Goal: Task Accomplishment & Management: Manage account settings

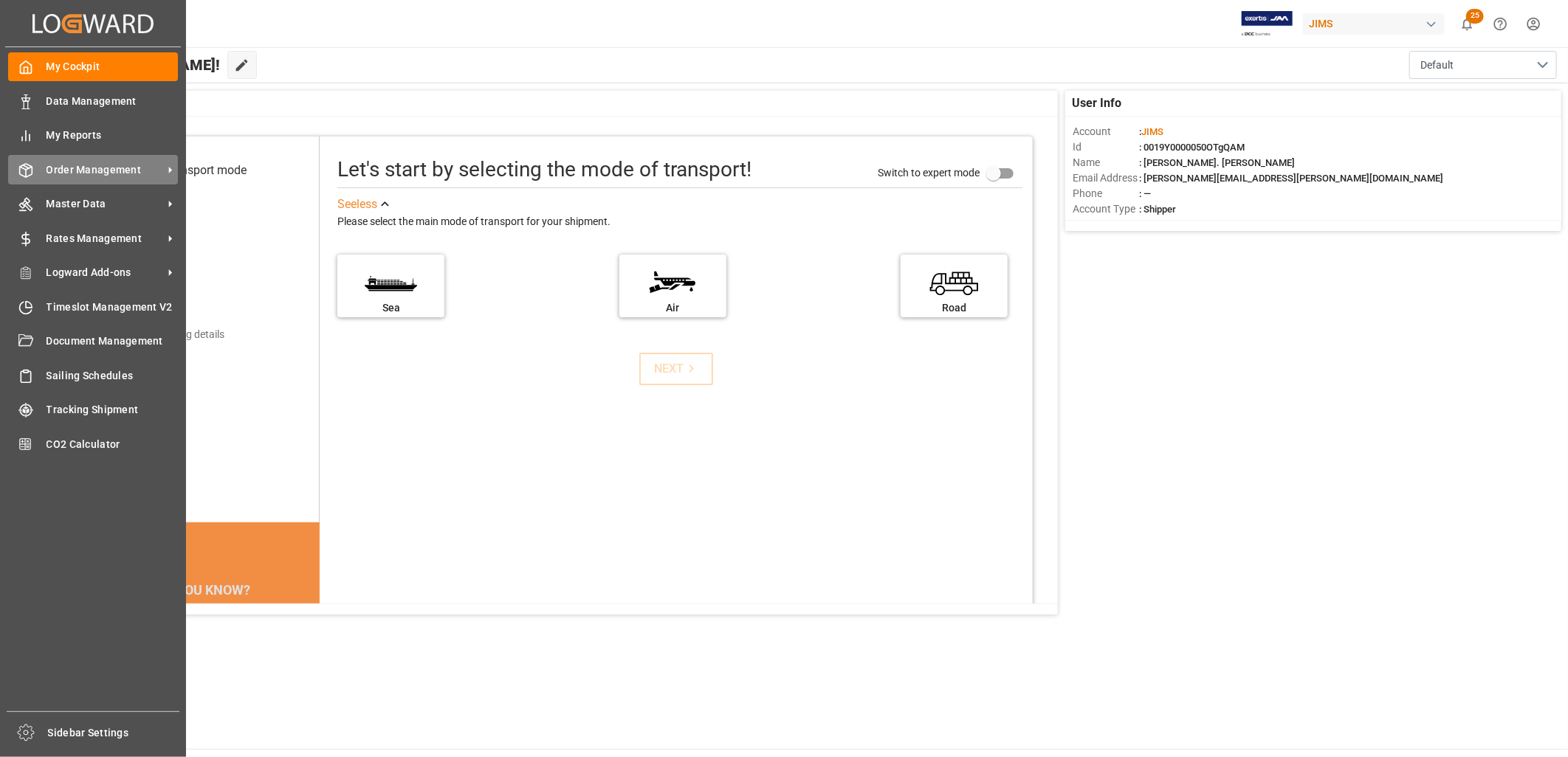
click at [109, 164] on span "Order Management" at bounding box center [105, 170] width 117 height 16
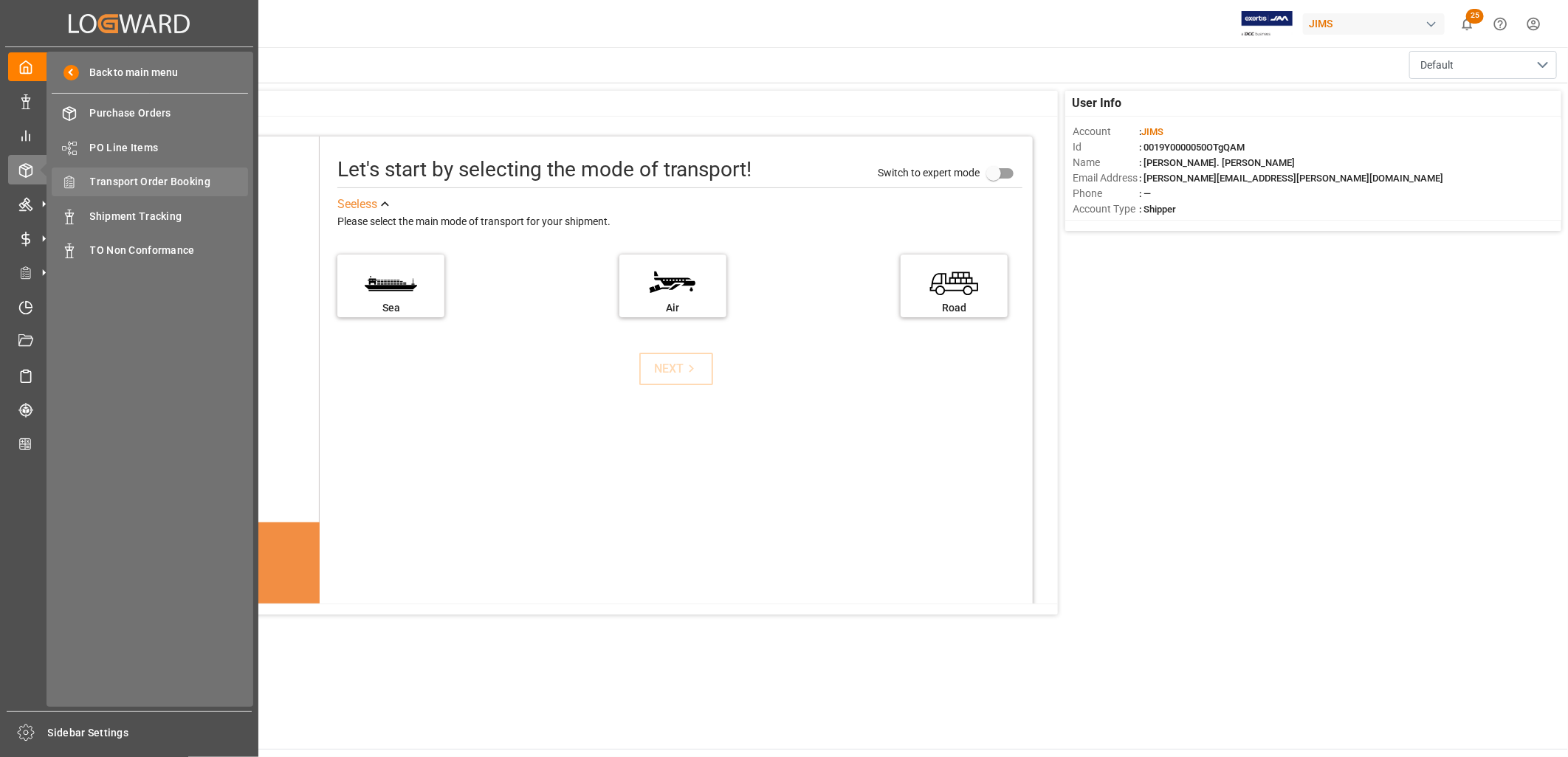
click at [170, 178] on span "Transport Order Booking" at bounding box center [169, 182] width 159 height 16
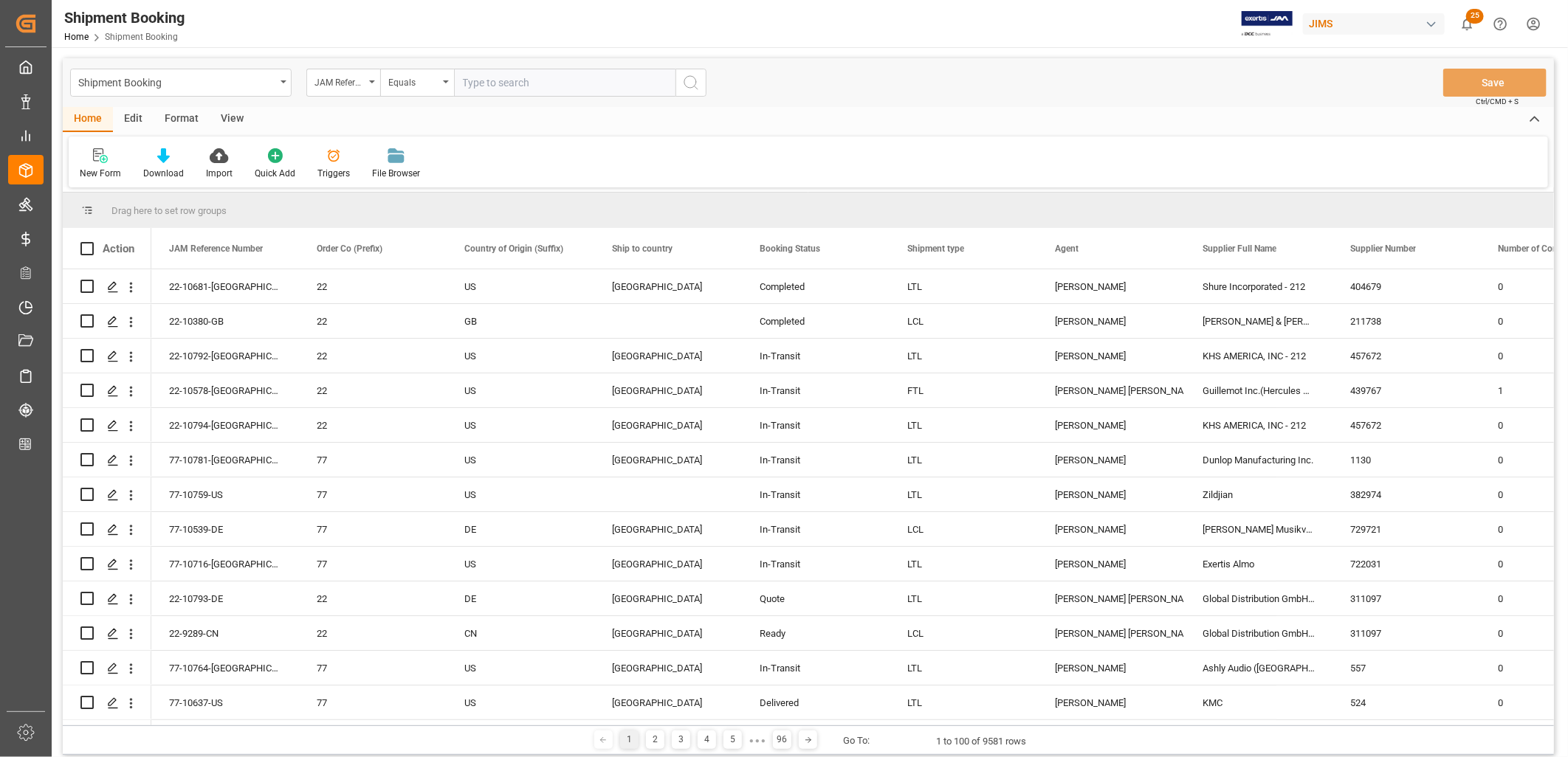
click at [470, 80] on input "text" at bounding box center [565, 83] width 221 height 28
type input "22-10223-ID"
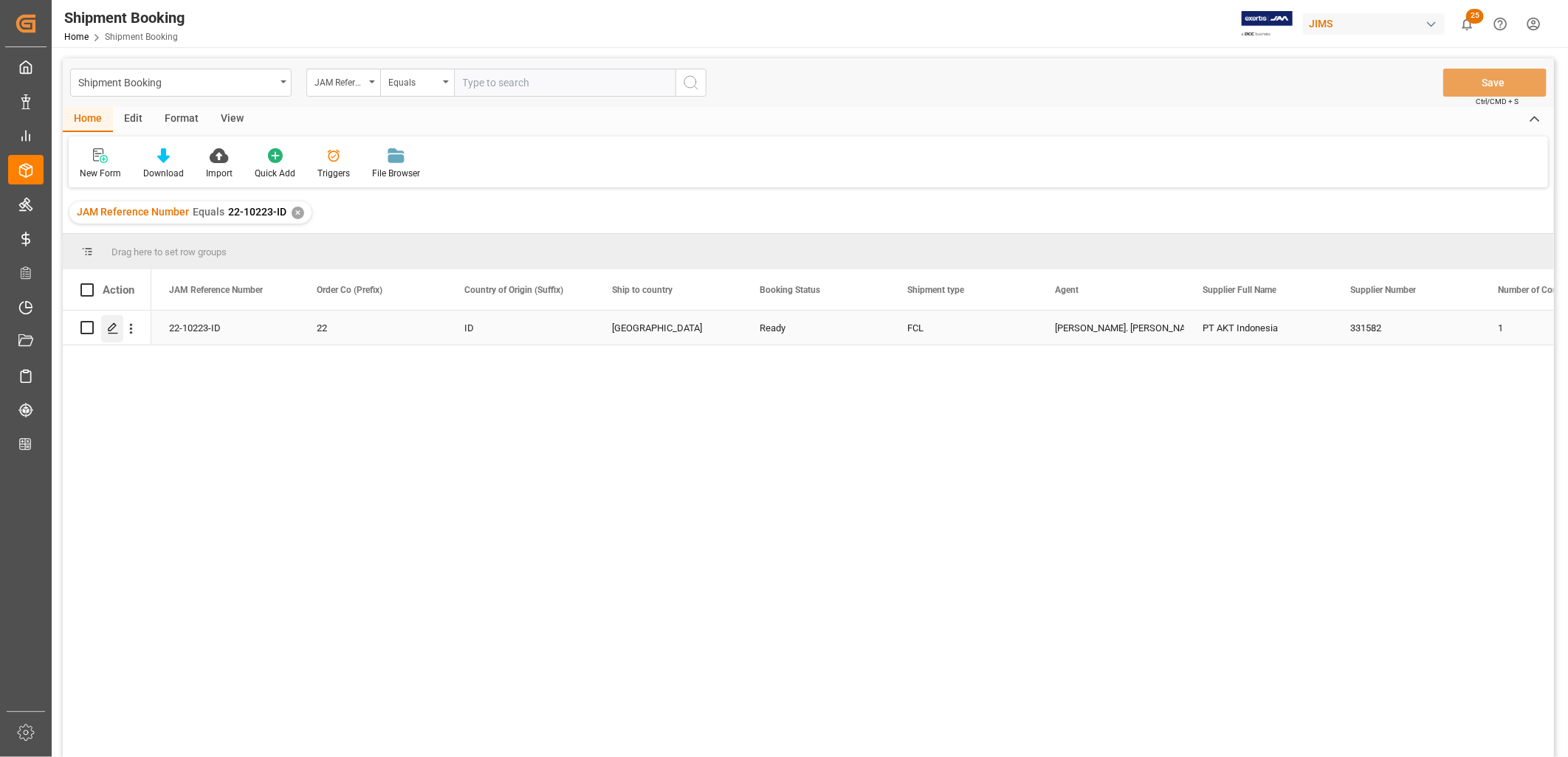
click at [107, 327] on icon "Press SPACE to select this row." at bounding box center [113, 328] width 12 height 12
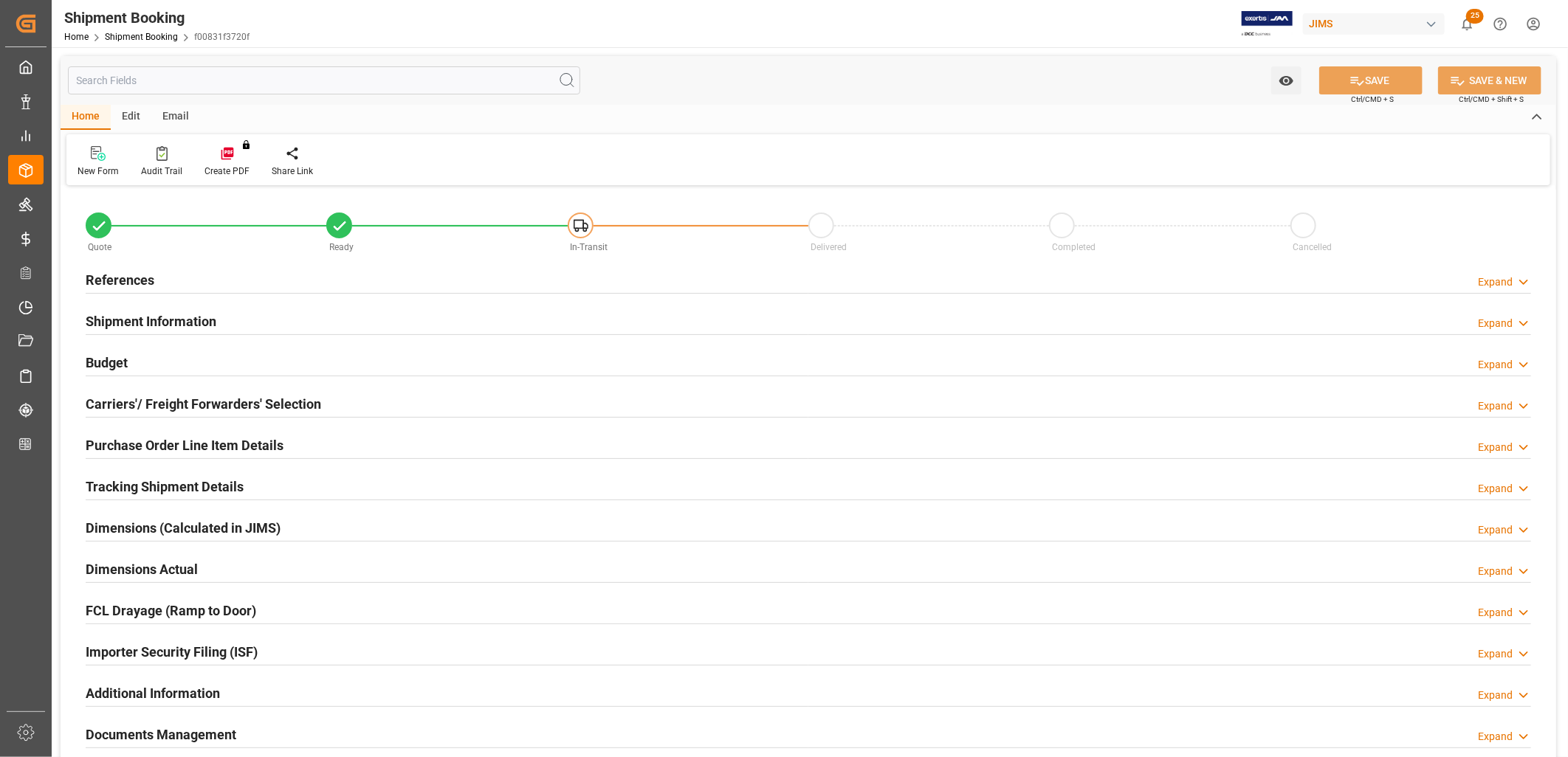
type input "1"
type input "[DATE]"
click at [144, 276] on h2 "References" at bounding box center [120, 279] width 69 height 20
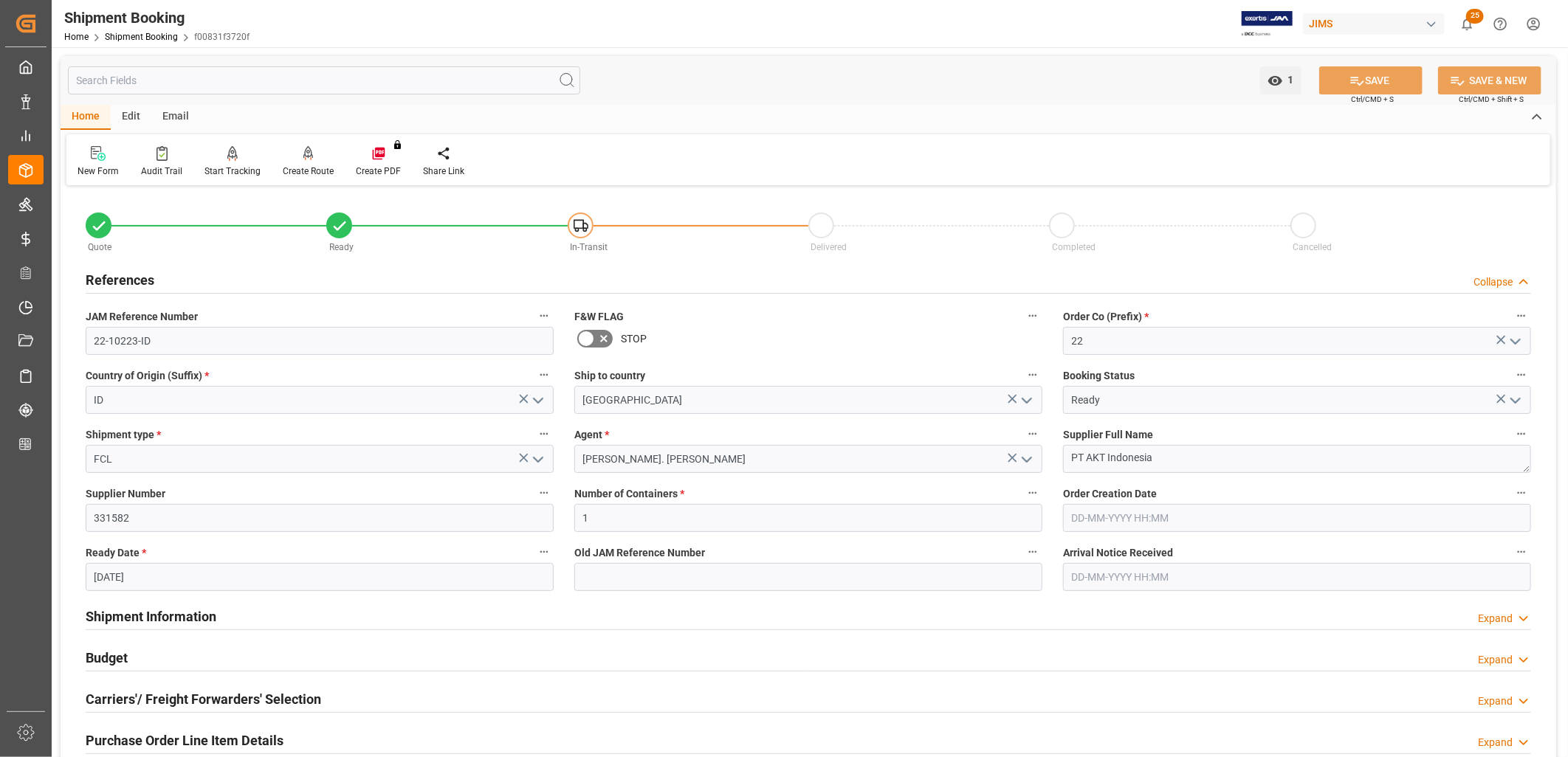
click at [1515, 398] on icon "open menu" at bounding box center [1516, 401] width 18 height 18
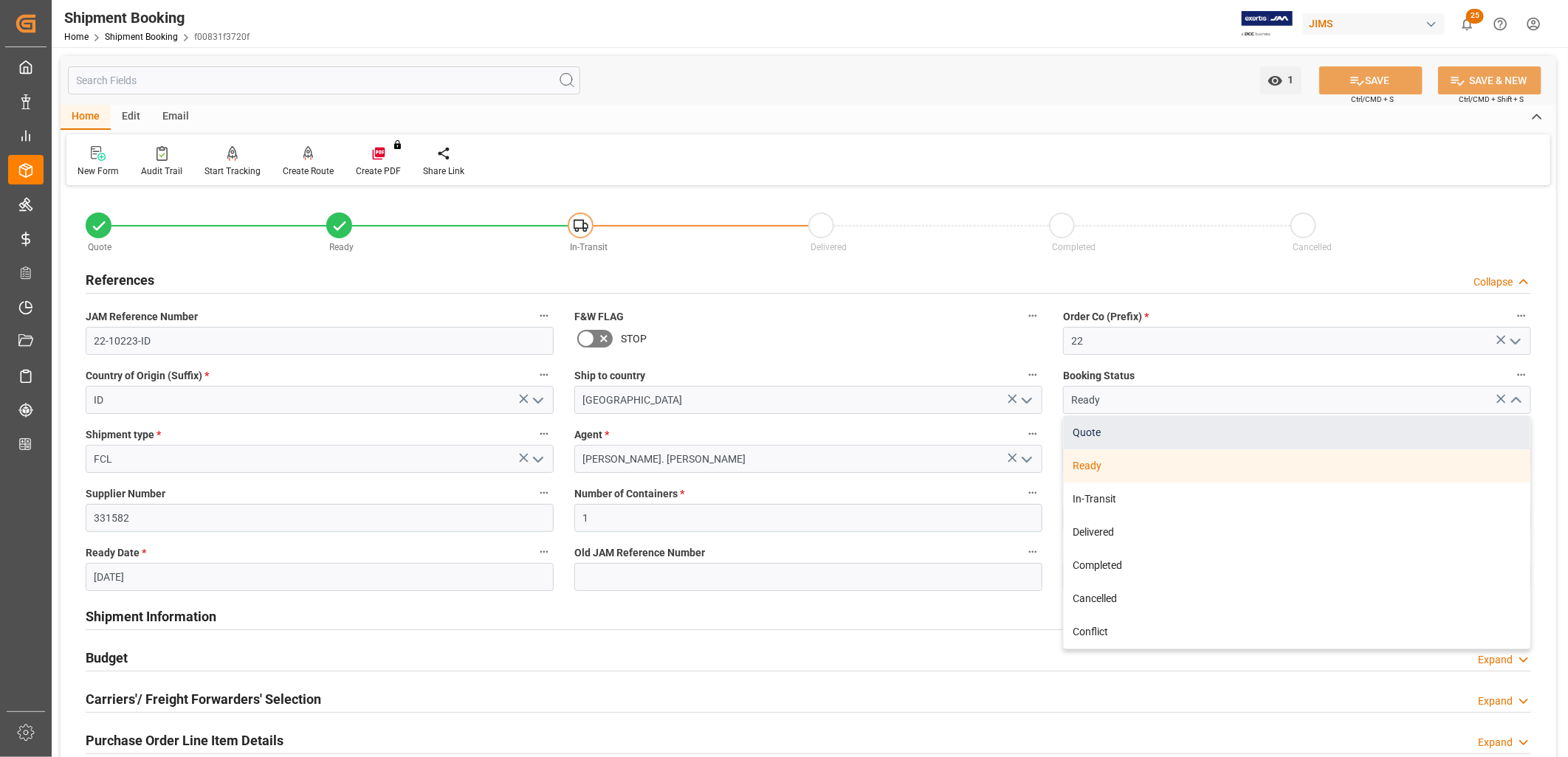
click at [1089, 428] on div "Quote" at bounding box center [1297, 433] width 467 height 33
type input "Quote"
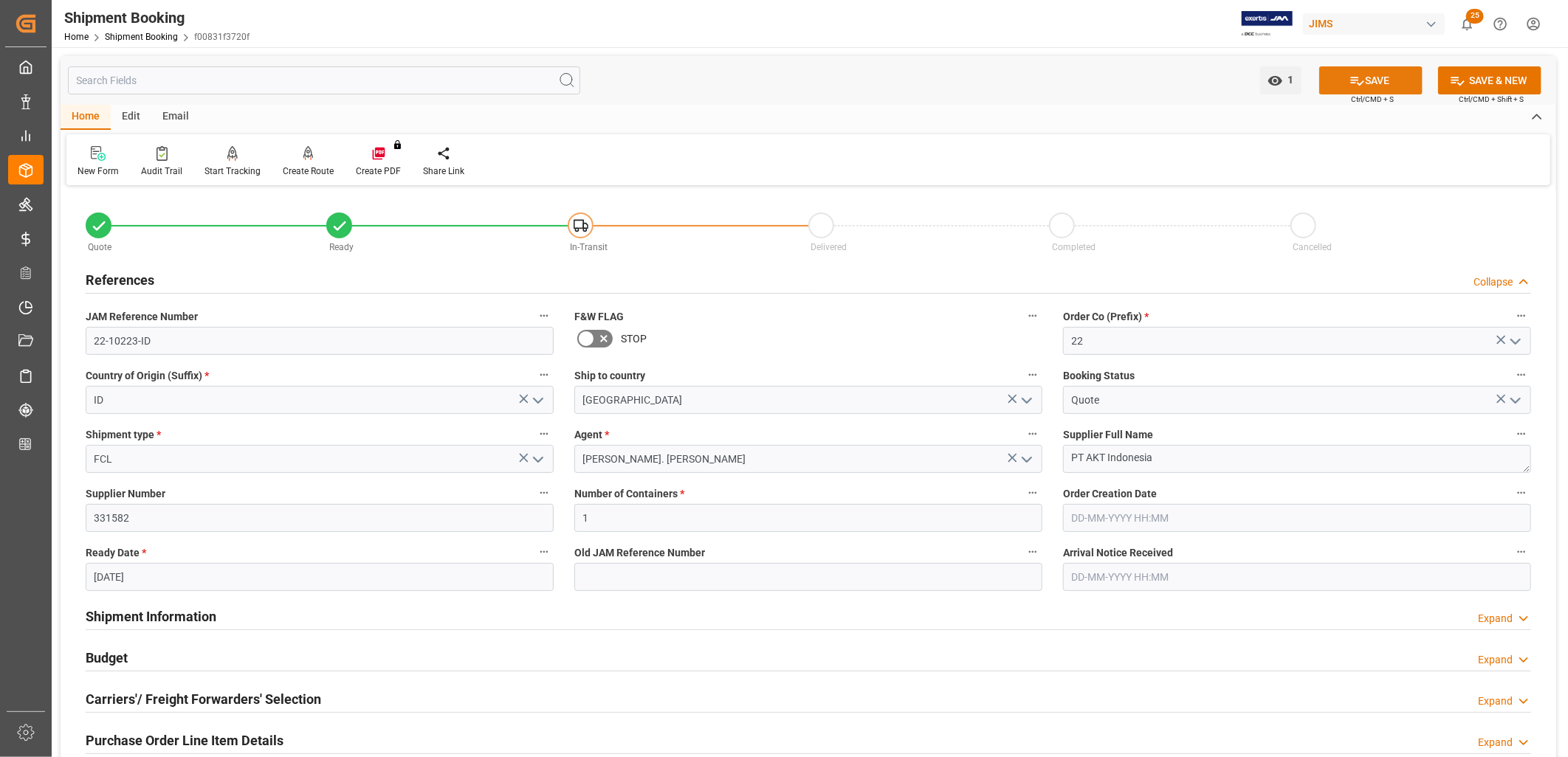
click at [1382, 79] on button "SAVE" at bounding box center [1371, 81] width 103 height 28
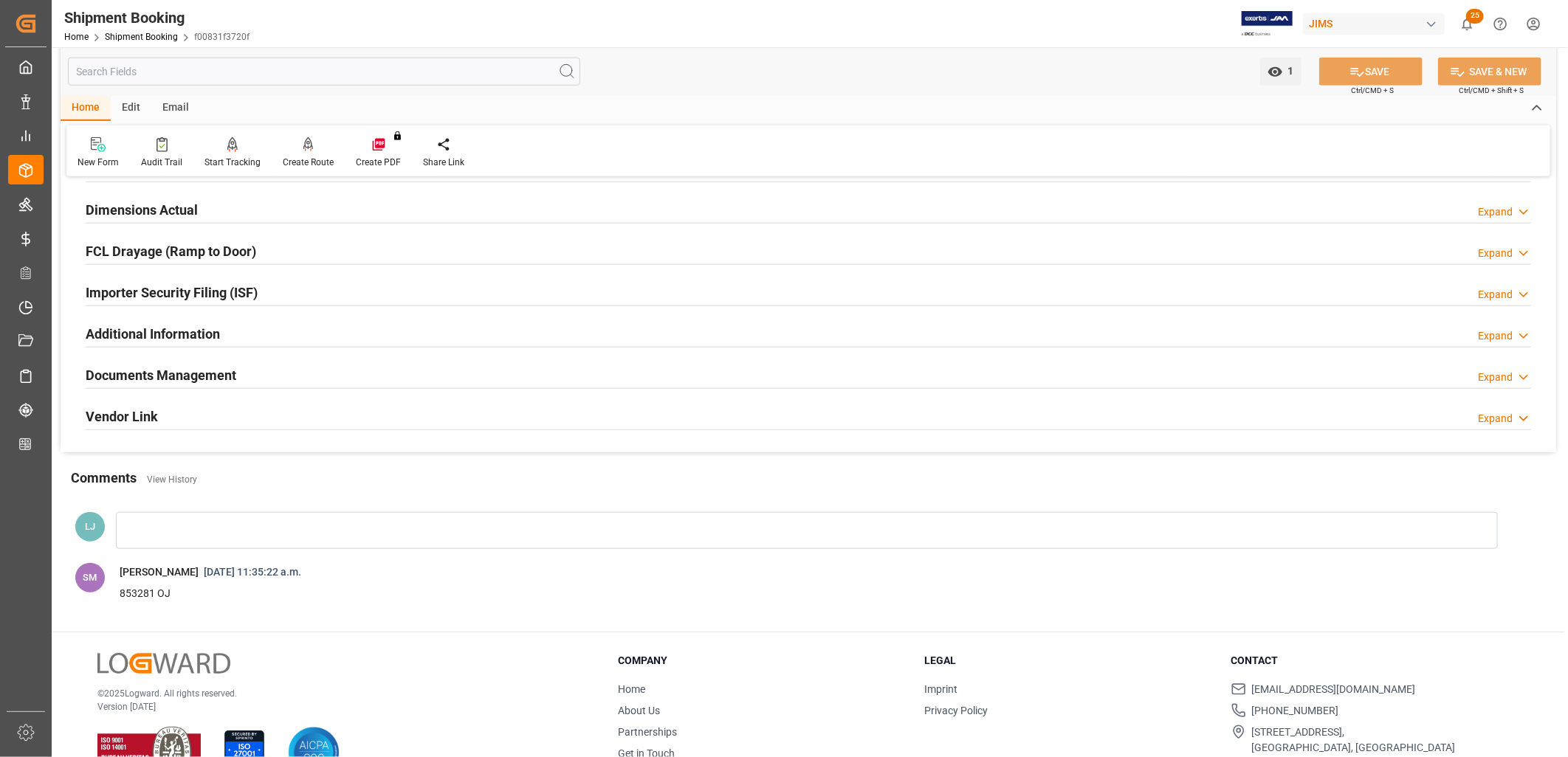
scroll to position [655, 0]
click at [153, 529] on div at bounding box center [807, 529] width 1382 height 37
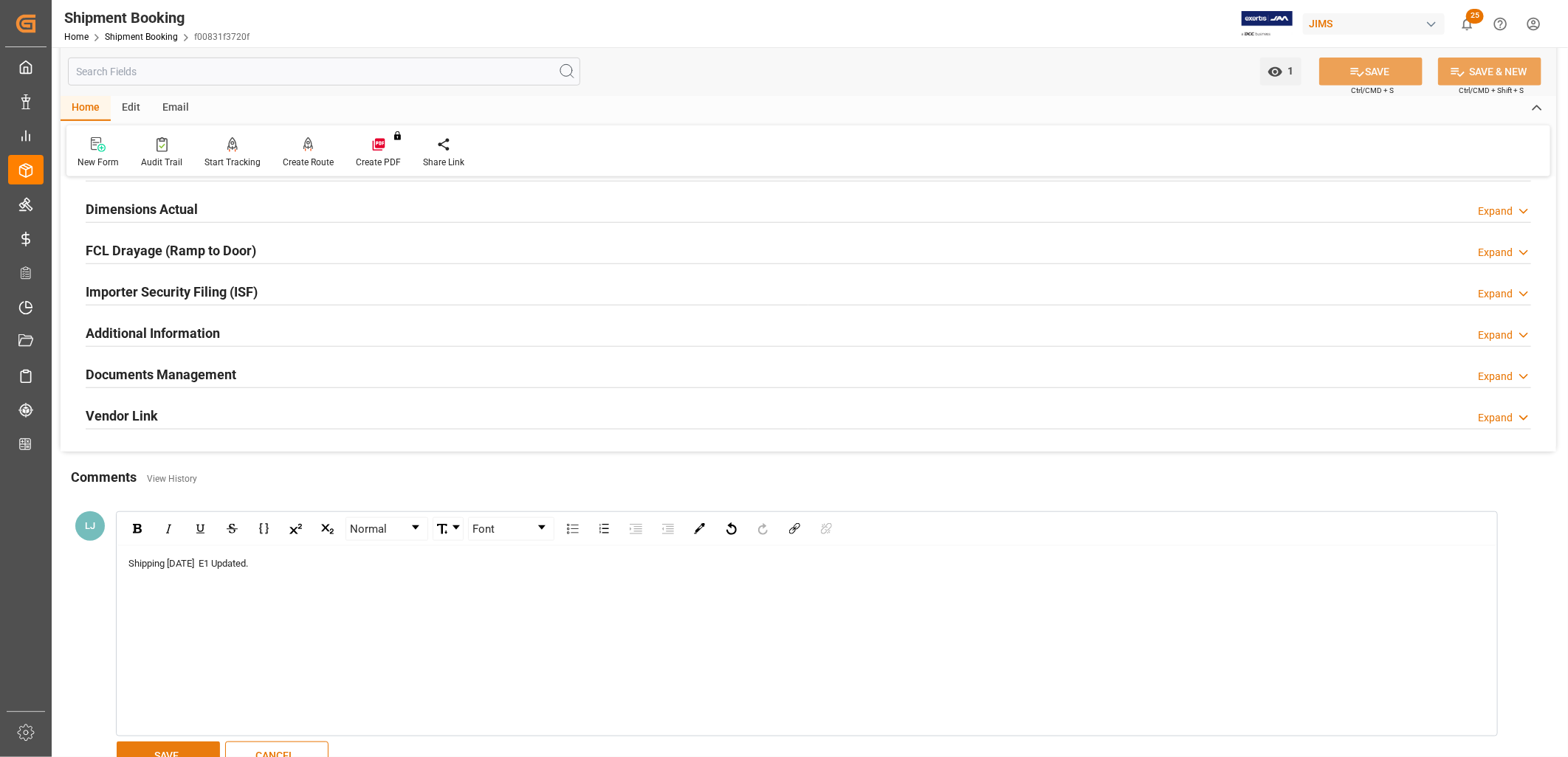
click at [177, 747] on button "SAVE" at bounding box center [168, 756] width 103 height 28
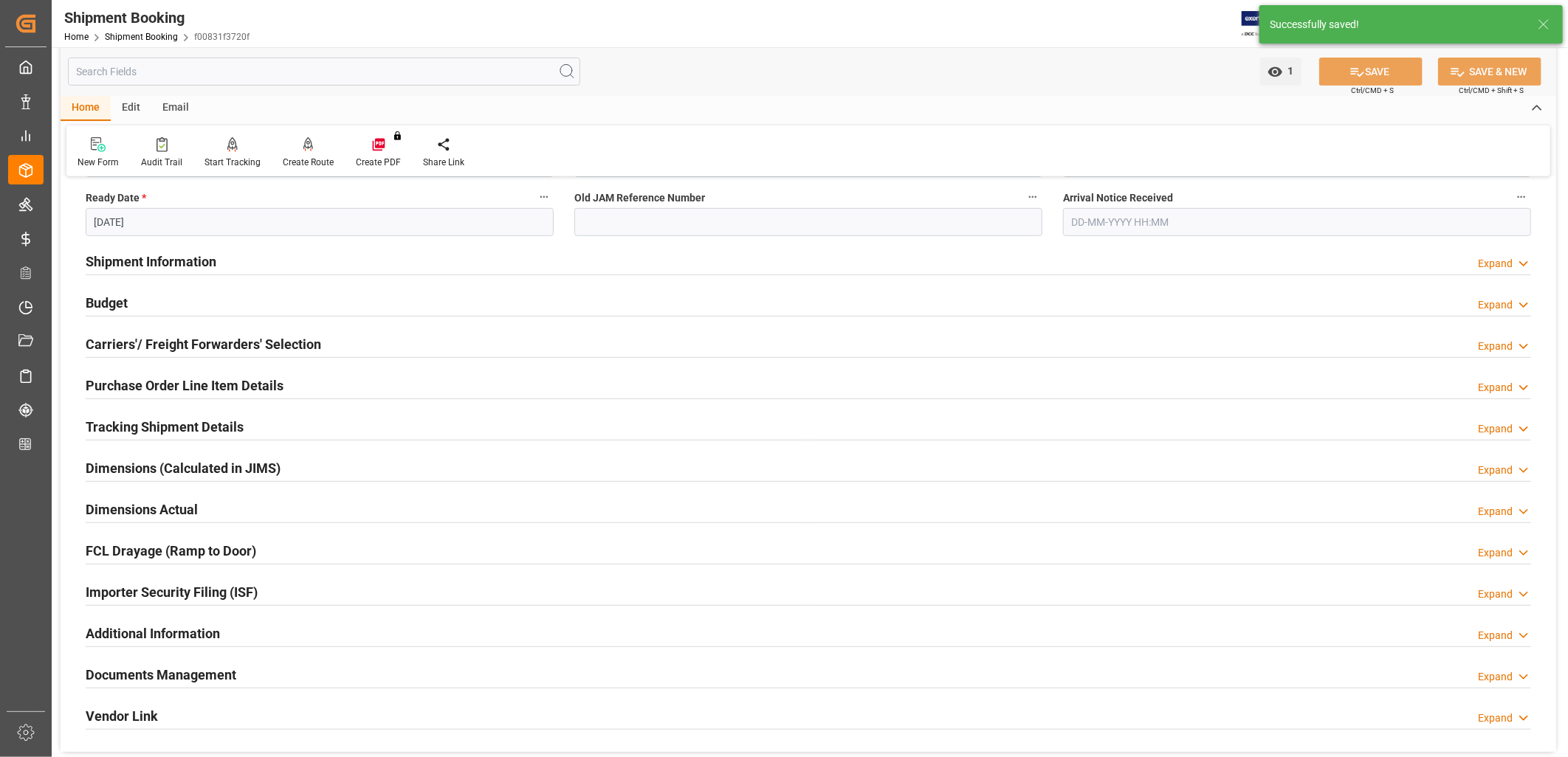
scroll to position [327, 0]
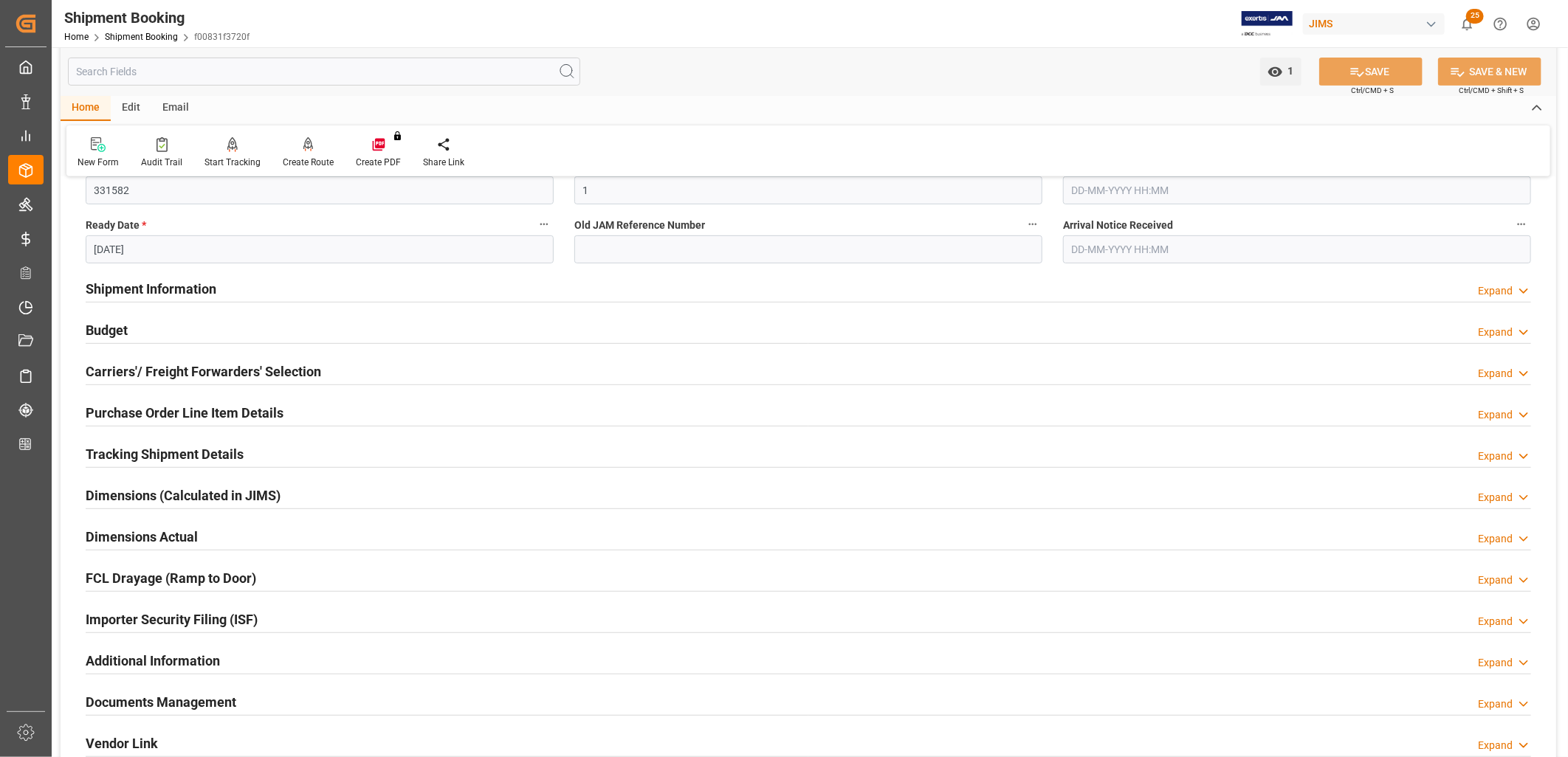
click at [193, 698] on h2 "Documents Management" at bounding box center [161, 702] width 150 height 20
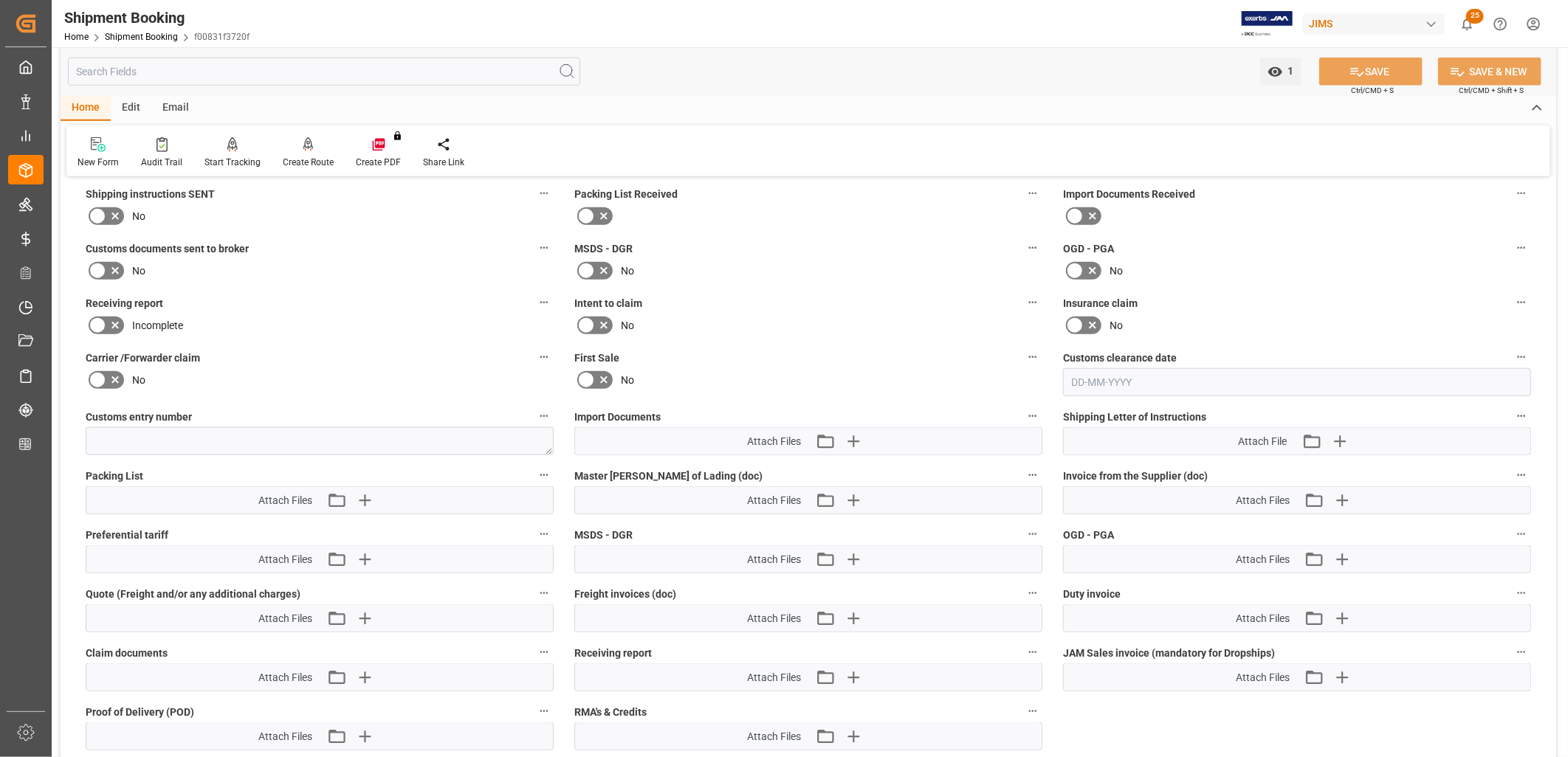
scroll to position [902, 0]
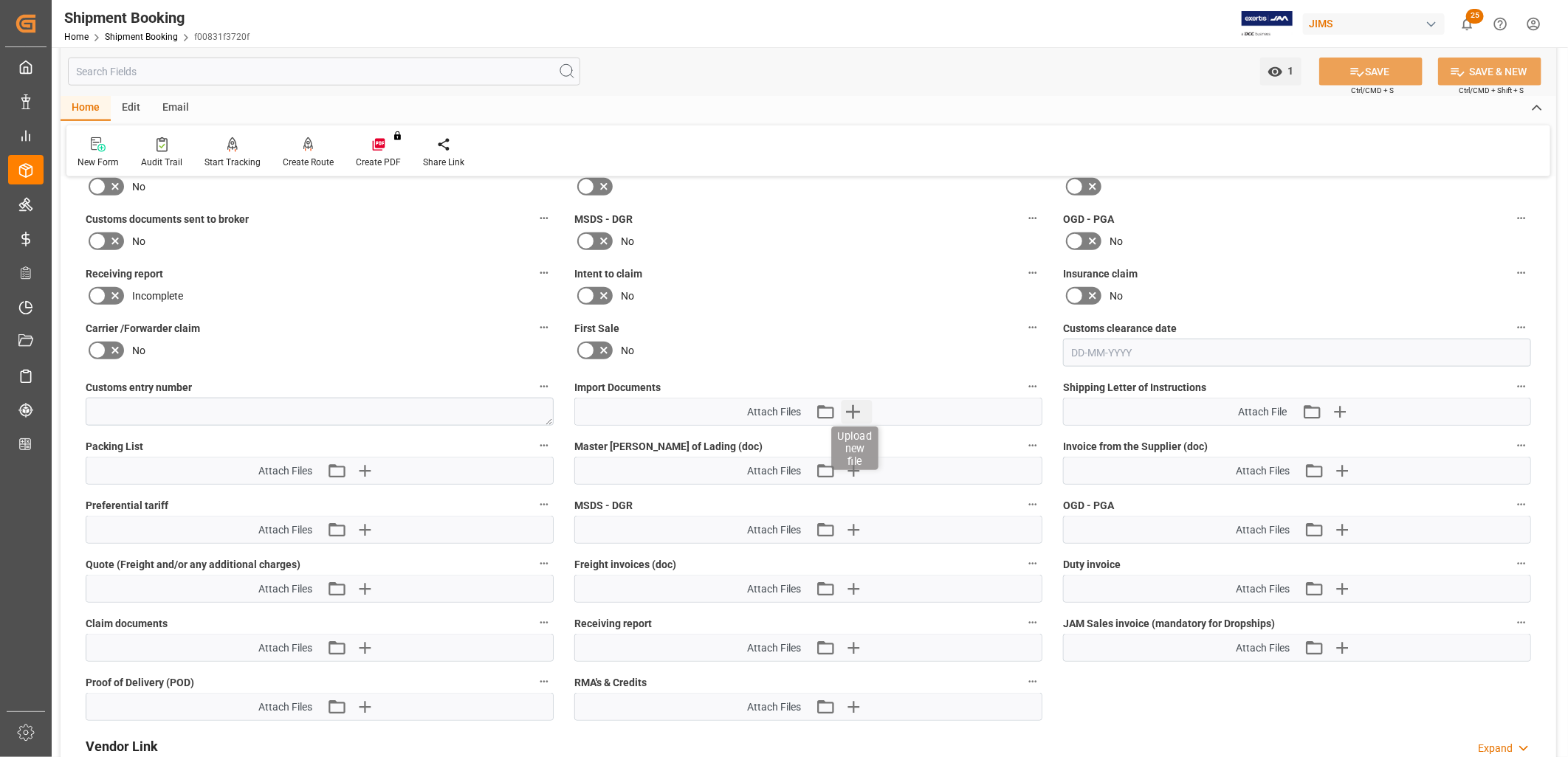
click at [853, 405] on icon "button" at bounding box center [853, 412] width 14 height 14
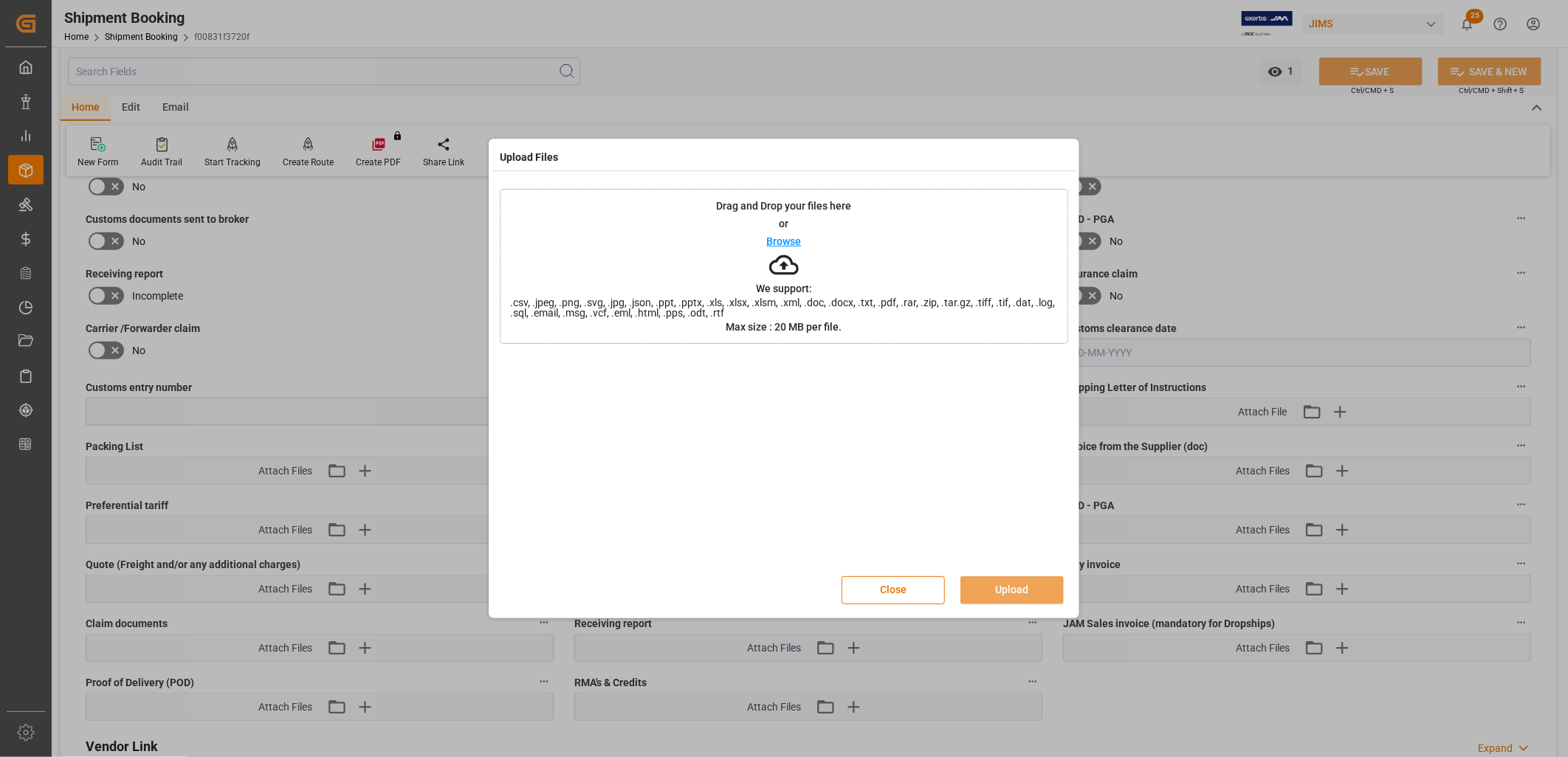
click at [794, 242] on p "Browse" at bounding box center [784, 241] width 34 height 10
click at [1024, 588] on button "Upload" at bounding box center [1012, 590] width 103 height 28
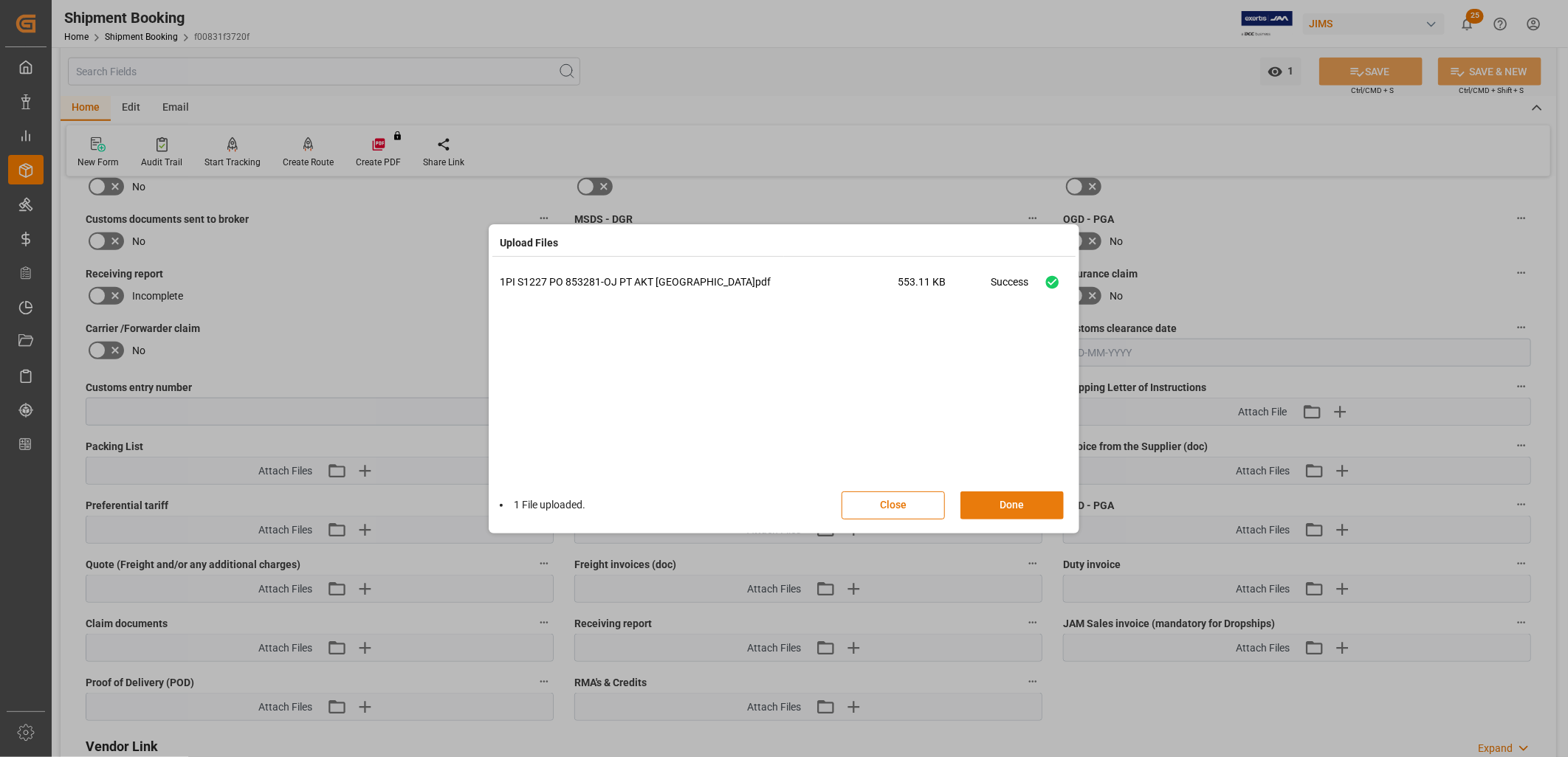
click at [1028, 503] on button "Done" at bounding box center [1012, 506] width 103 height 28
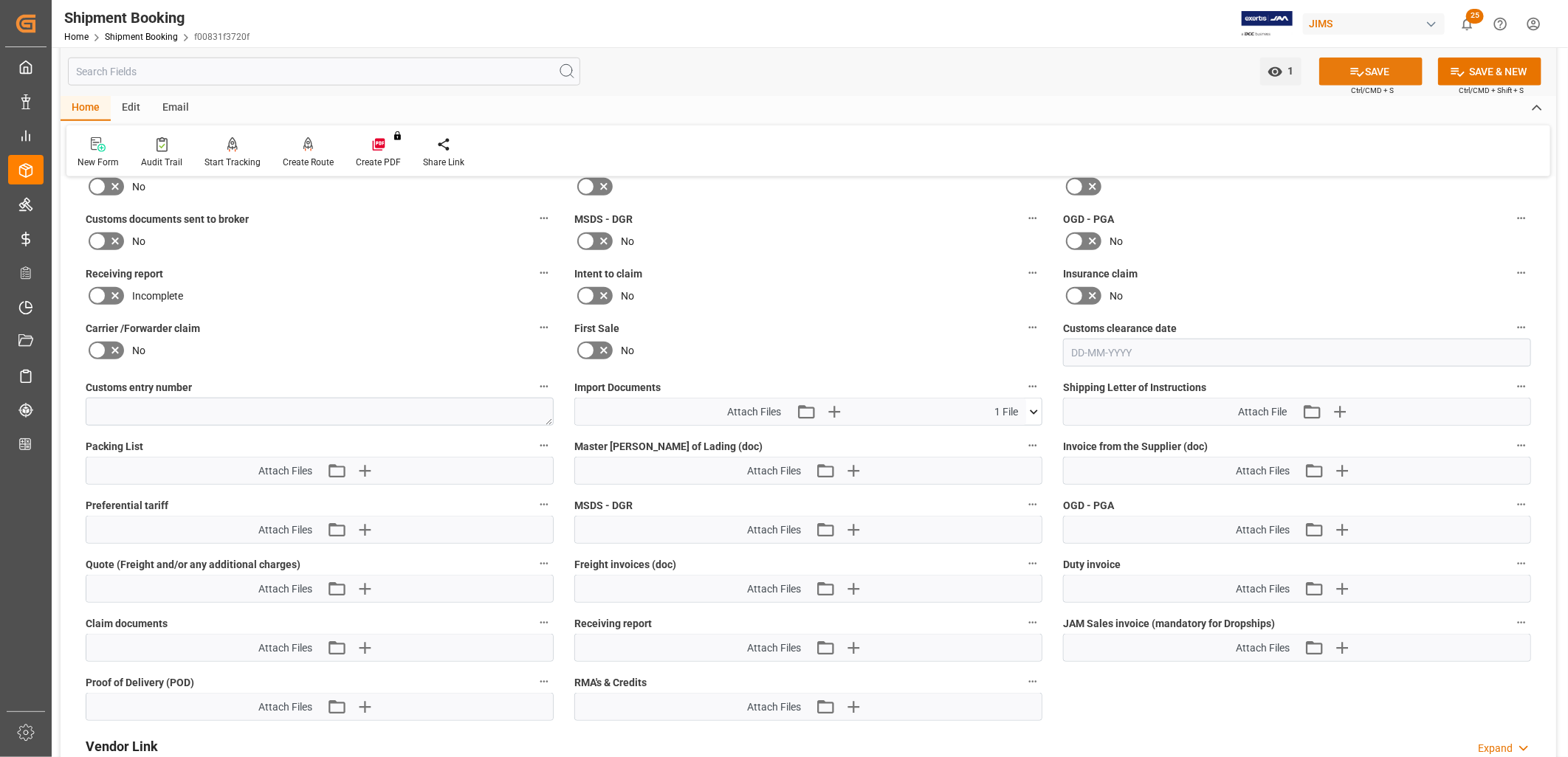
click at [1369, 67] on button "SAVE" at bounding box center [1371, 72] width 103 height 28
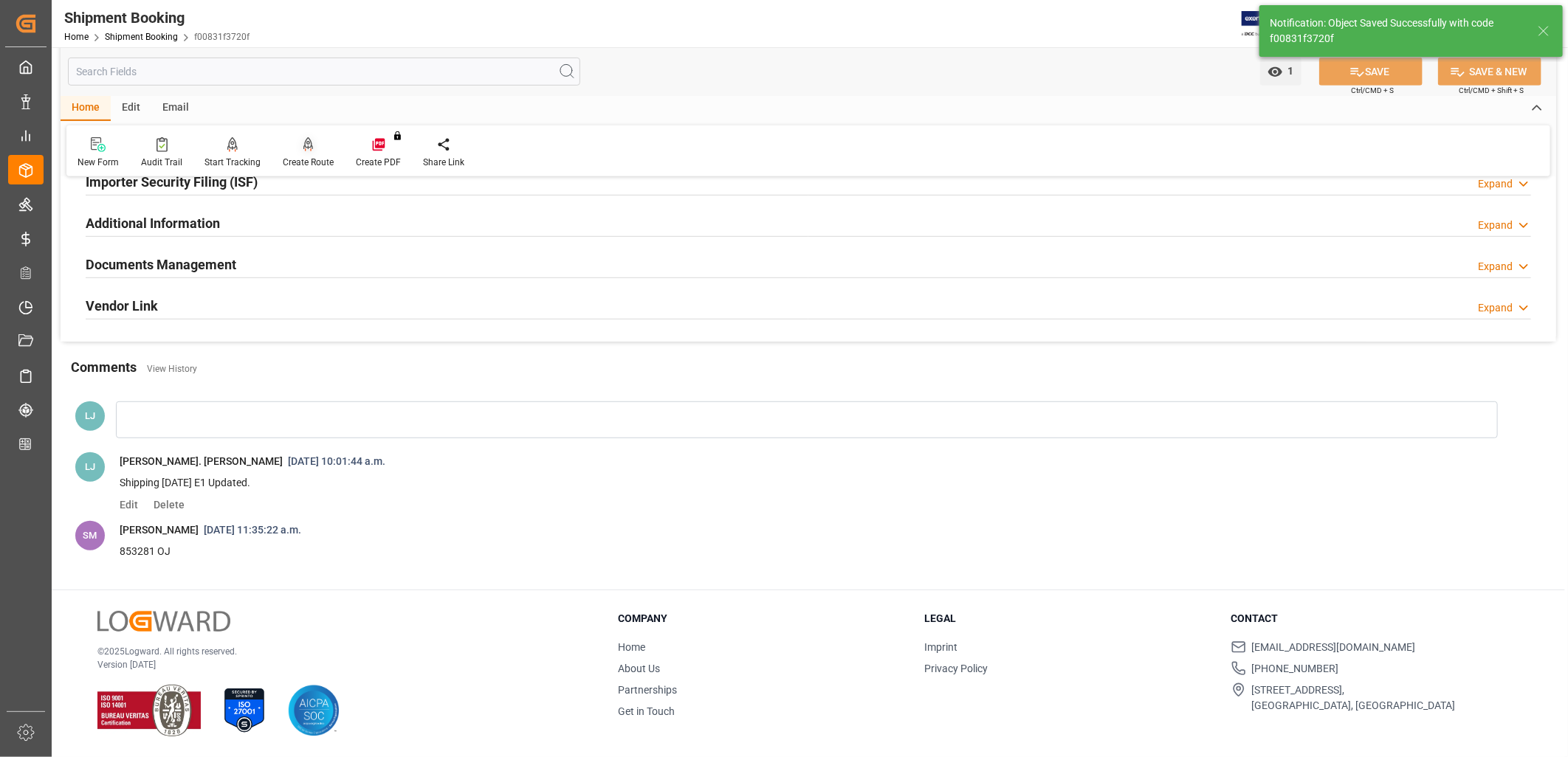
scroll to position [470, 0]
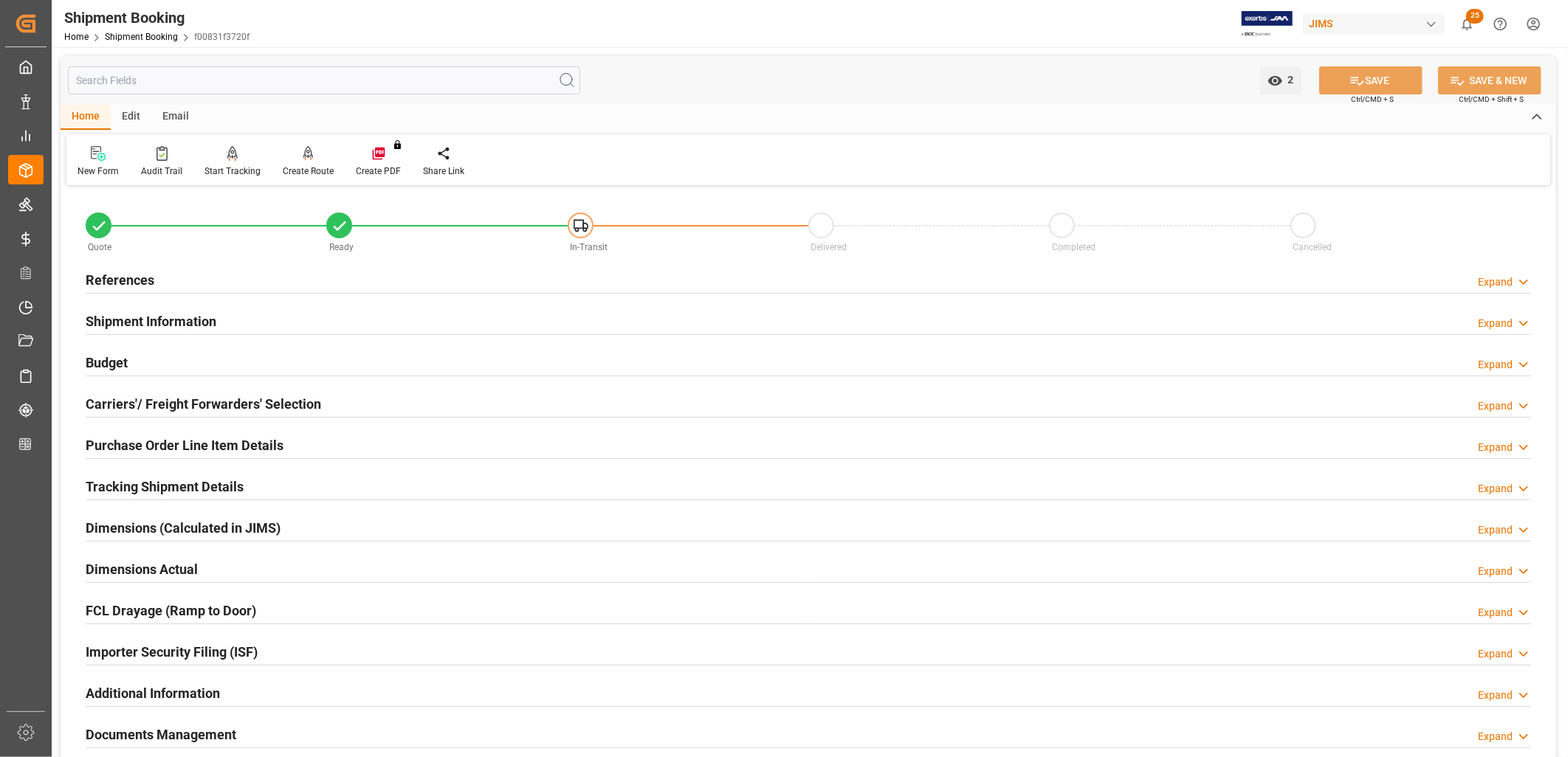
click at [136, 278] on h2 "References" at bounding box center [120, 279] width 69 height 20
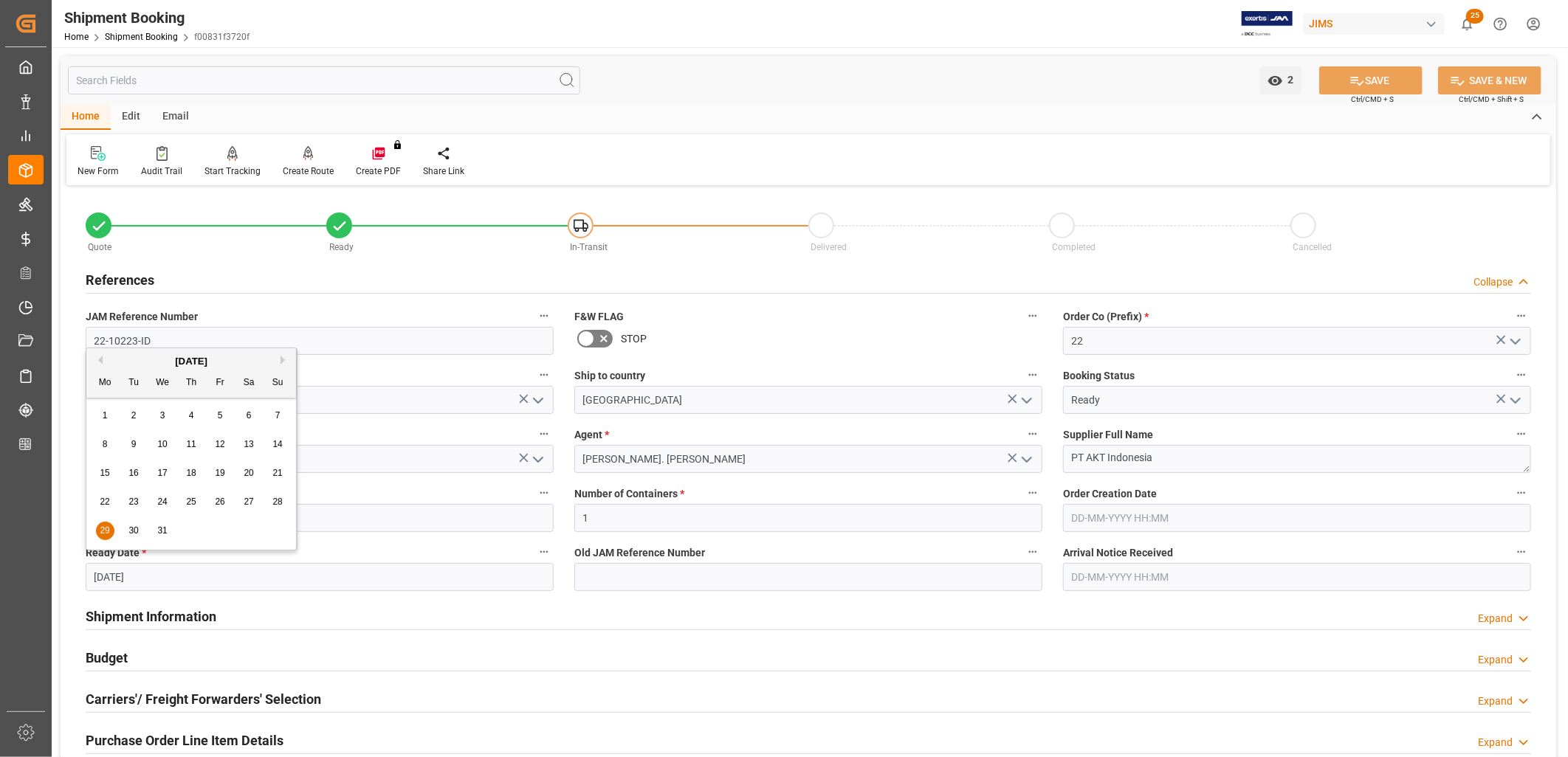
click at [163, 578] on input "[DATE]" at bounding box center [320, 577] width 468 height 28
click at [281, 358] on button "Next Month" at bounding box center [285, 360] width 9 height 9
click at [189, 417] on span "1" at bounding box center [191, 415] width 5 height 10
type input "01-01-2026"
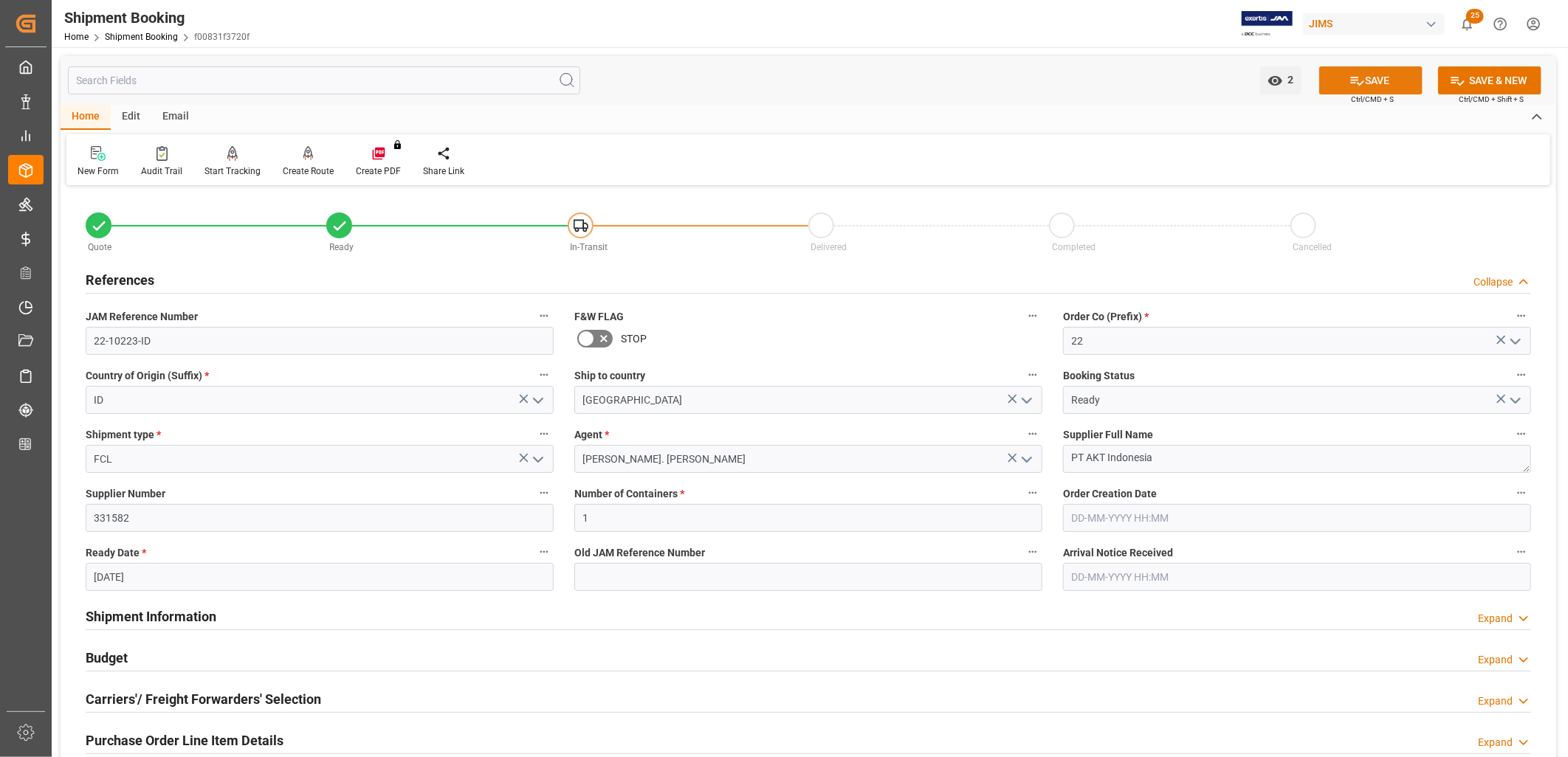
click at [1357, 81] on icon at bounding box center [1357, 81] width 16 height 16
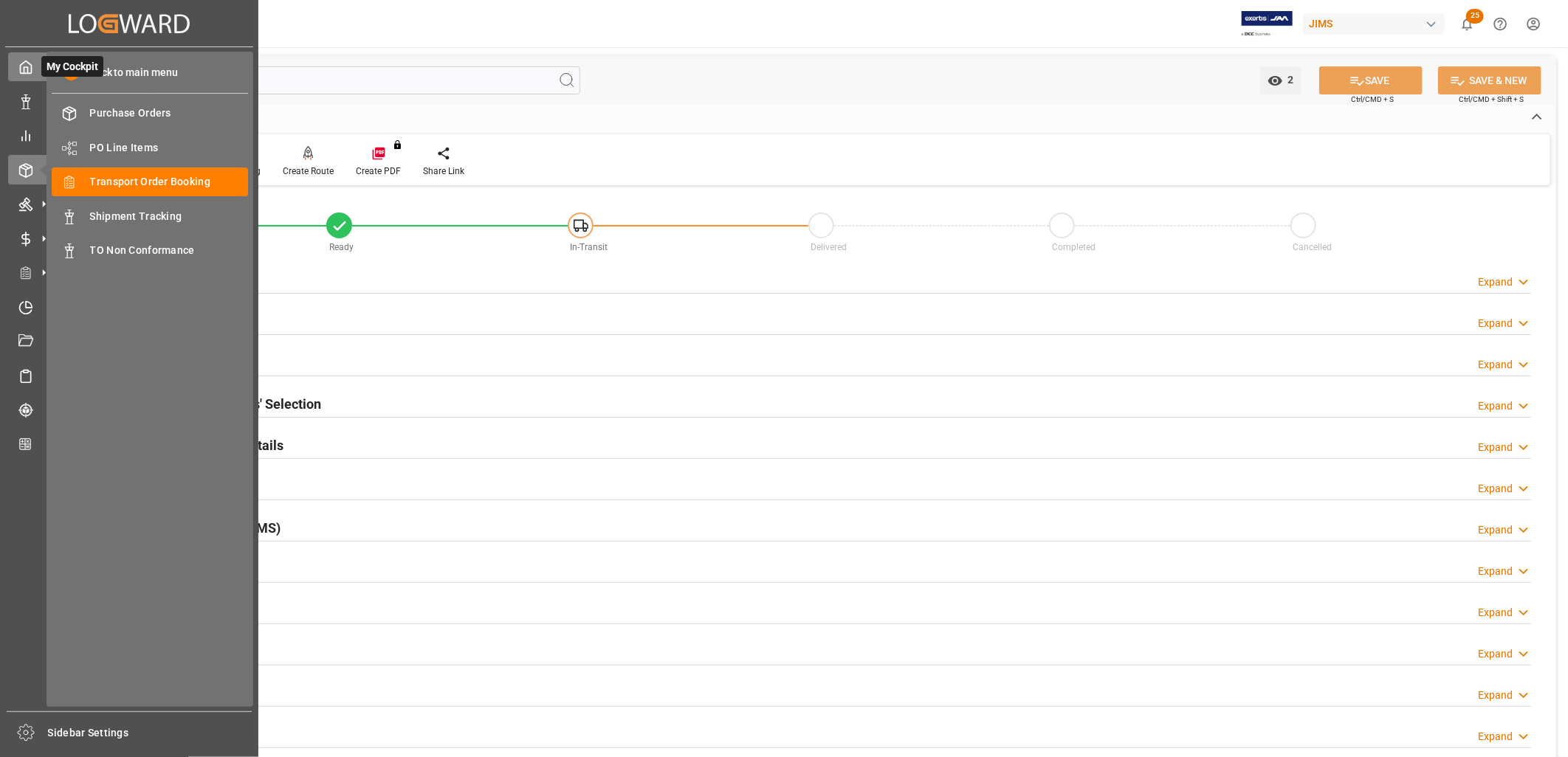
click at [29, 67] on icon at bounding box center [26, 67] width 15 height 15
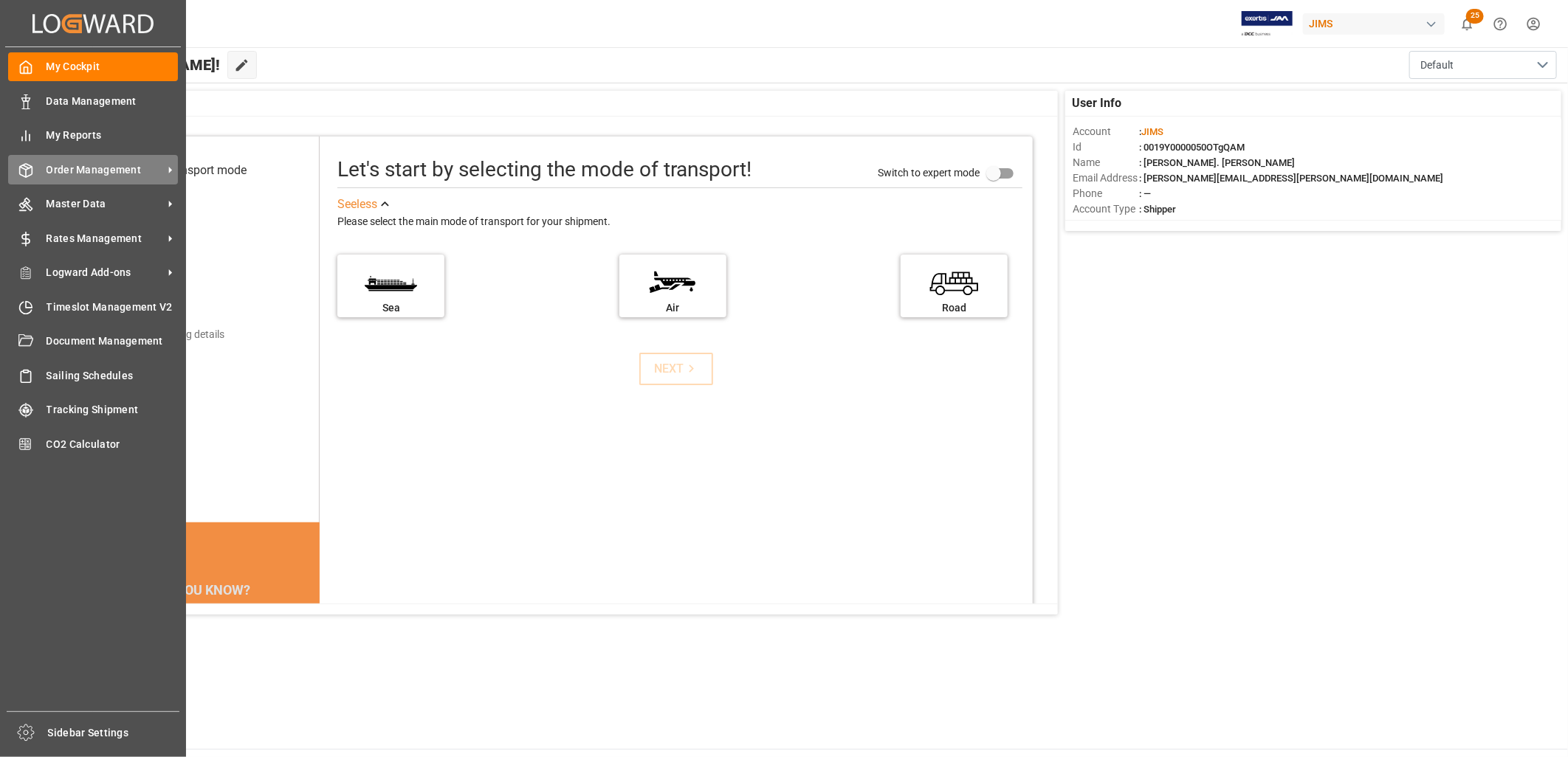
click at [120, 164] on span "Order Management" at bounding box center [105, 170] width 117 height 16
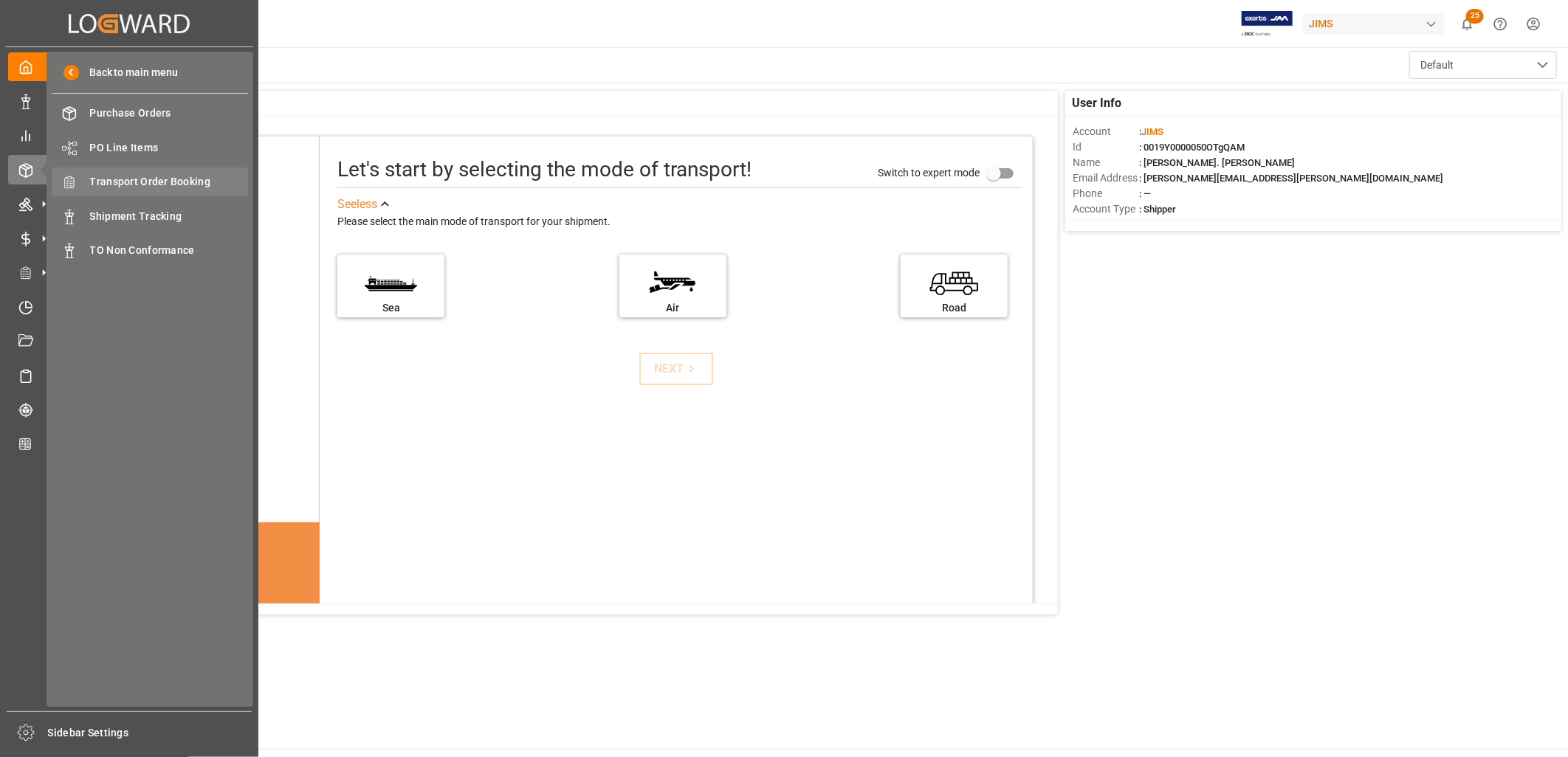
click at [172, 179] on span "Transport Order Booking" at bounding box center [169, 182] width 159 height 16
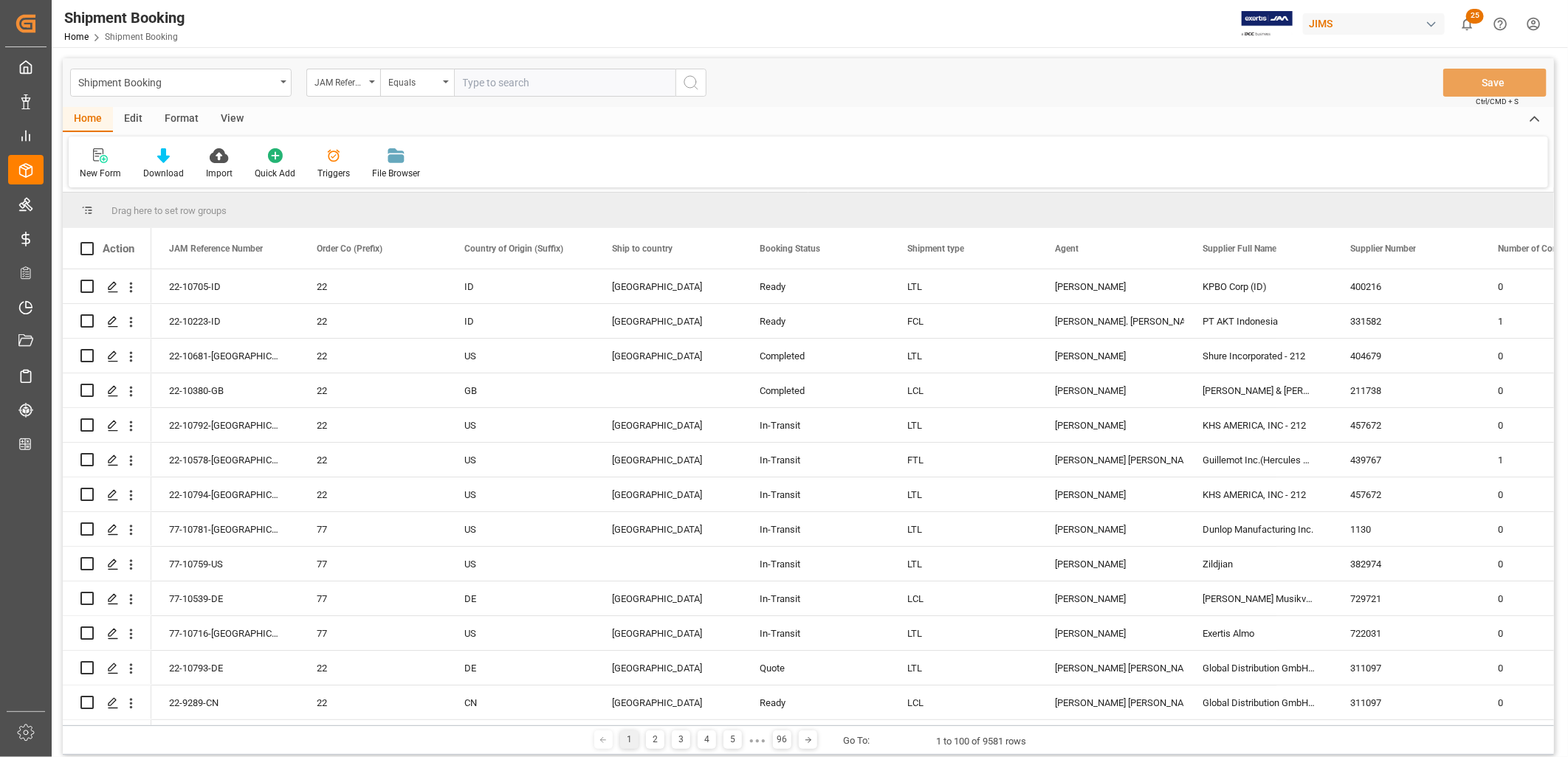
click at [475, 78] on input "text" at bounding box center [565, 83] width 221 height 28
click at [473, 81] on input "text" at bounding box center [565, 83] width 221 height 28
type input "22-10577-MY"
click at [696, 80] on icon "search button" at bounding box center [691, 83] width 18 height 18
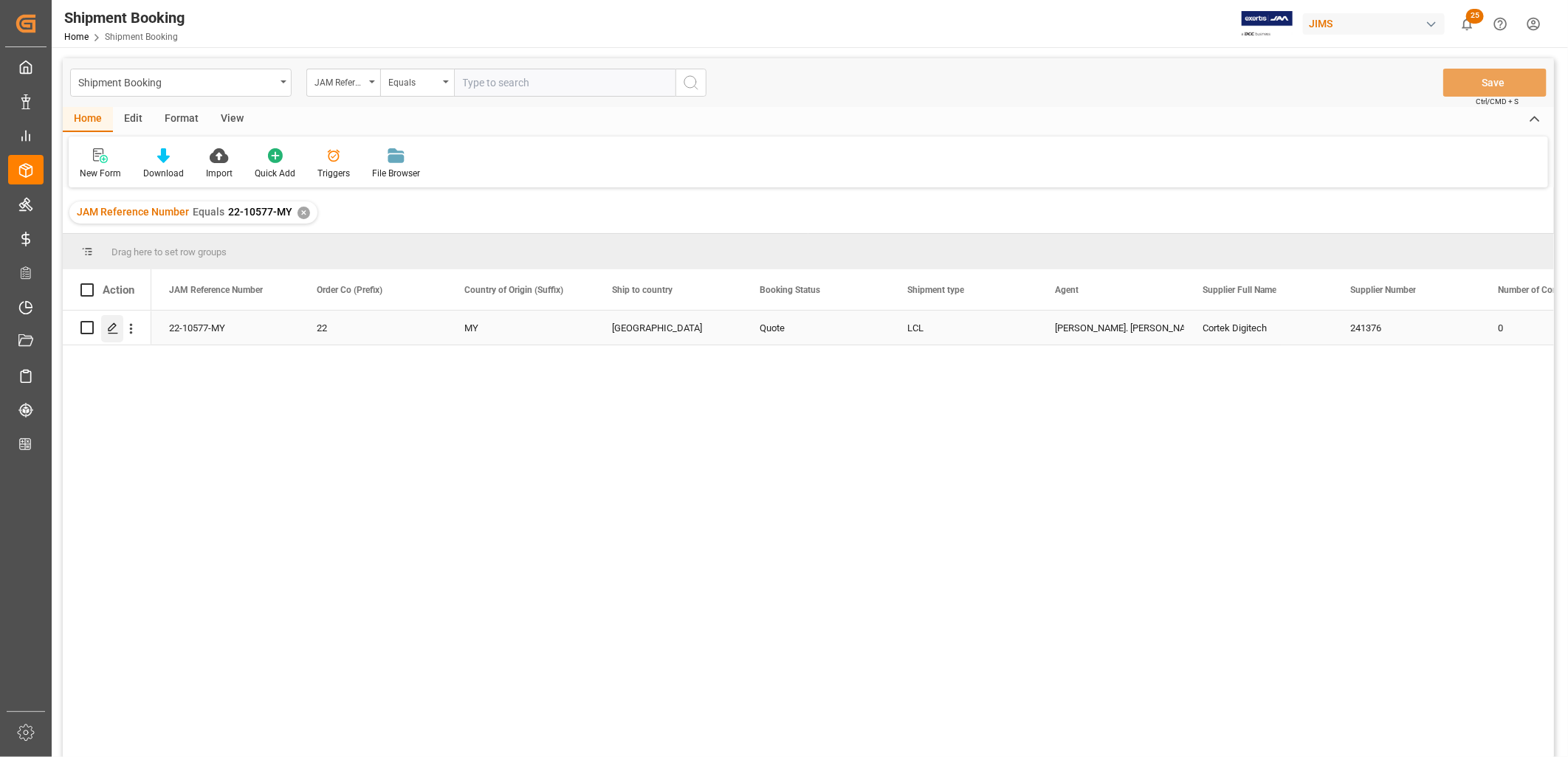
click at [112, 328] on polygon "Press SPACE to select this row." at bounding box center [112, 327] width 7 height 7
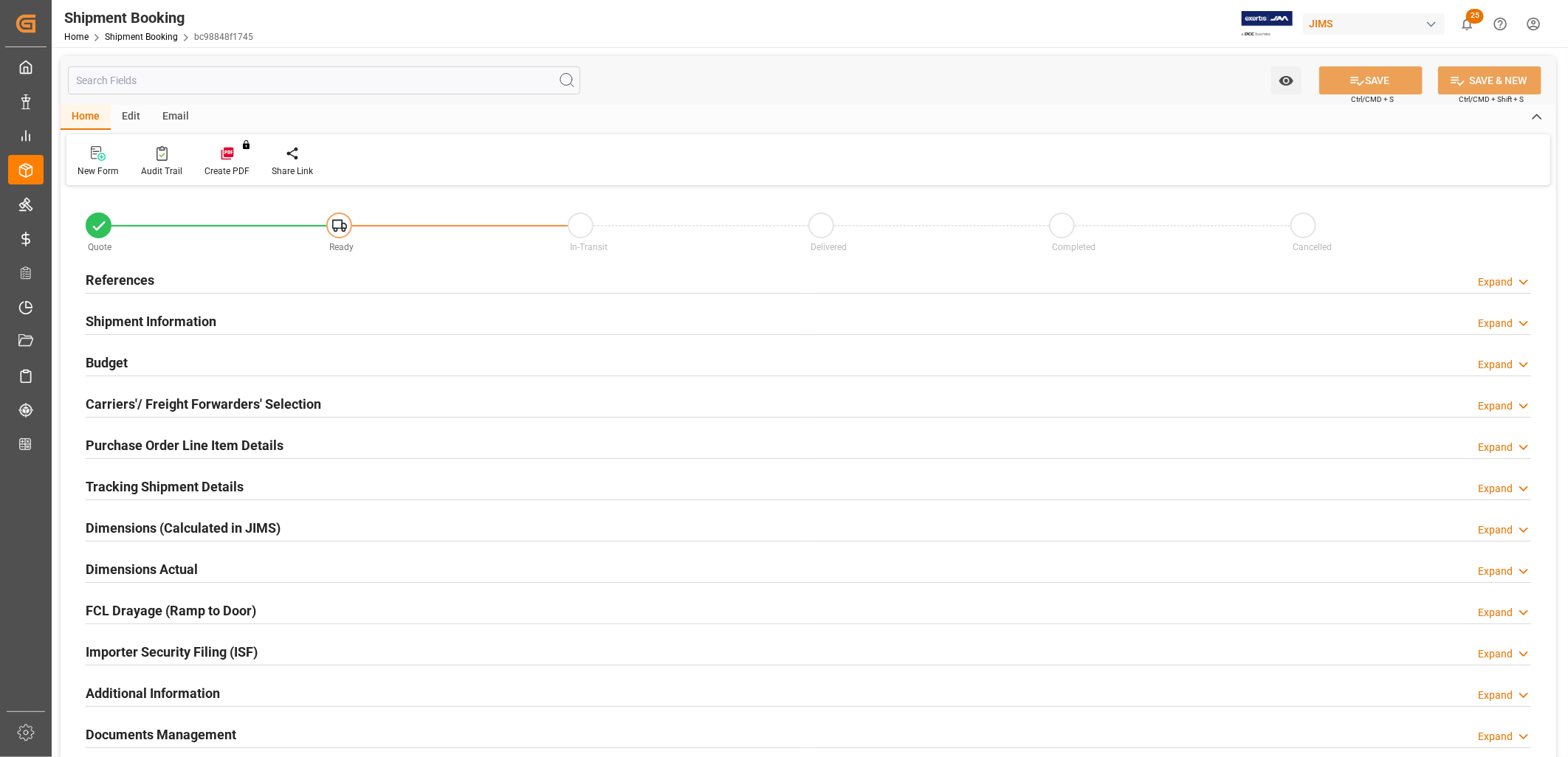
type input "0"
type input "30-08-2025"
click at [127, 276] on h2 "References" at bounding box center [120, 279] width 69 height 20
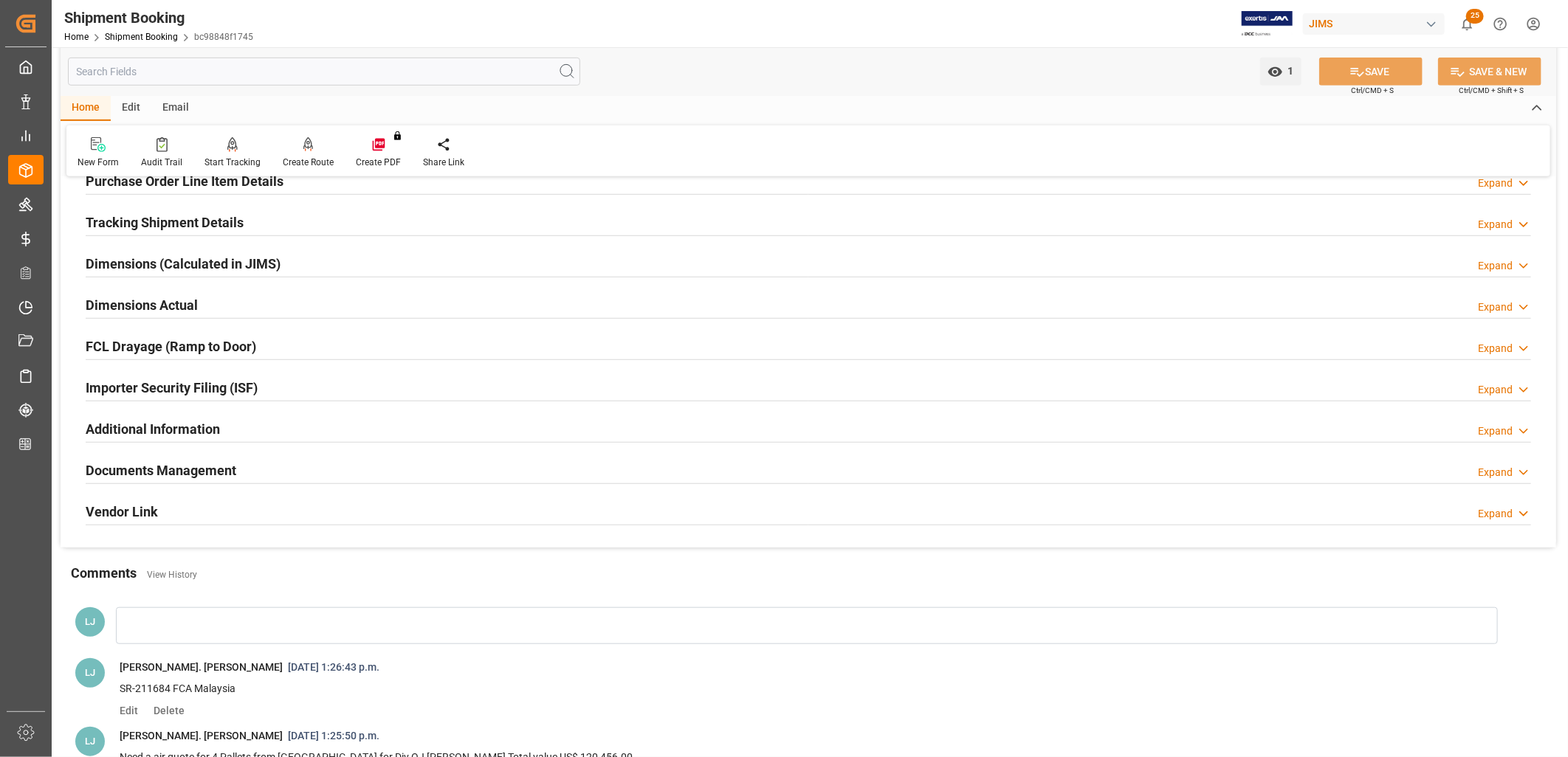
scroll to position [655, 0]
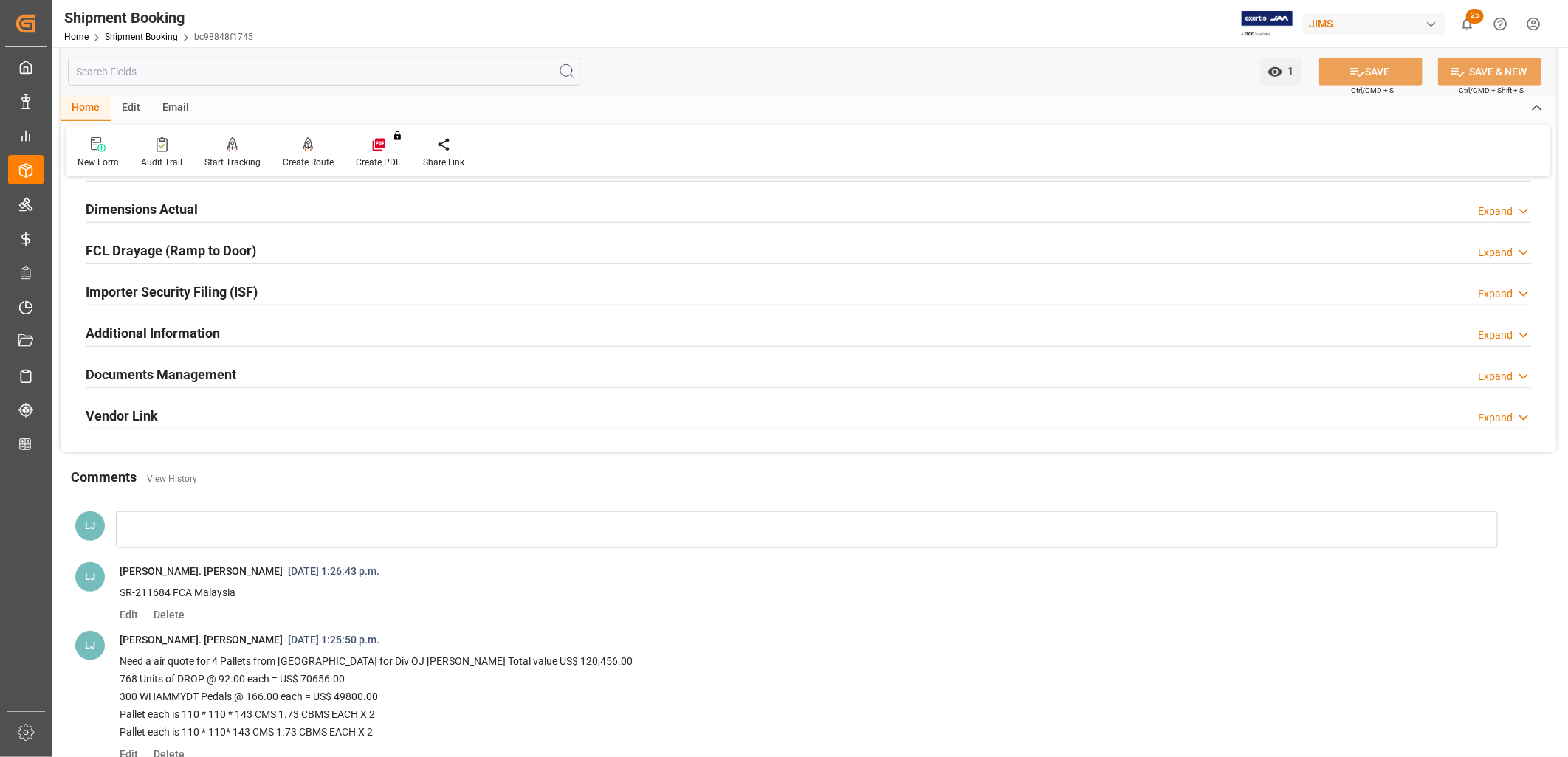
click at [165, 371] on h2 "Documents Management" at bounding box center [161, 374] width 150 height 20
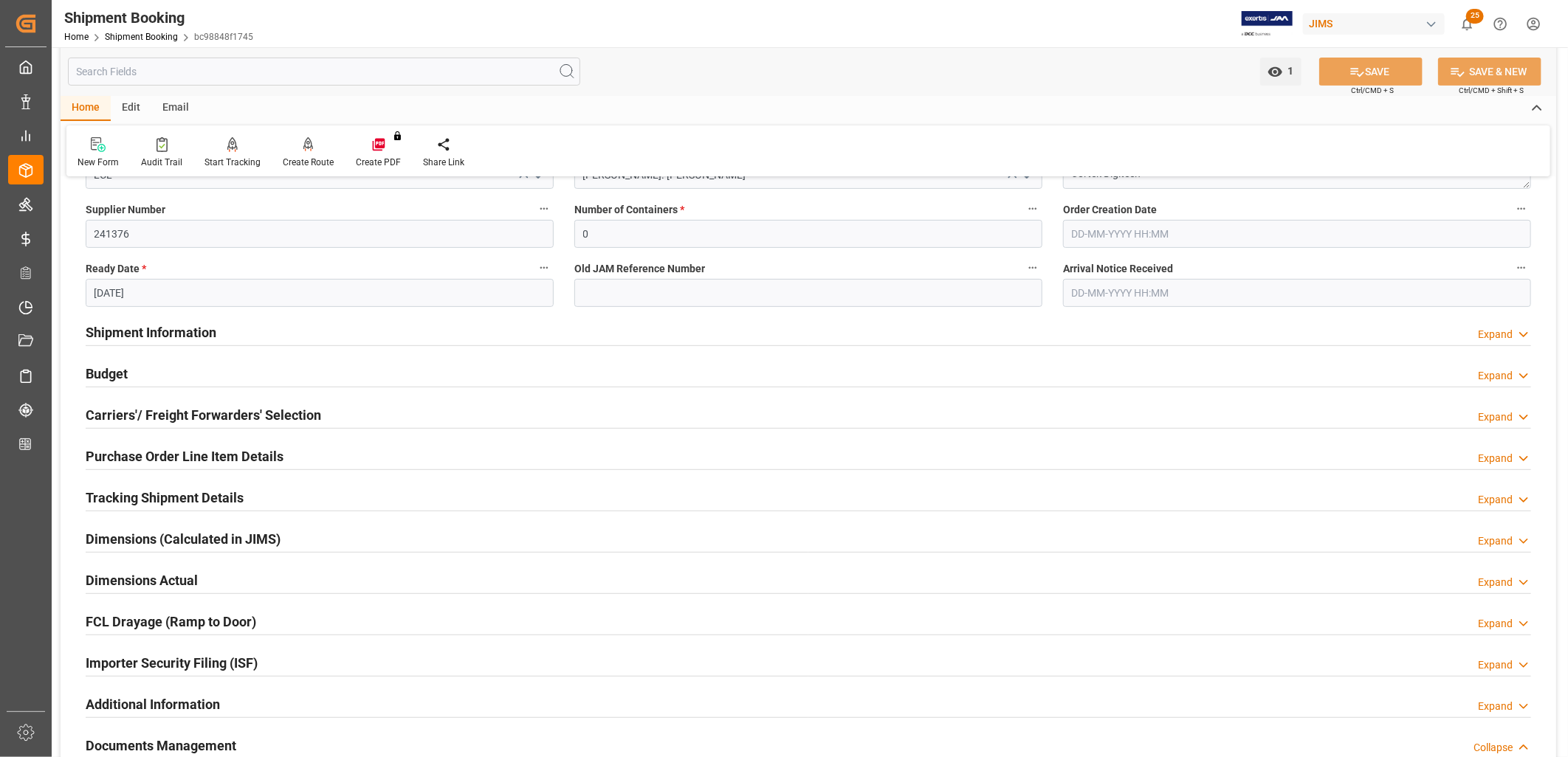
scroll to position [246, 0]
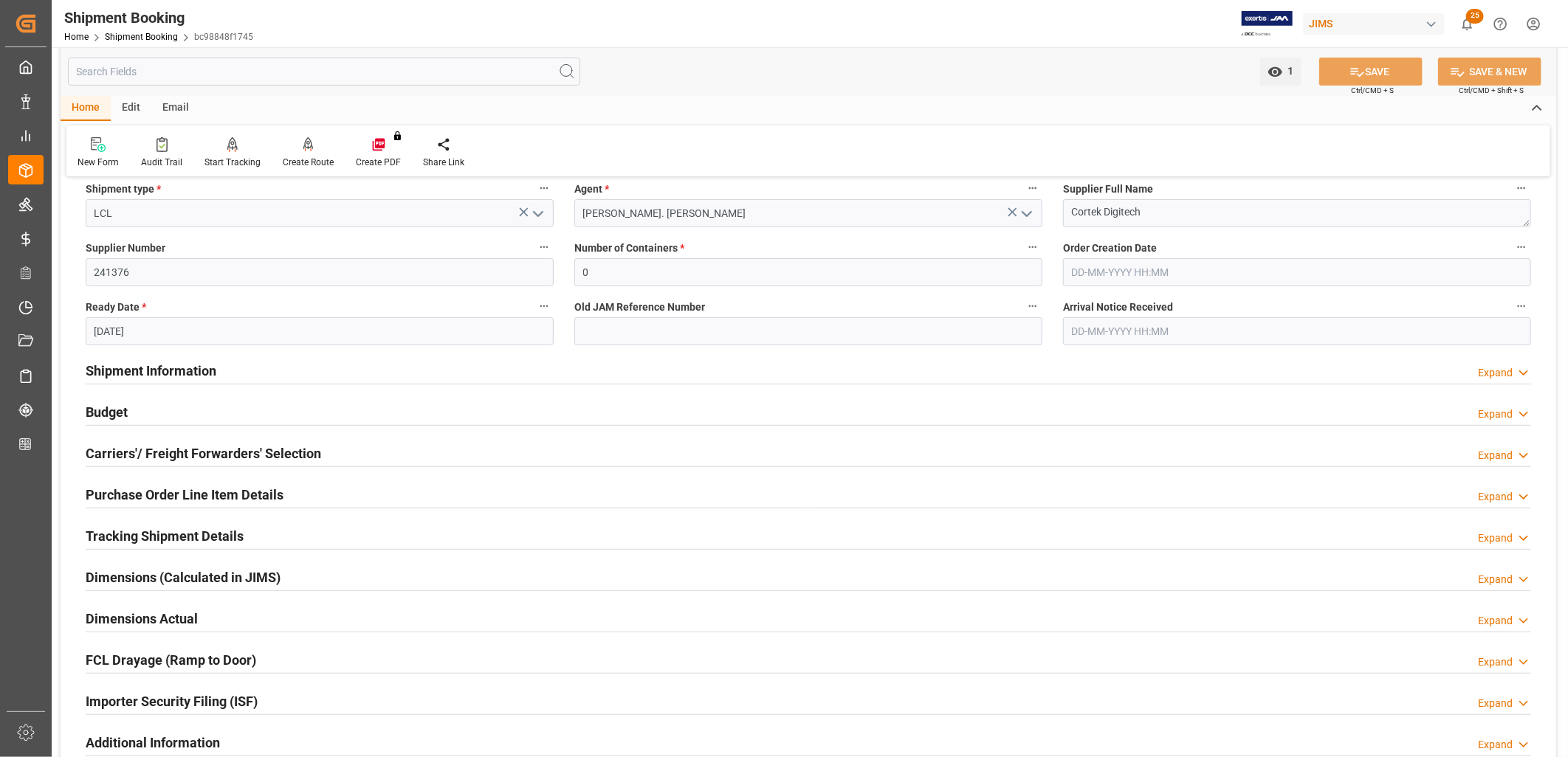
click at [103, 404] on h2 "Budget" at bounding box center [107, 412] width 42 height 20
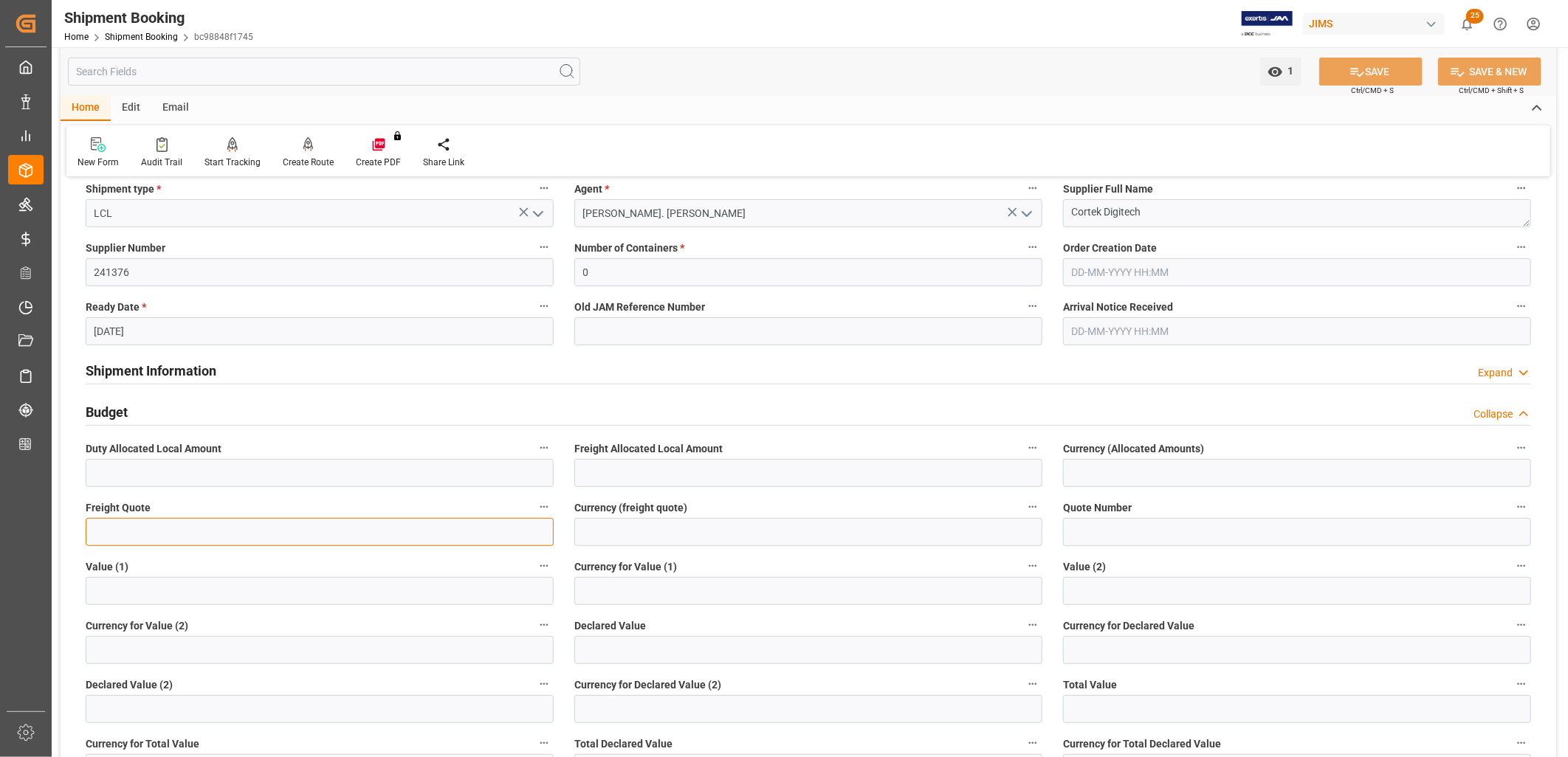
click at [101, 527] on input "text" at bounding box center [320, 532] width 468 height 28
type input "9500.00"
click at [614, 541] on input at bounding box center [808, 532] width 468 height 28
type input "US$"
click at [1389, 65] on button "SAVE" at bounding box center [1371, 72] width 103 height 28
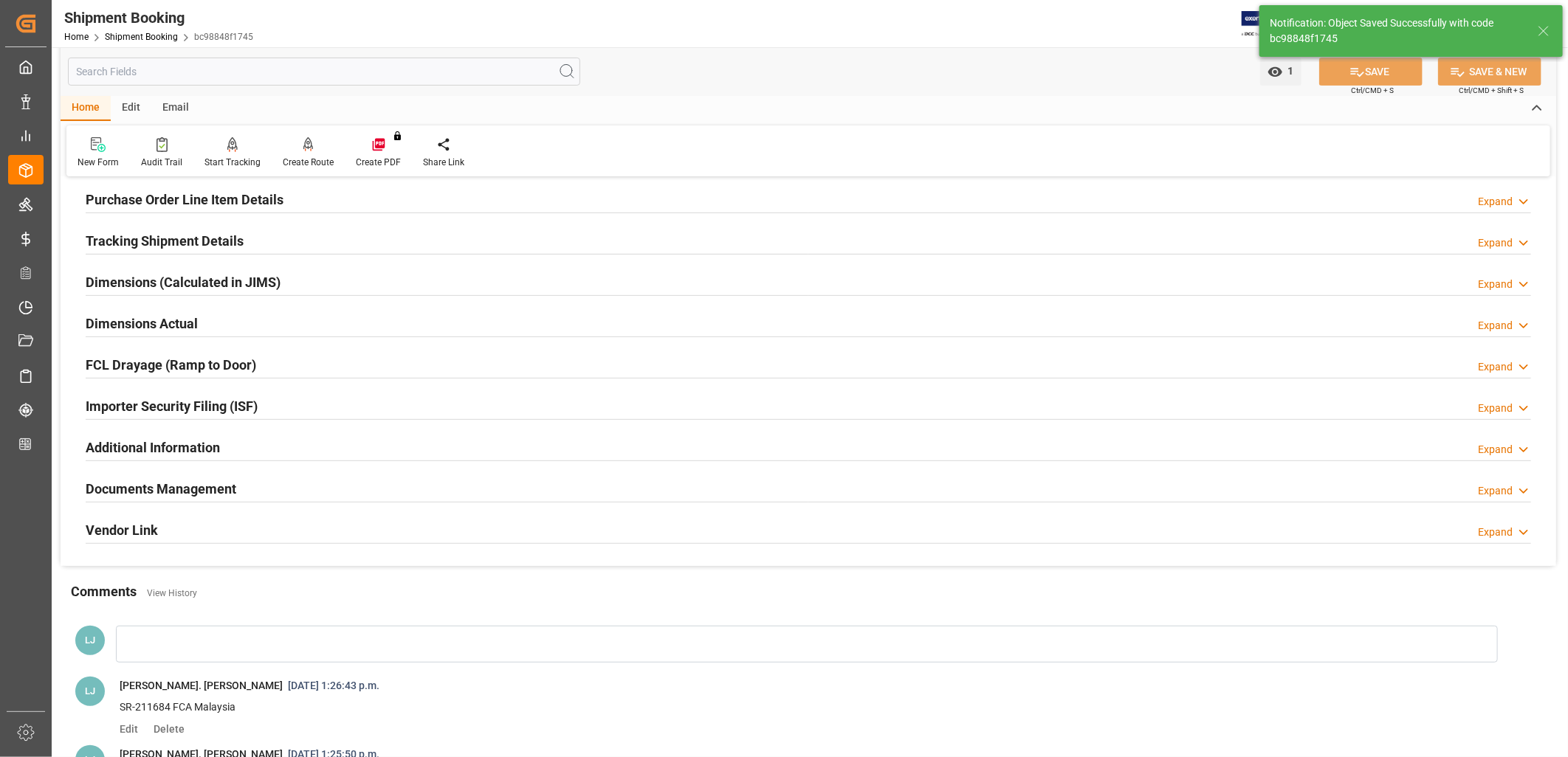
click at [179, 226] on div "Tracking Shipment Details" at bounding box center [165, 240] width 158 height 28
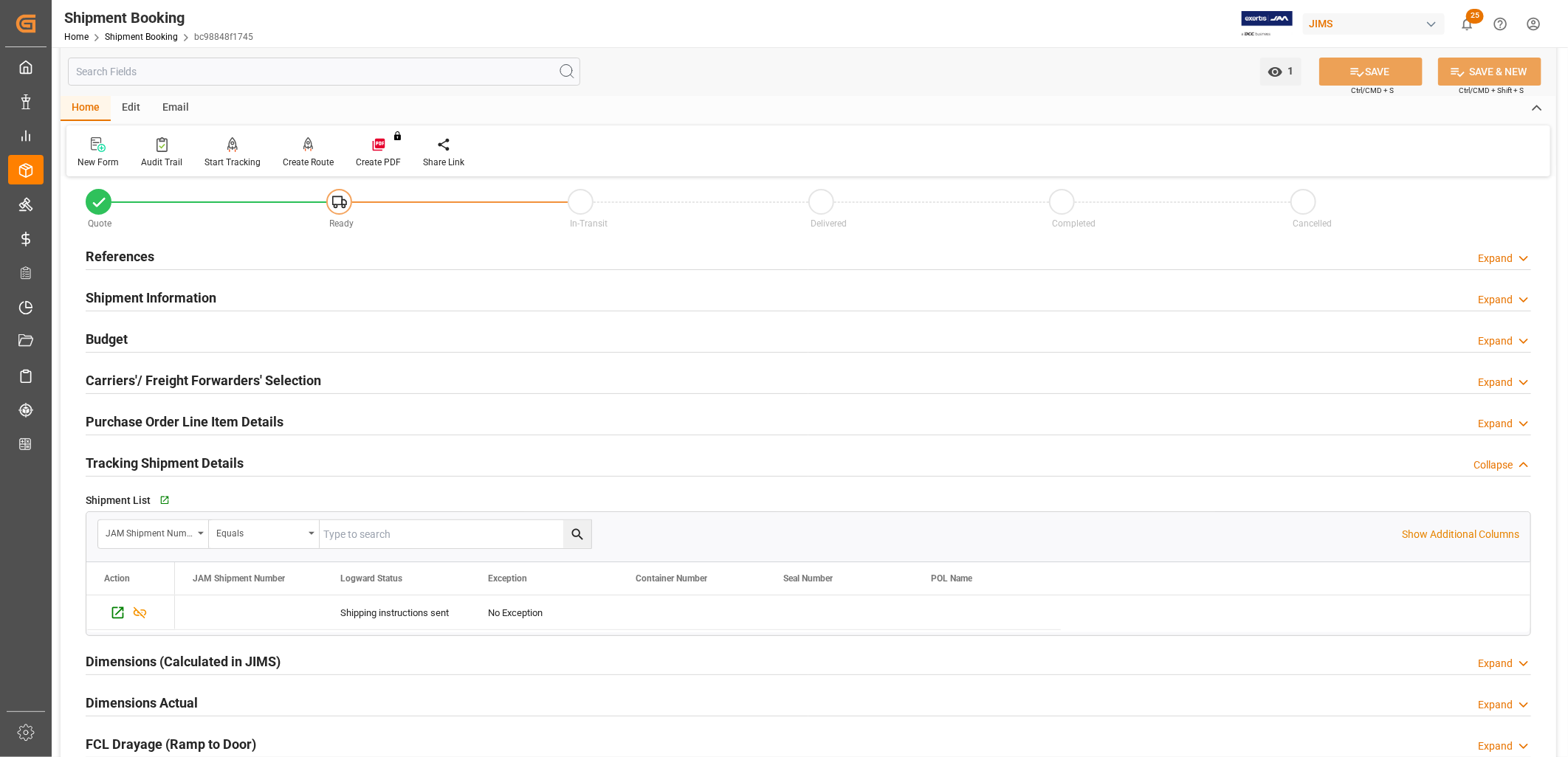
scroll to position [0, 0]
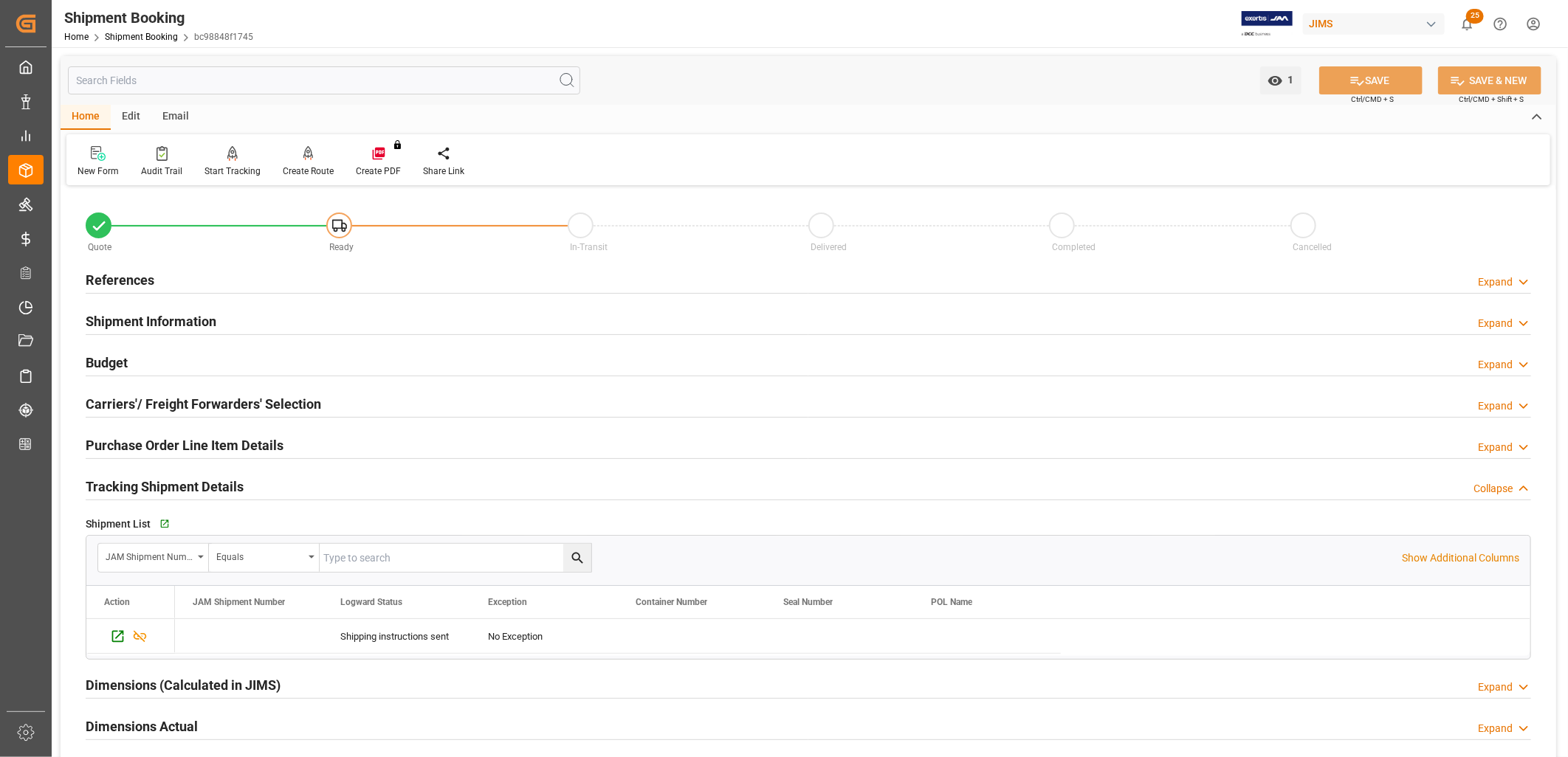
click at [141, 279] on h2 "References" at bounding box center [120, 279] width 69 height 20
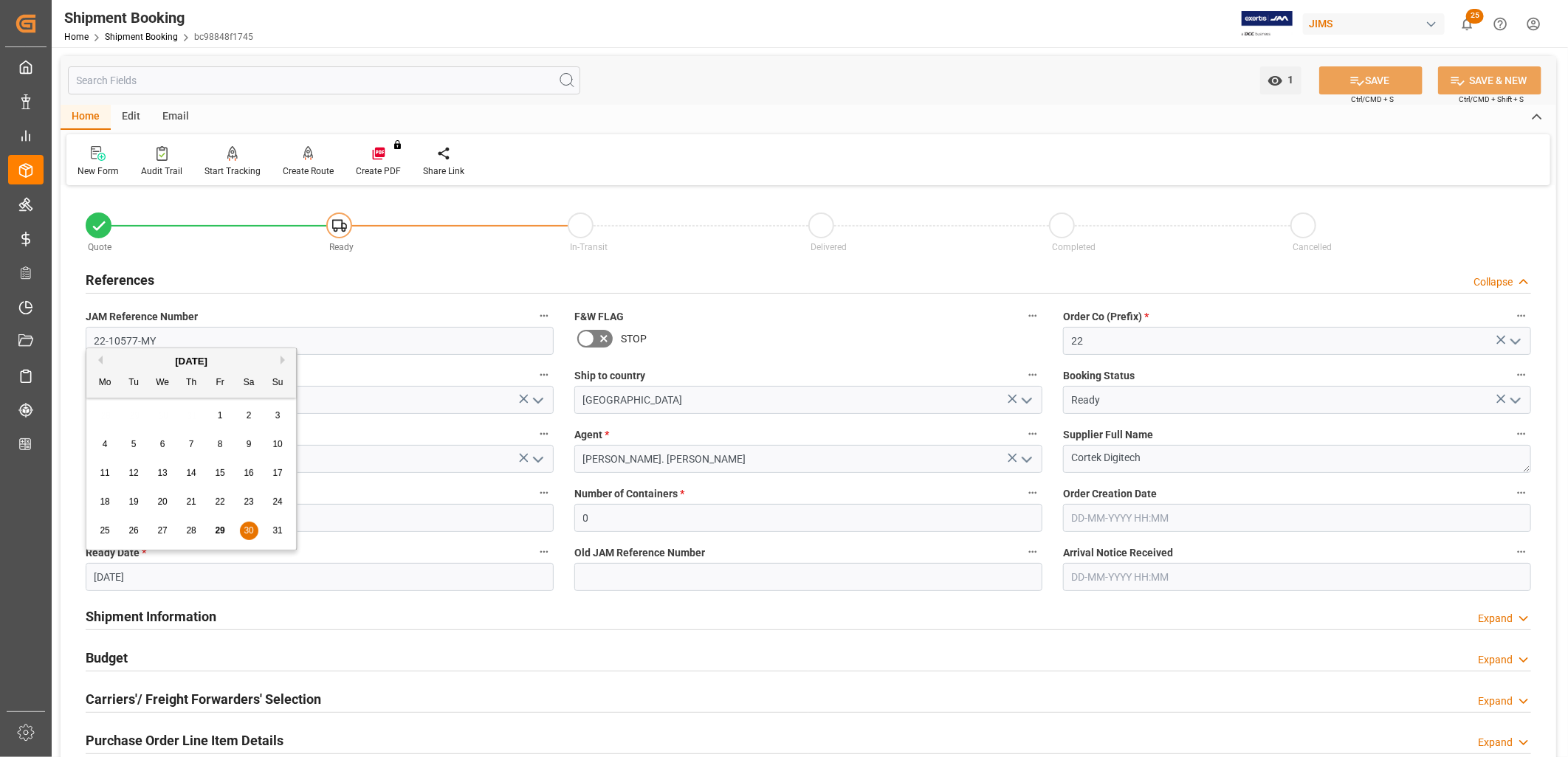
click at [173, 576] on input "30-08-2025" at bounding box center [320, 577] width 468 height 28
click at [280, 359] on div "[DATE]" at bounding box center [191, 362] width 209 height 15
click at [284, 359] on button "Next Month" at bounding box center [285, 360] width 9 height 9
click at [103, 417] on span "1" at bounding box center [105, 415] width 5 height 10
type input "[DATE]"
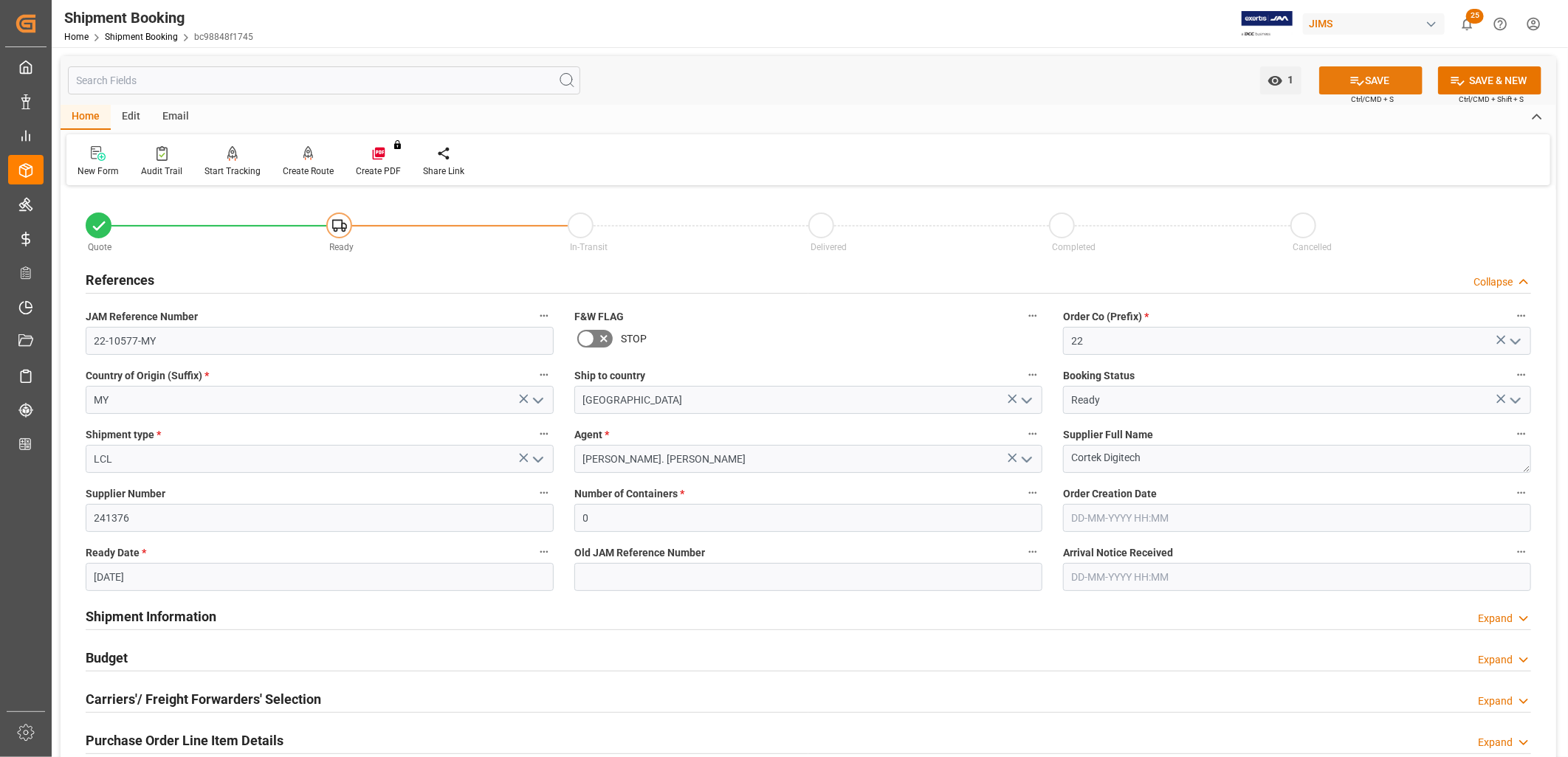
click at [1371, 82] on button "SAVE" at bounding box center [1371, 81] width 103 height 28
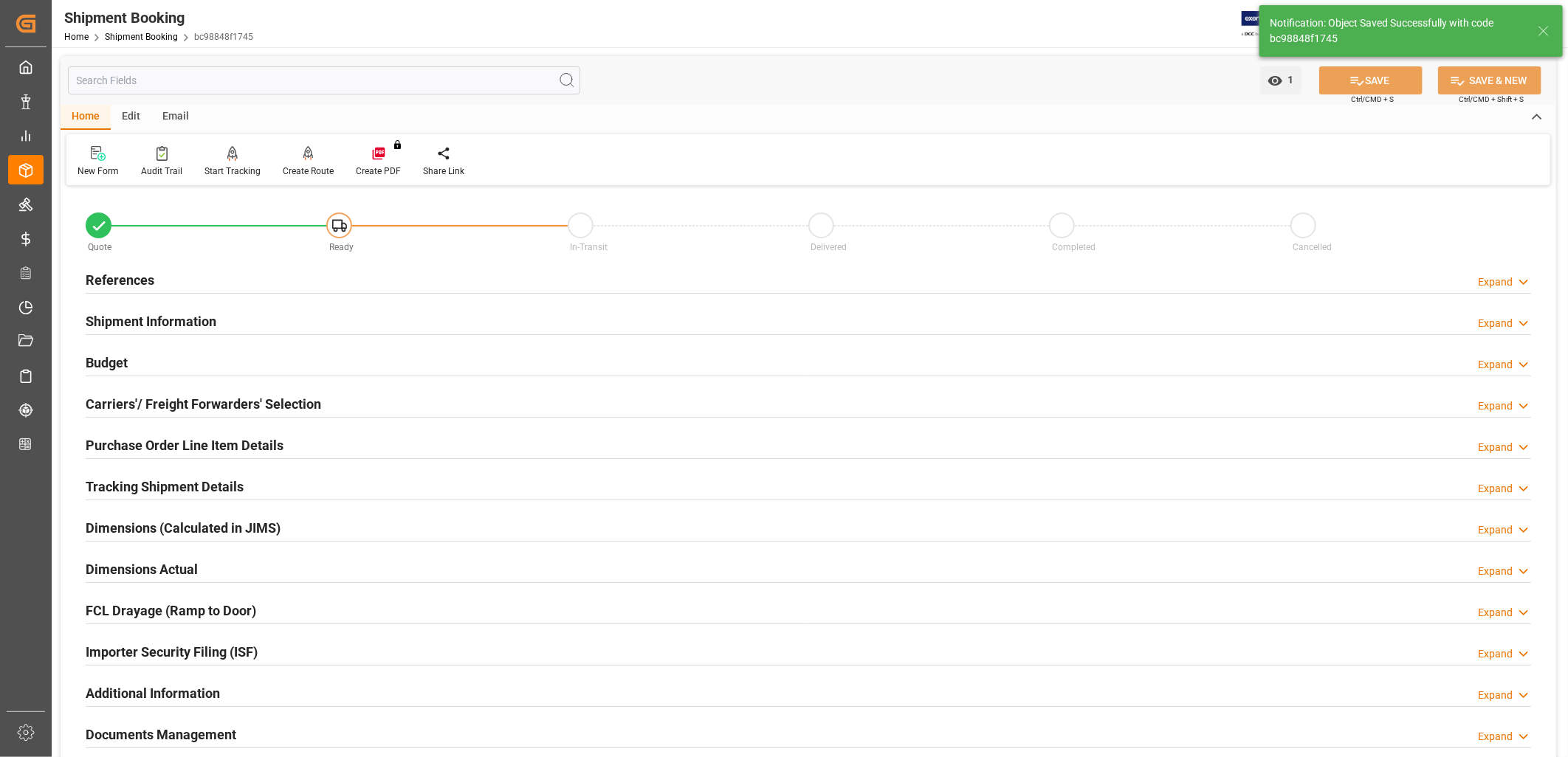
click at [177, 318] on h2 "Shipment Information" at bounding box center [151, 321] width 131 height 20
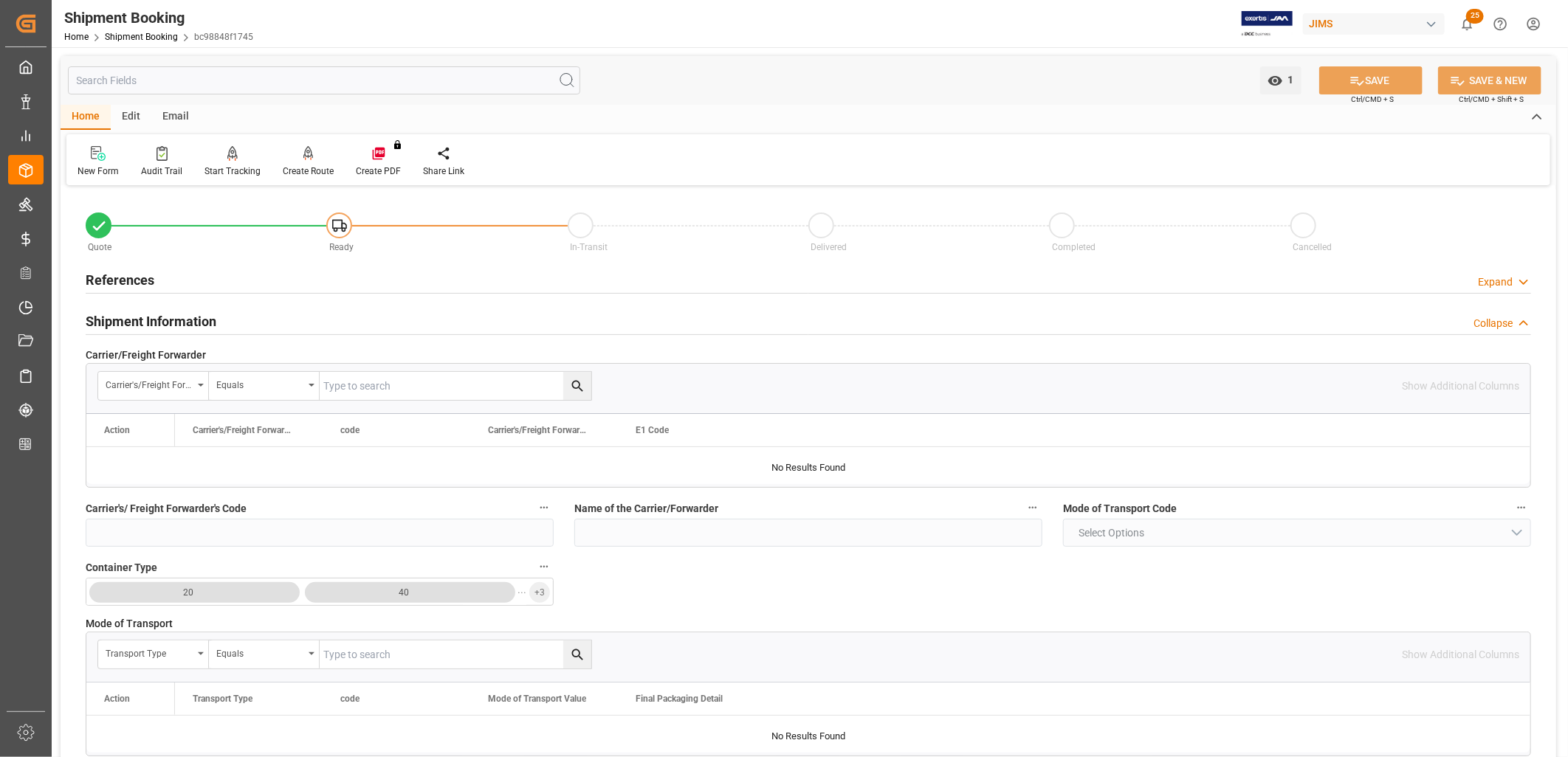
click at [133, 280] on h2 "References" at bounding box center [120, 279] width 69 height 20
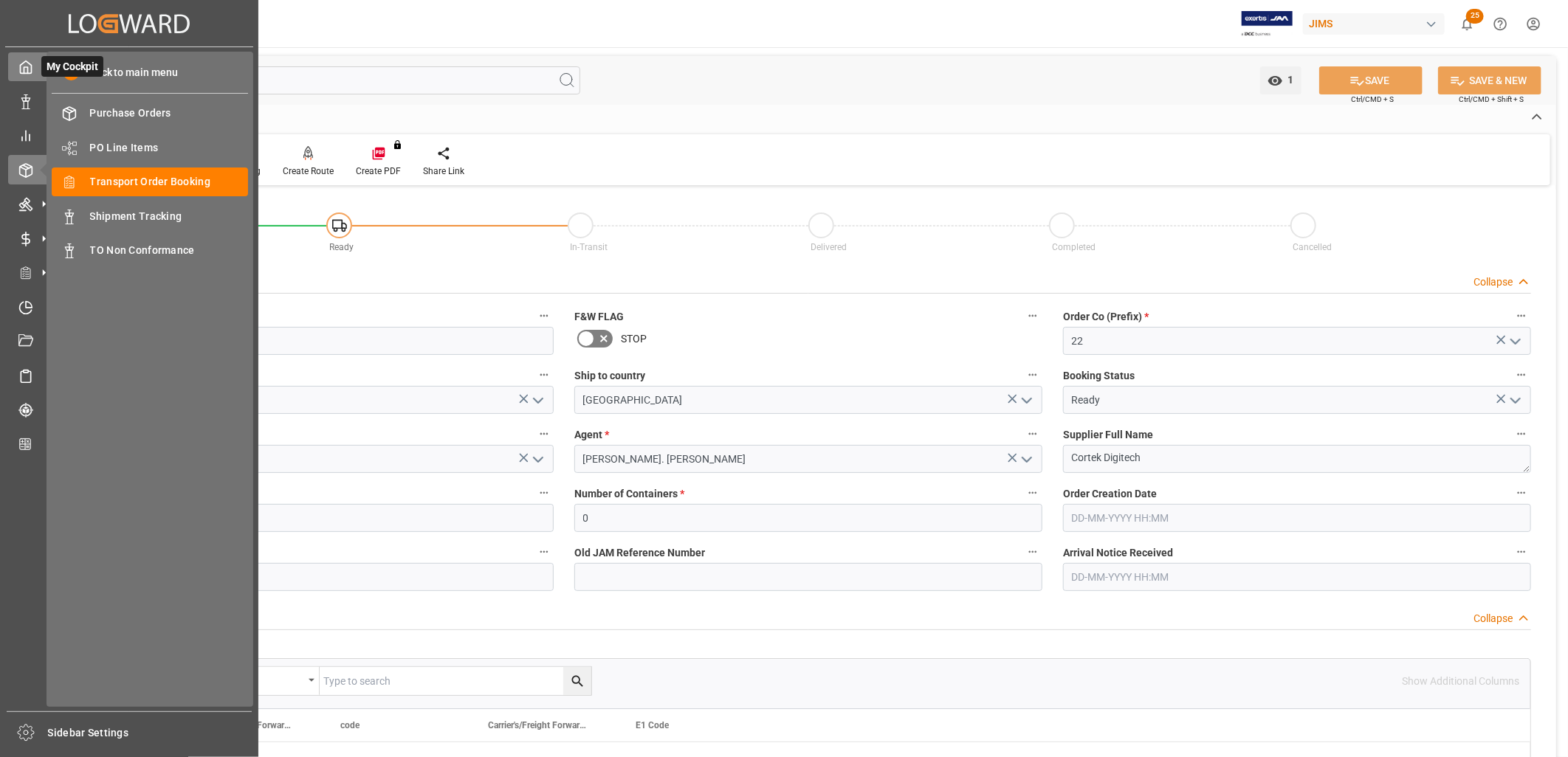
click at [29, 67] on icon at bounding box center [26, 67] width 15 height 15
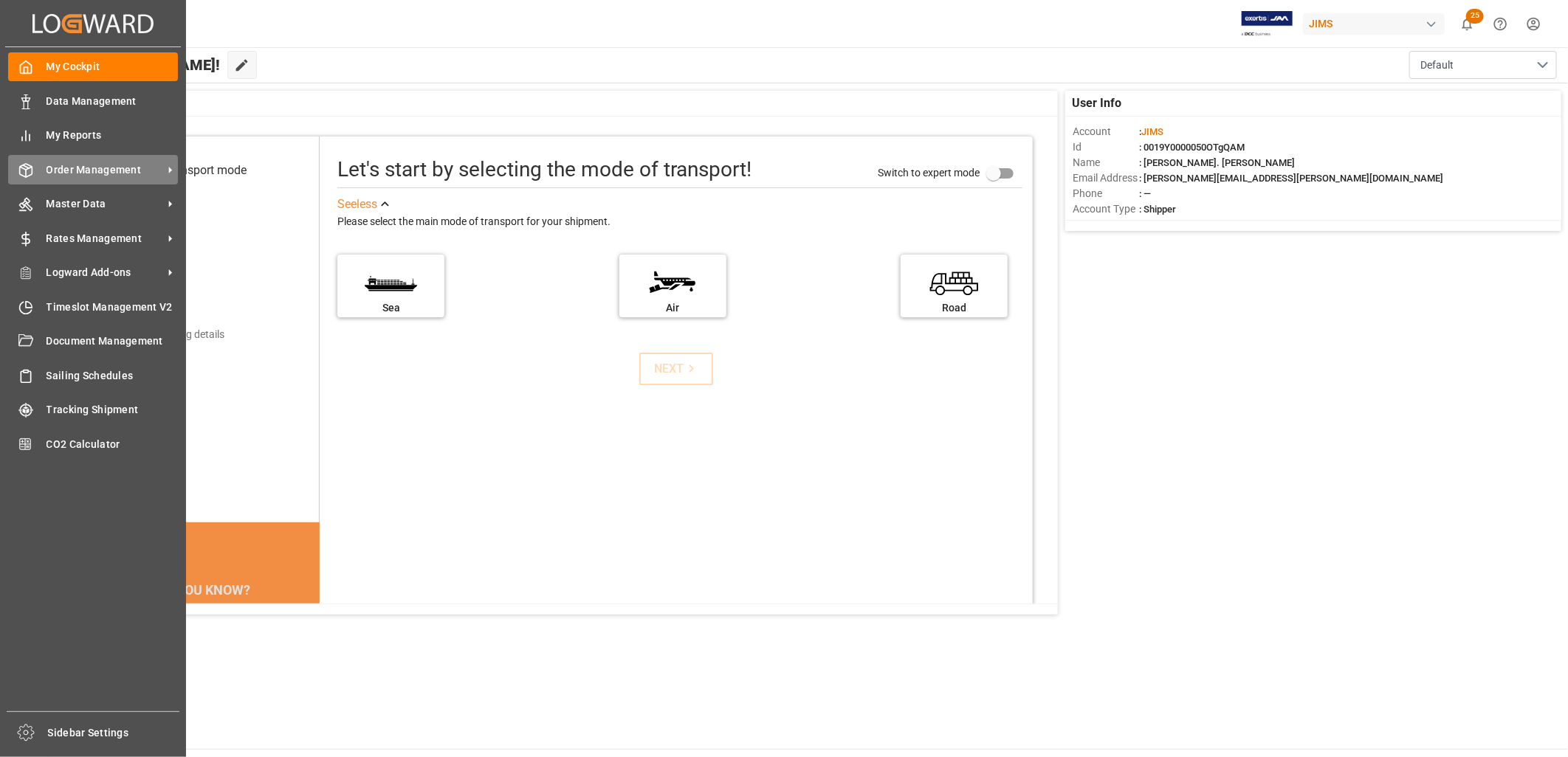
click at [123, 163] on span "Order Management" at bounding box center [105, 170] width 117 height 16
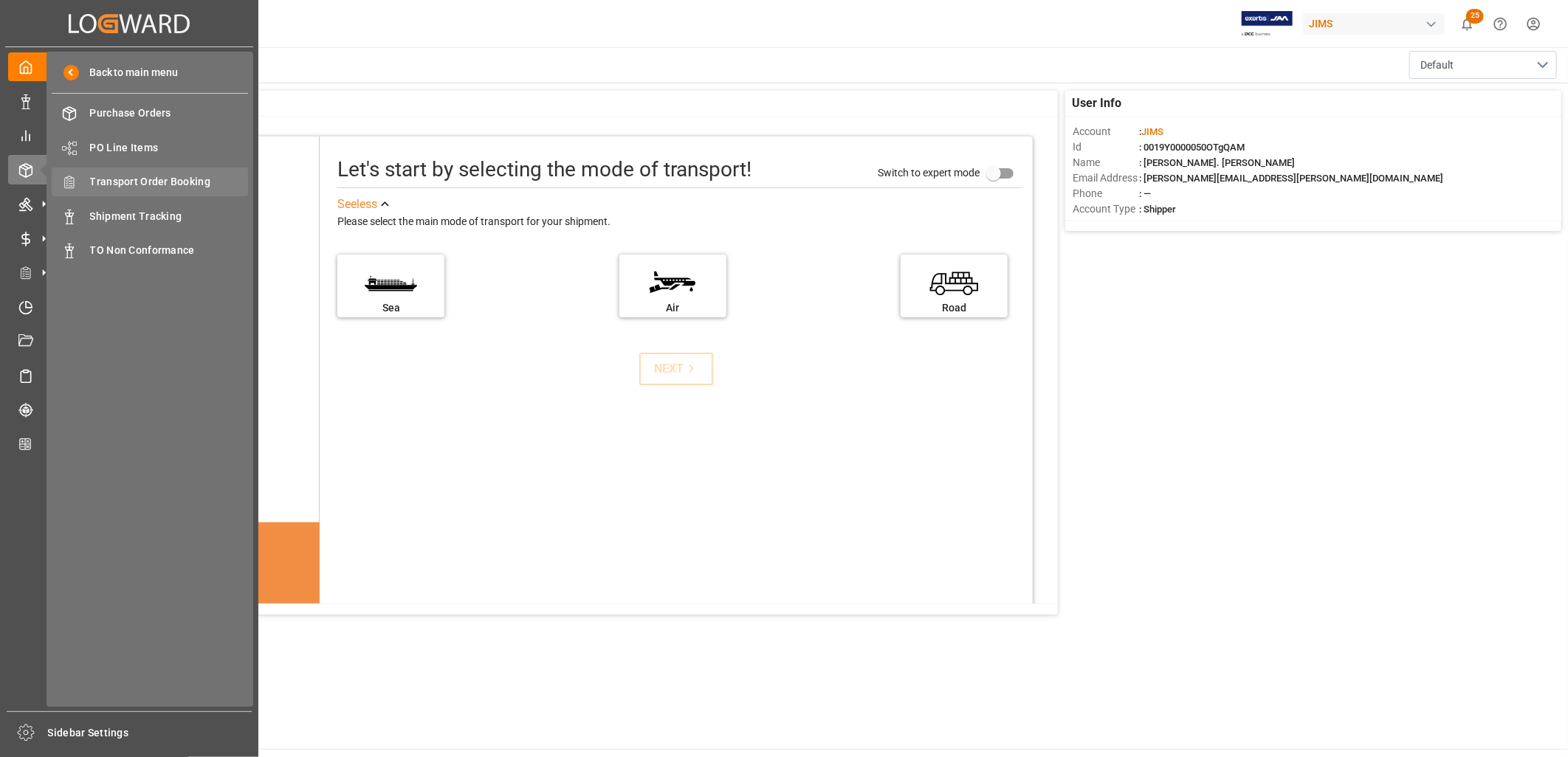
click at [174, 178] on span "Transport Order Booking" at bounding box center [169, 182] width 159 height 16
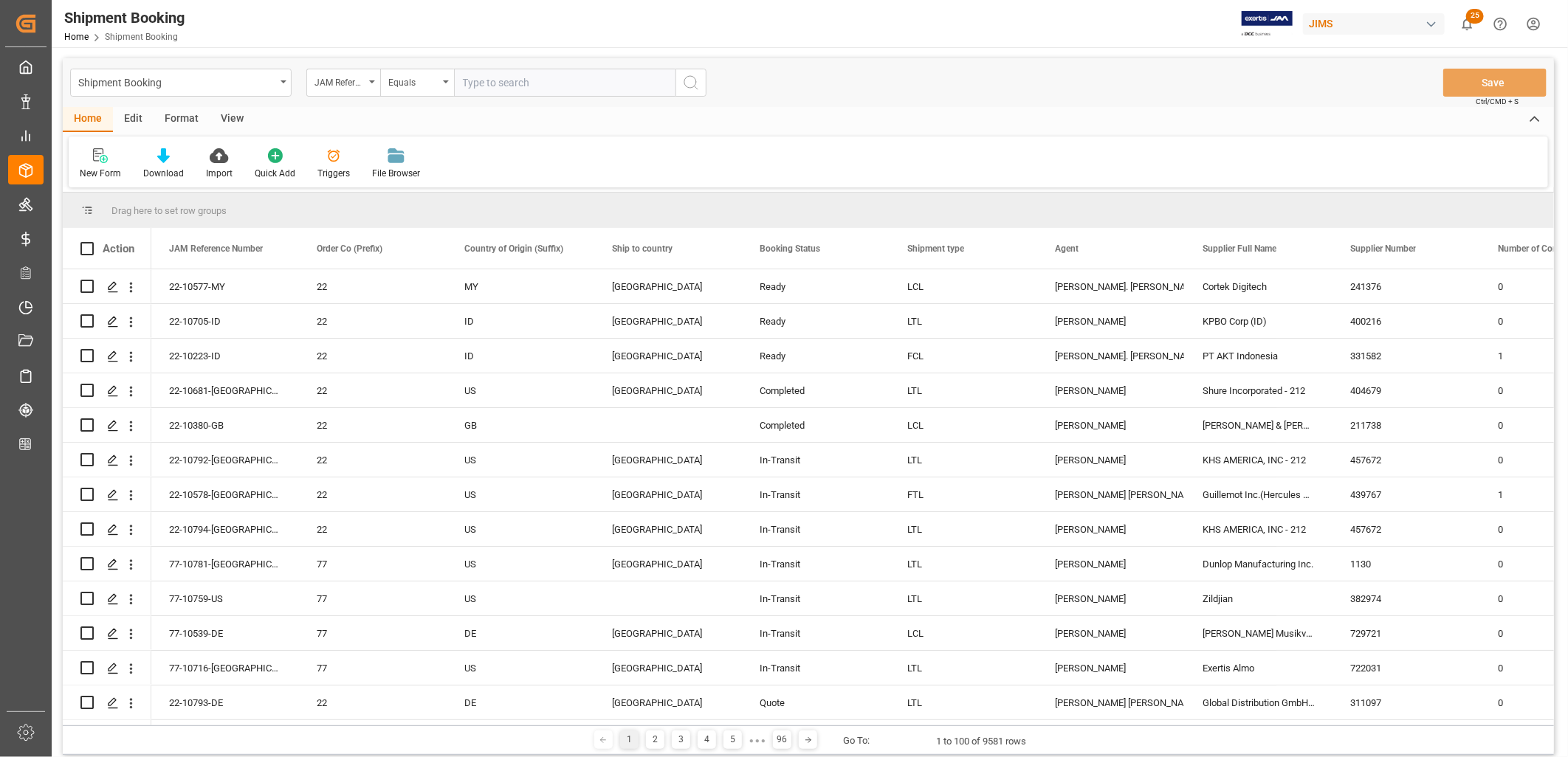
click at [471, 79] on input "text" at bounding box center [565, 83] width 221 height 28
type input "22-10493-CN"
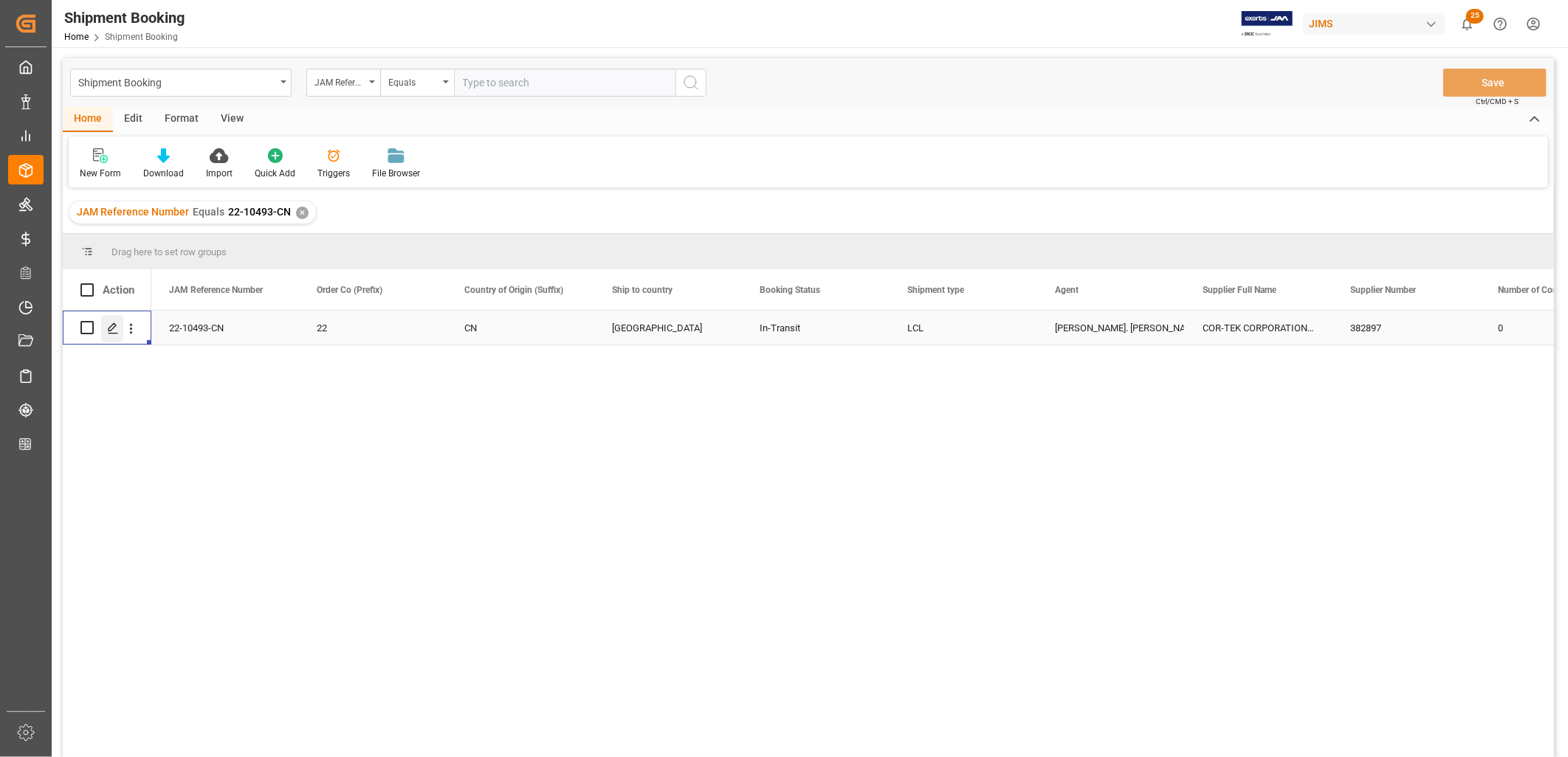
click at [112, 327] on icon "Press SPACE to select this row." at bounding box center [113, 328] width 12 height 12
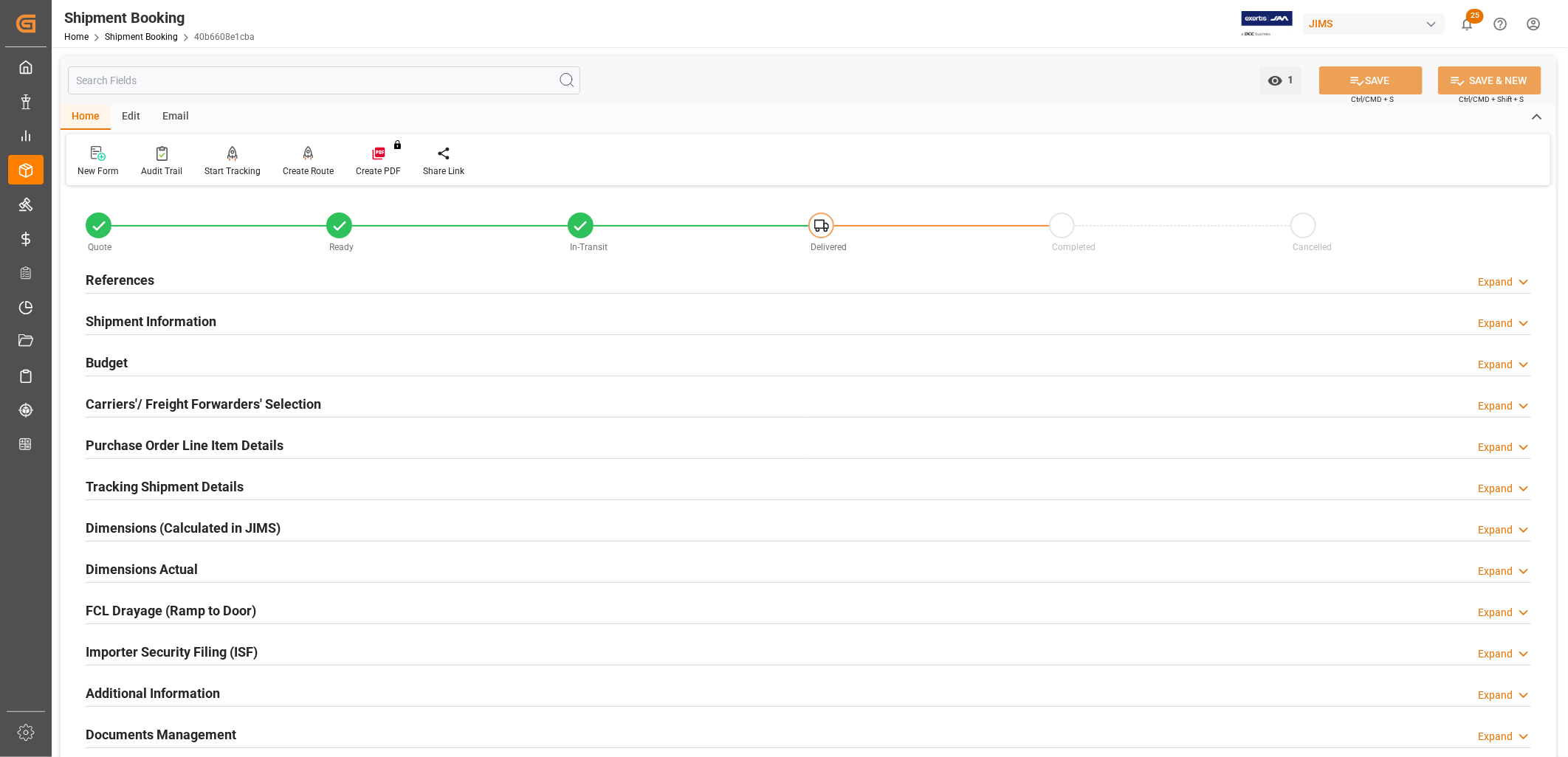
click at [170, 316] on h2 "Shipment Information" at bounding box center [151, 321] width 131 height 20
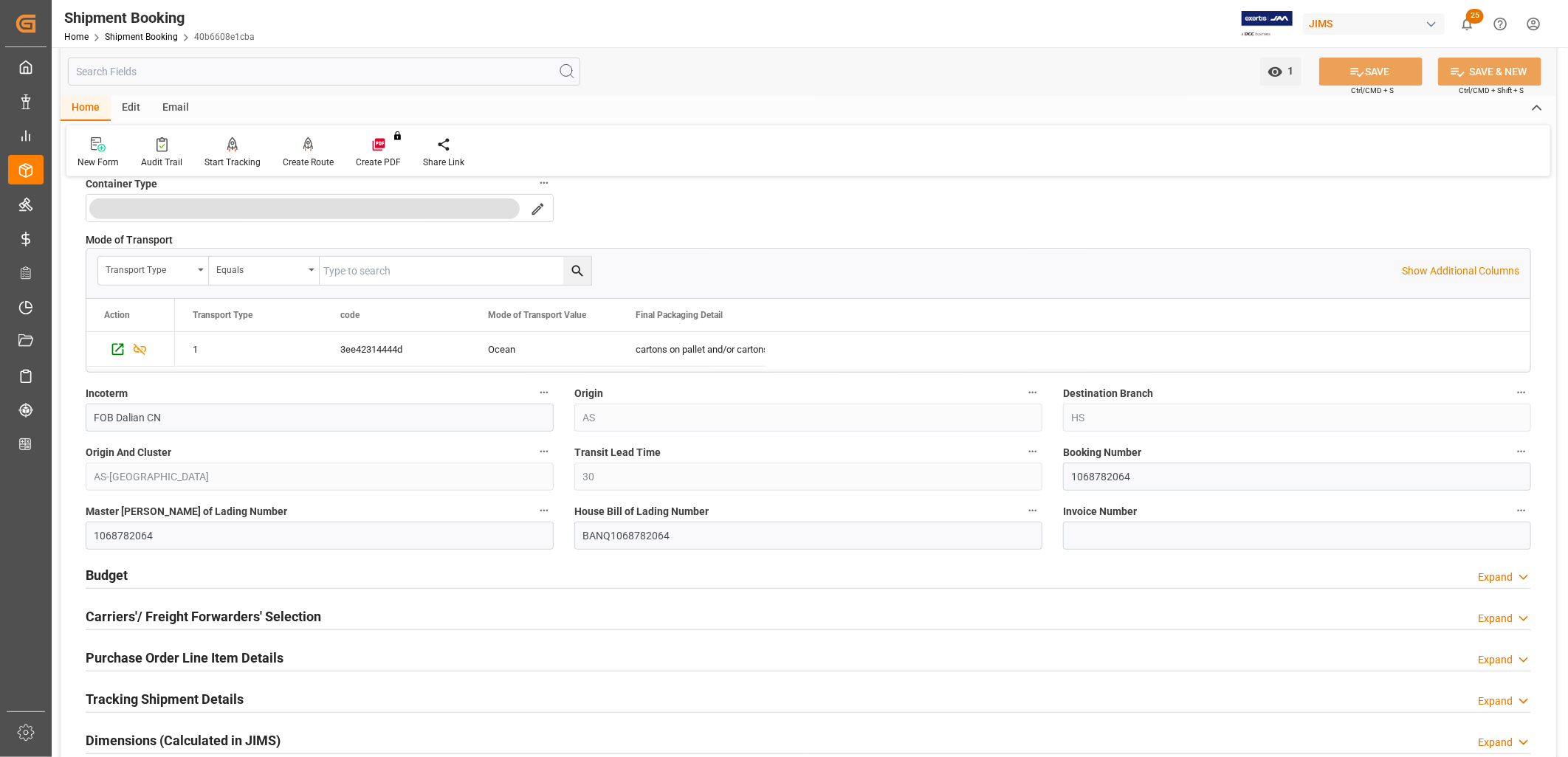
scroll to position [410, 0]
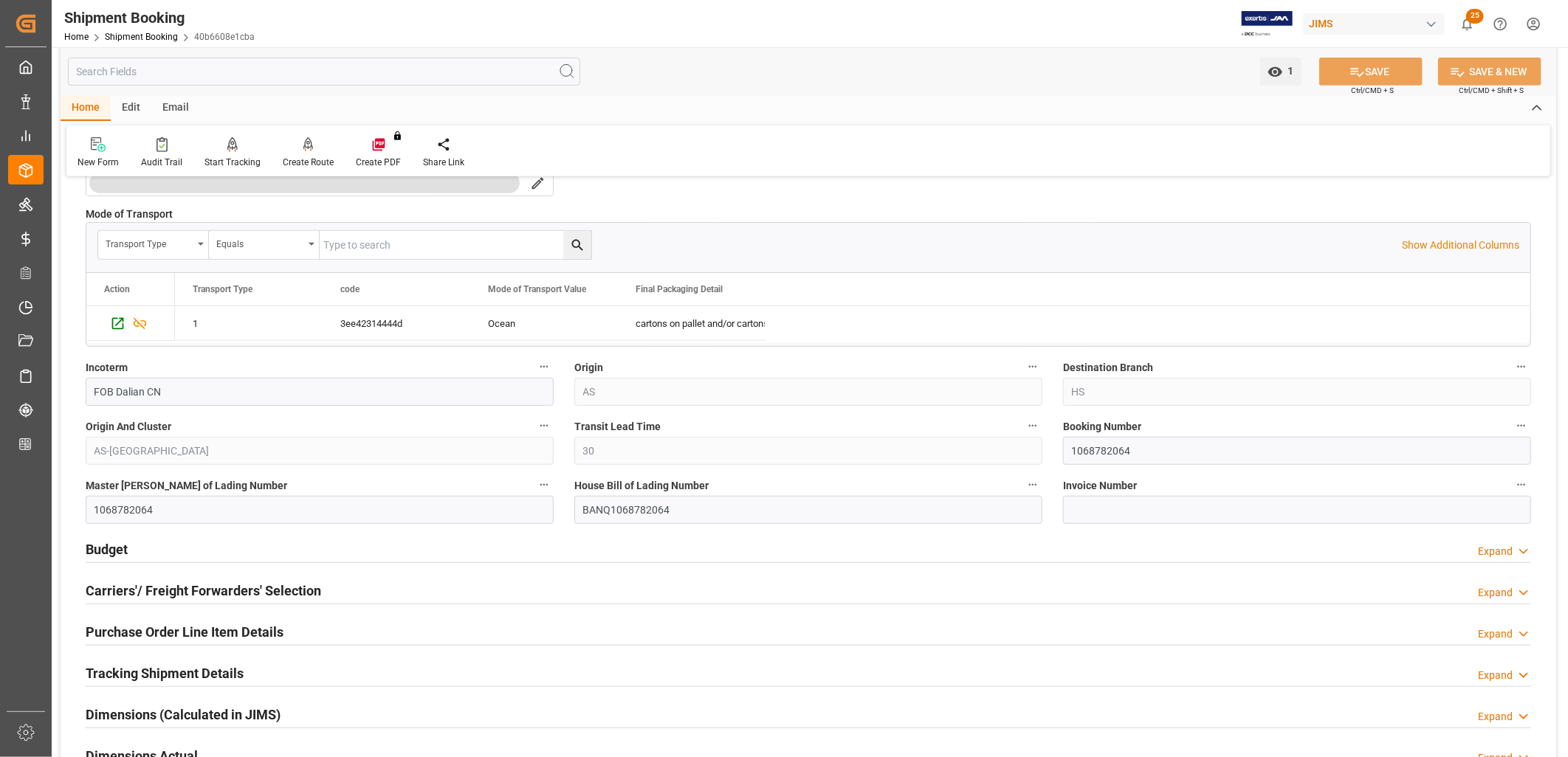
click at [113, 552] on h2 "Budget" at bounding box center [107, 549] width 42 height 20
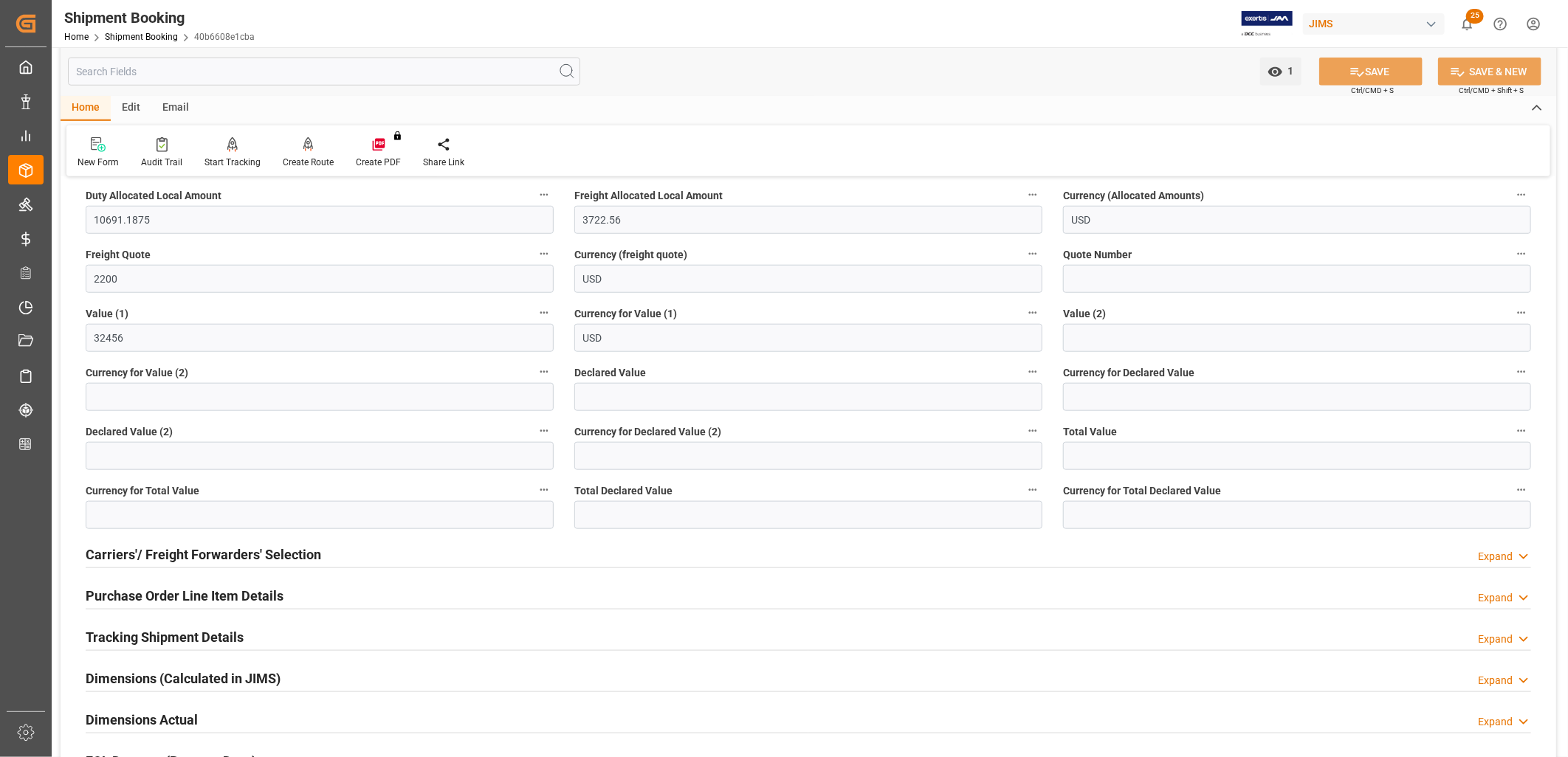
scroll to position [820, 0]
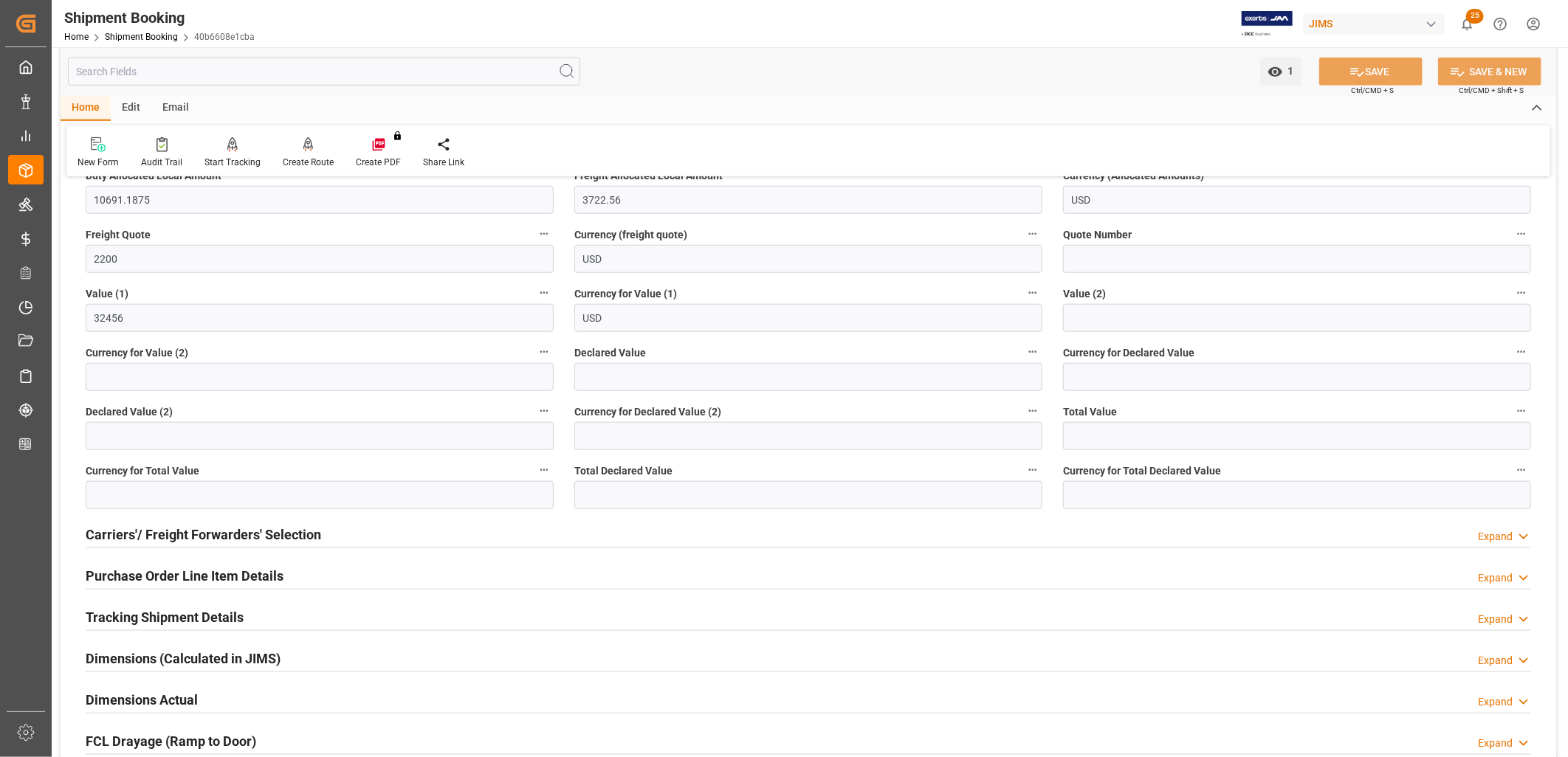
click at [266, 534] on h2 "Carriers'/ Freight Forwarders' Selection" at bounding box center [203, 534] width 236 height 20
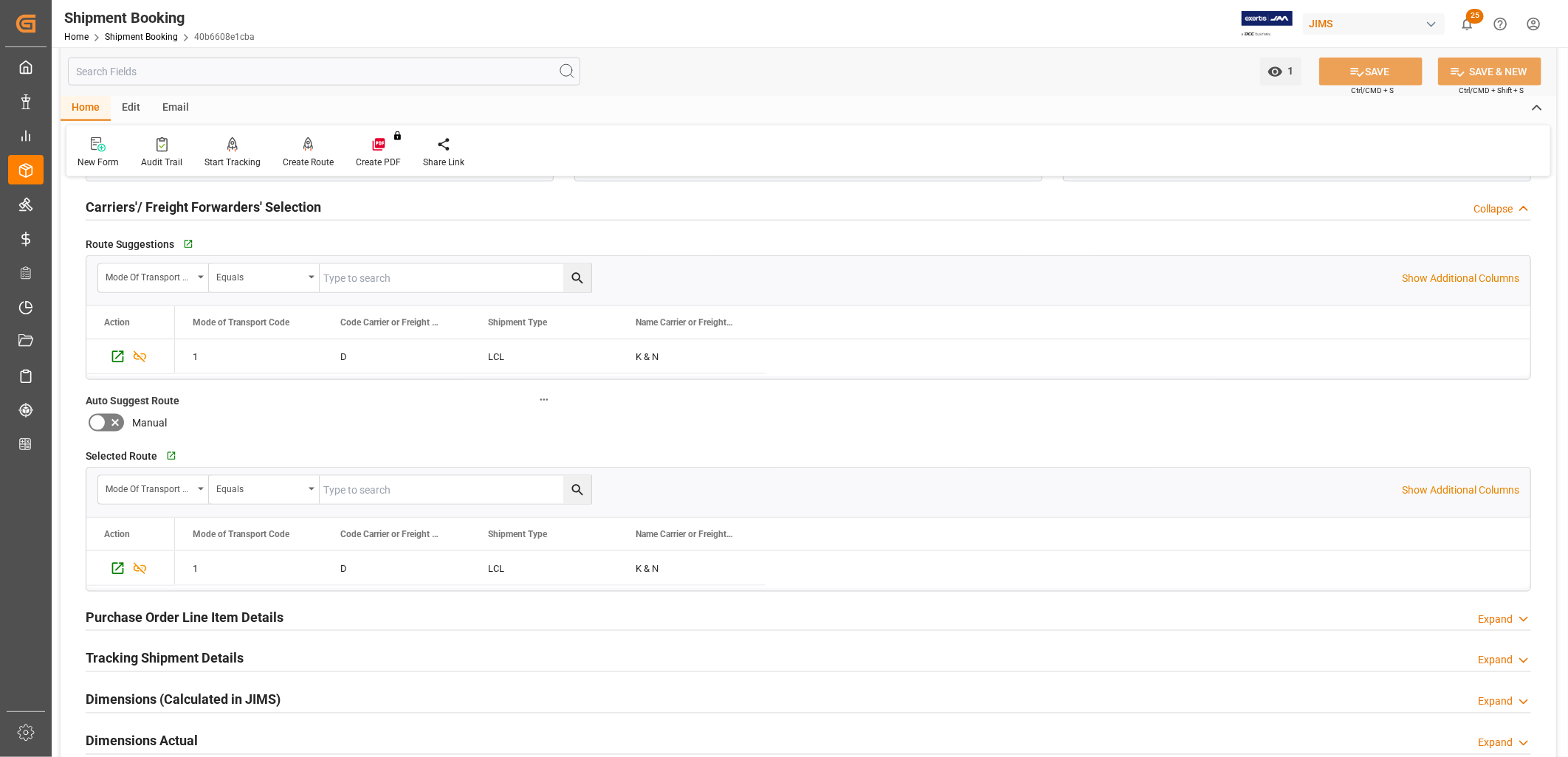
scroll to position [1229, 0]
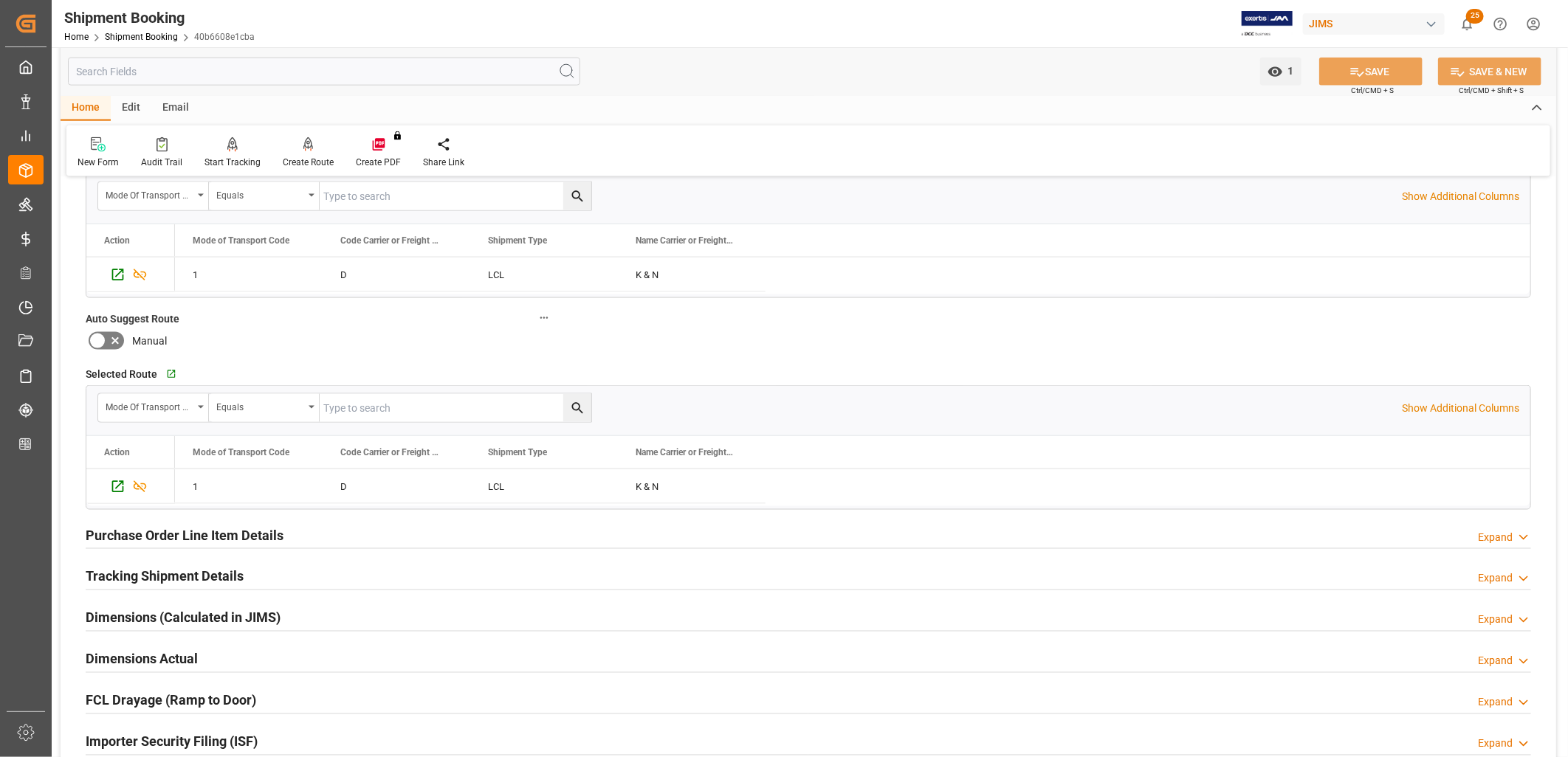
click at [239, 528] on h2 "Purchase Order Line Item Details" at bounding box center [185, 535] width 198 height 20
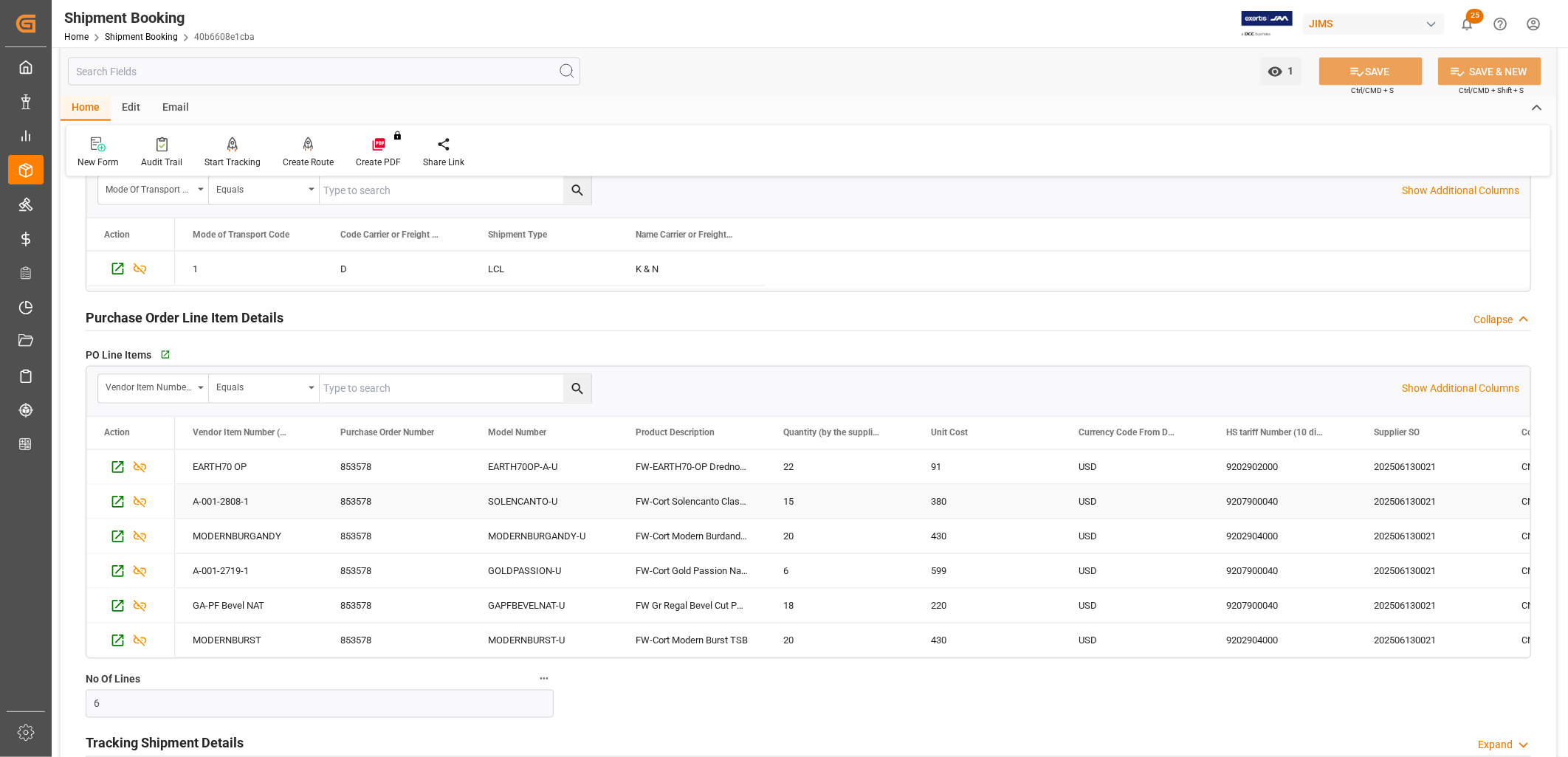
scroll to position [1476, 0]
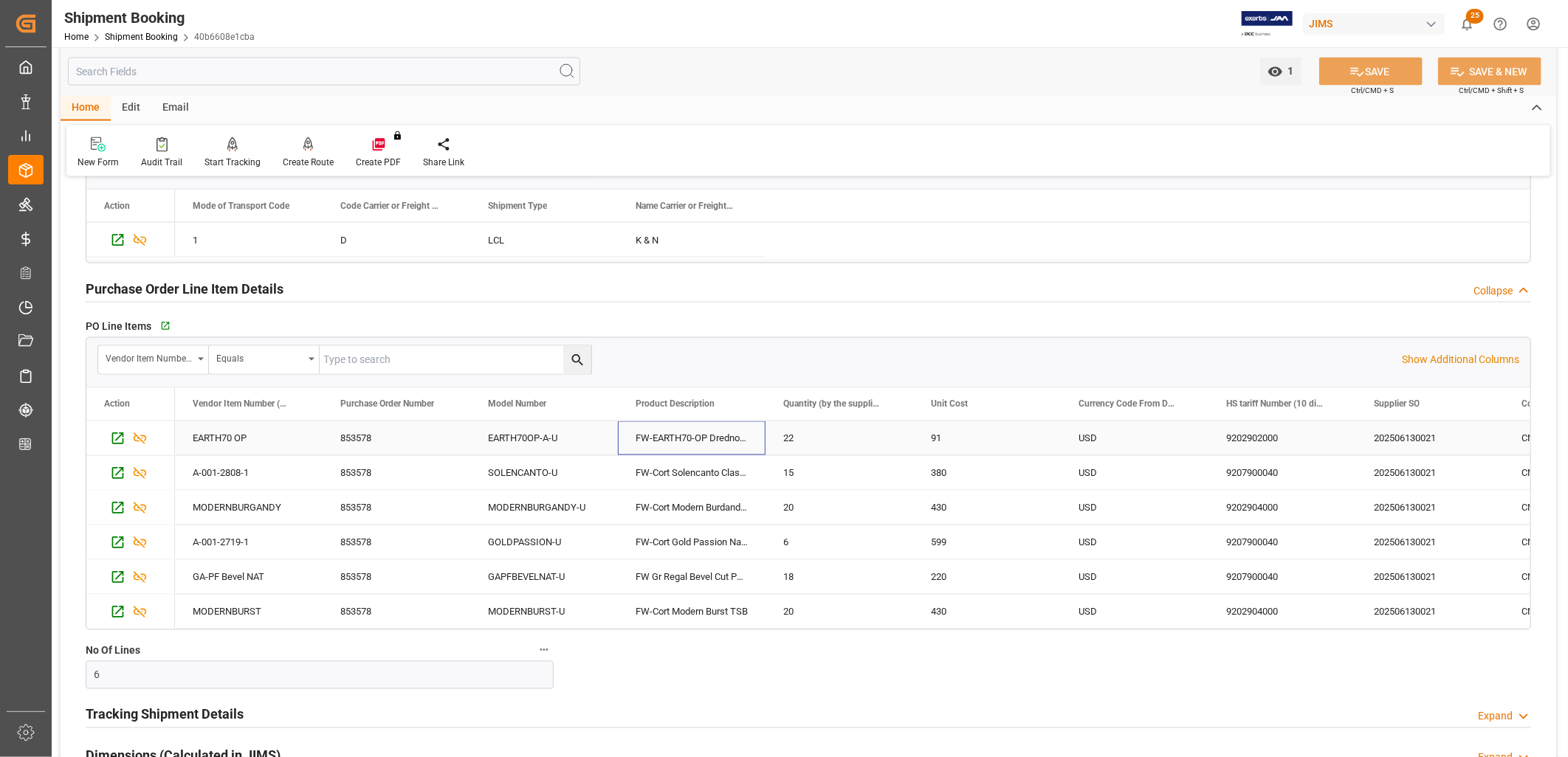
click at [654, 439] on div "FW-EARTH70-OP Drednought" at bounding box center [691, 438] width 147 height 34
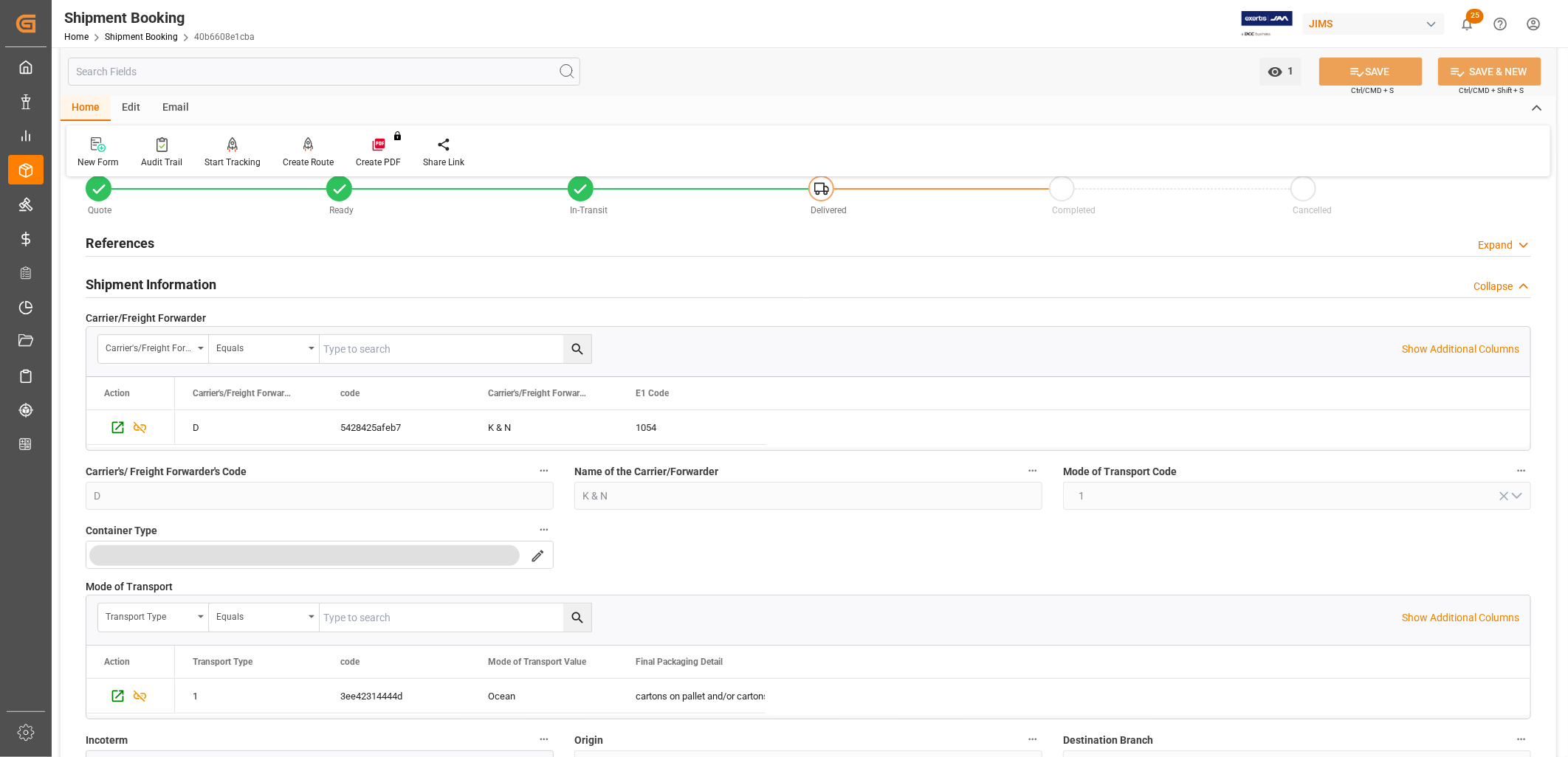
scroll to position [0, 0]
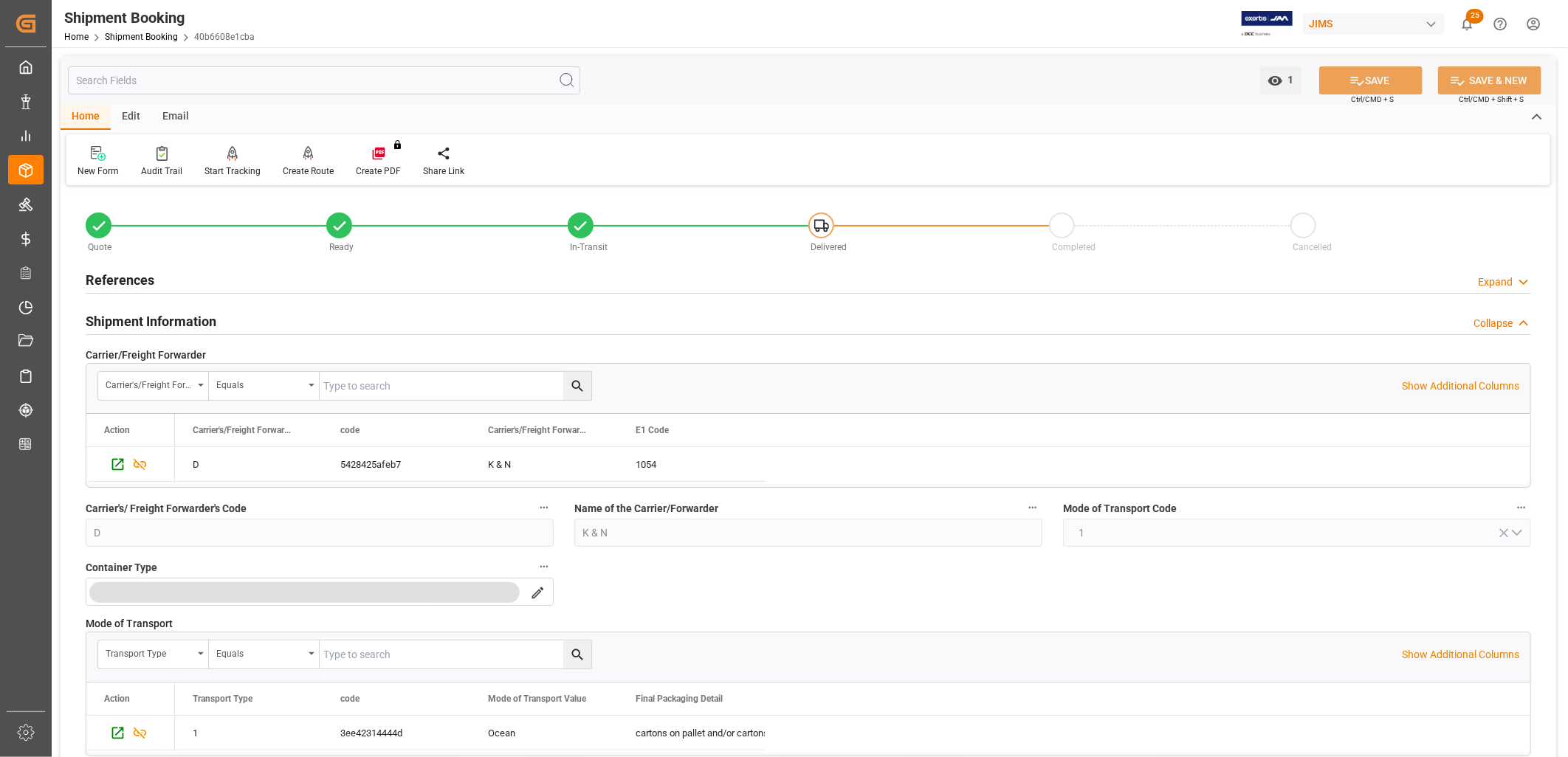
click at [138, 279] on h2 "References" at bounding box center [120, 279] width 69 height 20
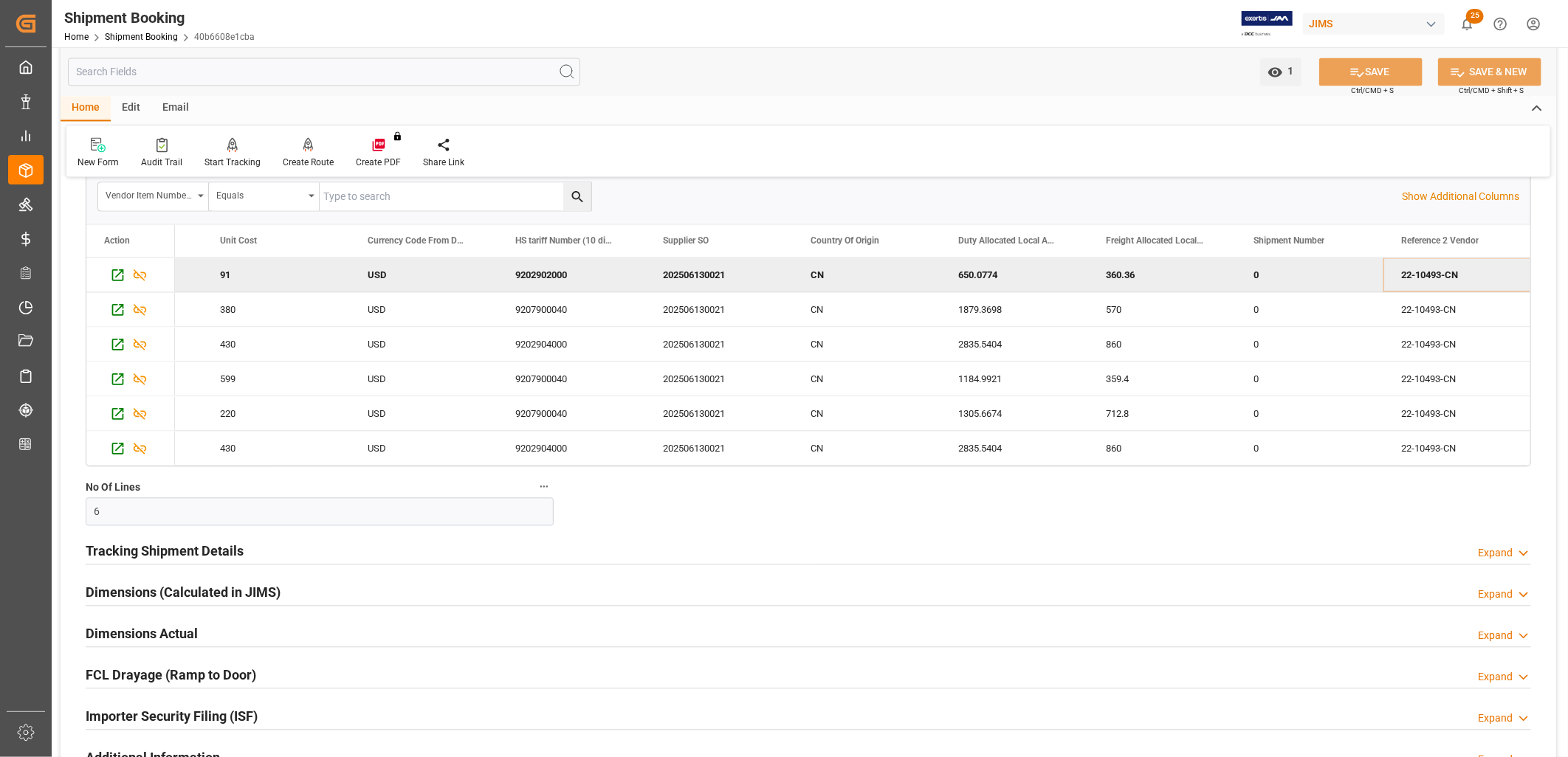
scroll to position [1967, 0]
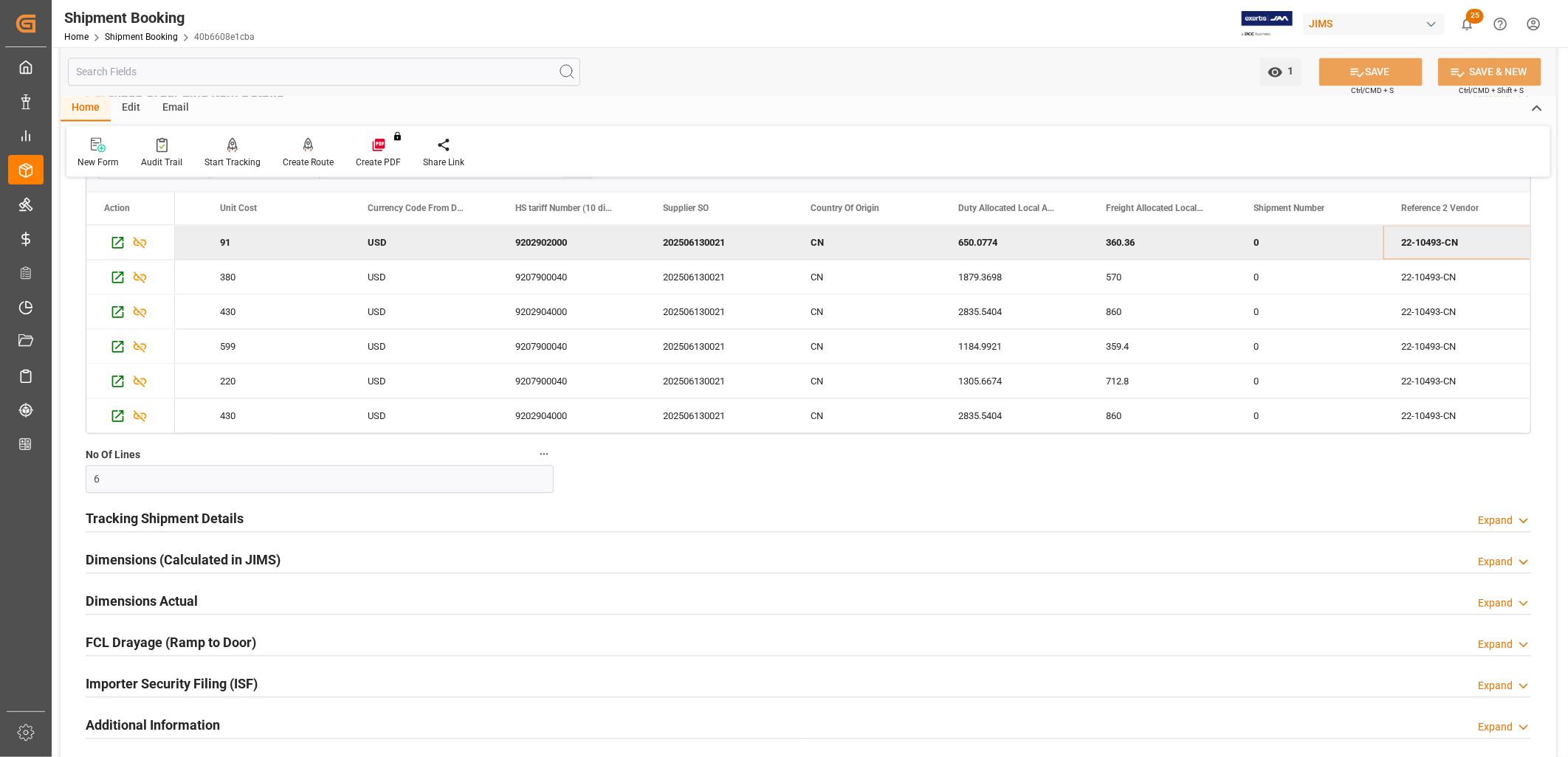
click at [182, 521] on h2 "Tracking Shipment Details" at bounding box center [165, 518] width 158 height 20
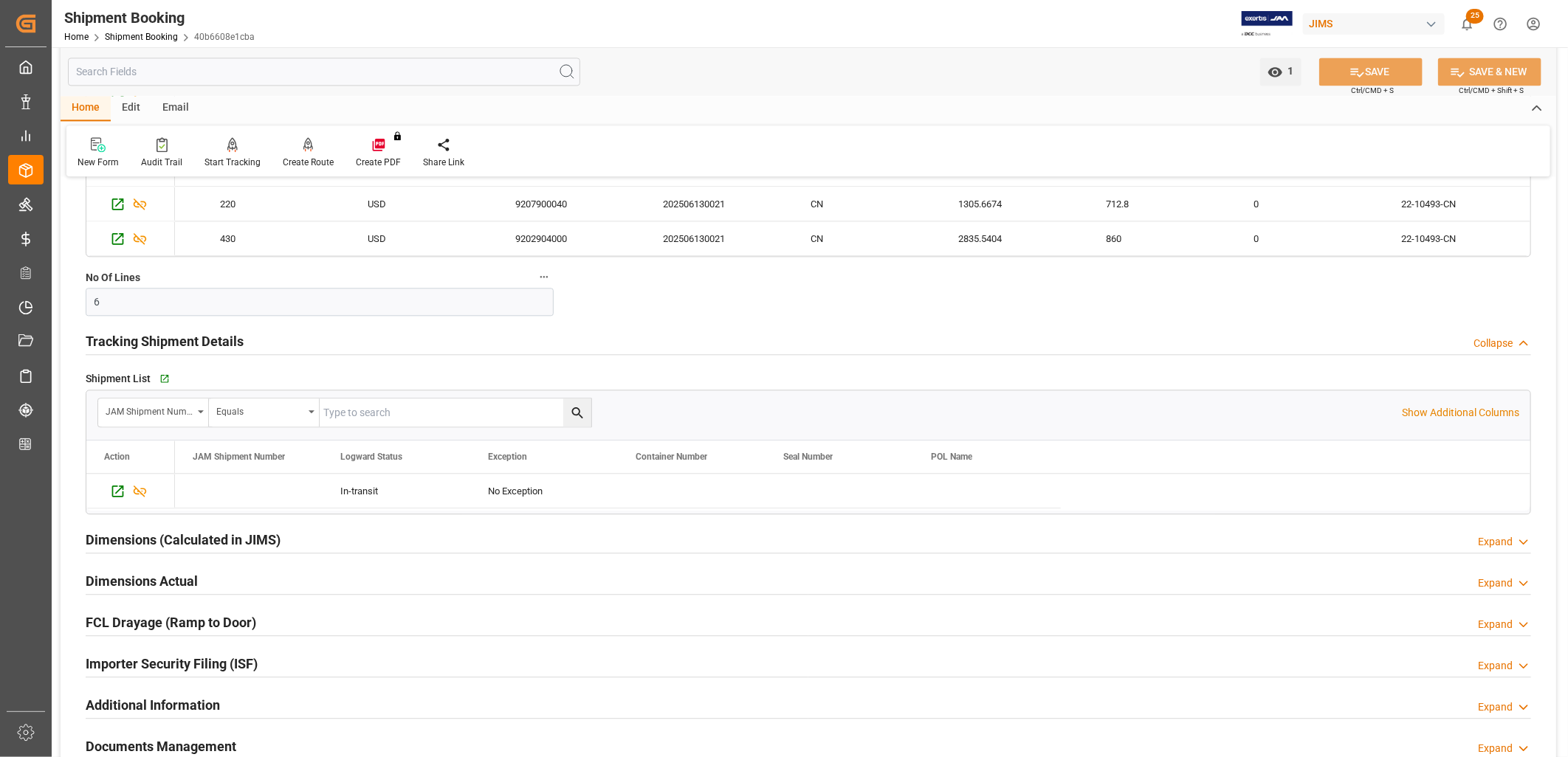
scroll to position [2213, 0]
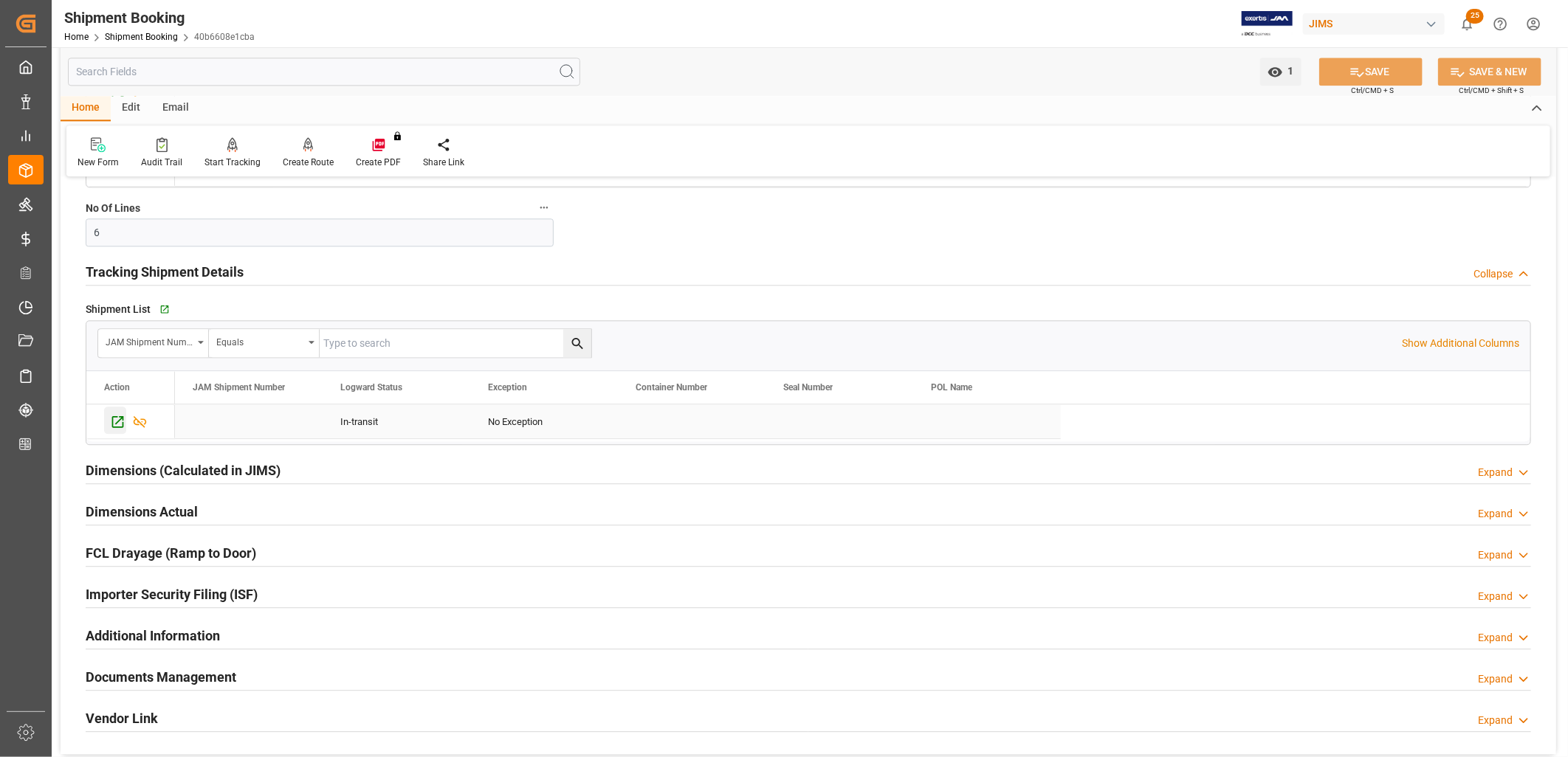
click at [114, 422] on icon "Press SPACE to select this row." at bounding box center [117, 421] width 16 height 16
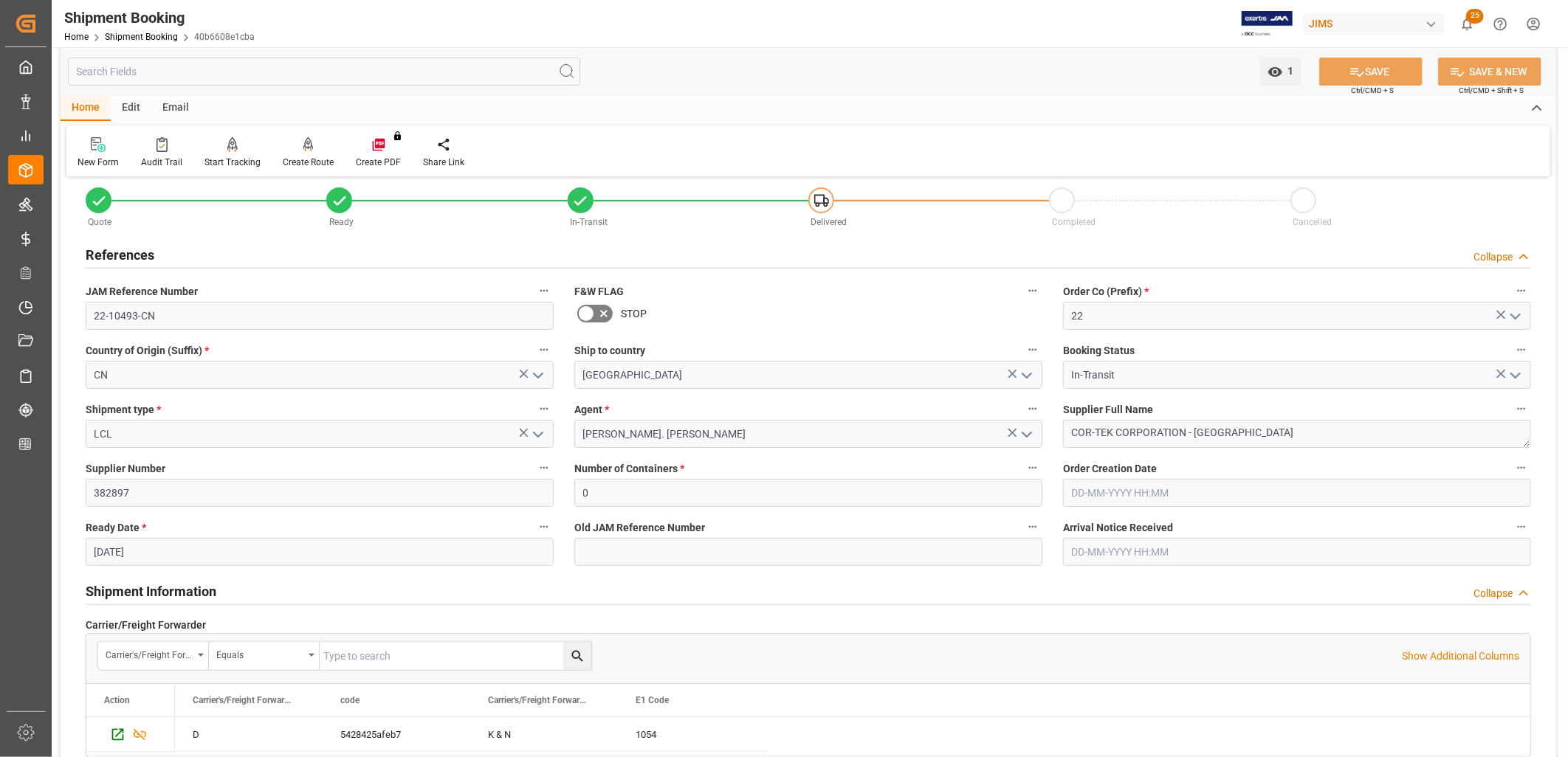
scroll to position [0, 0]
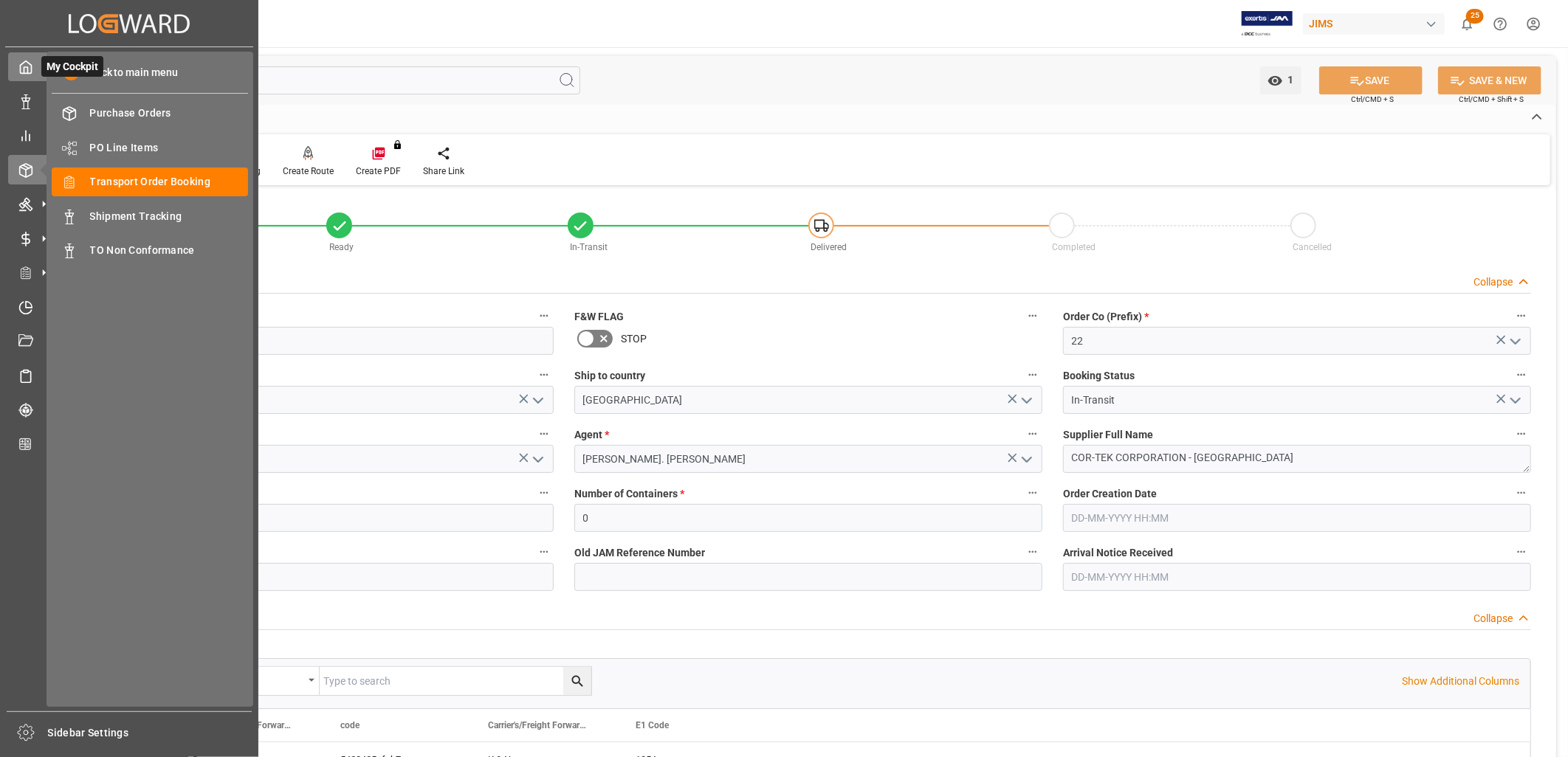
click at [28, 69] on polyline at bounding box center [26, 70] width 4 height 6
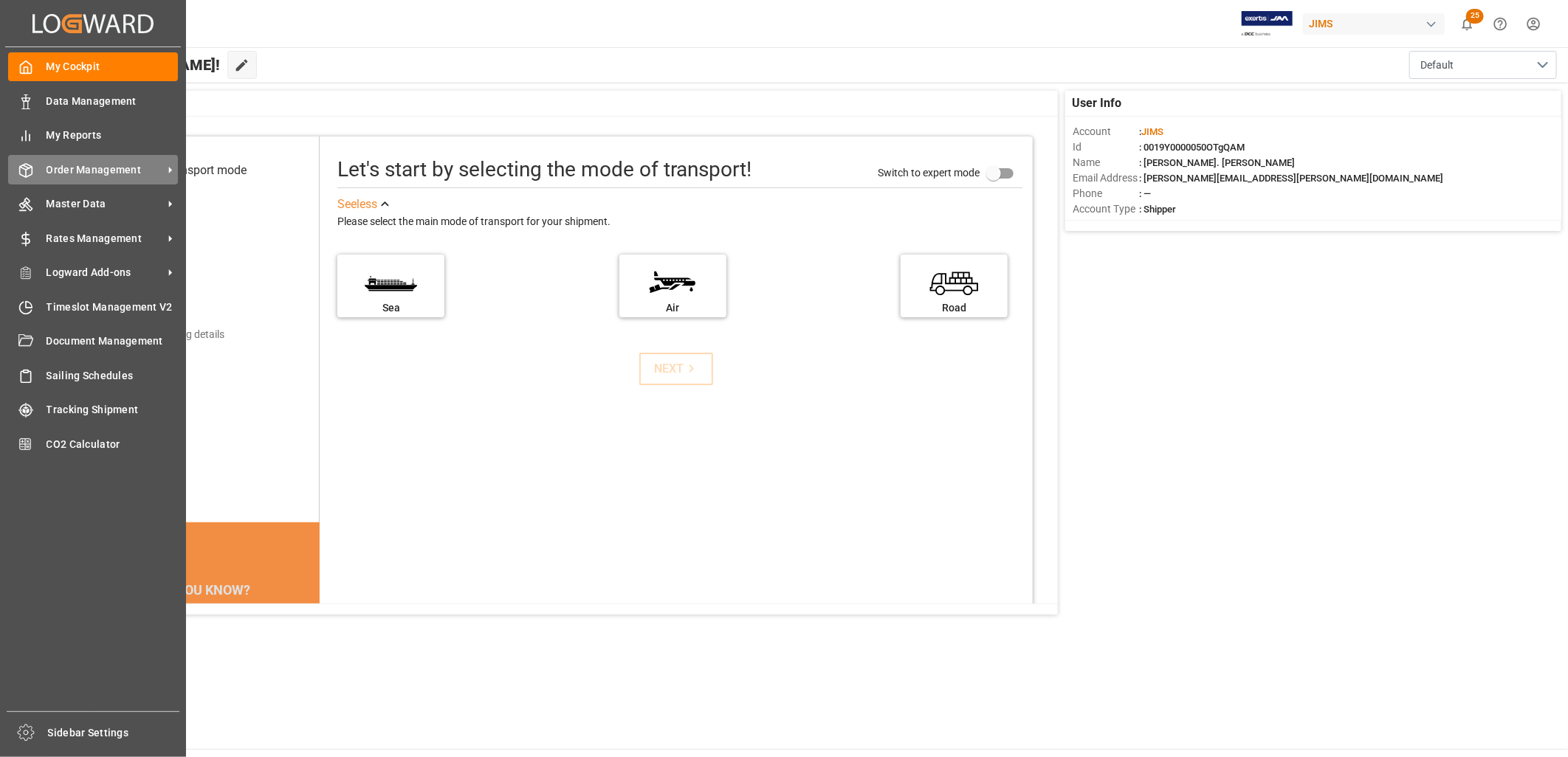
click at [99, 166] on span "Order Management" at bounding box center [105, 170] width 117 height 16
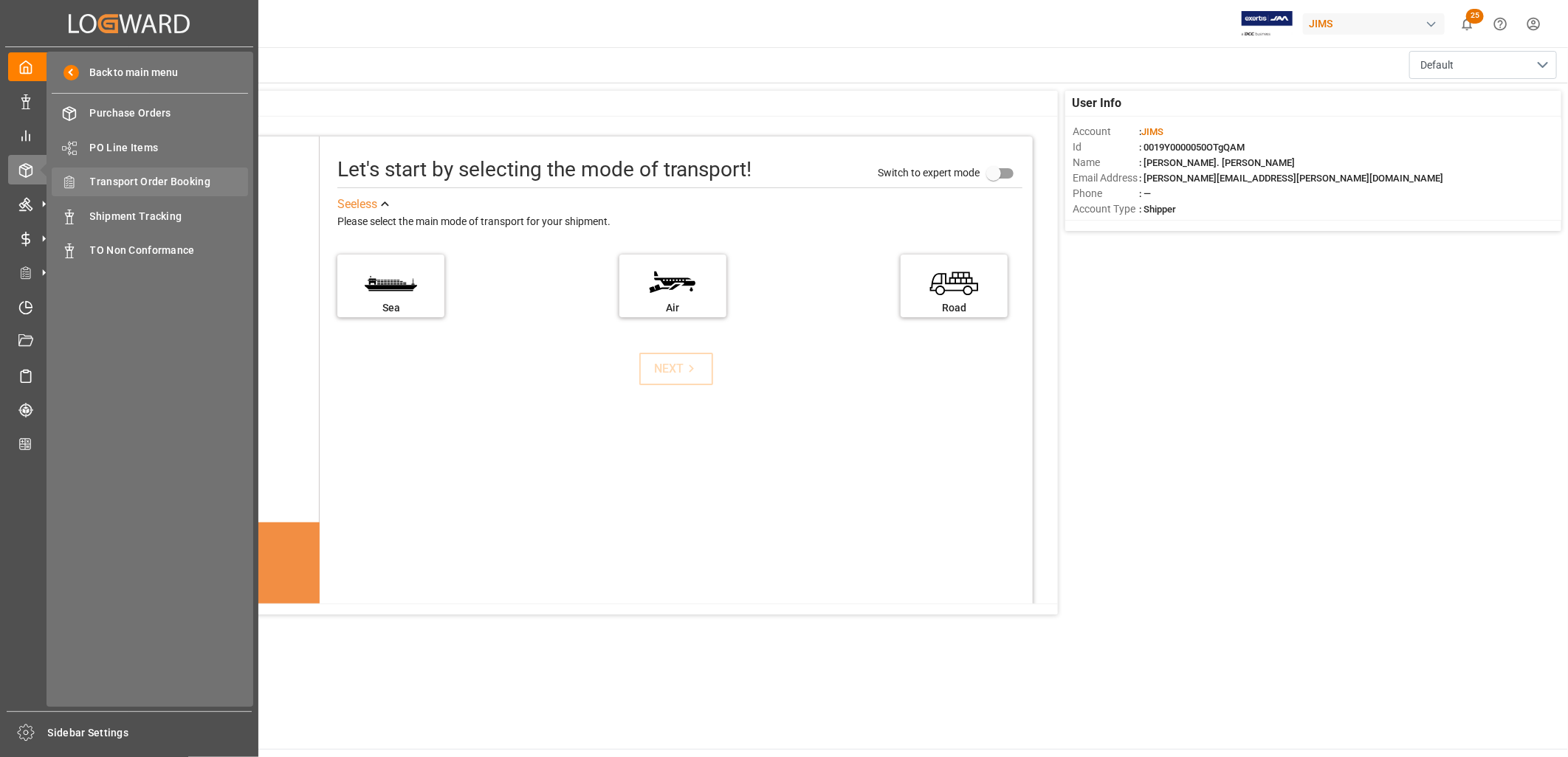
click at [131, 180] on span "Transport Order Booking" at bounding box center [169, 182] width 159 height 16
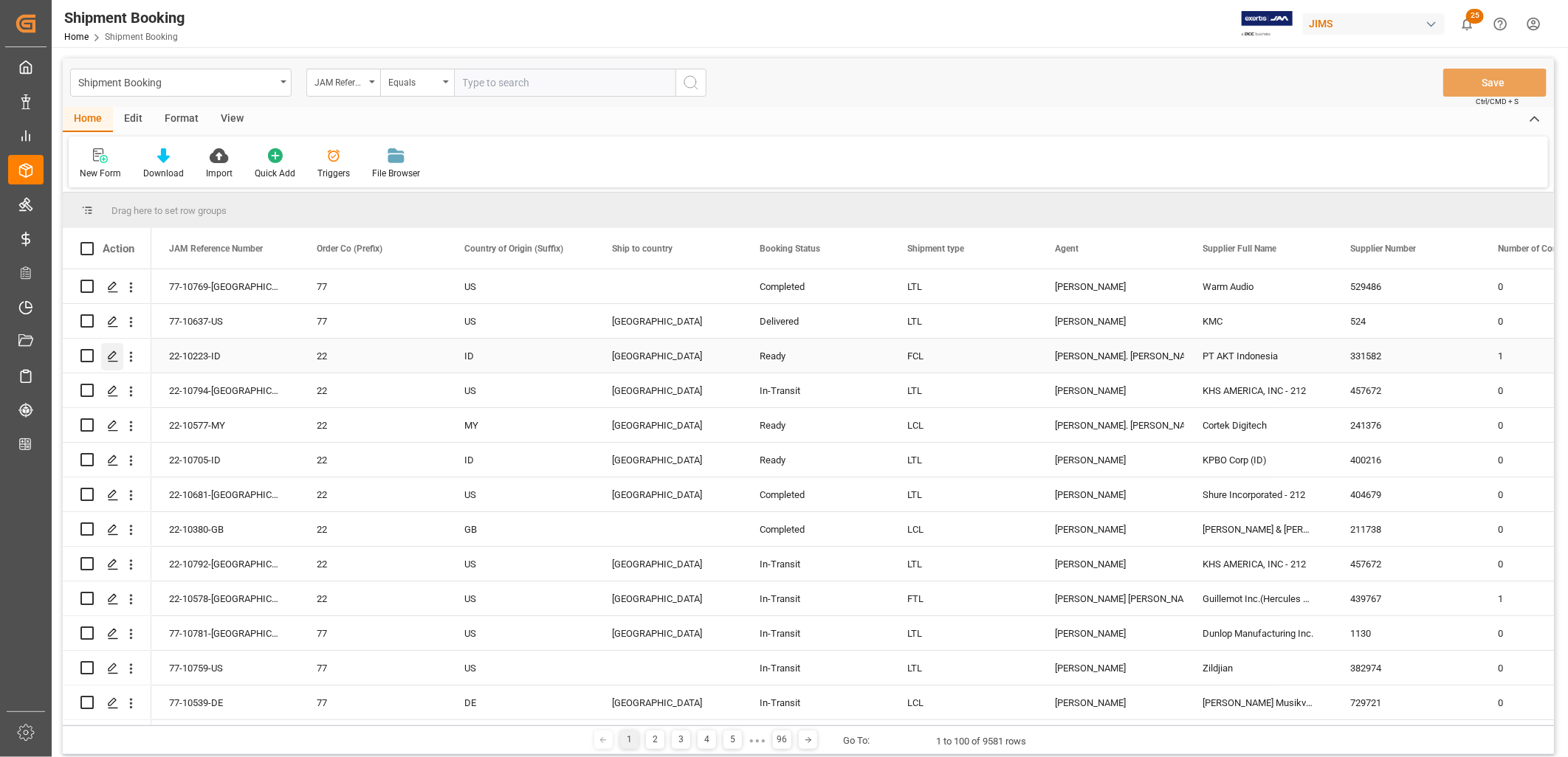
click at [108, 355] on icon "Press SPACE to select this row." at bounding box center [113, 356] width 12 height 12
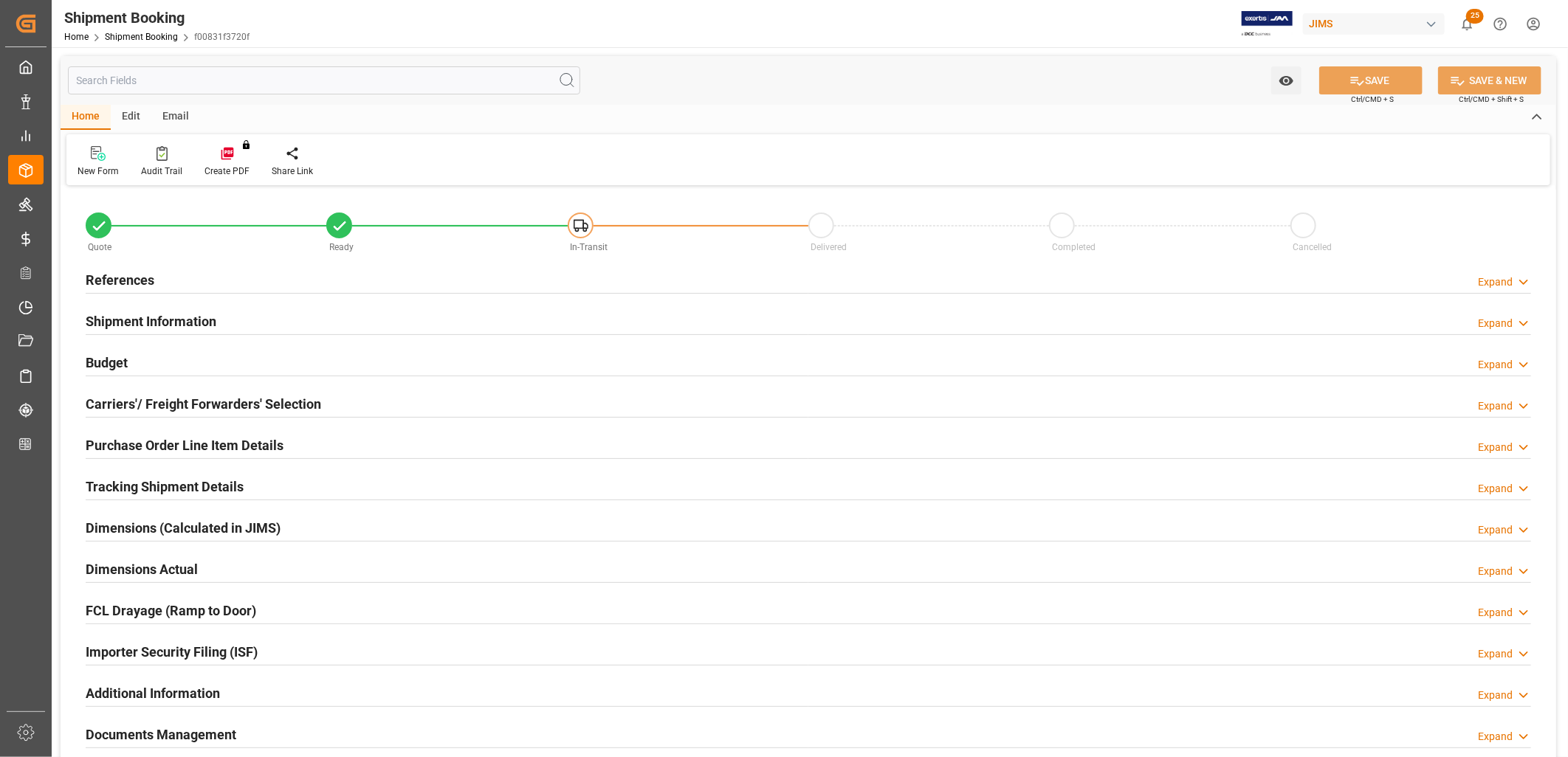
type input "1"
type input "01-01-2026"
click at [123, 271] on h2 "References" at bounding box center [120, 279] width 69 height 20
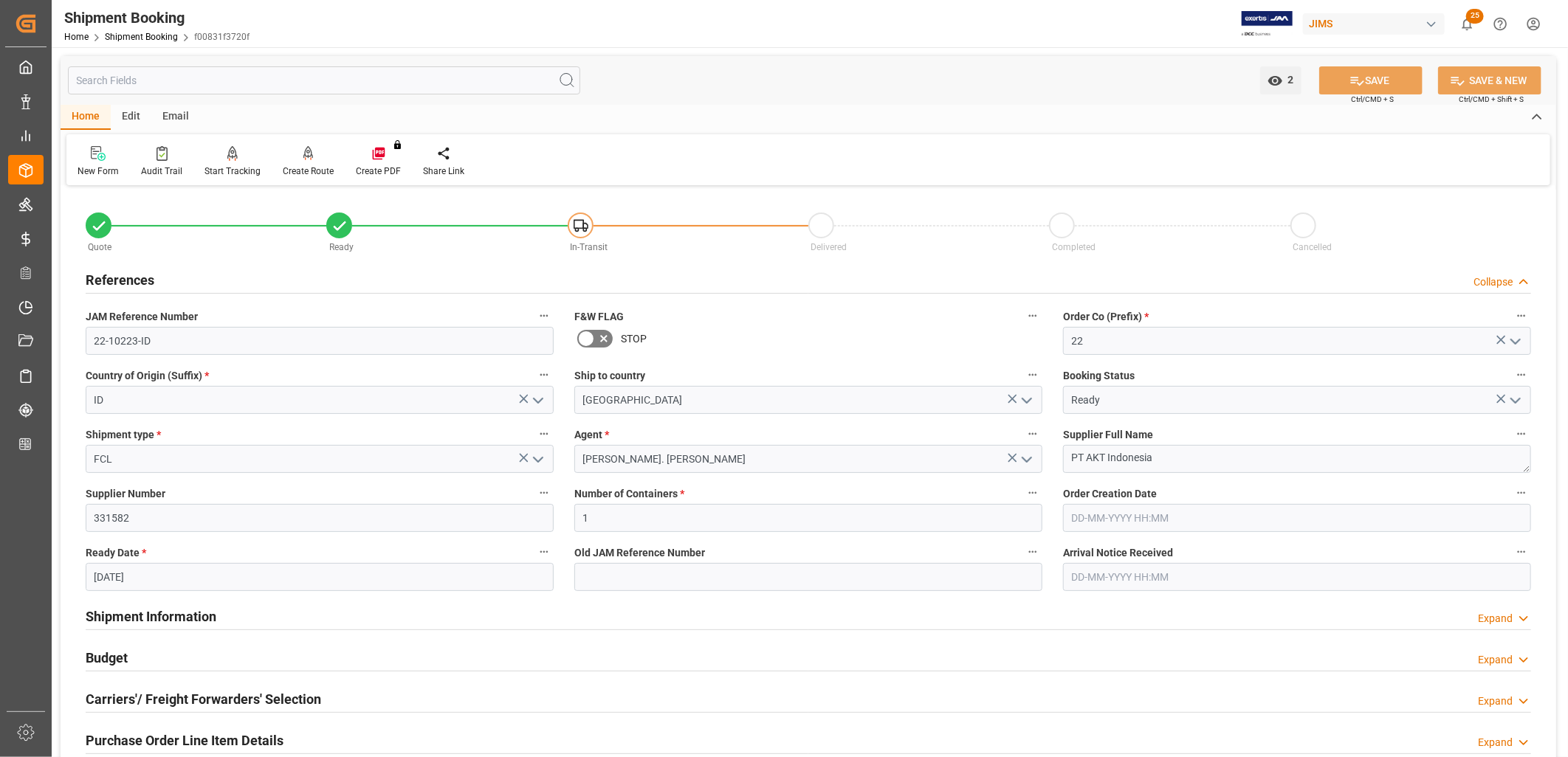
click at [1515, 396] on icon "open menu" at bounding box center [1516, 401] width 18 height 18
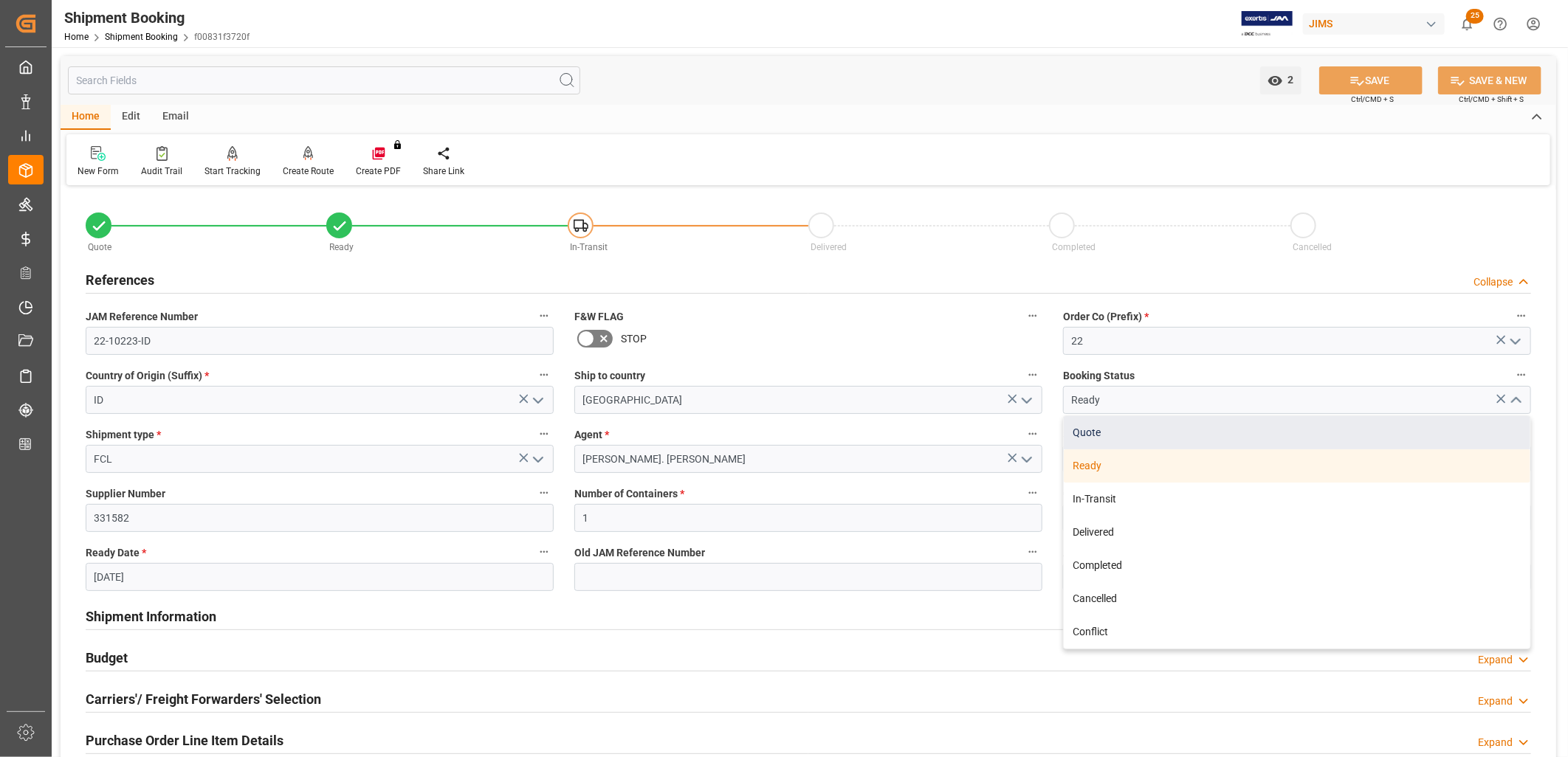
click at [1080, 424] on div "Quote" at bounding box center [1297, 433] width 467 height 33
type input "Quote"
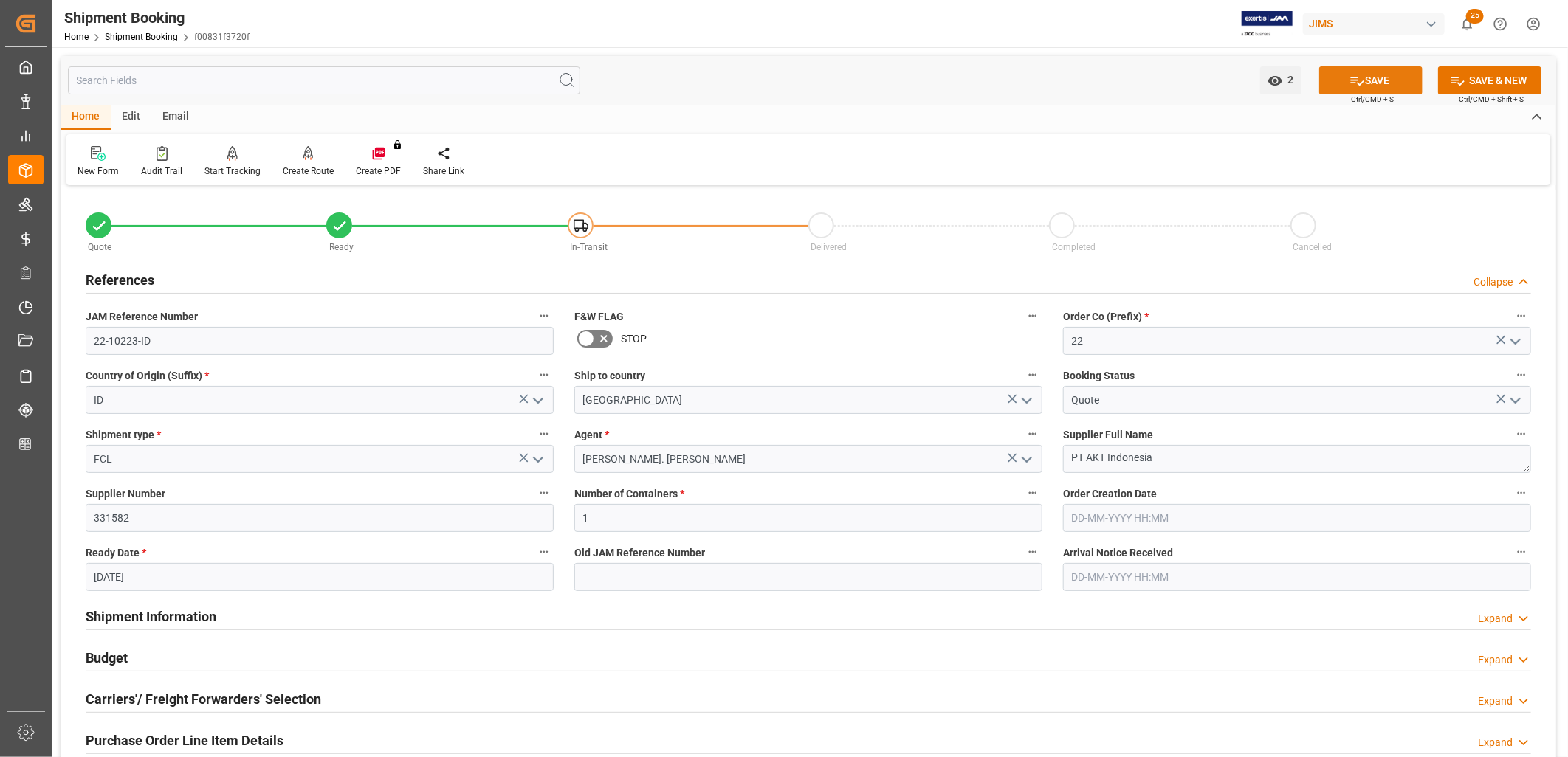
click at [1374, 76] on button "SAVE" at bounding box center [1371, 81] width 103 height 28
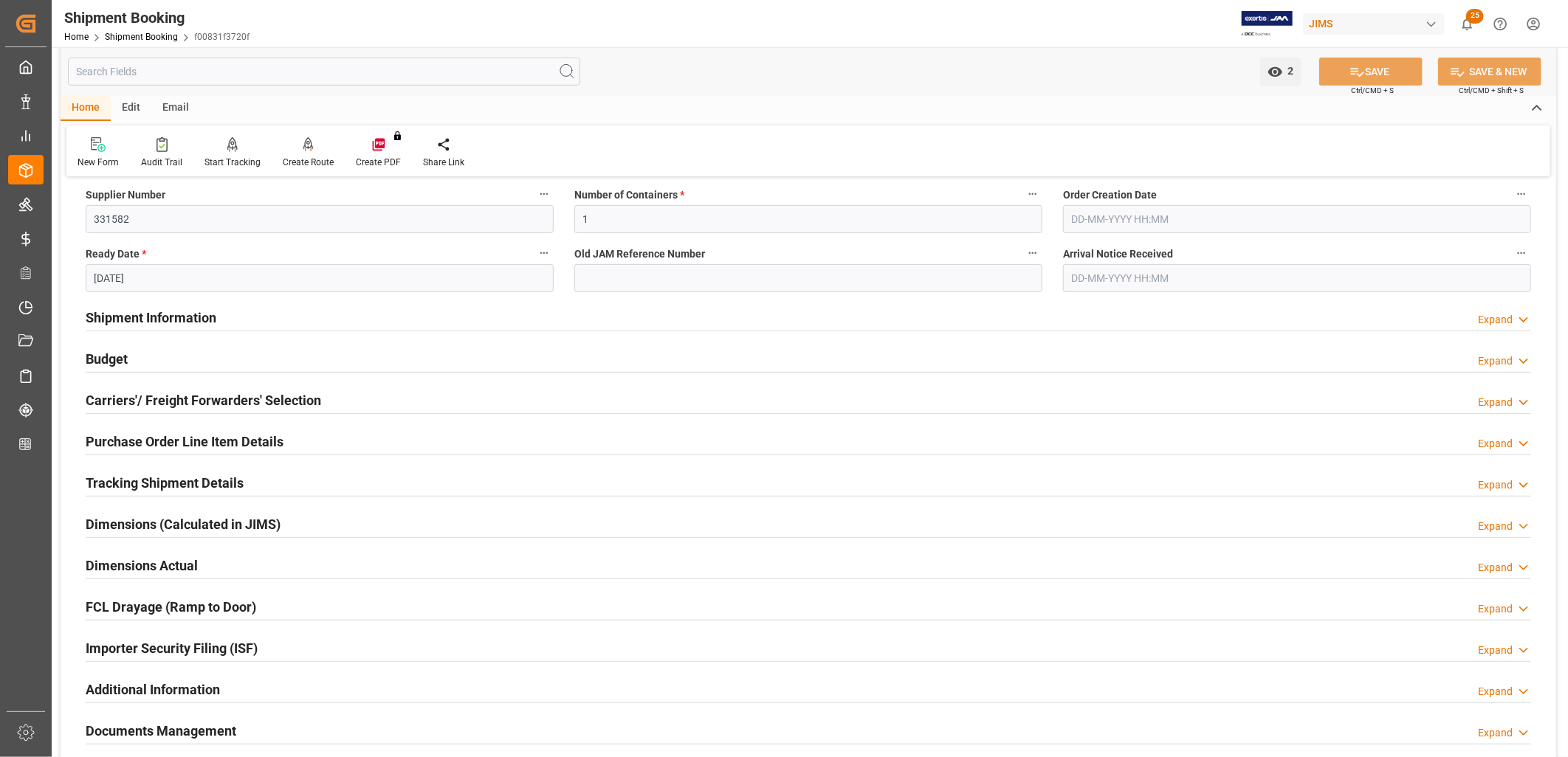
scroll to position [327, 0]
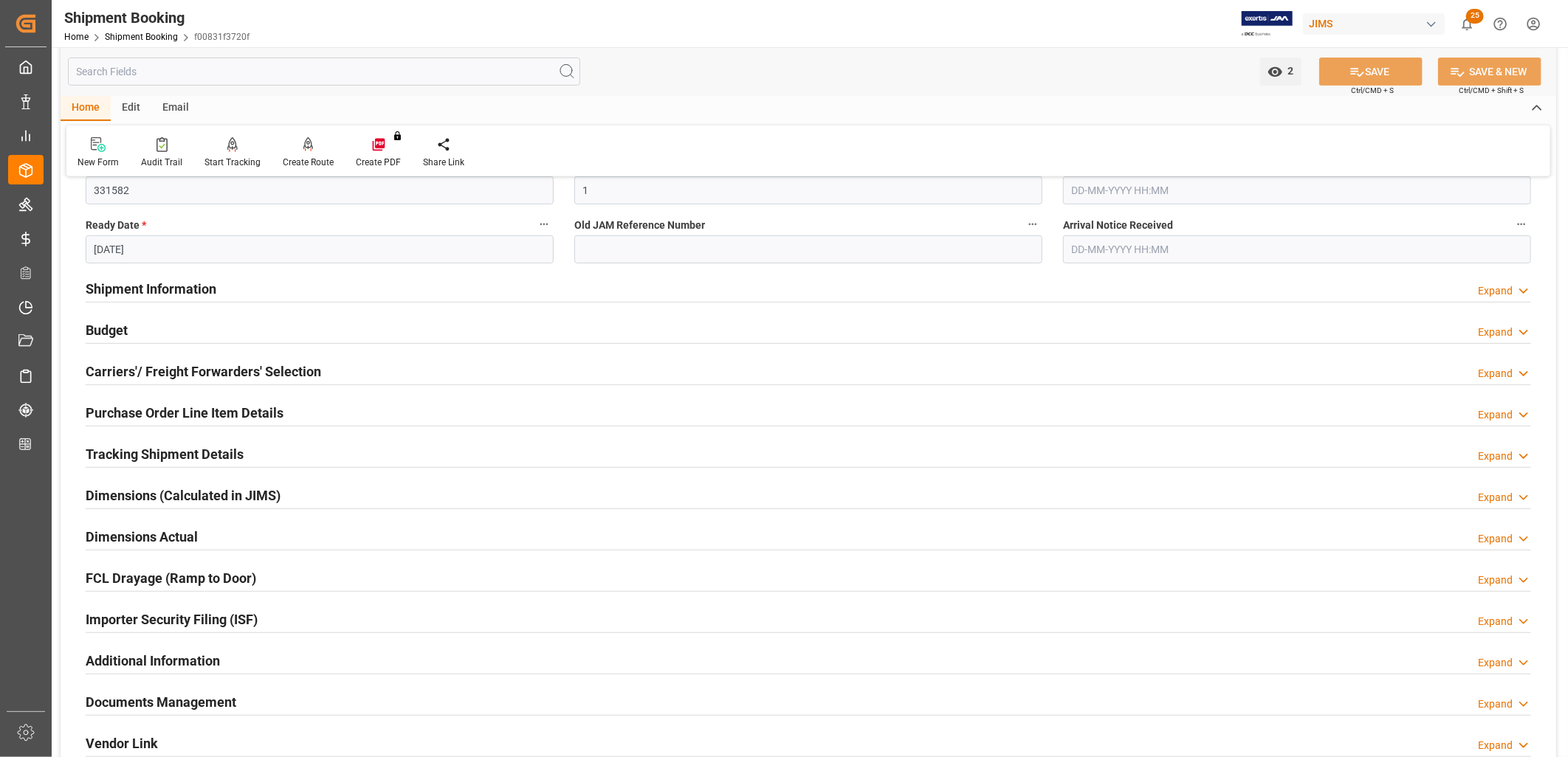
click at [185, 285] on h2 "Shipment Information" at bounding box center [151, 288] width 131 height 20
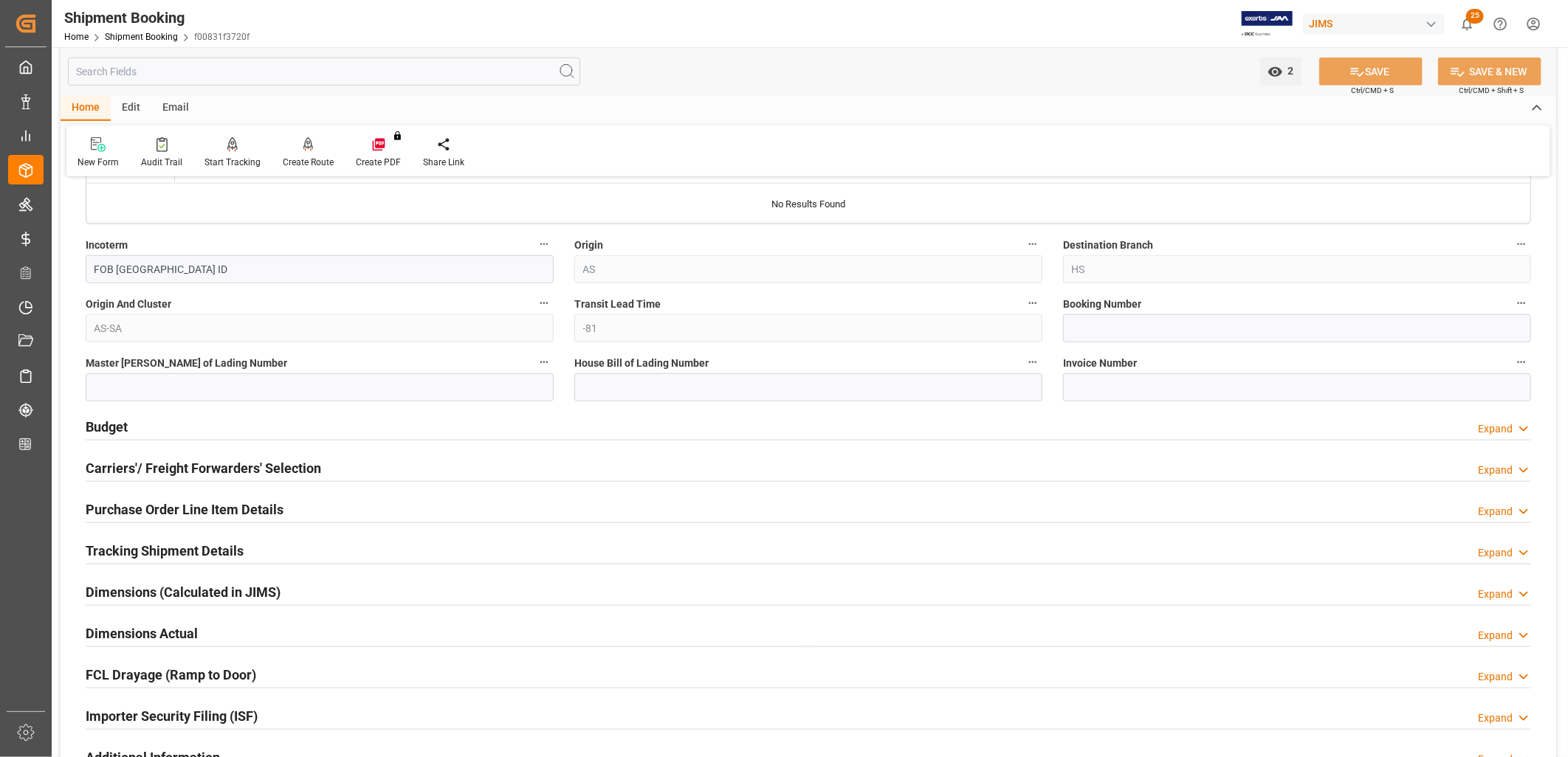
scroll to position [902, 0]
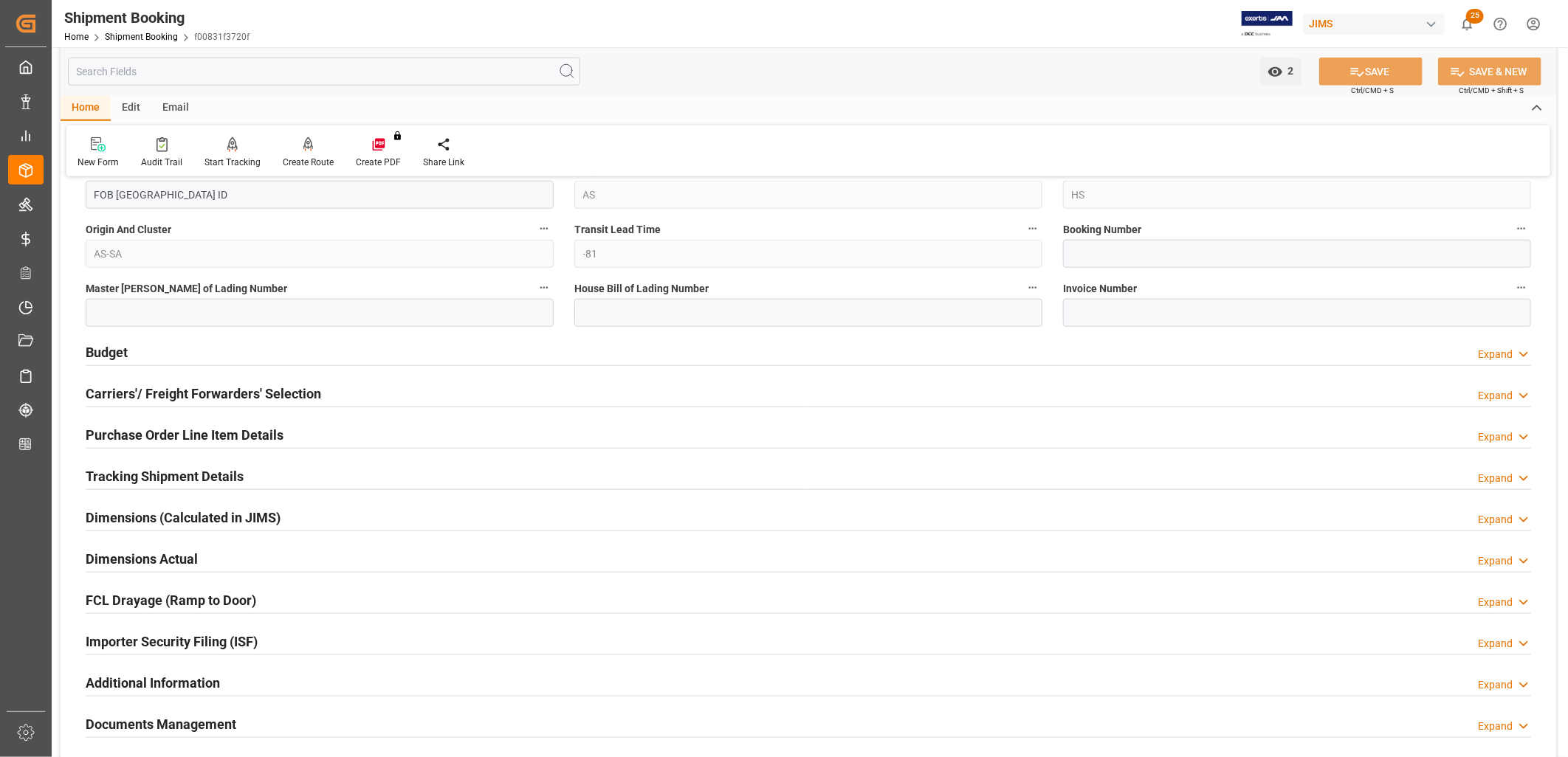
click at [107, 344] on h2 "Budget" at bounding box center [107, 352] width 42 height 20
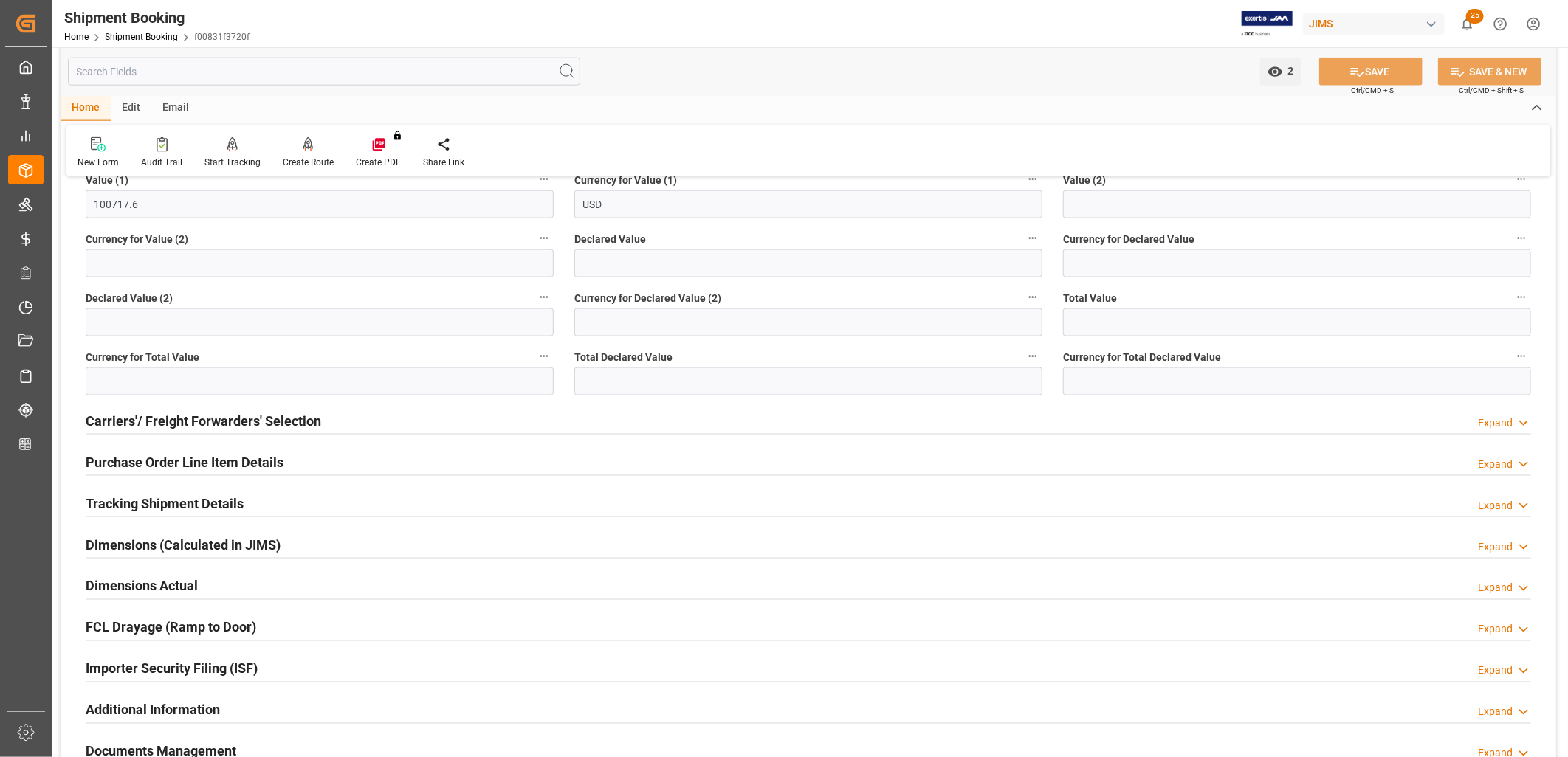
scroll to position [1229, 0]
click at [200, 422] on h2 "Carriers'/ Freight Forwarders' Selection" at bounding box center [203, 420] width 236 height 20
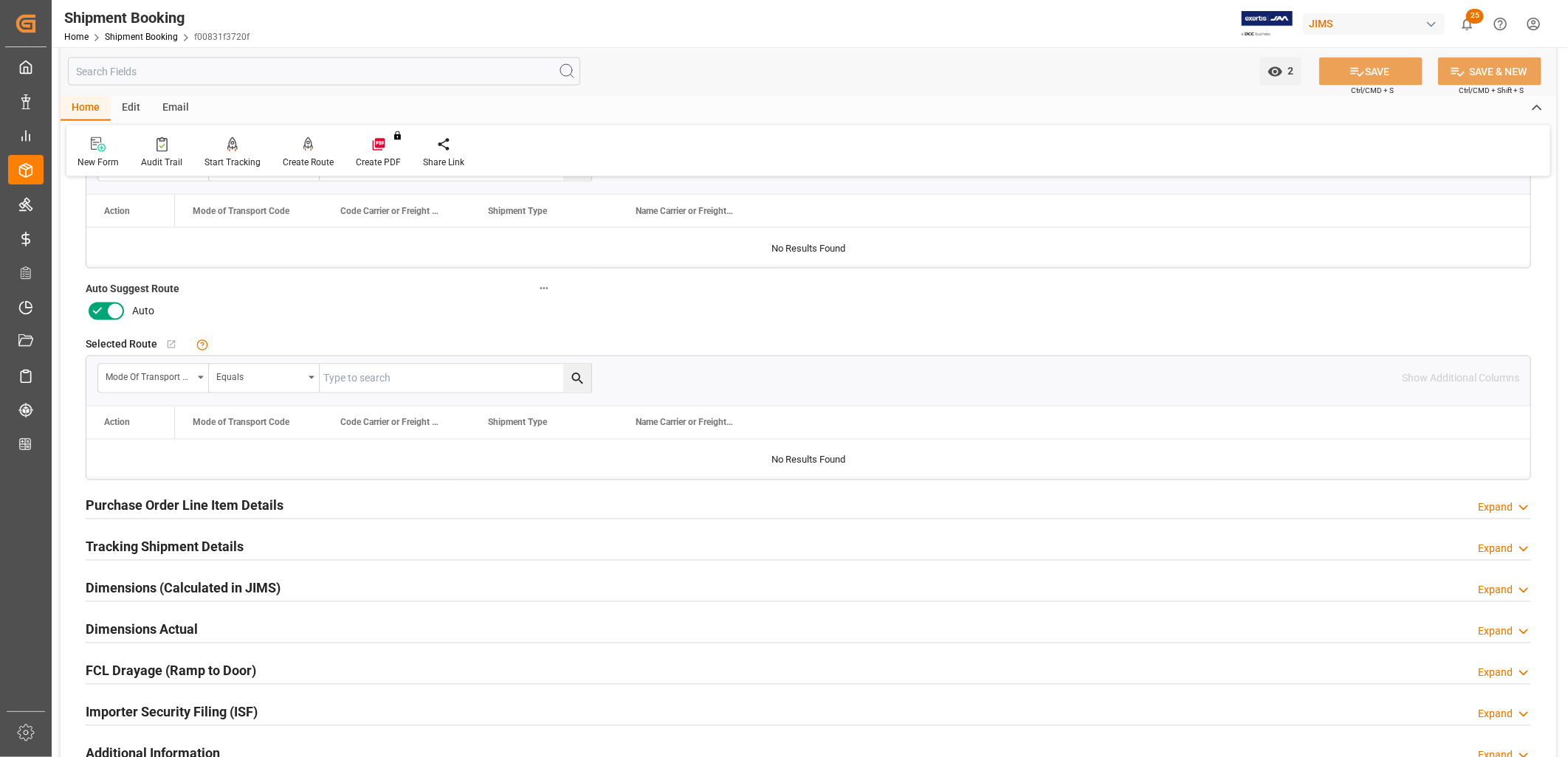
scroll to position [1557, 0]
click at [176, 542] on h2 "Tracking Shipment Details" at bounding box center [165, 543] width 158 height 20
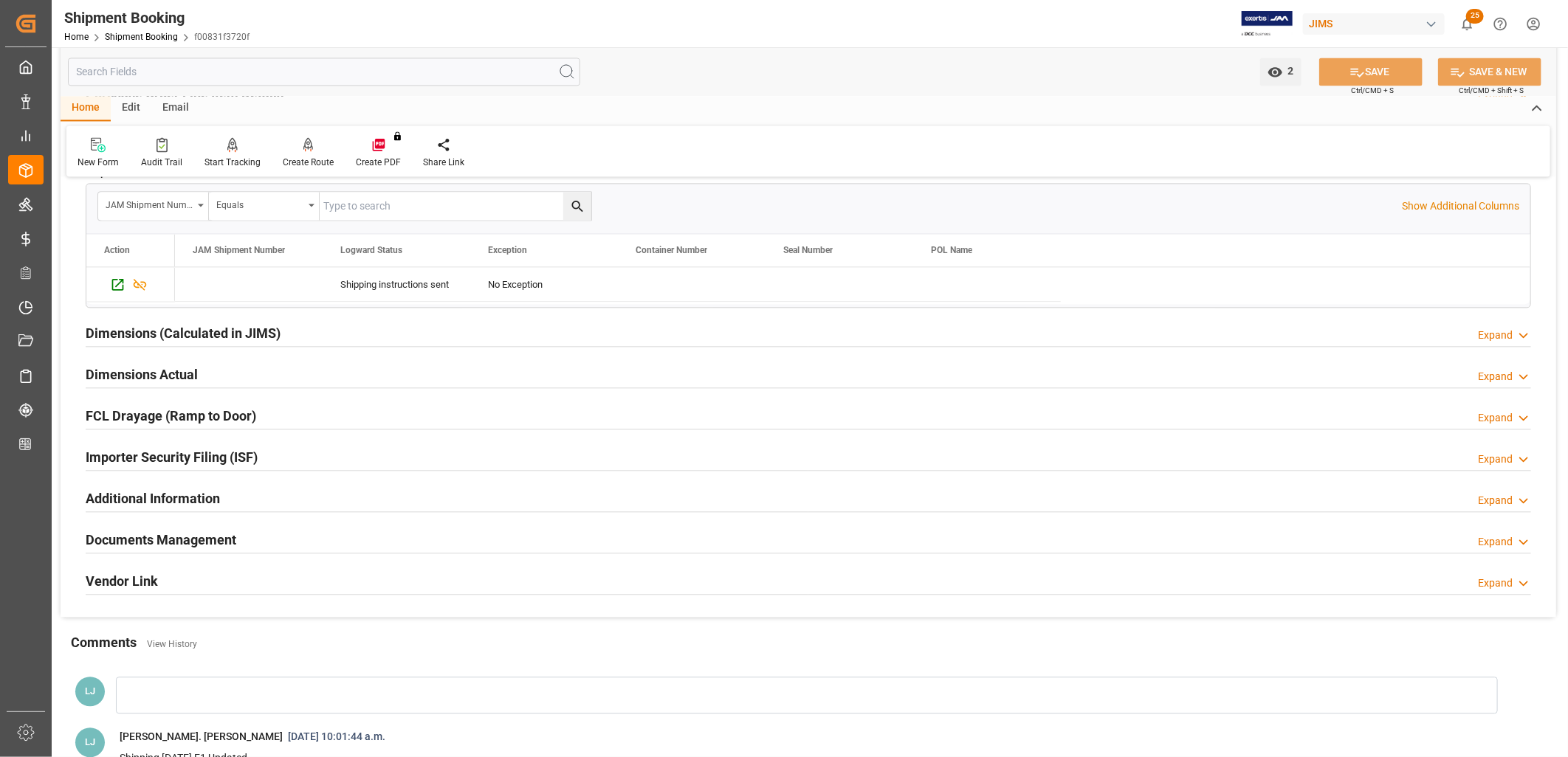
scroll to position [1967, 0]
click at [203, 533] on h2 "Documents Management" at bounding box center [161, 539] width 150 height 20
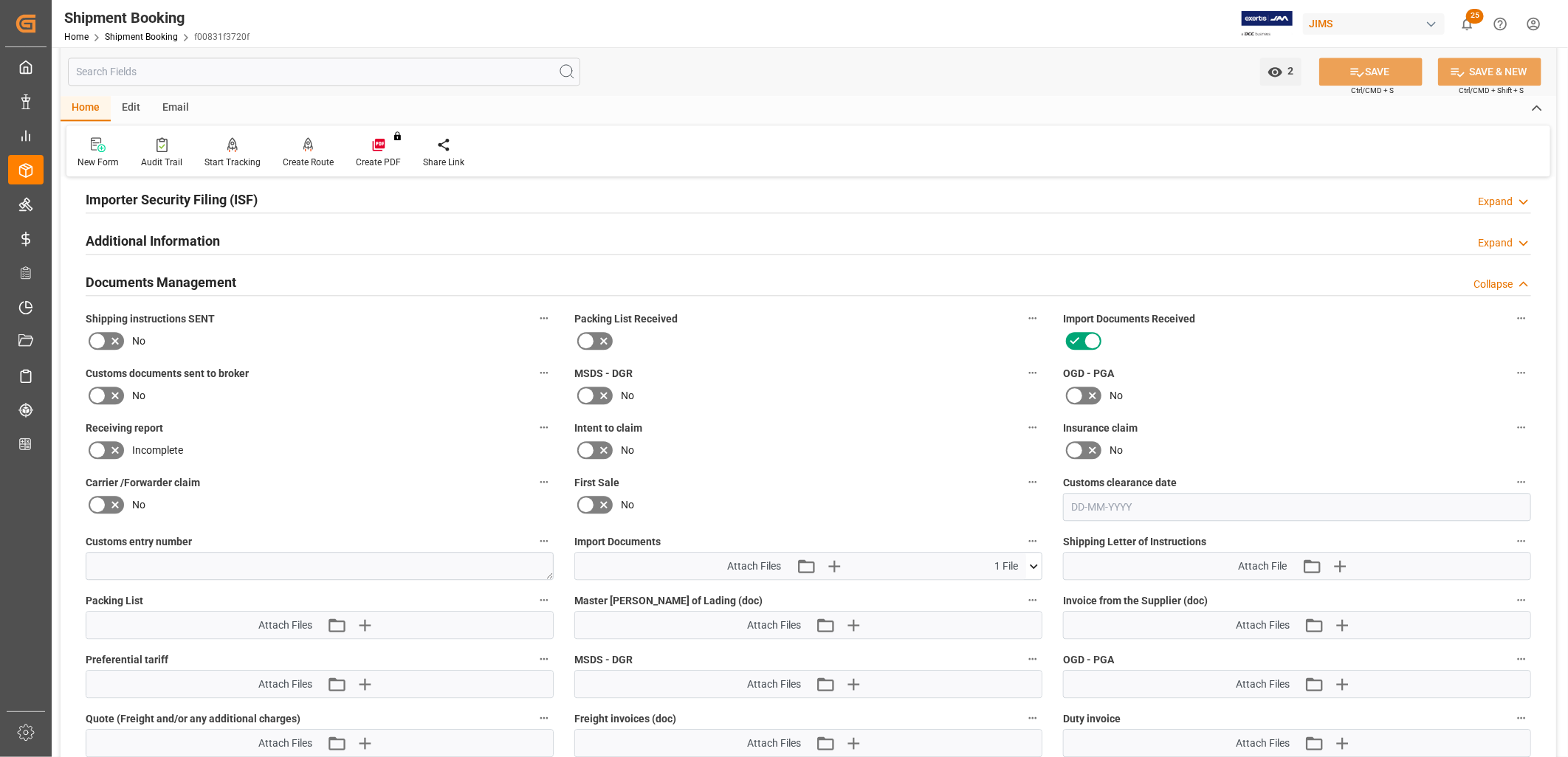
scroll to position [2296, 0]
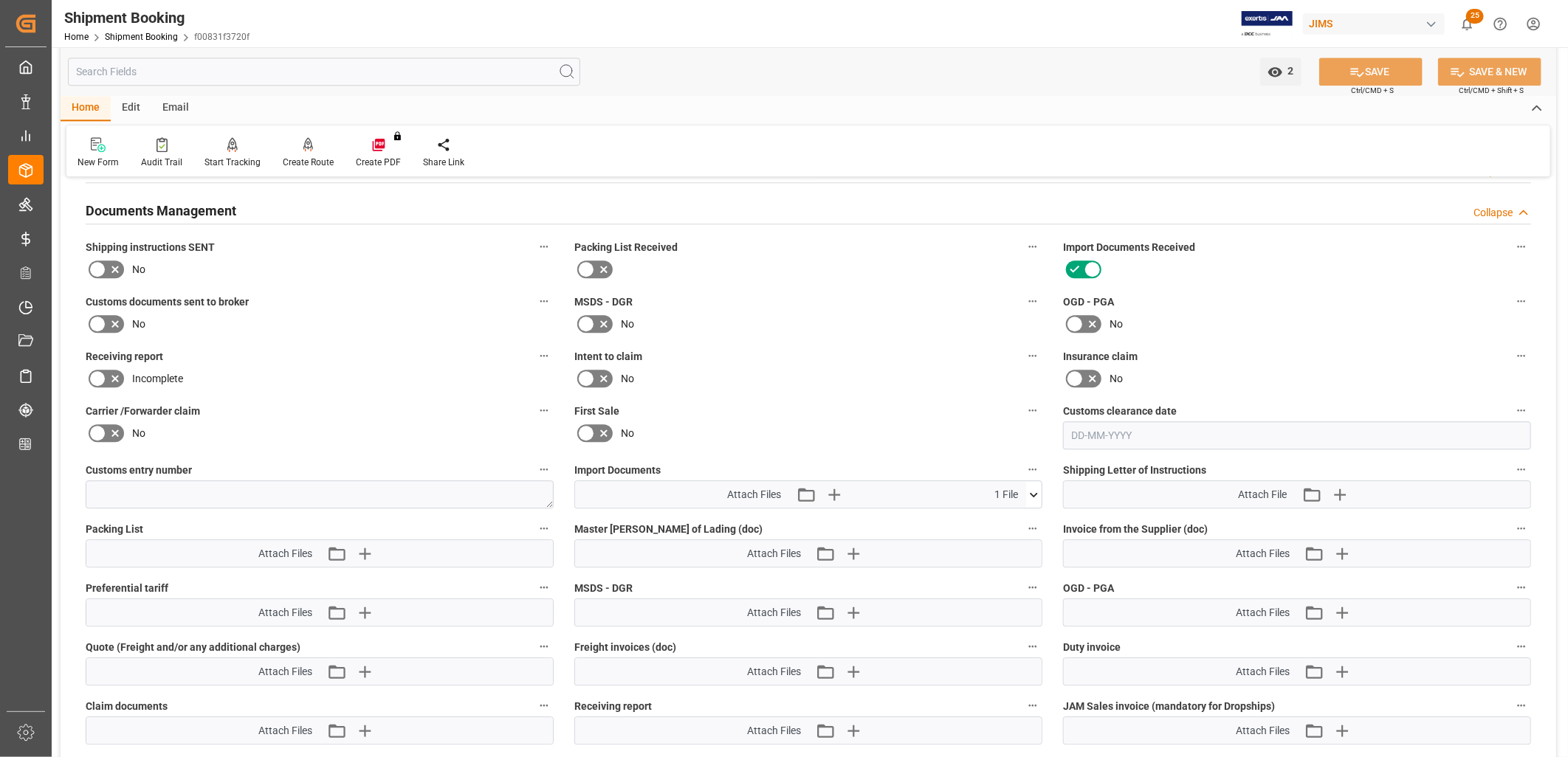
click at [1089, 269] on icon at bounding box center [1092, 270] width 18 height 18
click at [0, 0] on input "checkbox" at bounding box center [0, 0] width 0 height 0
click at [1033, 488] on icon at bounding box center [1033, 495] width 16 height 16
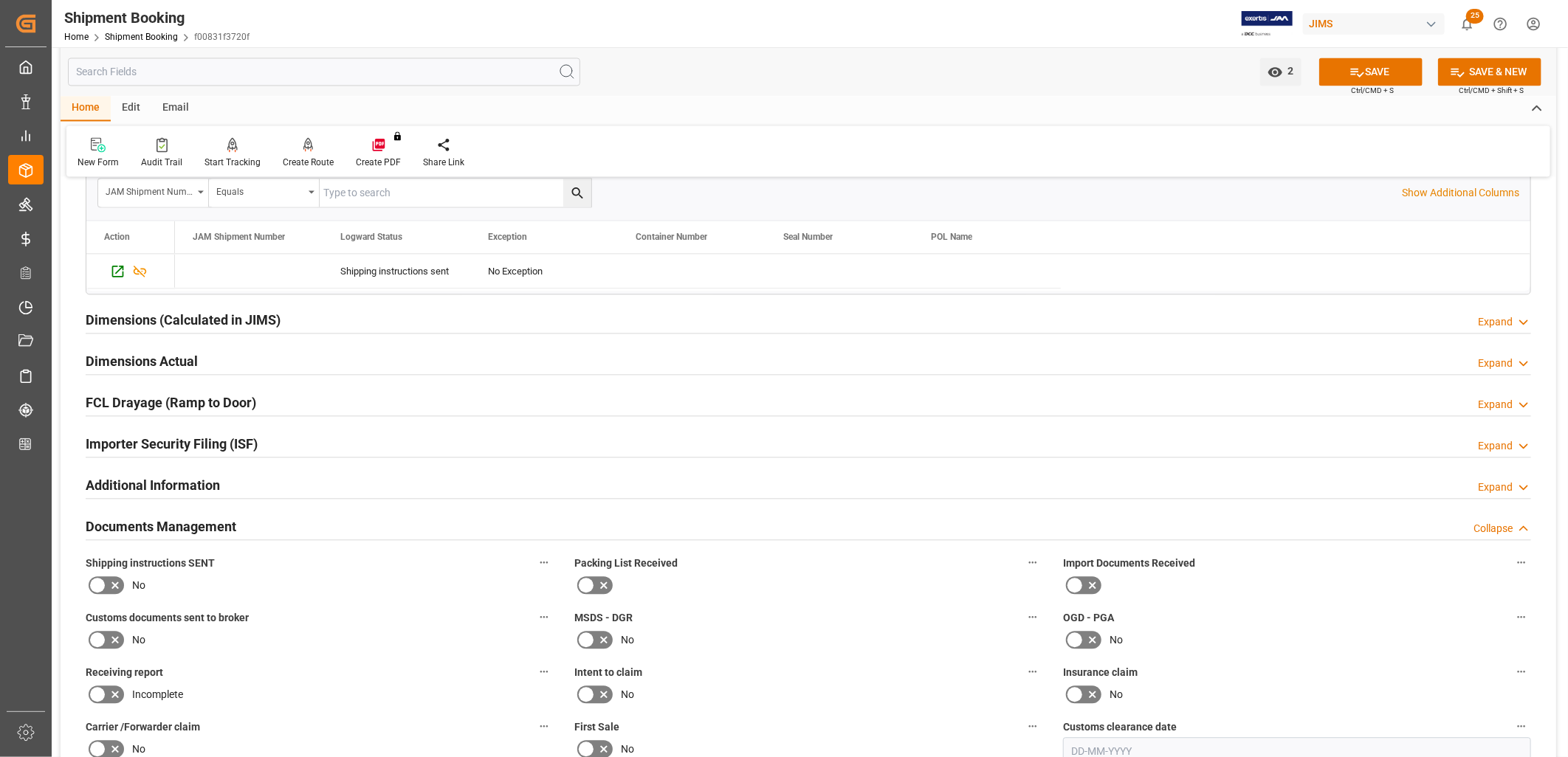
scroll to position [1967, 0]
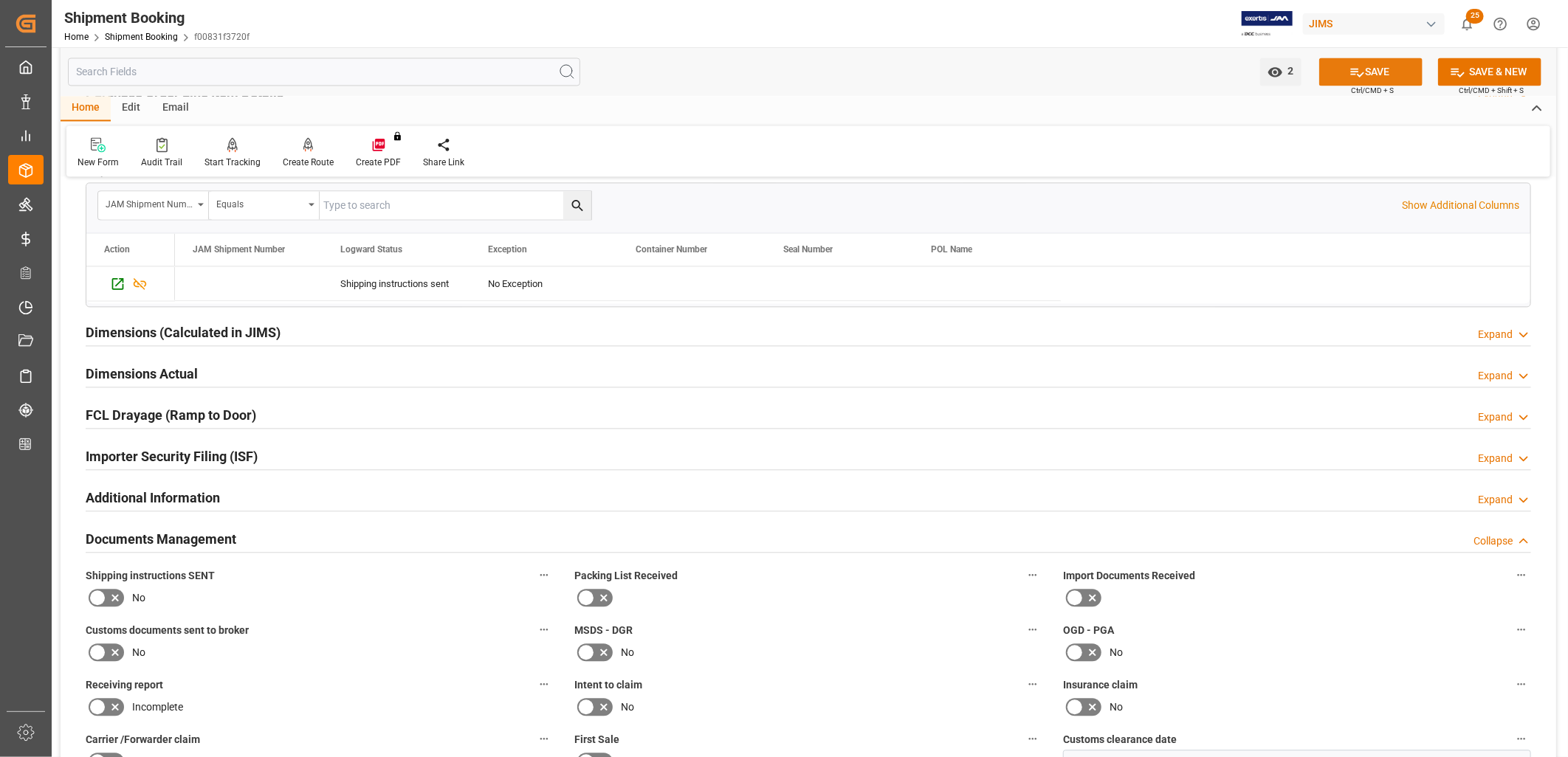
click at [1391, 69] on button "SAVE" at bounding box center [1371, 72] width 103 height 28
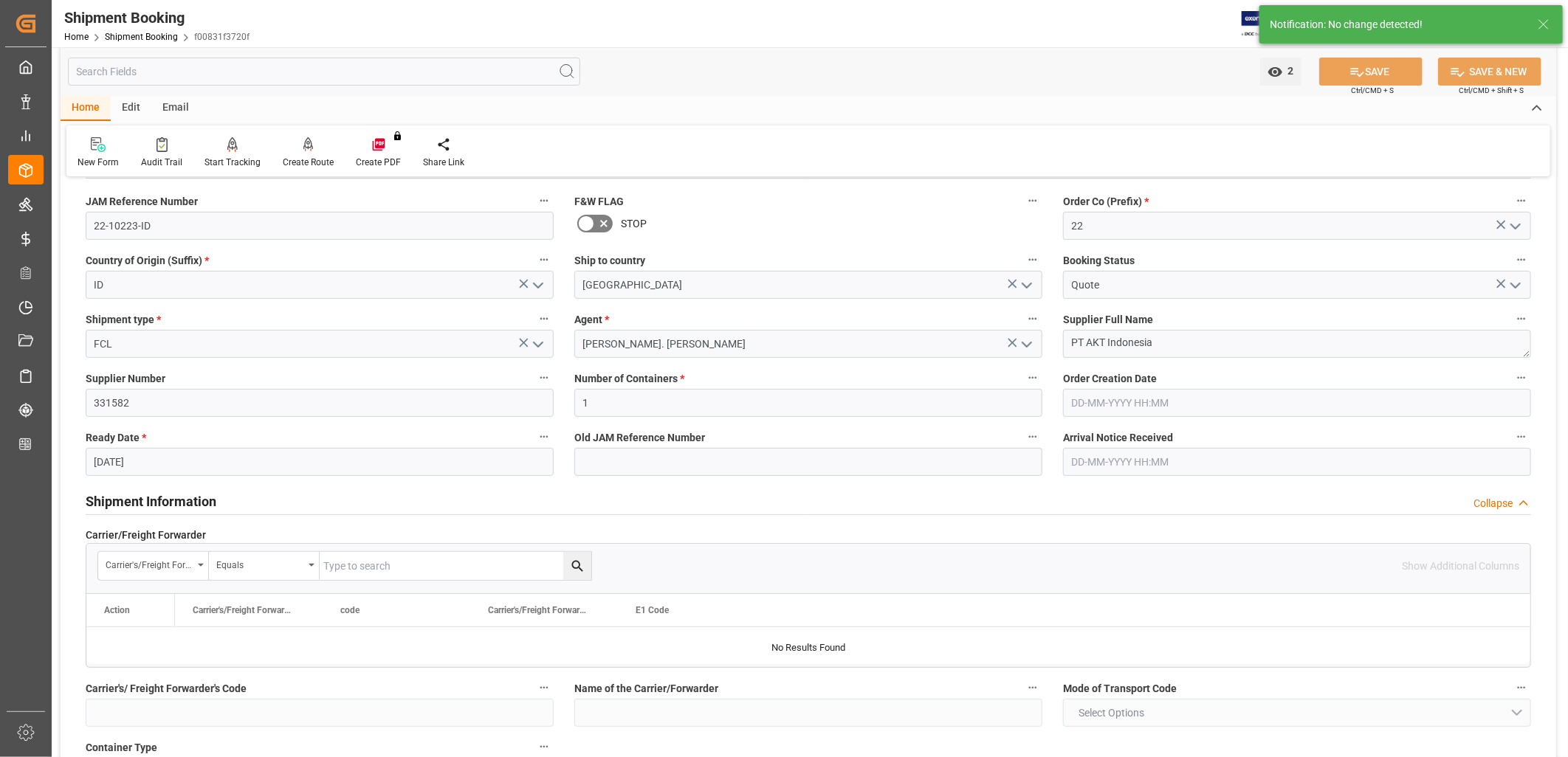
scroll to position [0, 0]
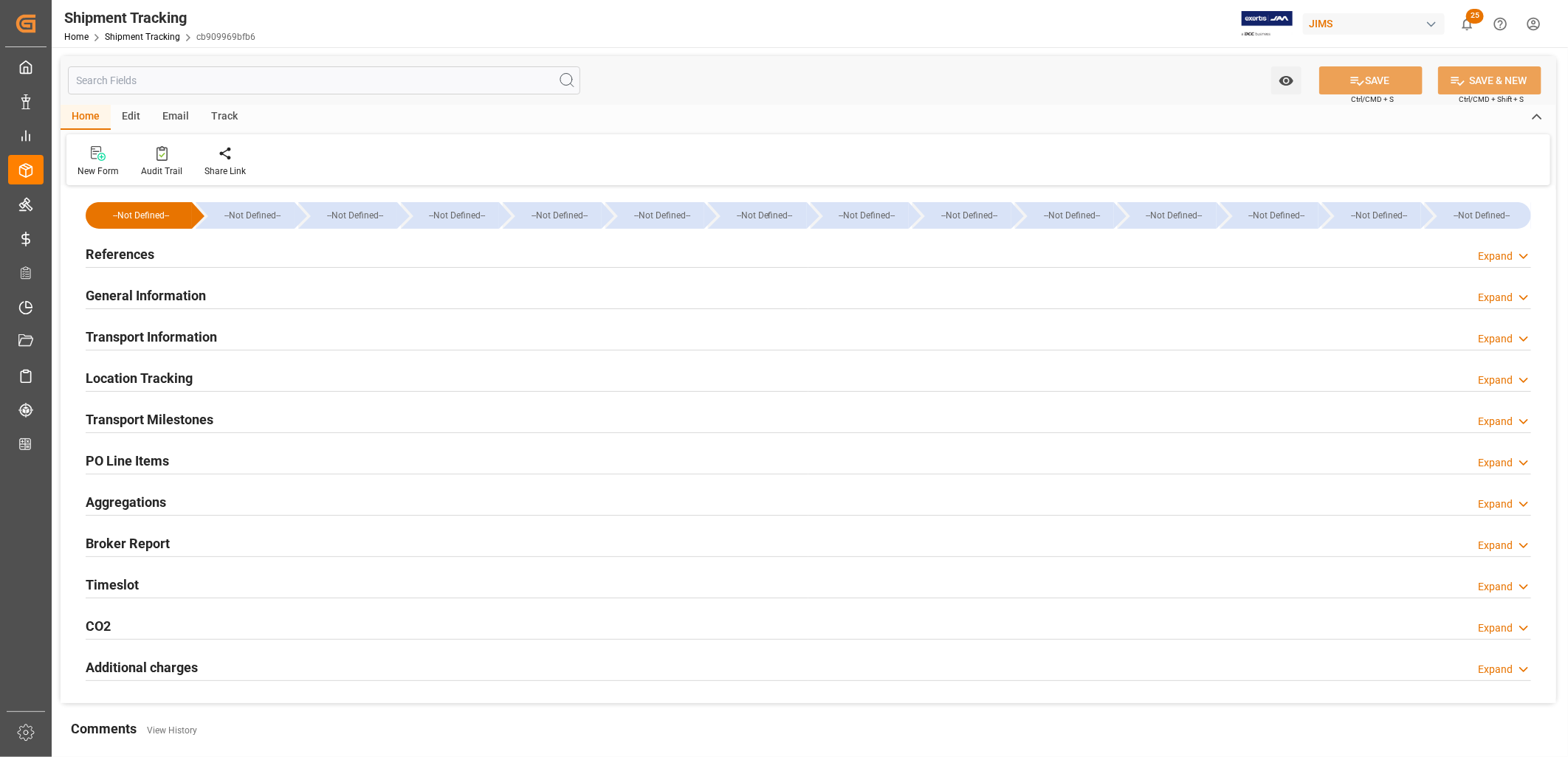
type input "08-08-2025"
click at [137, 259] on h2 "References" at bounding box center [120, 254] width 69 height 20
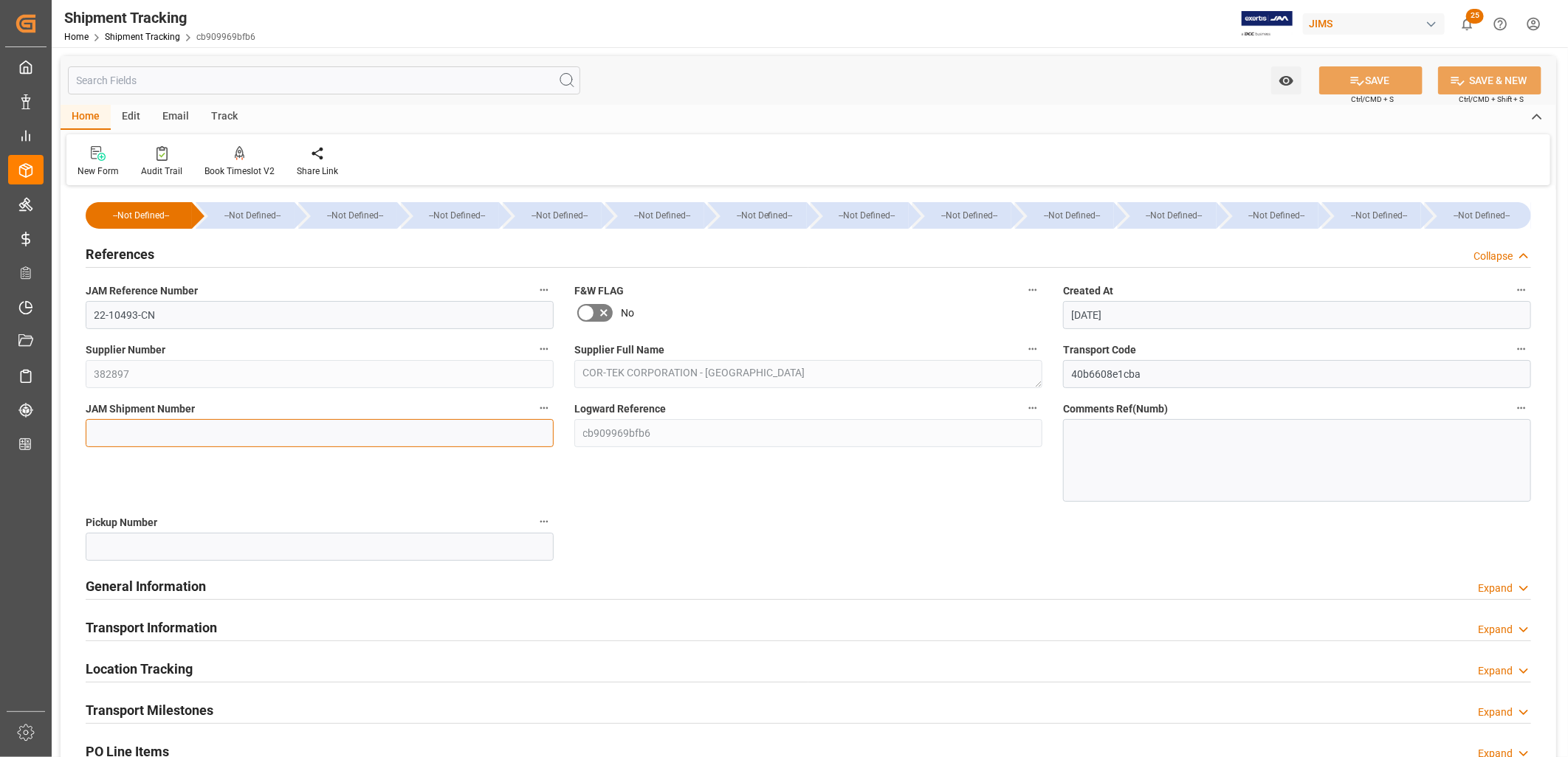
click at [135, 429] on input at bounding box center [320, 433] width 468 height 28
type input "72789"
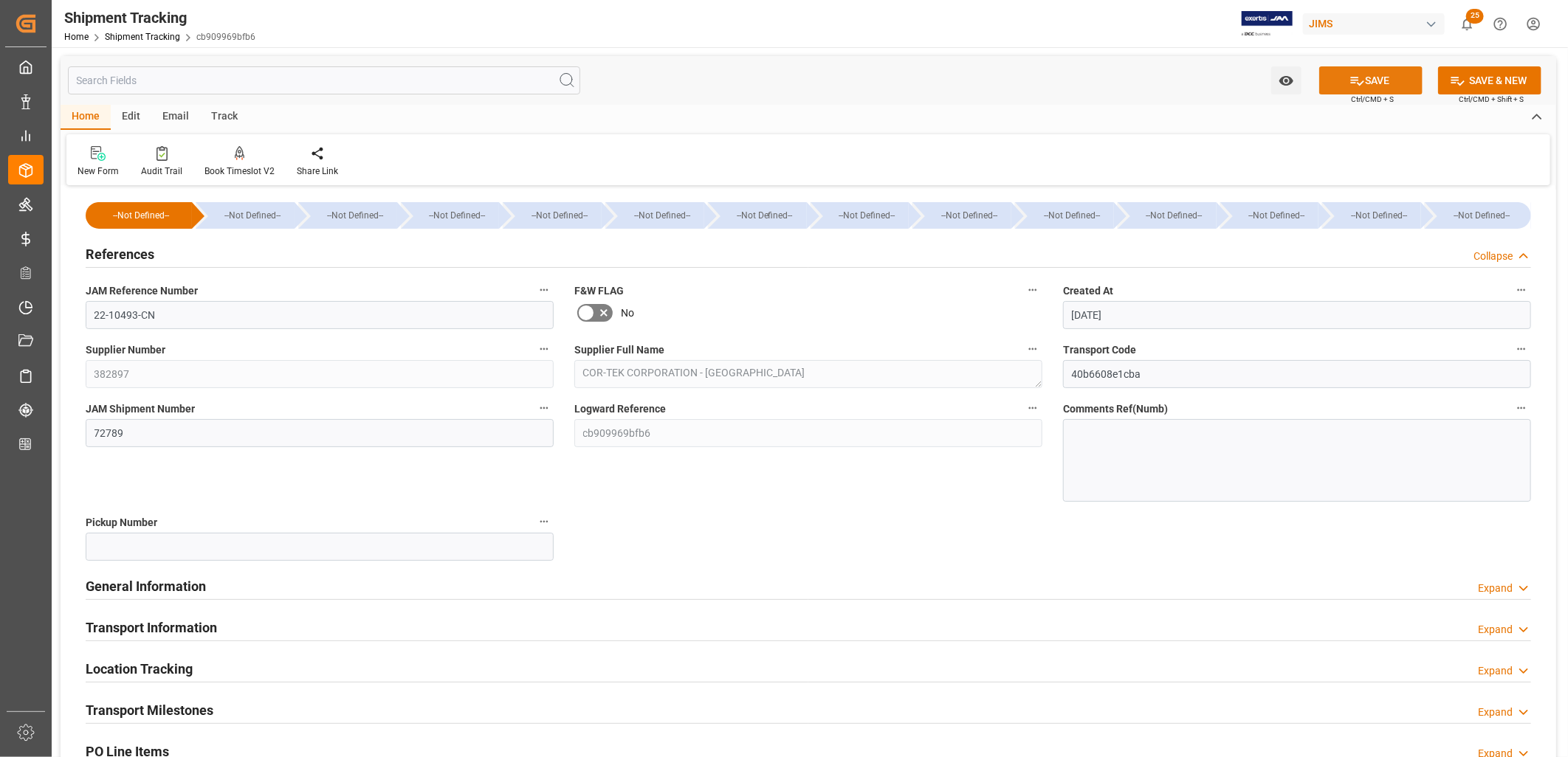
click at [1374, 78] on button "SAVE" at bounding box center [1371, 81] width 103 height 28
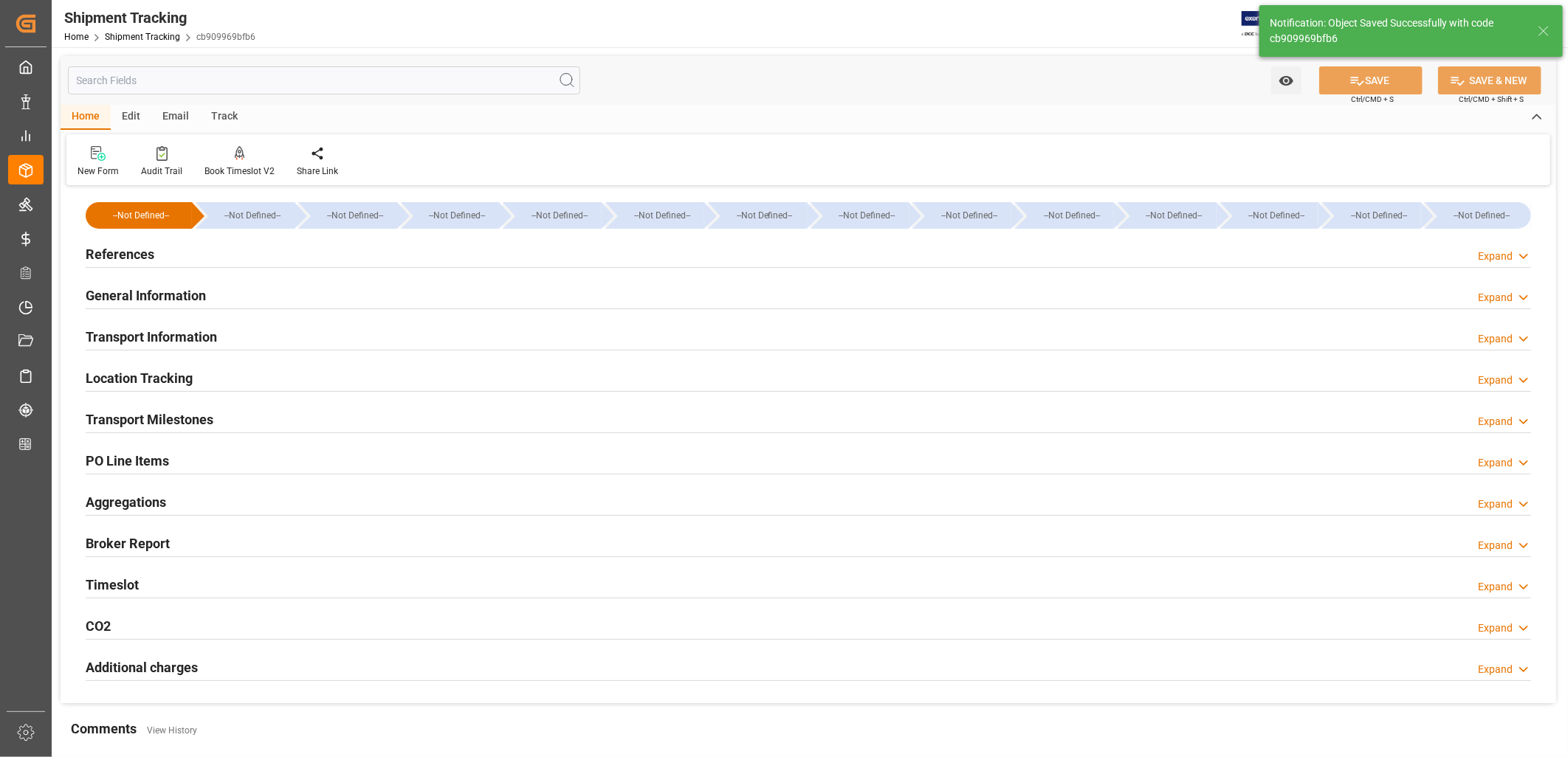
click at [171, 296] on h2 "General Information" at bounding box center [146, 295] width 120 height 20
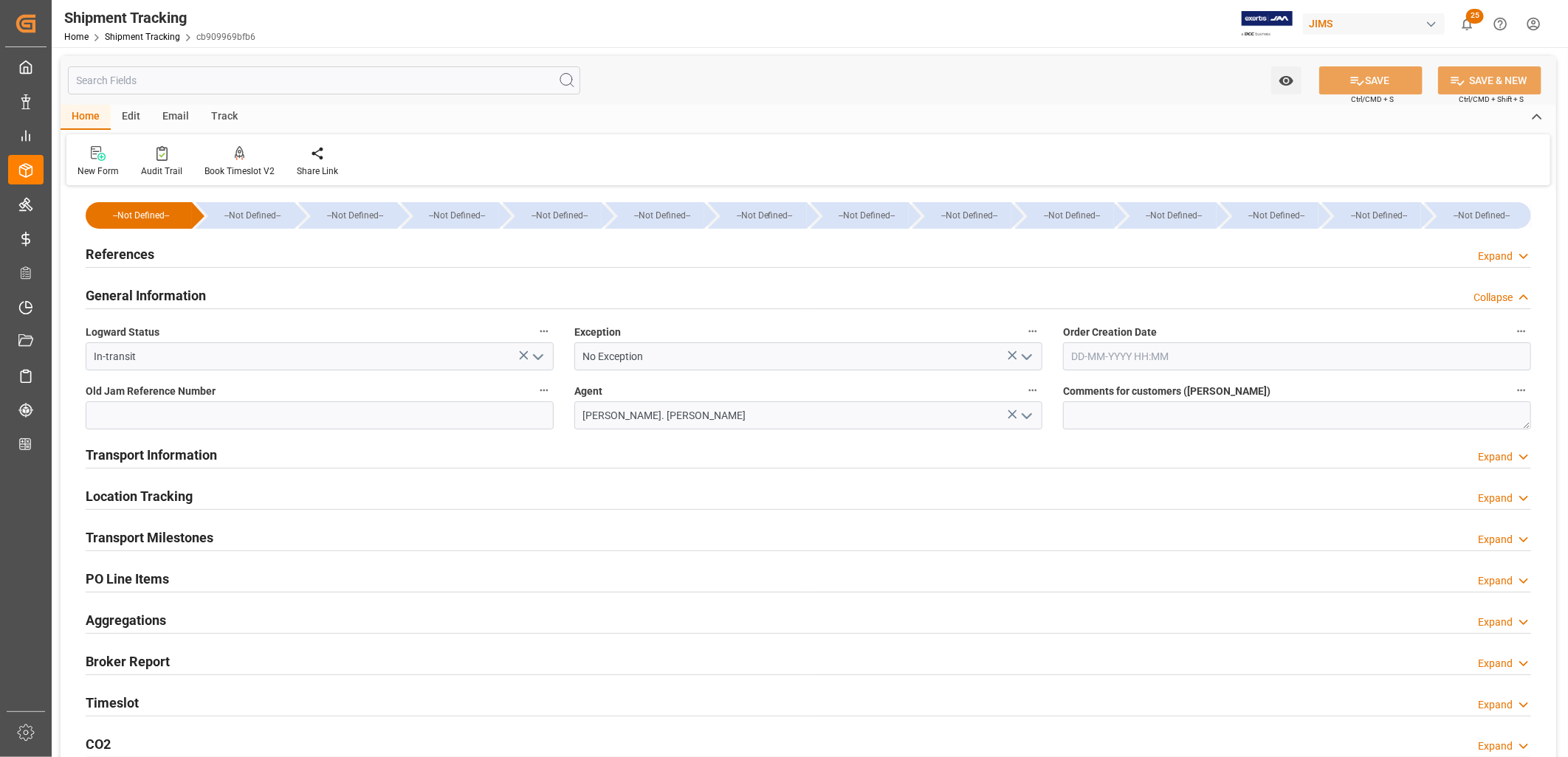
click at [166, 451] on h2 "Transport Information" at bounding box center [152, 454] width 132 height 20
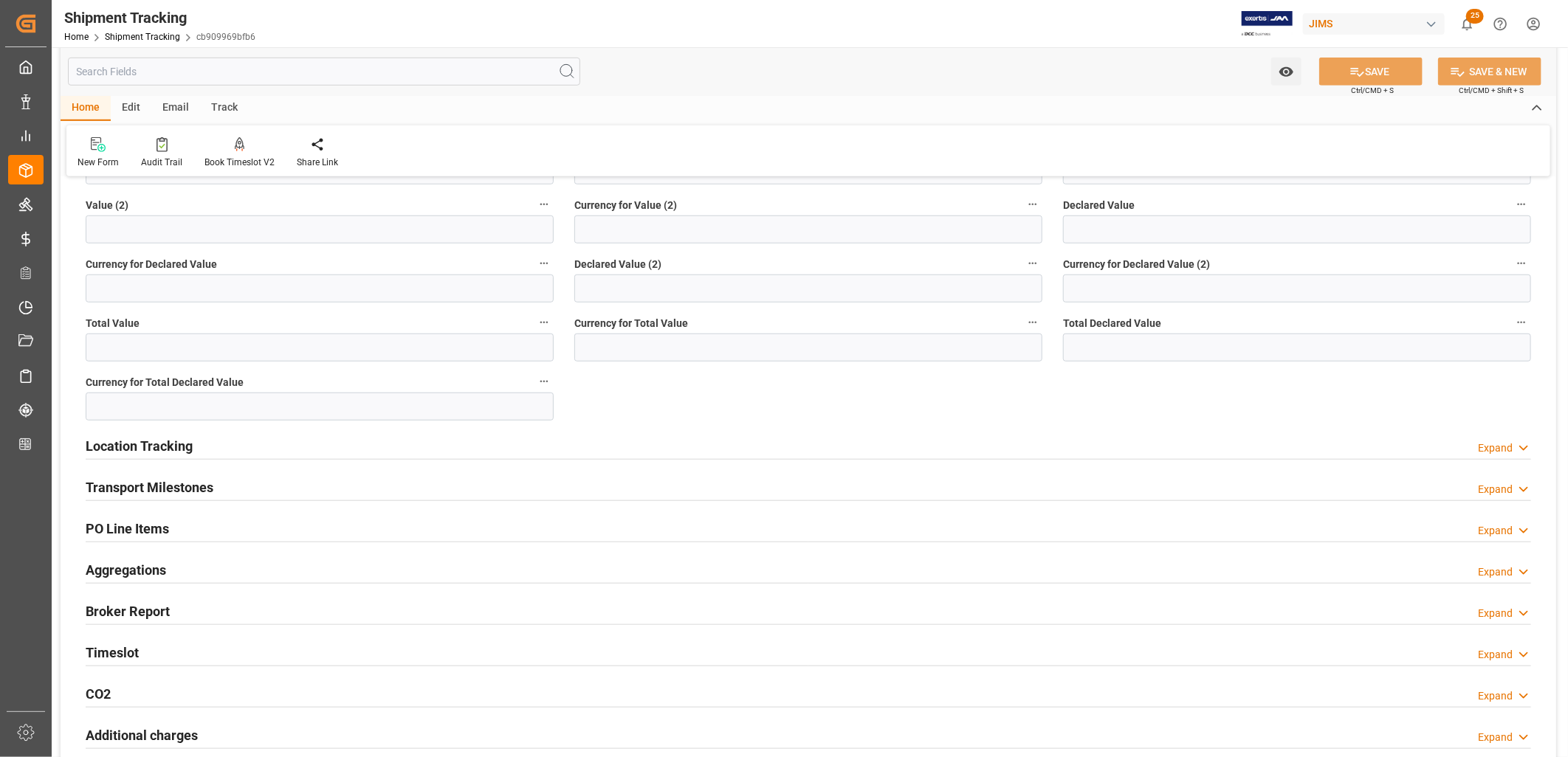
scroll to position [655, 0]
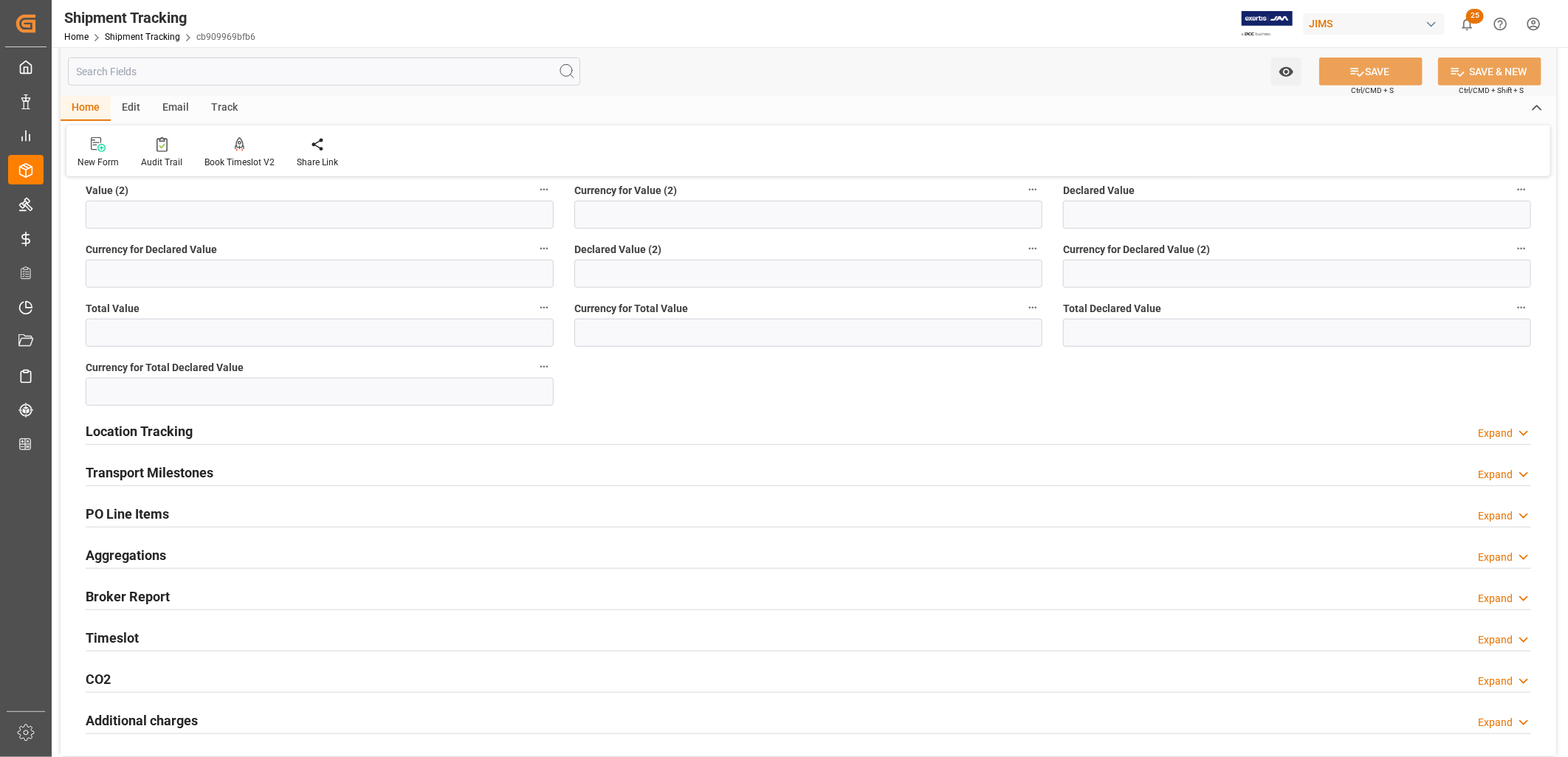
click at [150, 430] on h2 "Location Tracking" at bounding box center [139, 431] width 107 height 20
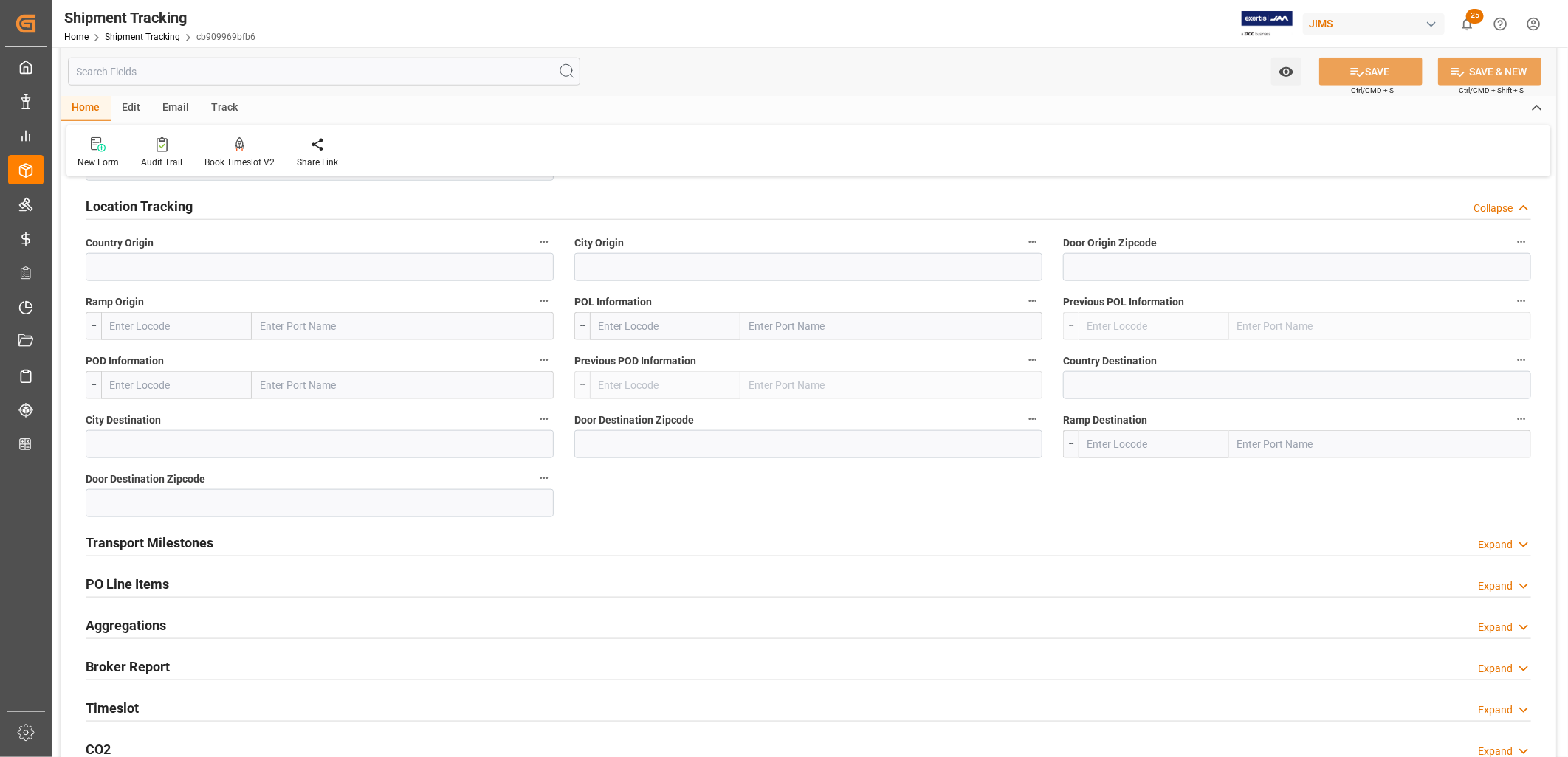
scroll to position [902, 0]
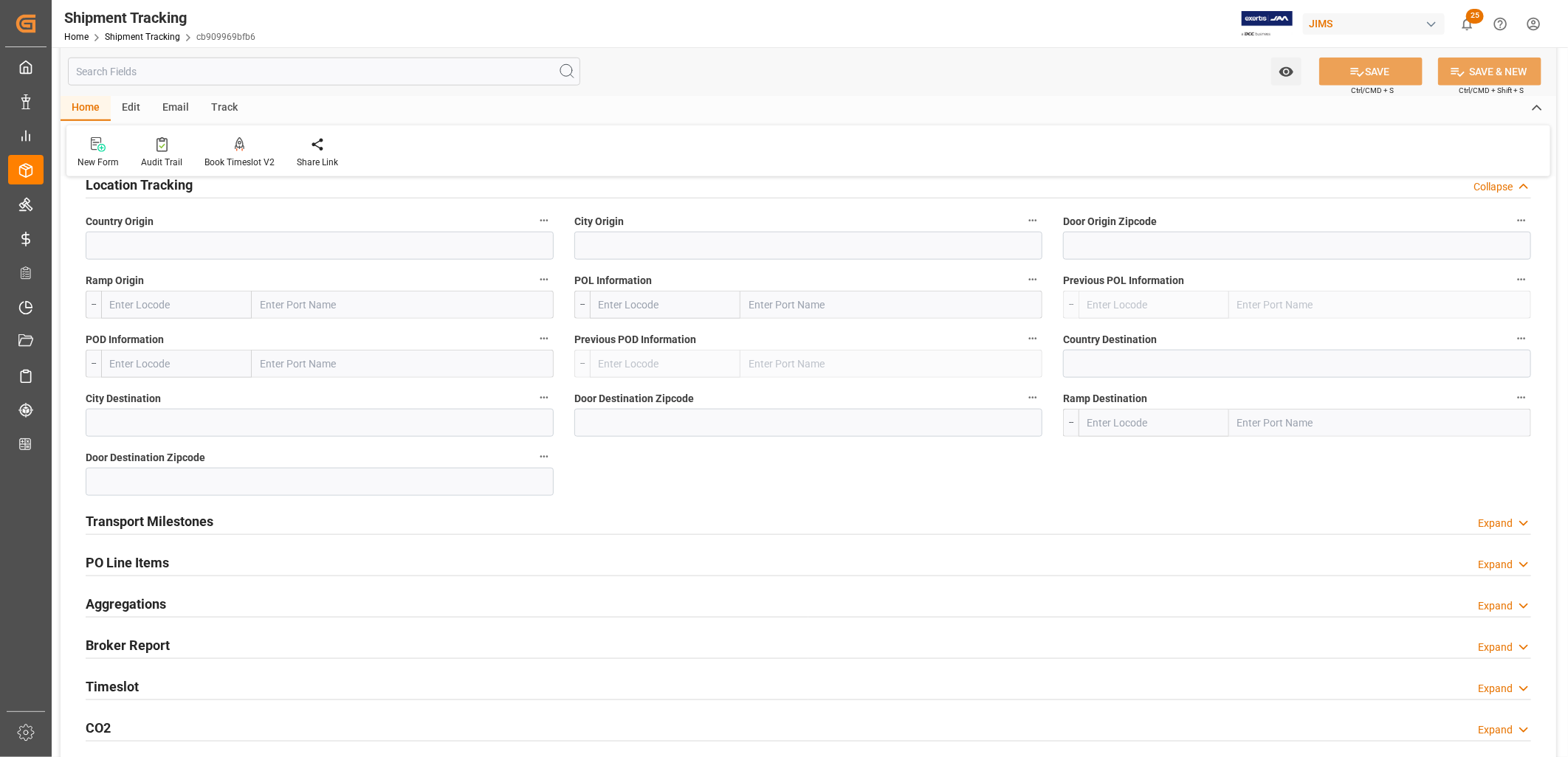
click at [189, 518] on h2 "Transport Milestones" at bounding box center [150, 521] width 128 height 20
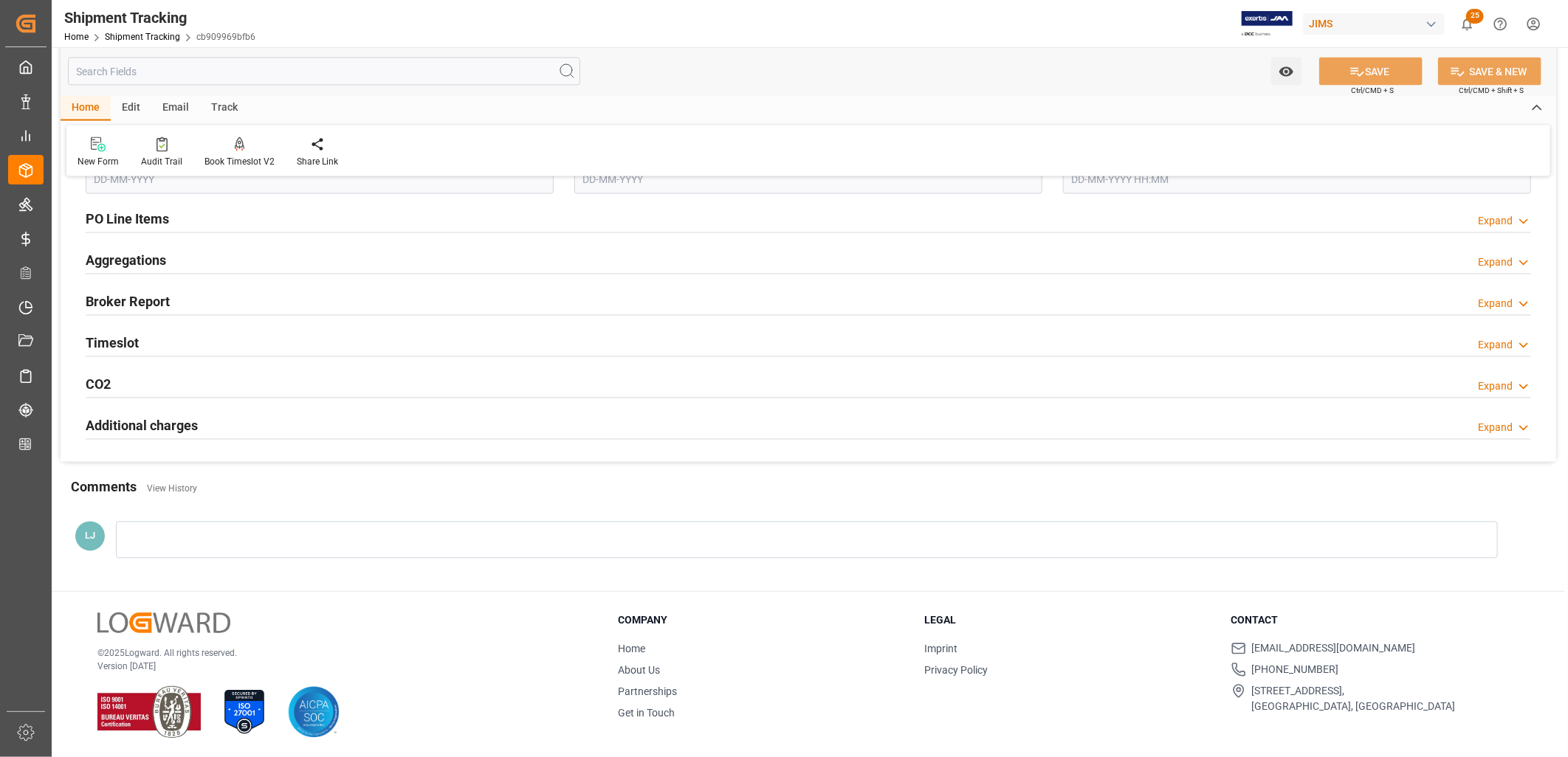
scroll to position [1659, 0]
click at [149, 536] on div at bounding box center [807, 539] width 1382 height 37
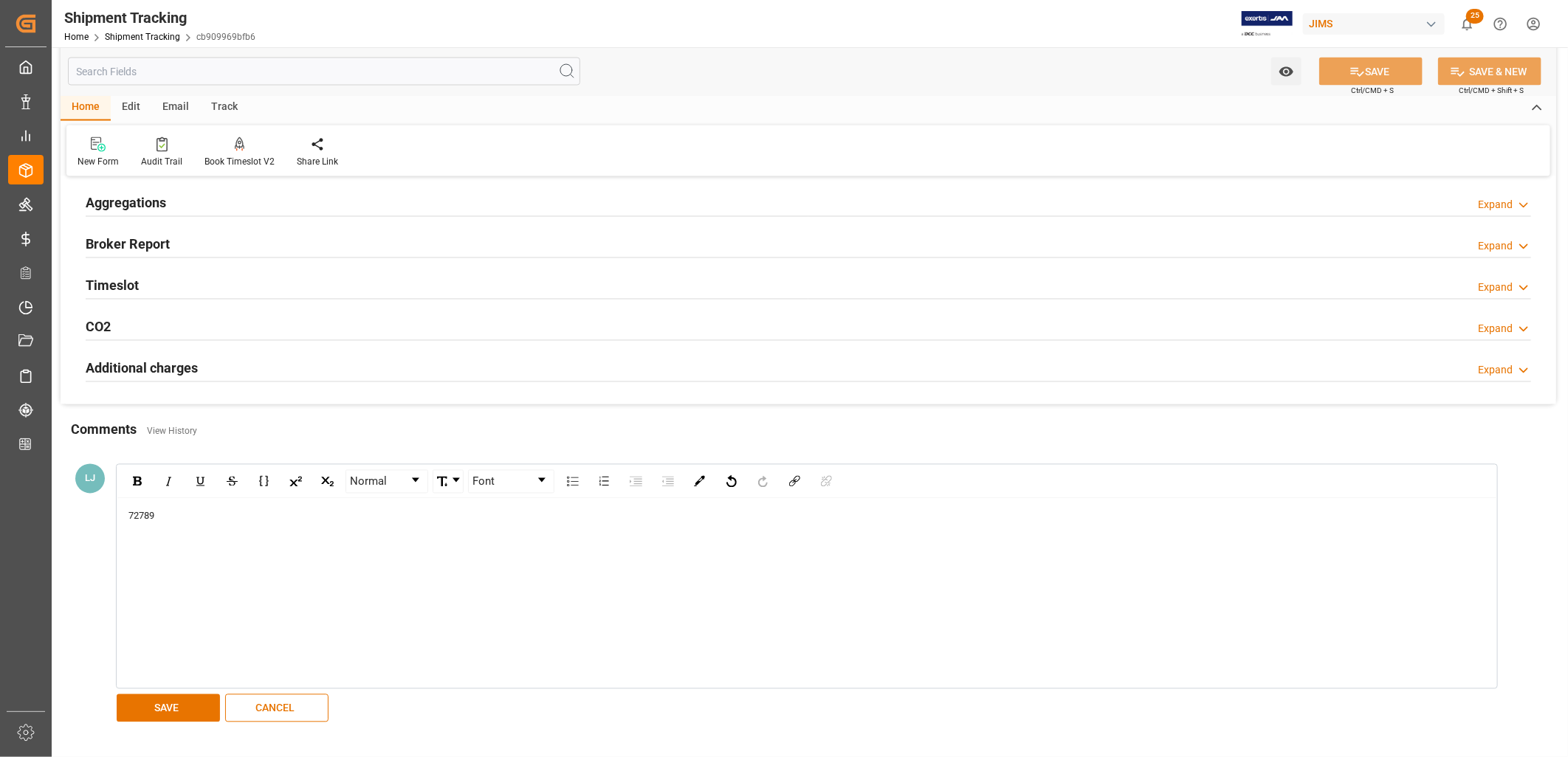
scroll to position [1741, 0]
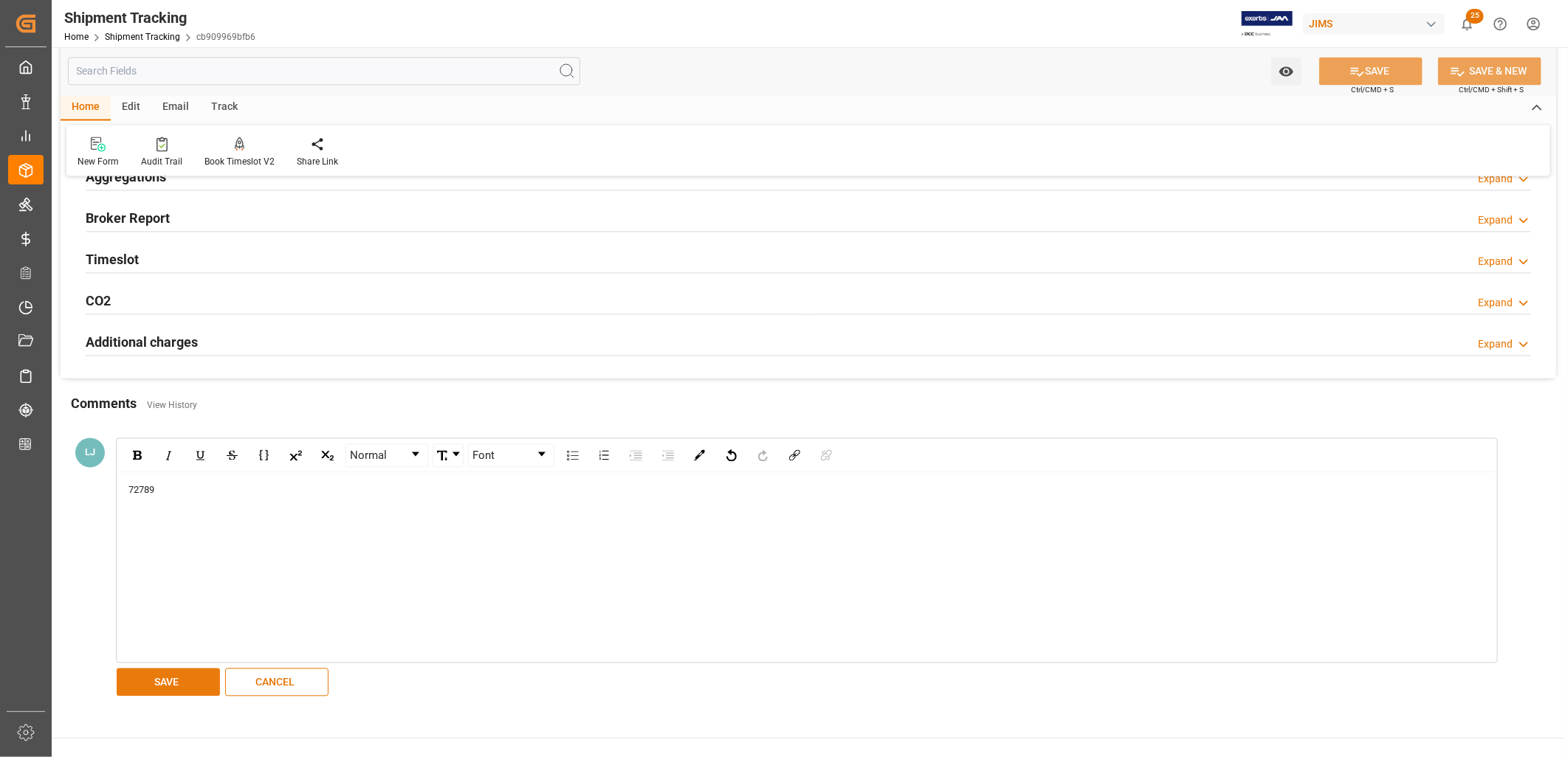
click at [192, 675] on button "SAVE" at bounding box center [168, 683] width 103 height 28
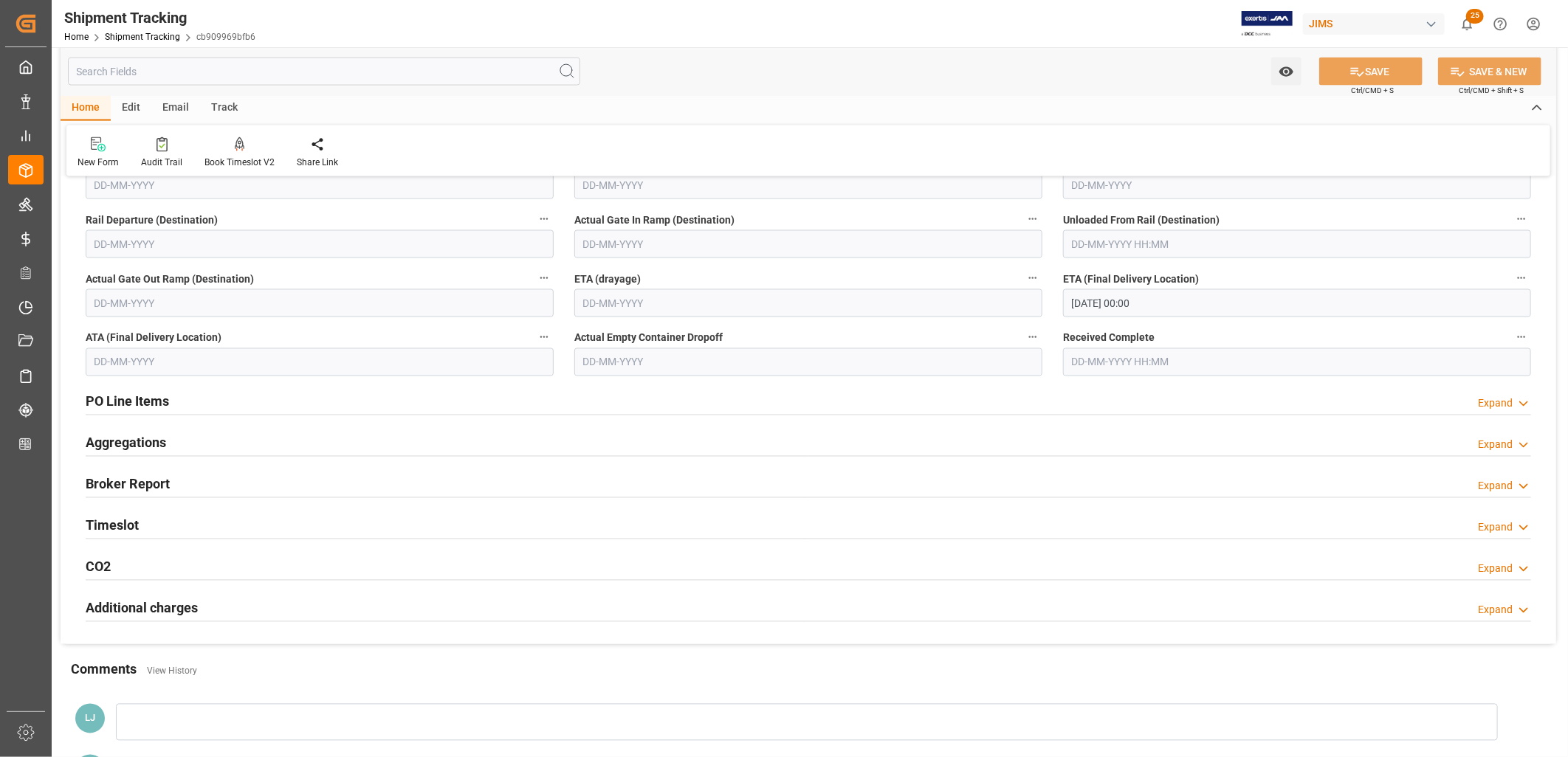
scroll to position [1557, 0]
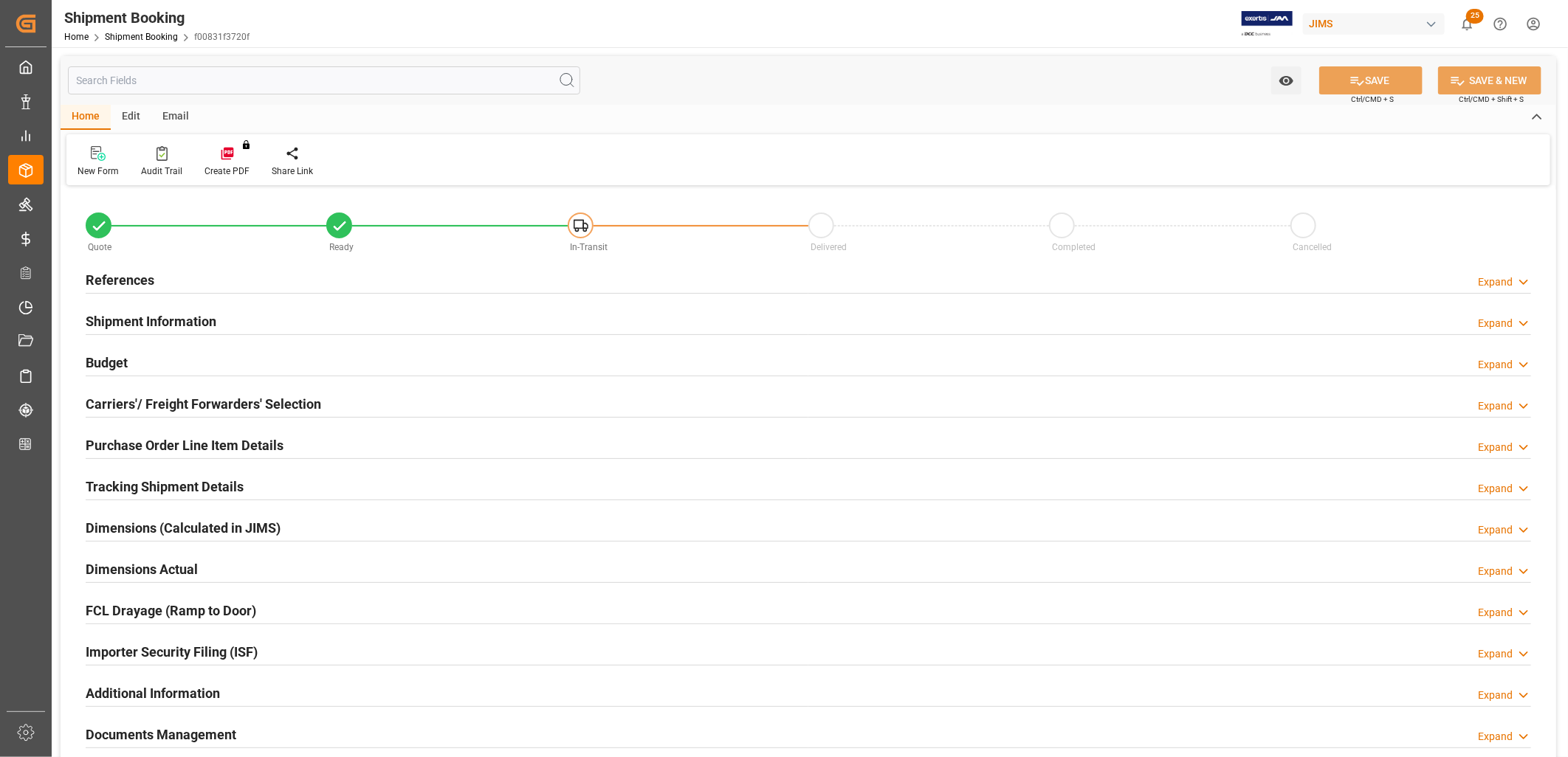
type input "1"
type input "[DATE]"
click at [137, 279] on h2 "References" at bounding box center [120, 279] width 69 height 20
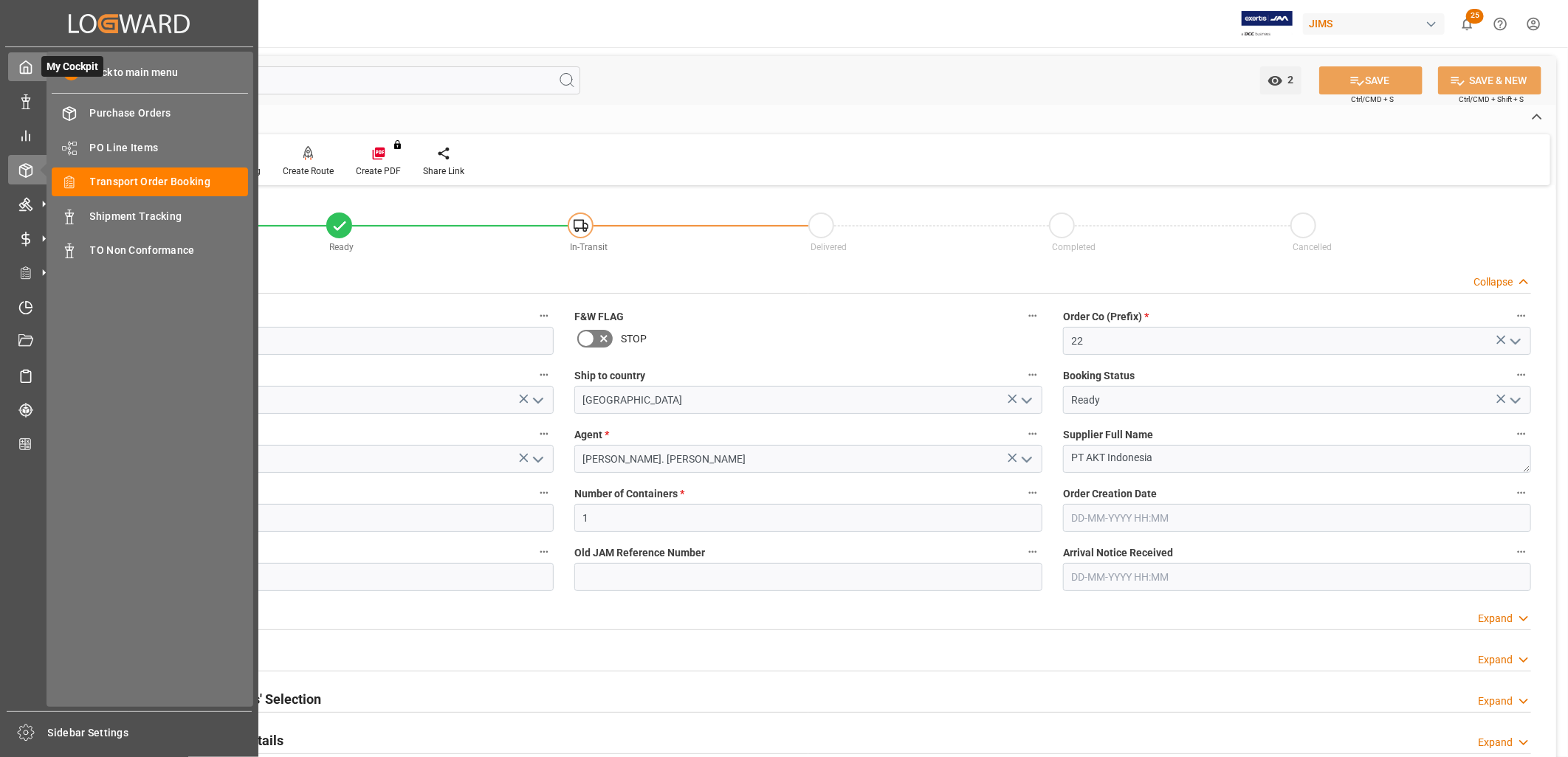
click at [17, 64] on div at bounding box center [21, 67] width 25 height 16
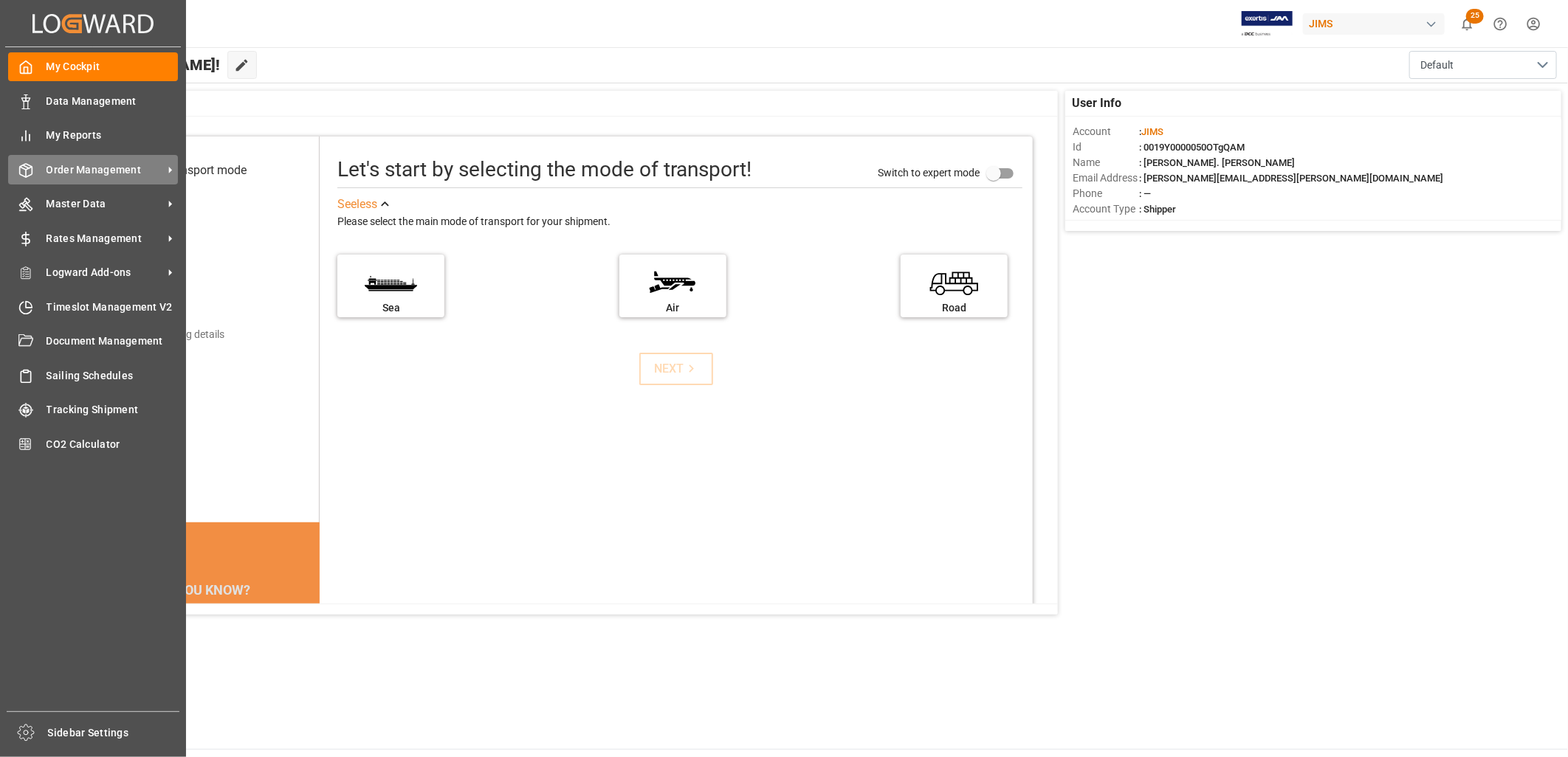
click at [113, 164] on span "Order Management" at bounding box center [105, 170] width 117 height 16
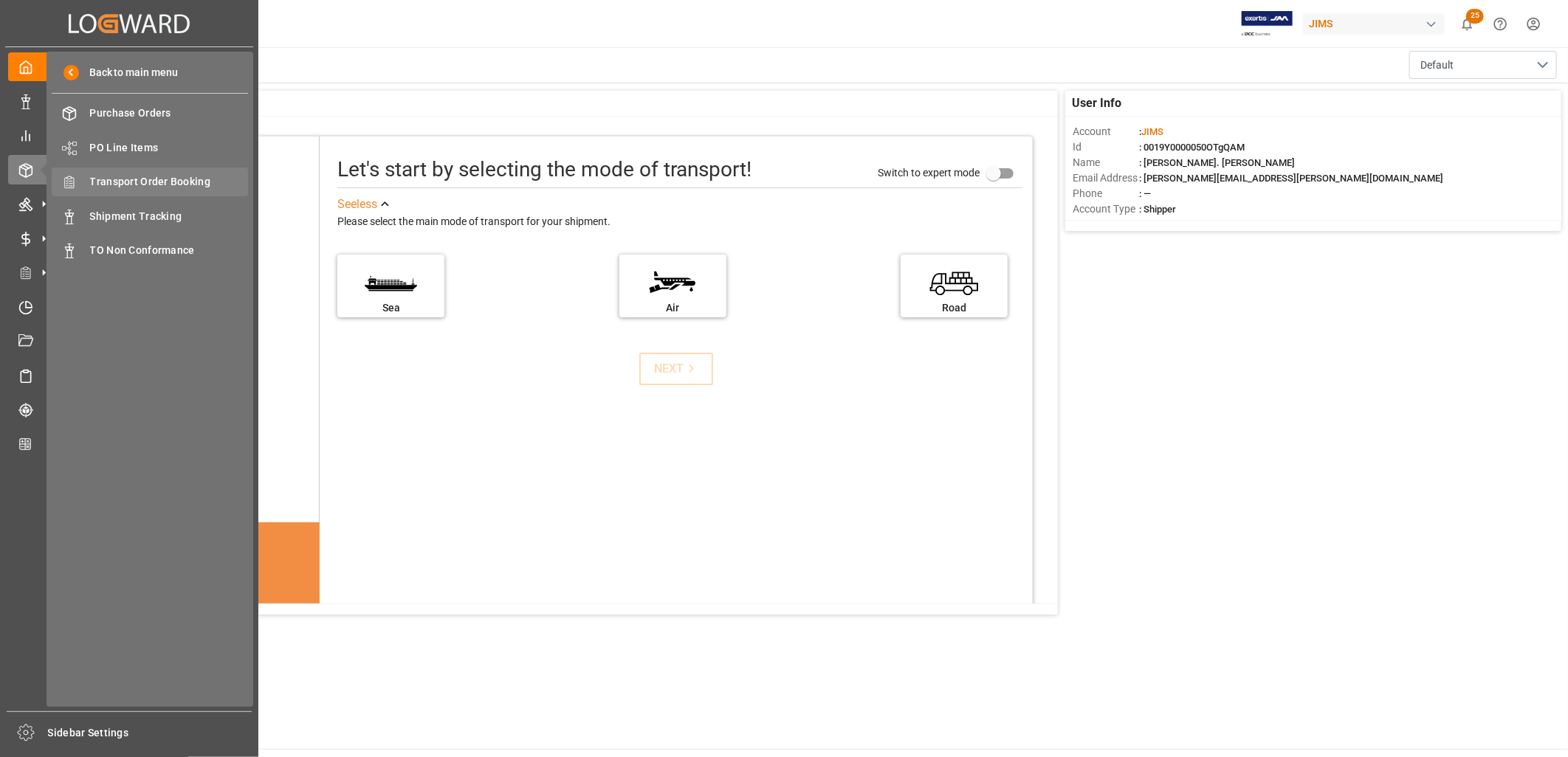
click at [197, 177] on span "Transport Order Booking" at bounding box center [169, 182] width 159 height 16
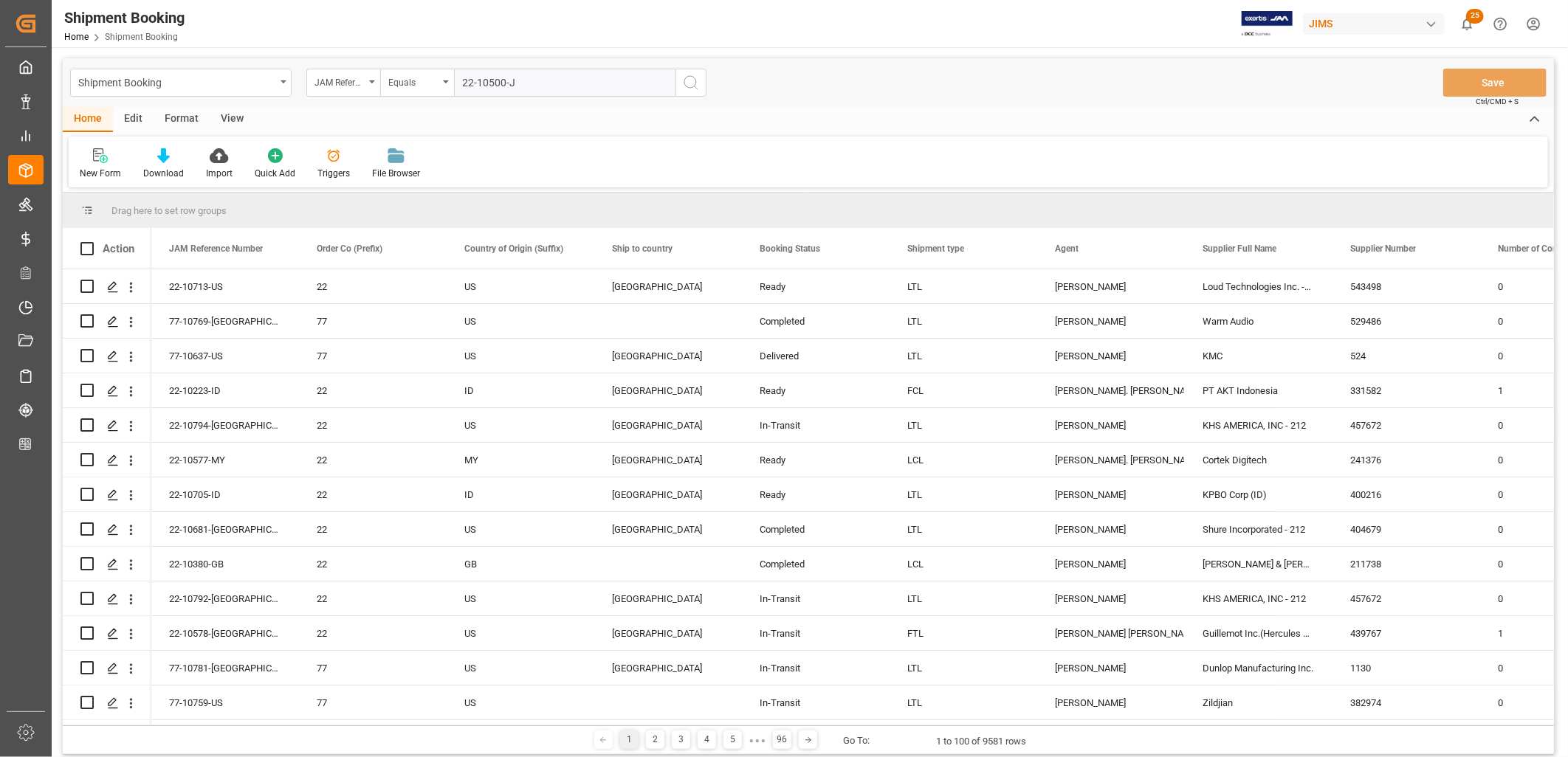
type input "22-10500-JP"
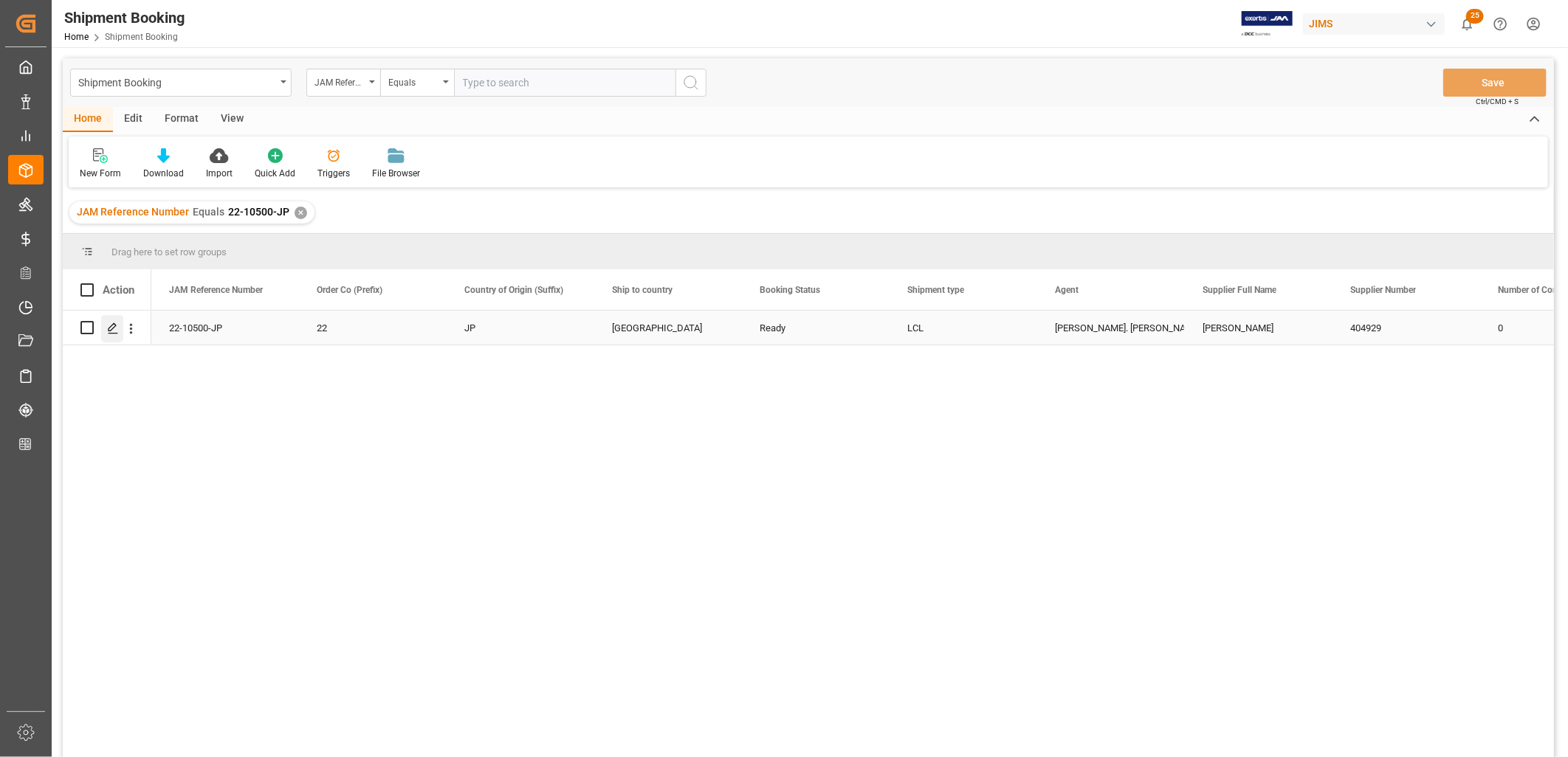
click at [111, 323] on icon "Press SPACE to select this row." at bounding box center [113, 328] width 12 height 12
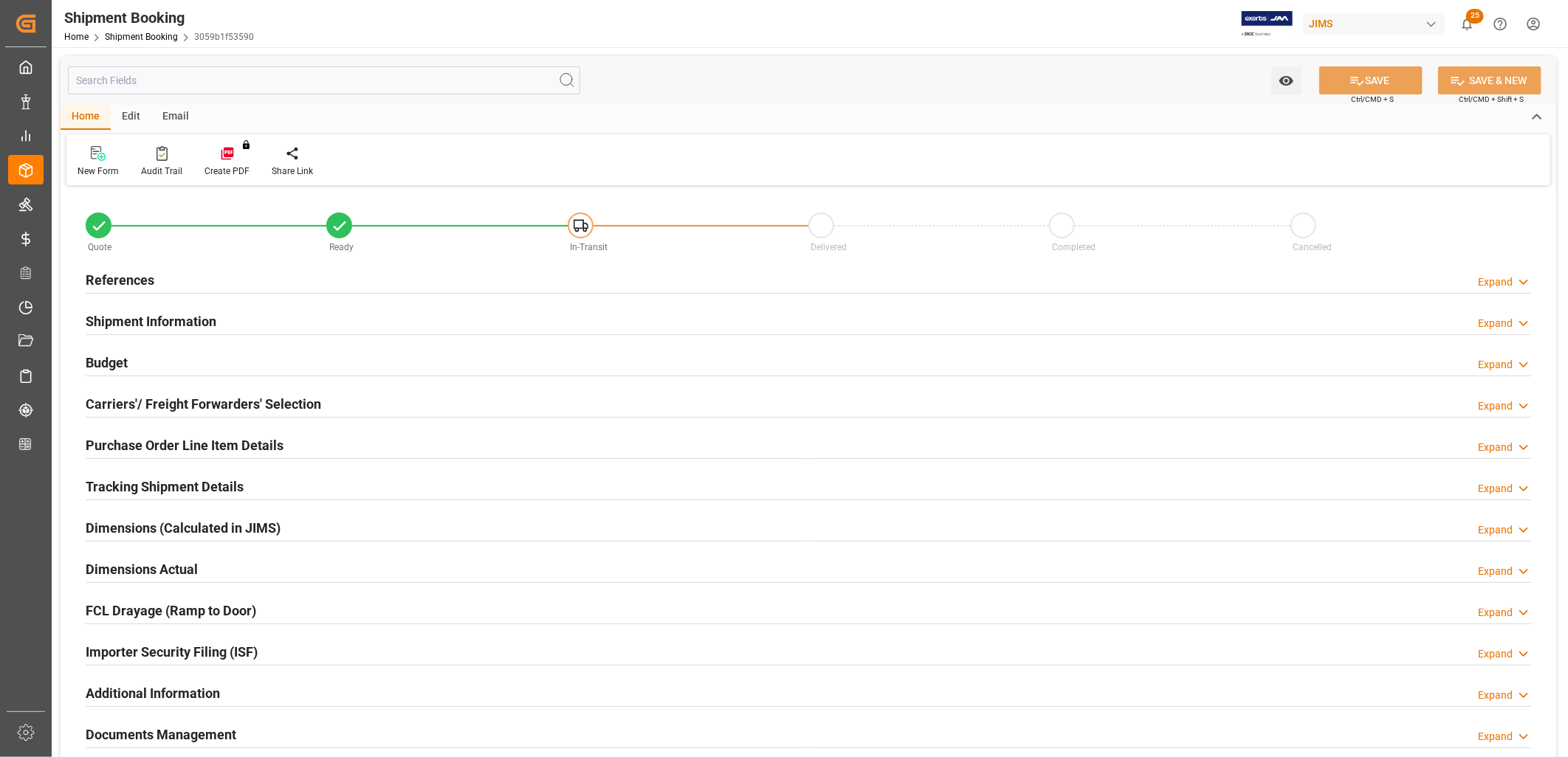
type input "0"
type input "26-08-2025"
click at [144, 271] on h2 "References" at bounding box center [120, 279] width 69 height 20
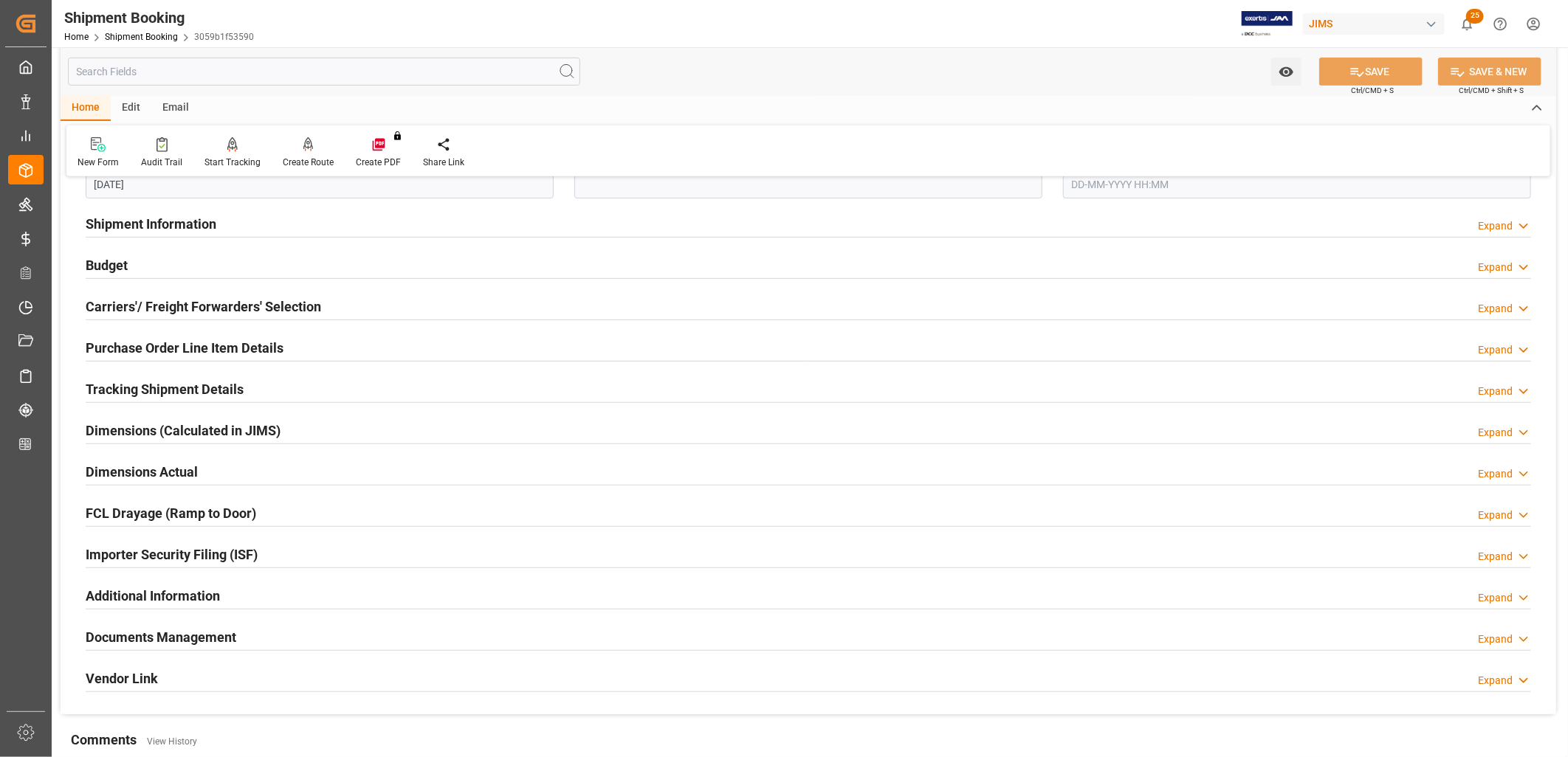
scroll to position [410, 0]
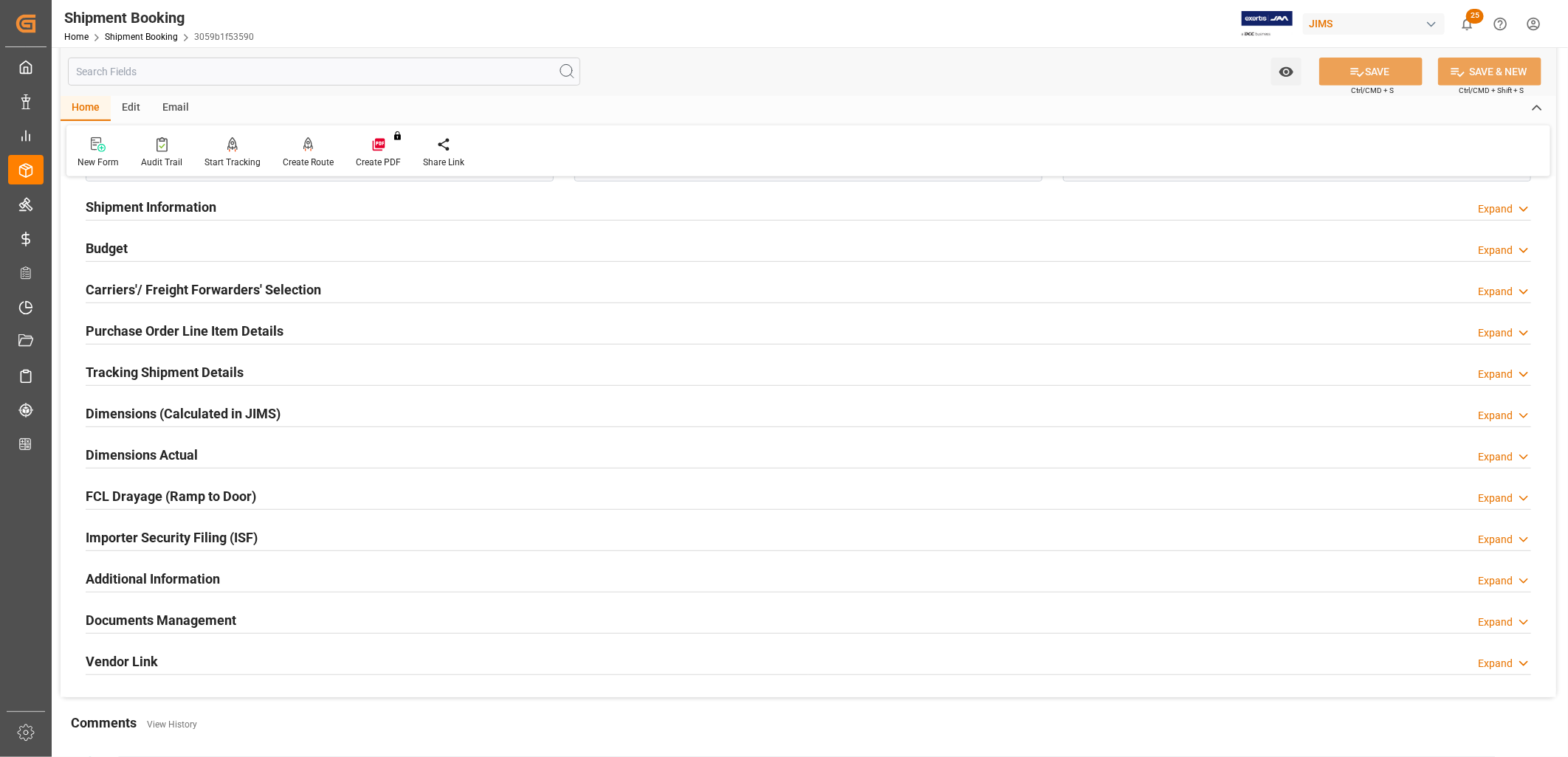
click at [198, 619] on h2 "Documents Management" at bounding box center [161, 620] width 150 height 20
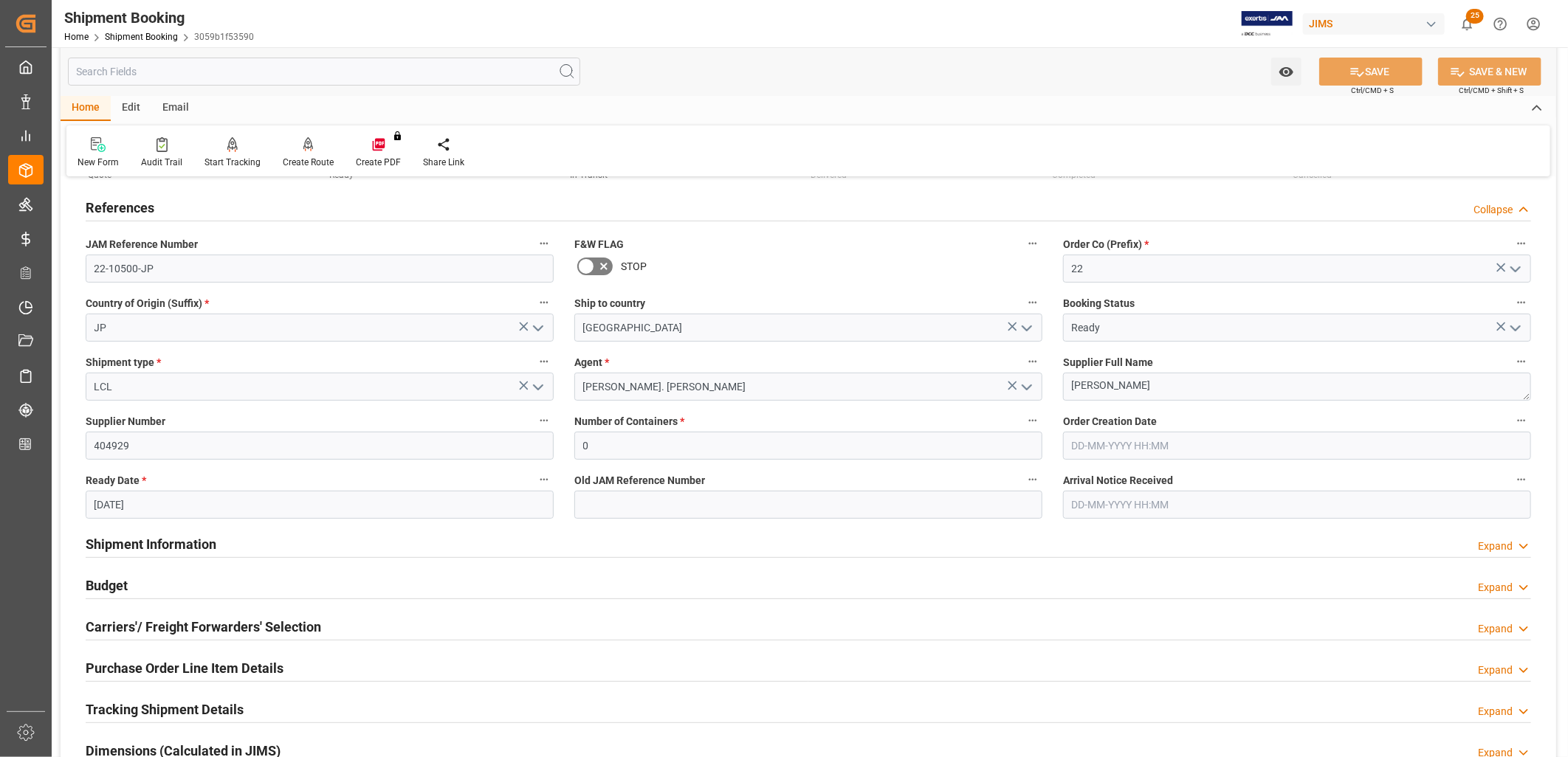
scroll to position [0, 0]
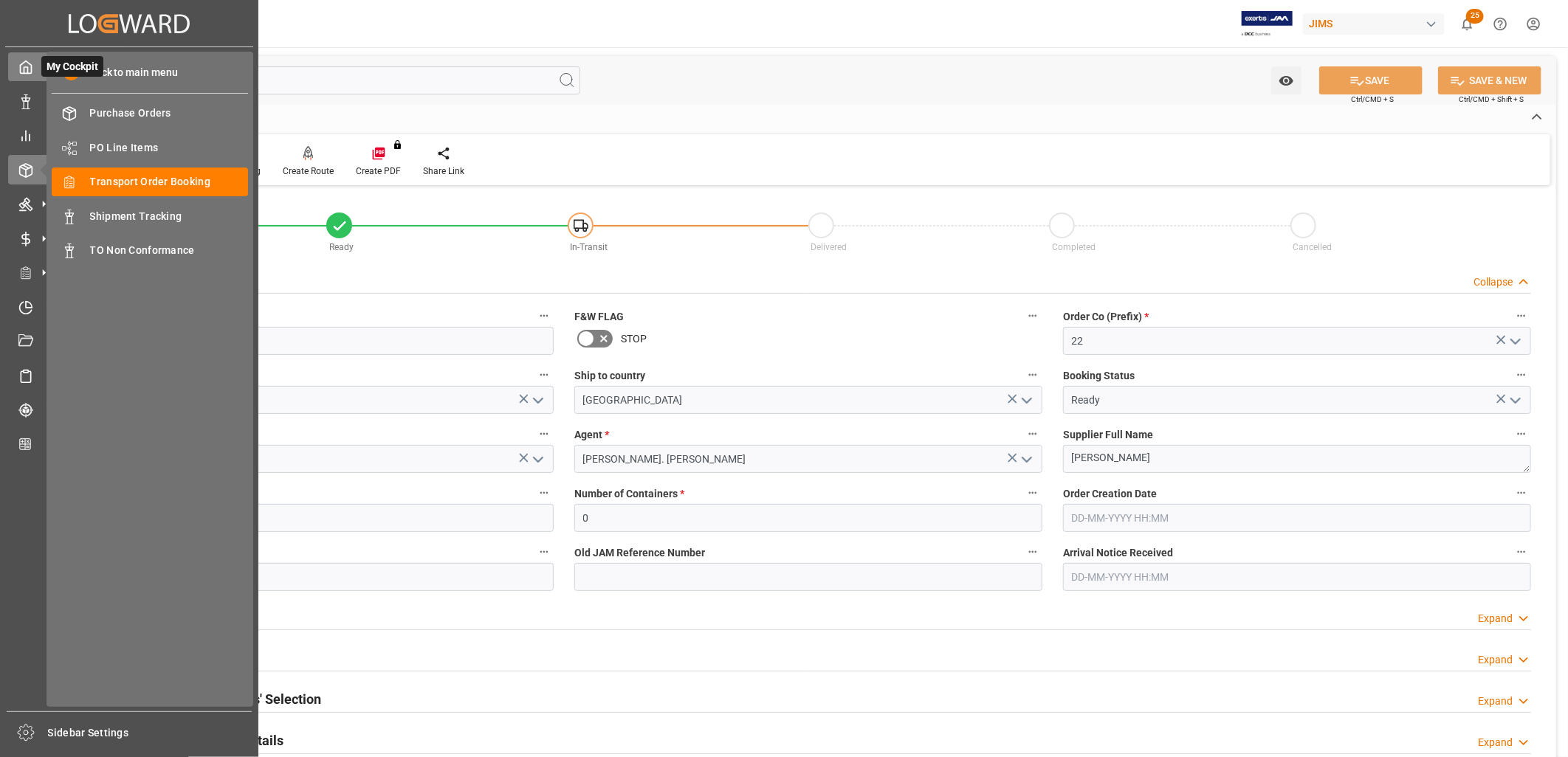
click at [25, 68] on polyline at bounding box center [26, 70] width 4 height 6
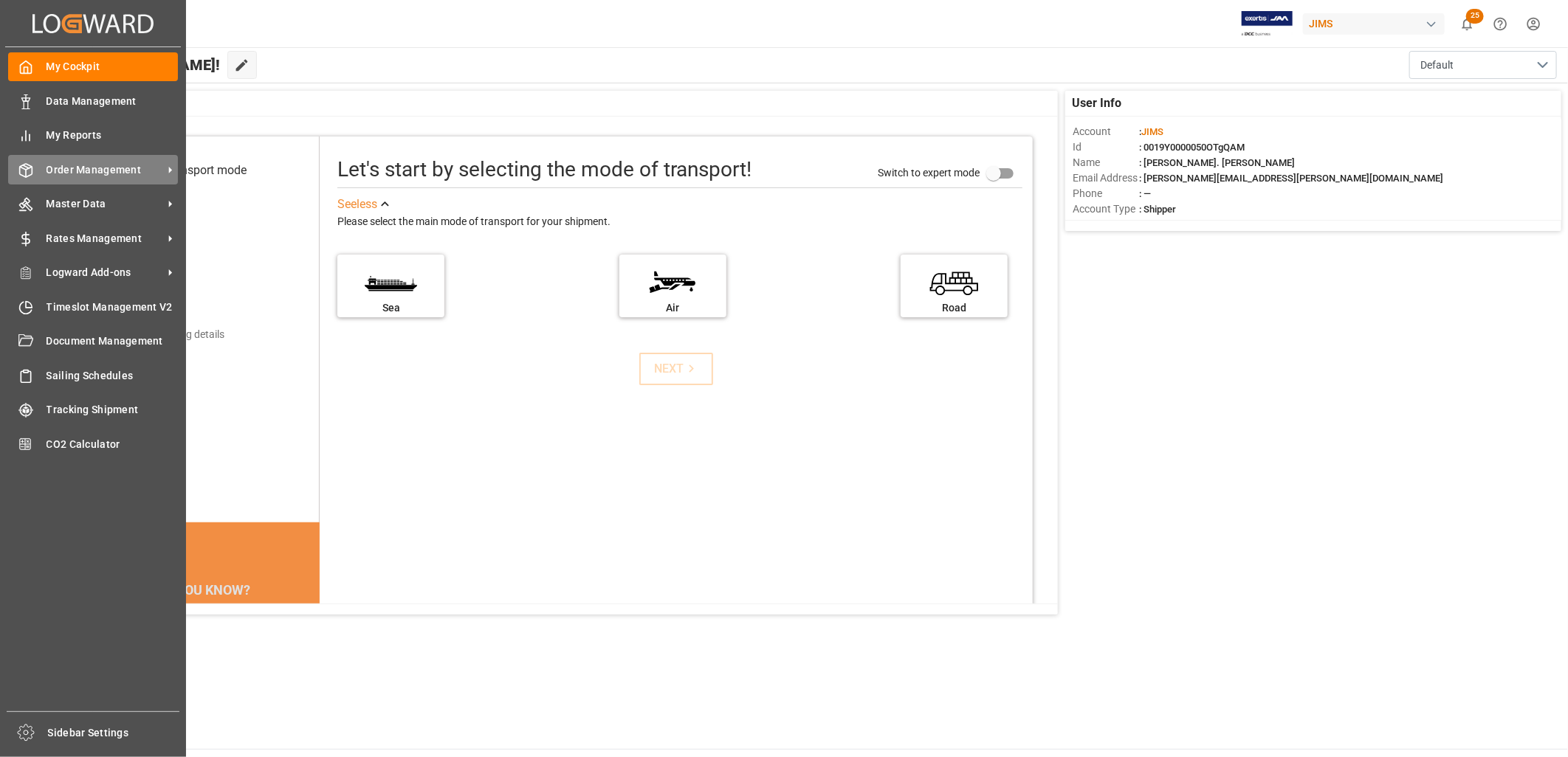
click at [113, 162] on span "Order Management" at bounding box center [105, 170] width 117 height 16
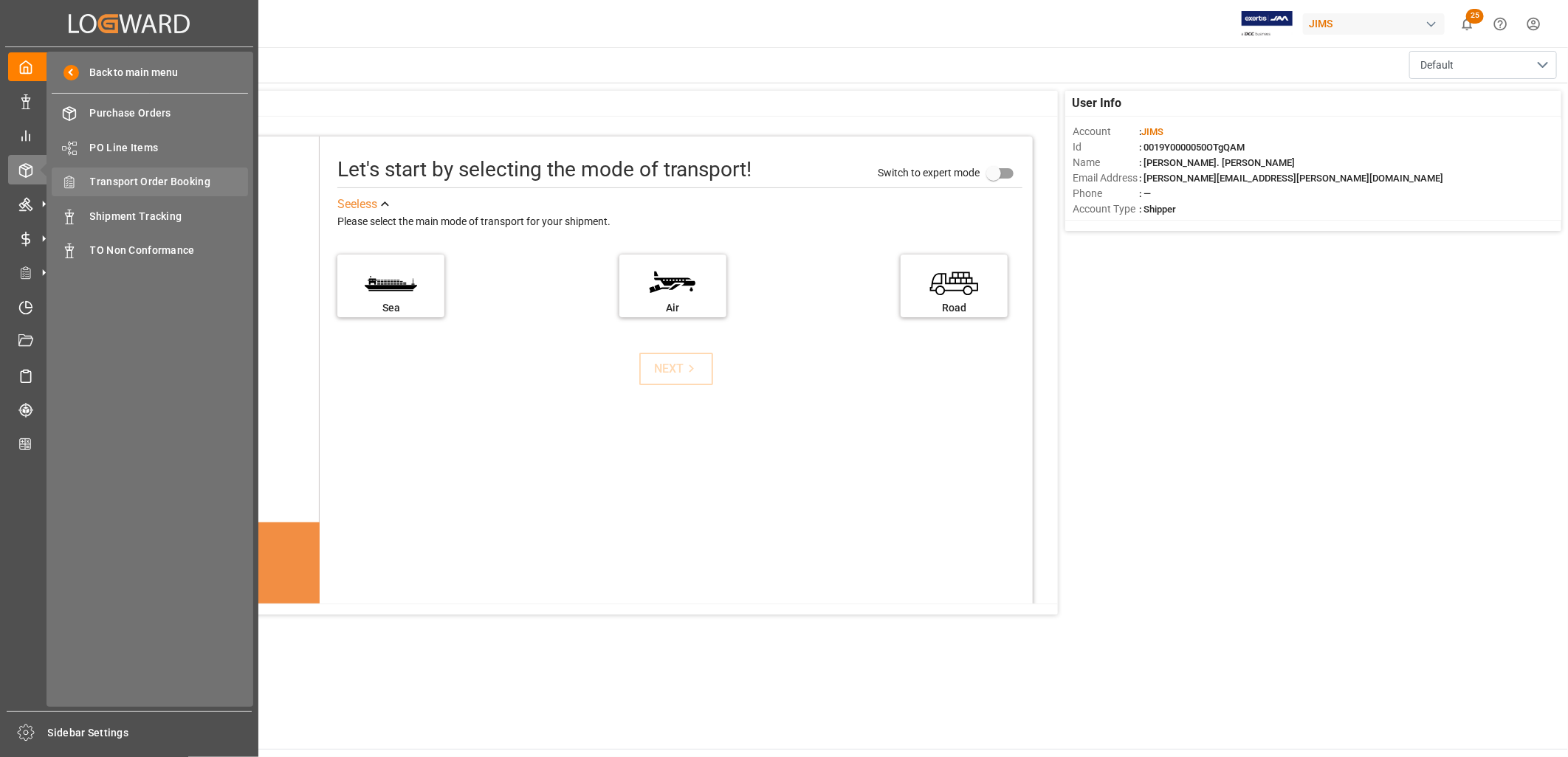
click at [165, 180] on span "Transport Order Booking" at bounding box center [169, 182] width 159 height 16
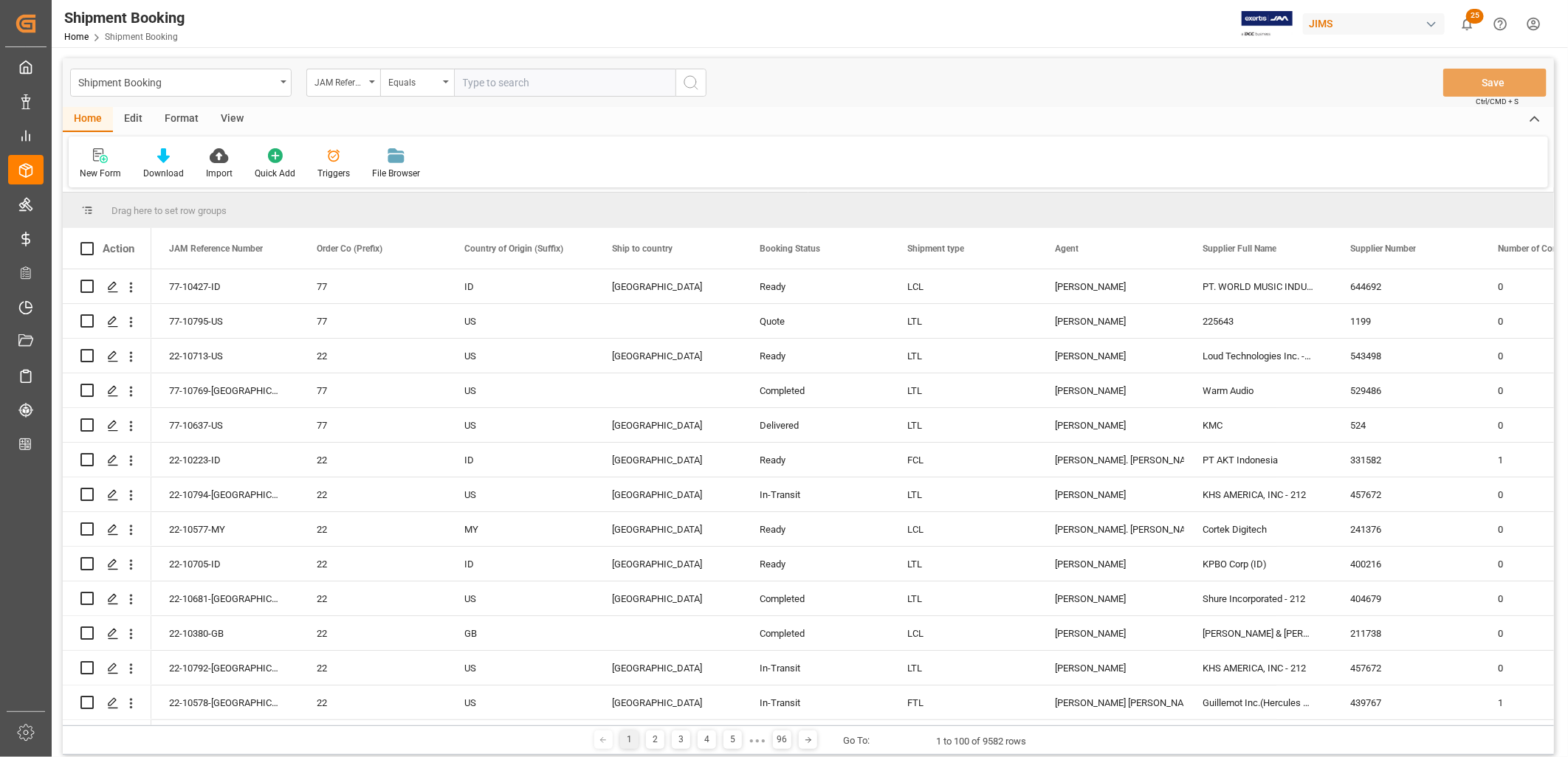
click at [474, 79] on input "text" at bounding box center [565, 83] width 221 height 28
type input "22-10493-CN"
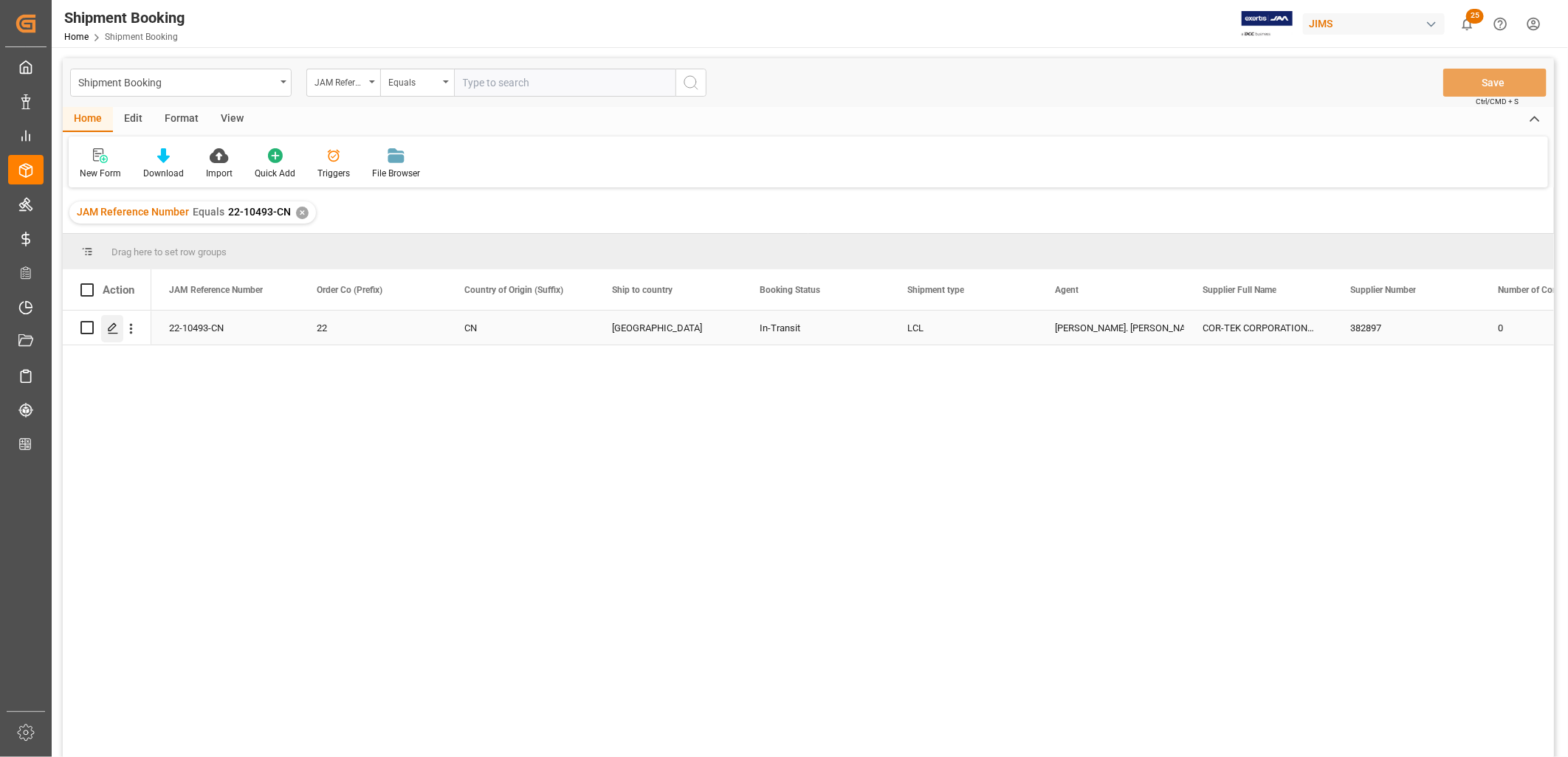
click at [111, 325] on polygon "Press SPACE to select this row." at bounding box center [112, 327] width 7 height 7
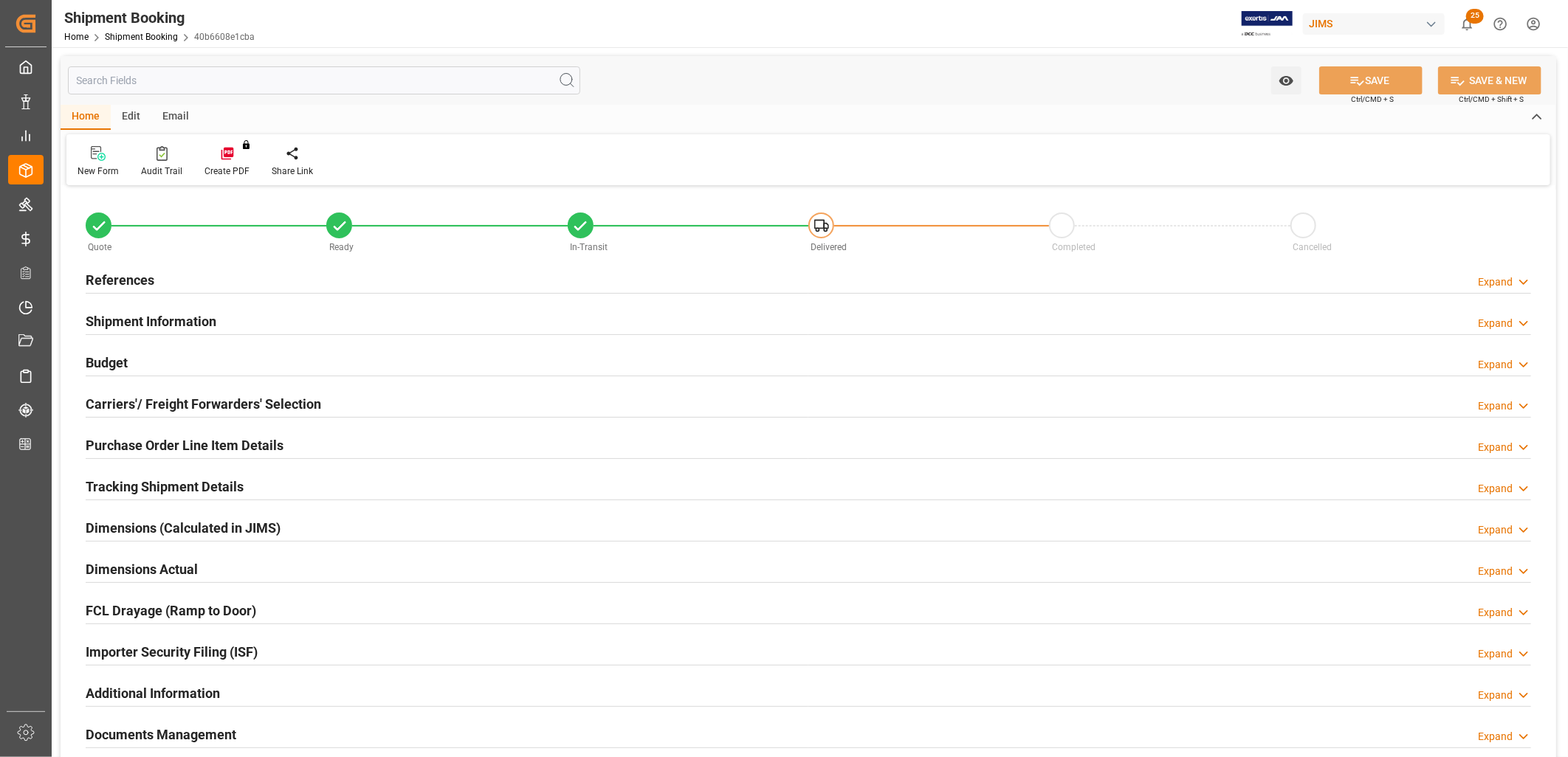
type input "0"
type input "26-08-2025"
click at [127, 277] on h2 "References" at bounding box center [120, 279] width 69 height 20
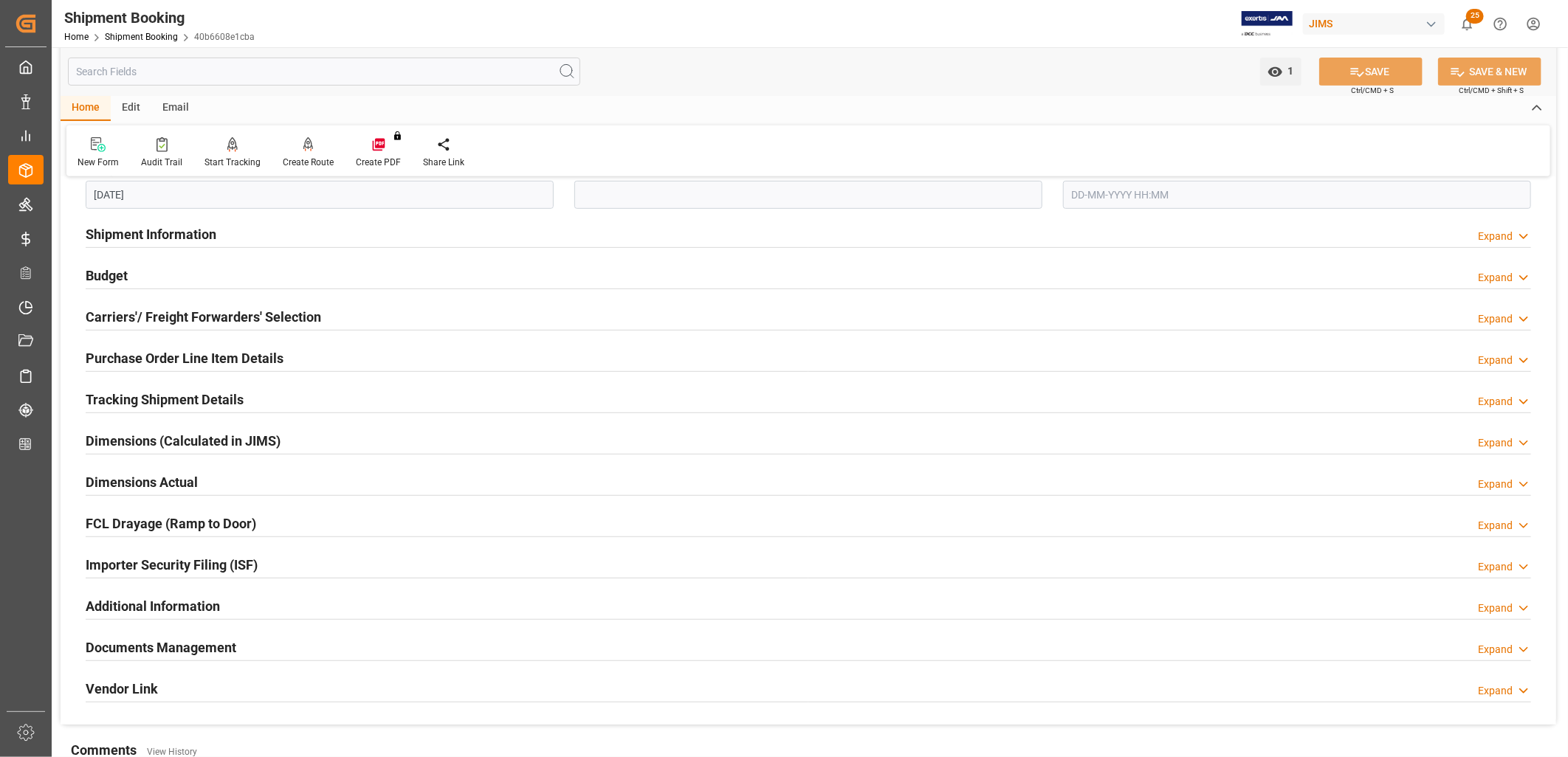
scroll to position [410, 0]
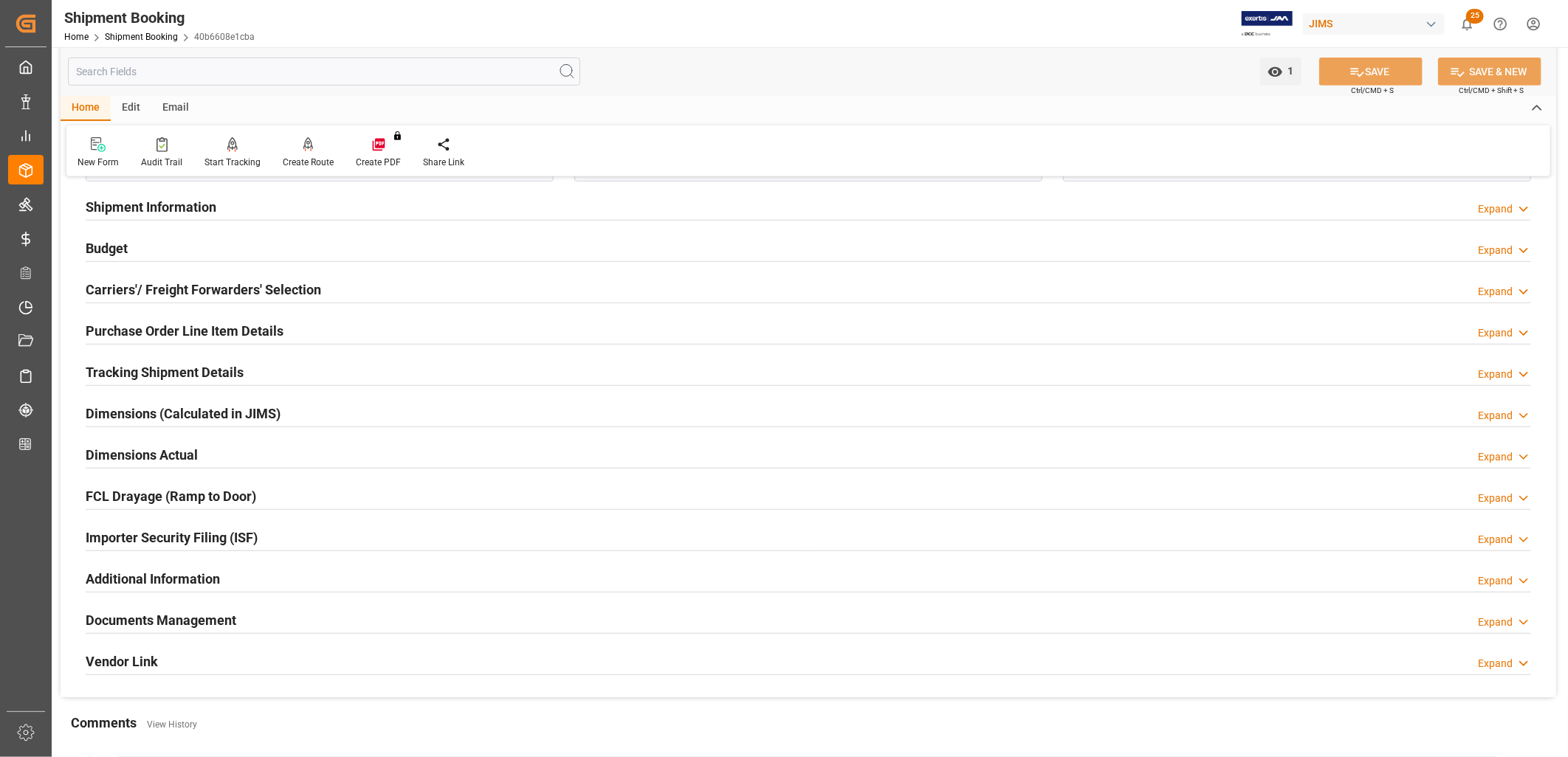
click at [108, 241] on h2 "Budget" at bounding box center [107, 248] width 42 height 20
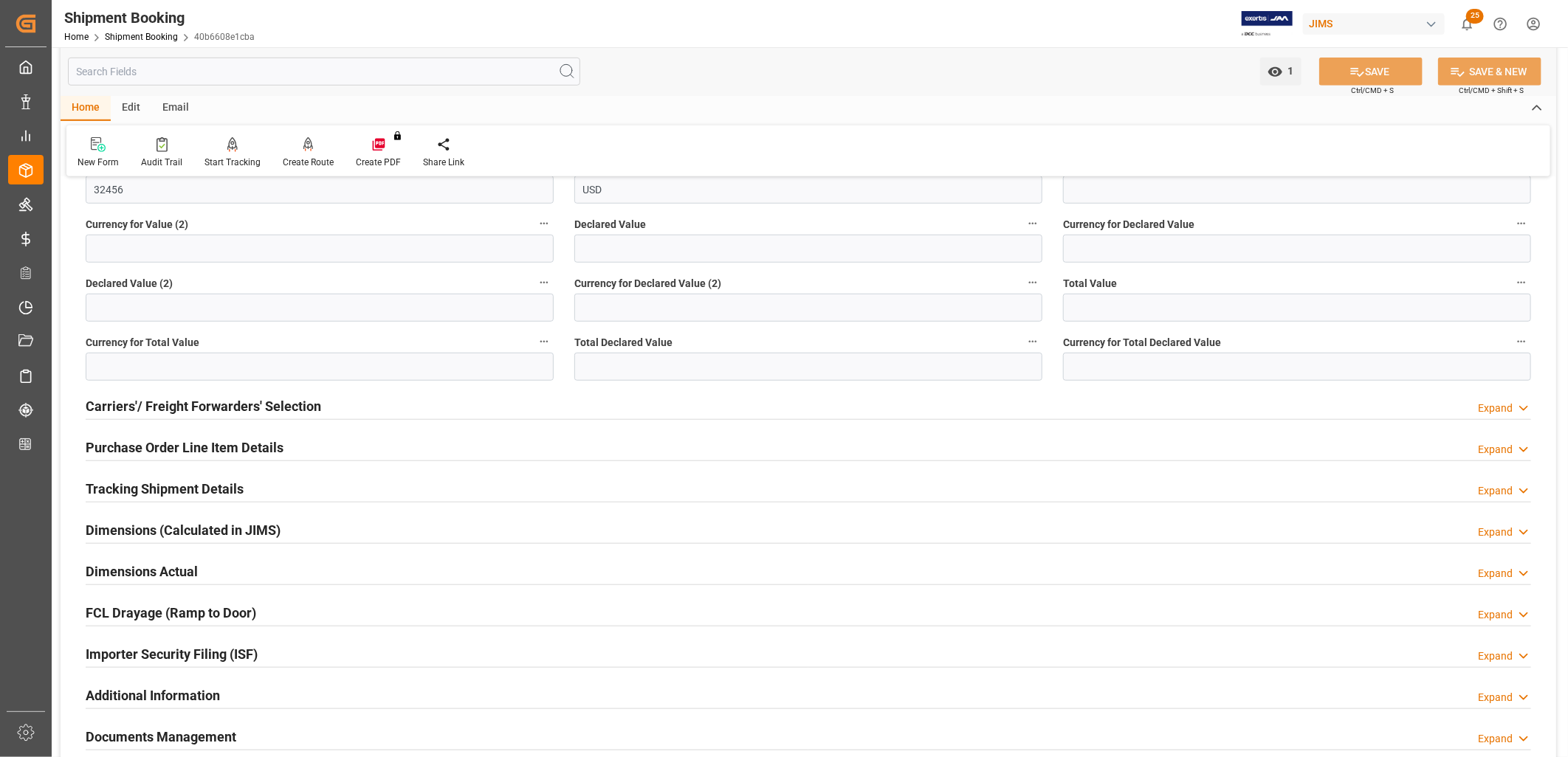
scroll to position [655, 0]
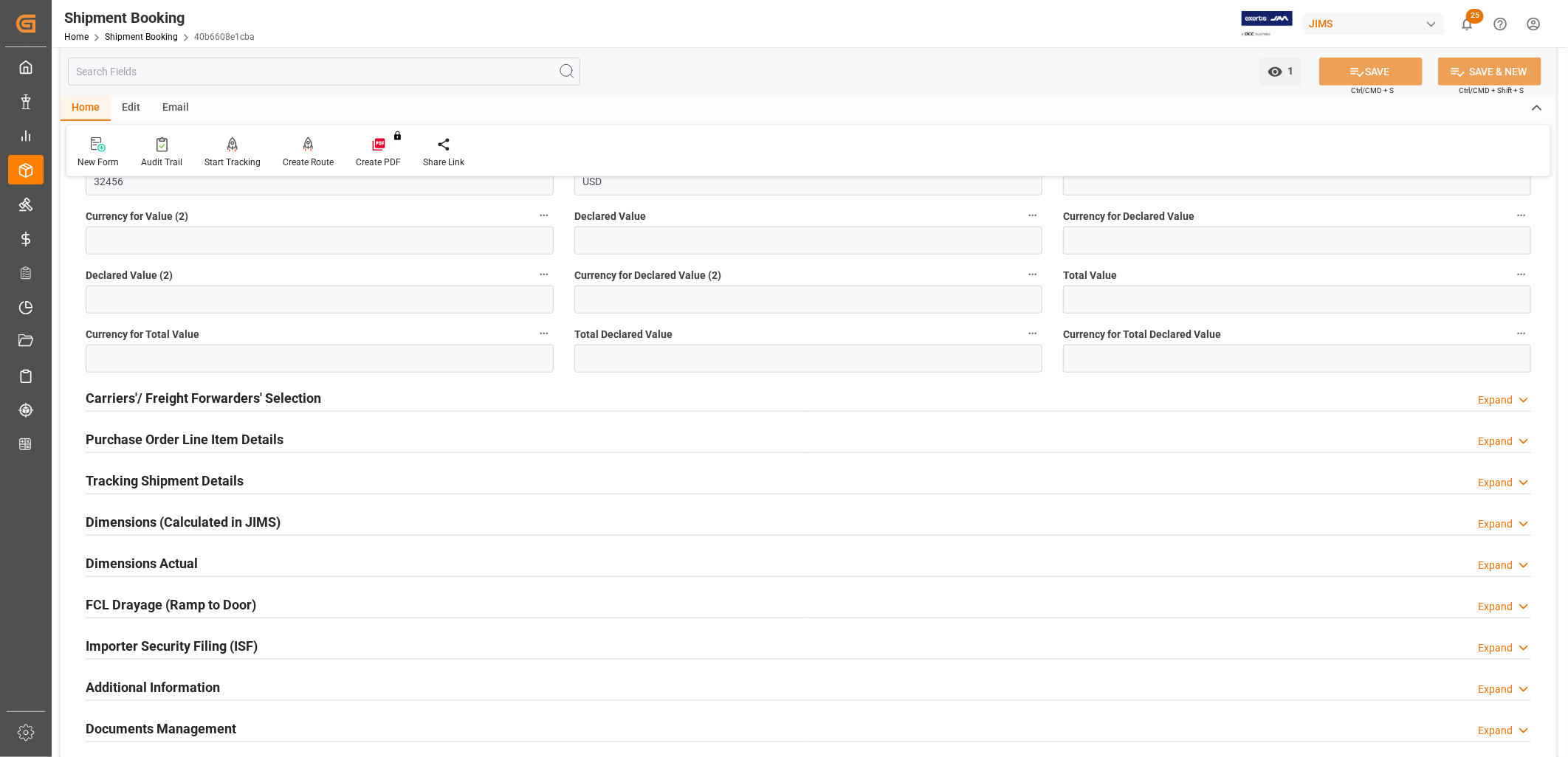
click at [224, 399] on h2 "Carriers'/ Freight Forwarders' Selection" at bounding box center [203, 398] width 236 height 20
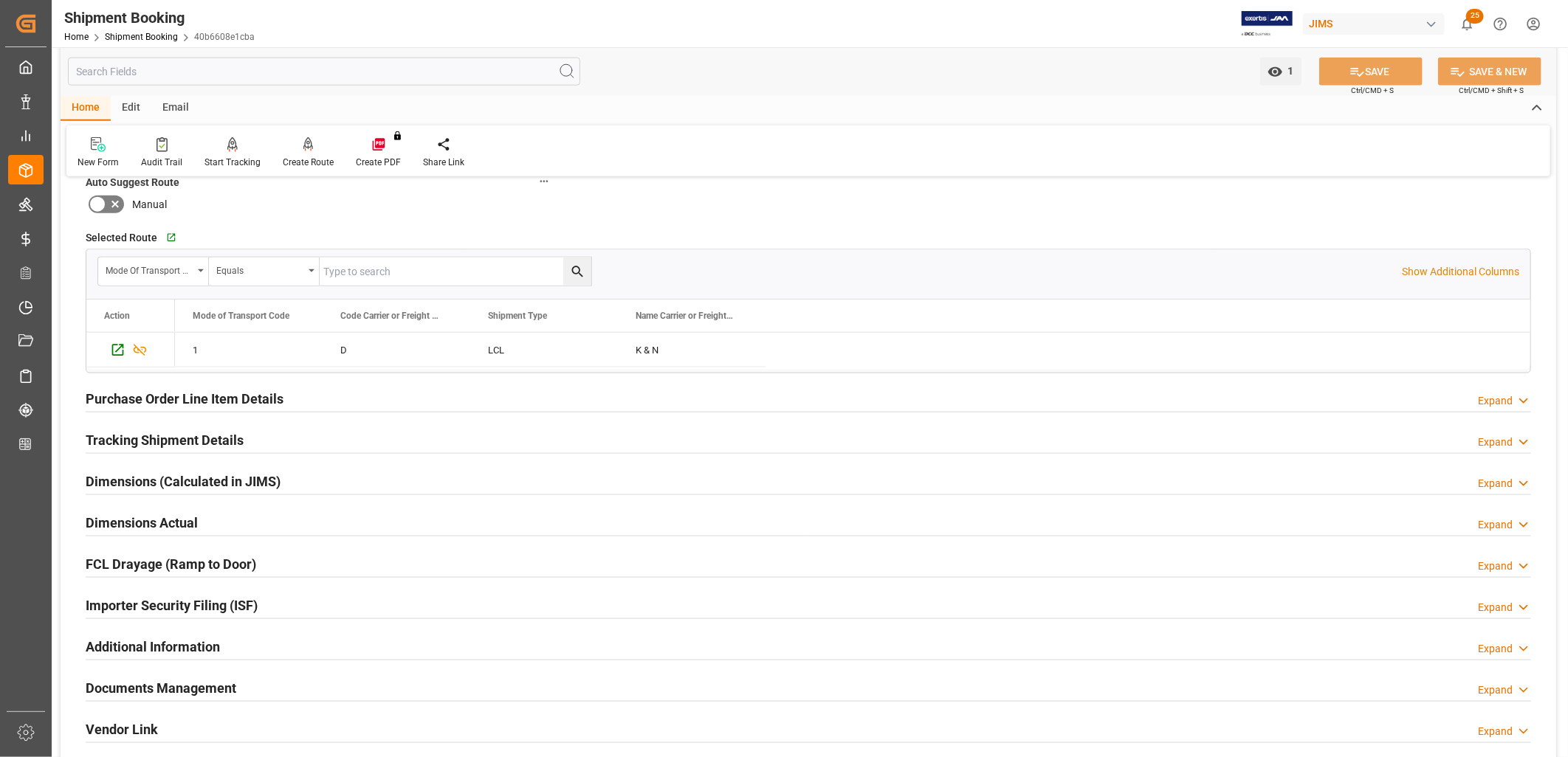
scroll to position [1147, 0]
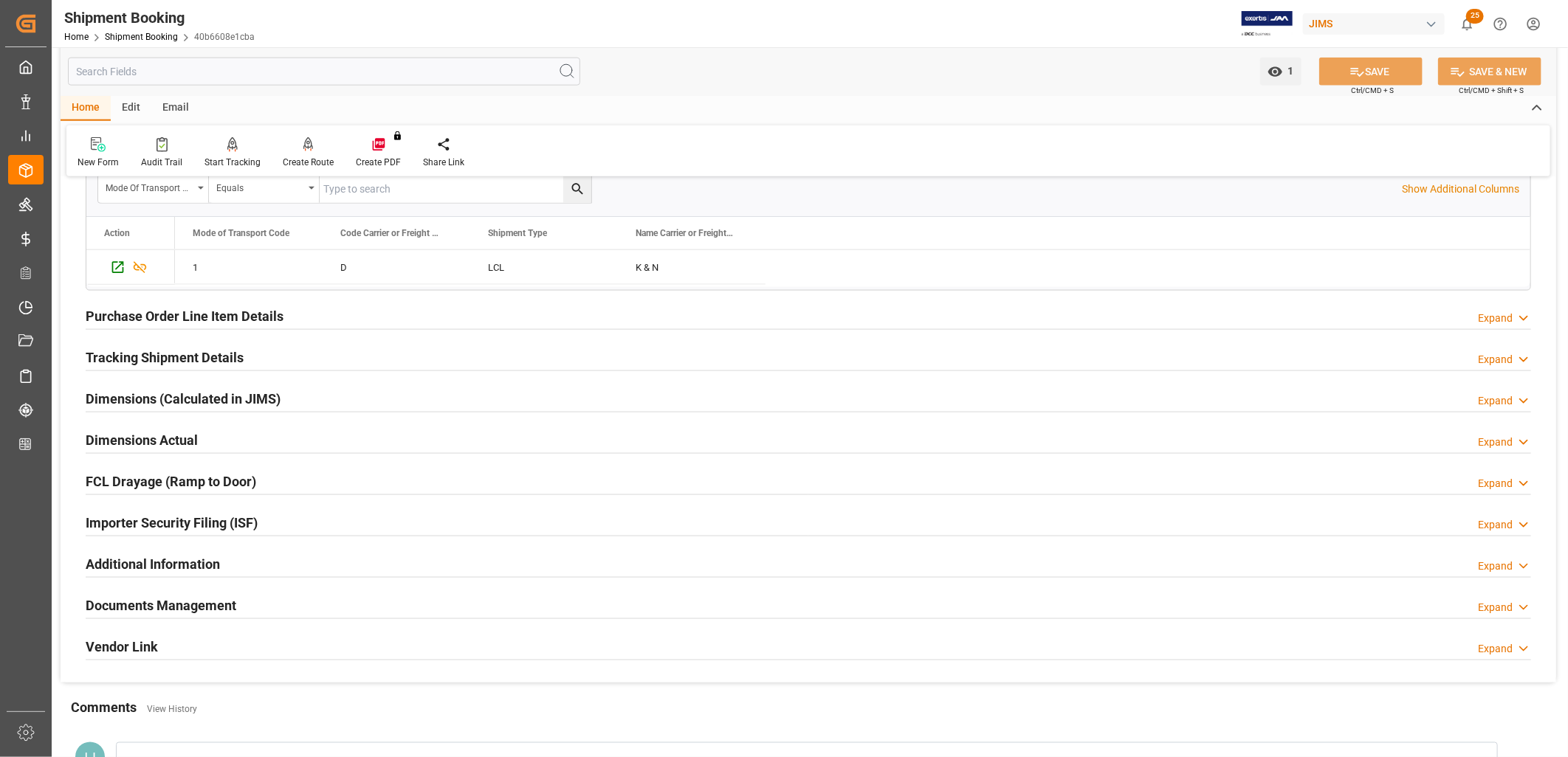
click at [215, 314] on h2 "Purchase Order Line Item Details" at bounding box center [185, 316] width 198 height 20
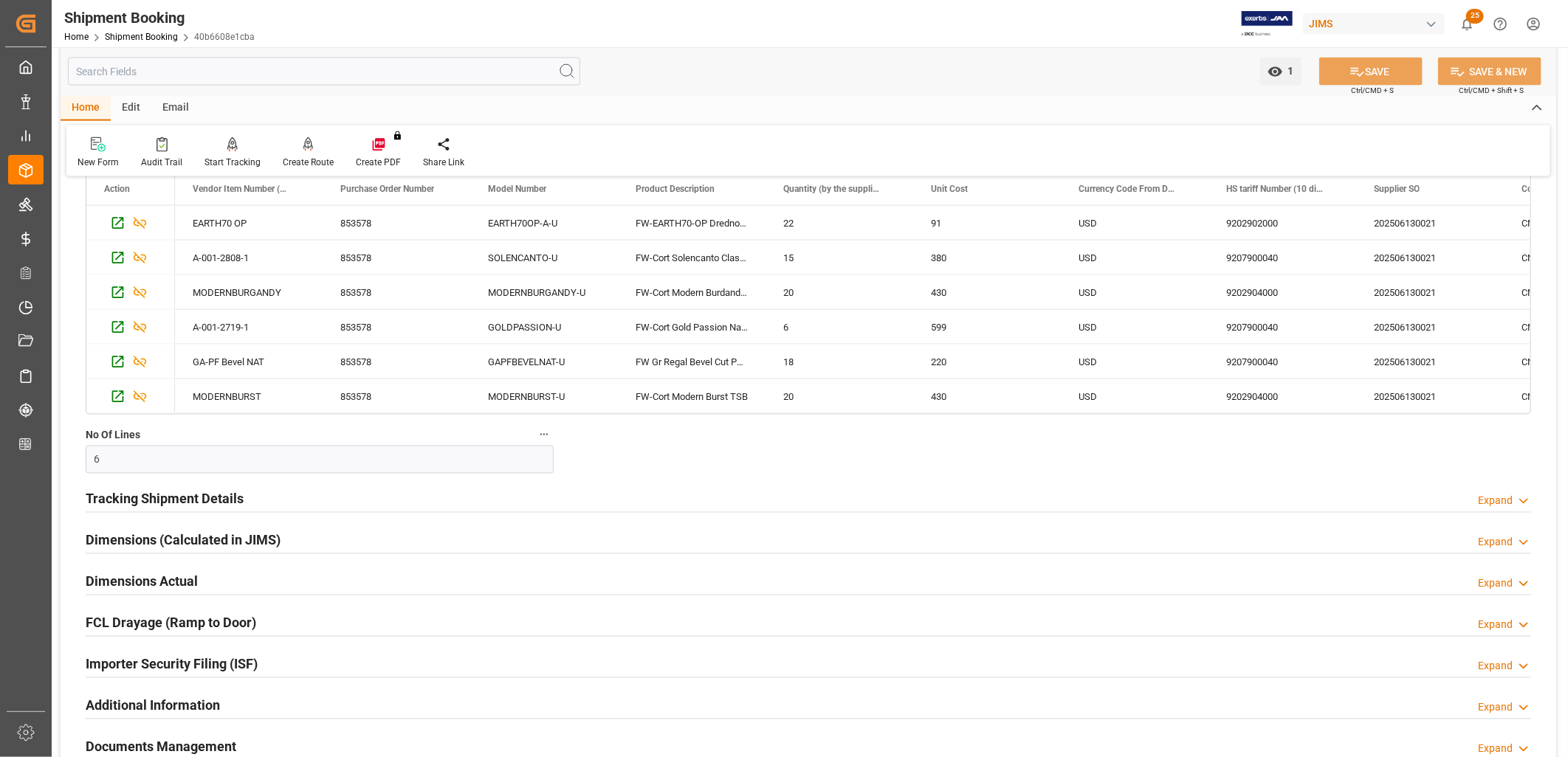
scroll to position [1393, 0]
click at [197, 496] on h2 "Tracking Shipment Details" at bounding box center [165, 496] width 158 height 20
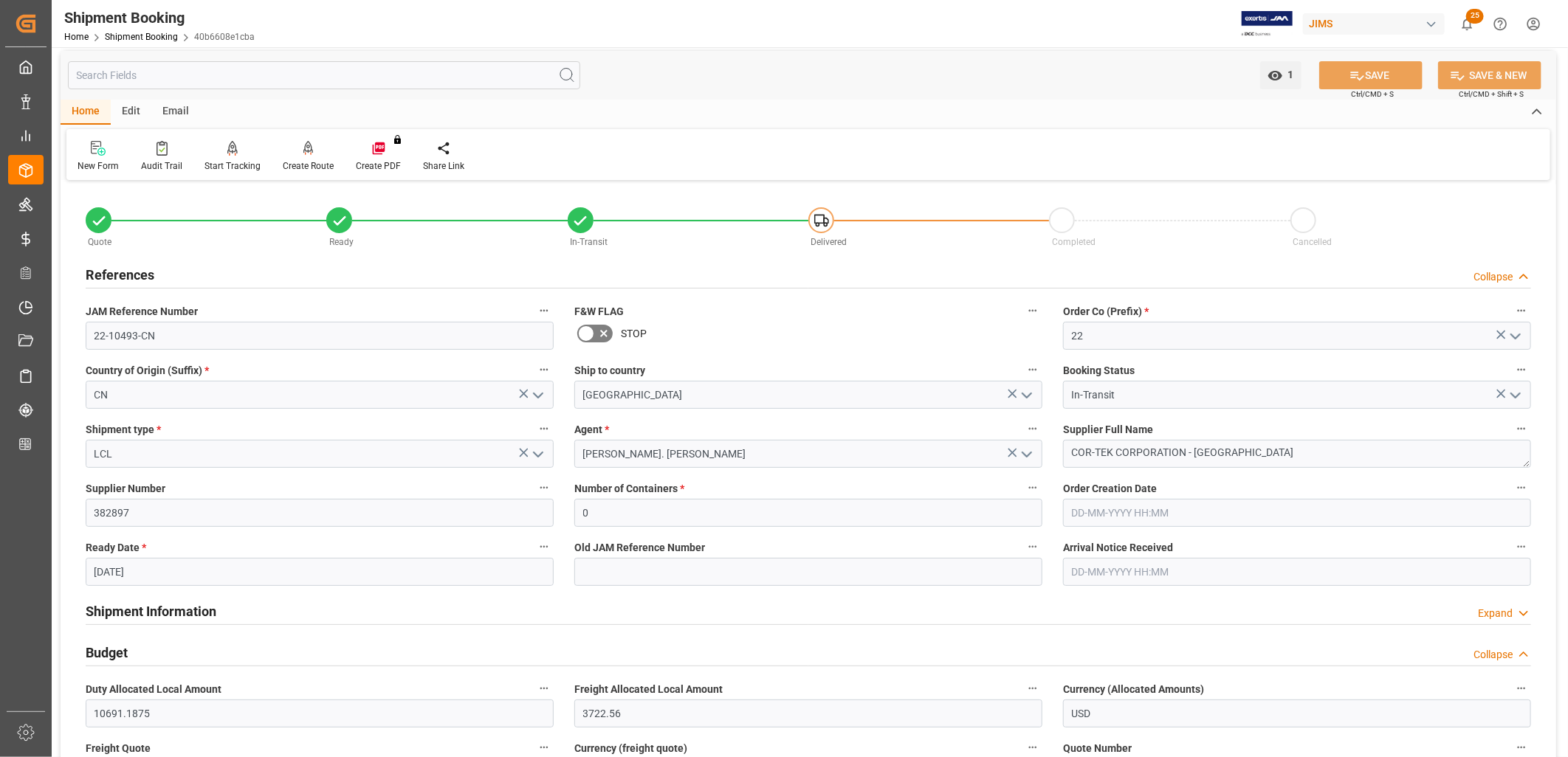
scroll to position [0, 0]
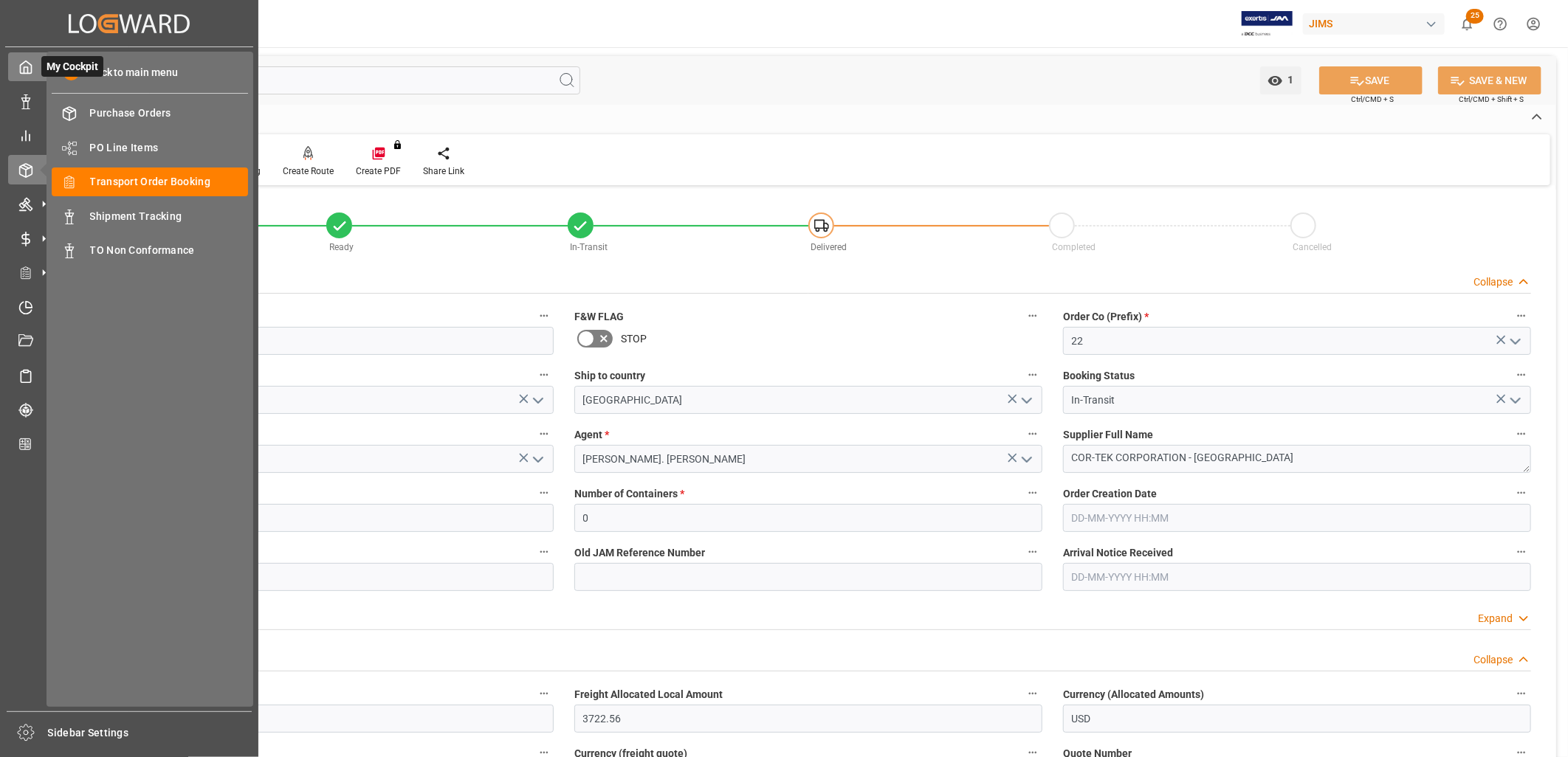
click at [25, 68] on icon at bounding box center [26, 67] width 15 height 15
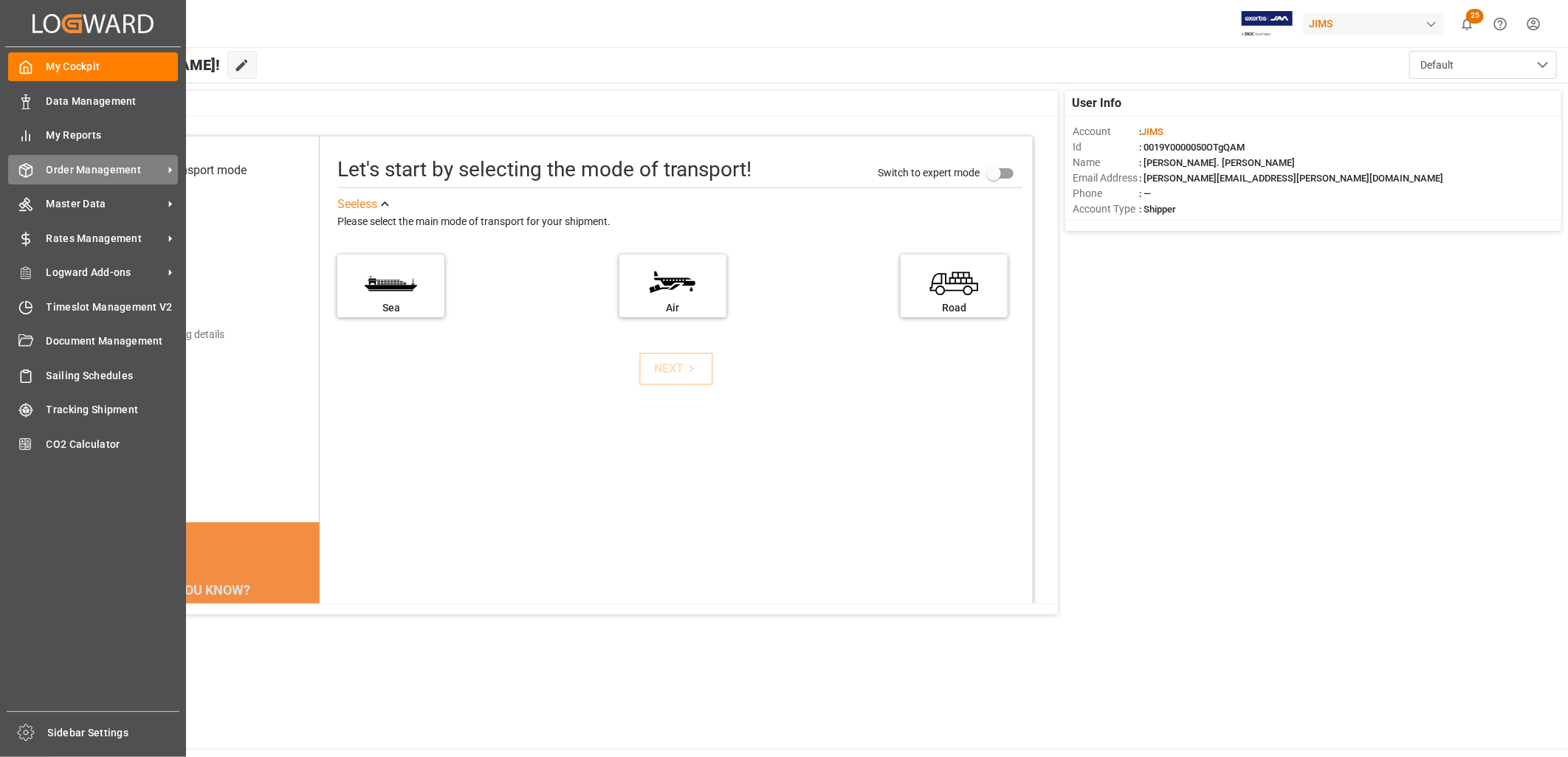
click at [106, 165] on span "Order Management" at bounding box center [105, 170] width 117 height 16
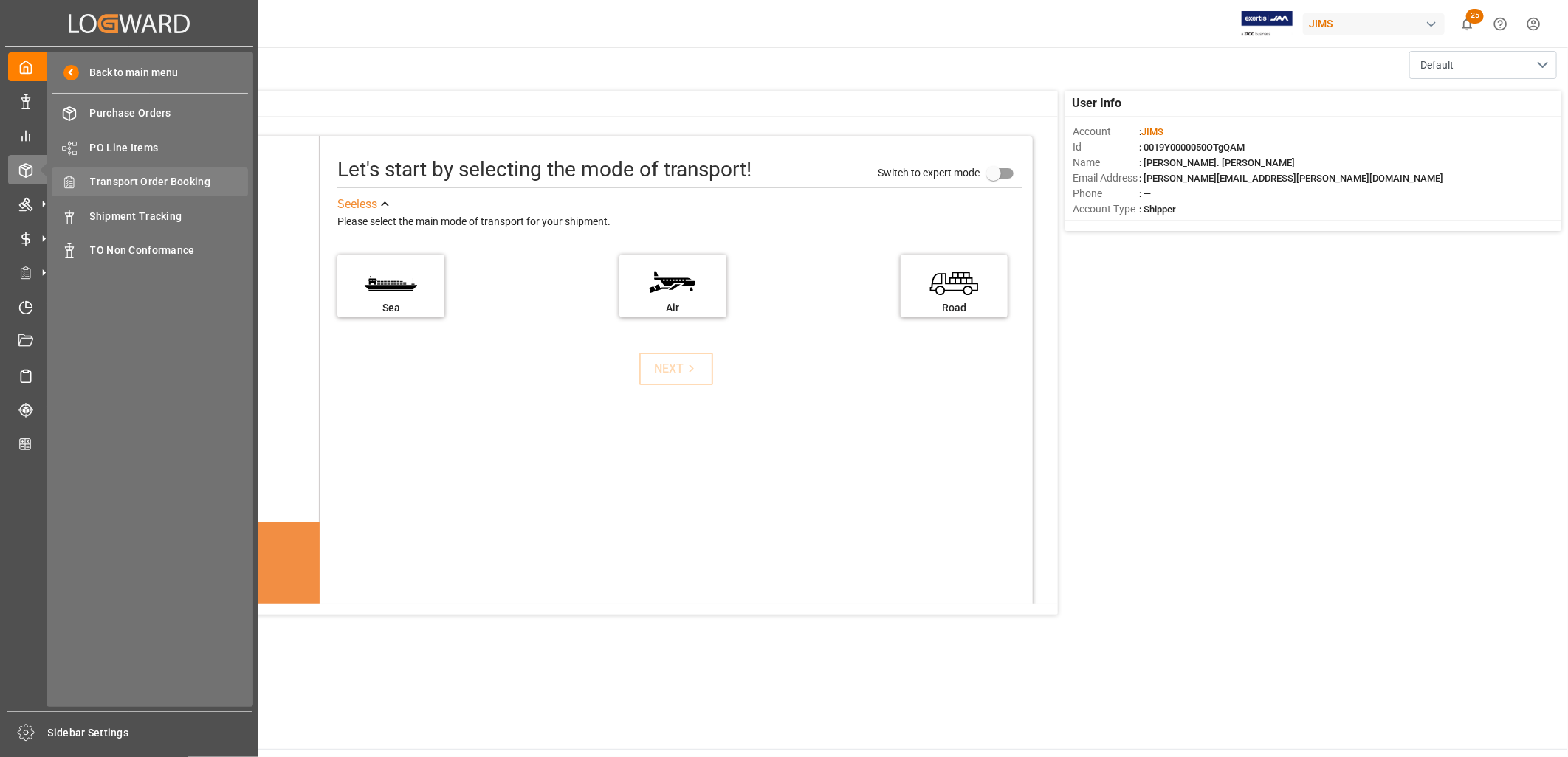
click at [165, 174] on span "Transport Order Booking" at bounding box center [169, 182] width 159 height 16
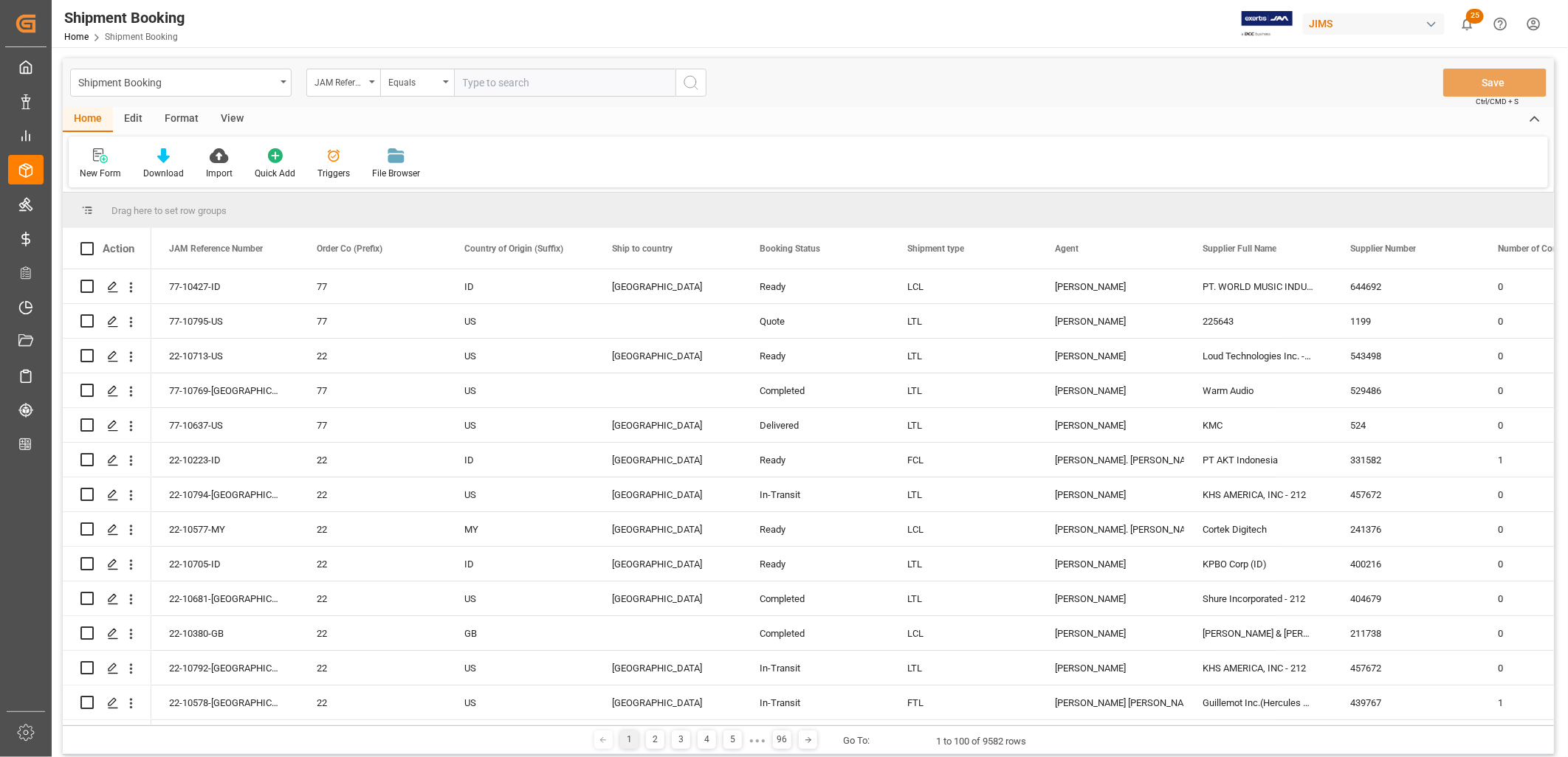
click at [479, 84] on input "text" at bounding box center [565, 83] width 221 height 28
type input "22-10500-JP"
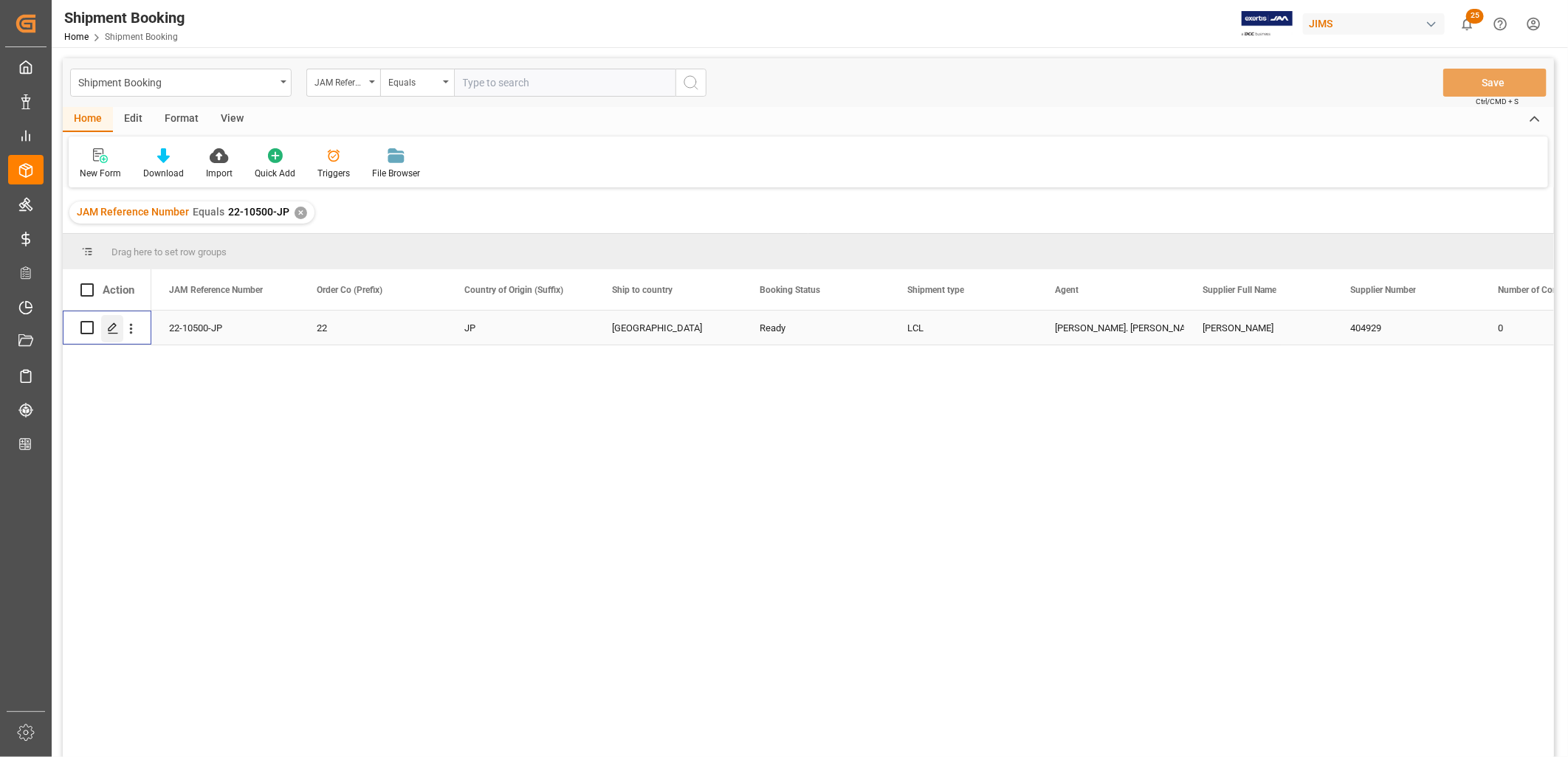
click at [111, 322] on icon "Press SPACE to select this row." at bounding box center [113, 328] width 12 height 12
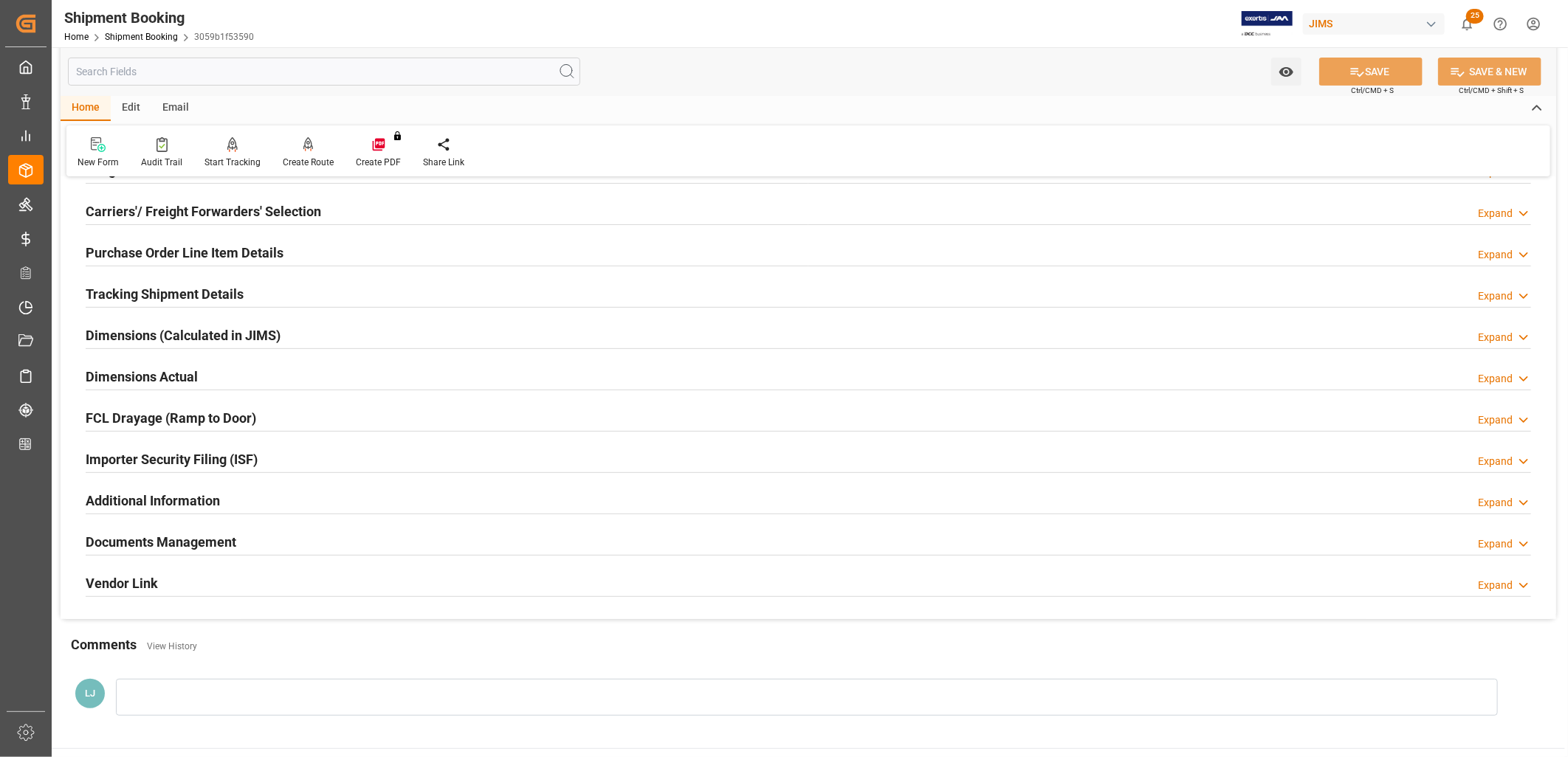
scroll to position [246, 0]
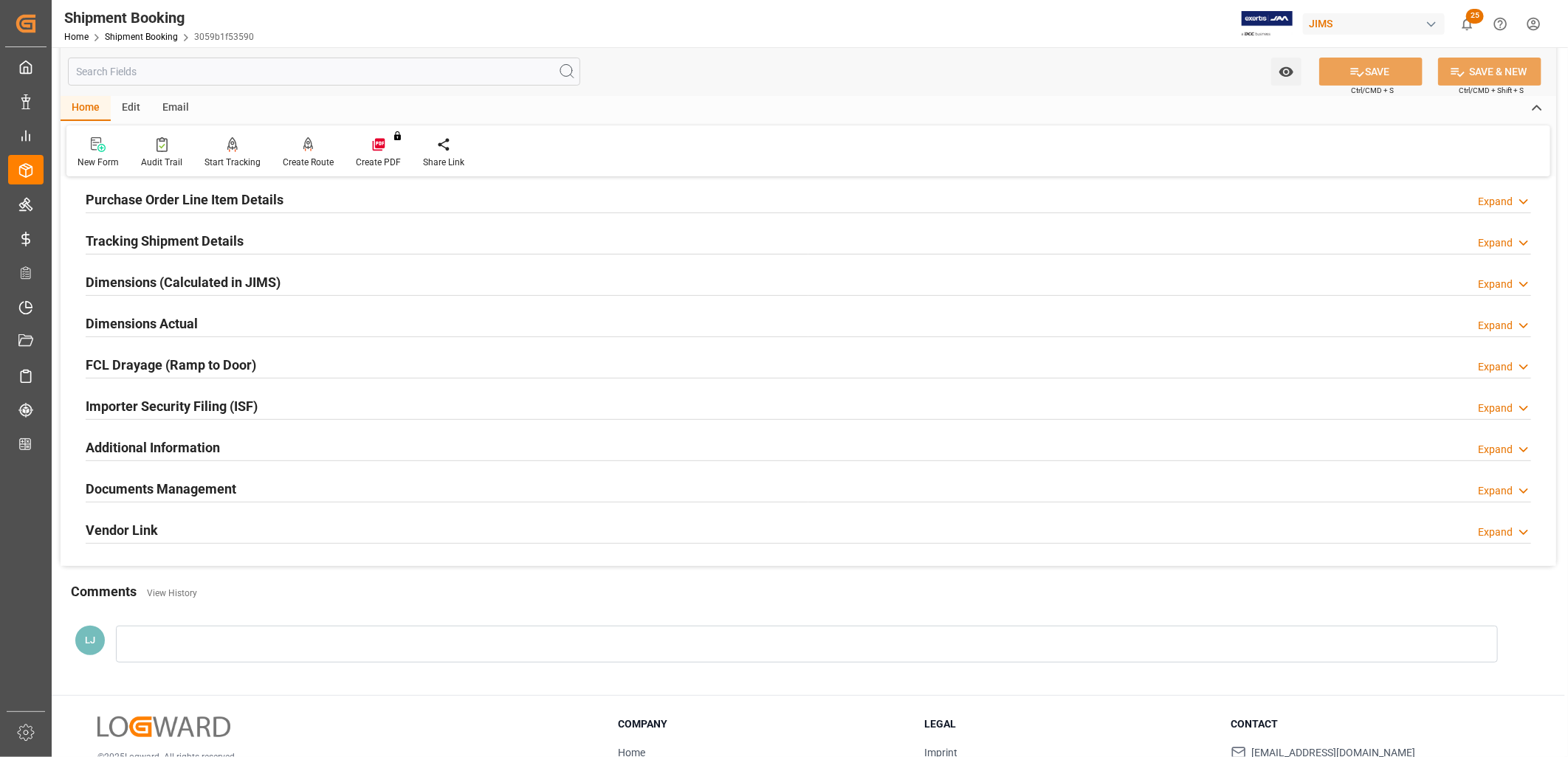
click at [201, 492] on h2 "Documents Management" at bounding box center [161, 489] width 150 height 20
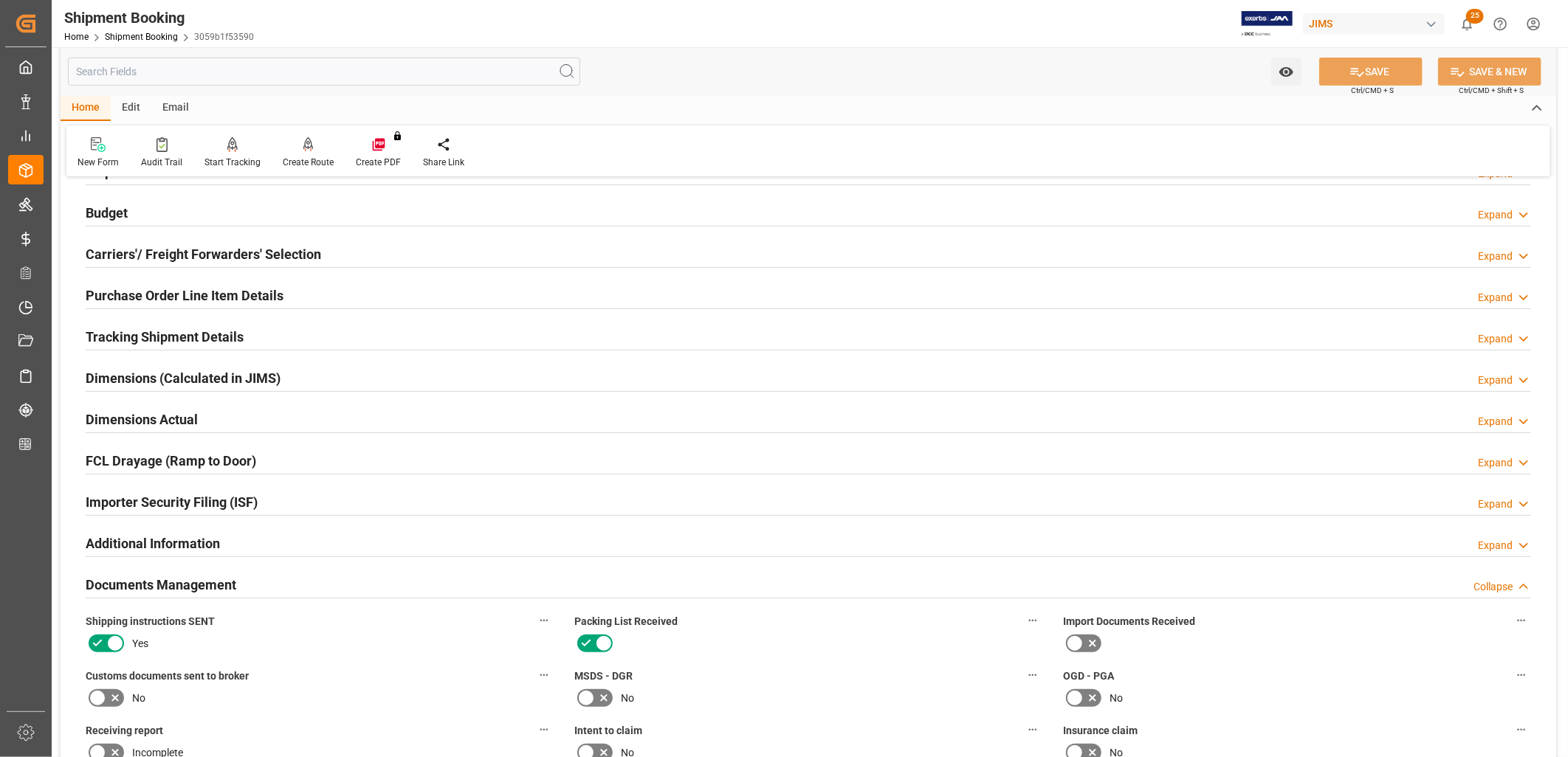
scroll to position [0, 0]
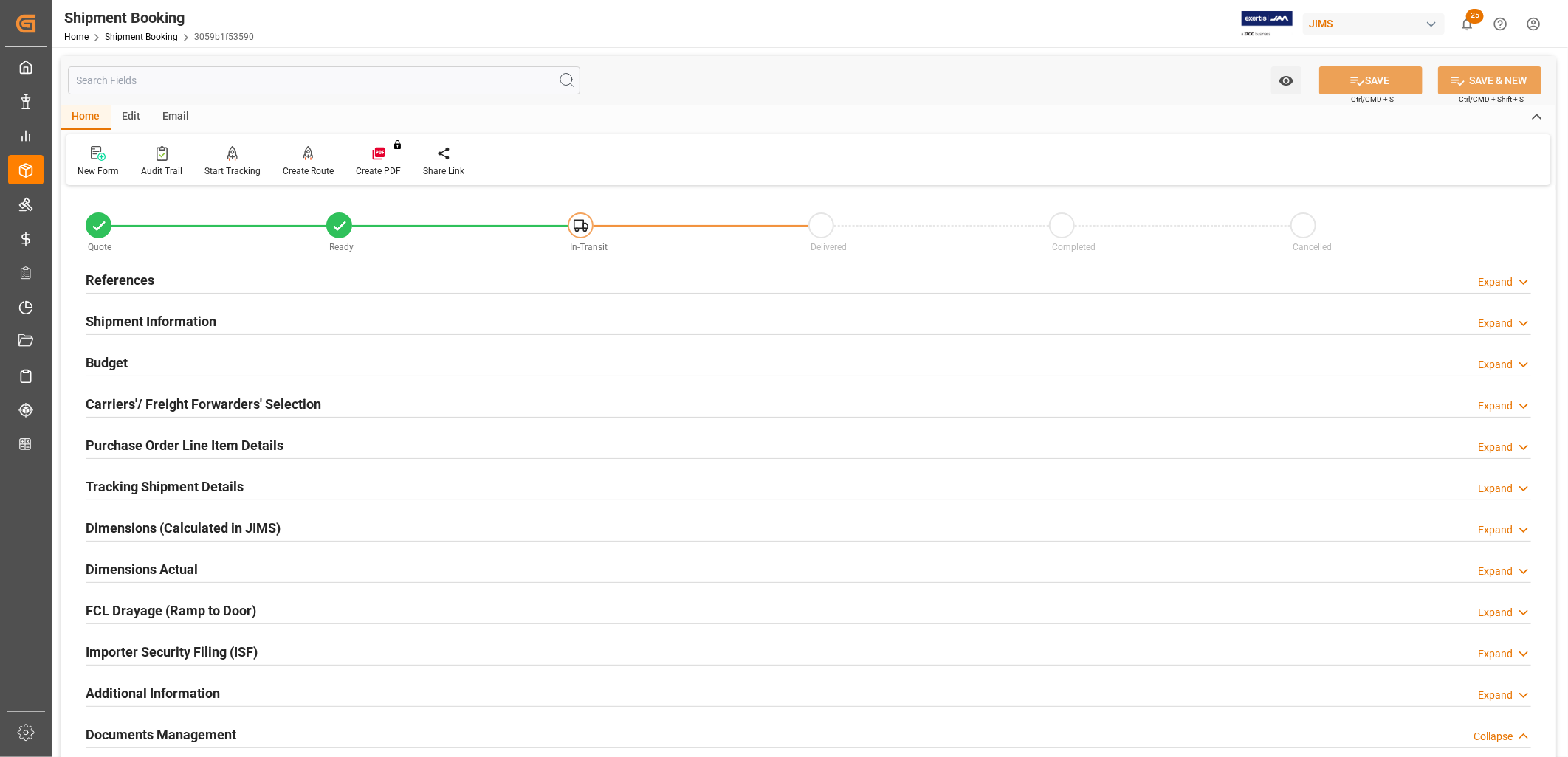
click at [142, 275] on h2 "References" at bounding box center [120, 279] width 69 height 20
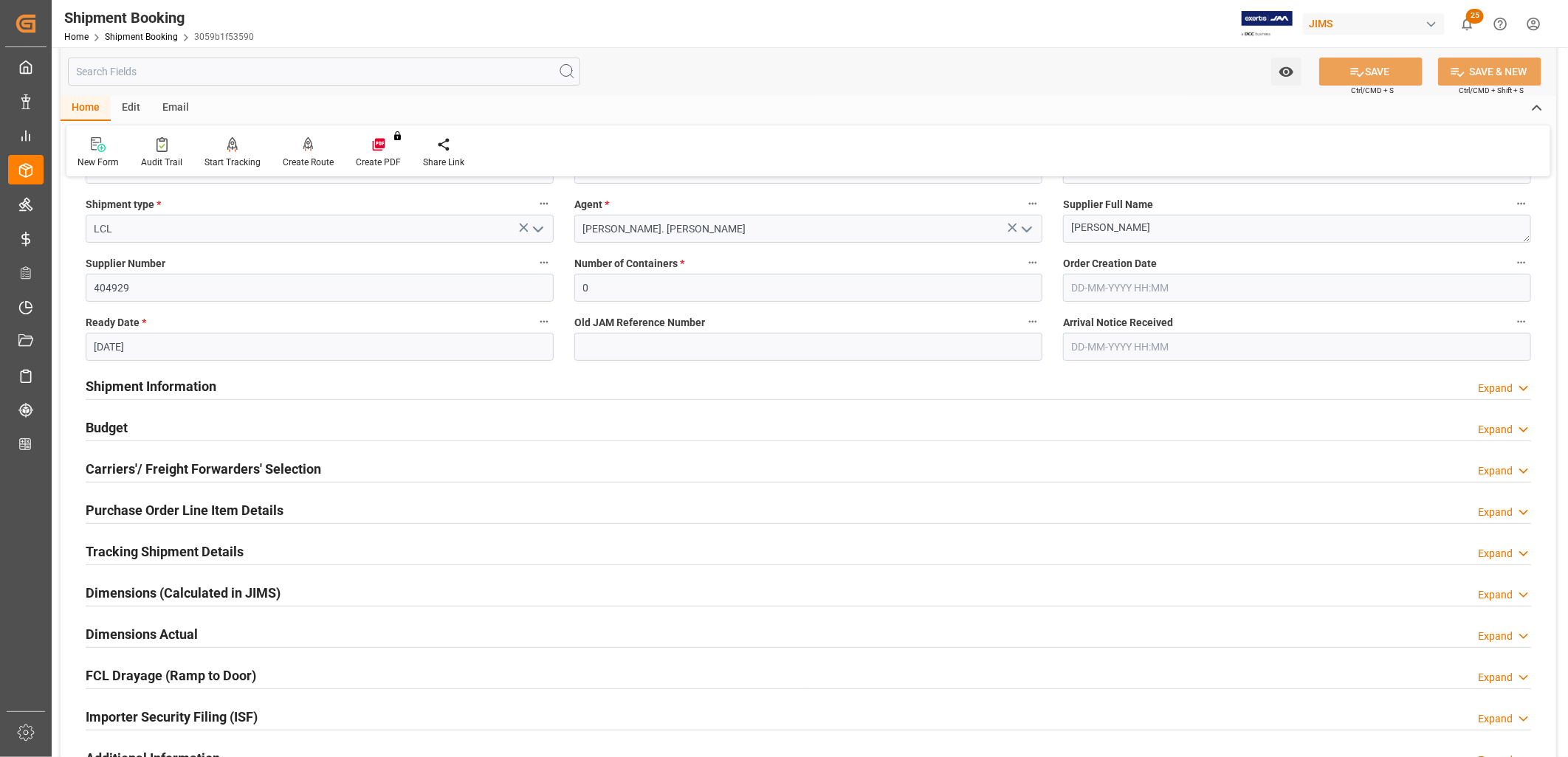
scroll to position [246, 0]
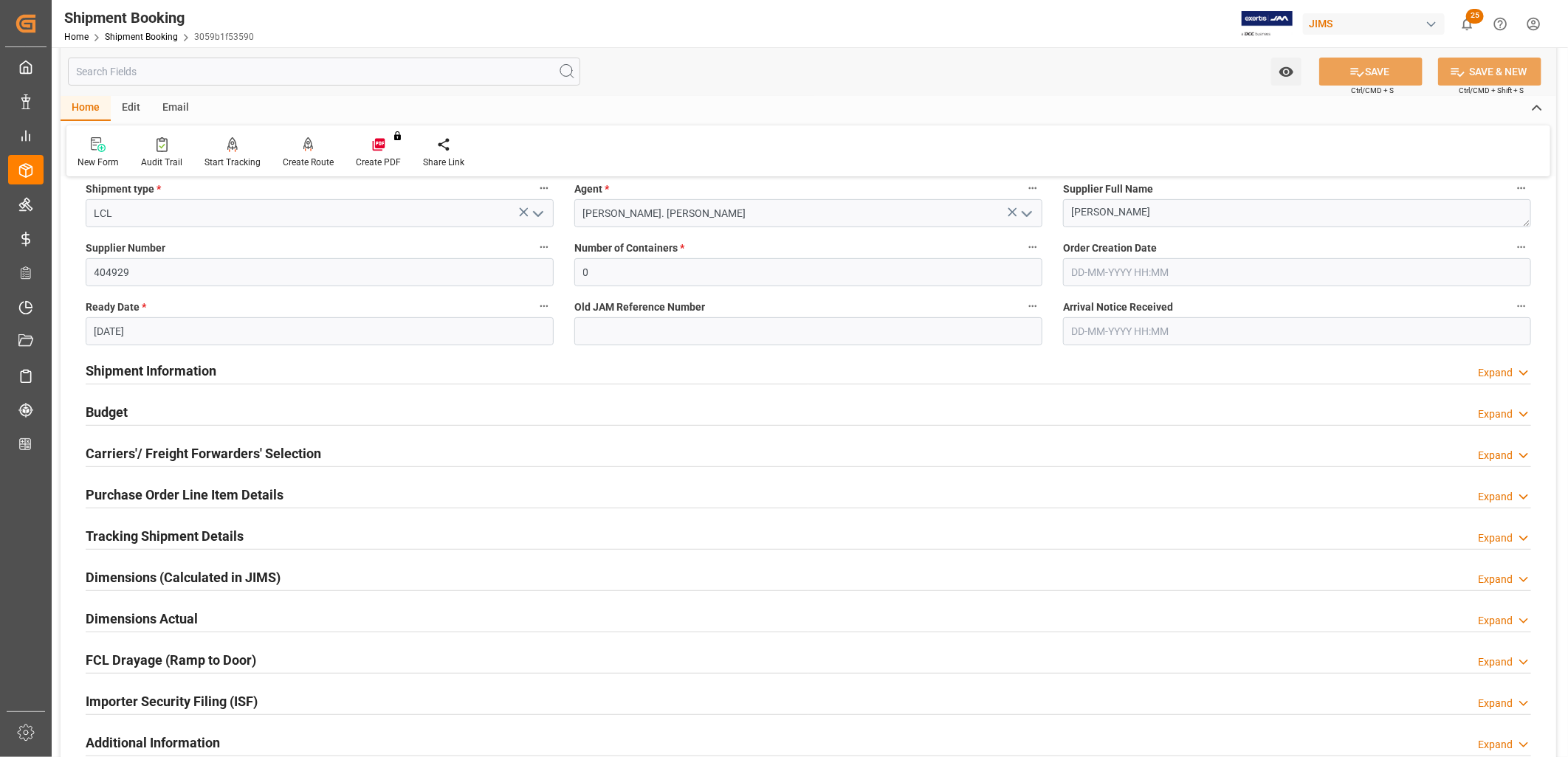
click at [453, 322] on input "26-08-2025" at bounding box center [320, 332] width 468 height 28
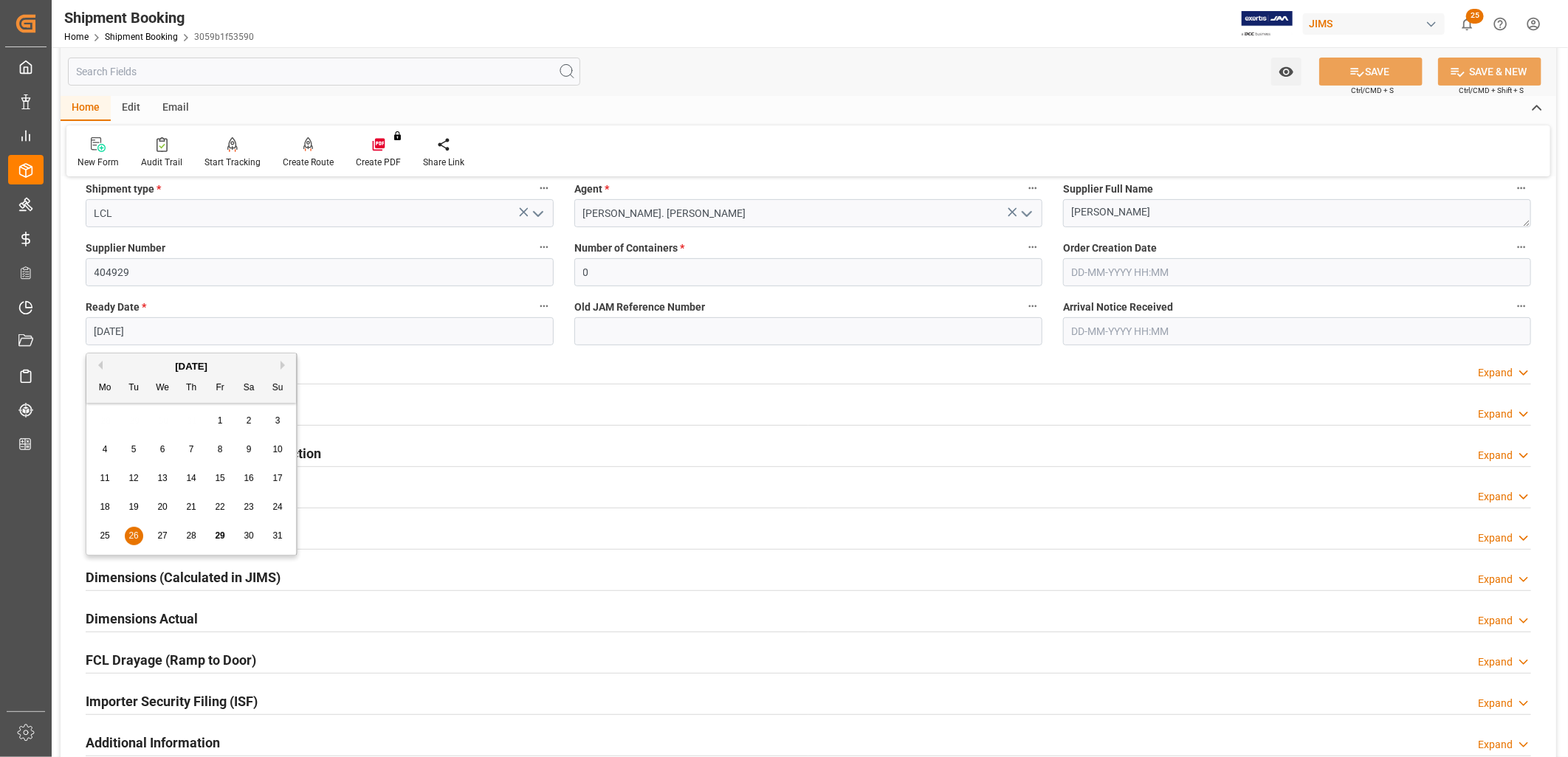
click at [284, 368] on button "Next Month" at bounding box center [285, 365] width 9 height 9
click at [100, 422] on div "1" at bounding box center [105, 421] width 19 height 18
type input "01-09-2025"
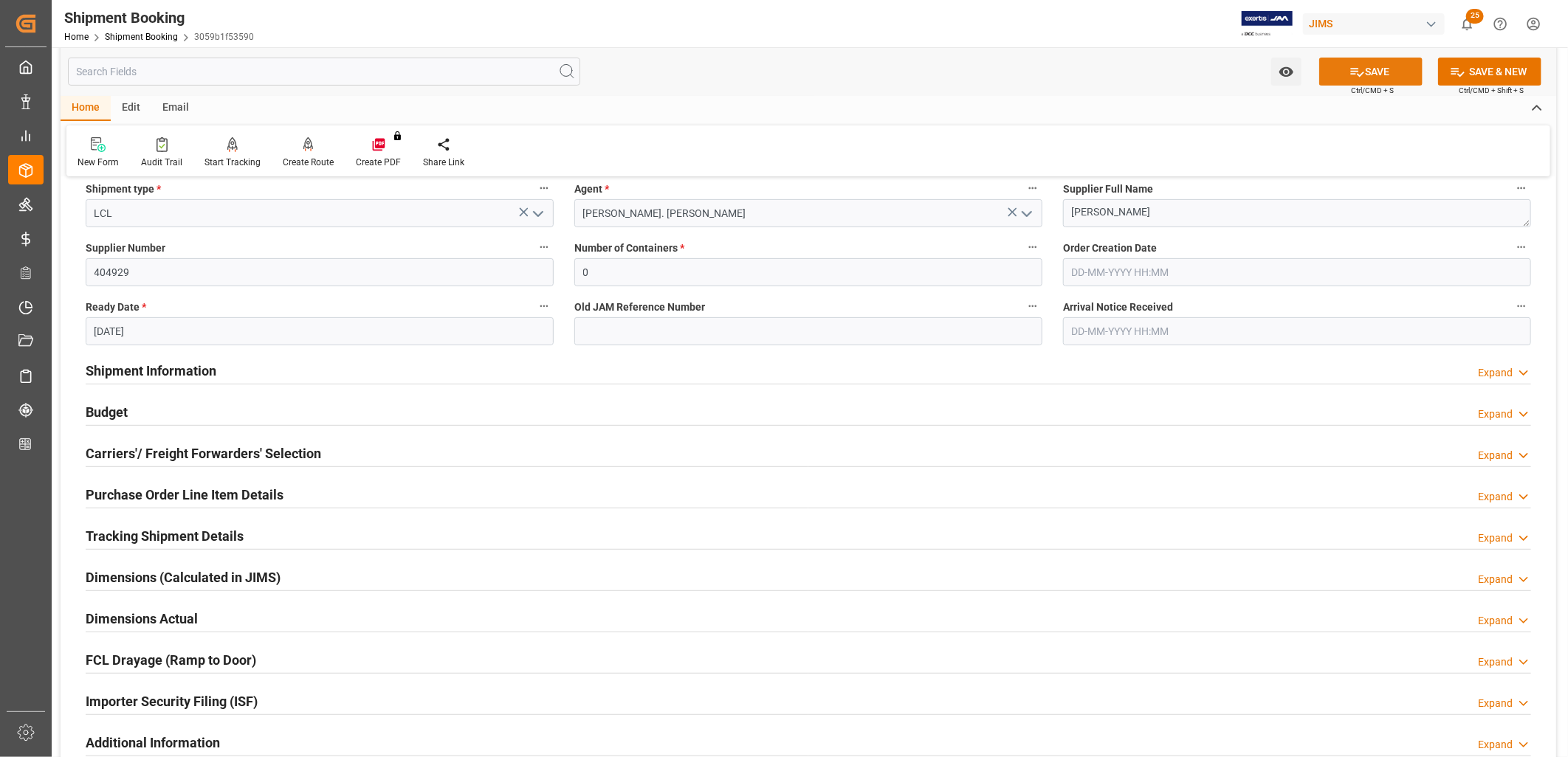
click at [1383, 68] on button "SAVE" at bounding box center [1371, 72] width 103 height 28
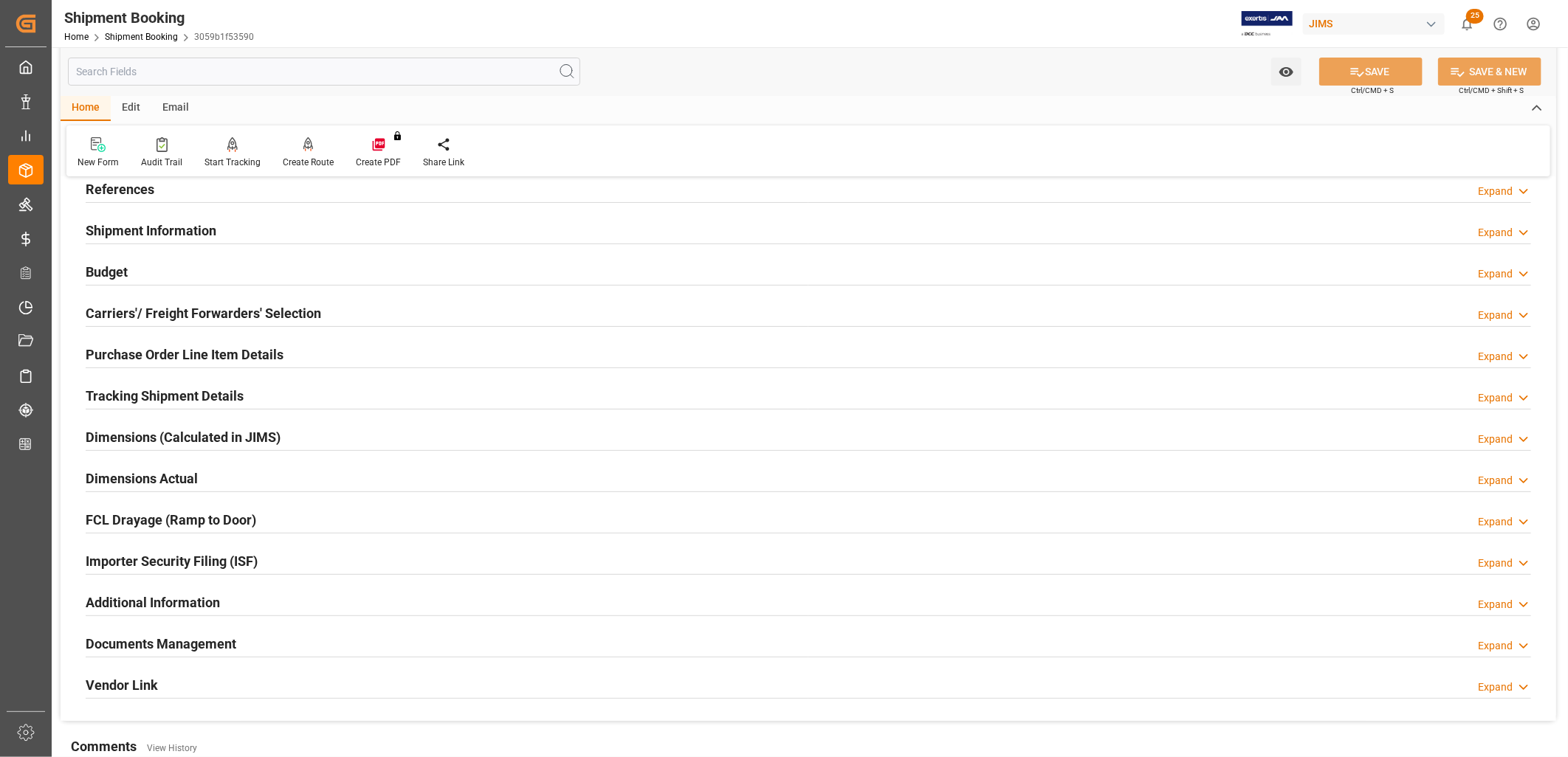
scroll to position [0, 0]
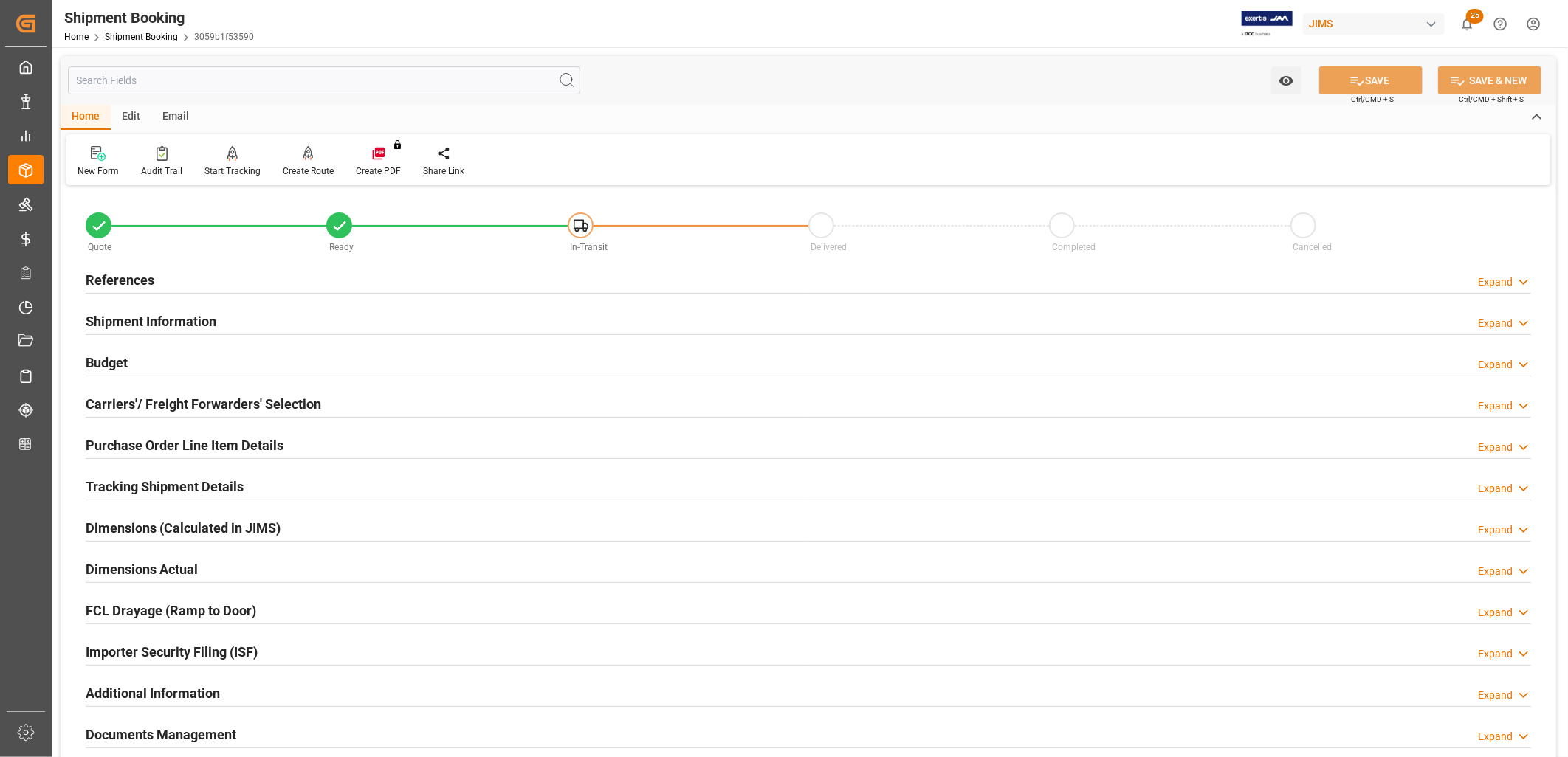
click at [143, 275] on h2 "References" at bounding box center [120, 279] width 69 height 20
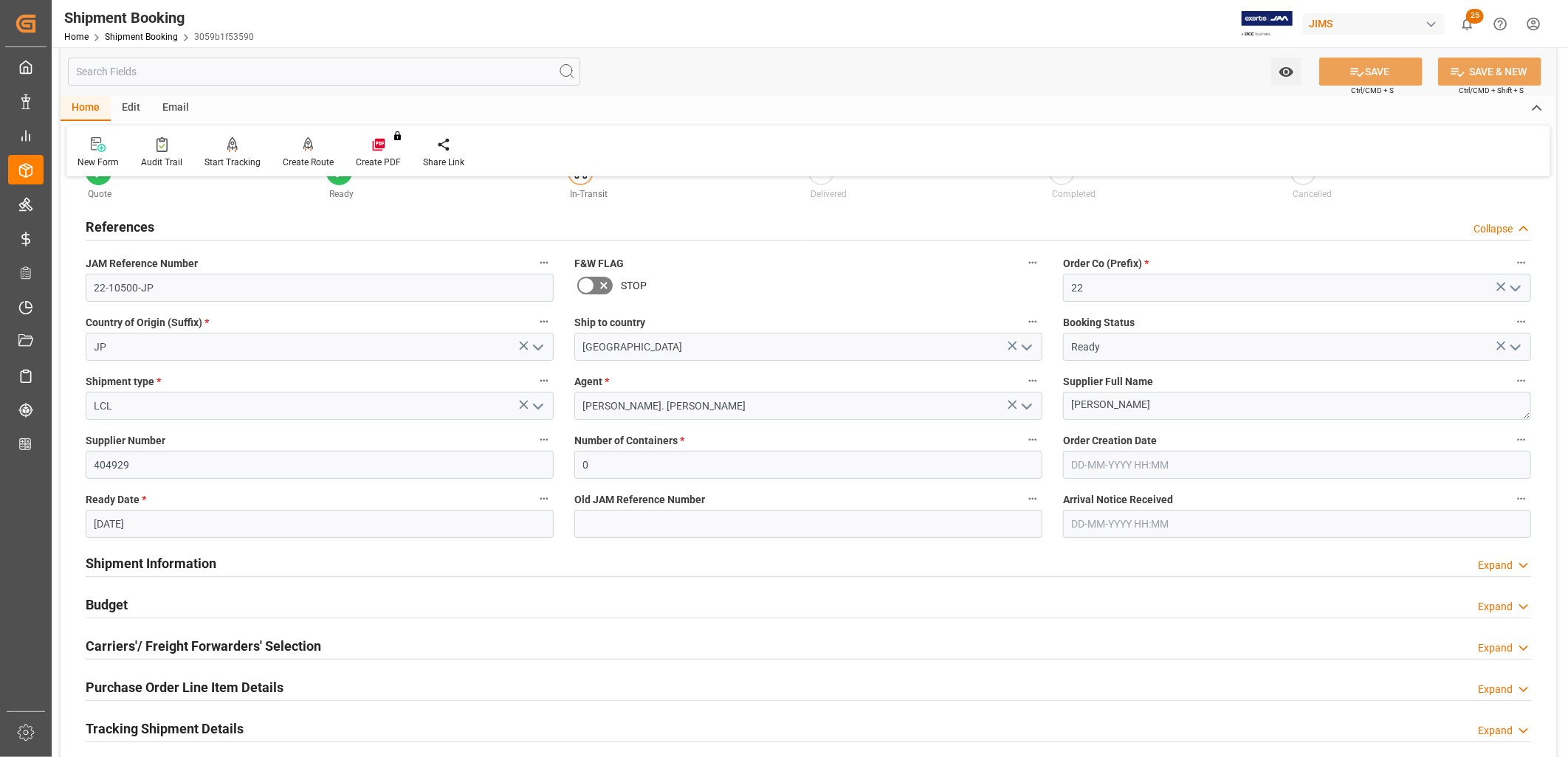
scroll to position [82, 0]
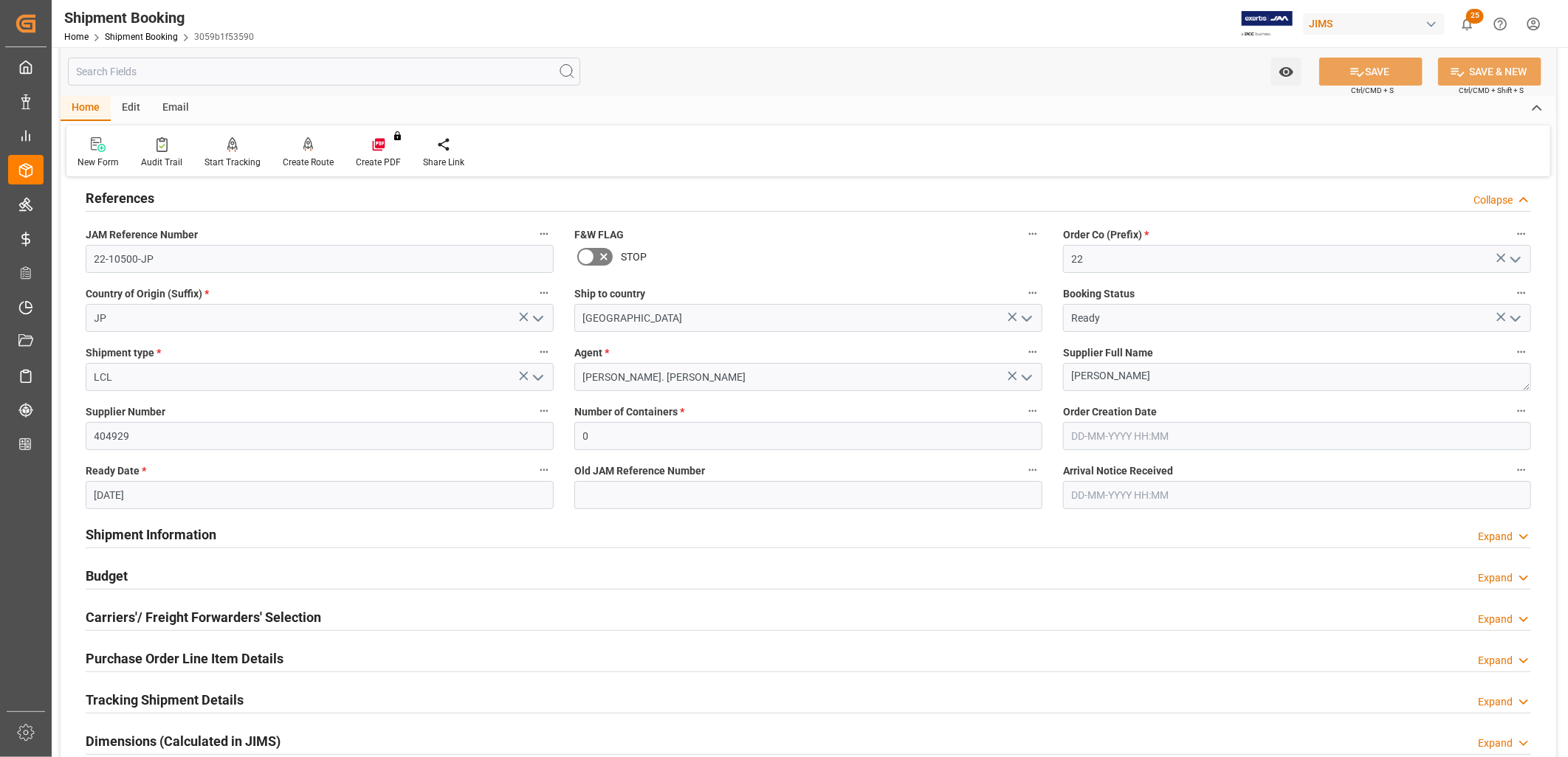
click at [1515, 319] on polyline "open menu" at bounding box center [1516, 319] width 9 height 4
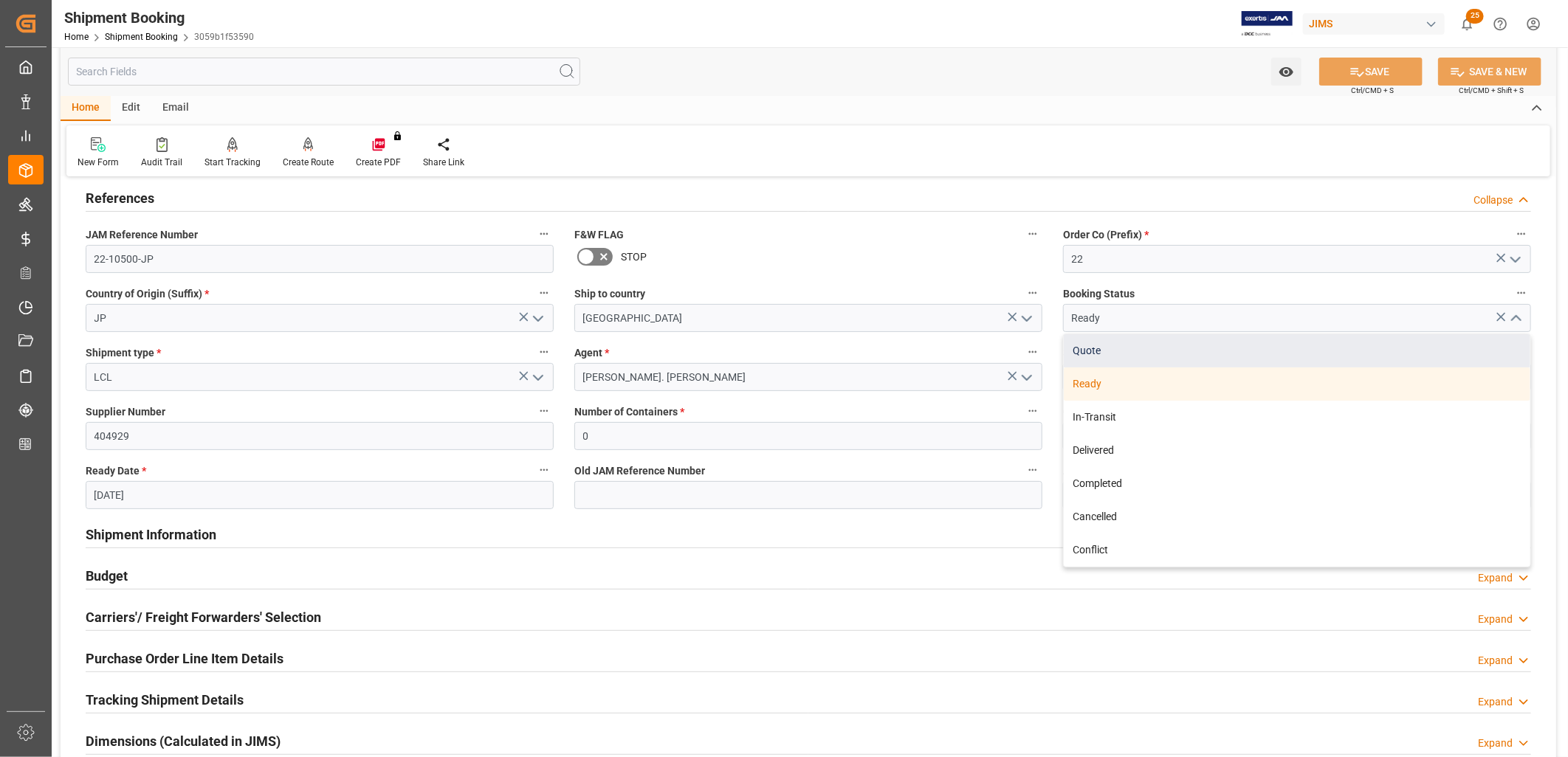
click at [1089, 349] on div "Quote" at bounding box center [1297, 350] width 467 height 33
type input "Quote"
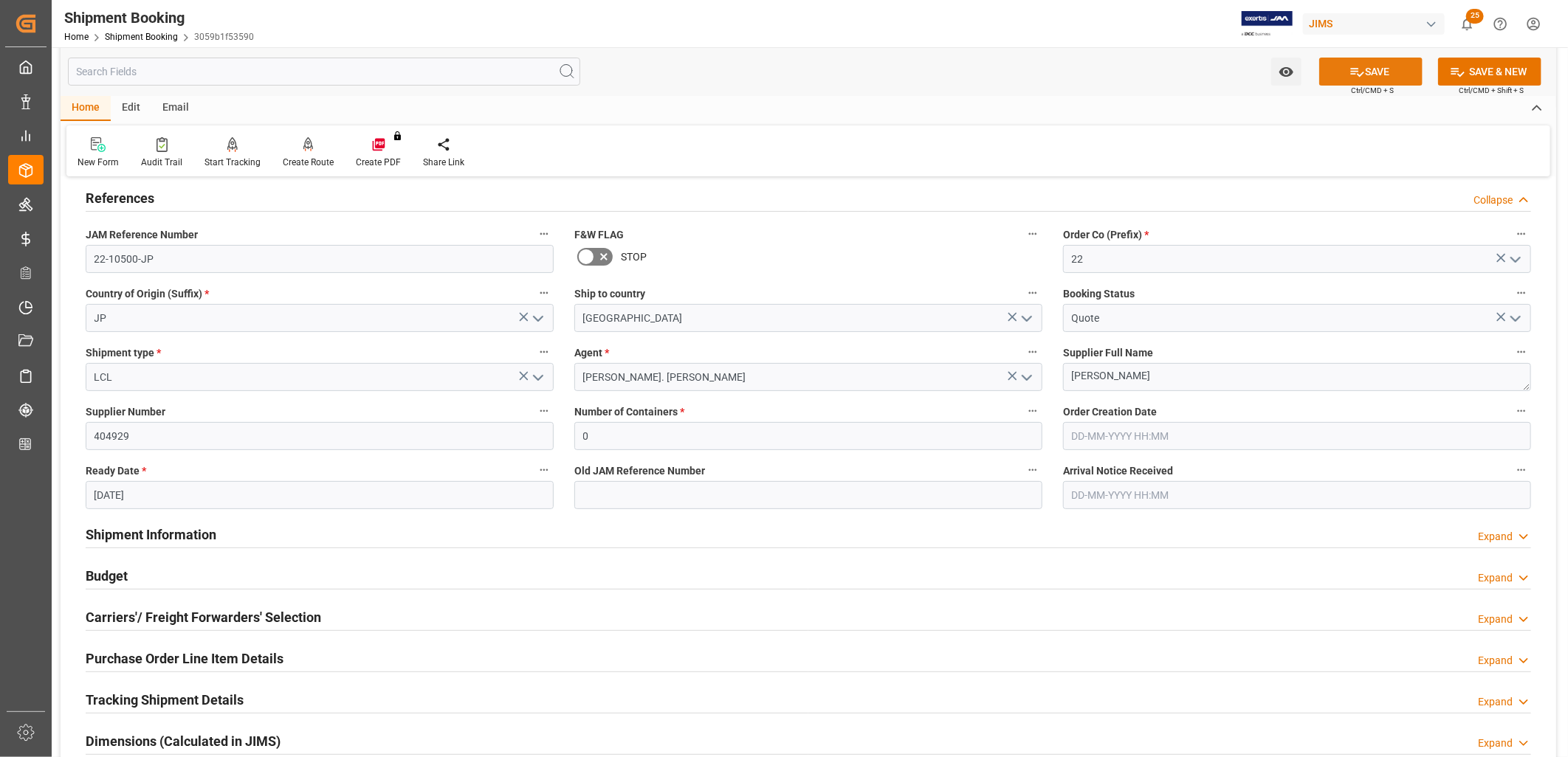
click at [1385, 63] on button "SAVE" at bounding box center [1371, 72] width 103 height 28
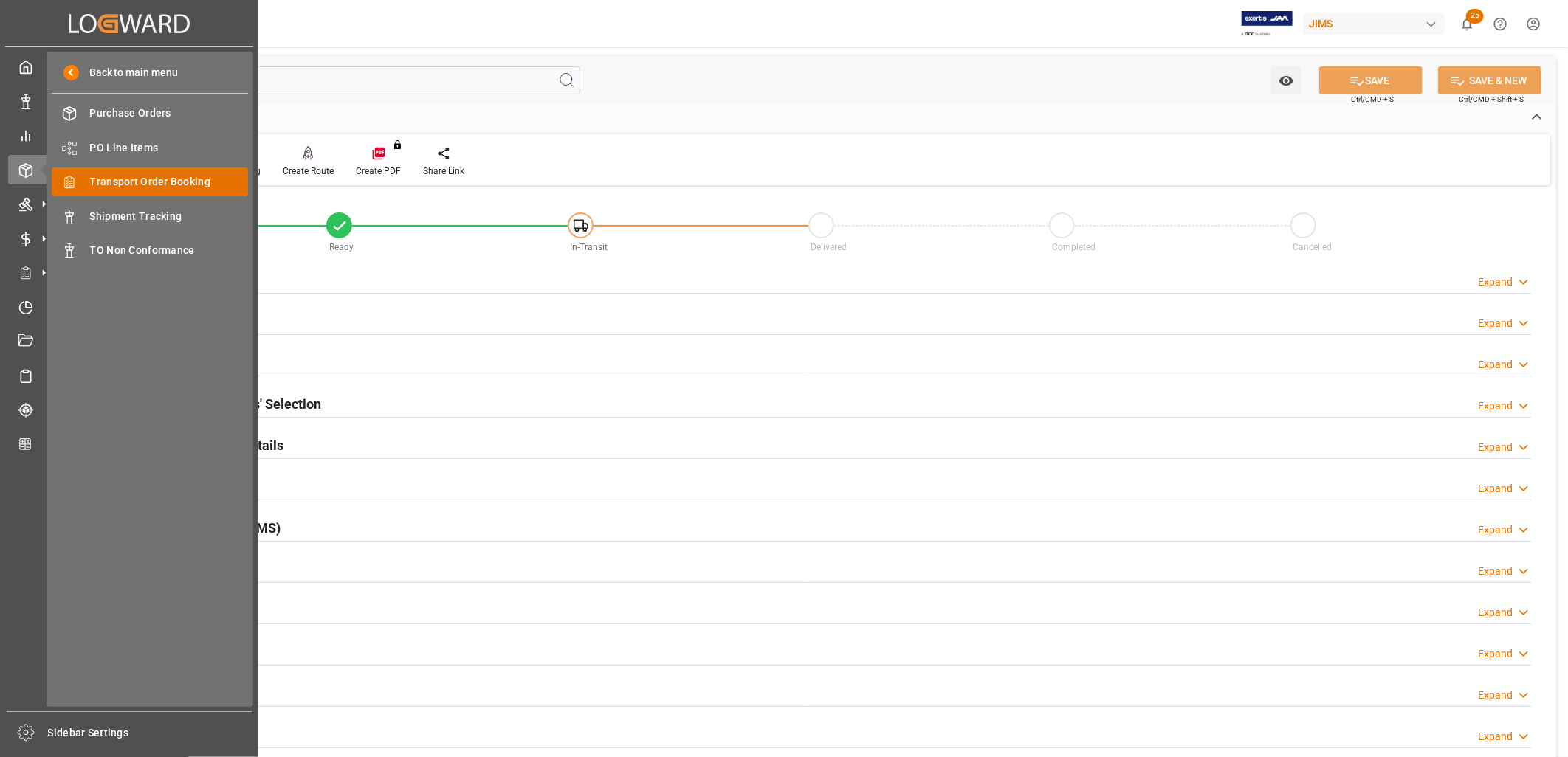
click at [186, 180] on span "Transport Order Booking" at bounding box center [169, 182] width 159 height 16
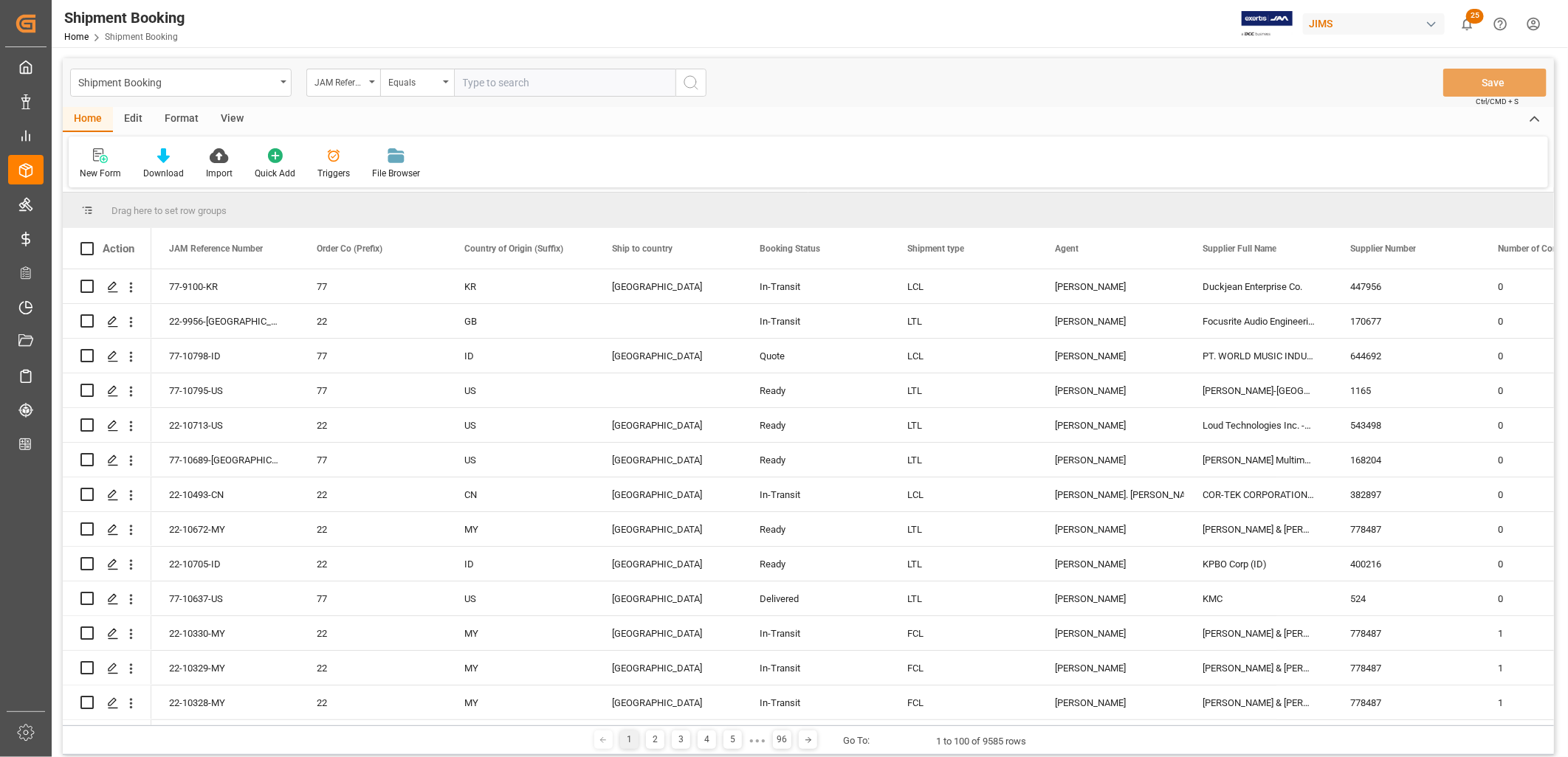
click at [476, 82] on input "text" at bounding box center [565, 83] width 221 height 28
click at [474, 81] on input "text" at bounding box center [565, 83] width 221 height 28
type input "22-10267-JP"
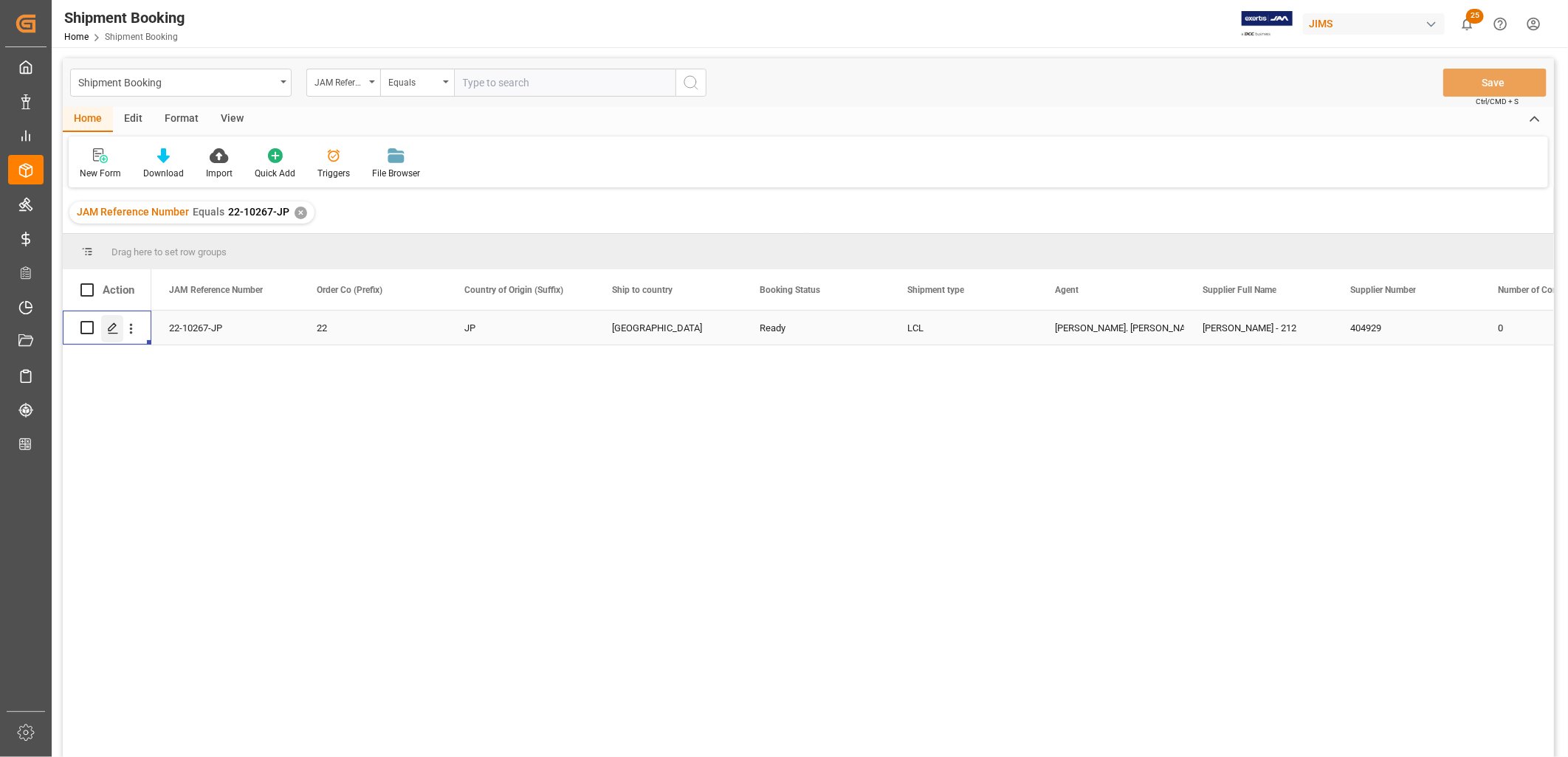
click at [113, 329] on icon "Press SPACE to select this row." at bounding box center [113, 328] width 12 height 12
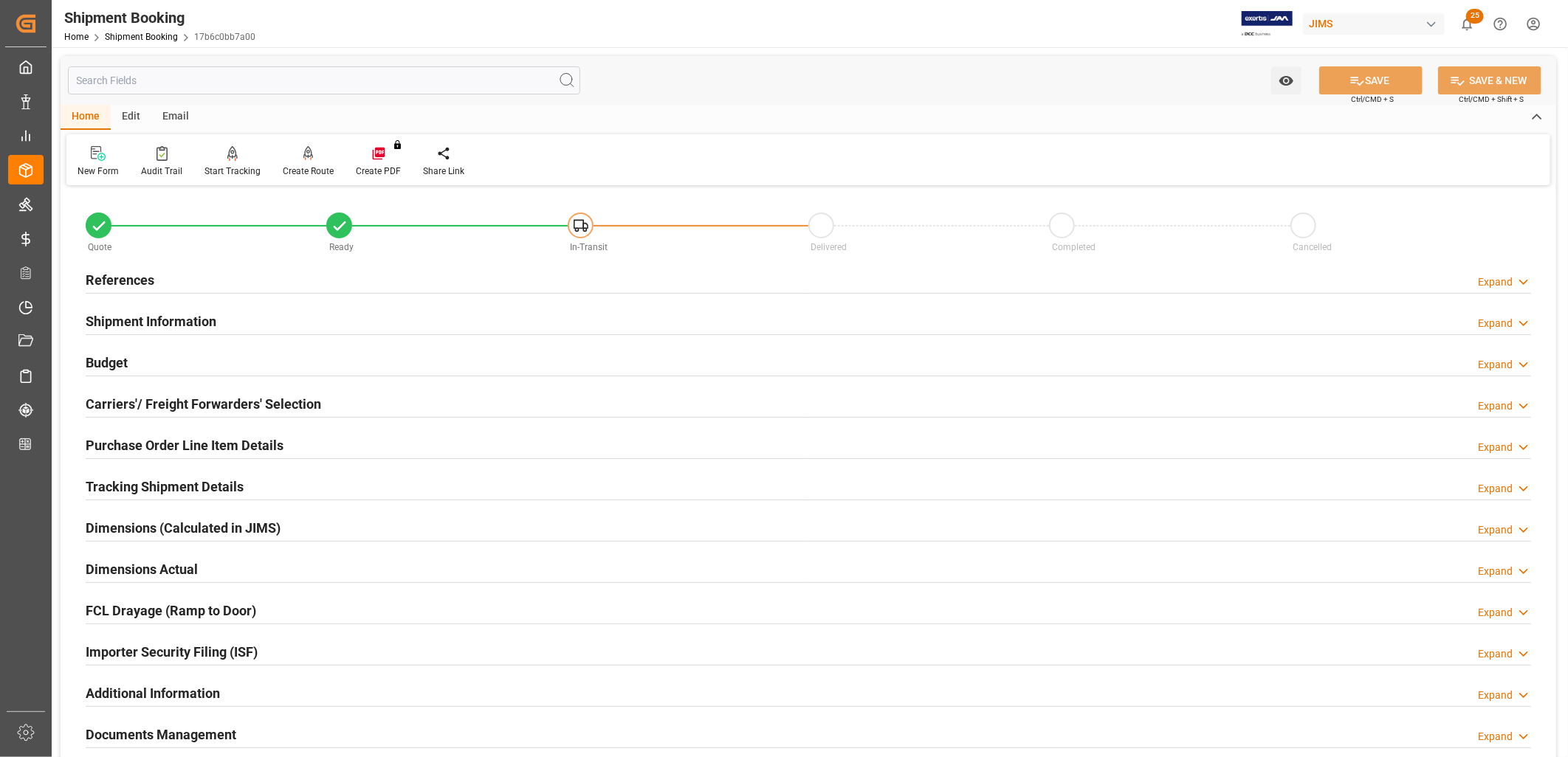
click at [134, 276] on h2 "References" at bounding box center [120, 279] width 69 height 20
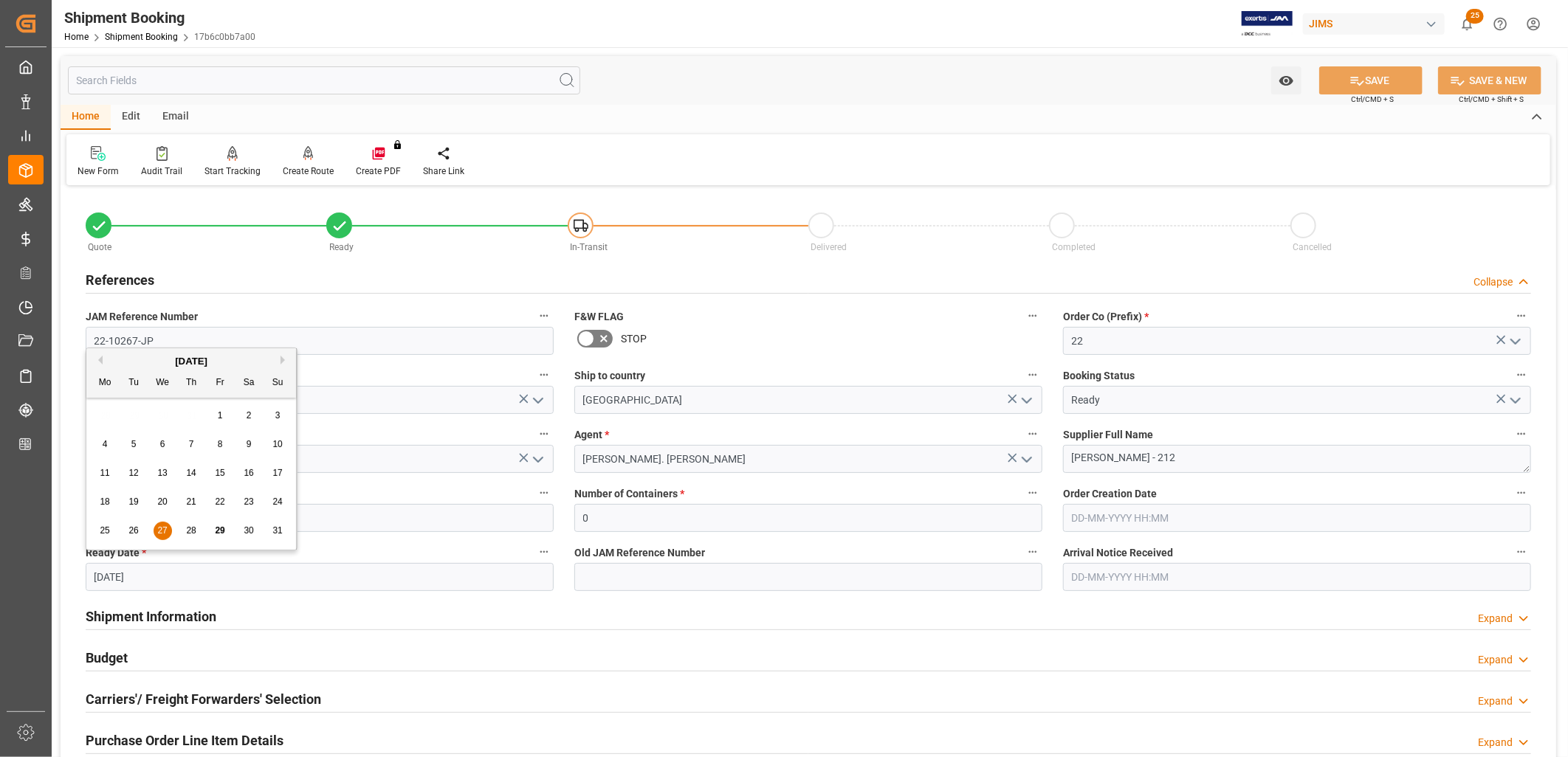
click at [168, 569] on input "27-08-2025" at bounding box center [320, 577] width 468 height 28
click at [280, 357] on div "[DATE]" at bounding box center [191, 362] width 209 height 15
click at [285, 357] on button "Next Month" at bounding box center [285, 360] width 9 height 9
click at [134, 445] on span "9" at bounding box center [134, 444] width 5 height 10
type input "09-09-2025"
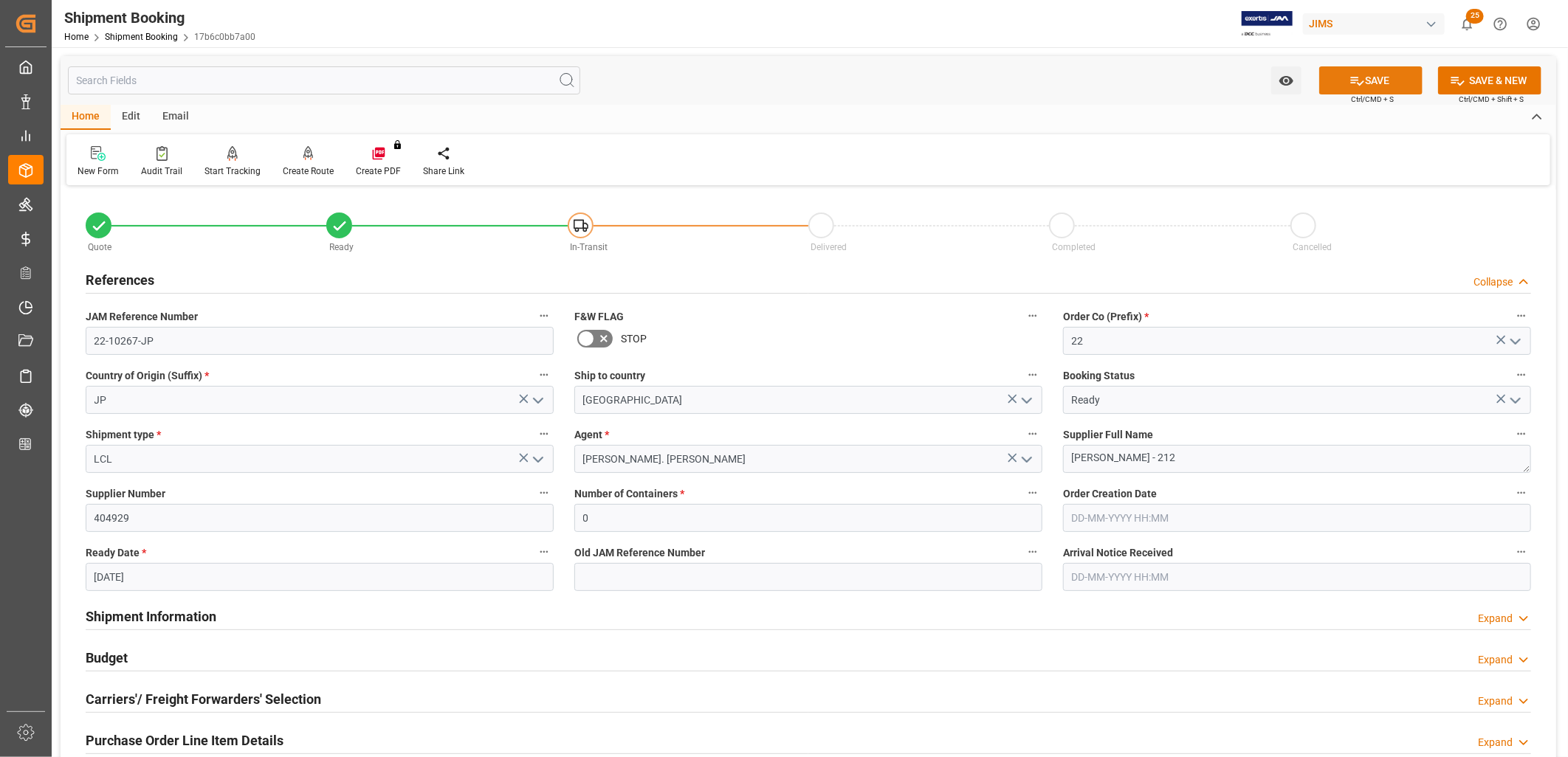
click at [1380, 75] on button "SAVE" at bounding box center [1371, 81] width 103 height 28
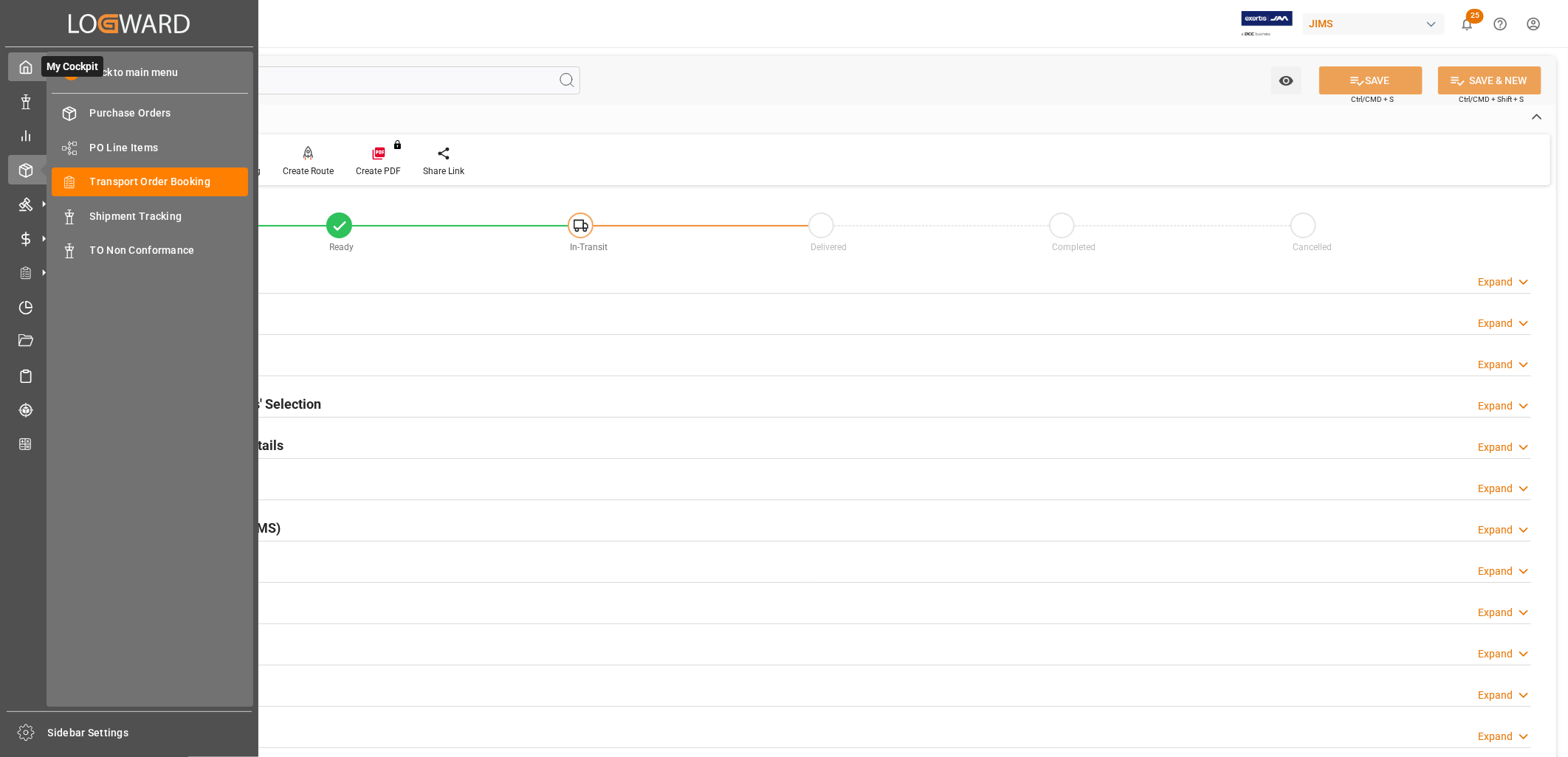
click at [25, 70] on icon at bounding box center [26, 67] width 15 height 15
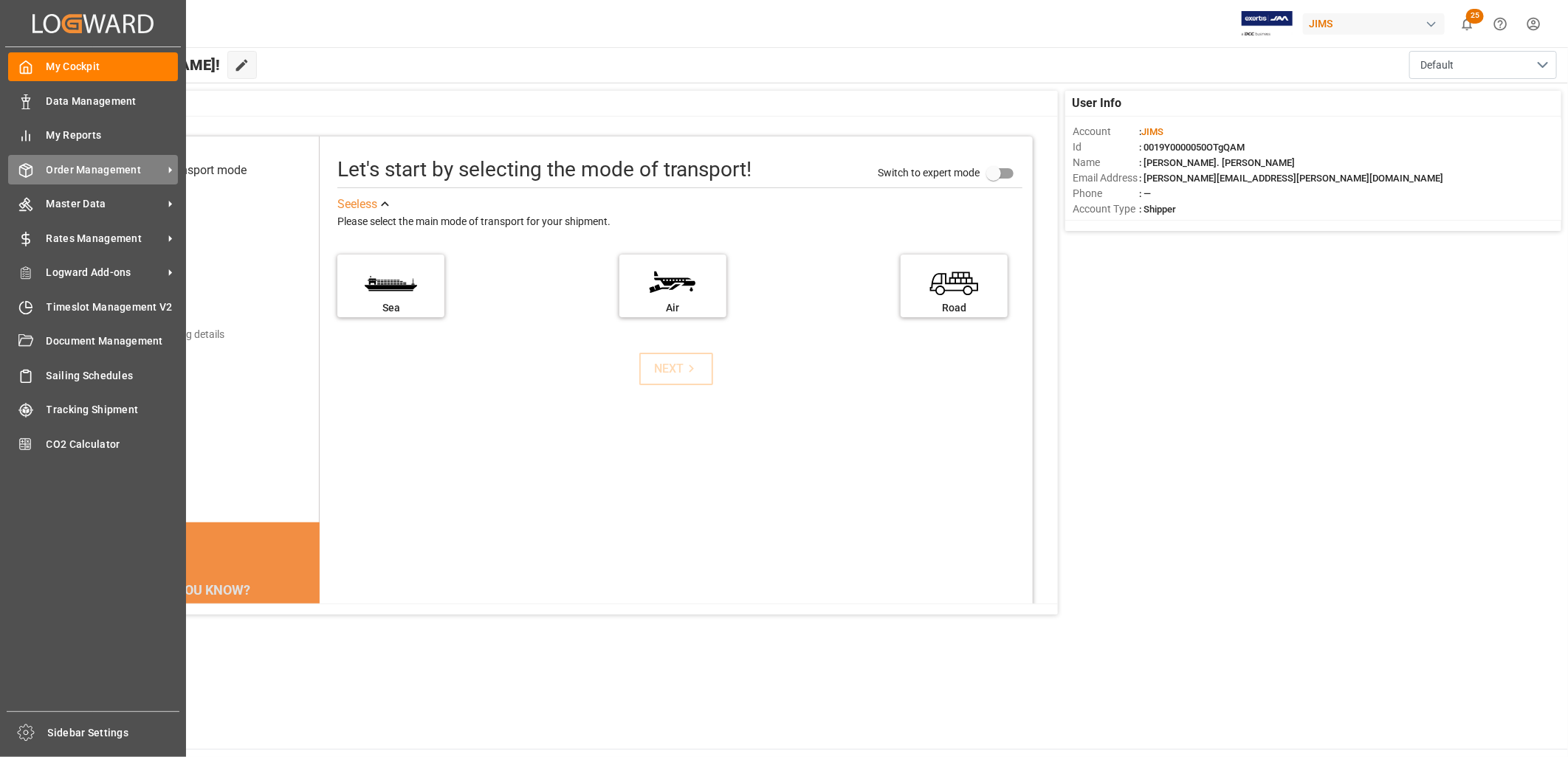
click at [96, 158] on div "Order Management Order Management" at bounding box center [93, 169] width 170 height 29
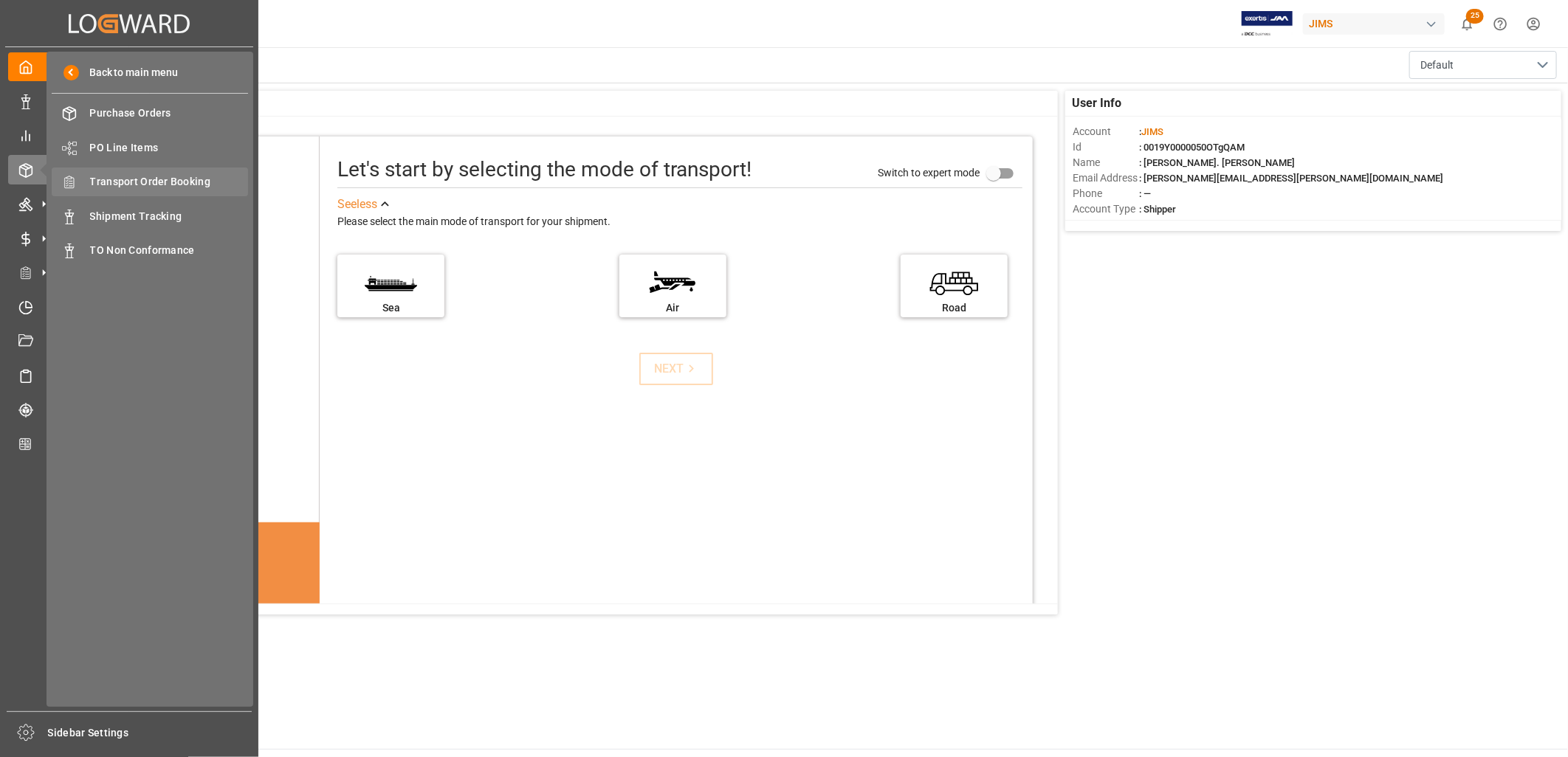
click at [167, 174] on span "Transport Order Booking" at bounding box center [169, 182] width 159 height 16
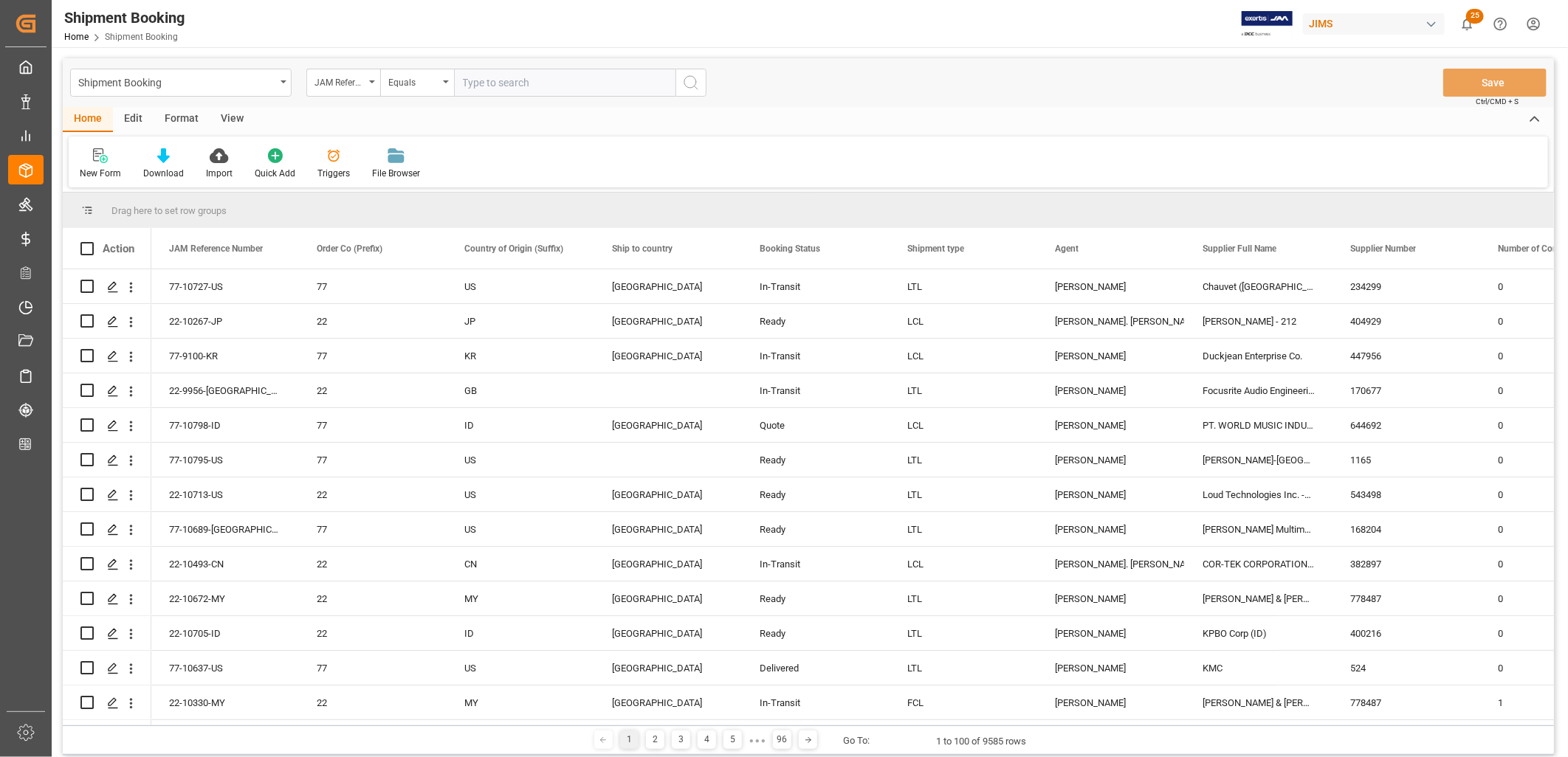
click at [474, 80] on input "text" at bounding box center [565, 83] width 221 height 28
type input "22-10603-CN"
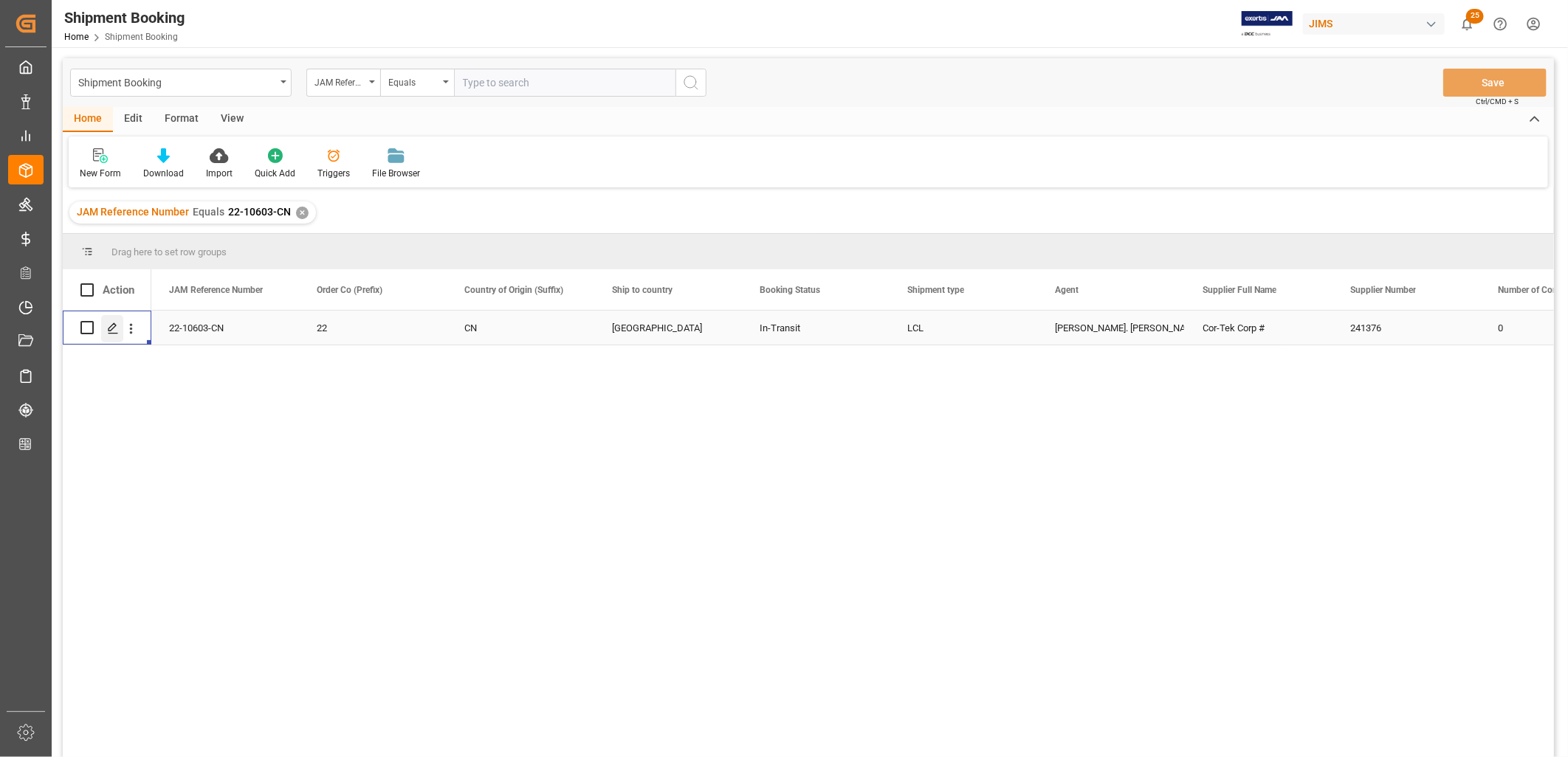
click at [112, 326] on icon "Press SPACE to select this row." at bounding box center [113, 328] width 12 height 12
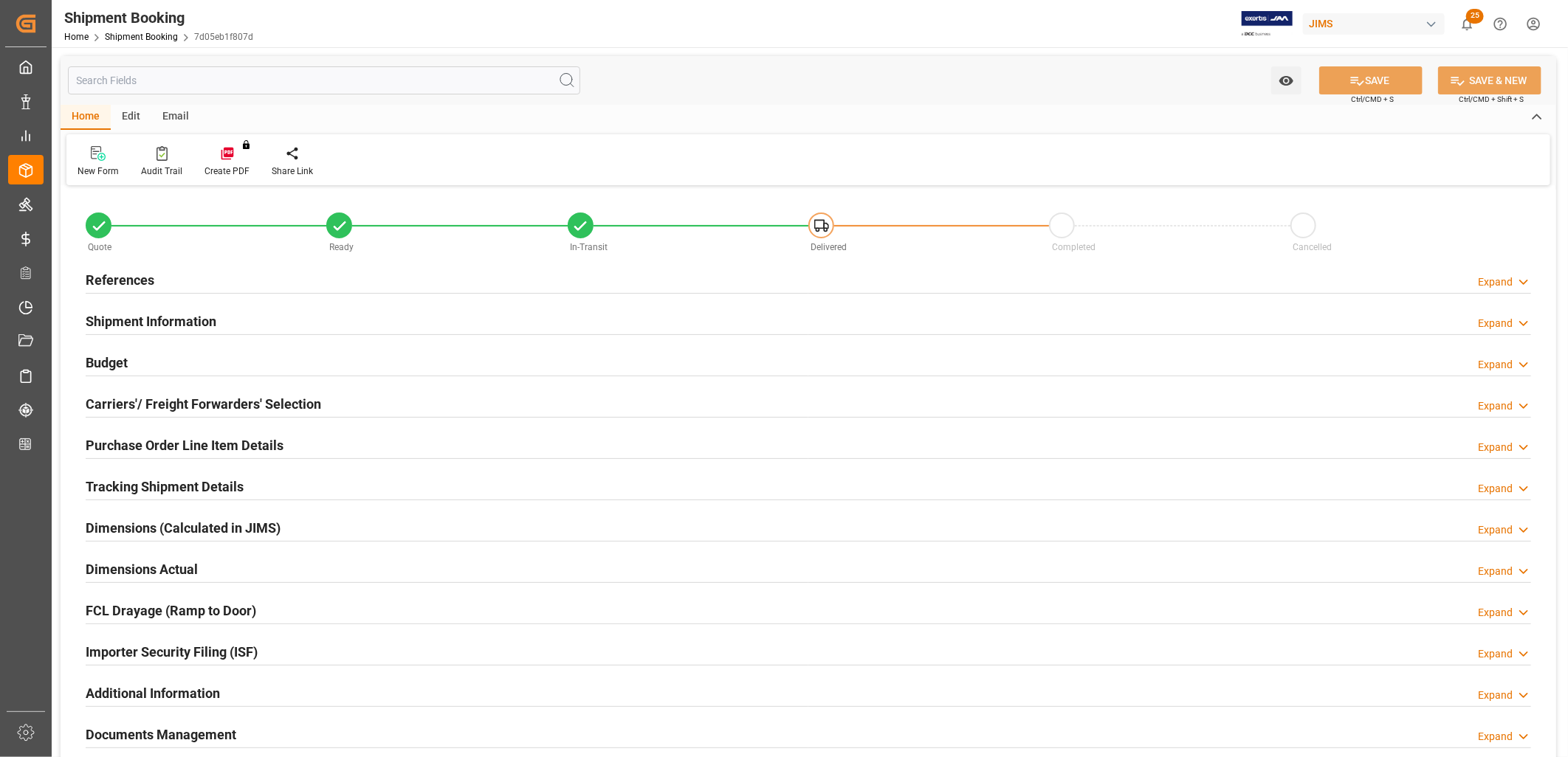
type input "0"
type input "[DATE]"
click at [122, 278] on h2 "References" at bounding box center [120, 279] width 69 height 20
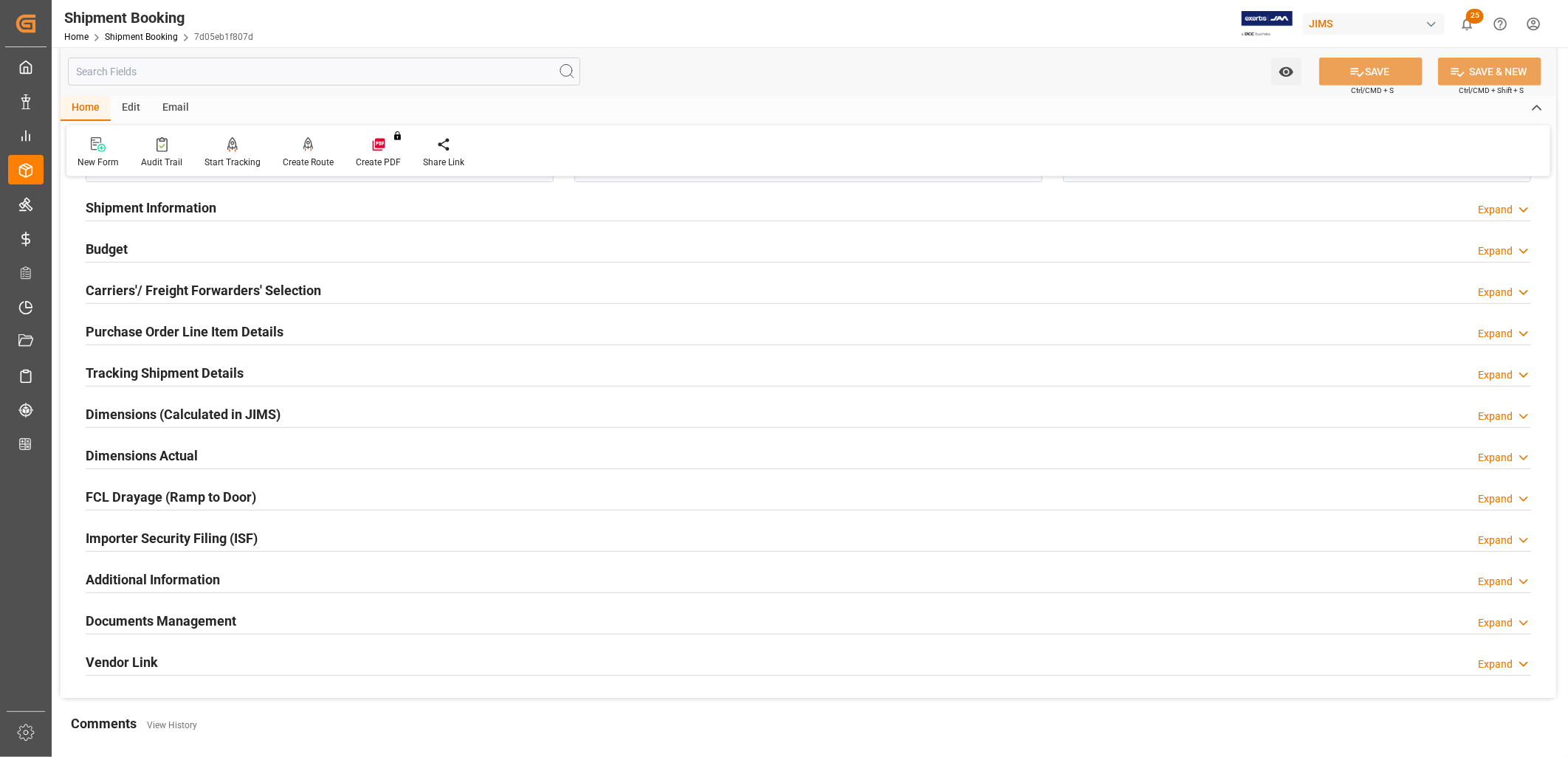
scroll to position [410, 0]
click at [206, 617] on h2 "Documents Management" at bounding box center [161, 620] width 150 height 20
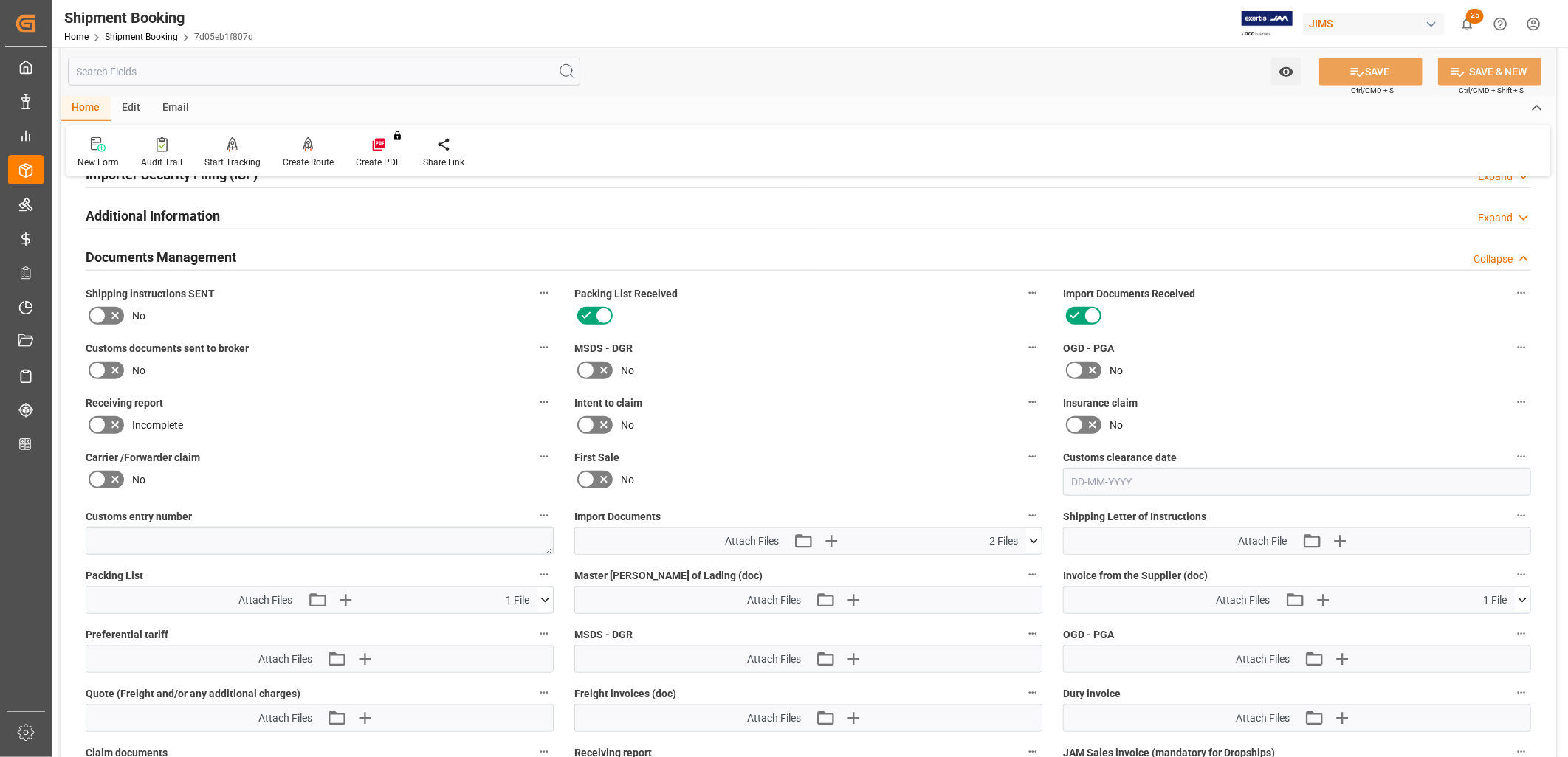
scroll to position [820, 0]
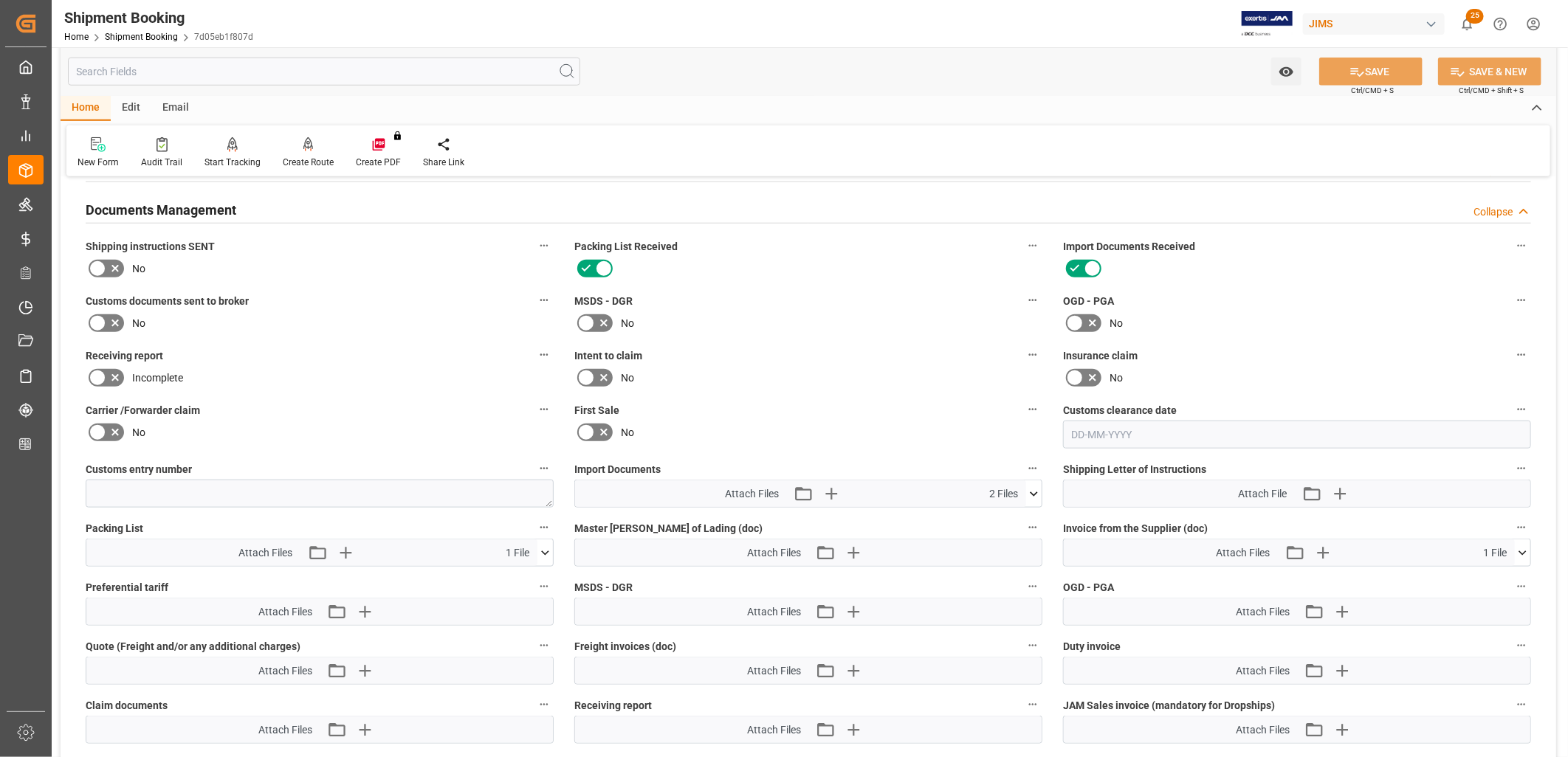
click at [1031, 492] on icon at bounding box center [1033, 494] width 8 height 4
click at [650, 529] on div "INV CT250818-[GEOGRAPHIC_DATA] 22-...N Digi.pdf" at bounding box center [808, 537] width 450 height 16
click at [991, 530] on icon at bounding box center [994, 537] width 16 height 16
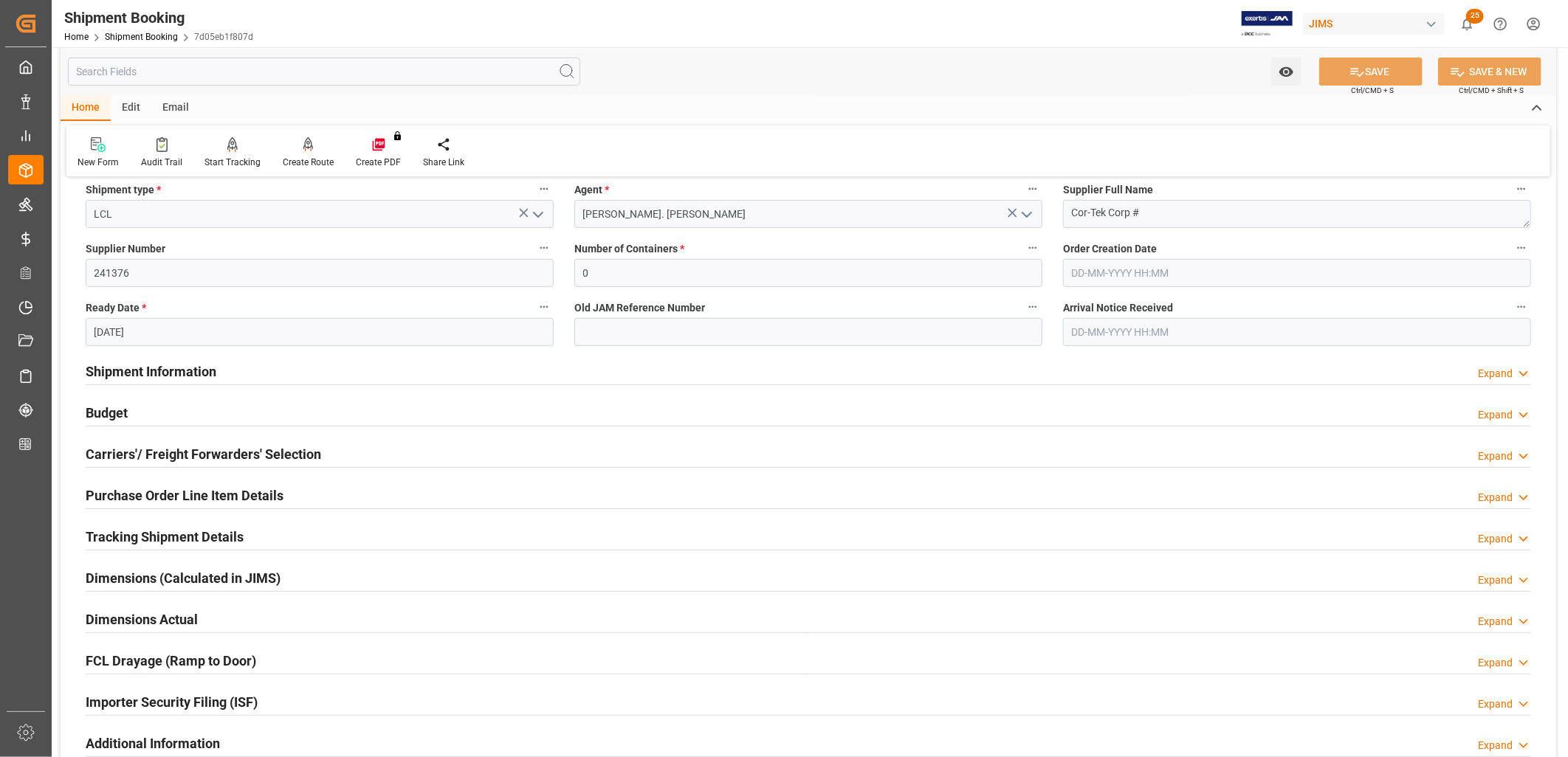
scroll to position [246, 0]
click at [123, 410] on h2 "Budget" at bounding box center [107, 412] width 42 height 20
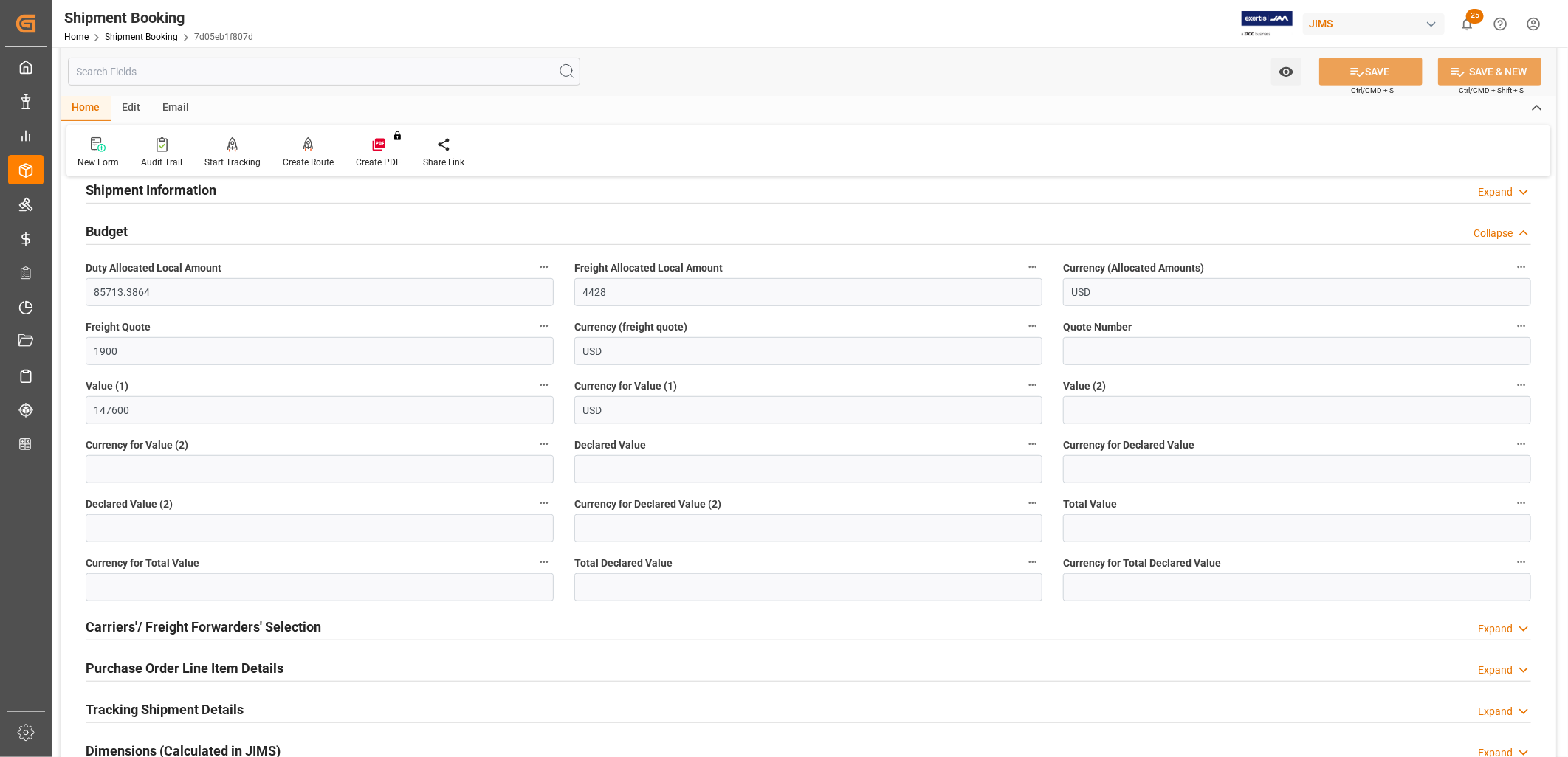
scroll to position [573, 0]
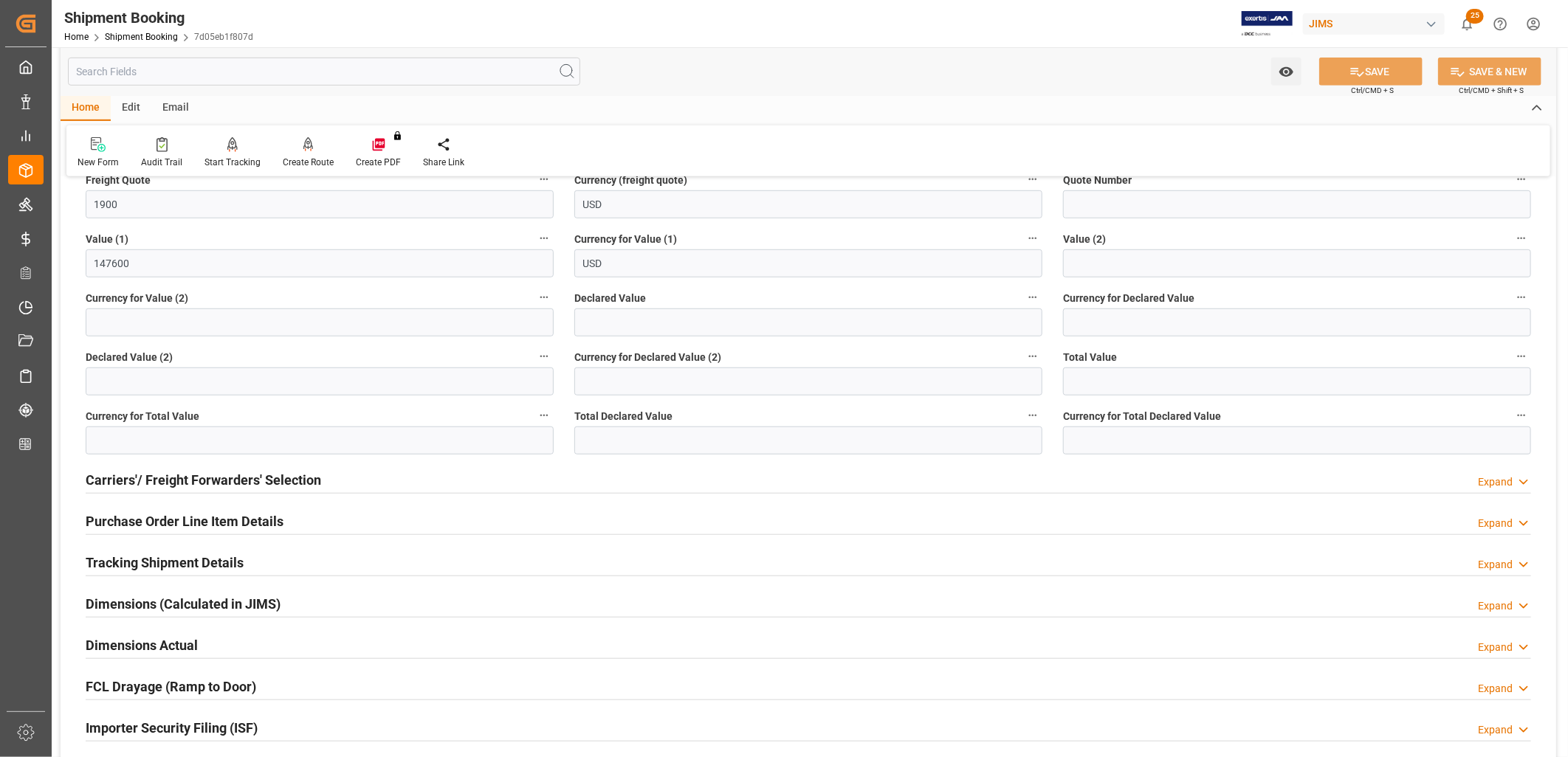
click at [231, 477] on h2 "Carriers'/ Freight Forwarders' Selection" at bounding box center [203, 480] width 236 height 20
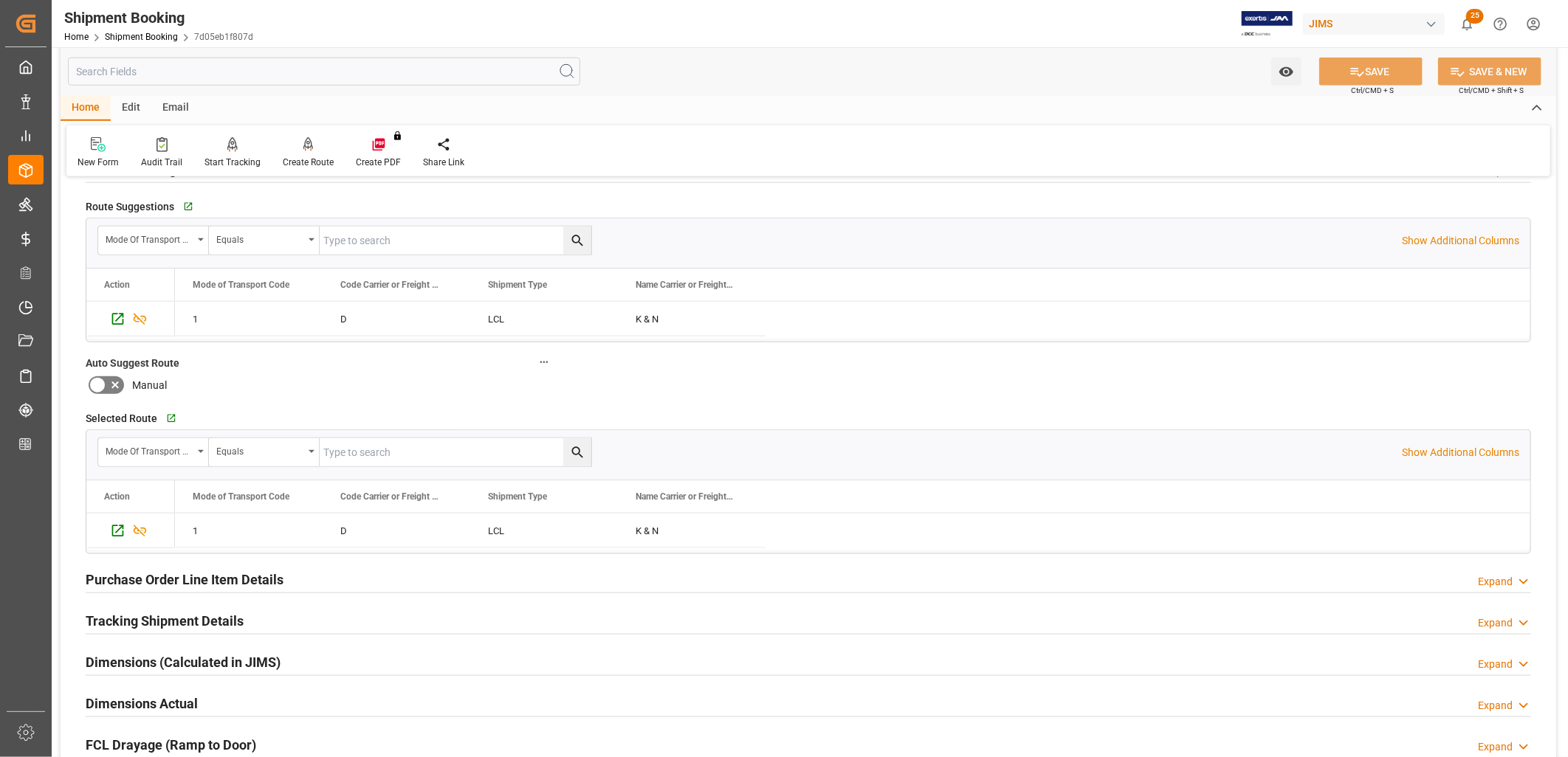
scroll to position [1066, 0]
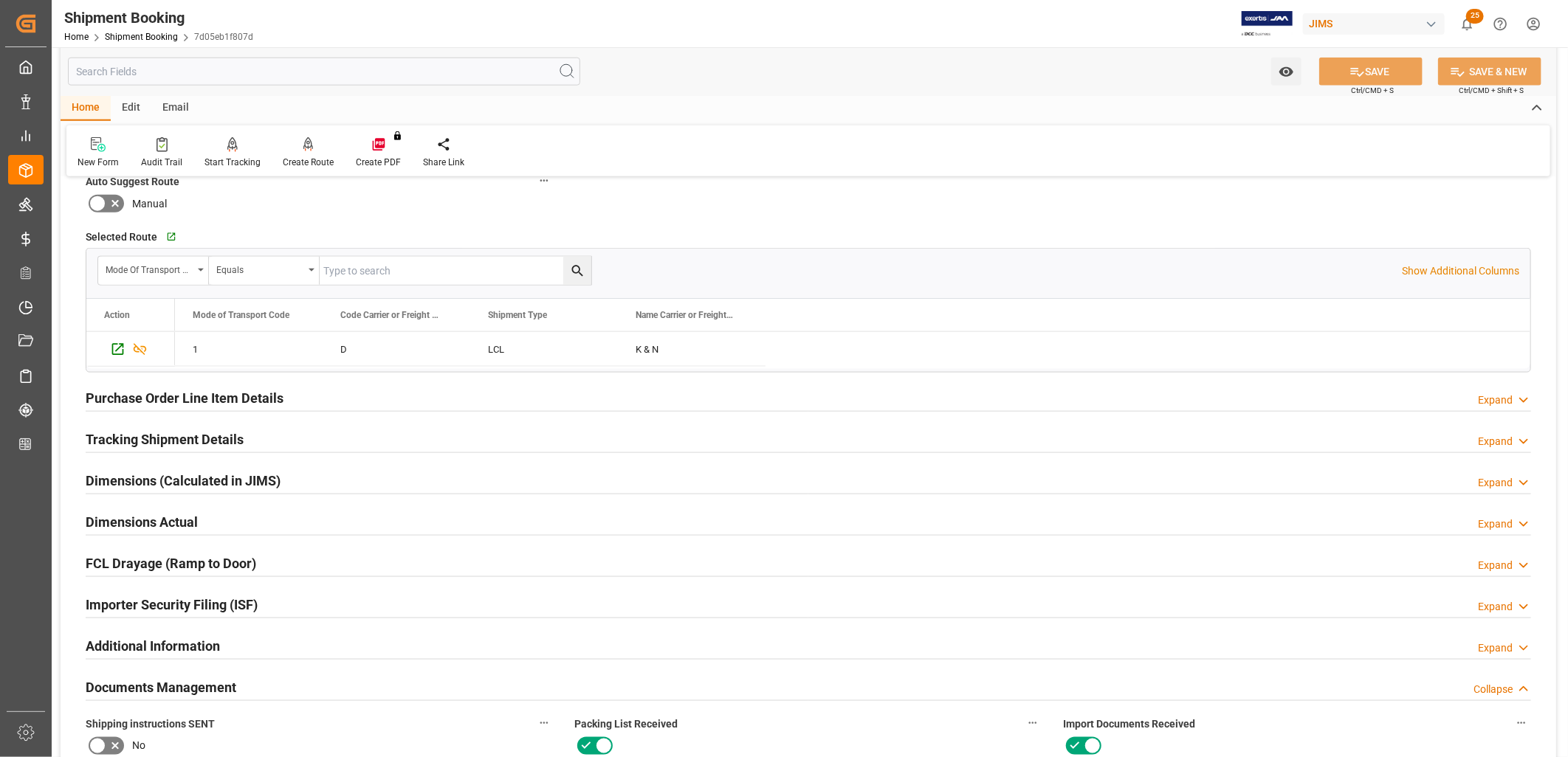
click at [209, 388] on h2 "Purchase Order Line Item Details" at bounding box center [185, 398] width 198 height 20
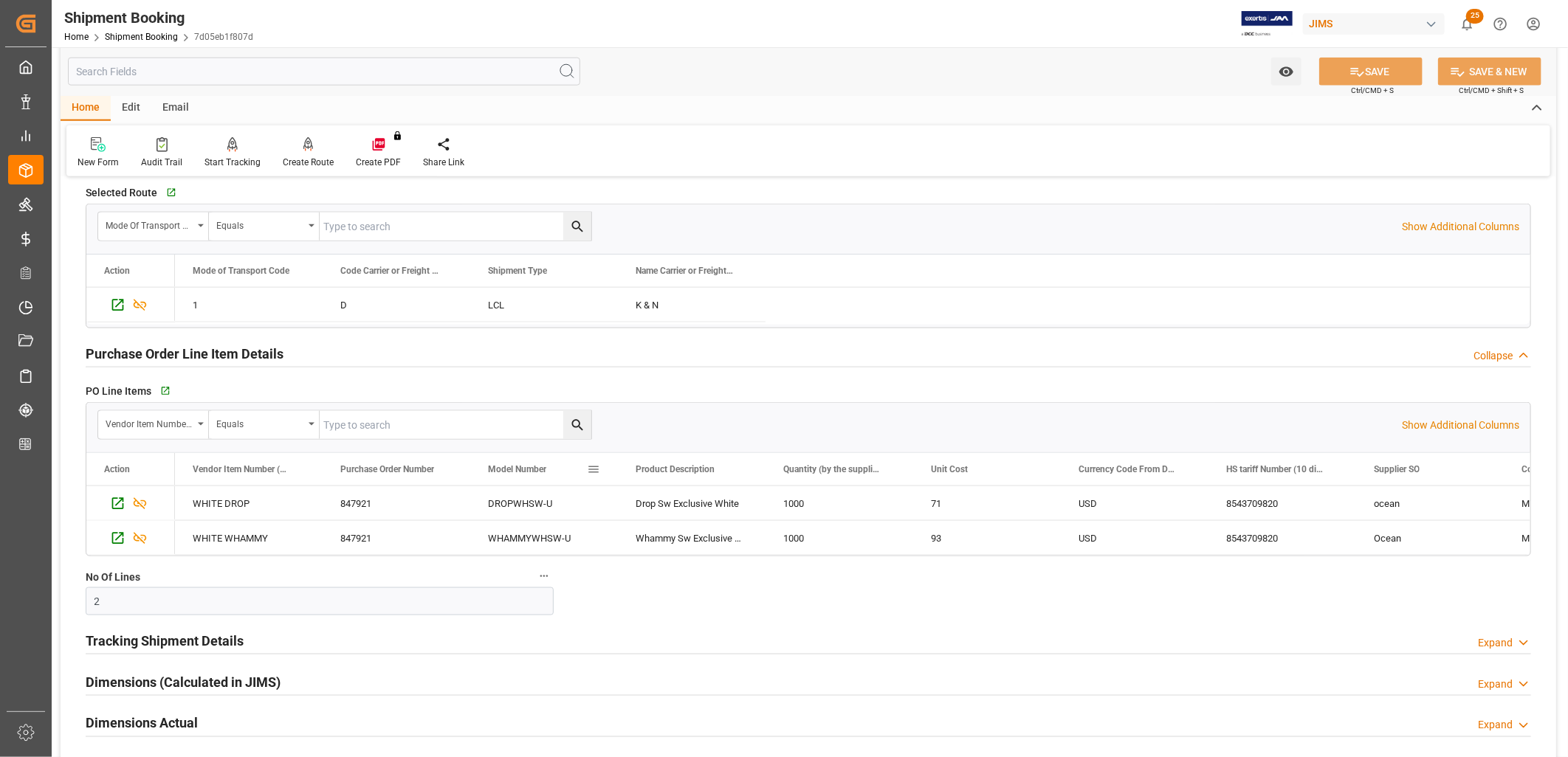
scroll to position [1229, 0]
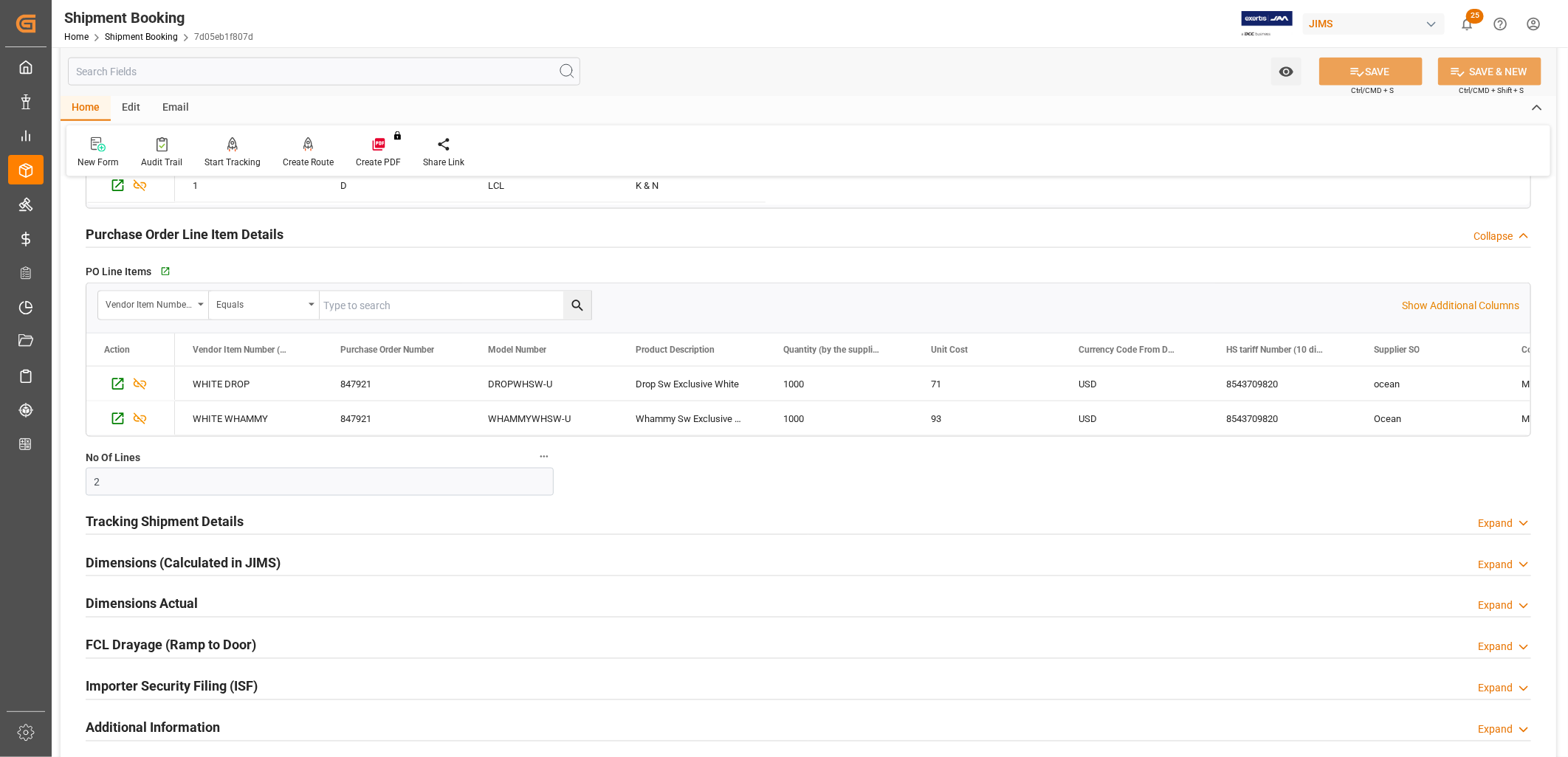
click at [215, 516] on h2 "Tracking Shipment Details" at bounding box center [165, 521] width 158 height 20
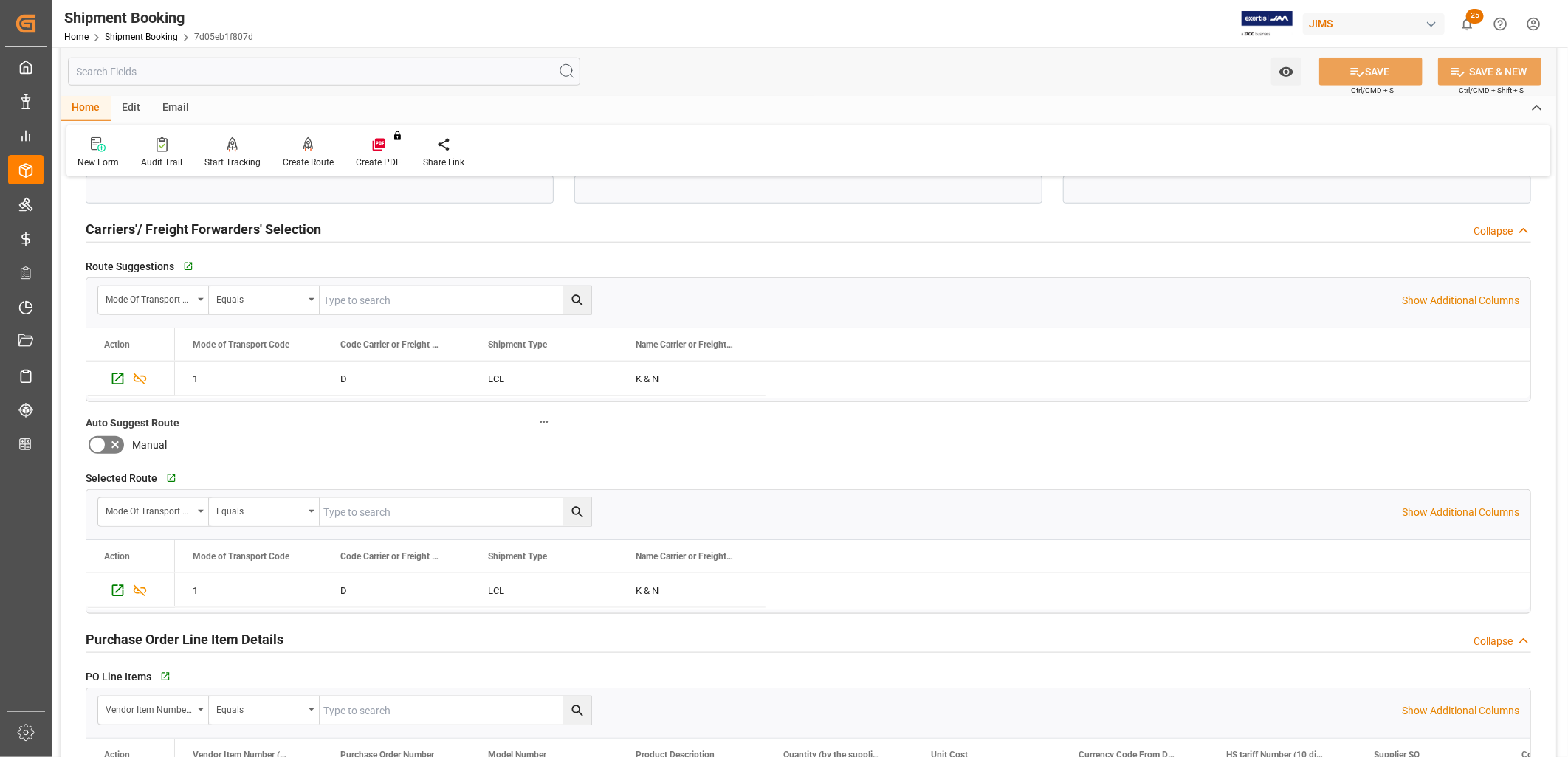
scroll to position [820, 0]
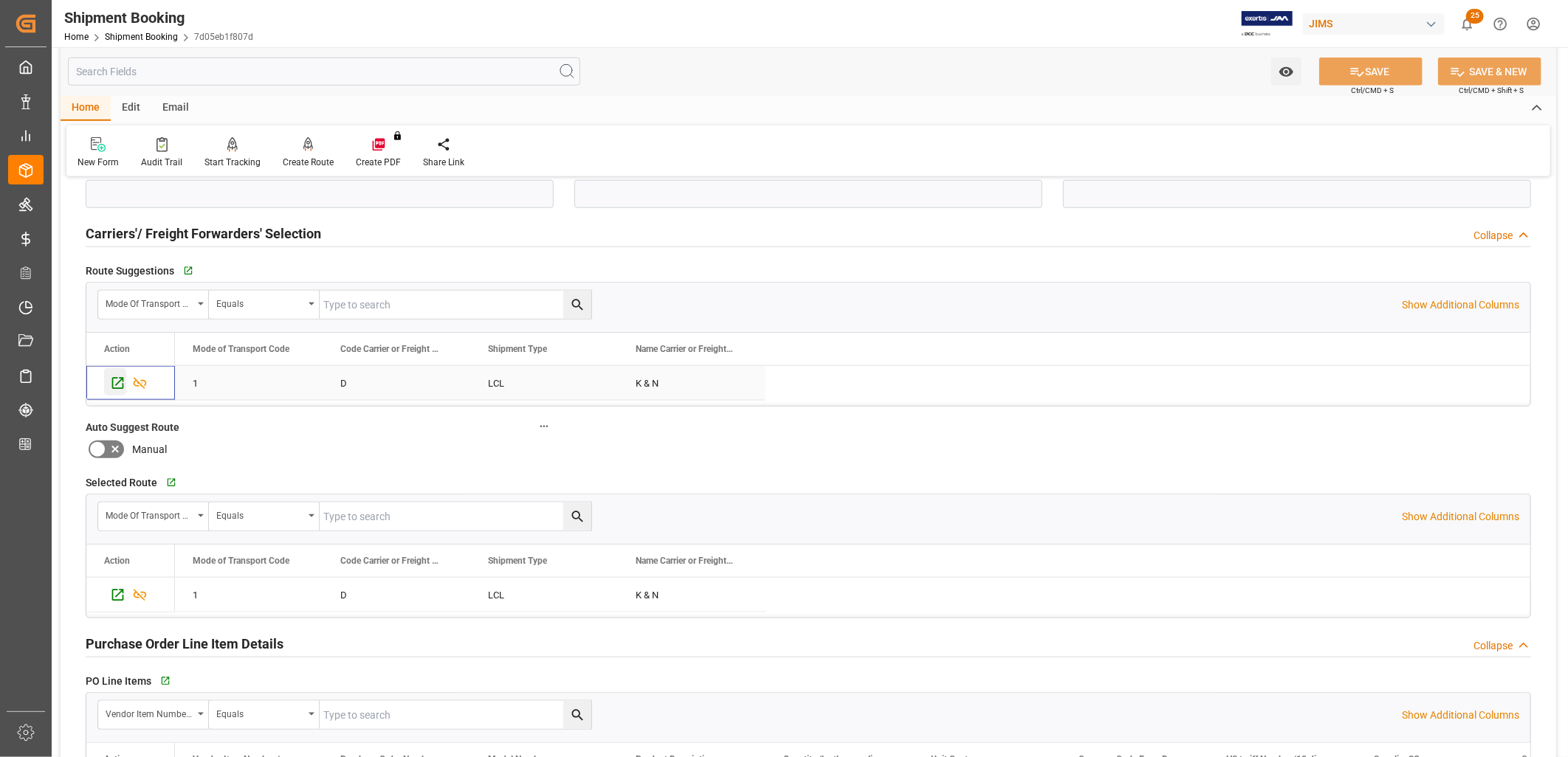
click at [119, 380] on icon "Press SPACE to select this row." at bounding box center [117, 383] width 16 height 16
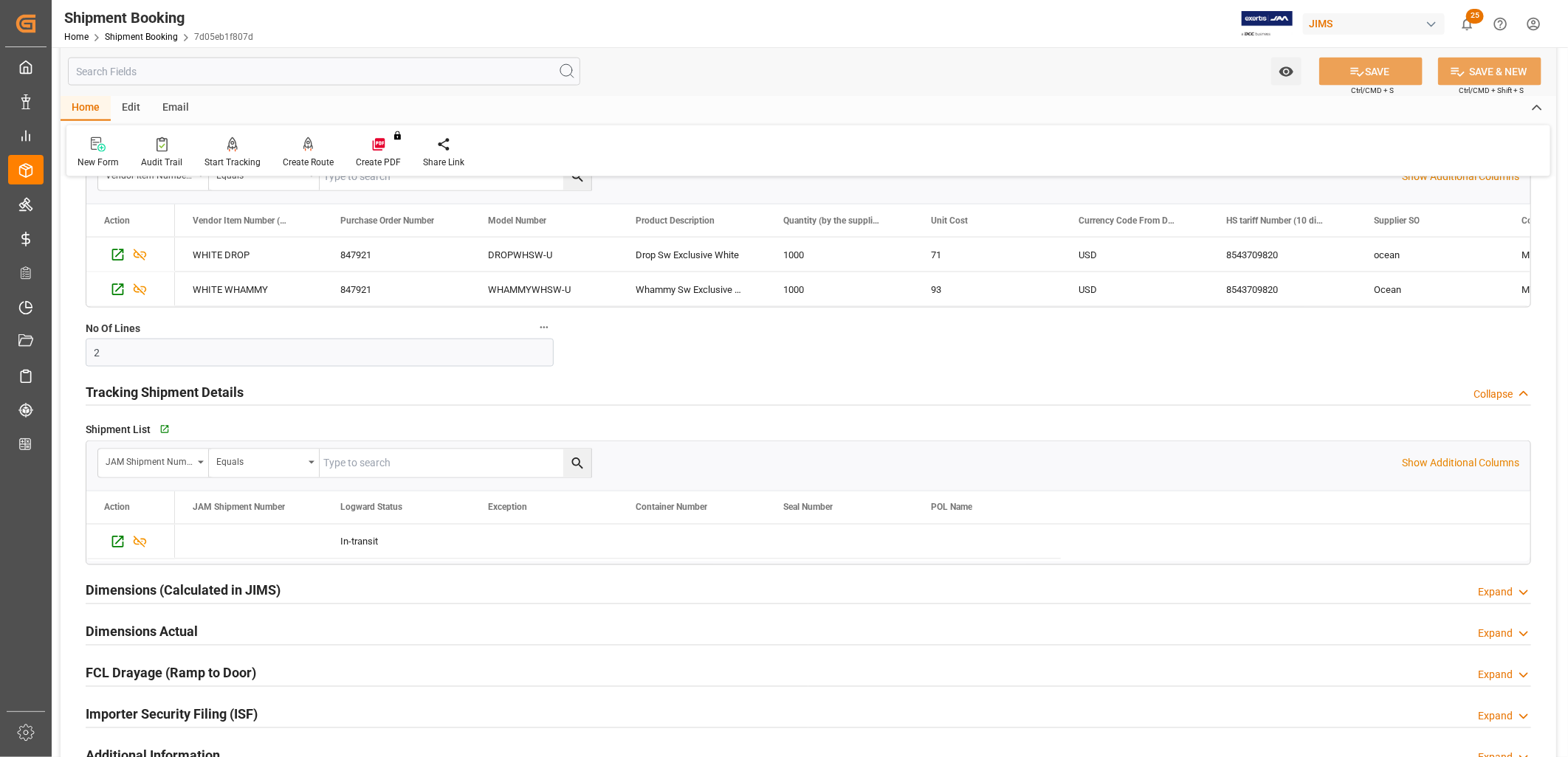
scroll to position [1393, 0]
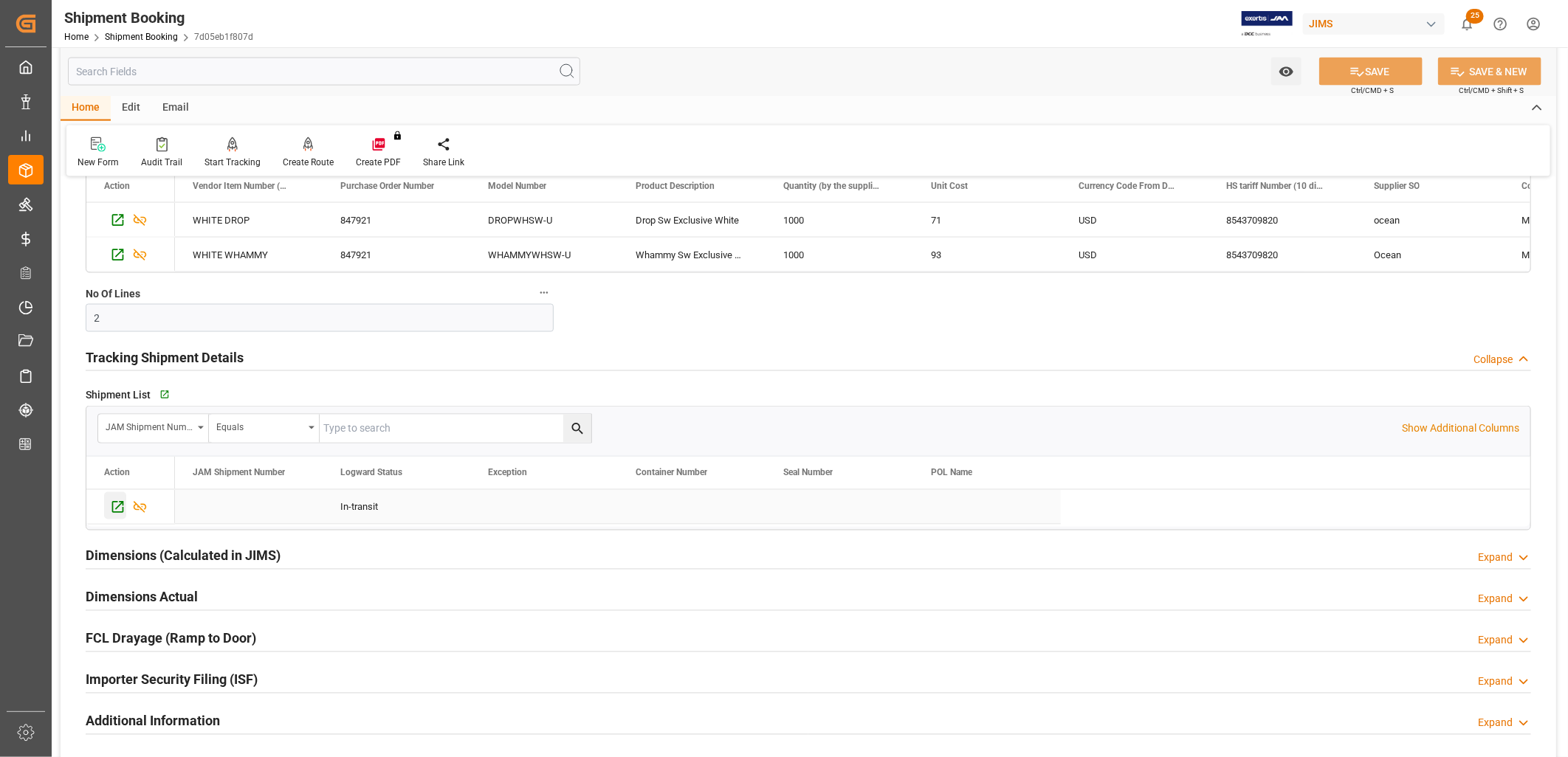
click at [121, 504] on icon "Press SPACE to select this row." at bounding box center [117, 507] width 16 height 16
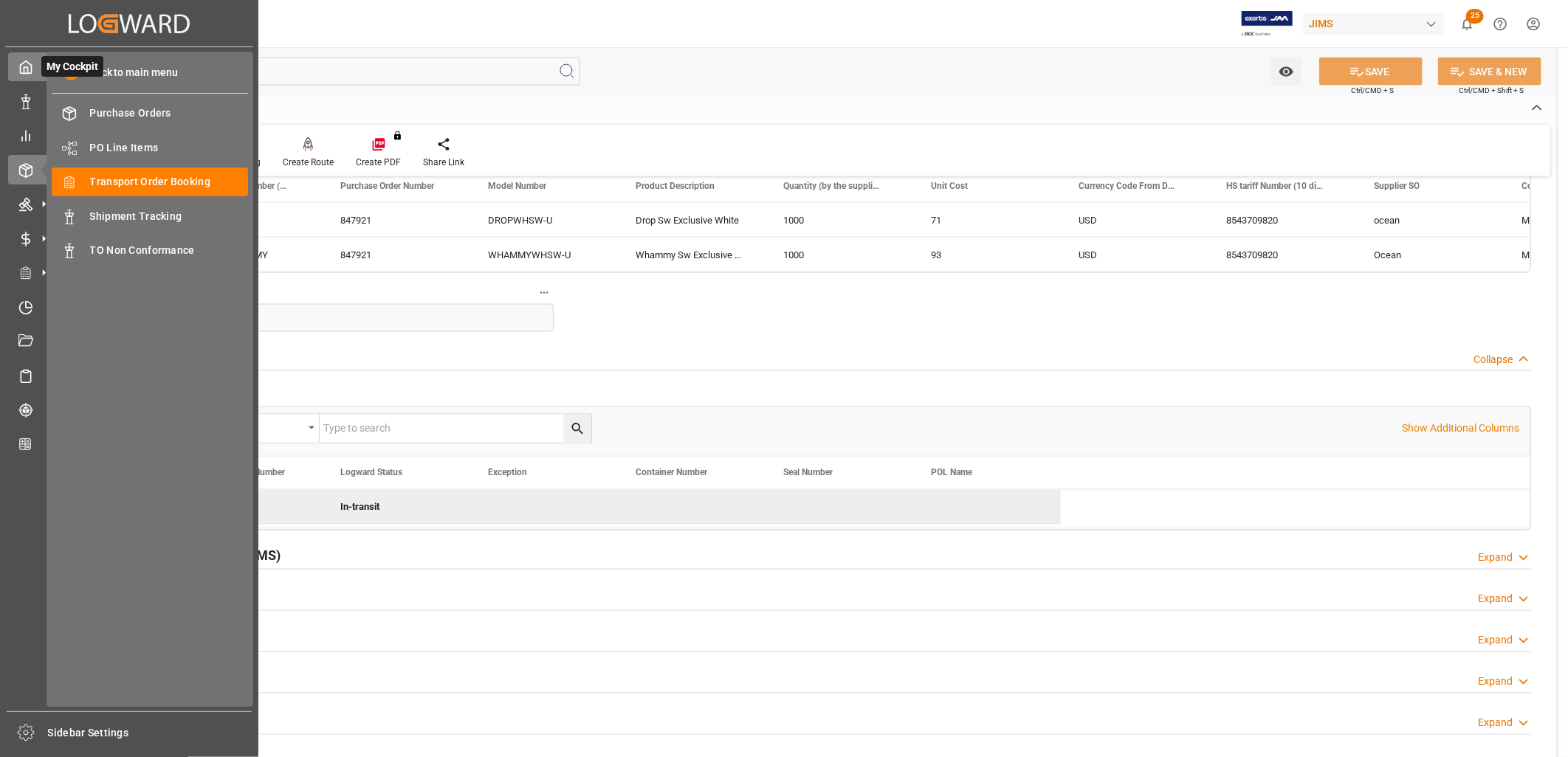
click at [23, 68] on icon at bounding box center [26, 67] width 15 height 15
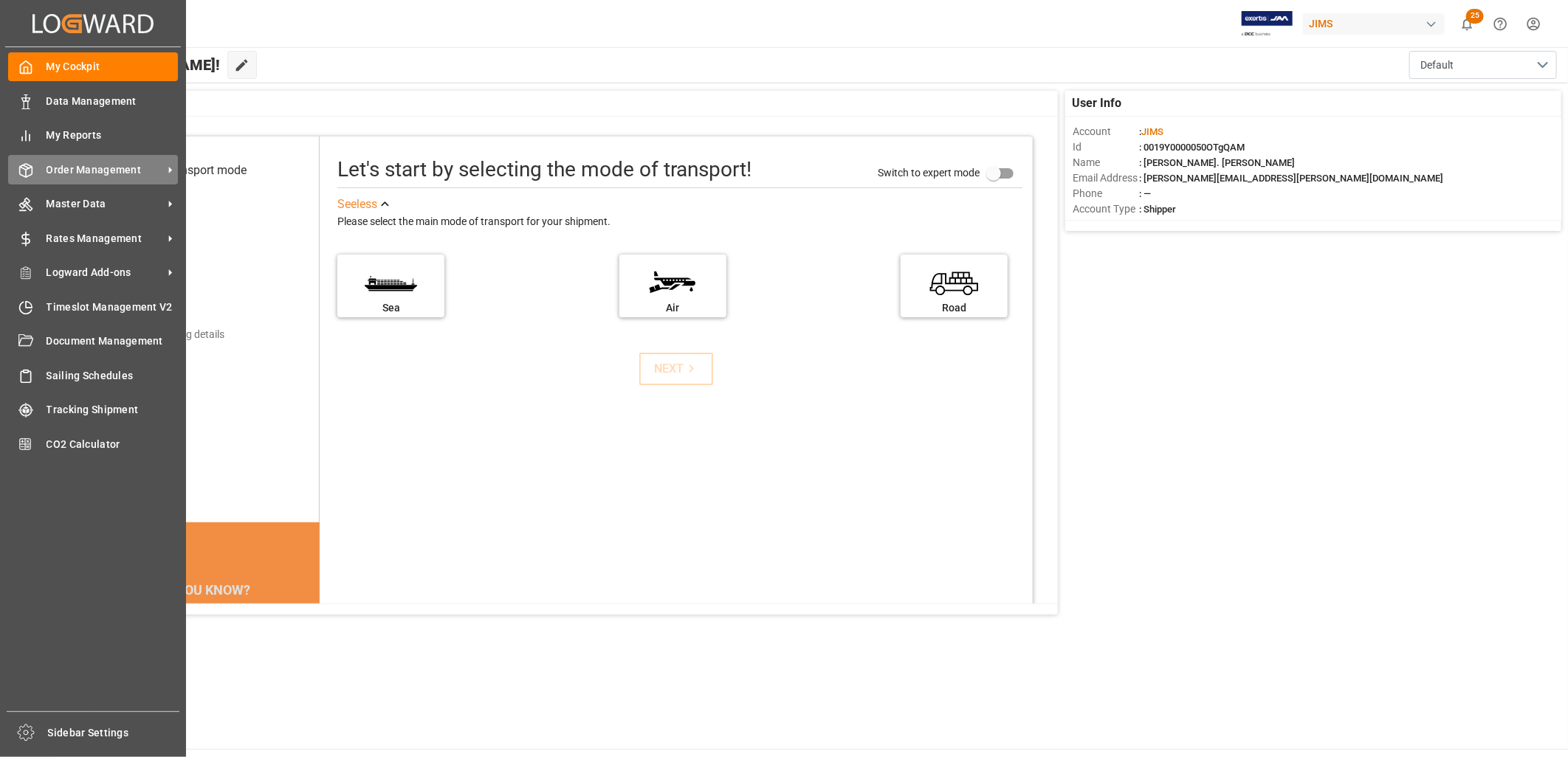
click at [60, 163] on span "Order Management" at bounding box center [105, 170] width 117 height 16
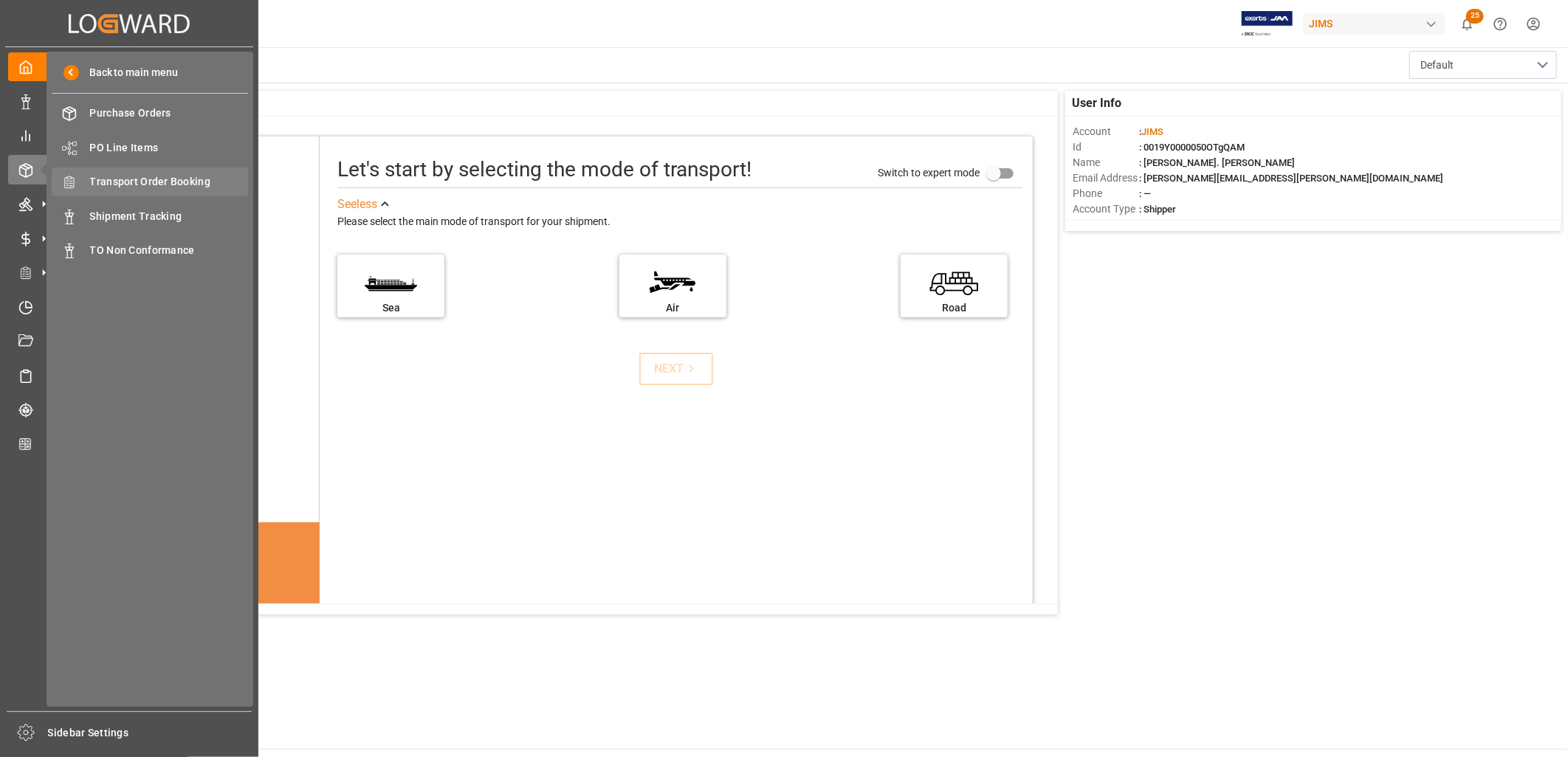
click at [173, 176] on span "Transport Order Booking" at bounding box center [169, 182] width 159 height 16
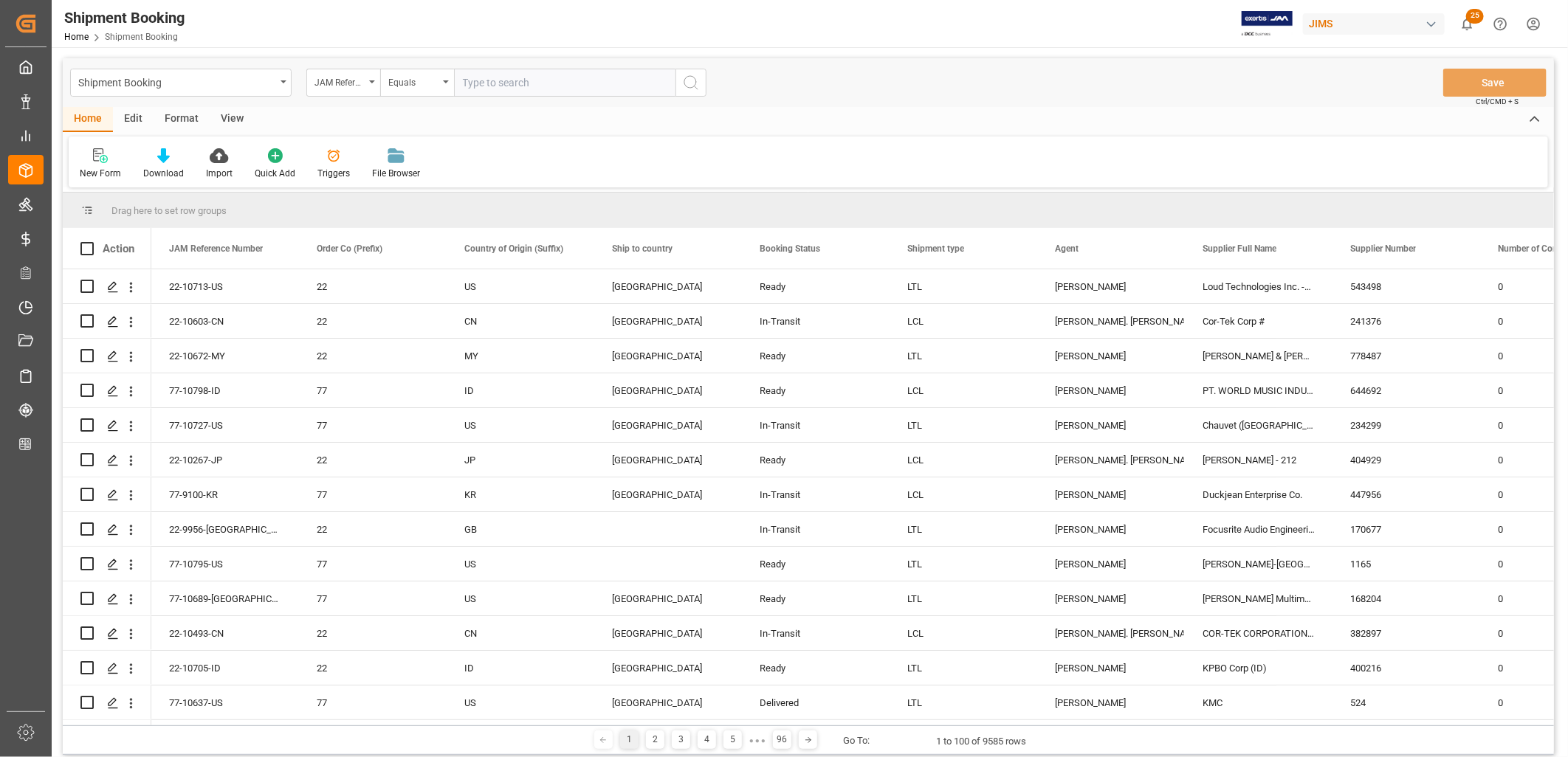
click at [480, 81] on input "text" at bounding box center [565, 83] width 221 height 28
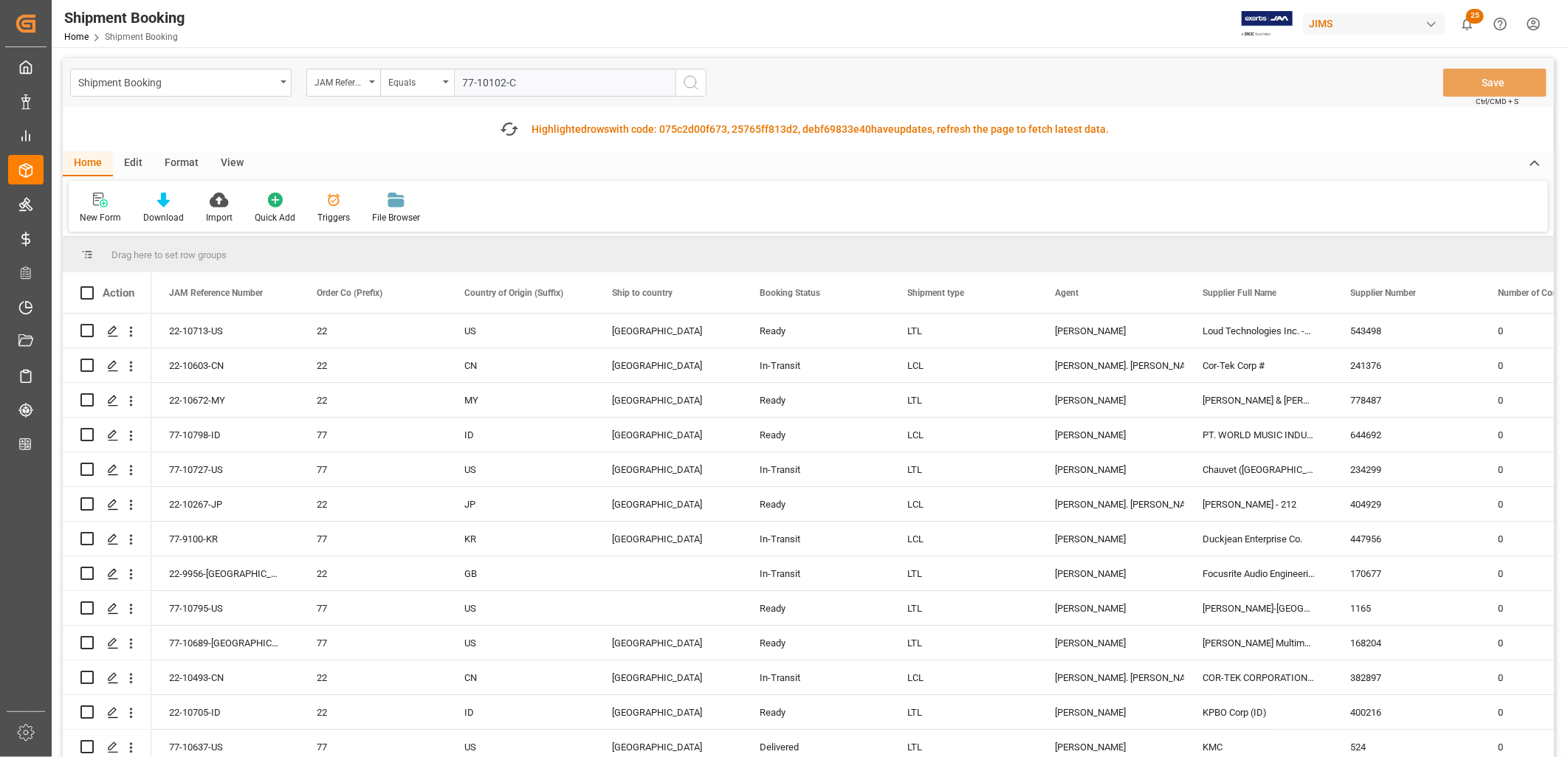
type input "77-10102-CN"
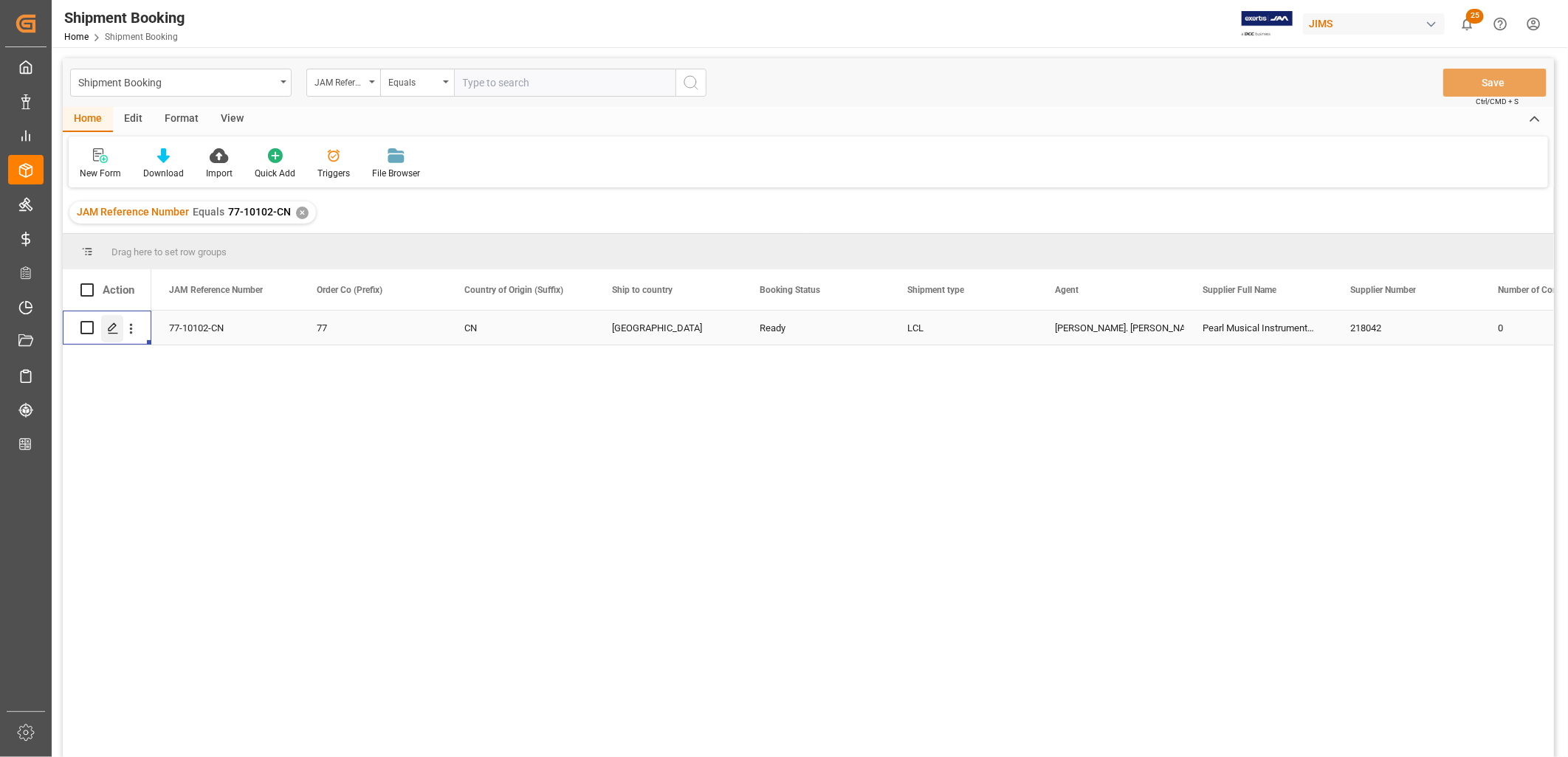
click at [111, 325] on icon "Press SPACE to select this row." at bounding box center [113, 328] width 12 height 12
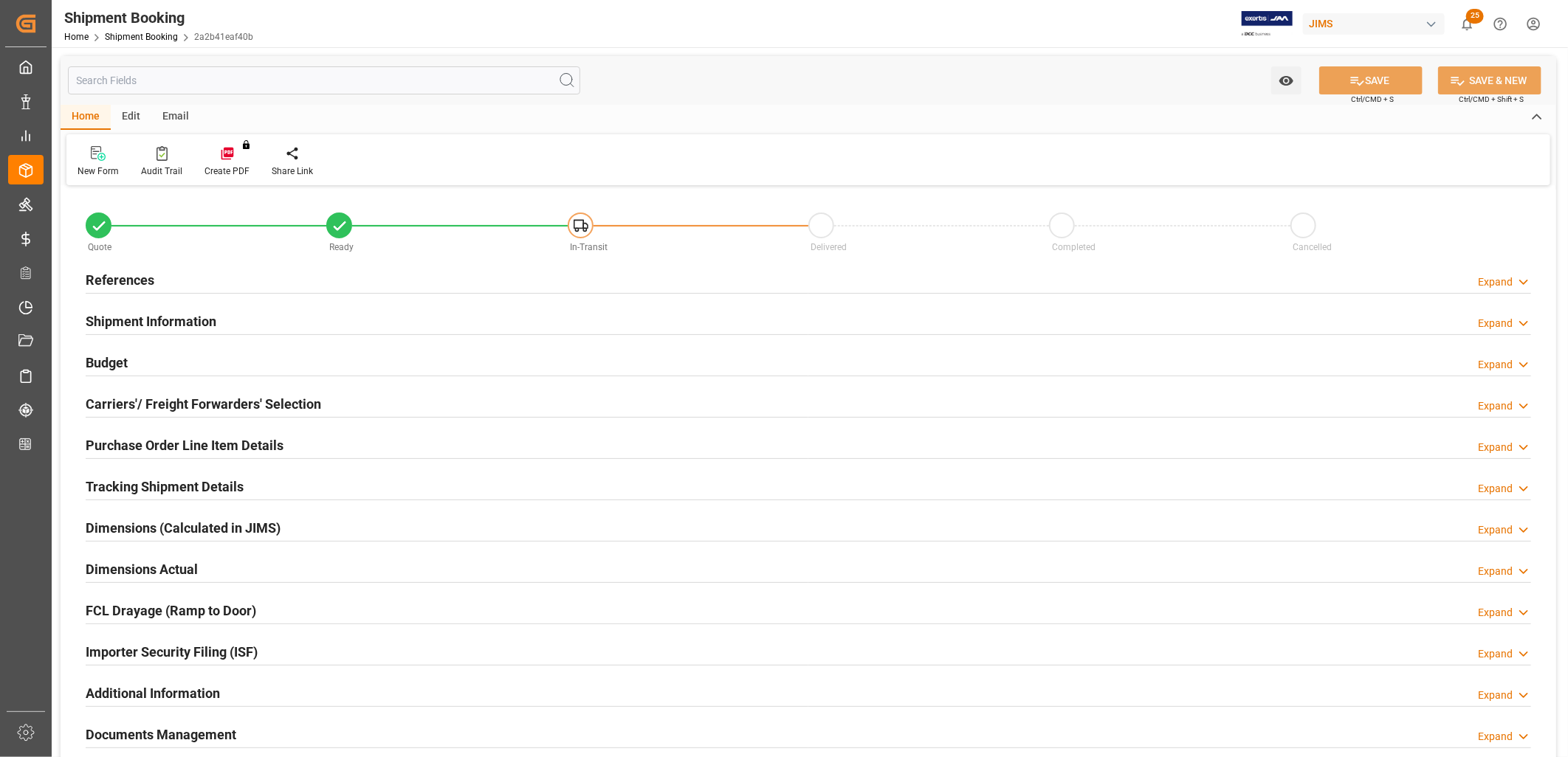
type input "0"
click at [129, 274] on h2 "References" at bounding box center [120, 279] width 69 height 20
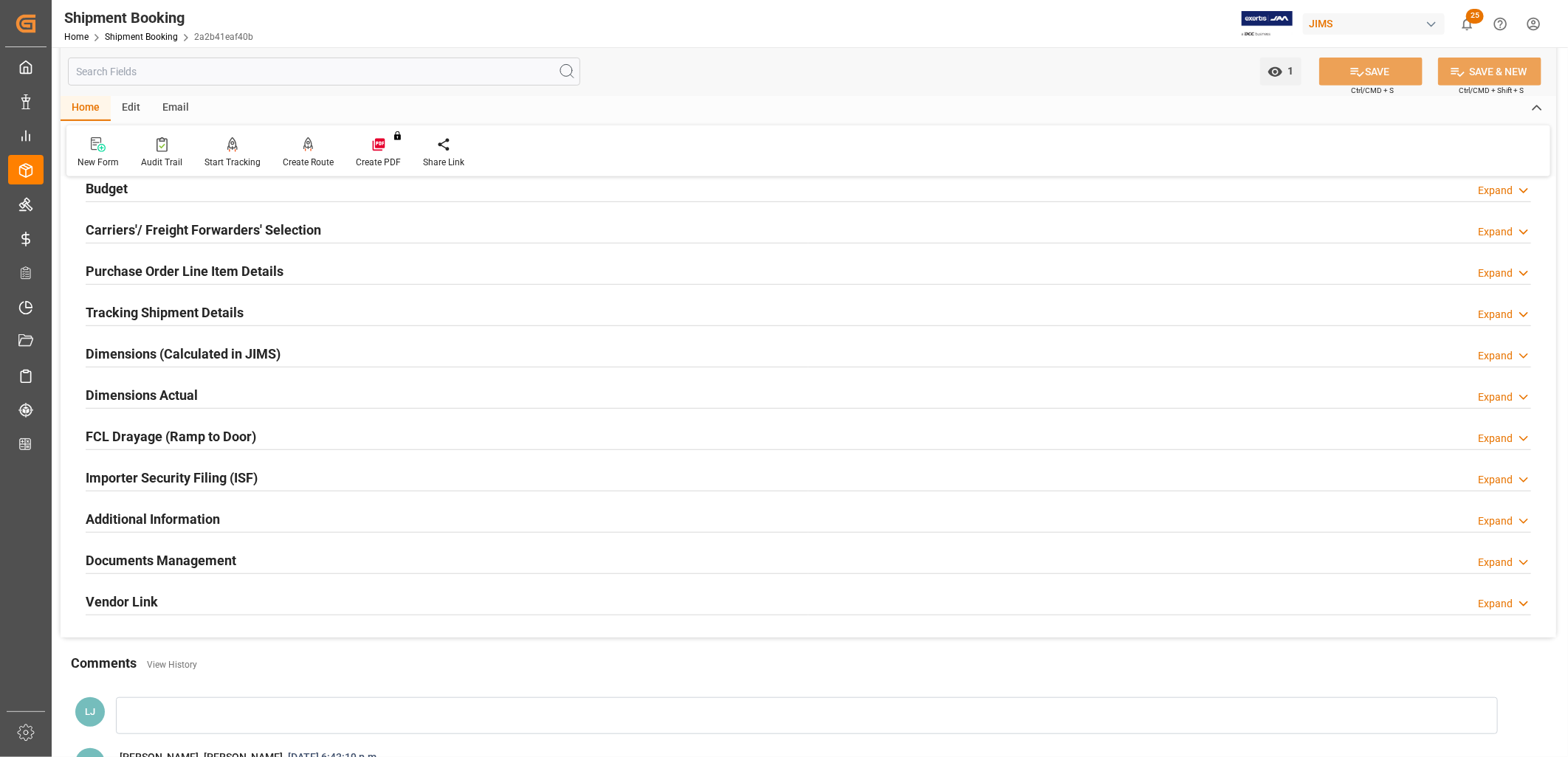
scroll to position [492, 0]
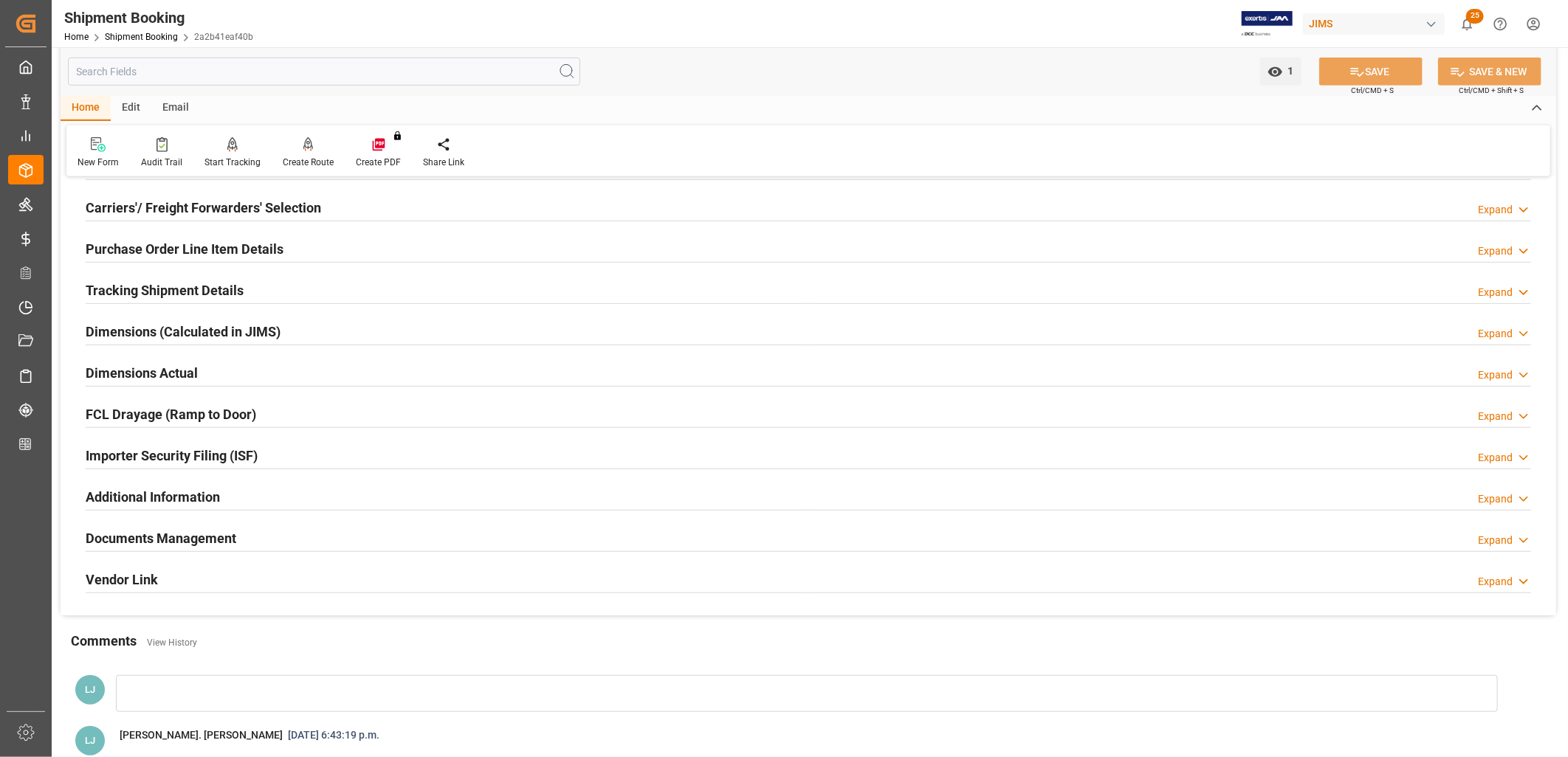
click at [201, 537] on h2 "Documents Management" at bounding box center [161, 538] width 150 height 20
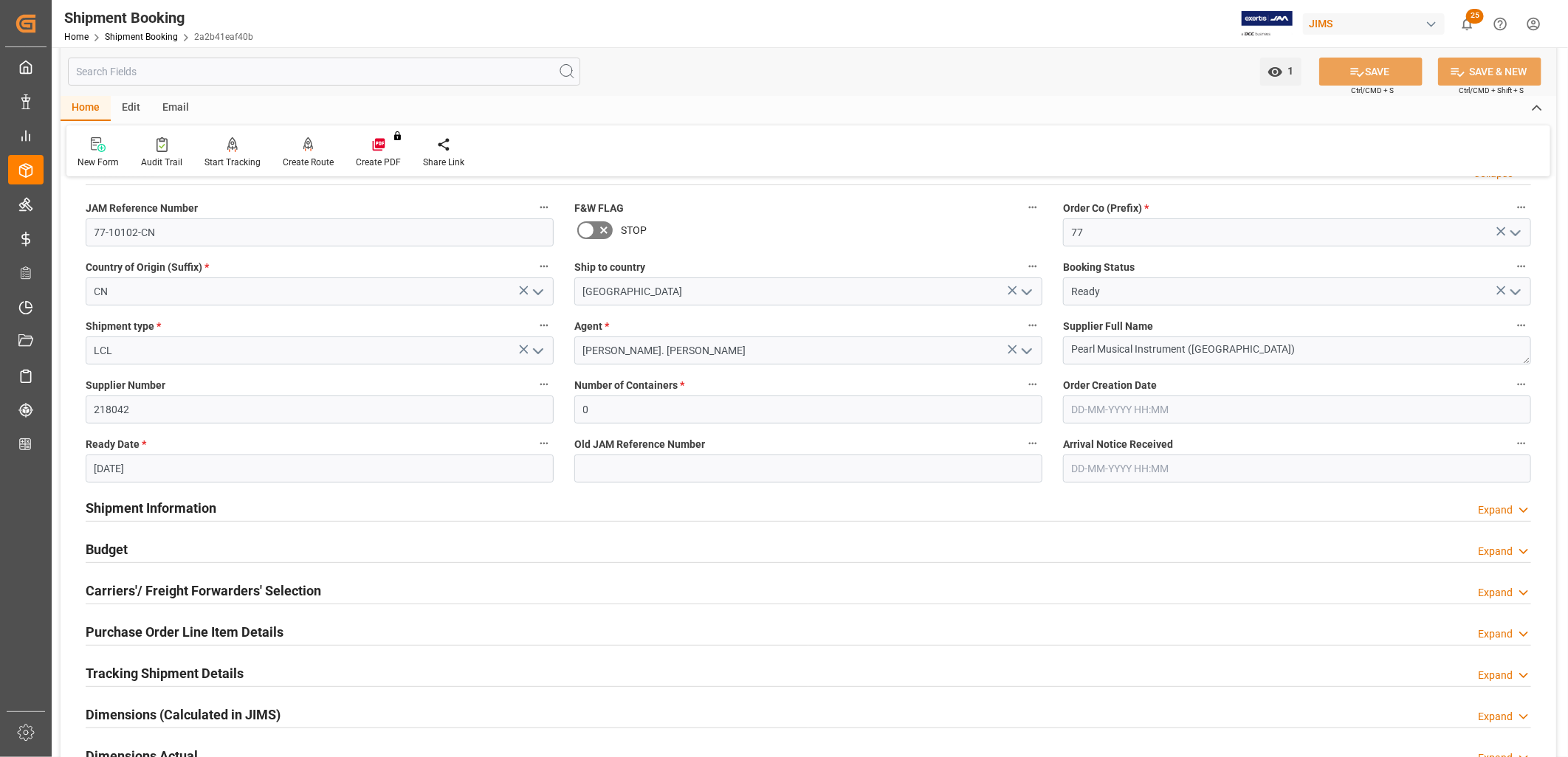
scroll to position [82, 0]
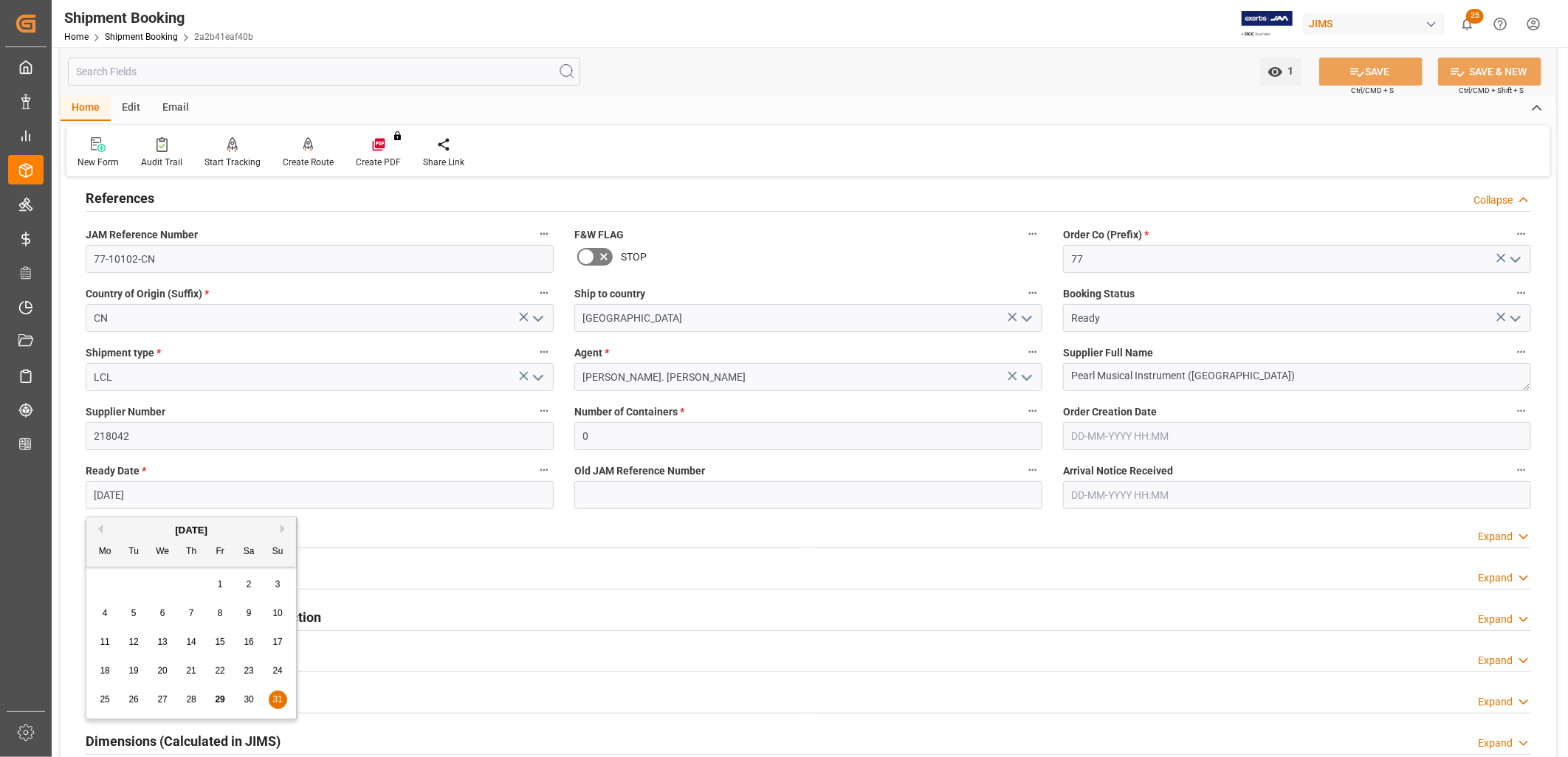
click at [422, 495] on input "31-08-2025" at bounding box center [320, 495] width 468 height 28
click at [284, 529] on button "Next Month" at bounding box center [285, 529] width 9 height 9
click at [134, 585] on span "2" at bounding box center [134, 584] width 5 height 10
type input "02-09-2025"
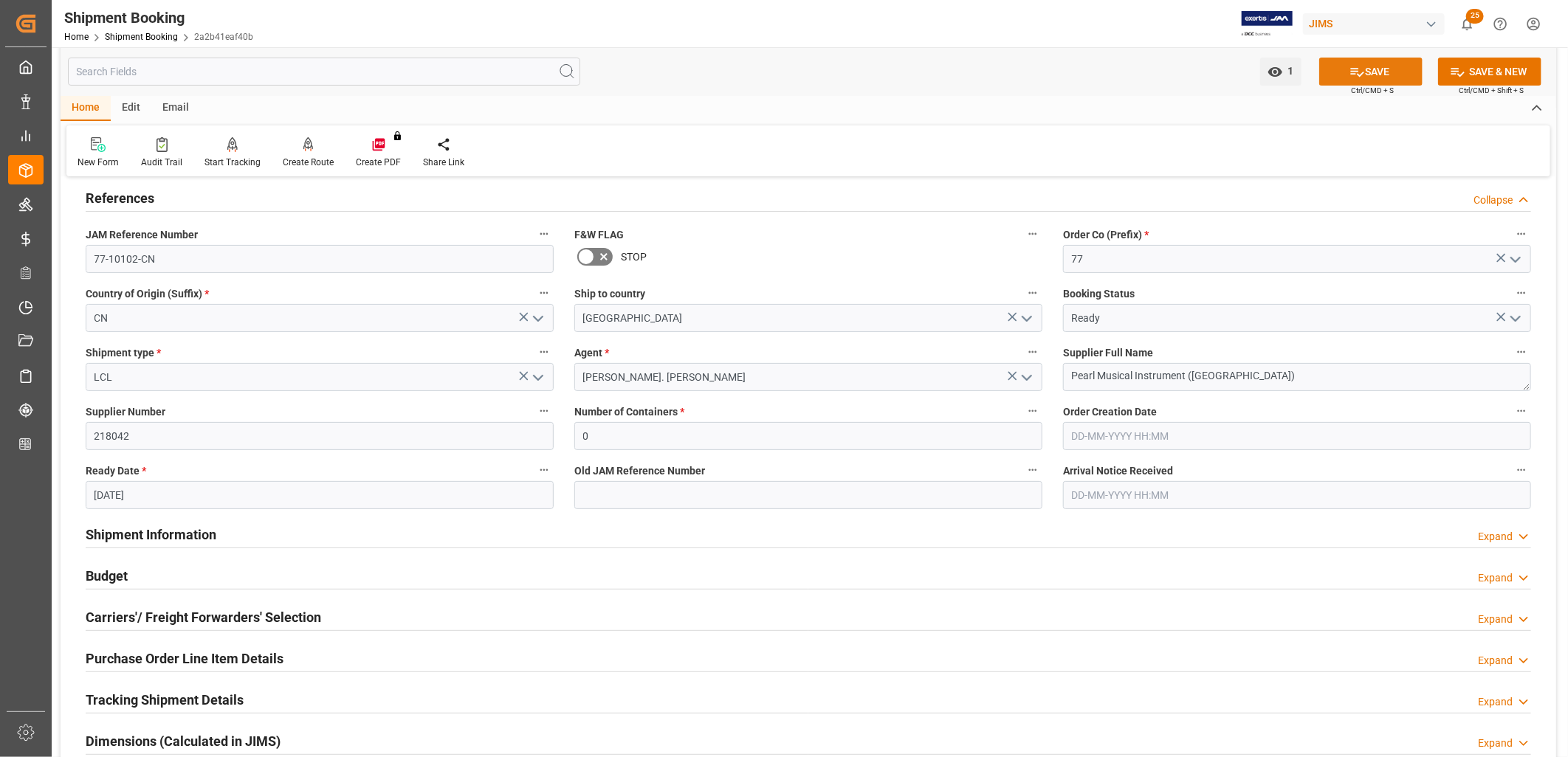
click at [1370, 71] on button "SAVE" at bounding box center [1371, 72] width 103 height 28
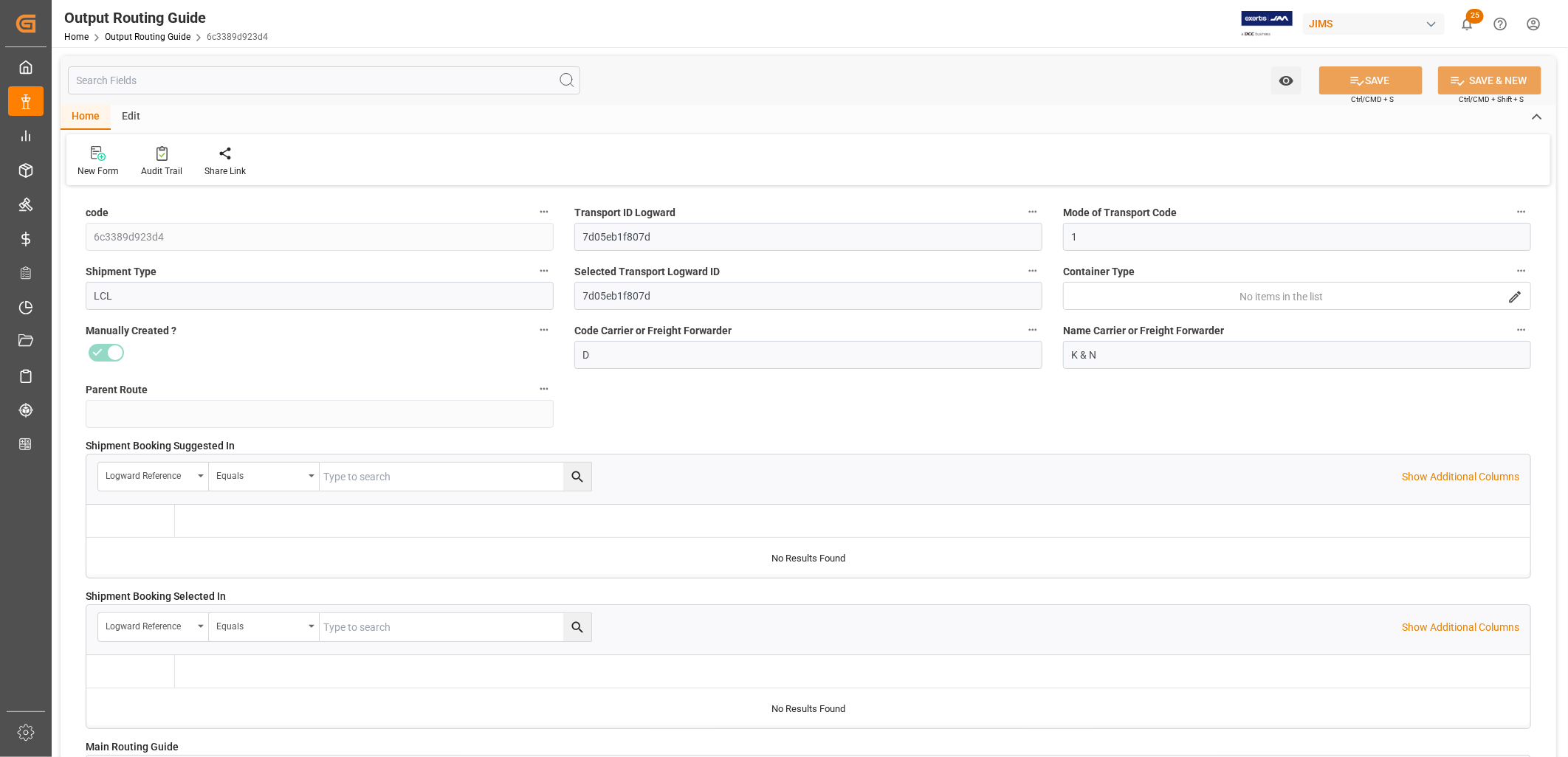
type input "[DATE] 18:16"
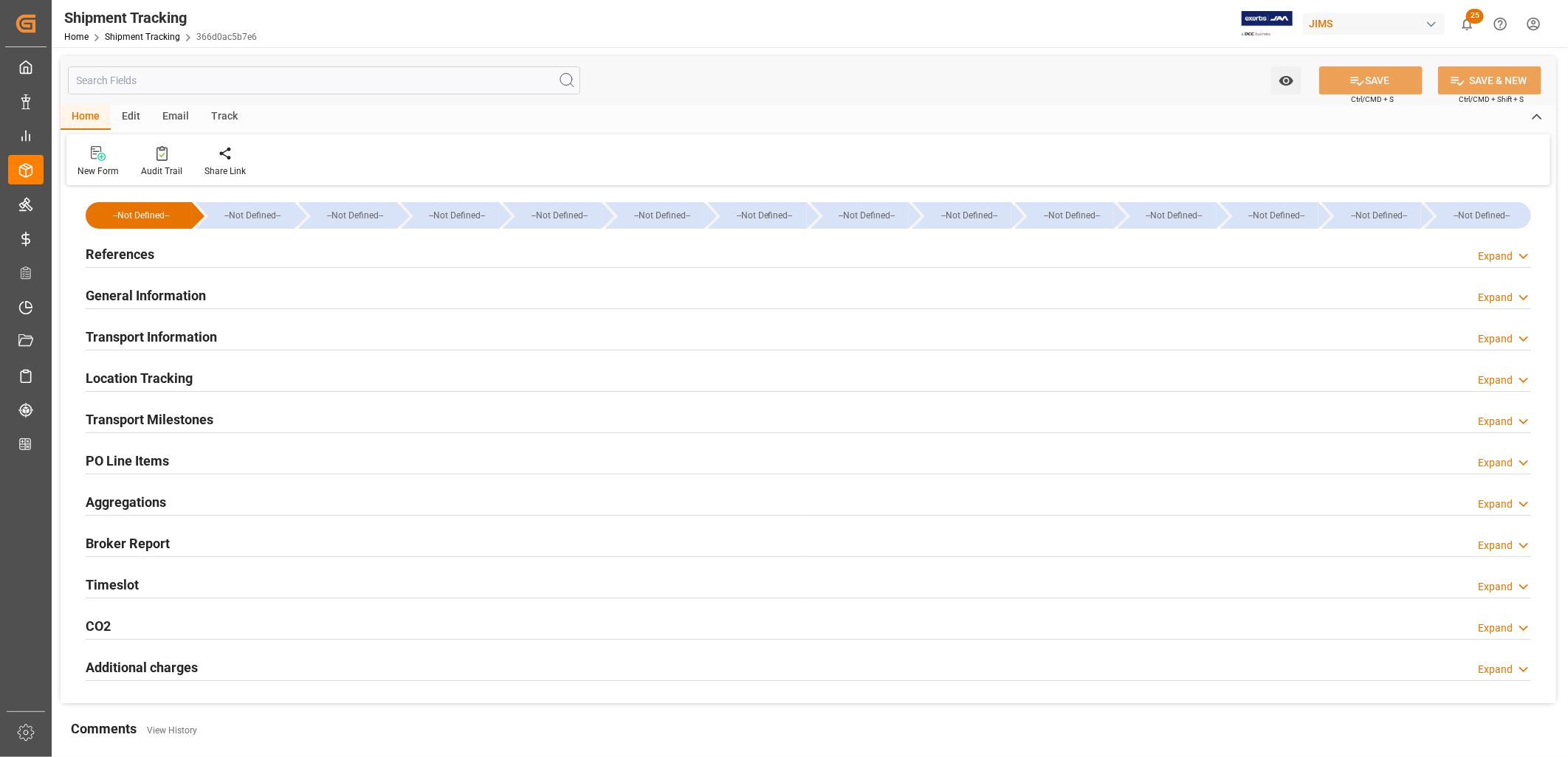
type input "[DATE]"
click at [114, 253] on h2 "References" at bounding box center [120, 254] width 69 height 20
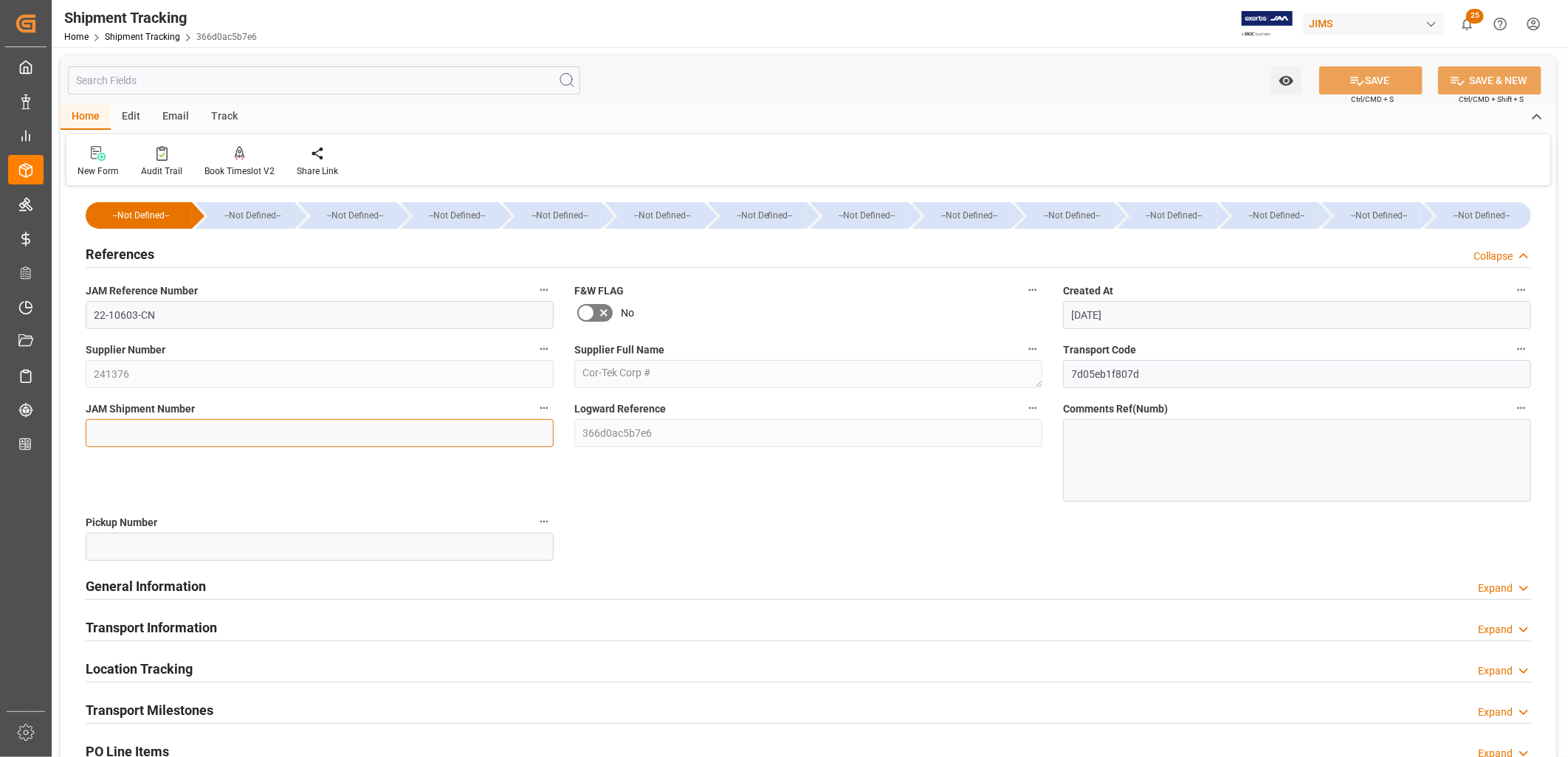
click at [100, 432] on input at bounding box center [320, 433] width 468 height 28
type input "72795"
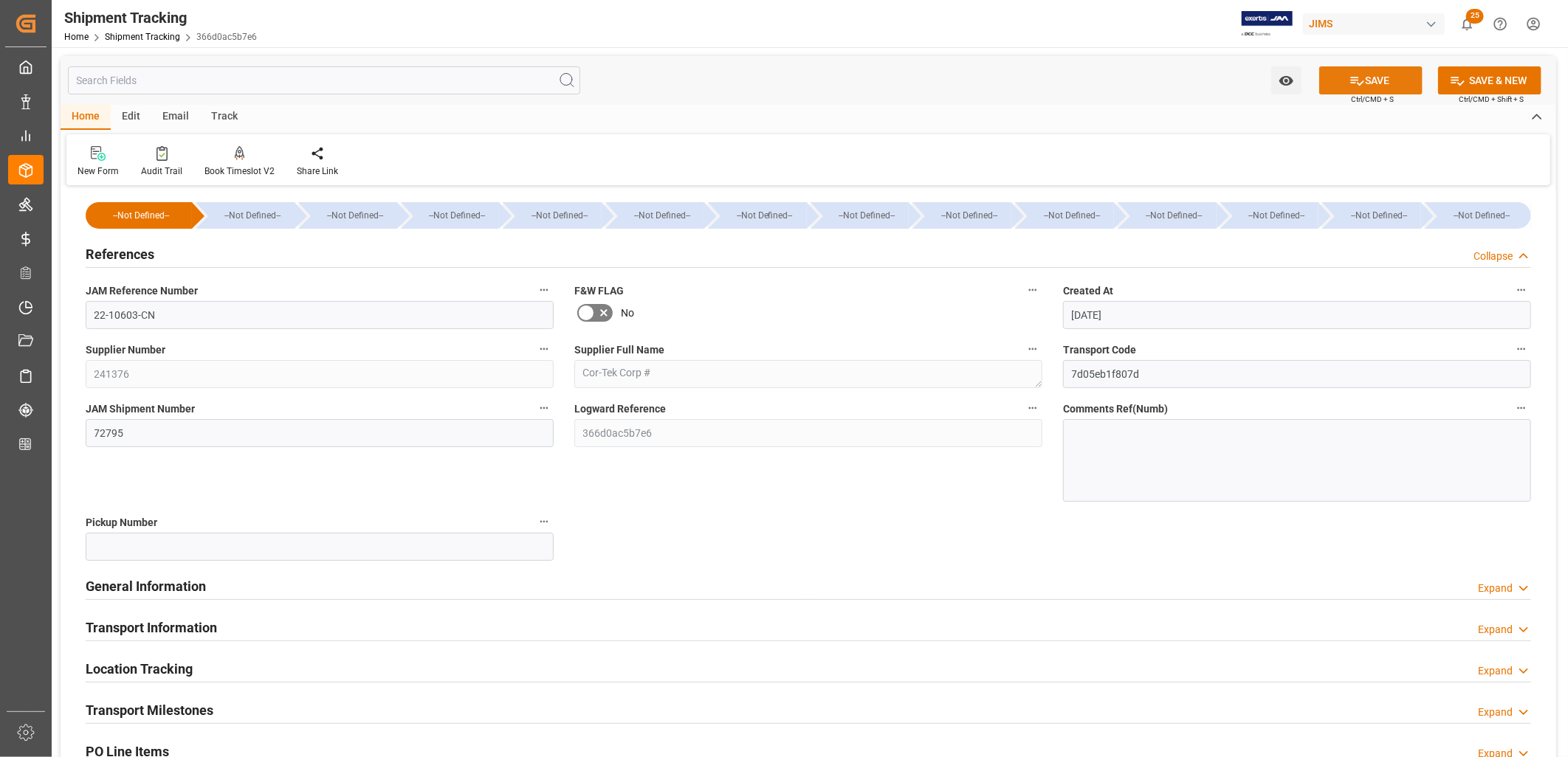
click at [1356, 75] on icon at bounding box center [1357, 81] width 16 height 16
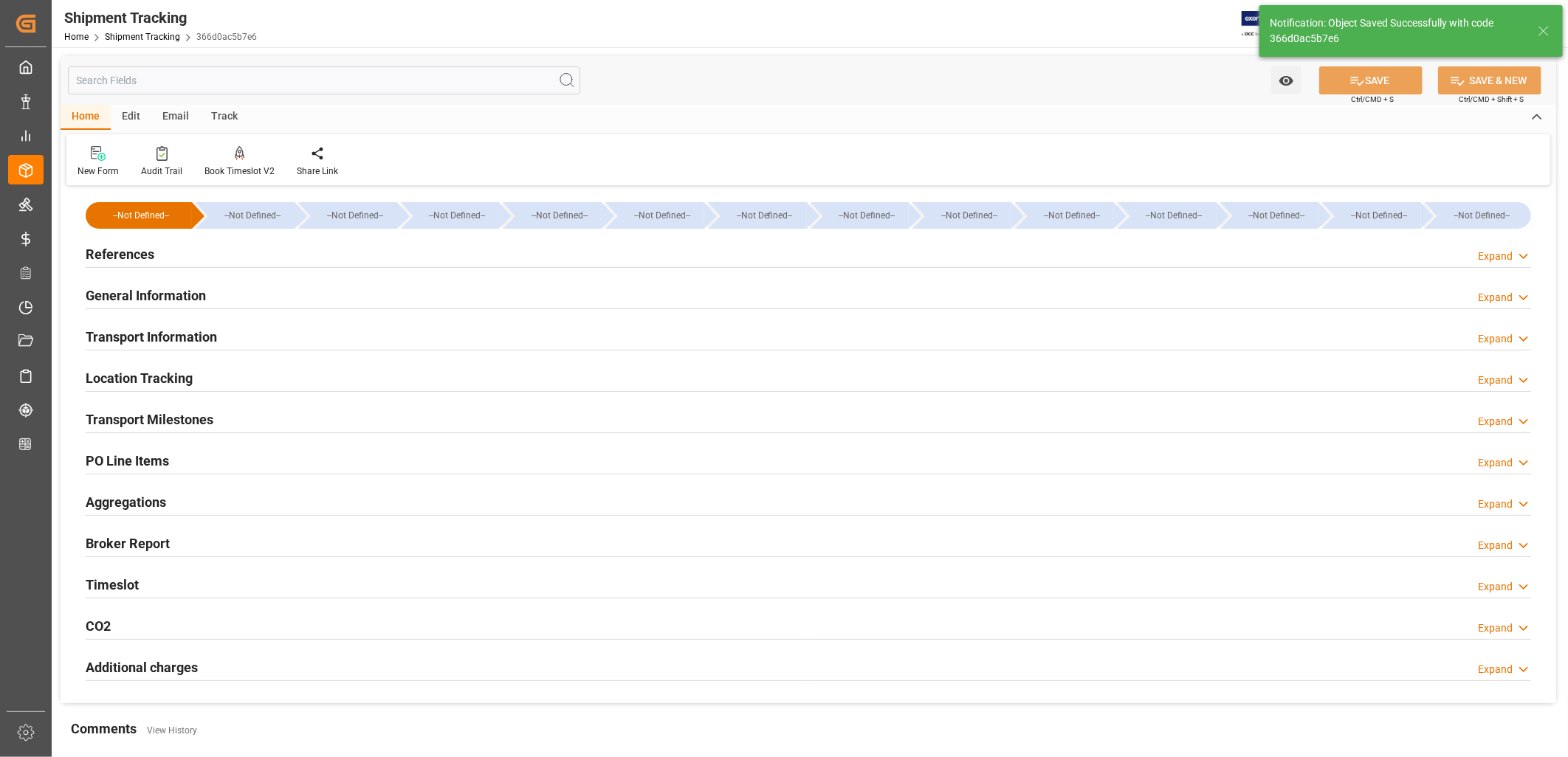
click at [190, 297] on h2 "General Information" at bounding box center [146, 295] width 120 height 20
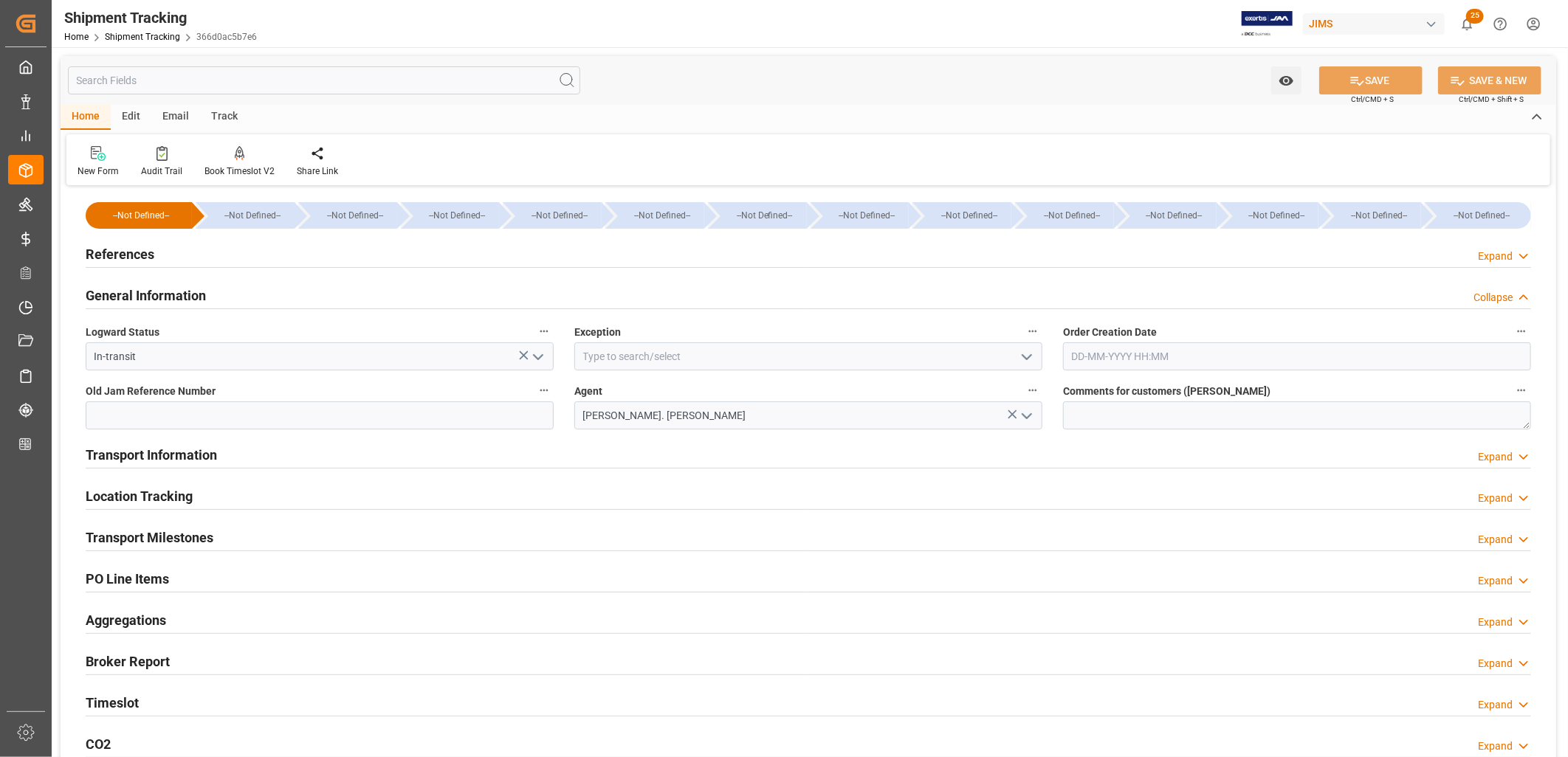
click at [166, 458] on h2 "Transport Information" at bounding box center [152, 454] width 132 height 20
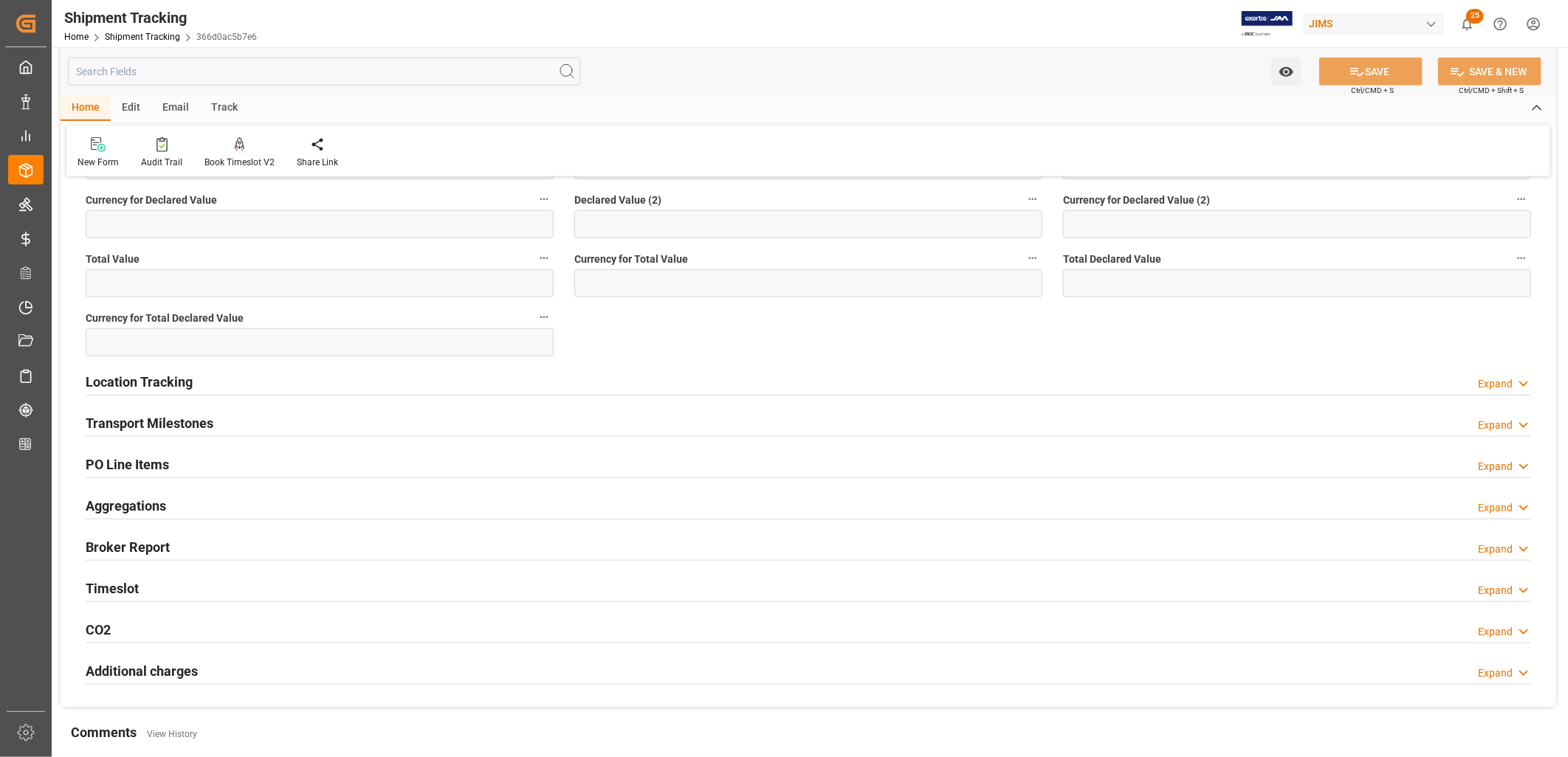
scroll to position [738, 0]
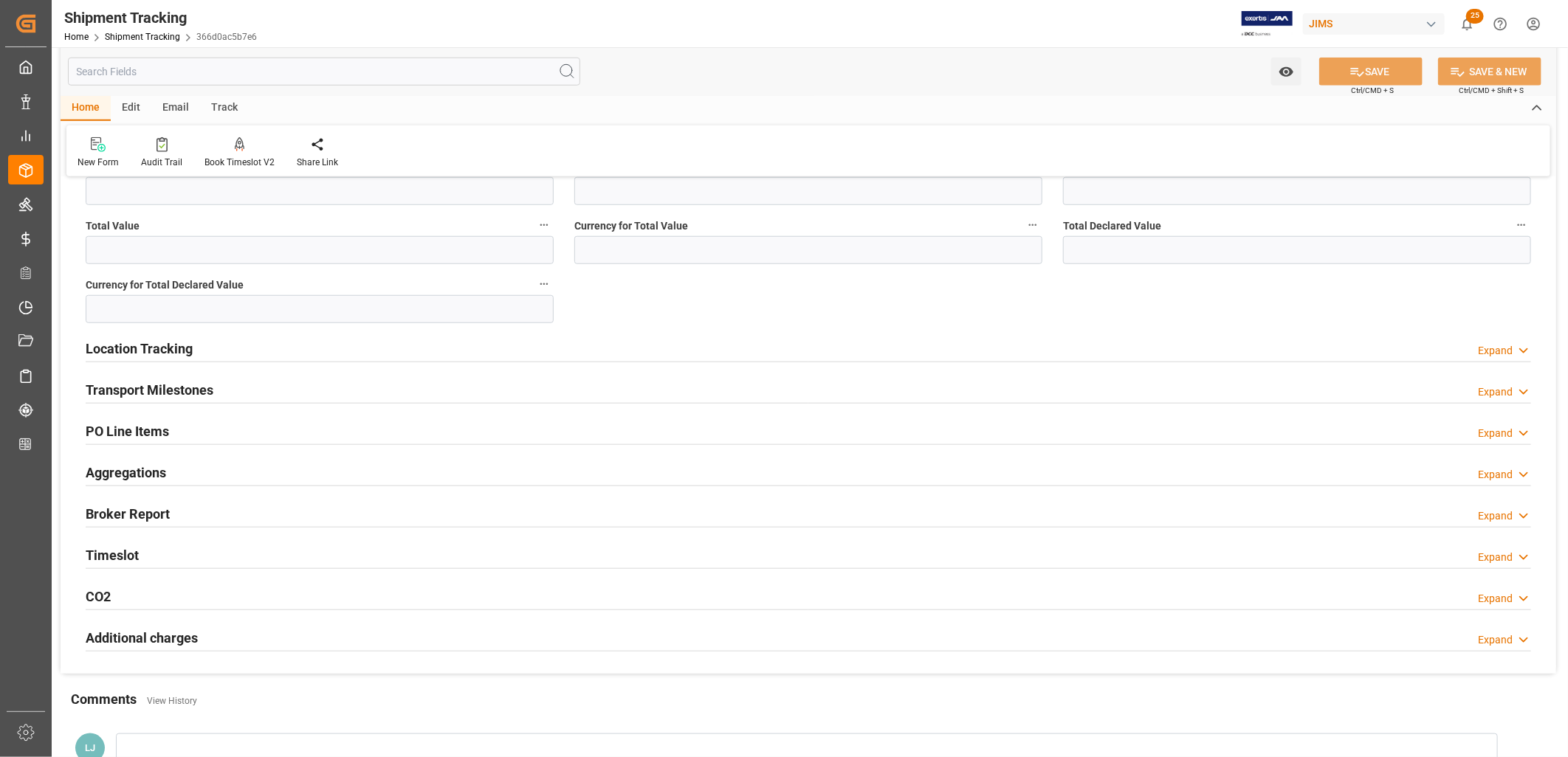
click at [174, 389] on h2 "Transport Milestones" at bounding box center [150, 389] width 128 height 20
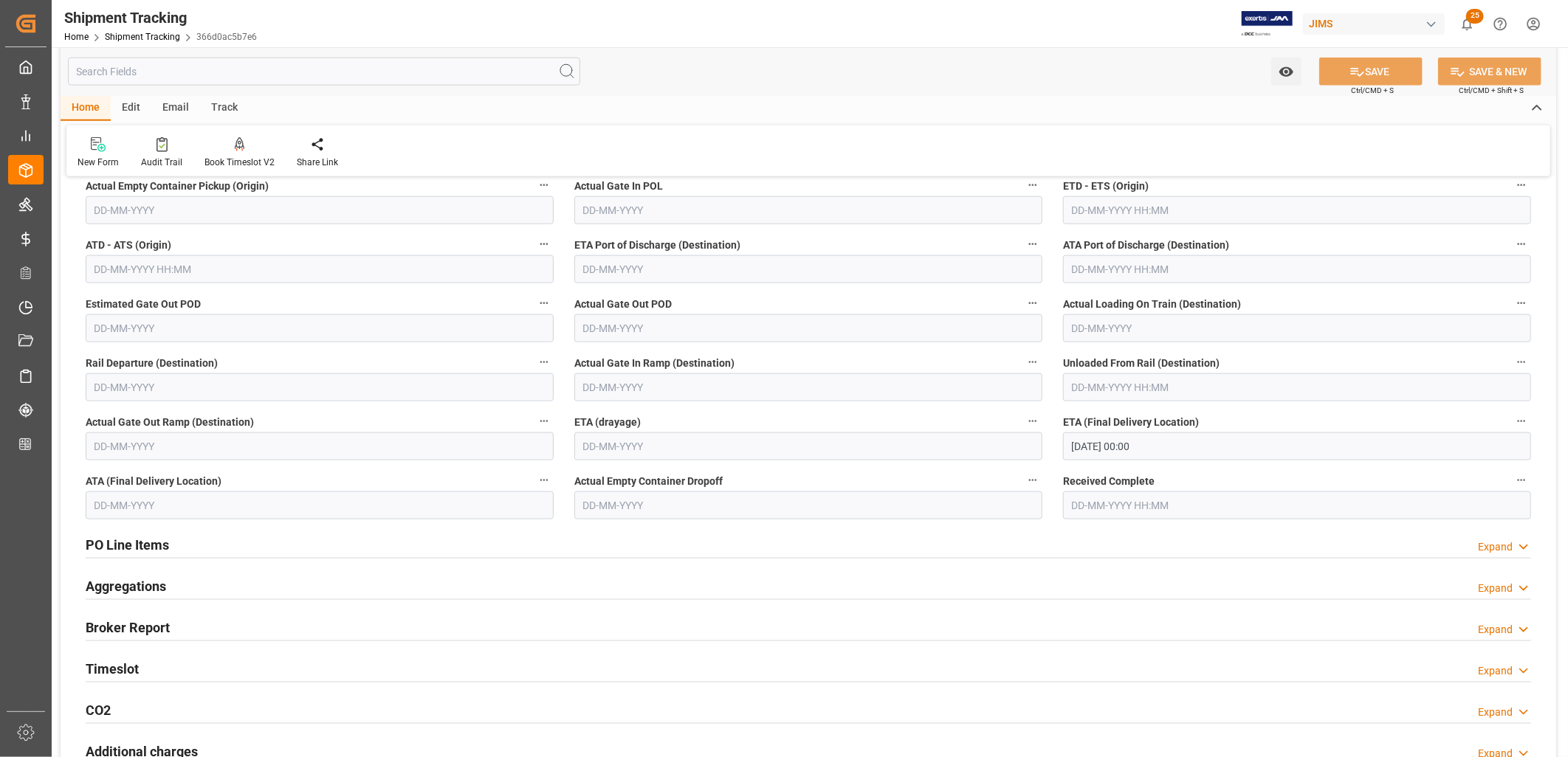
scroll to position [1066, 0]
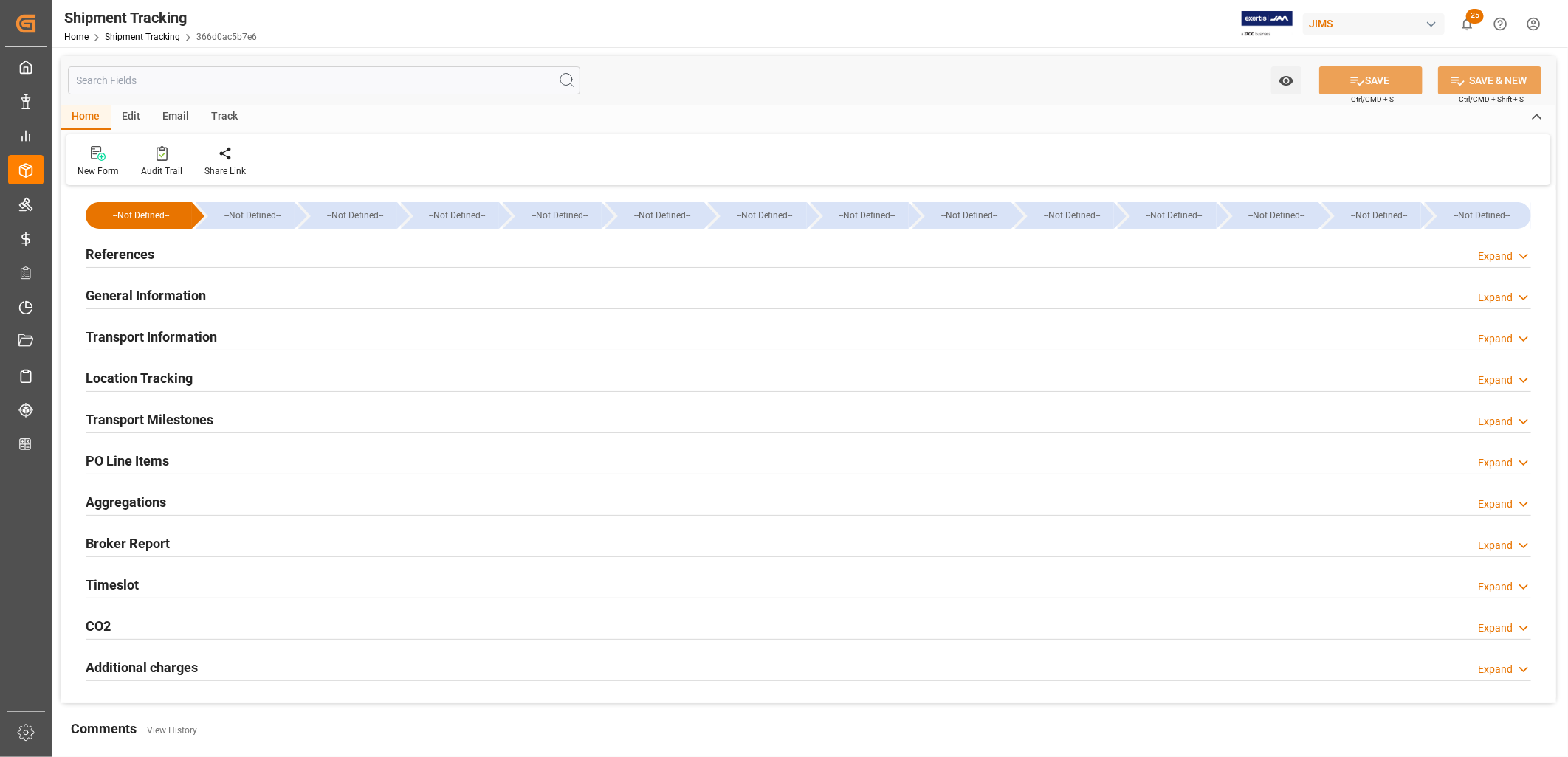
type input "[DATE]"
click at [145, 253] on h2 "References" at bounding box center [120, 254] width 69 height 20
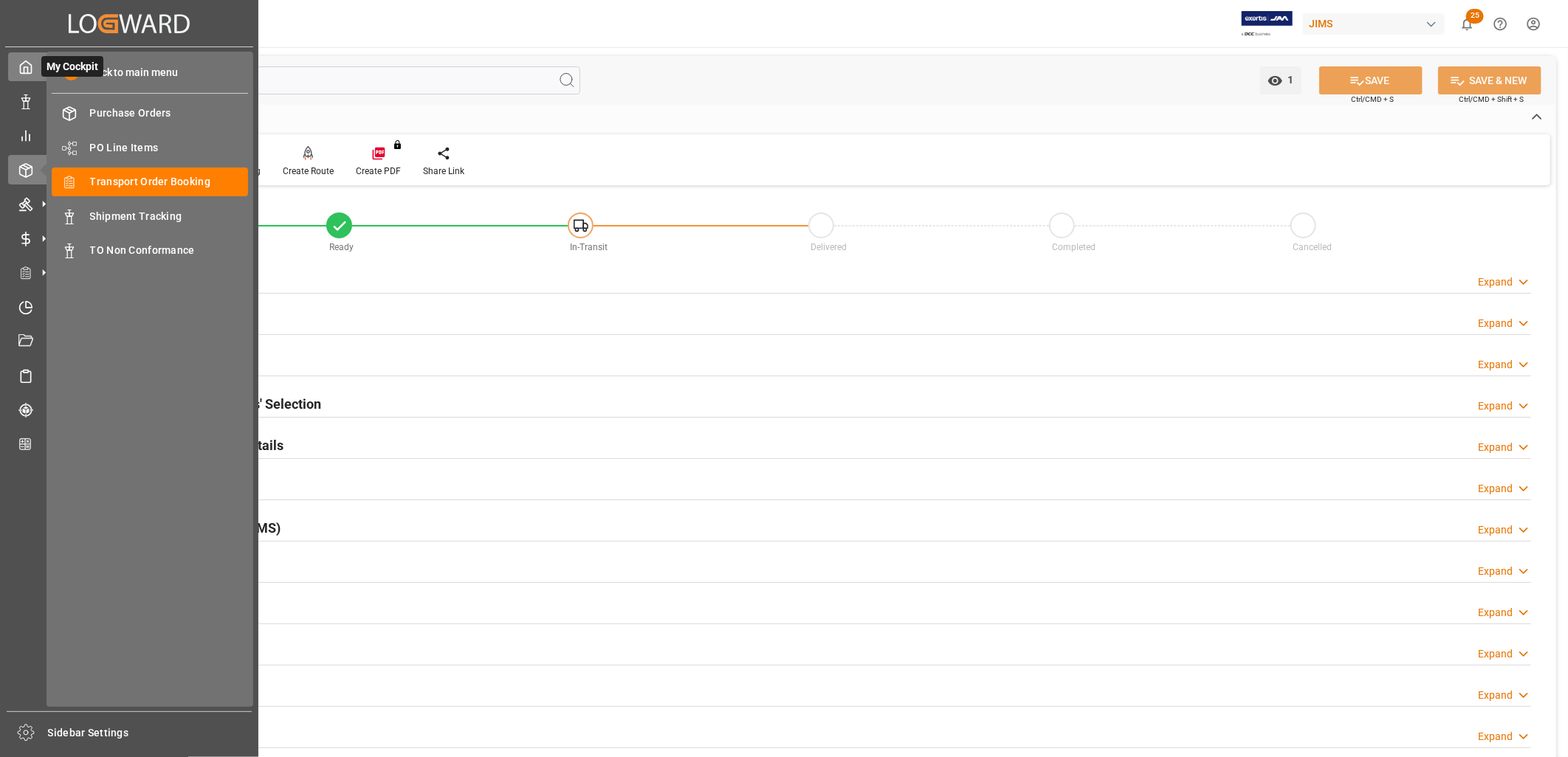
click at [25, 60] on icon at bounding box center [26, 67] width 15 height 15
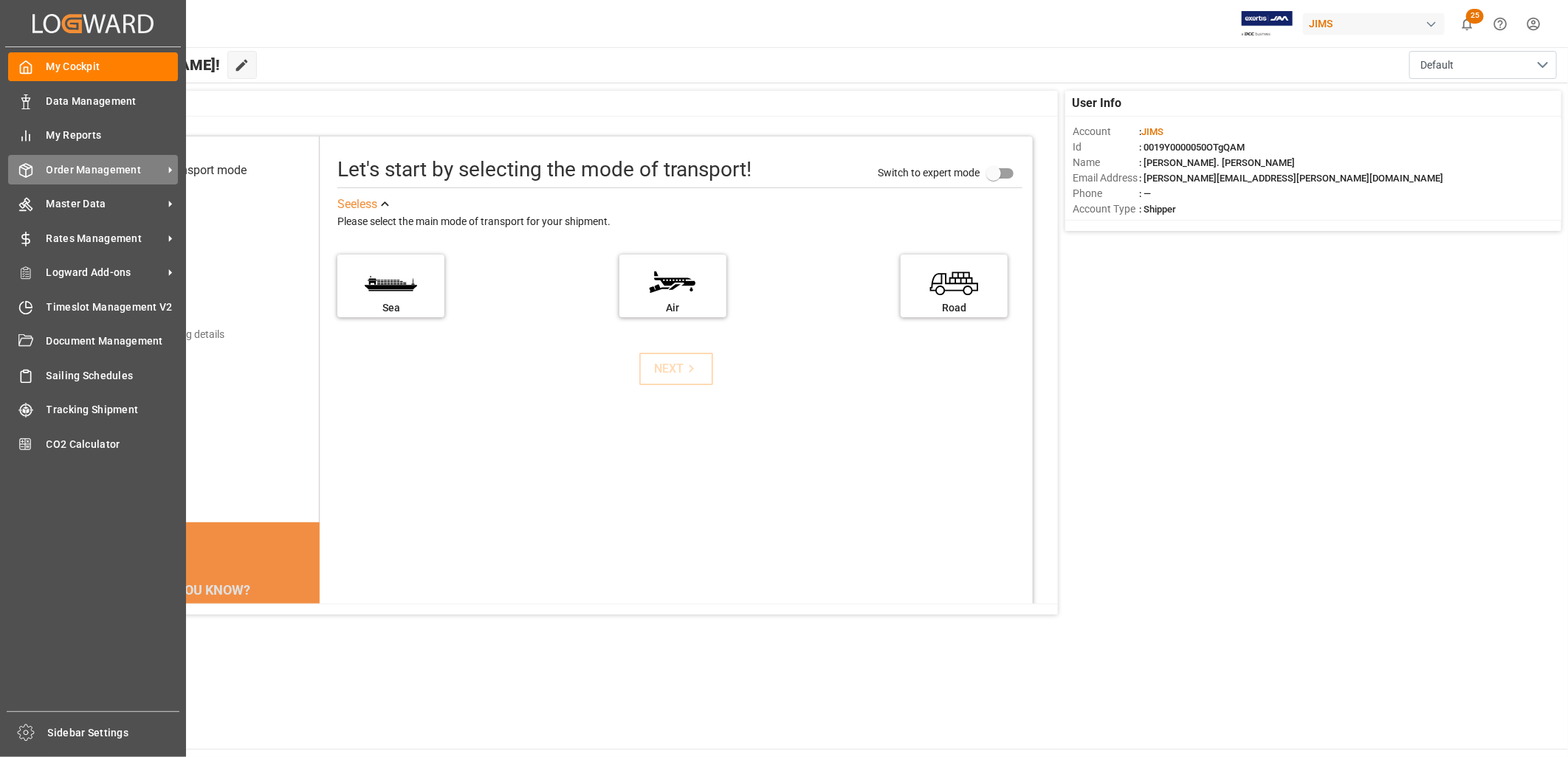
click at [120, 171] on span "Order Management" at bounding box center [105, 170] width 117 height 16
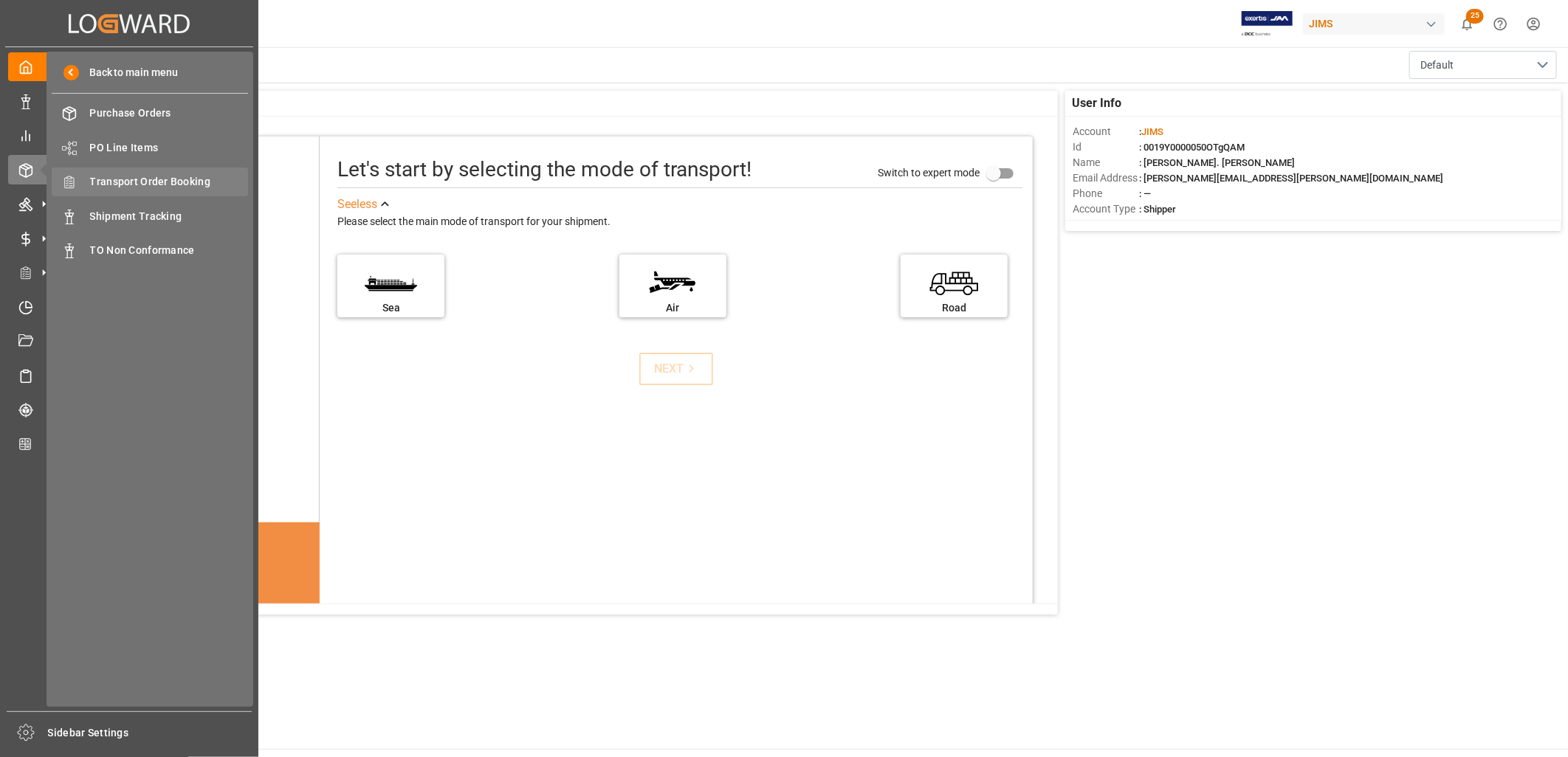
click at [159, 174] on span "Transport Order Booking" at bounding box center [169, 182] width 159 height 16
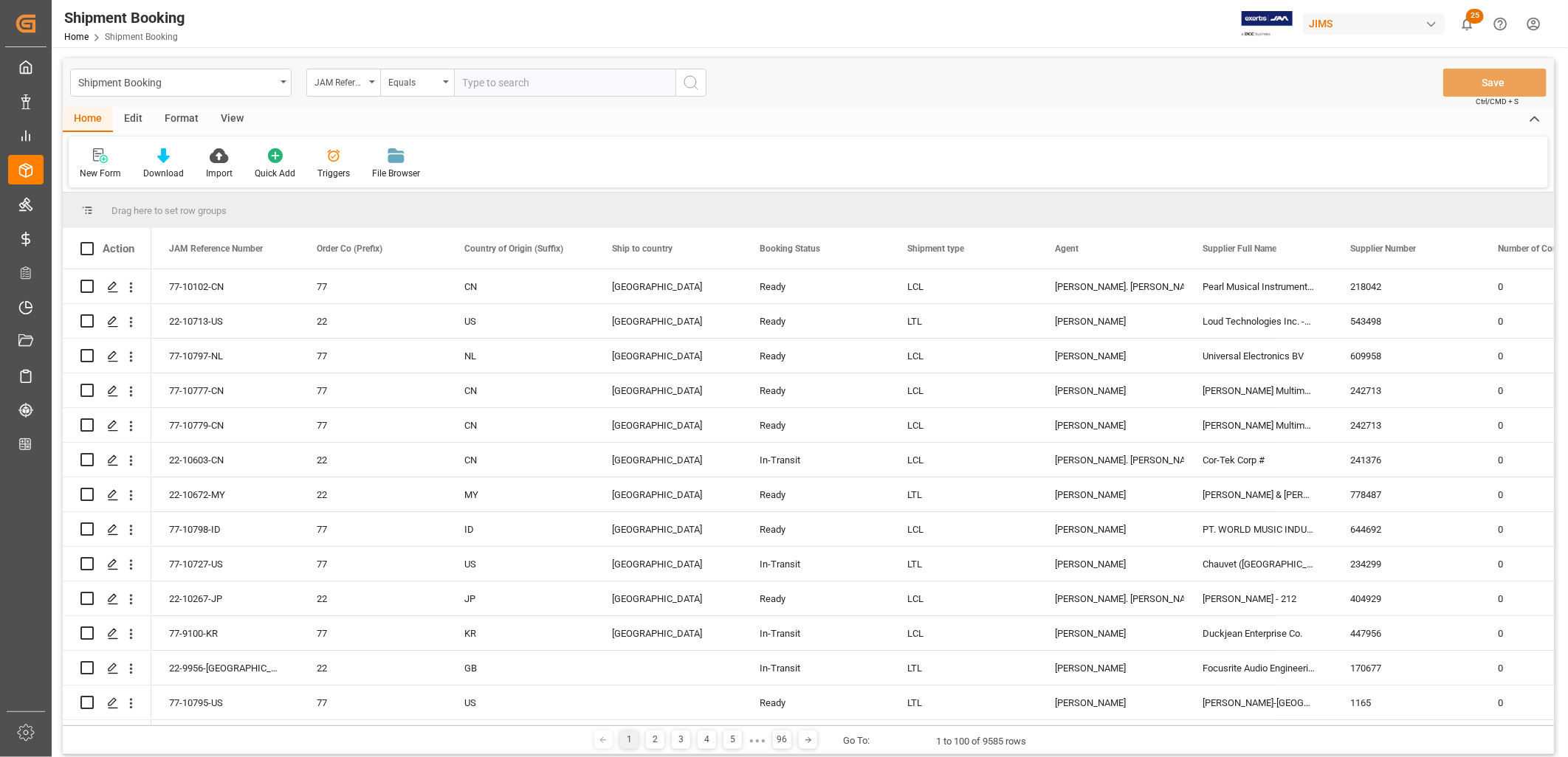
click at [476, 75] on input "text" at bounding box center [565, 83] width 221 height 28
type input "22-9678-MY"
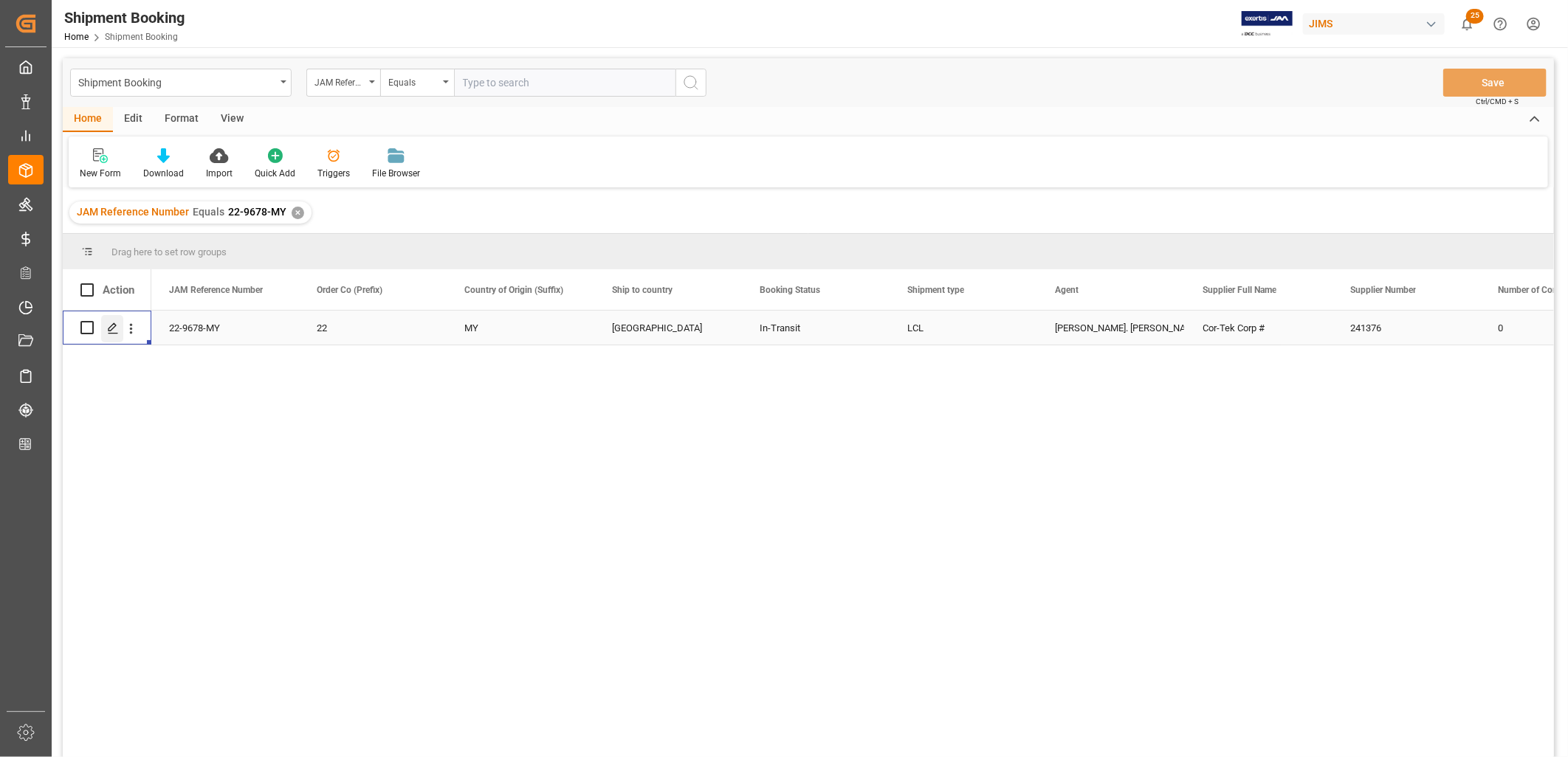
click at [108, 326] on icon "Press SPACE to select this row." at bounding box center [113, 328] width 12 height 12
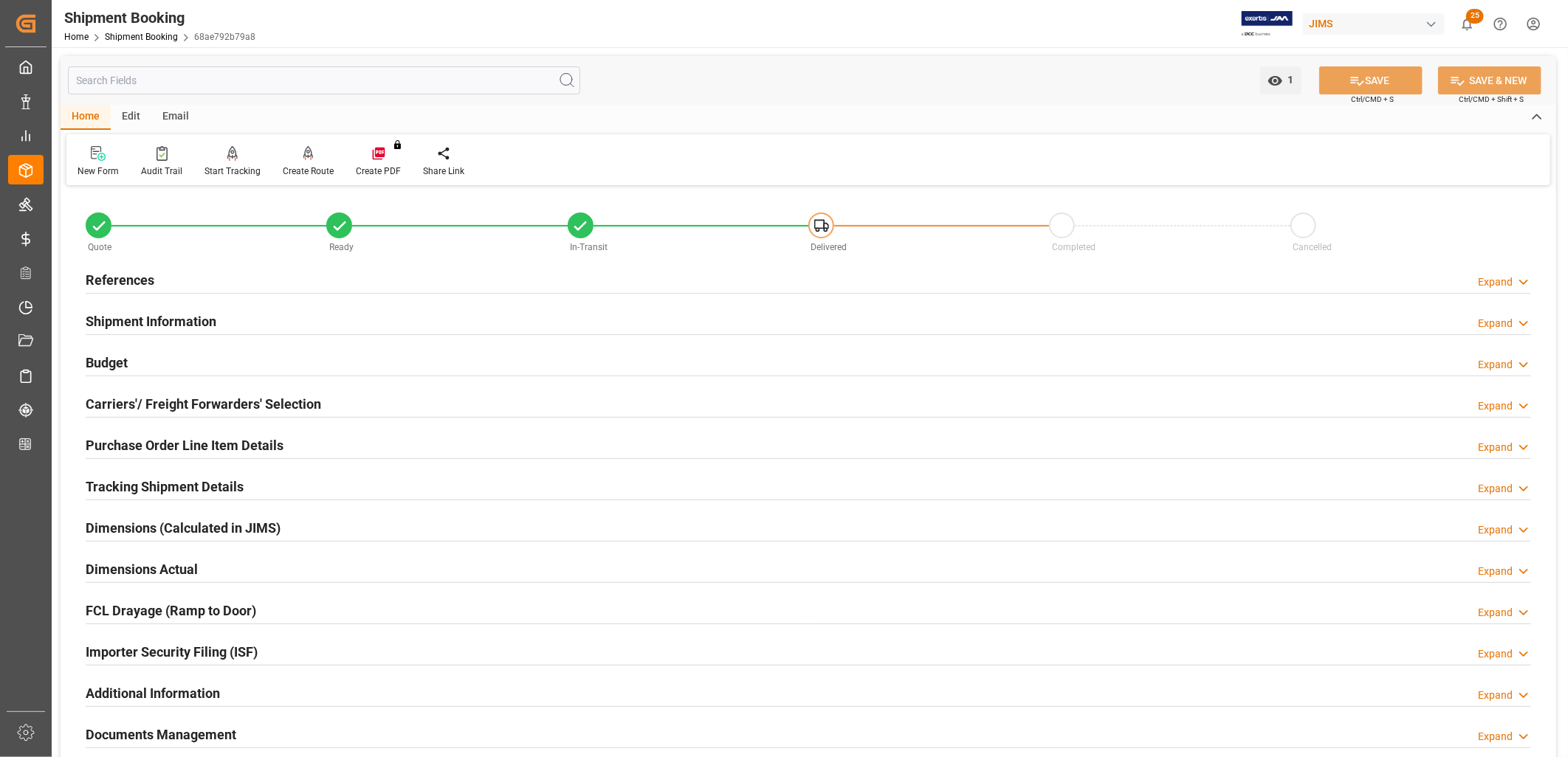
click at [142, 279] on h2 "References" at bounding box center [120, 279] width 69 height 20
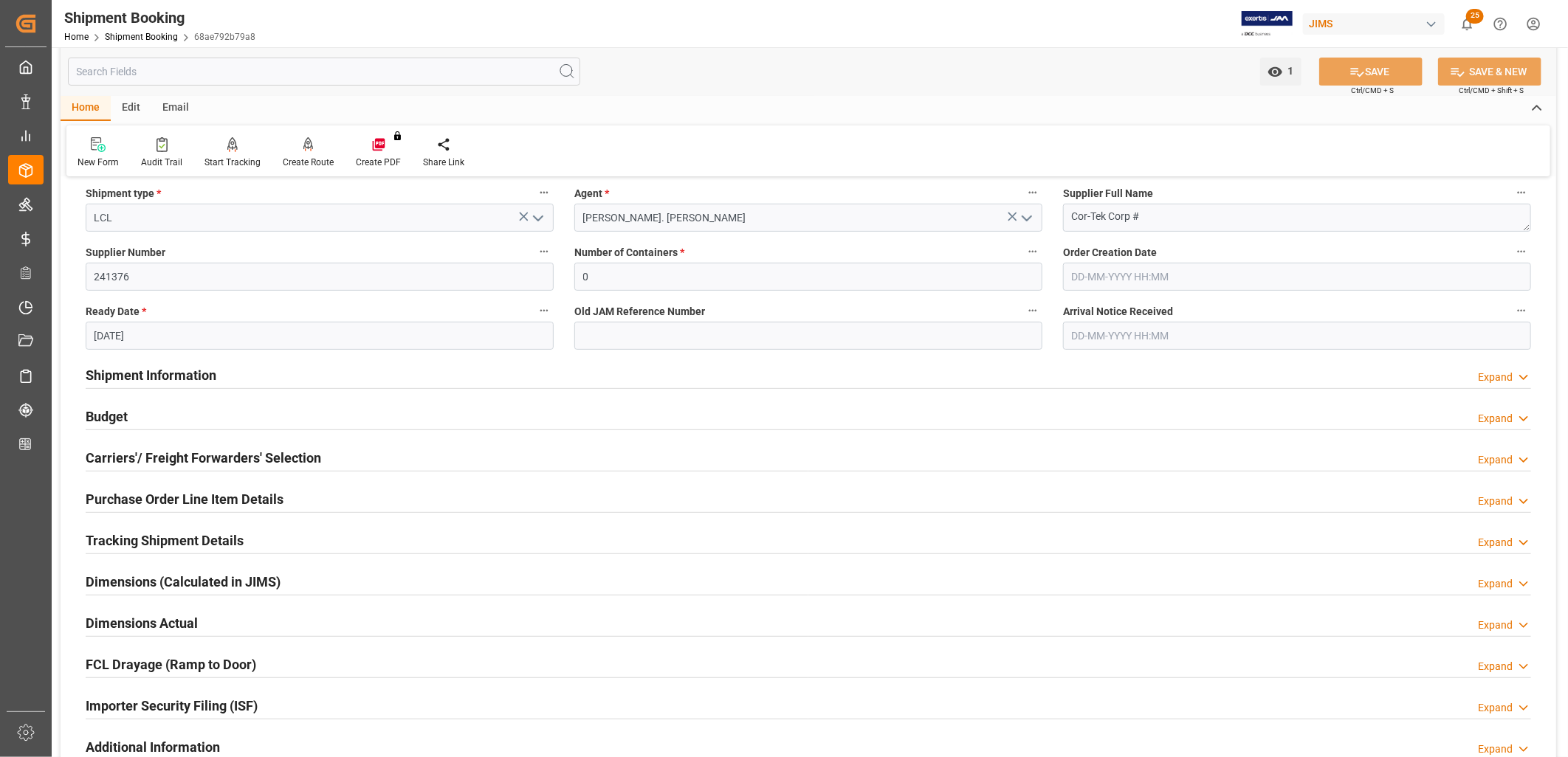
scroll to position [246, 0]
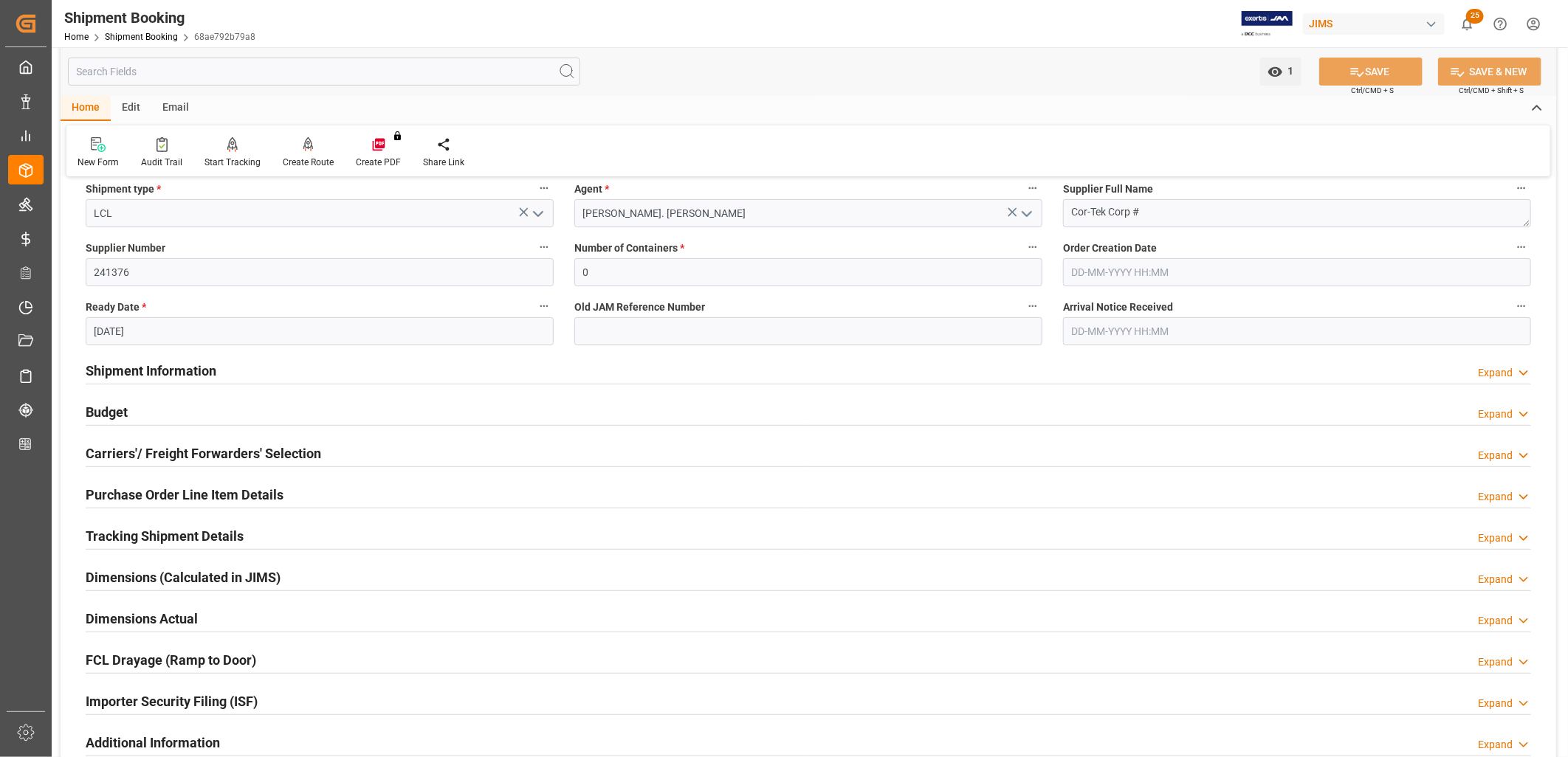
click at [175, 536] on h2 "Tracking Shipment Details" at bounding box center [165, 536] width 158 height 20
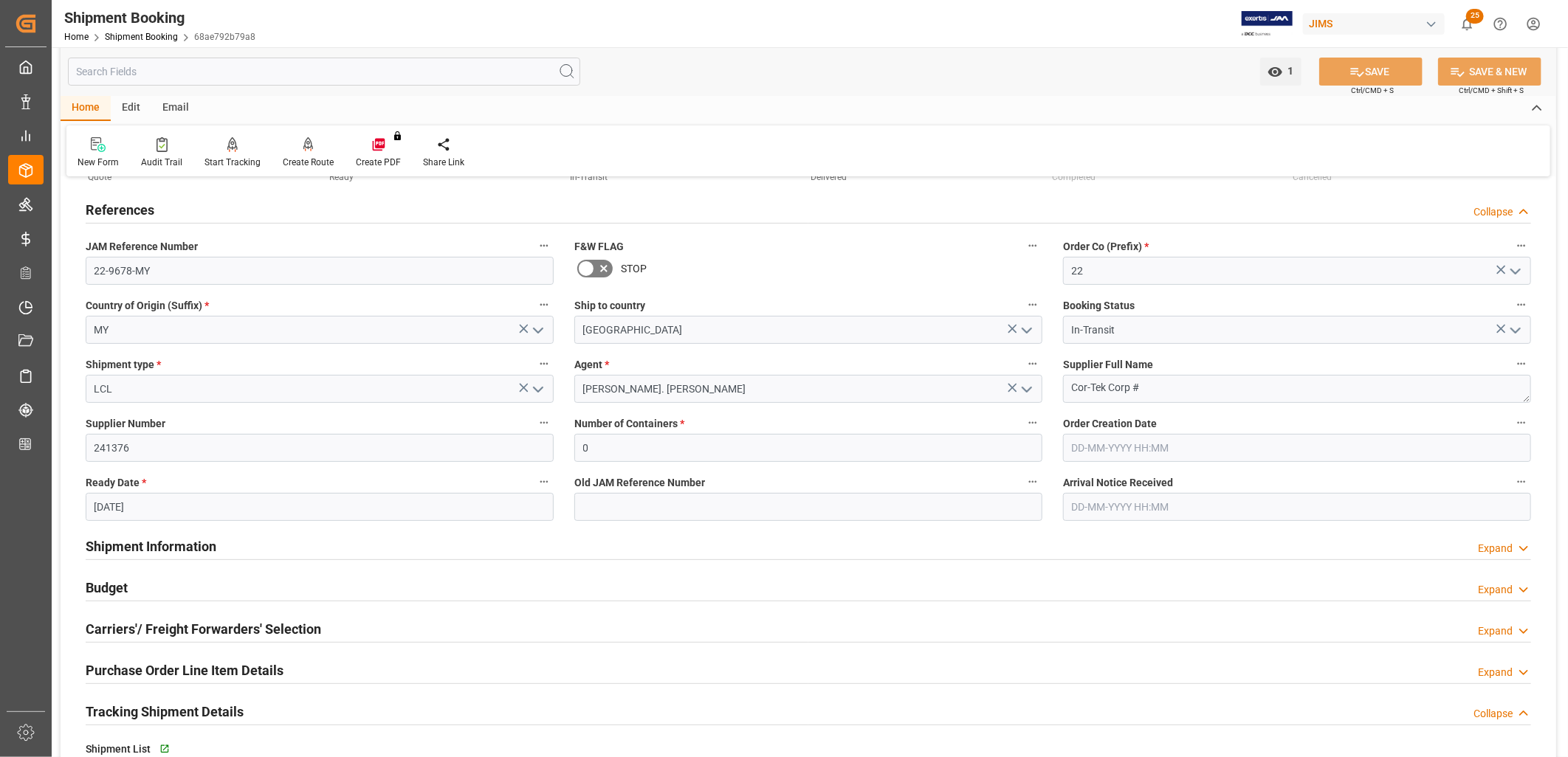
scroll to position [164, 0]
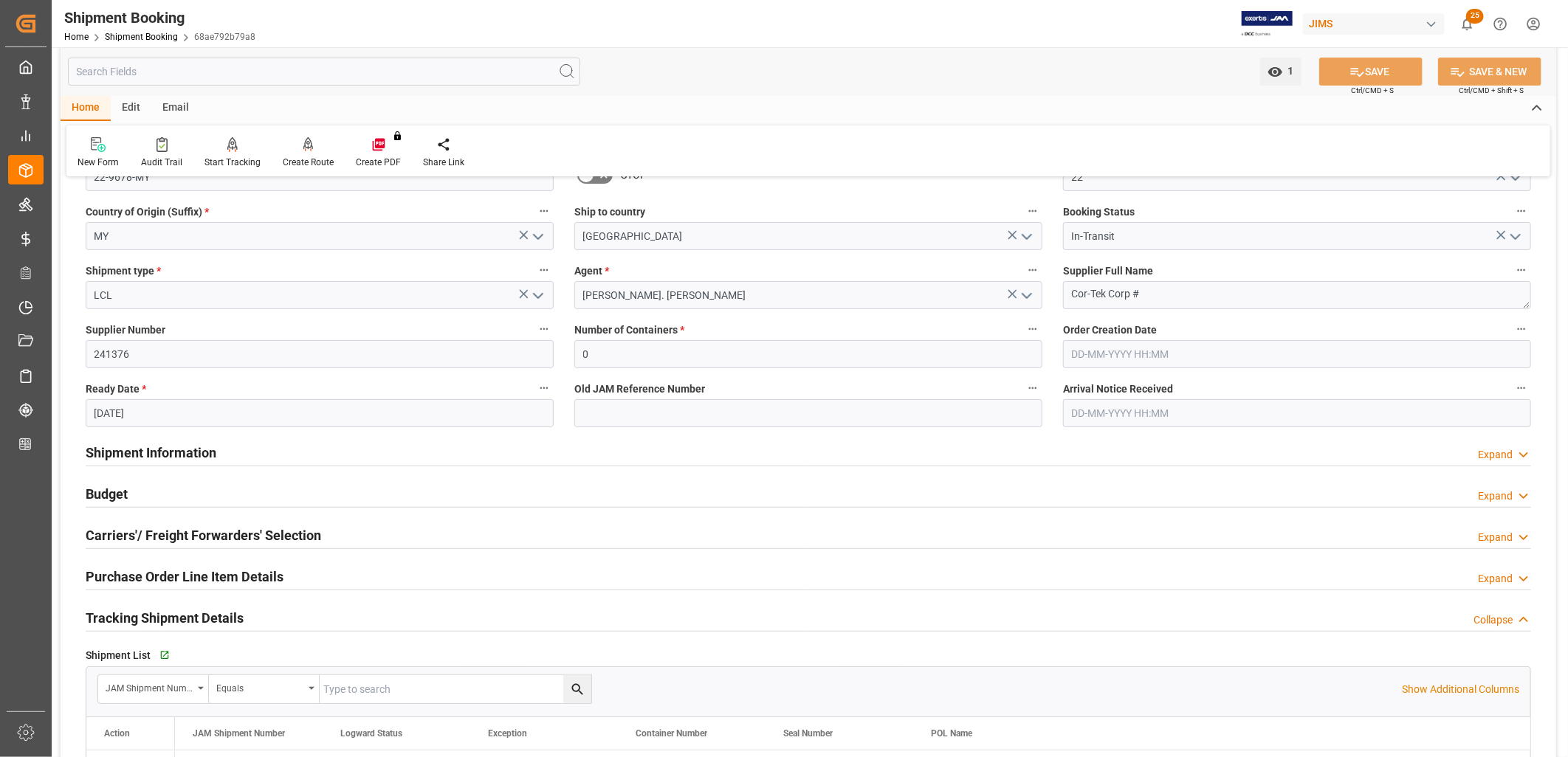
click at [109, 496] on h2 "Budget" at bounding box center [107, 494] width 42 height 20
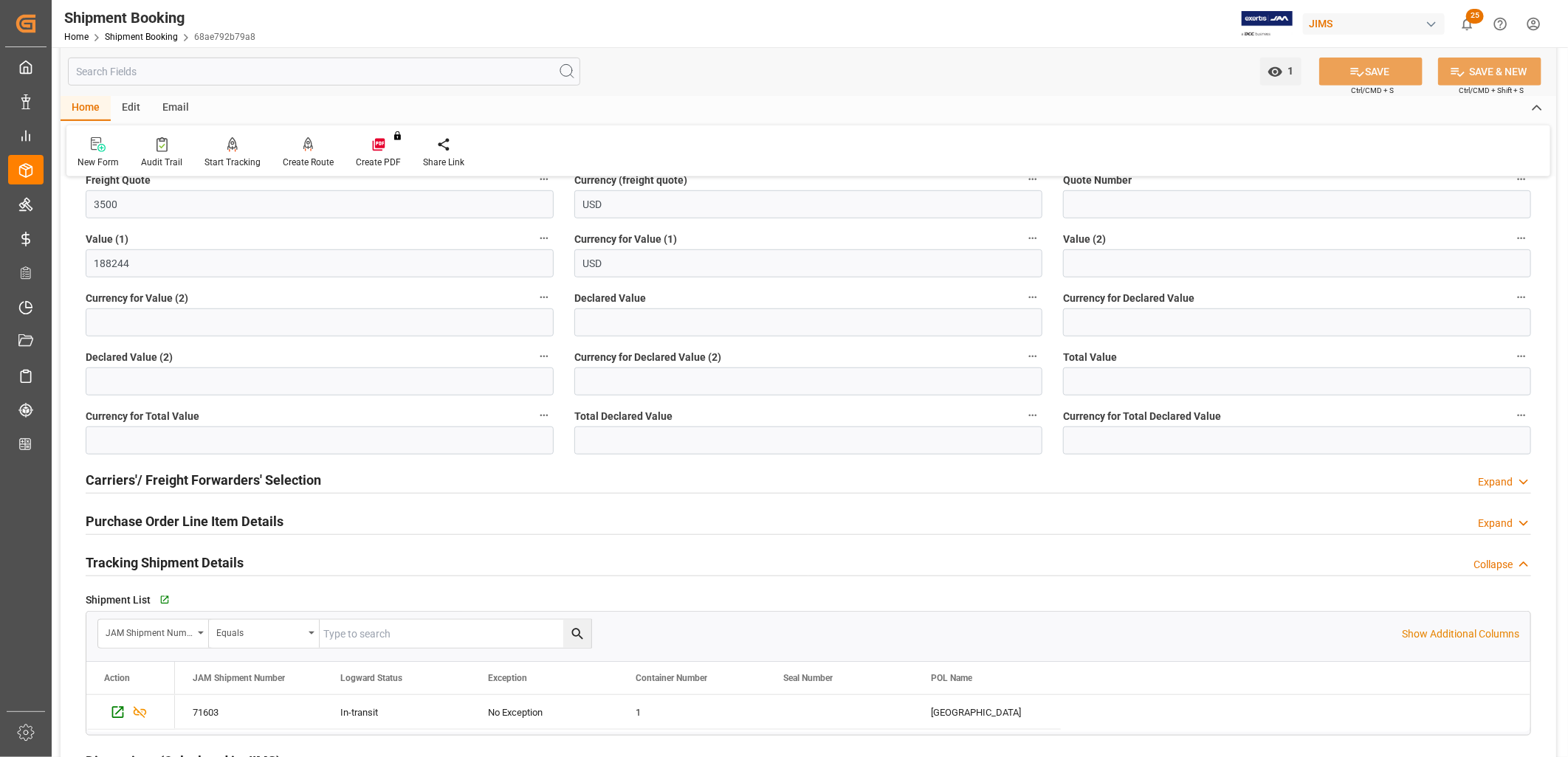
scroll to position [655, 0]
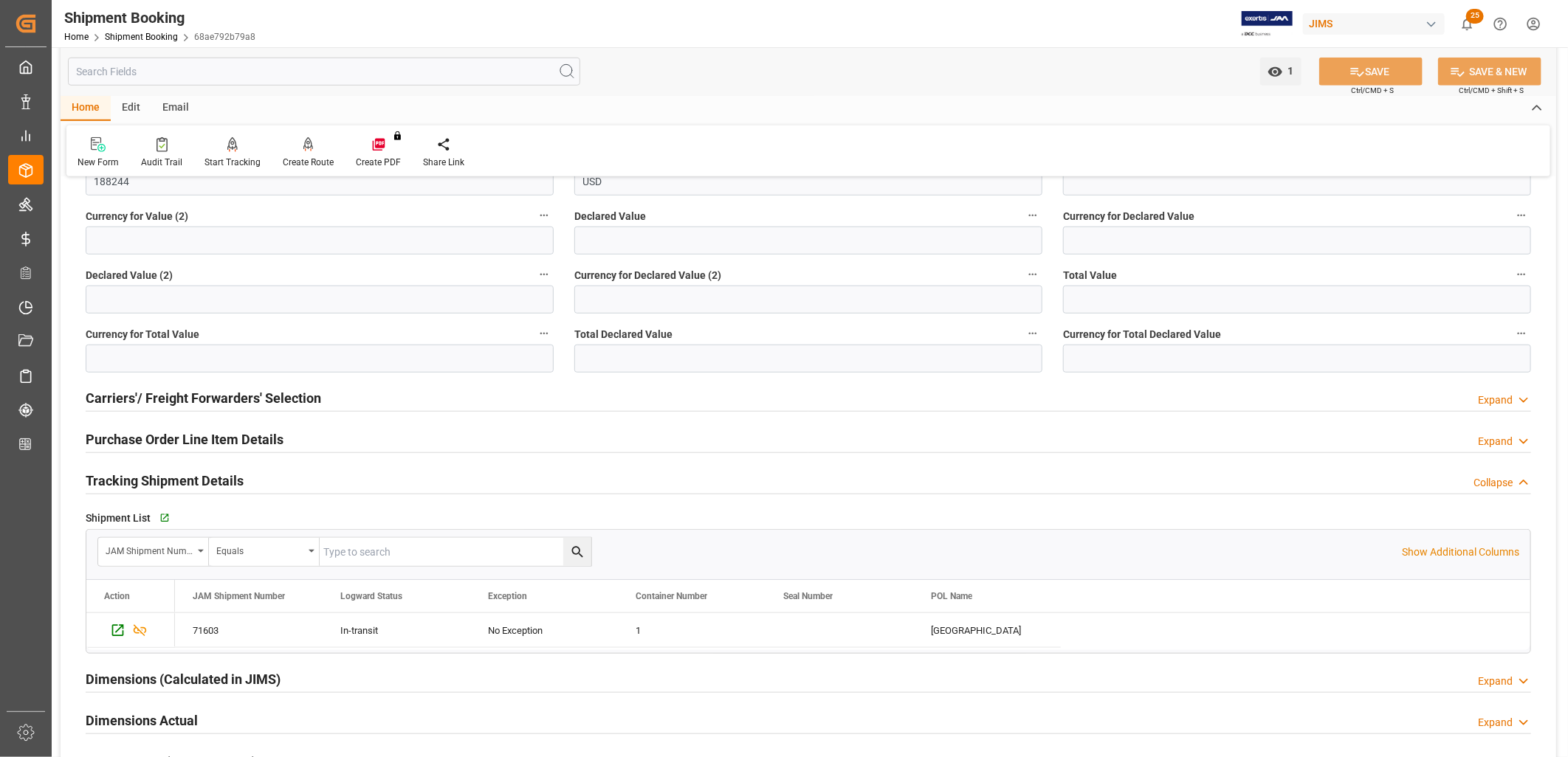
click at [292, 394] on h2 "Carriers'/ Freight Forwarders' Selection" at bounding box center [203, 398] width 236 height 20
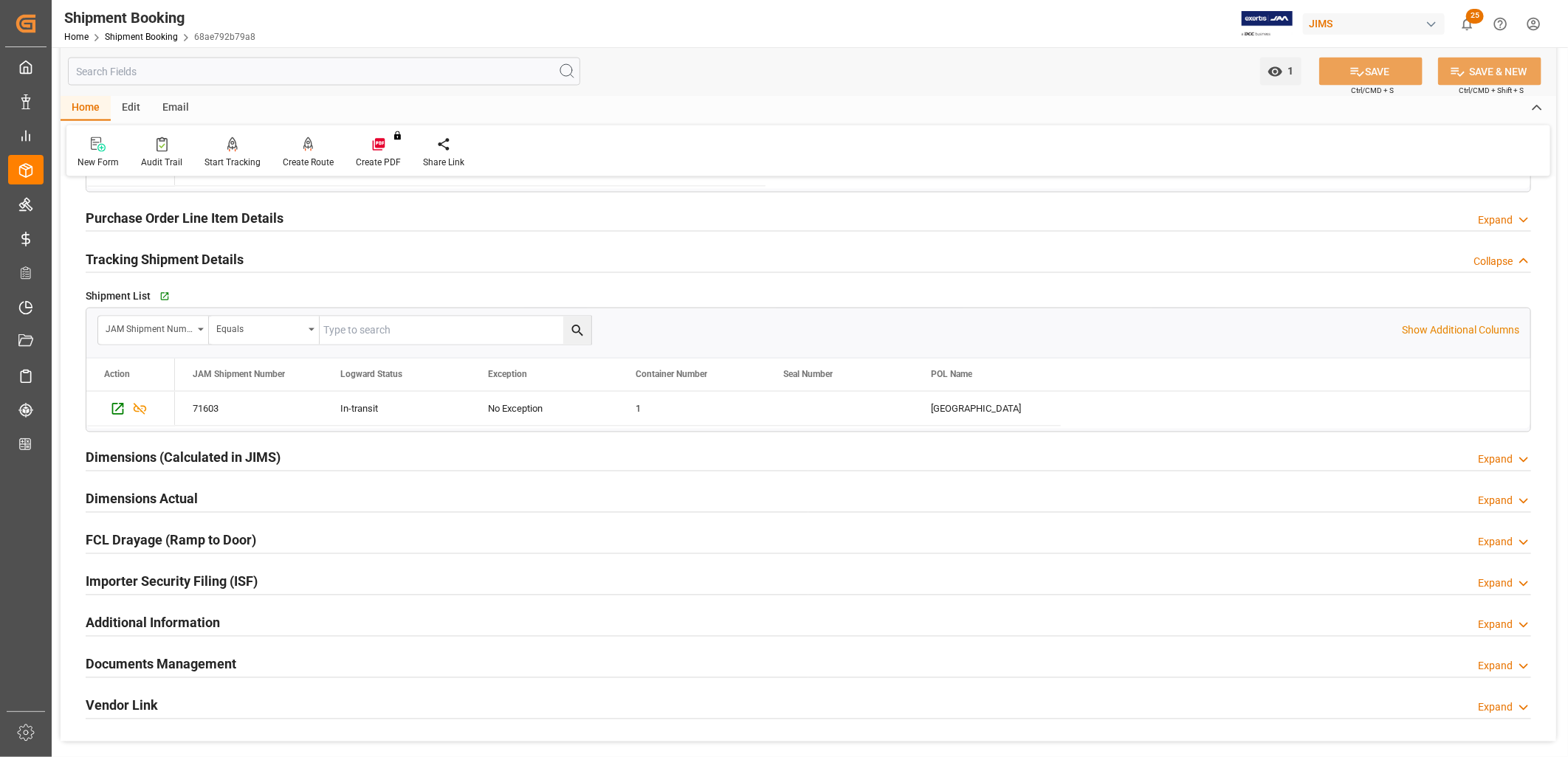
scroll to position [1557, 0]
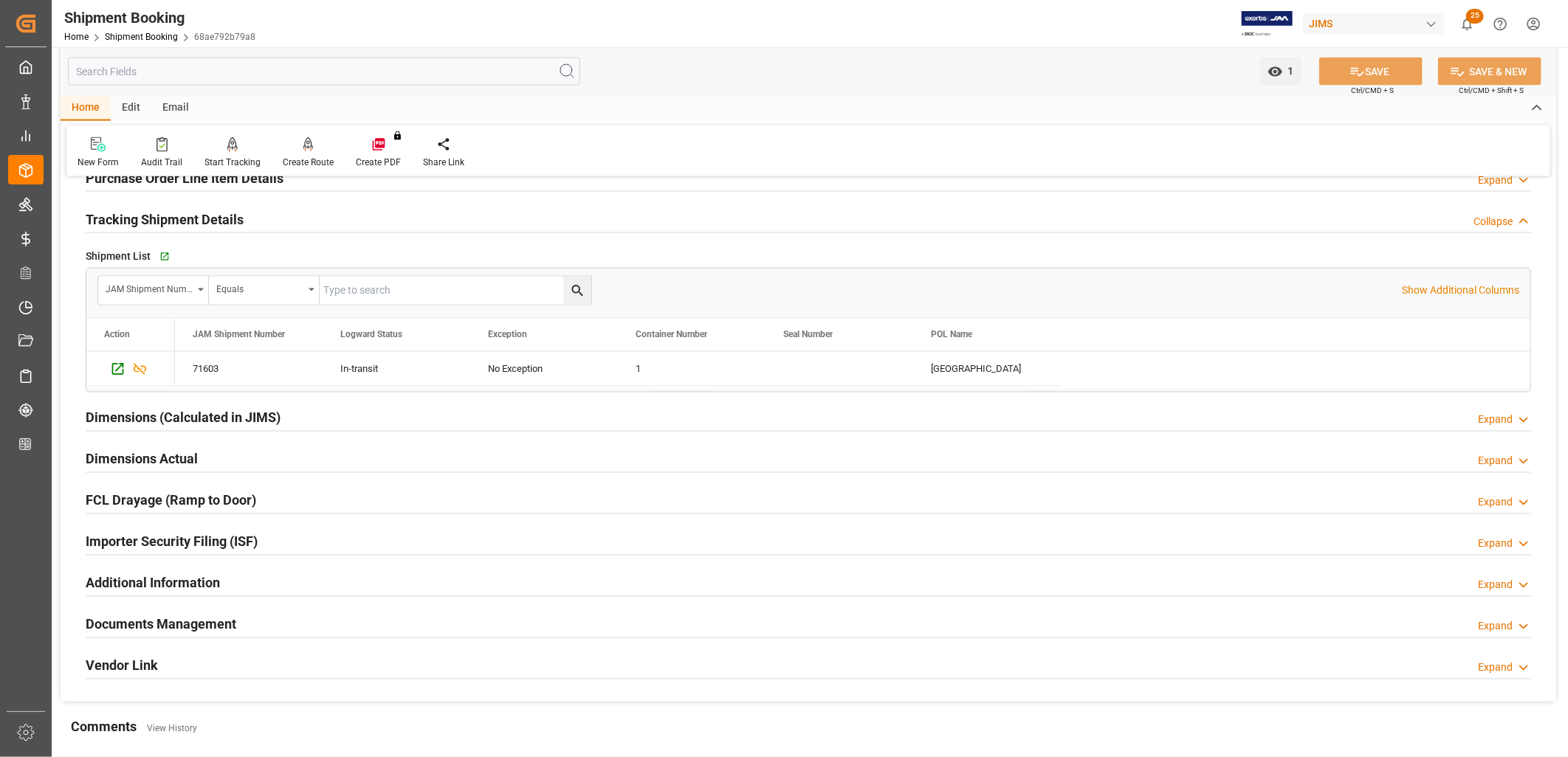
click at [209, 622] on h2 "Documents Management" at bounding box center [161, 624] width 150 height 20
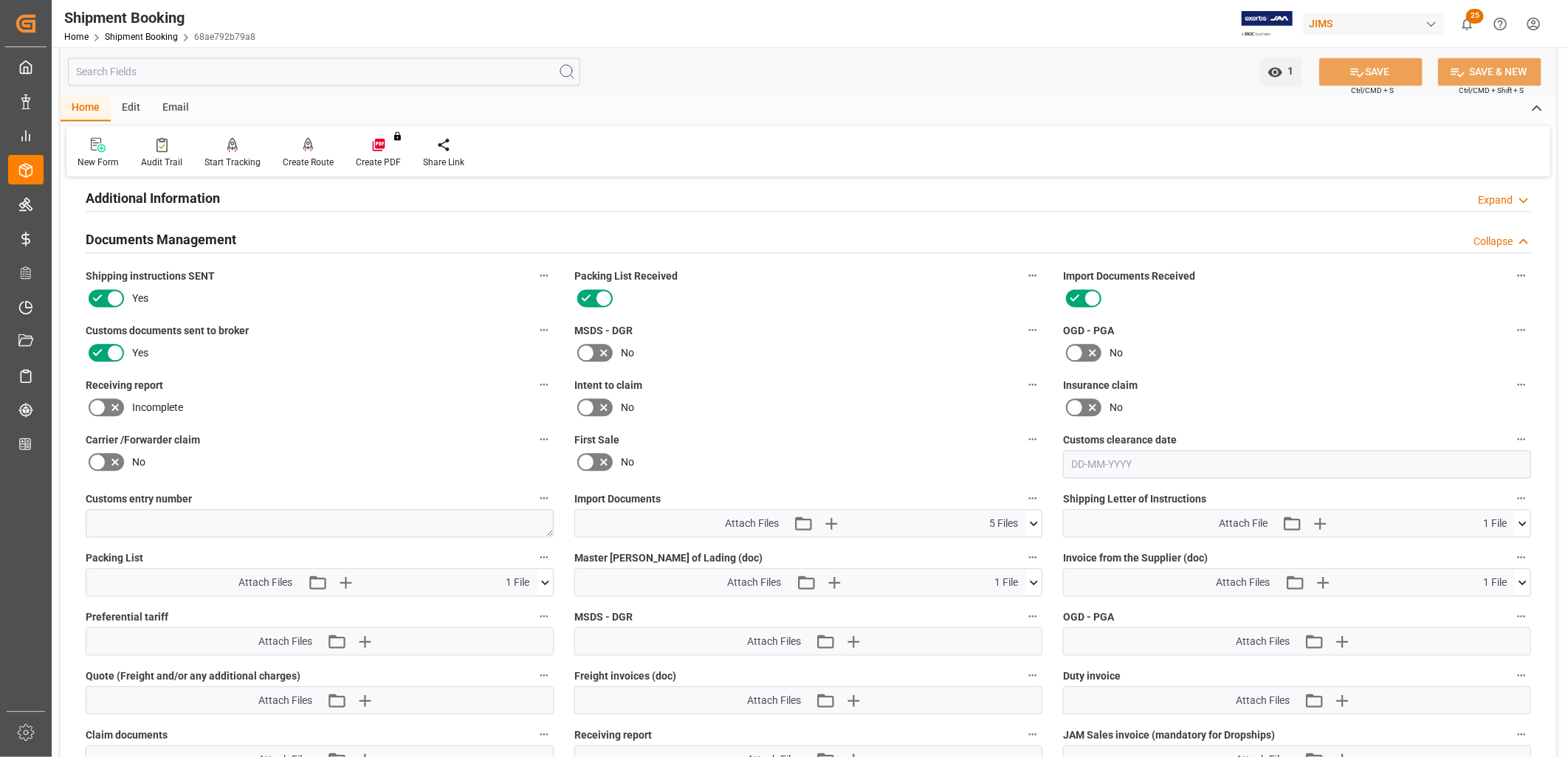
scroll to position [1967, 0]
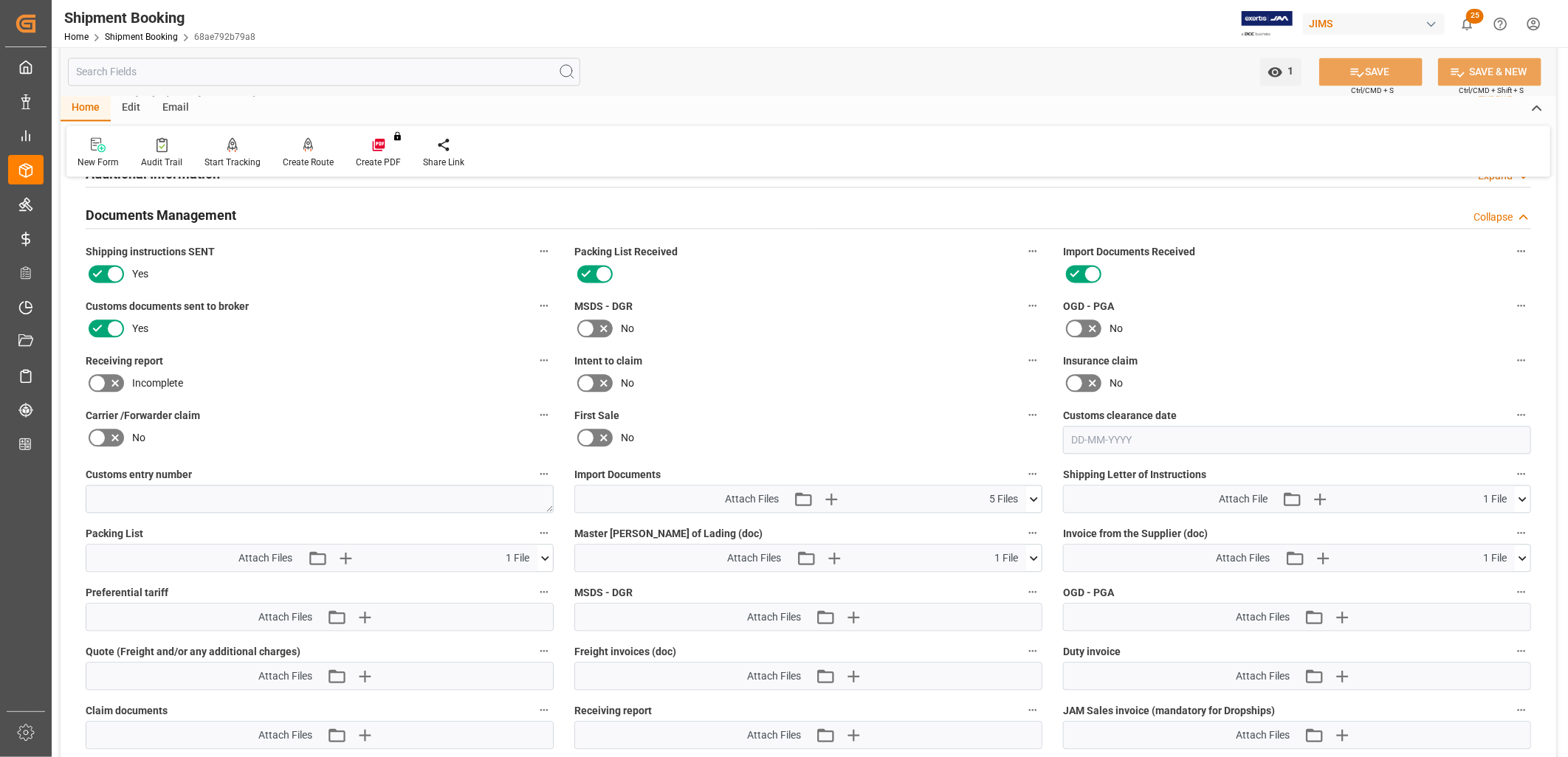
click at [1034, 492] on icon at bounding box center [1033, 499] width 16 height 16
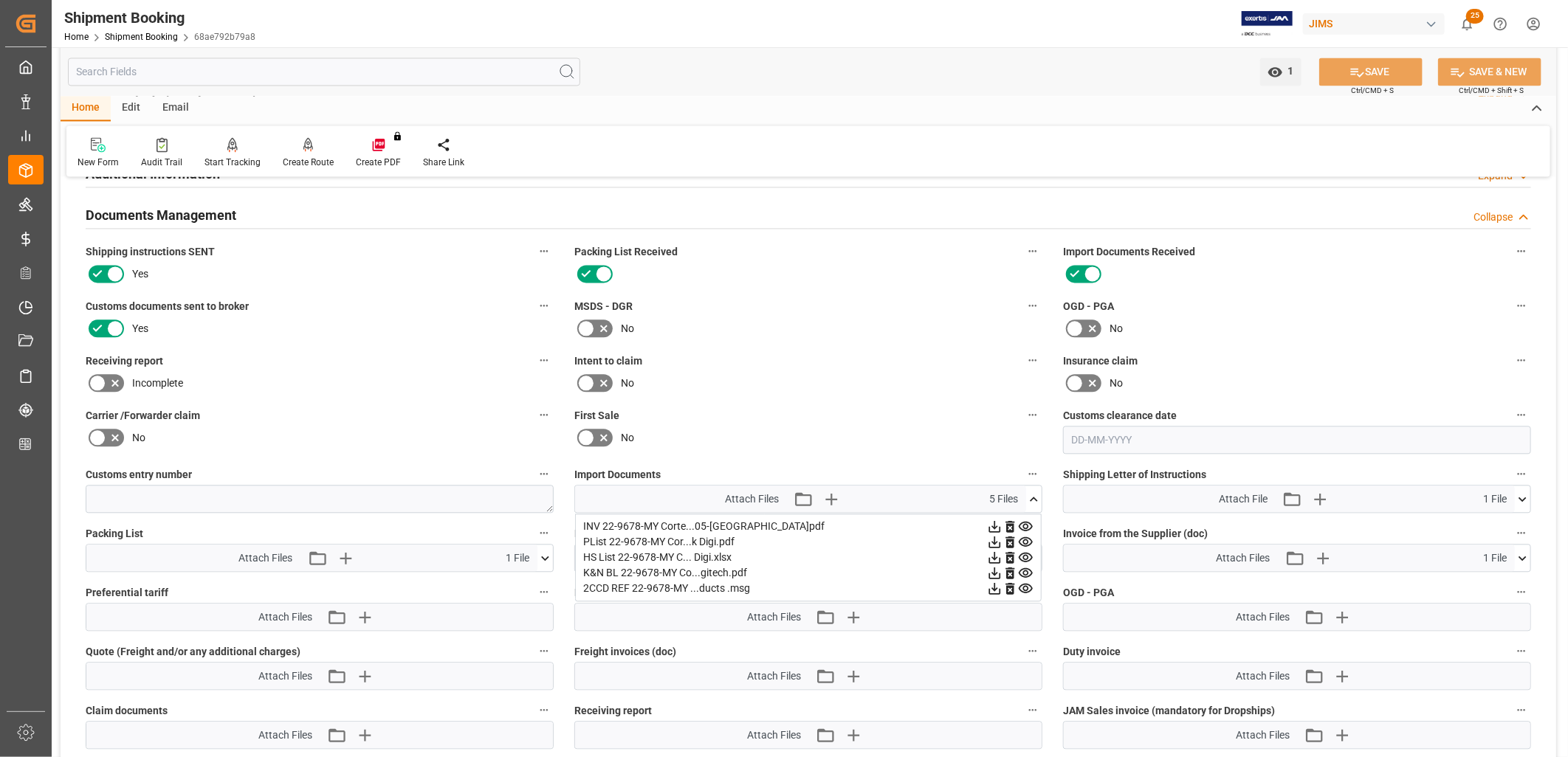
click at [1034, 492] on icon at bounding box center [1033, 499] width 16 height 16
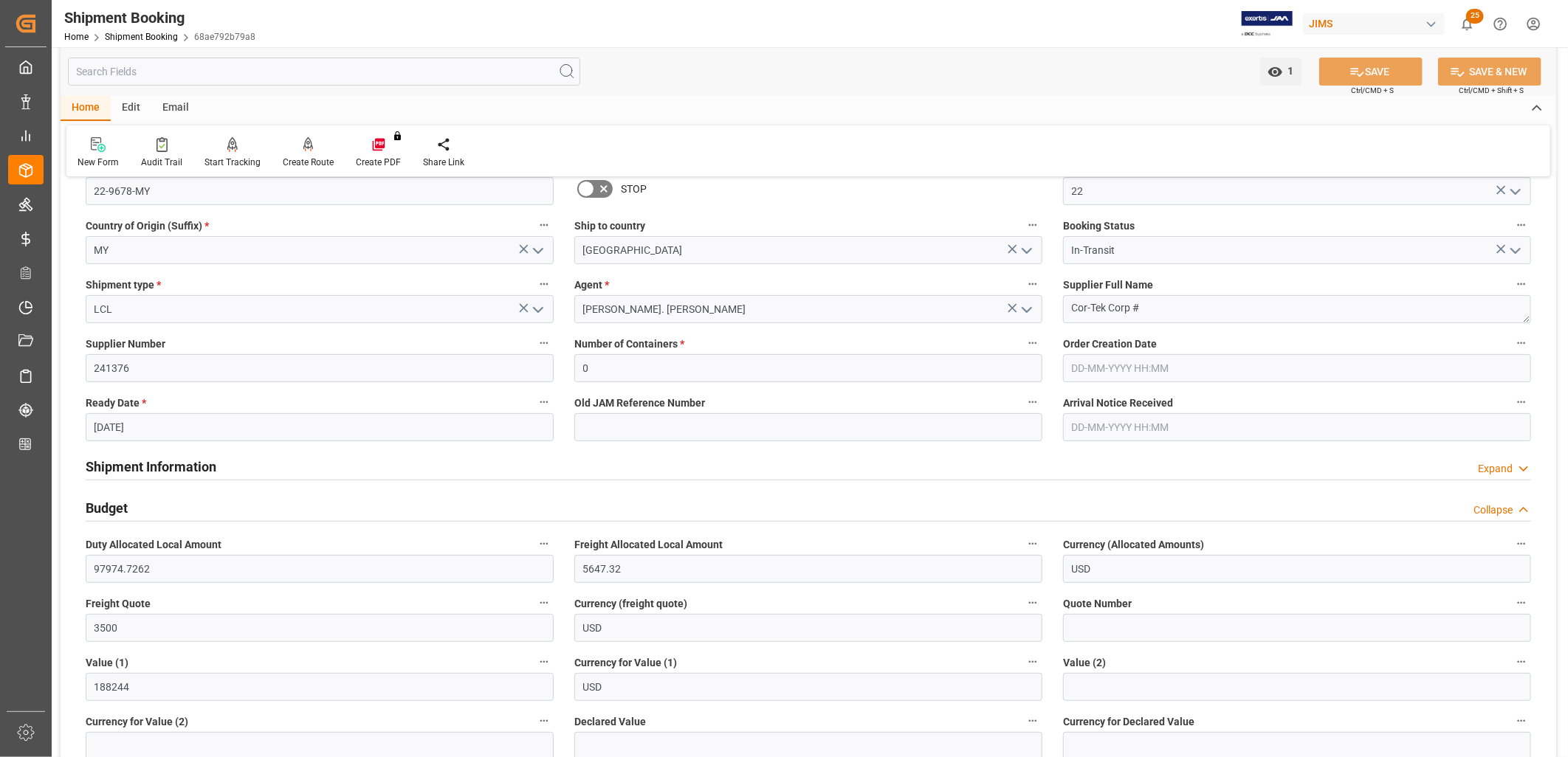
scroll to position [164, 0]
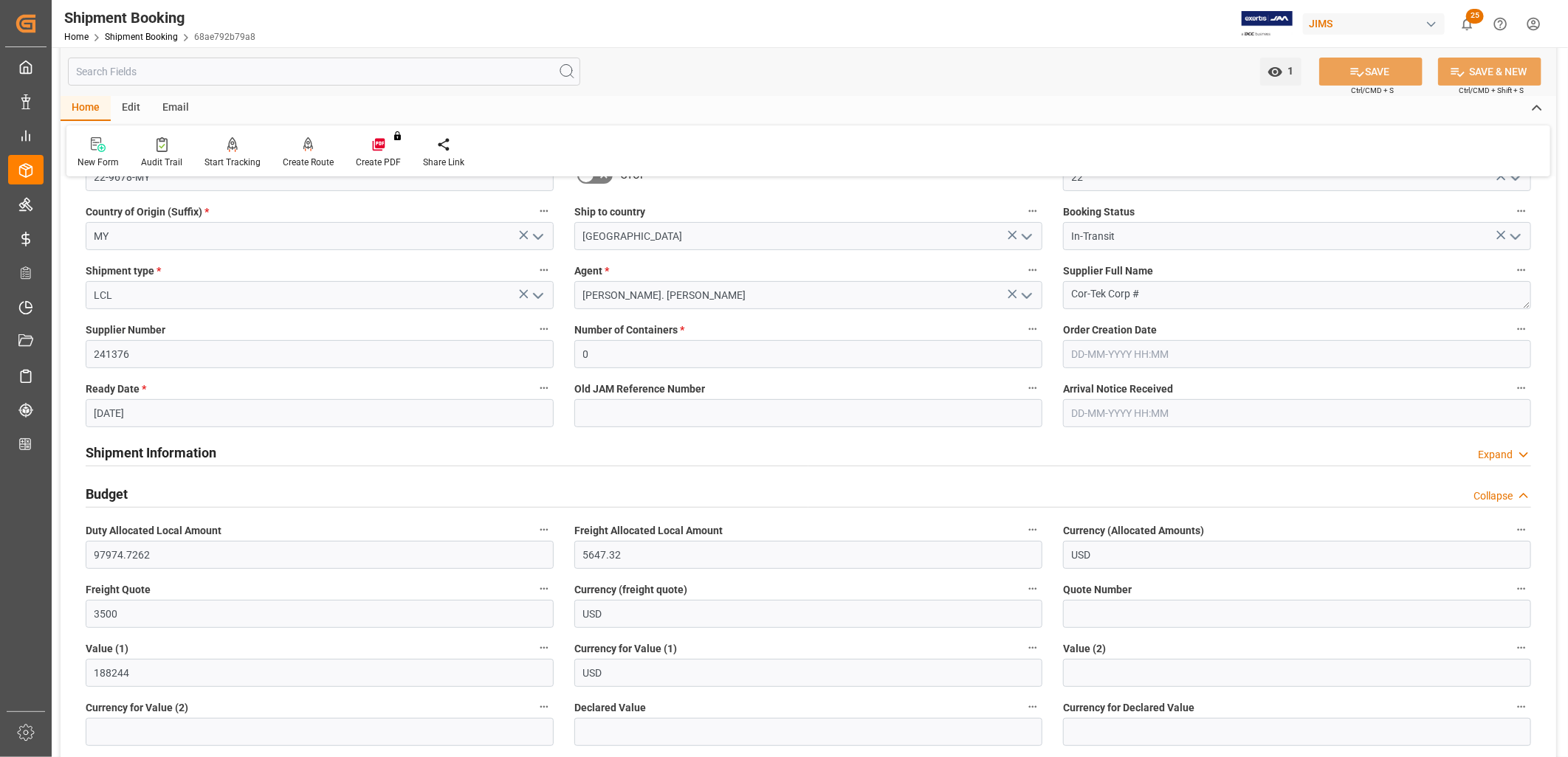
click at [168, 448] on h2 "Shipment Information" at bounding box center [151, 452] width 131 height 20
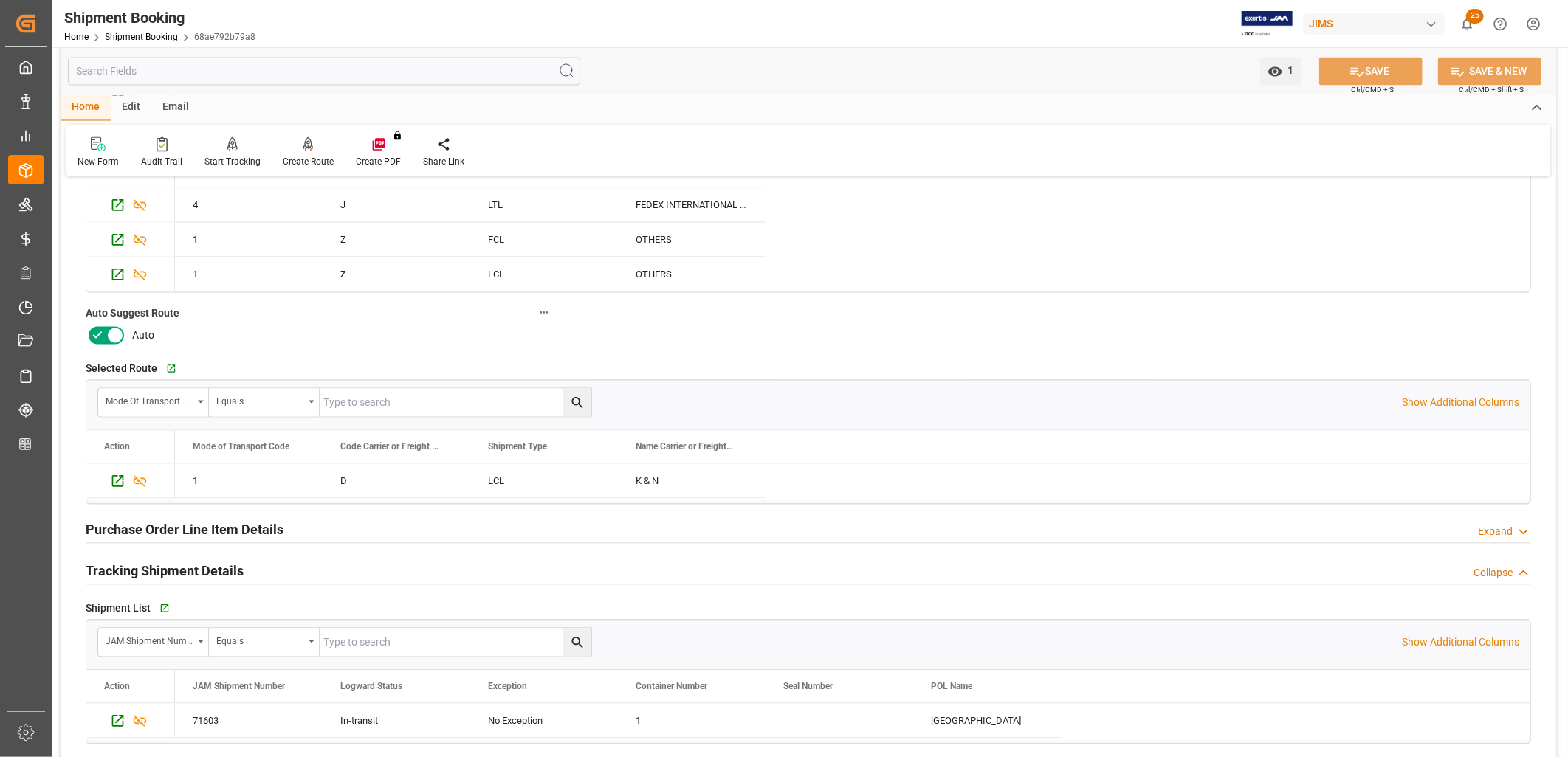
scroll to position [1803, 0]
click at [194, 525] on h2 "Purchase Order Line Item Details" at bounding box center [185, 528] width 198 height 20
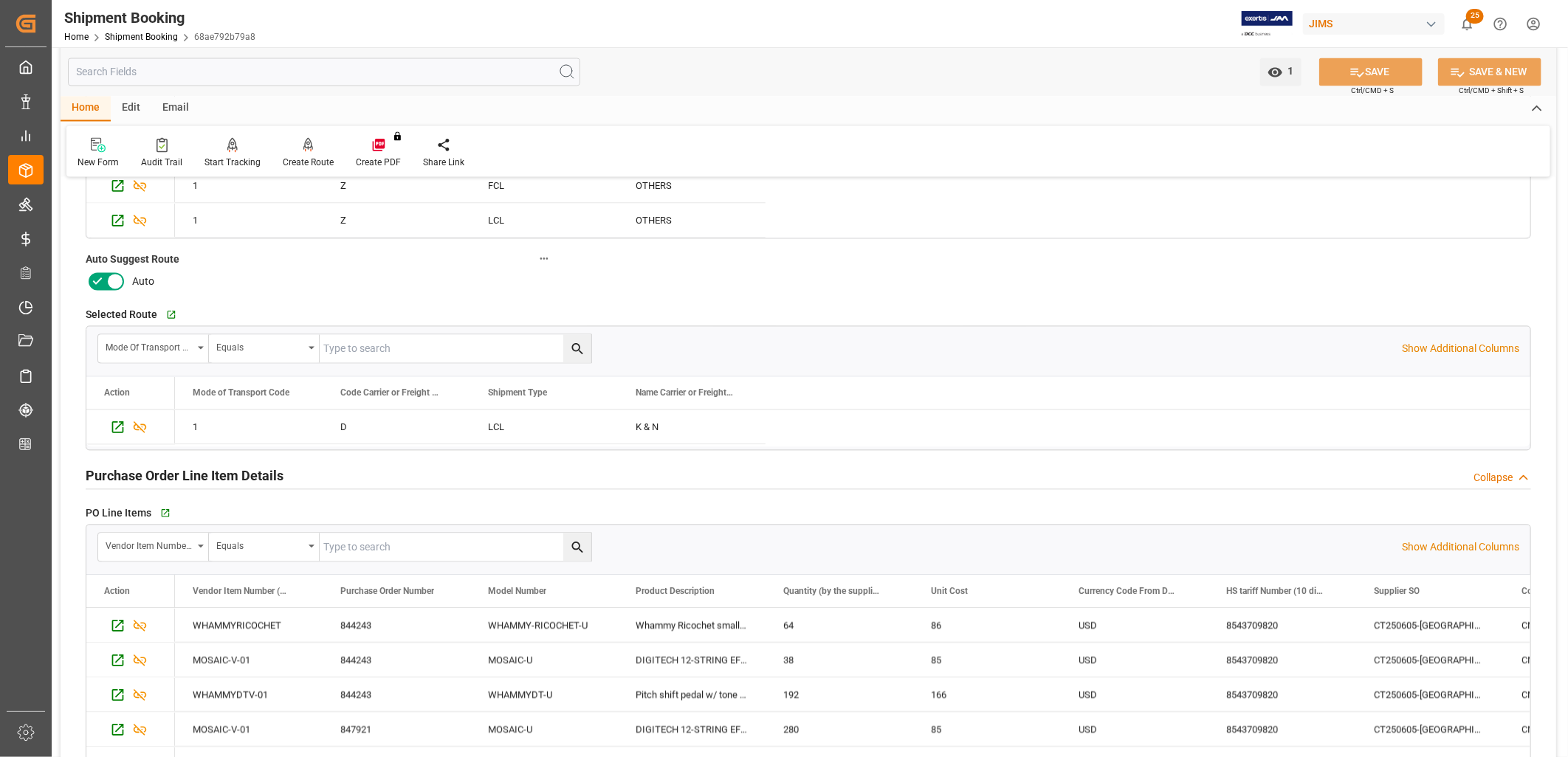
scroll to position [1885, 0]
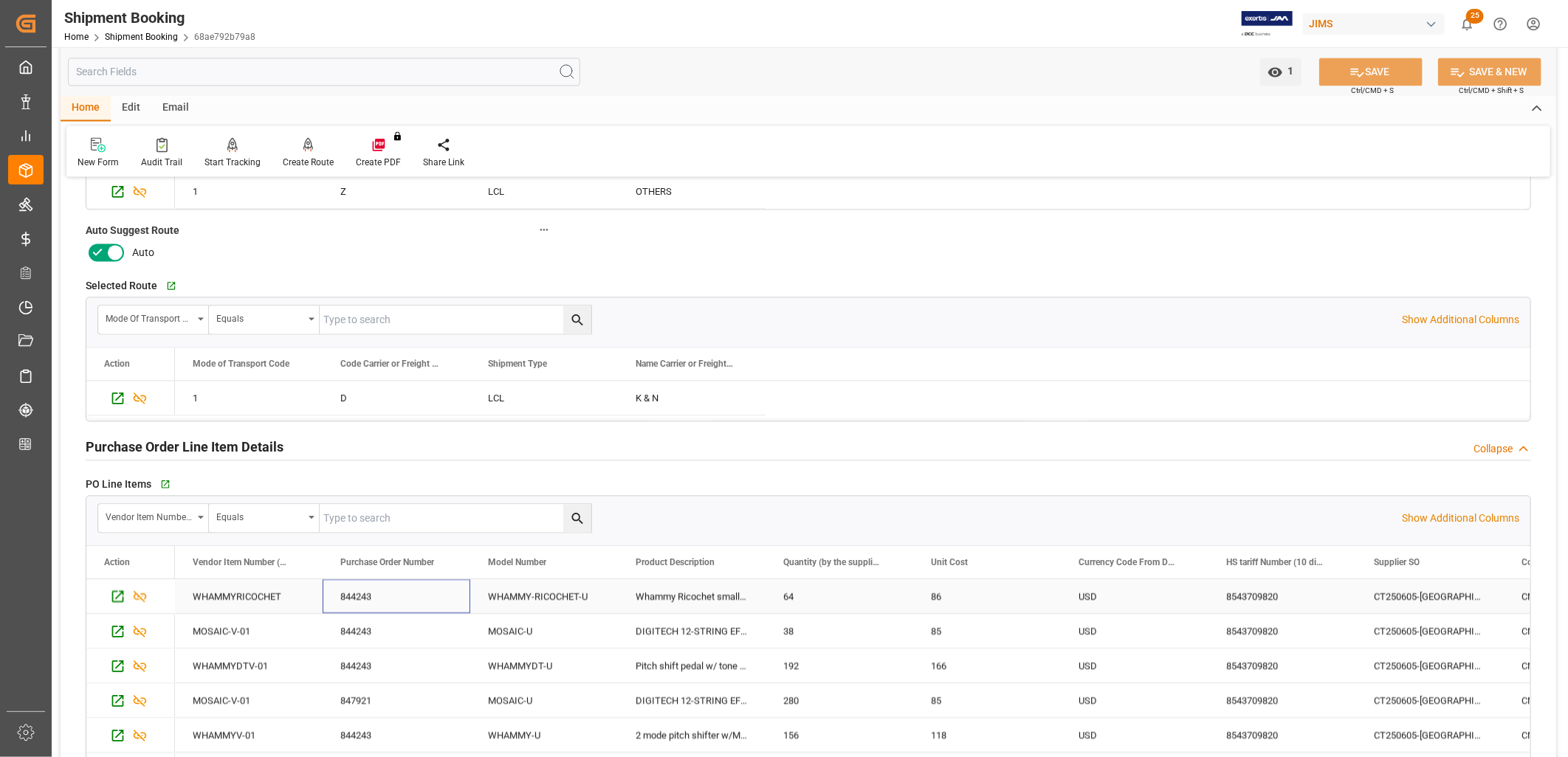
click at [351, 589] on div "844243" at bounding box center [396, 596] width 147 height 34
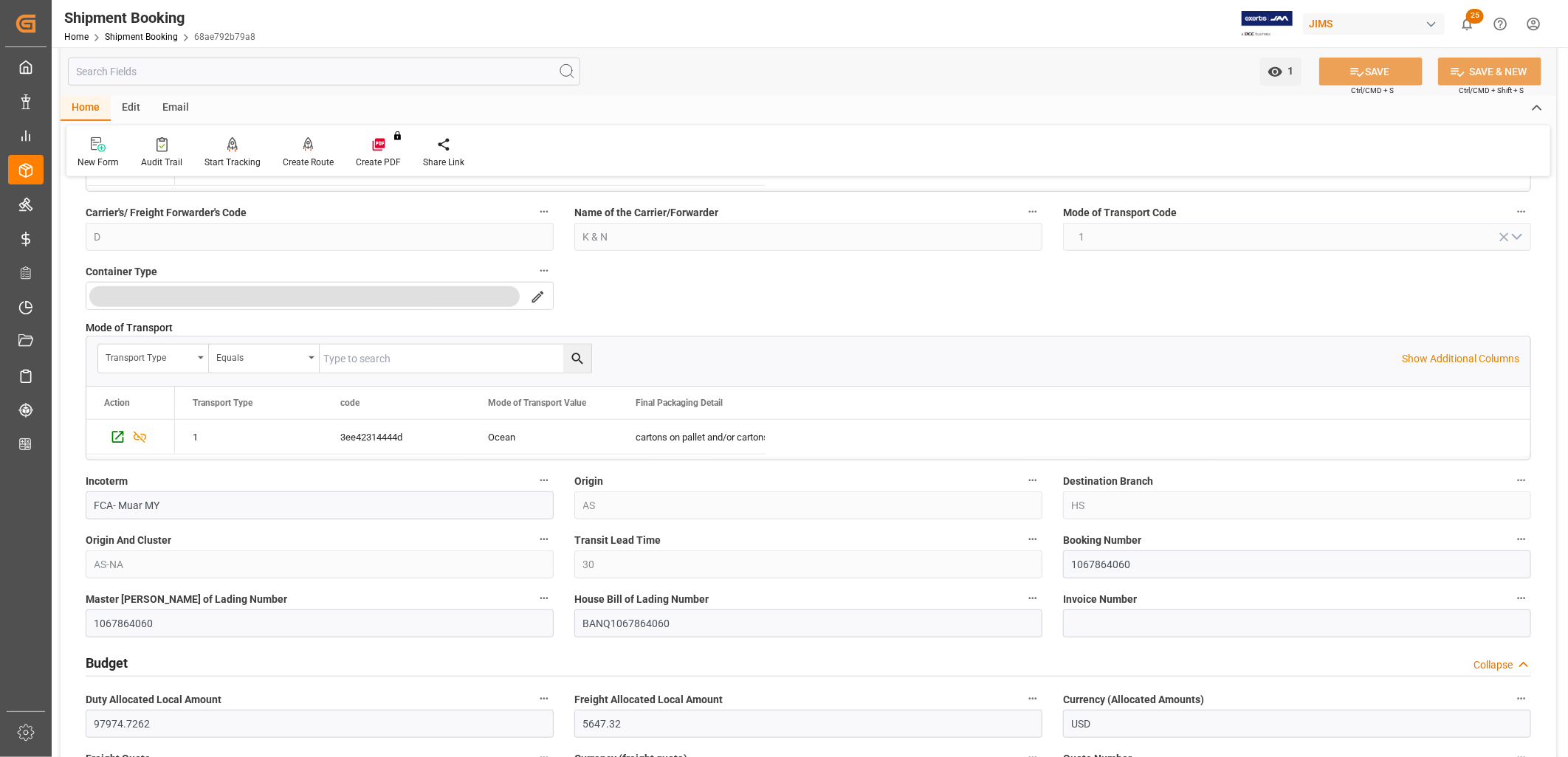
scroll to position [492, 0]
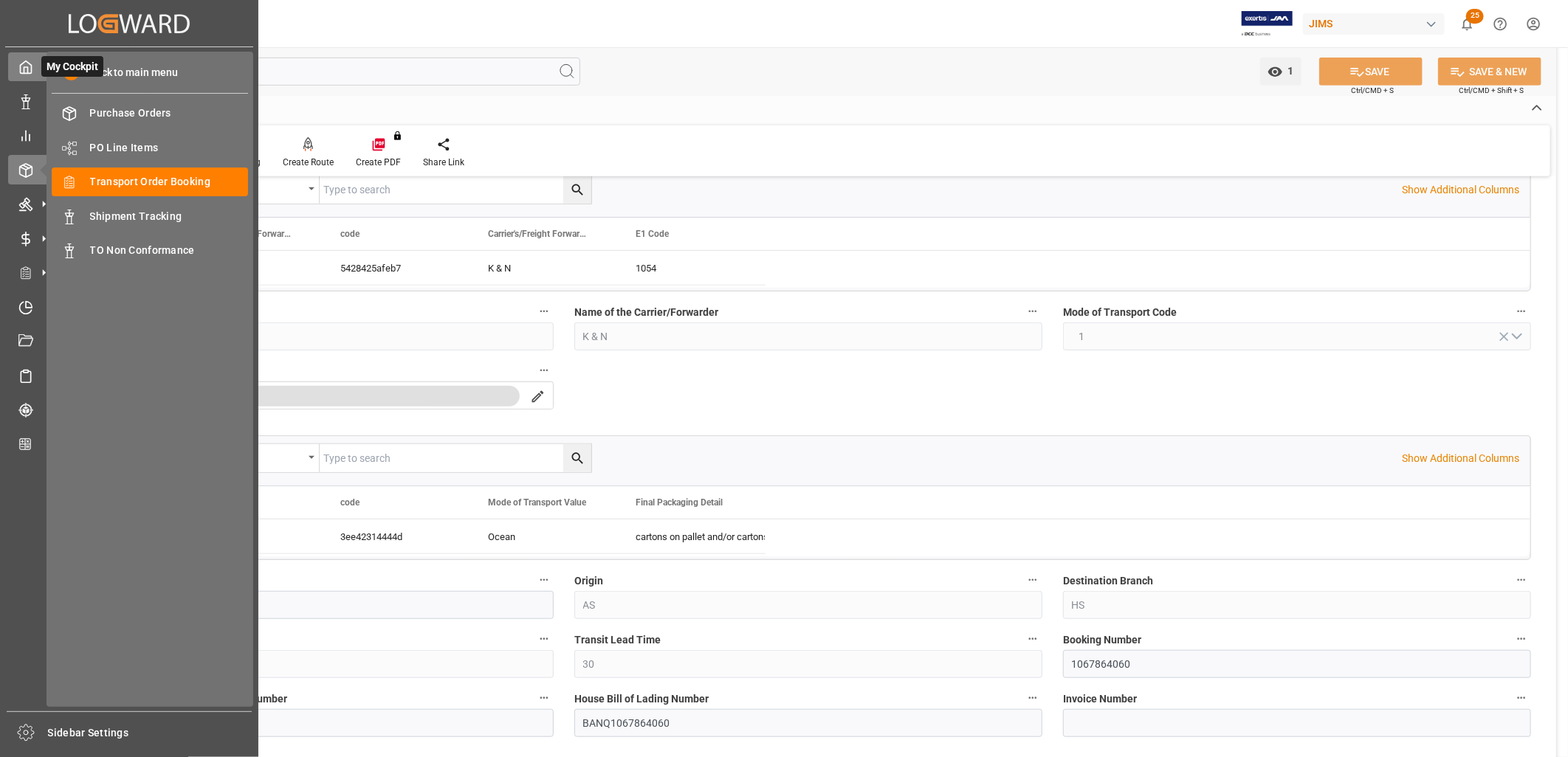
click at [27, 64] on icon at bounding box center [26, 67] width 15 height 15
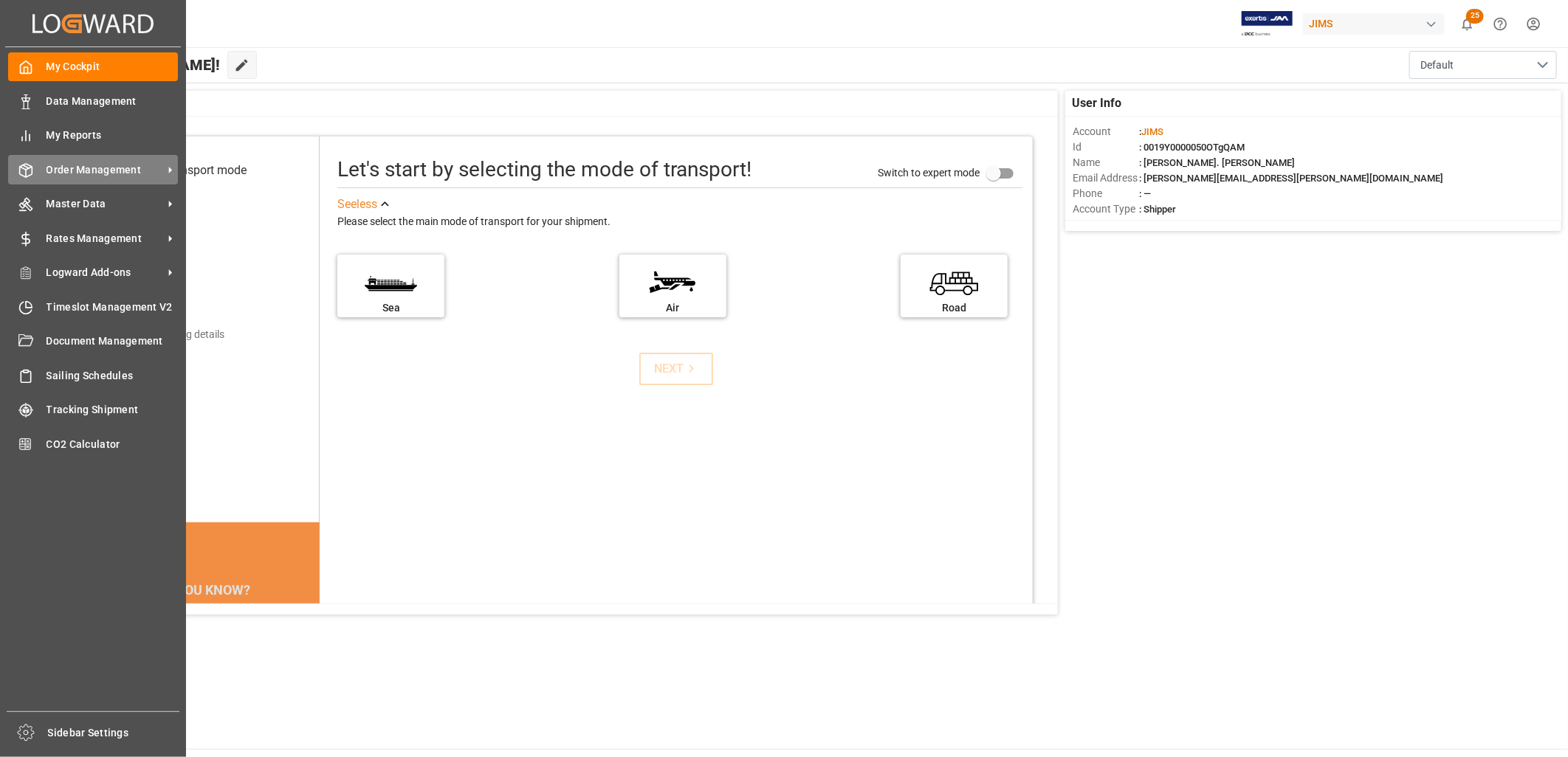
click at [118, 171] on span "Order Management" at bounding box center [105, 170] width 117 height 16
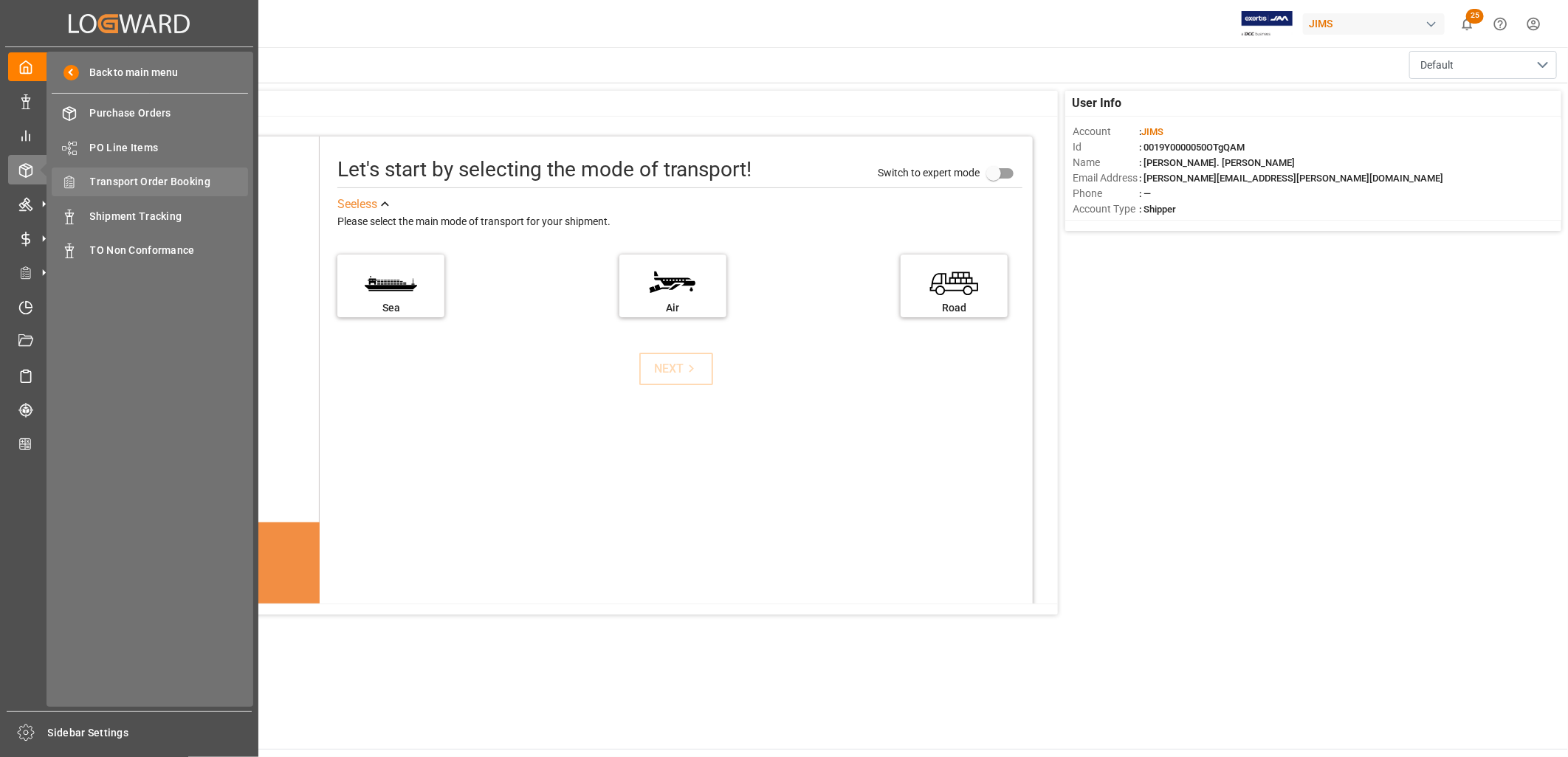
click at [178, 179] on span "Transport Order Booking" at bounding box center [169, 182] width 159 height 16
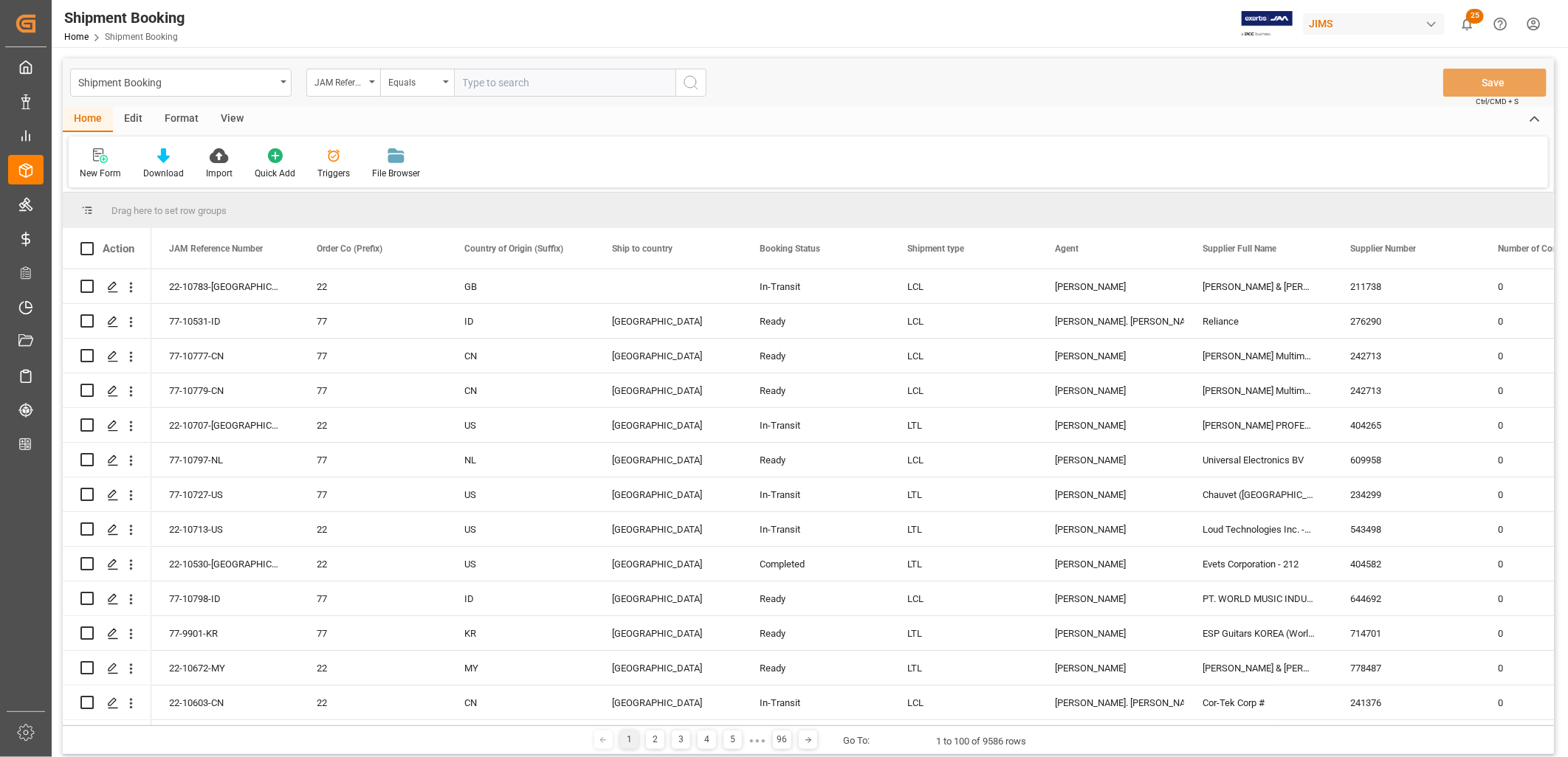
click at [469, 82] on input "text" at bounding box center [565, 83] width 221 height 28
type input "22-9796-ID"
click at [692, 78] on icon "search button" at bounding box center [691, 83] width 18 height 18
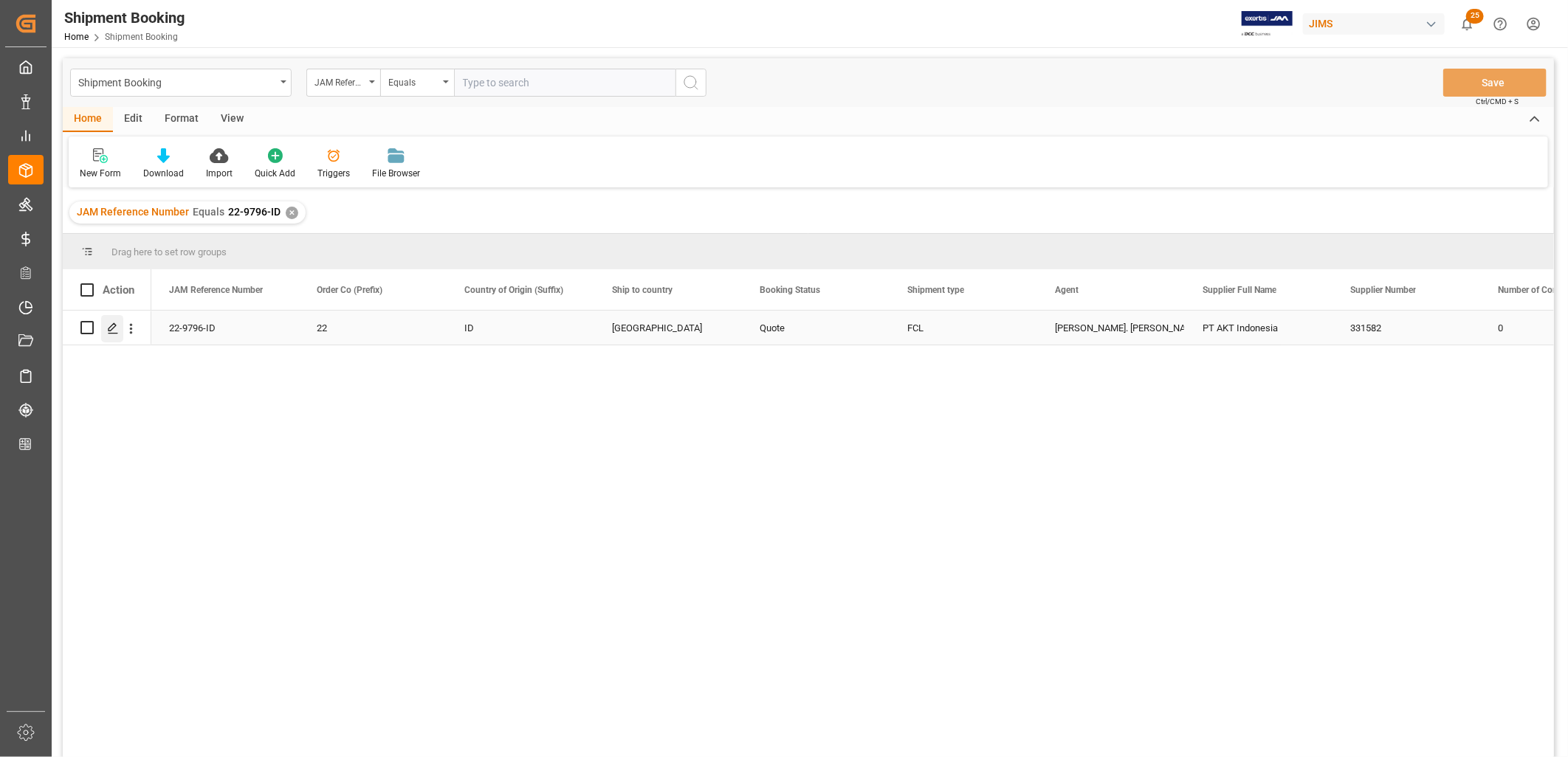
click at [114, 327] on polygon "Press SPACE to select this row." at bounding box center [112, 327] width 7 height 7
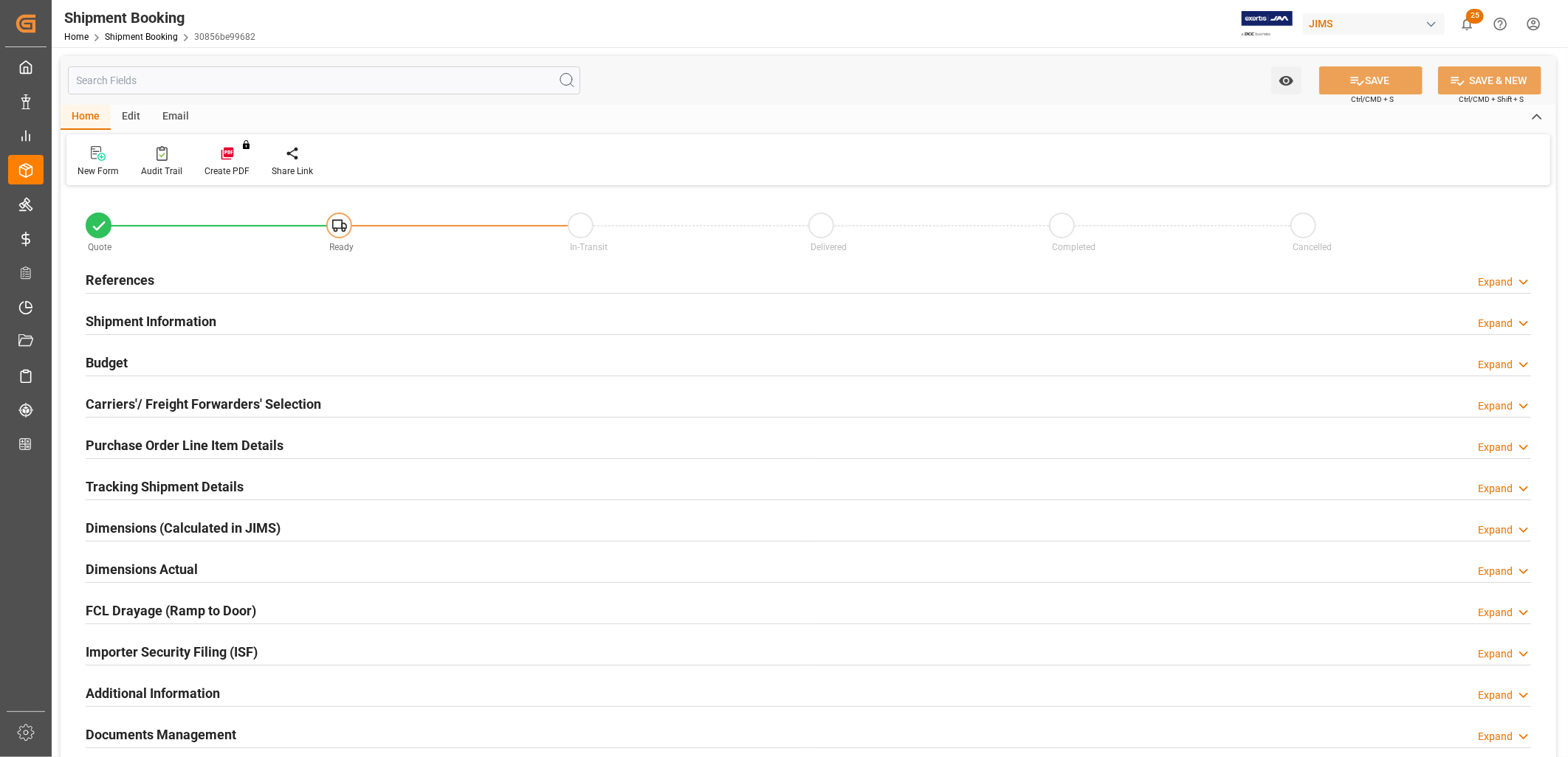
type input "0"
type input "19-08-2025"
click at [123, 277] on h2 "References" at bounding box center [120, 279] width 69 height 20
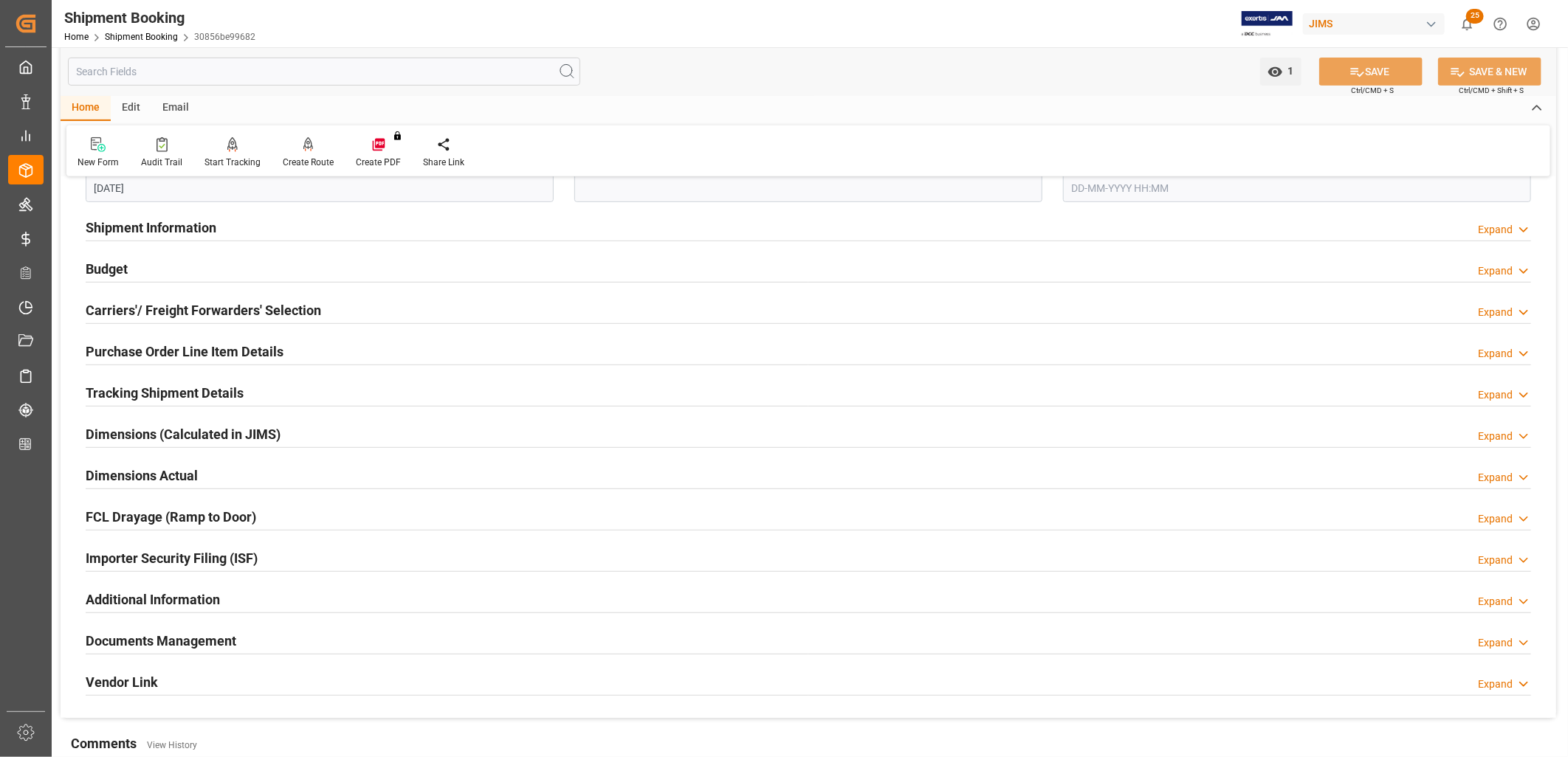
scroll to position [410, 0]
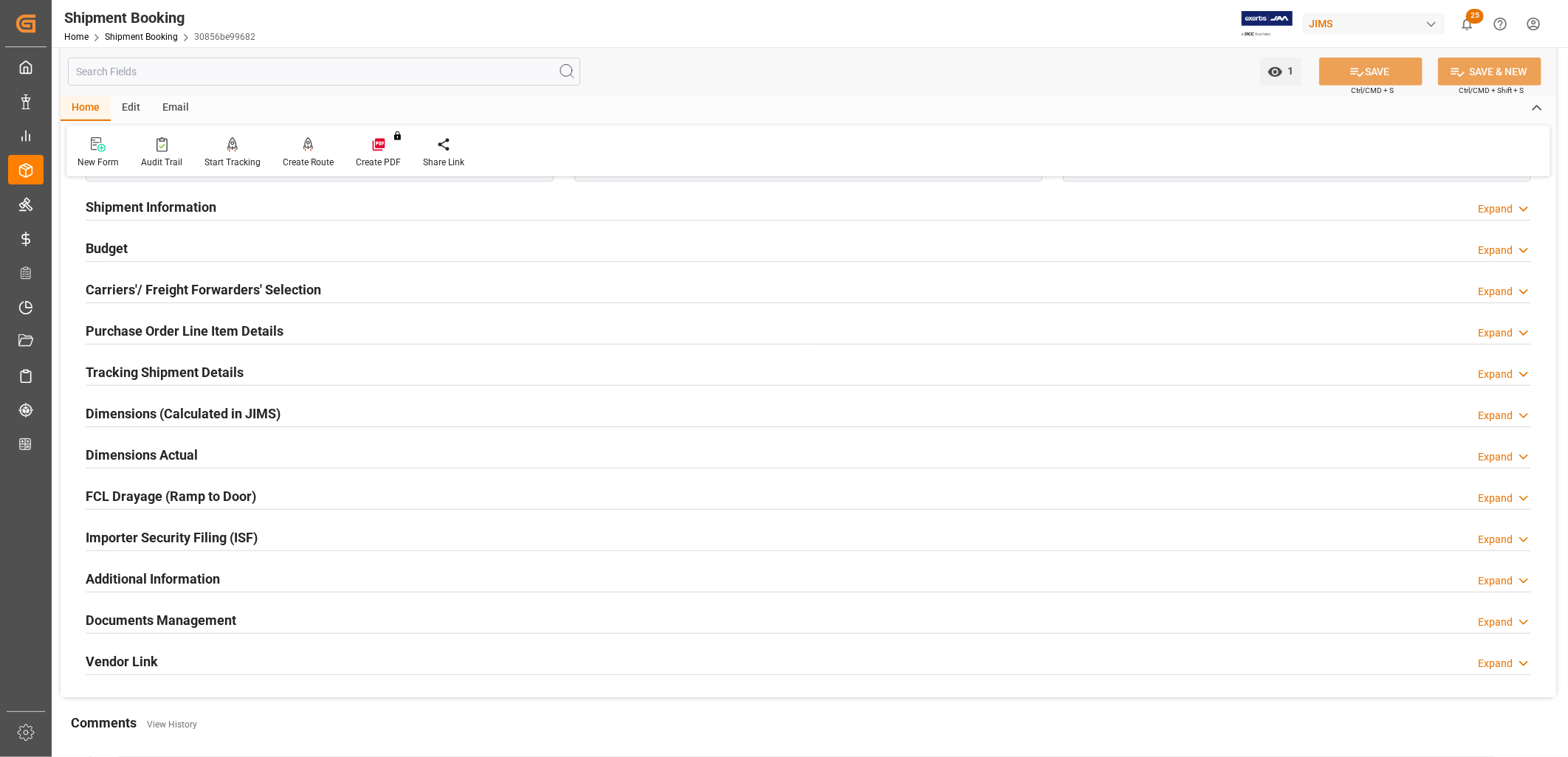
click at [171, 611] on h2 "Documents Management" at bounding box center [161, 620] width 150 height 20
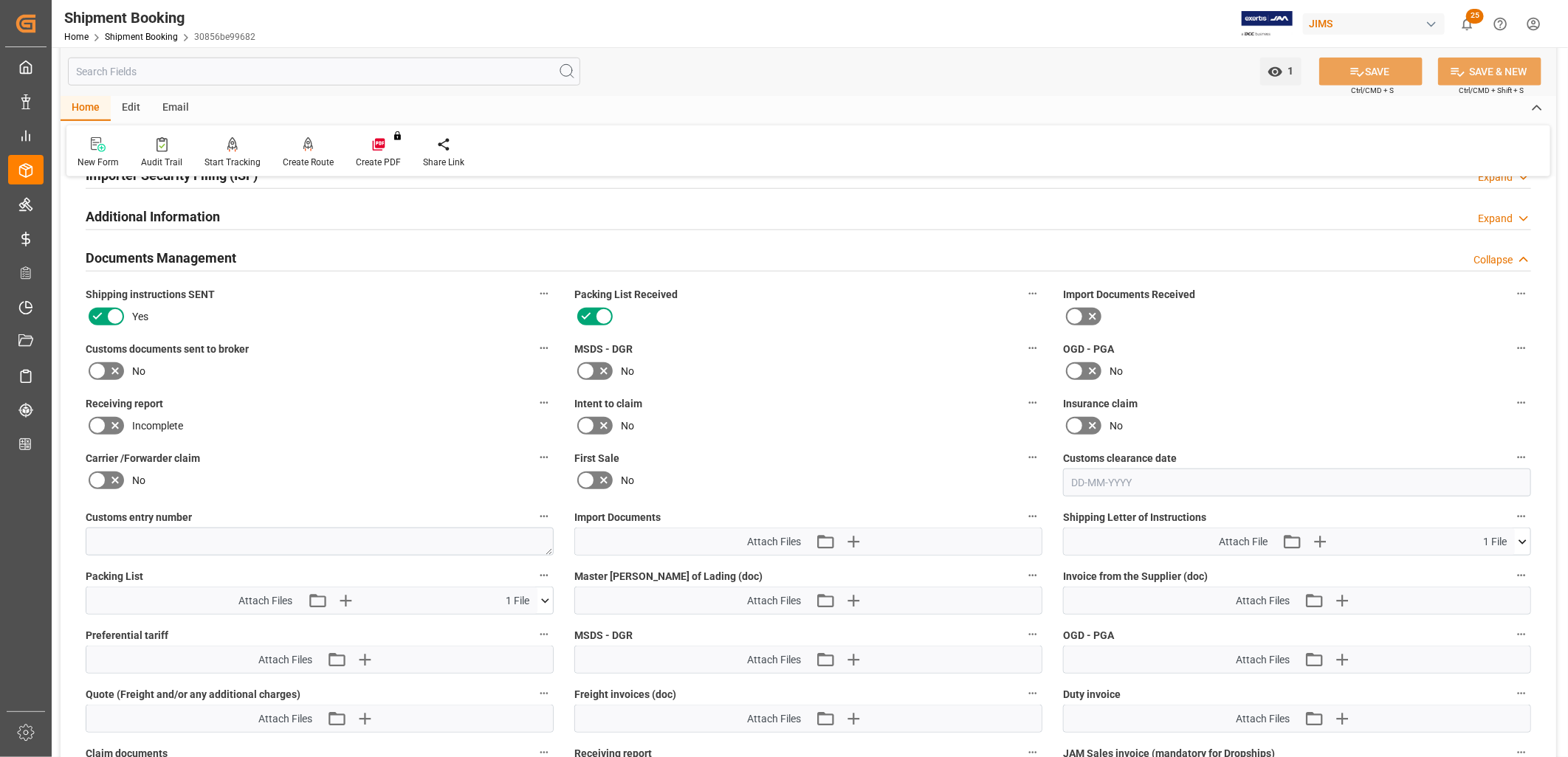
scroll to position [820, 0]
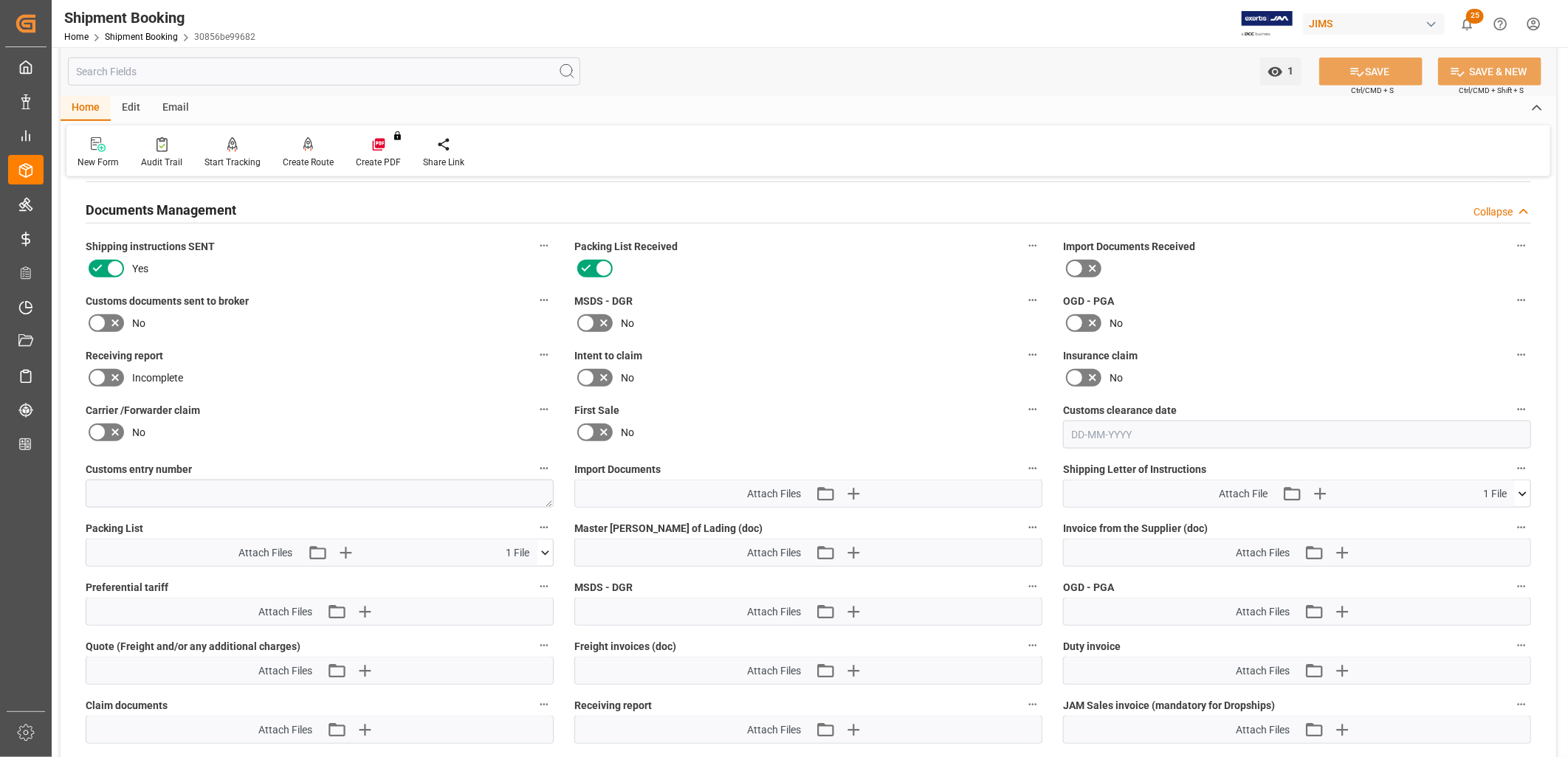
click at [545, 549] on icon at bounding box center [545, 553] width 16 height 16
click at [174, 578] on div "C1077-PACKING PT AKT...nesia.xlsx" at bounding box center [319, 580] width 450 height 16
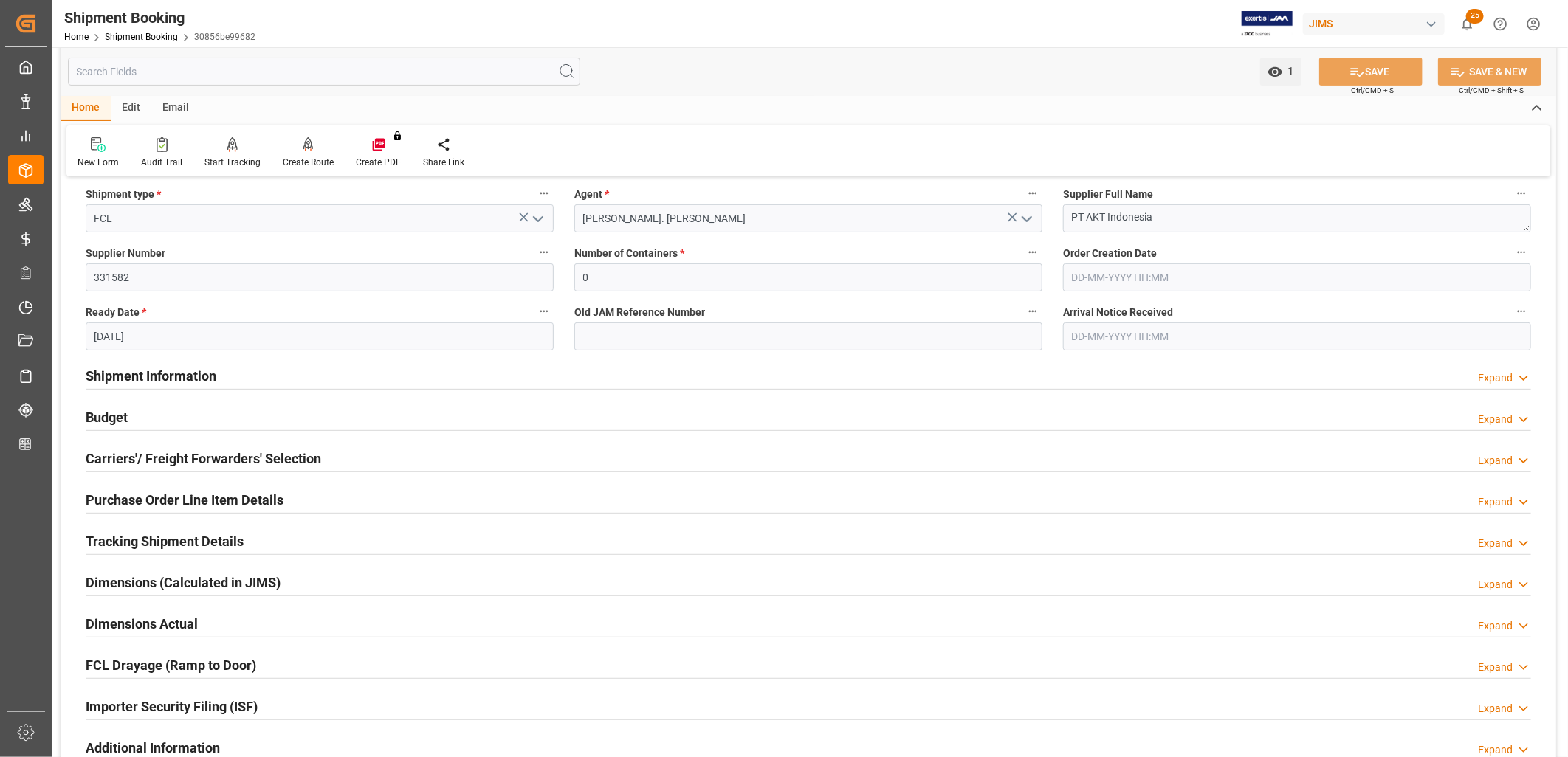
scroll to position [164, 0]
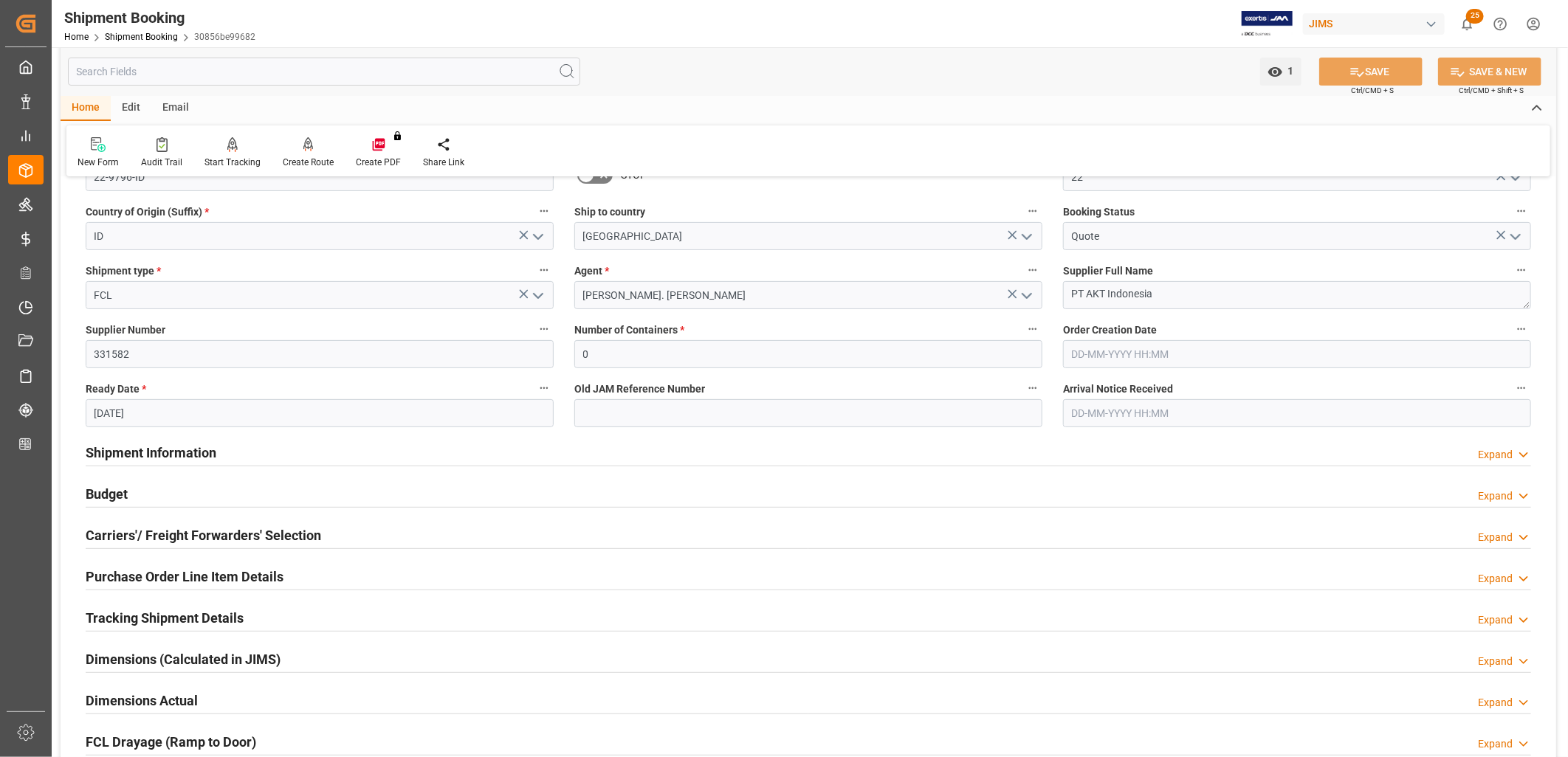
click at [139, 451] on h2 "Shipment Information" at bounding box center [151, 452] width 131 height 20
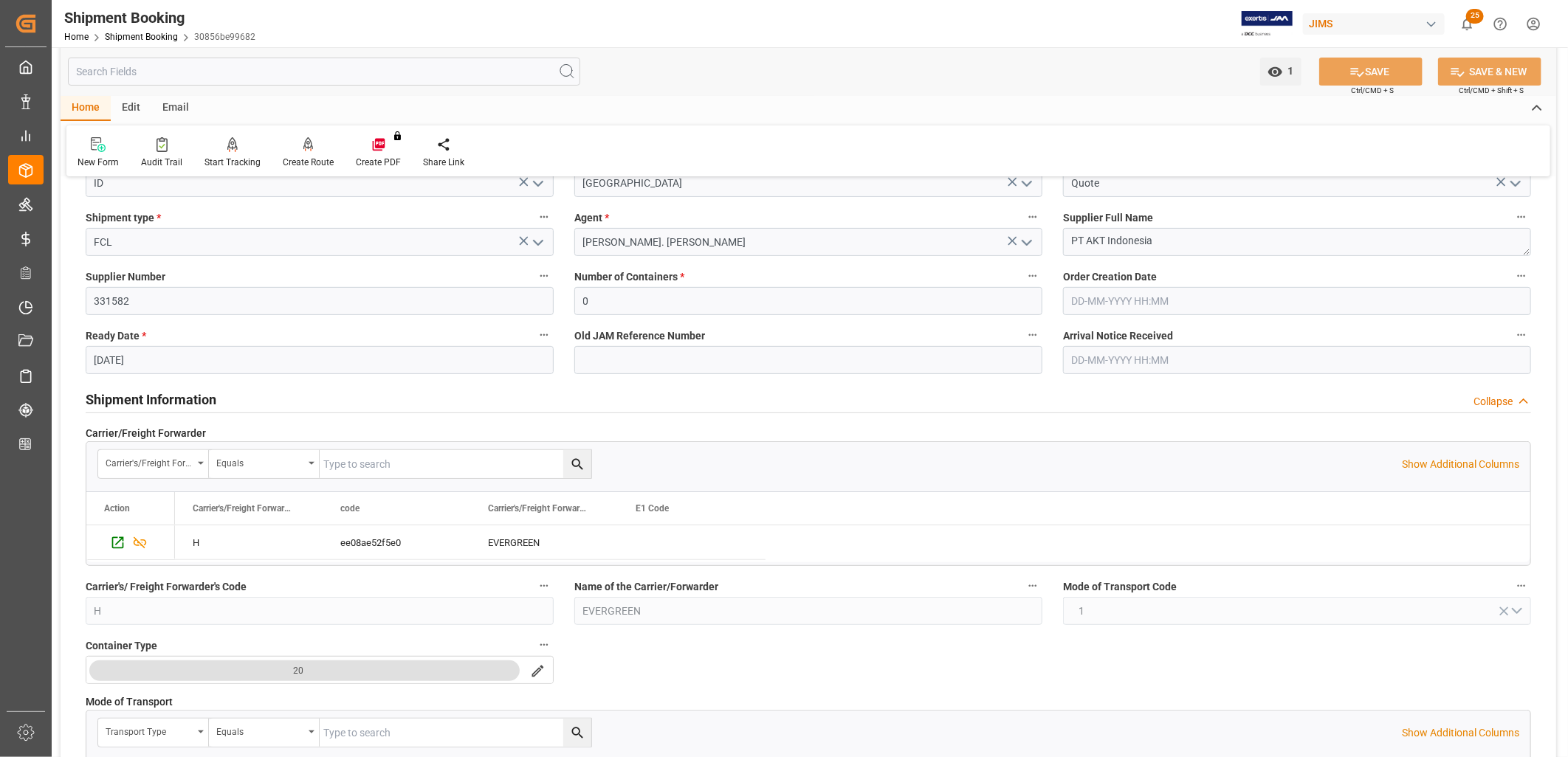
scroll to position [327, 0]
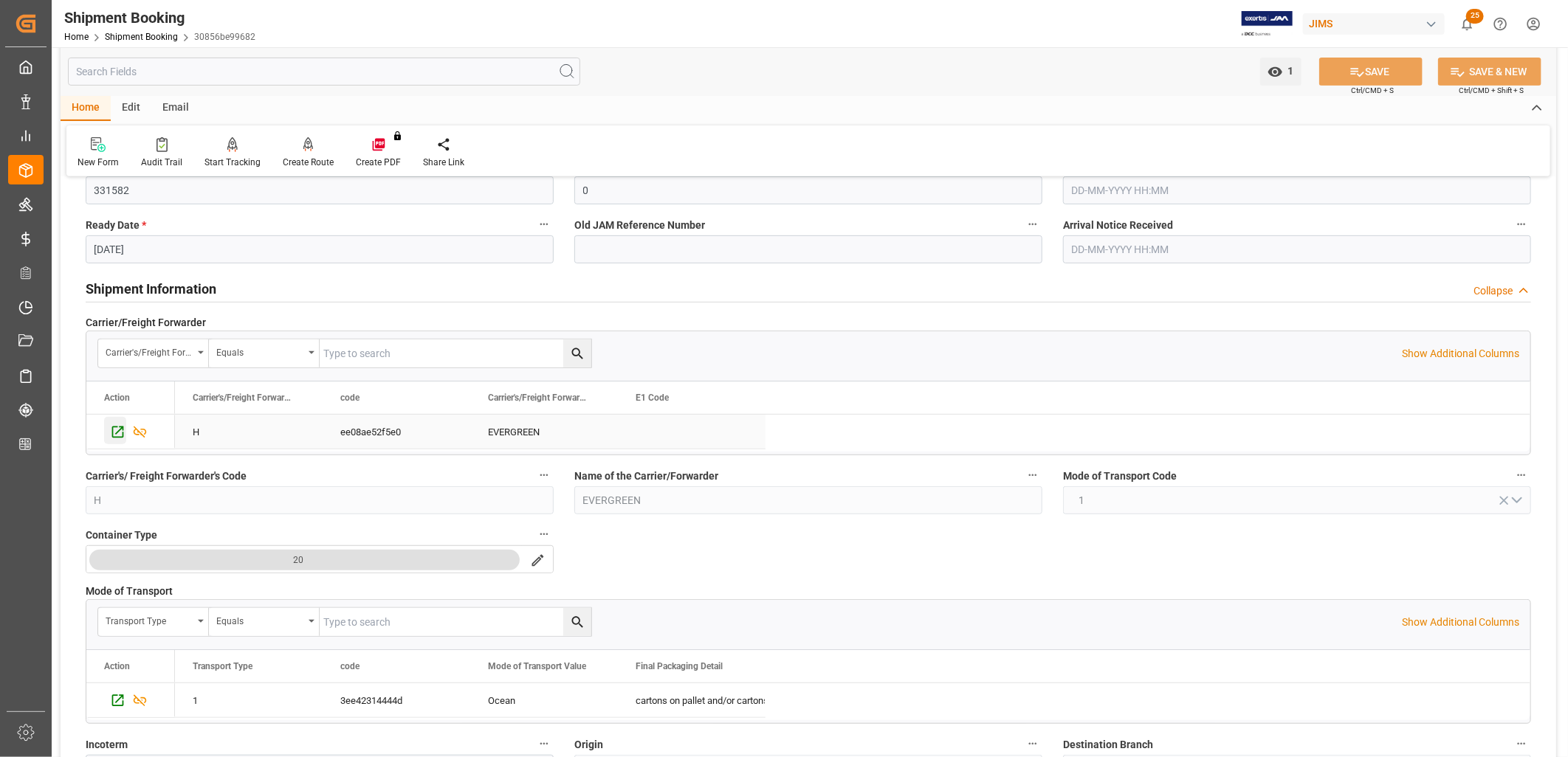
click at [117, 433] on icon "Press SPACE to select this row." at bounding box center [118, 433] width 12 height 12
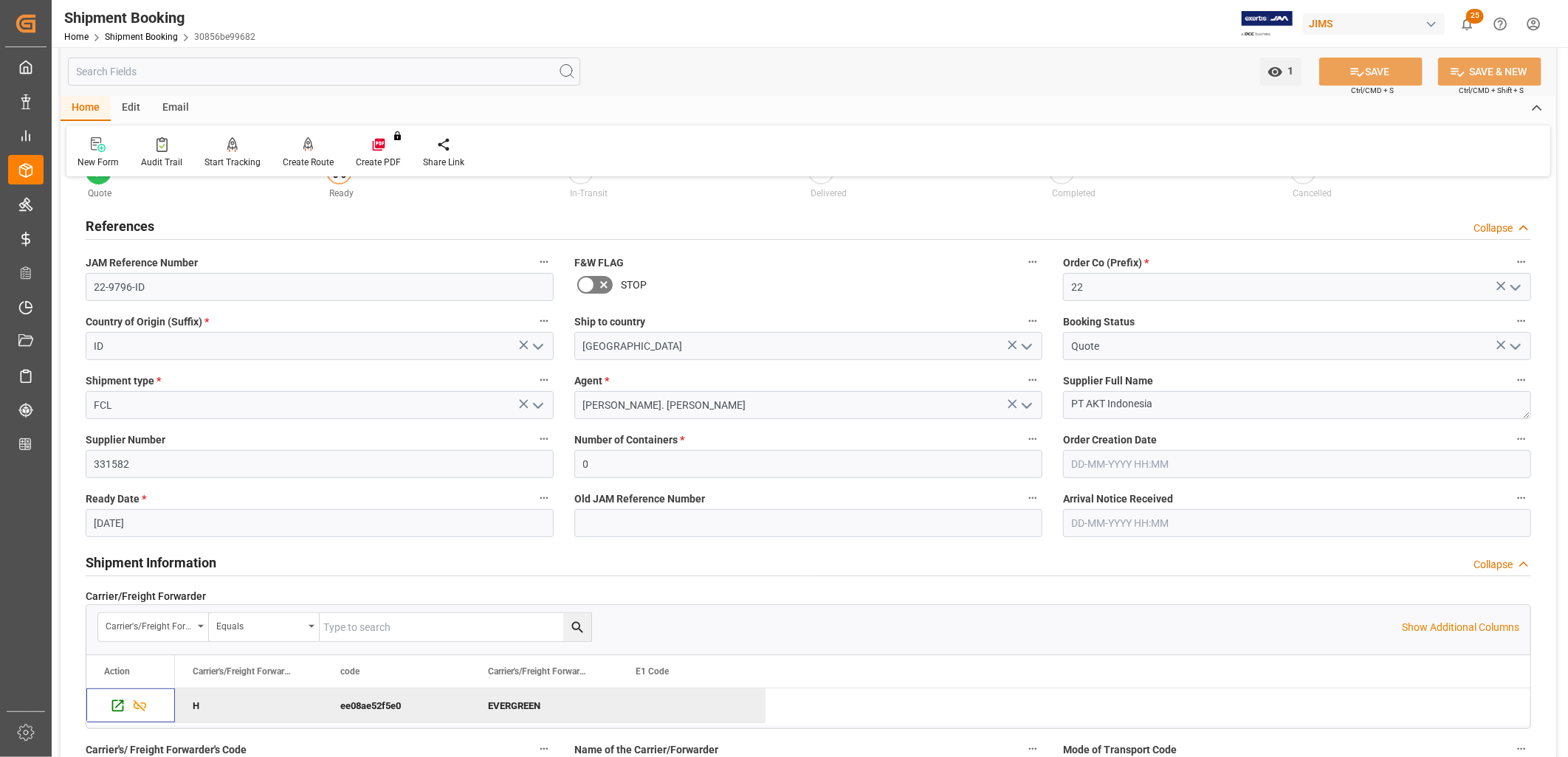
scroll to position [82, 0]
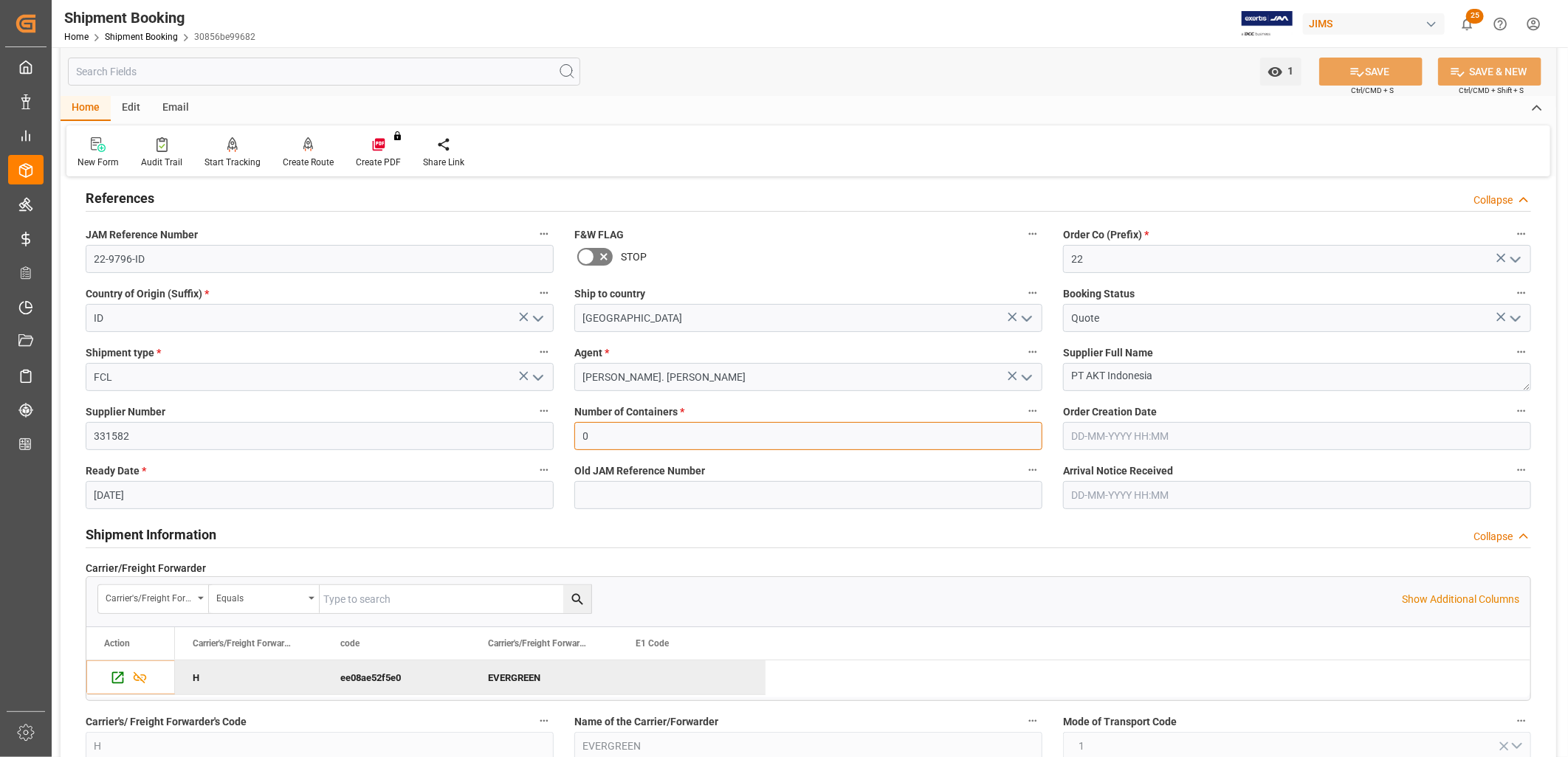
click at [610, 433] on input "0" at bounding box center [808, 436] width 468 height 28
type input "1"
click at [617, 486] on input at bounding box center [808, 495] width 468 height 28
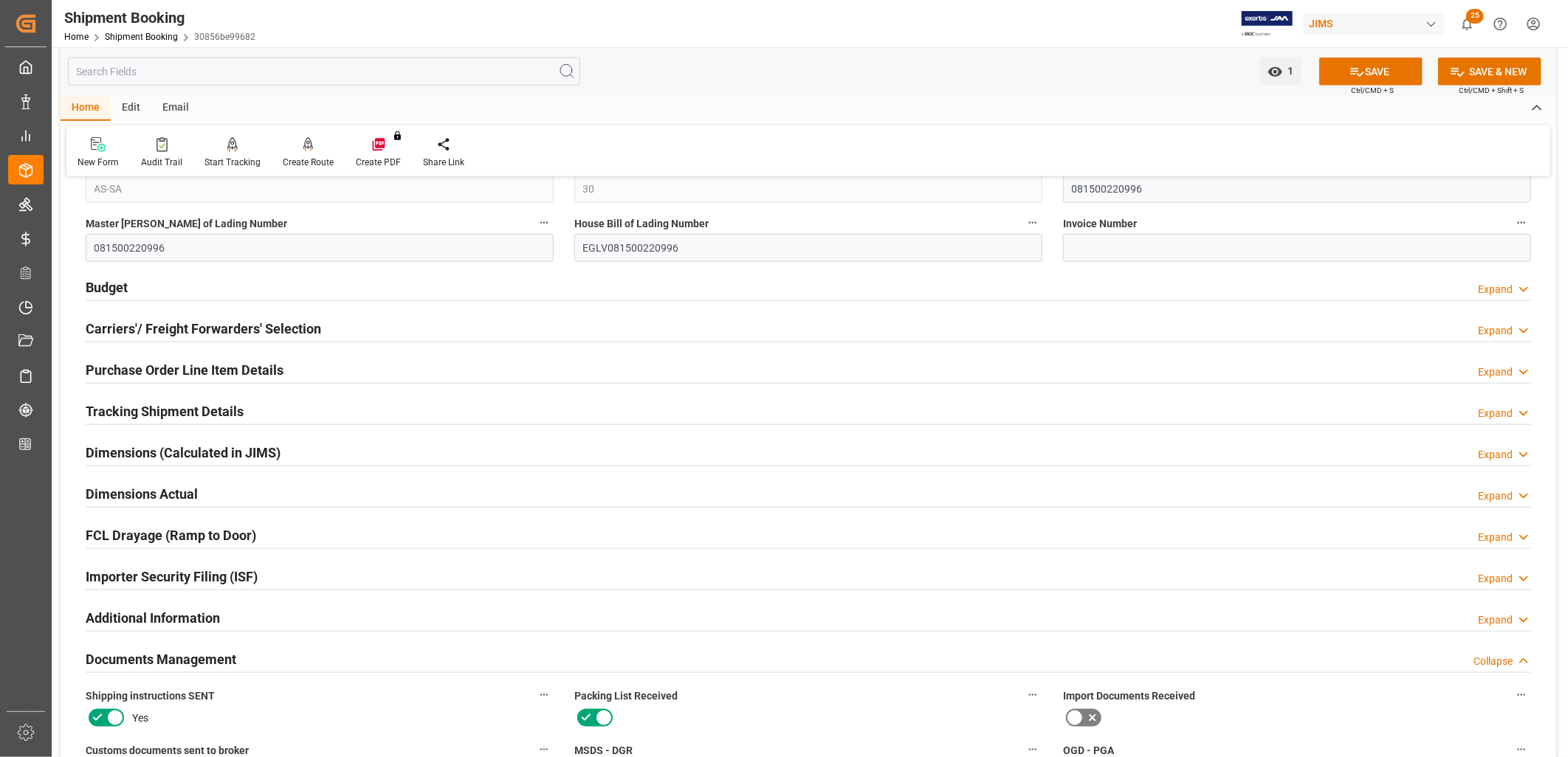
scroll to position [983, 0]
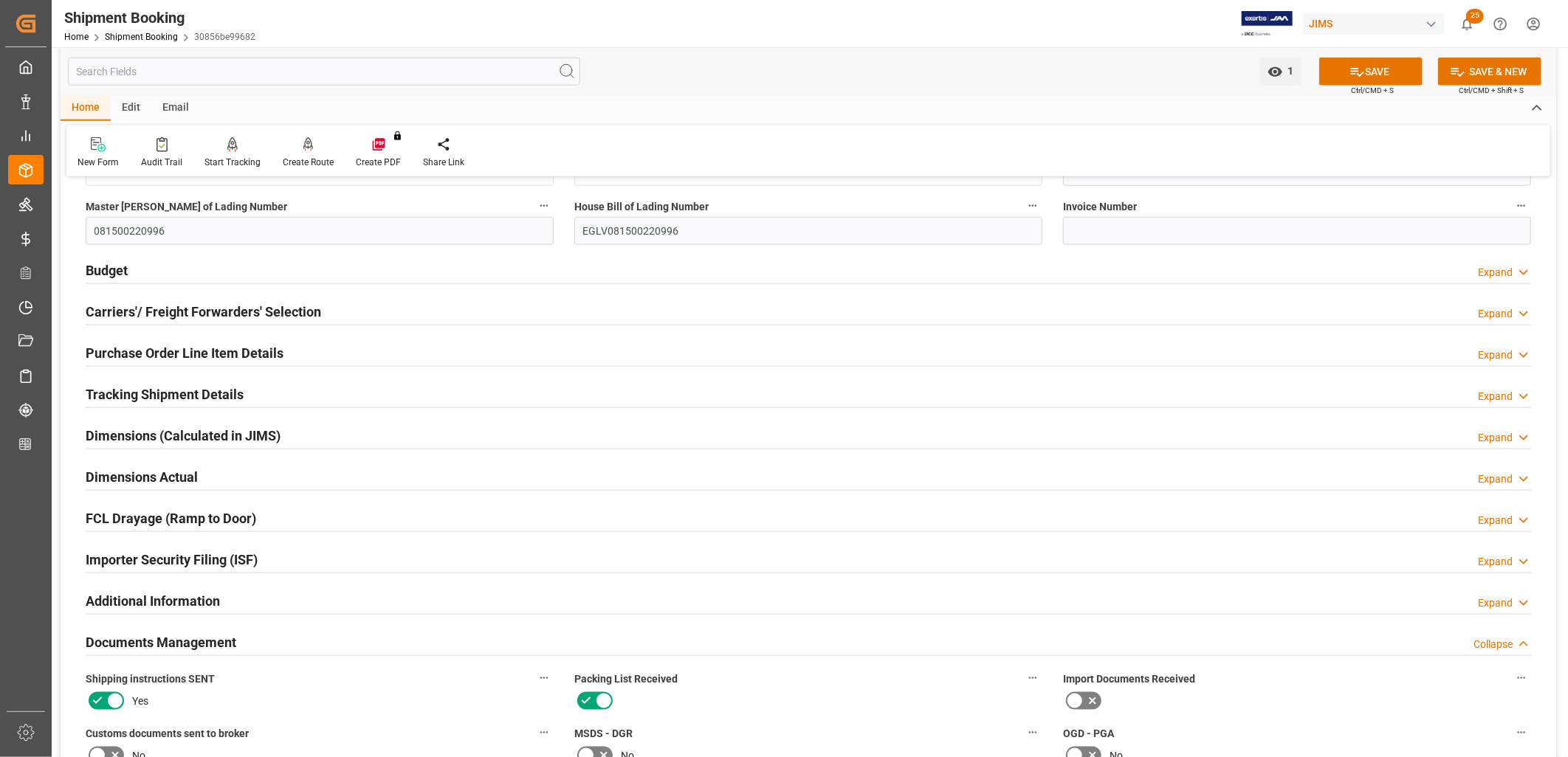
click at [229, 306] on h2 "Carriers'/ Freight Forwarders' Selection" at bounding box center [203, 312] width 236 height 20
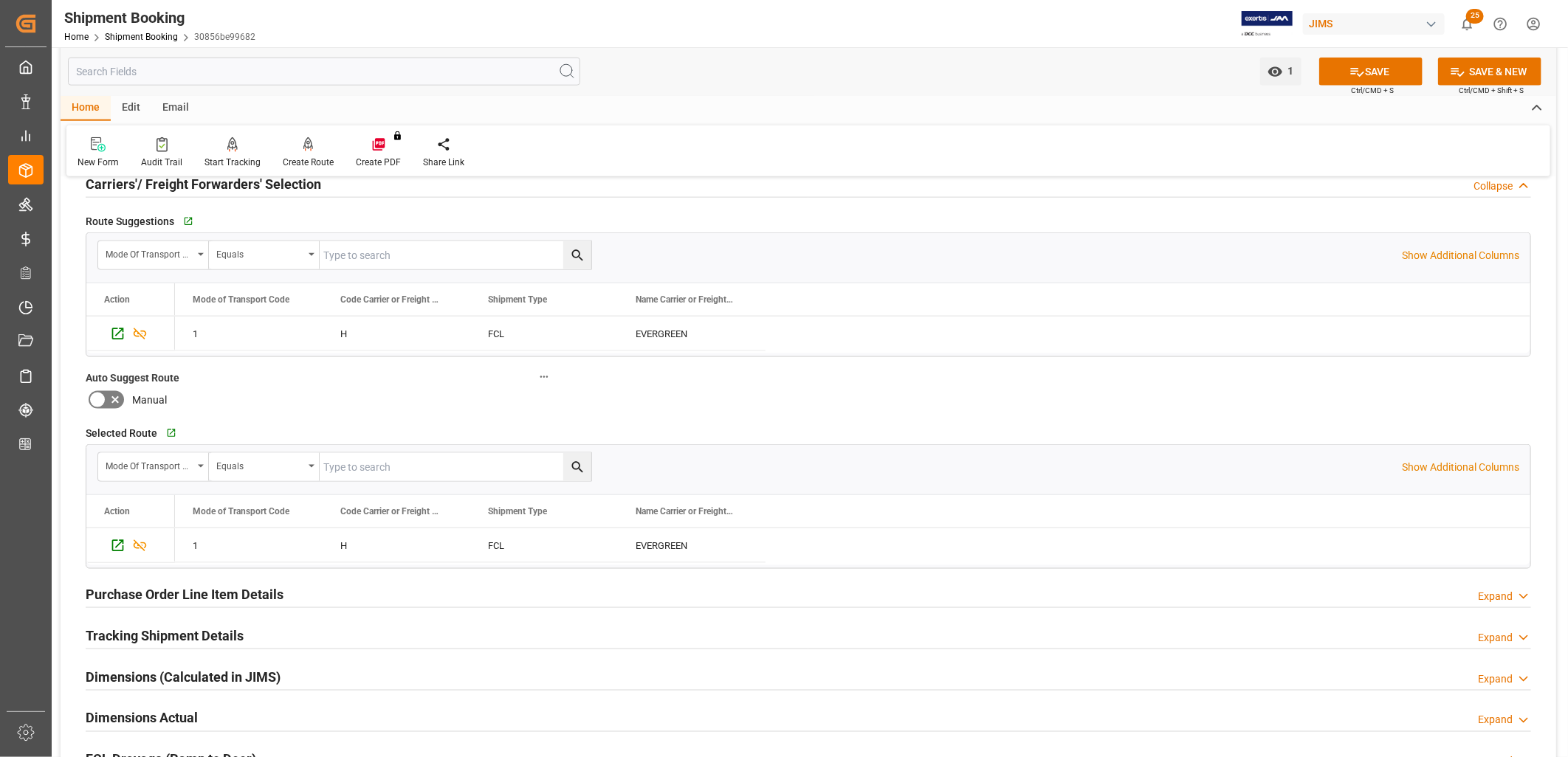
scroll to position [1147, 0]
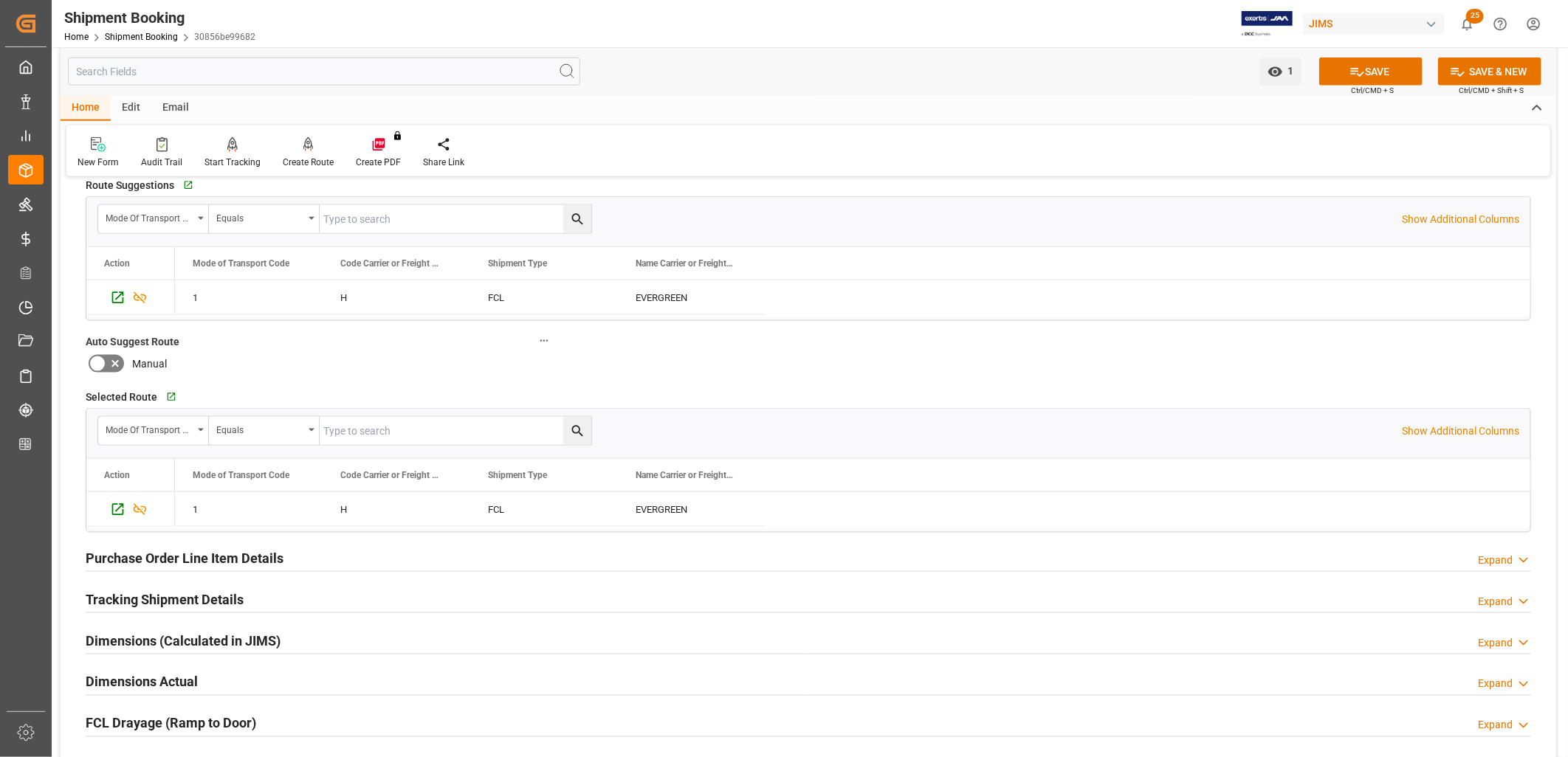
click at [102, 360] on icon at bounding box center [97, 364] width 18 height 18
click at [0, 0] on input "checkbox" at bounding box center [0, 0] width 0 height 0
click at [102, 360] on icon at bounding box center [97, 364] width 18 height 18
click at [0, 0] on input "checkbox" at bounding box center [0, 0] width 0 height 0
click at [1388, 70] on button "SAVE" at bounding box center [1371, 72] width 103 height 28
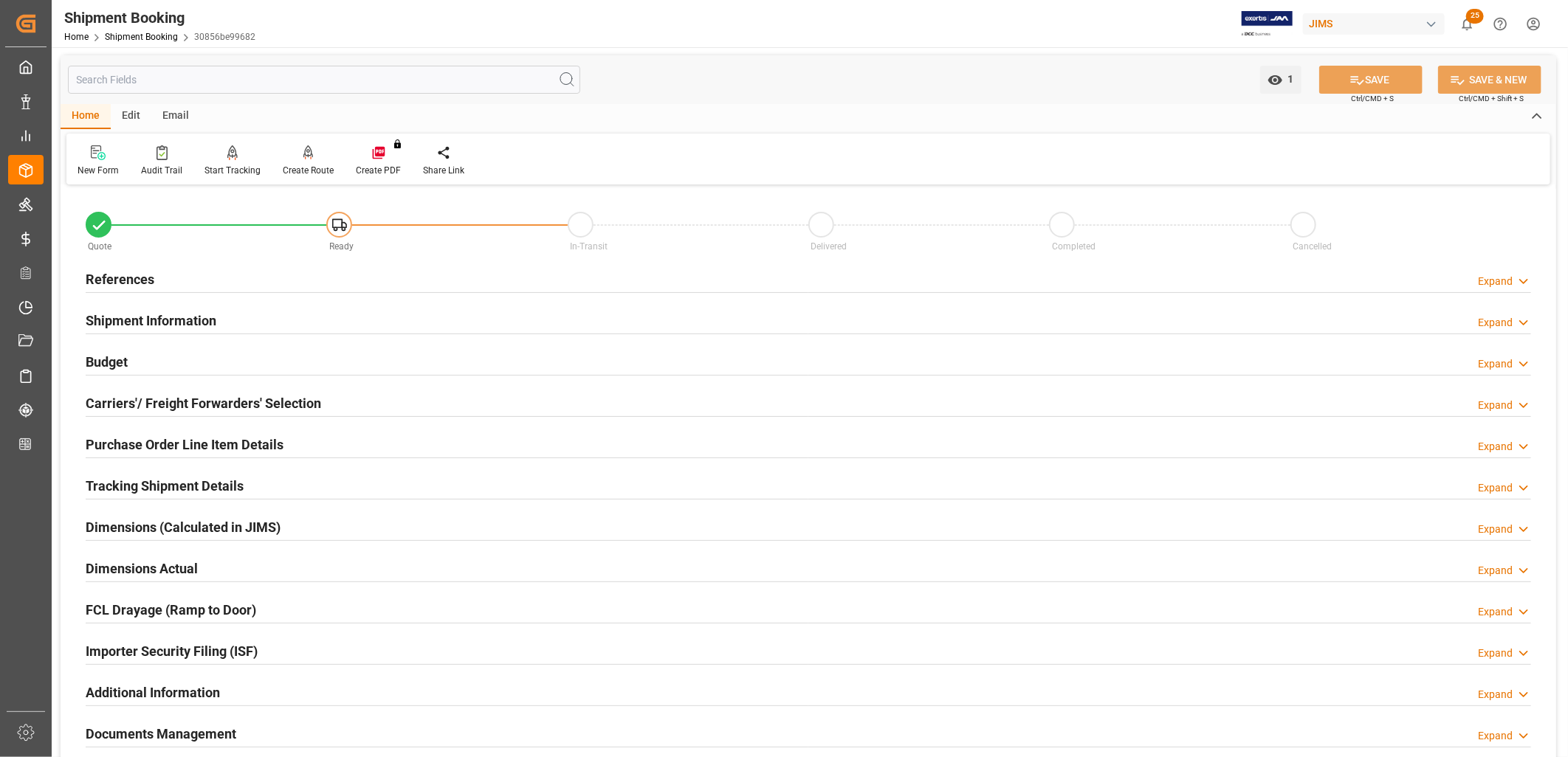
scroll to position [0, 0]
click at [156, 319] on h2 "Shipment Information" at bounding box center [151, 321] width 131 height 20
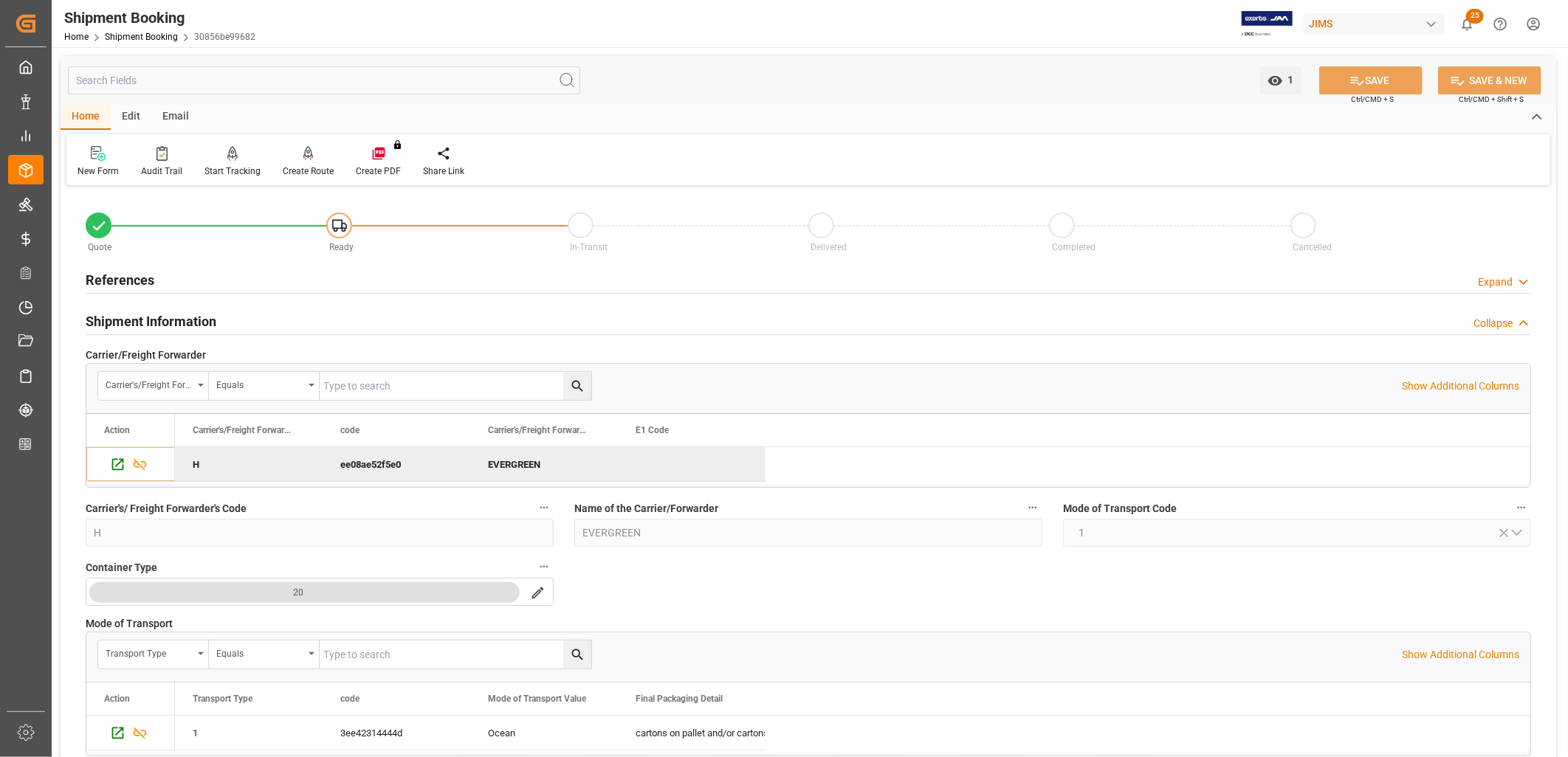
click at [138, 282] on h2 "References" at bounding box center [120, 279] width 69 height 20
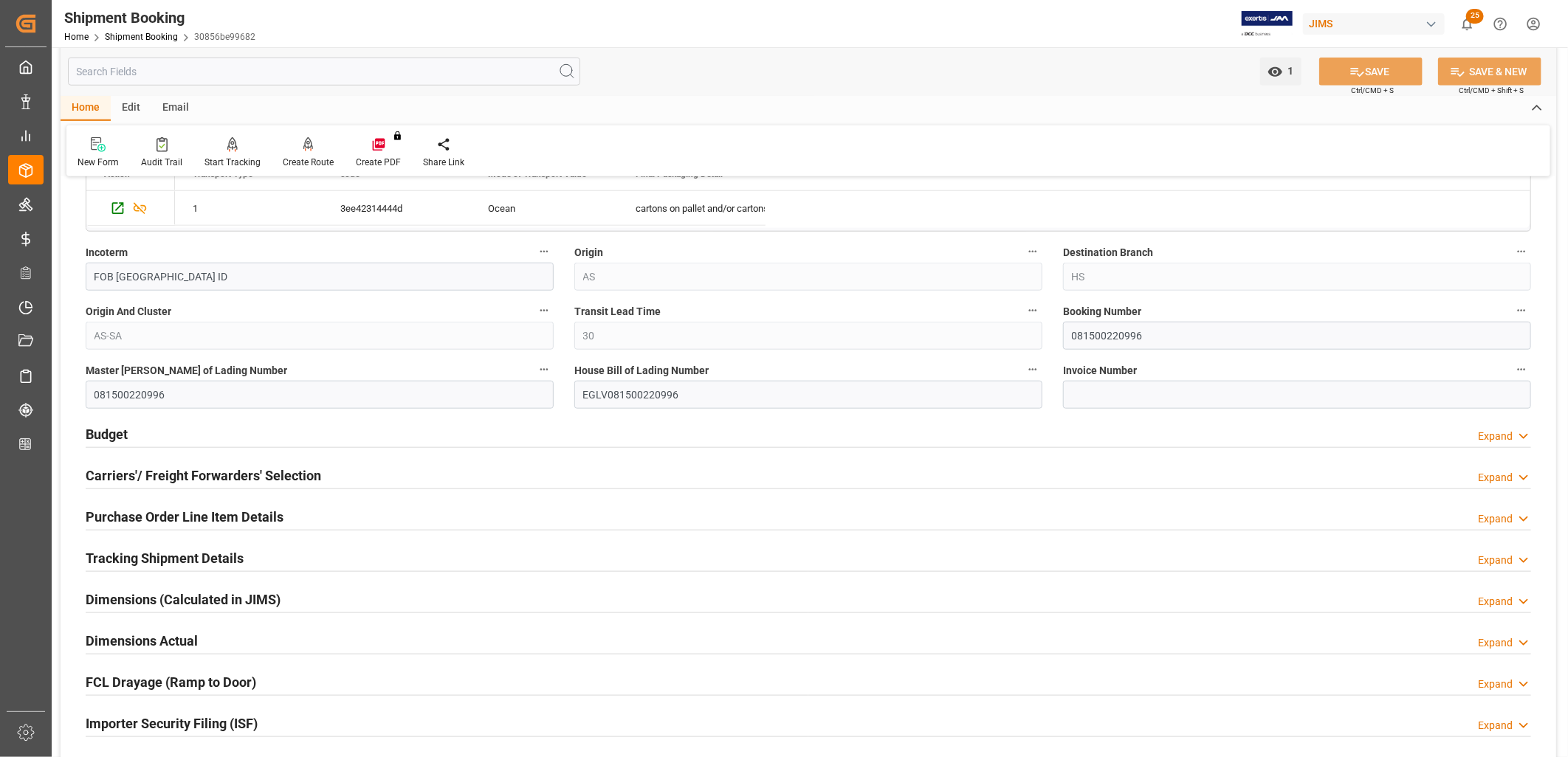
scroll to position [902, 0]
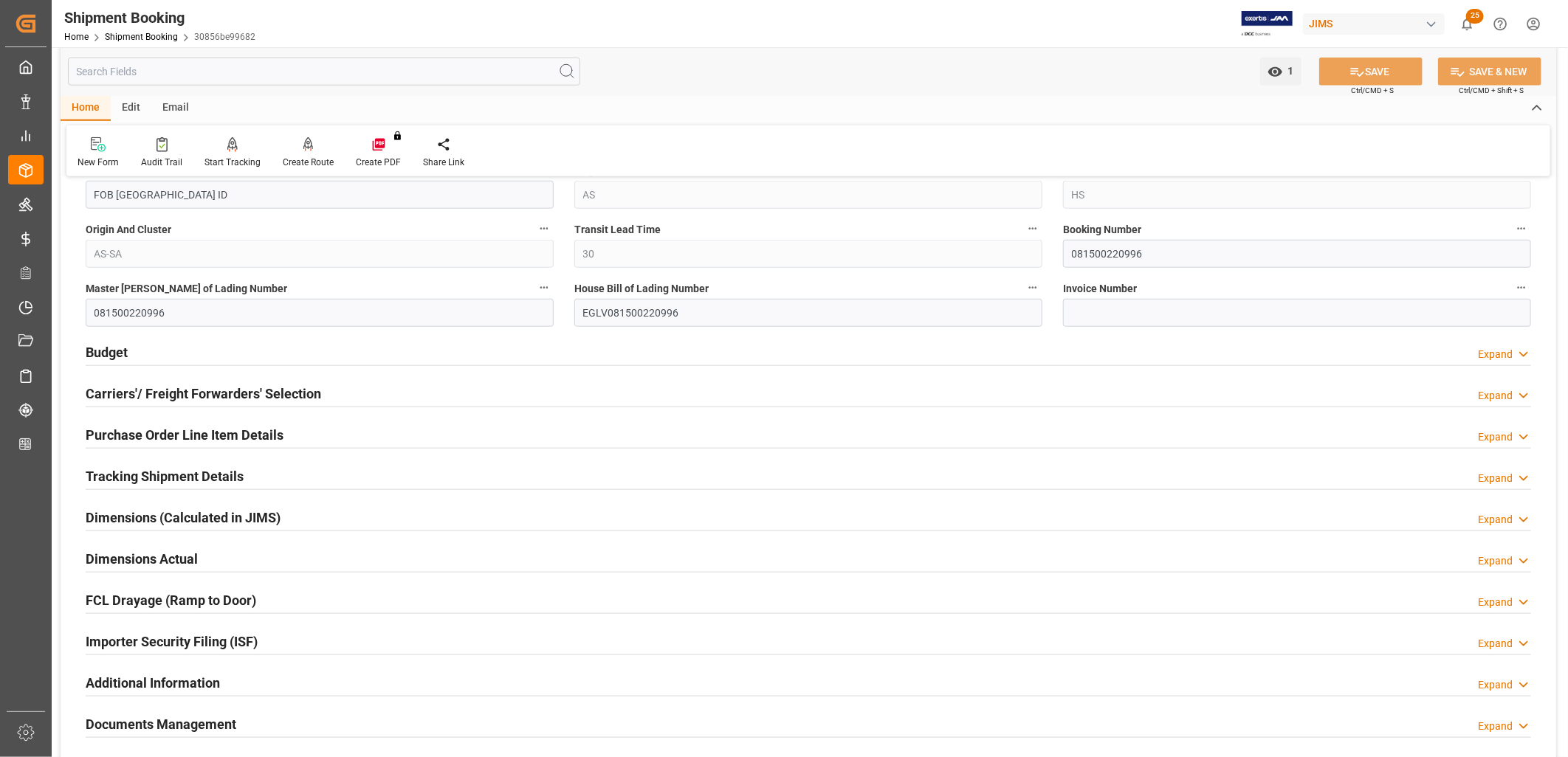
click at [128, 350] on h2 "Budget" at bounding box center [107, 352] width 42 height 20
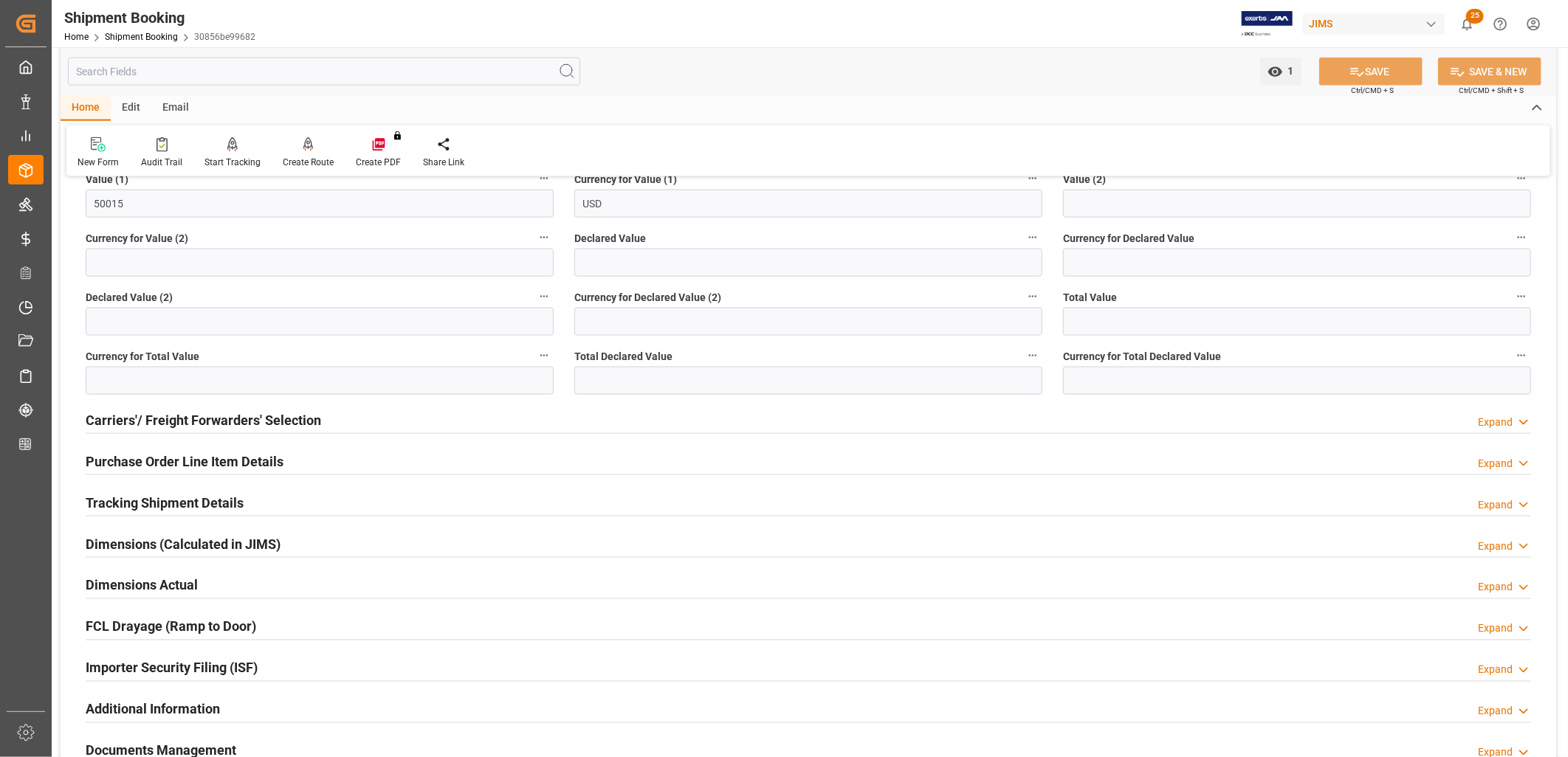
scroll to position [1311, 0]
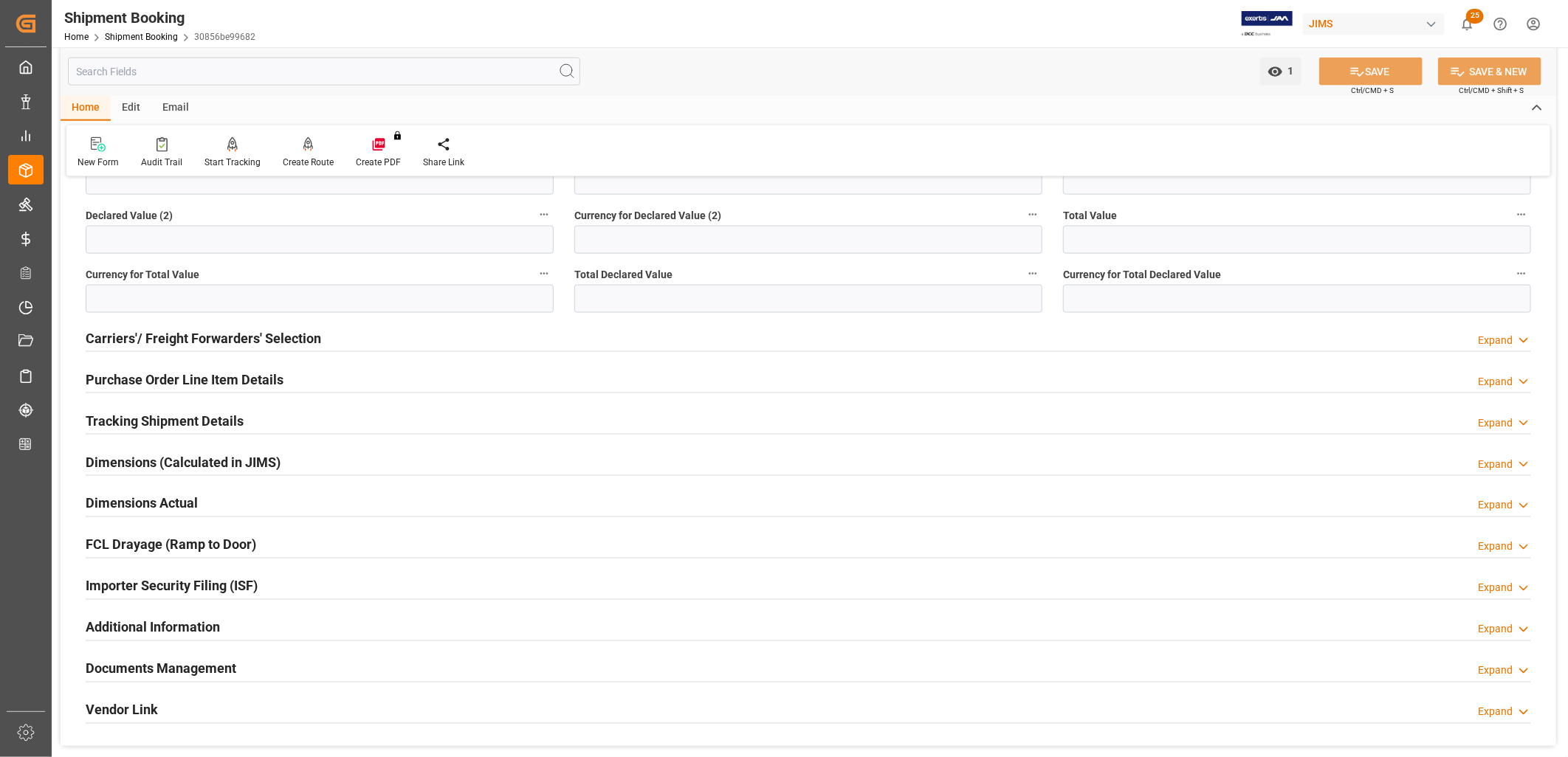
click at [255, 332] on h2 "Carriers'/ Freight Forwarders' Selection" at bounding box center [203, 338] width 236 height 20
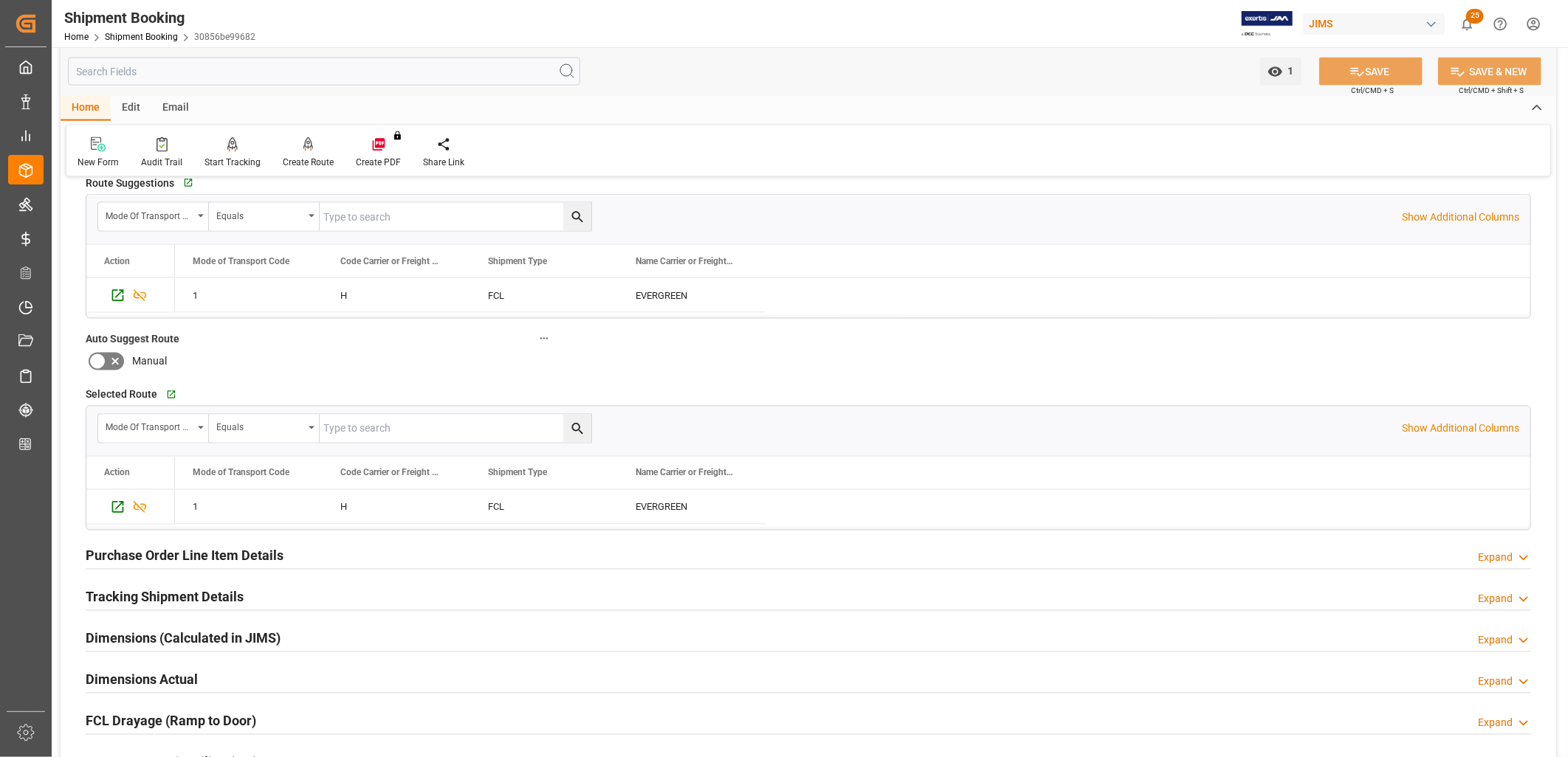
scroll to position [1476, 0]
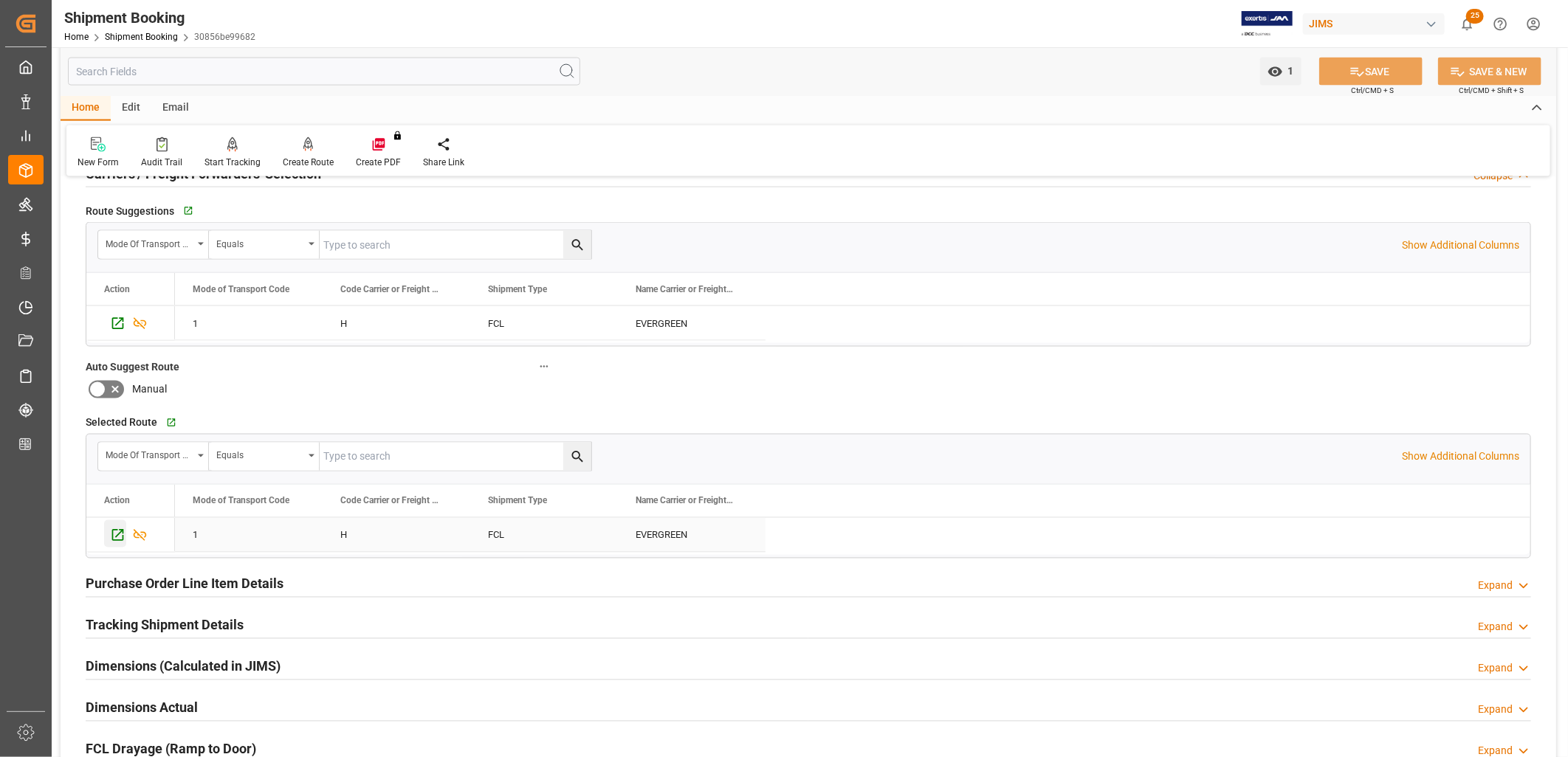
click at [116, 533] on icon "Press SPACE to select this row." at bounding box center [117, 535] width 16 height 16
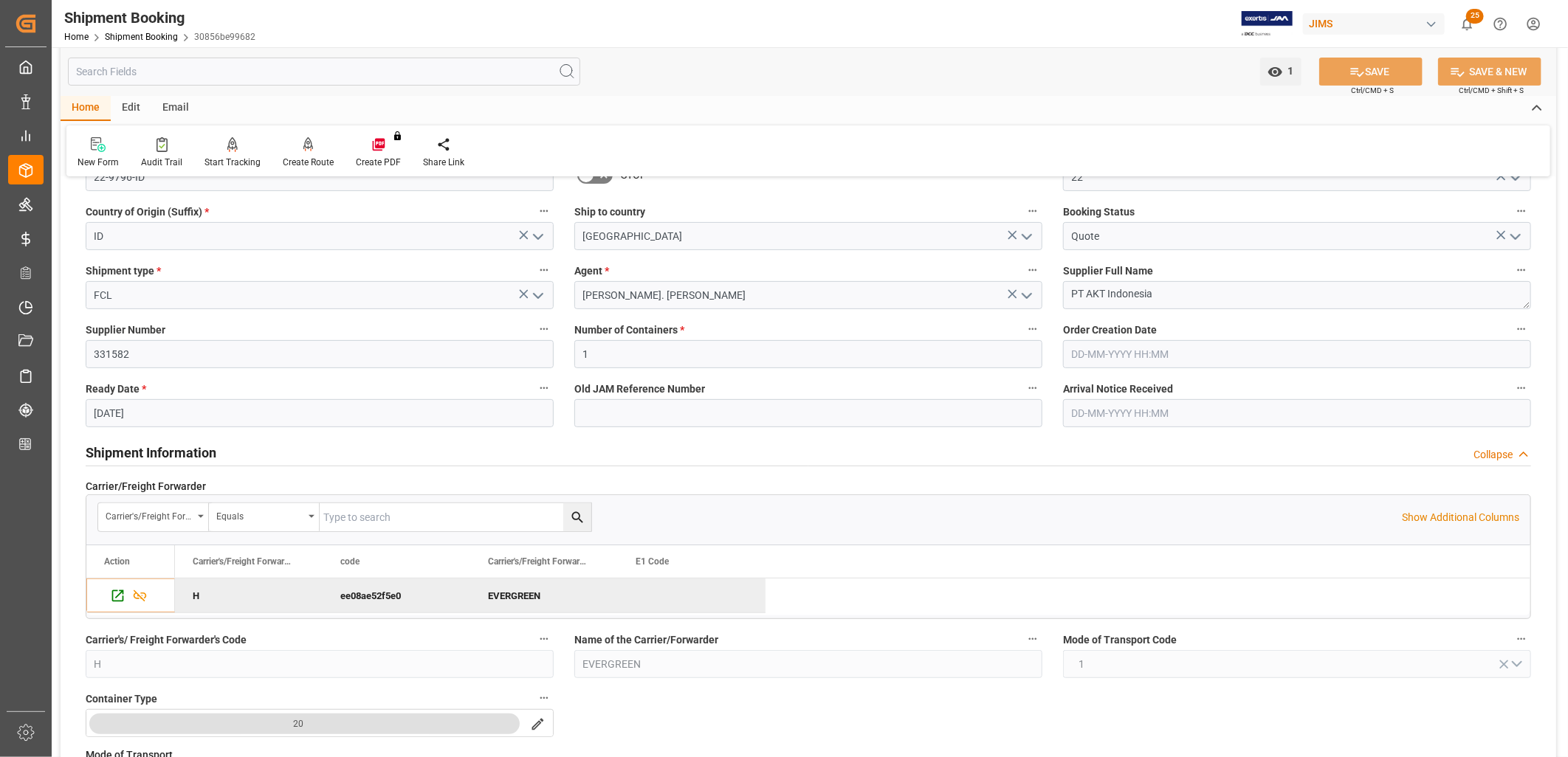
scroll to position [246, 0]
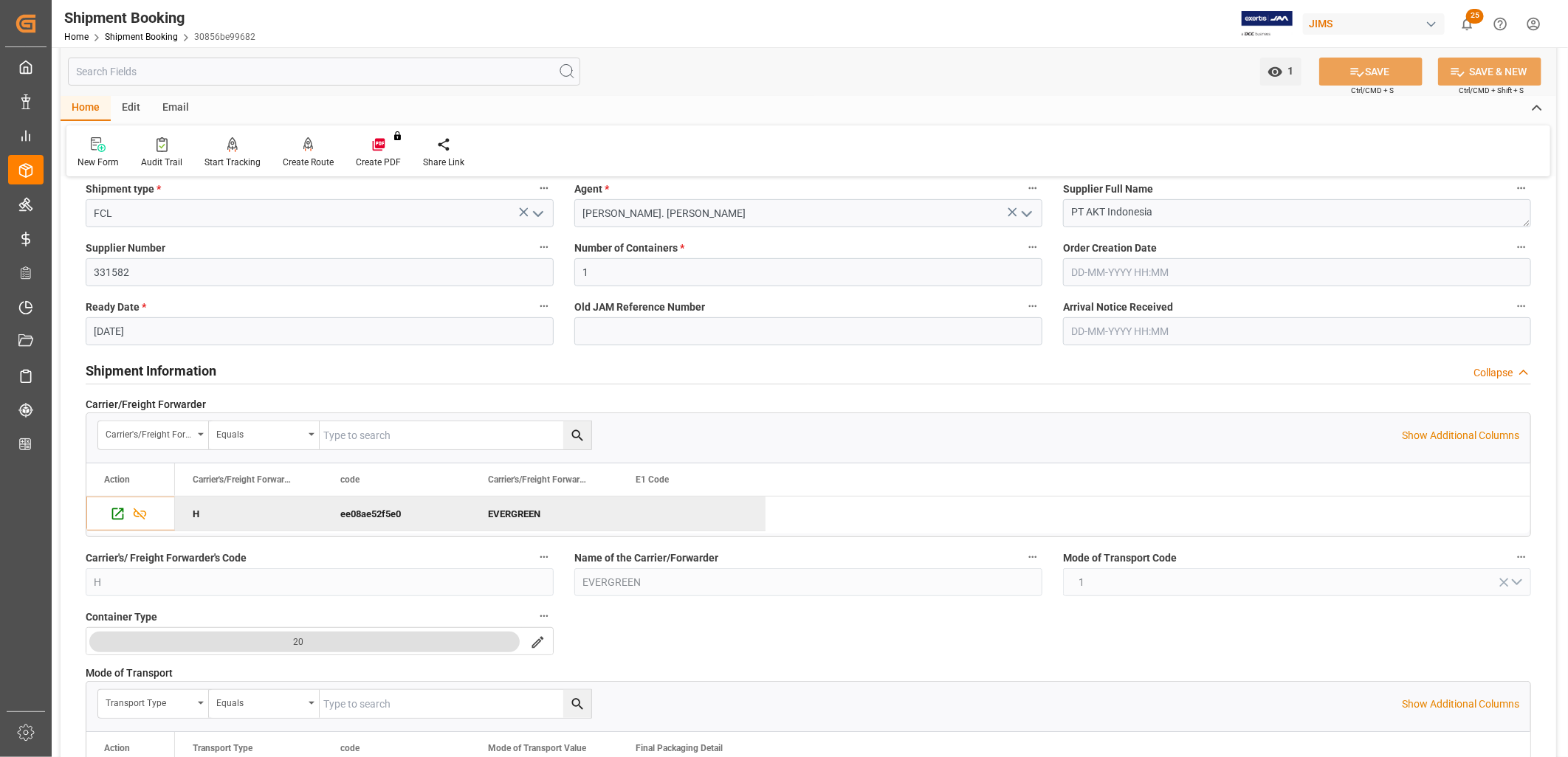
click at [170, 374] on h2 "Shipment Information" at bounding box center [151, 371] width 131 height 20
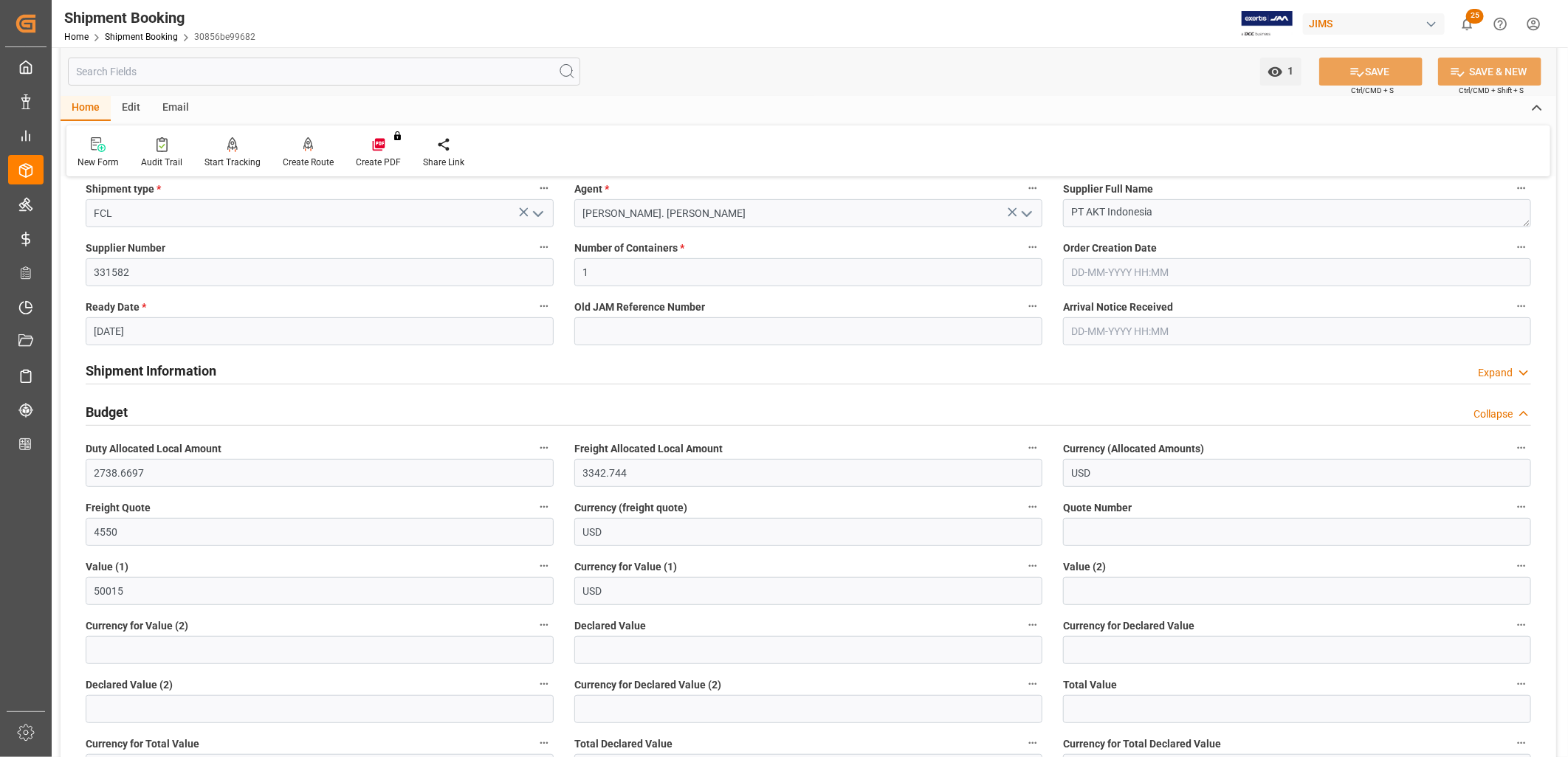
click at [182, 366] on h2 "Shipment Information" at bounding box center [151, 371] width 131 height 20
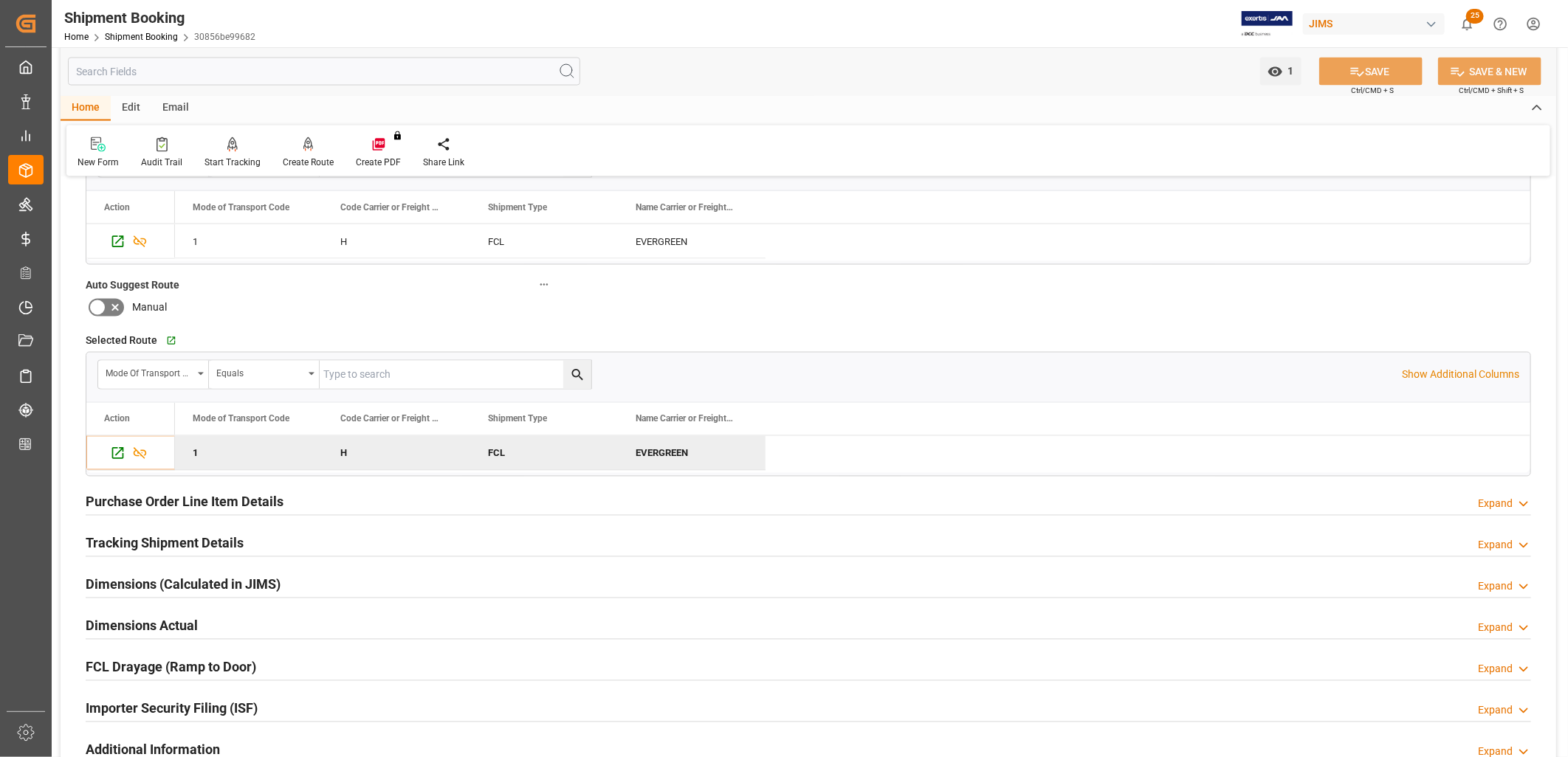
scroll to position [1640, 0]
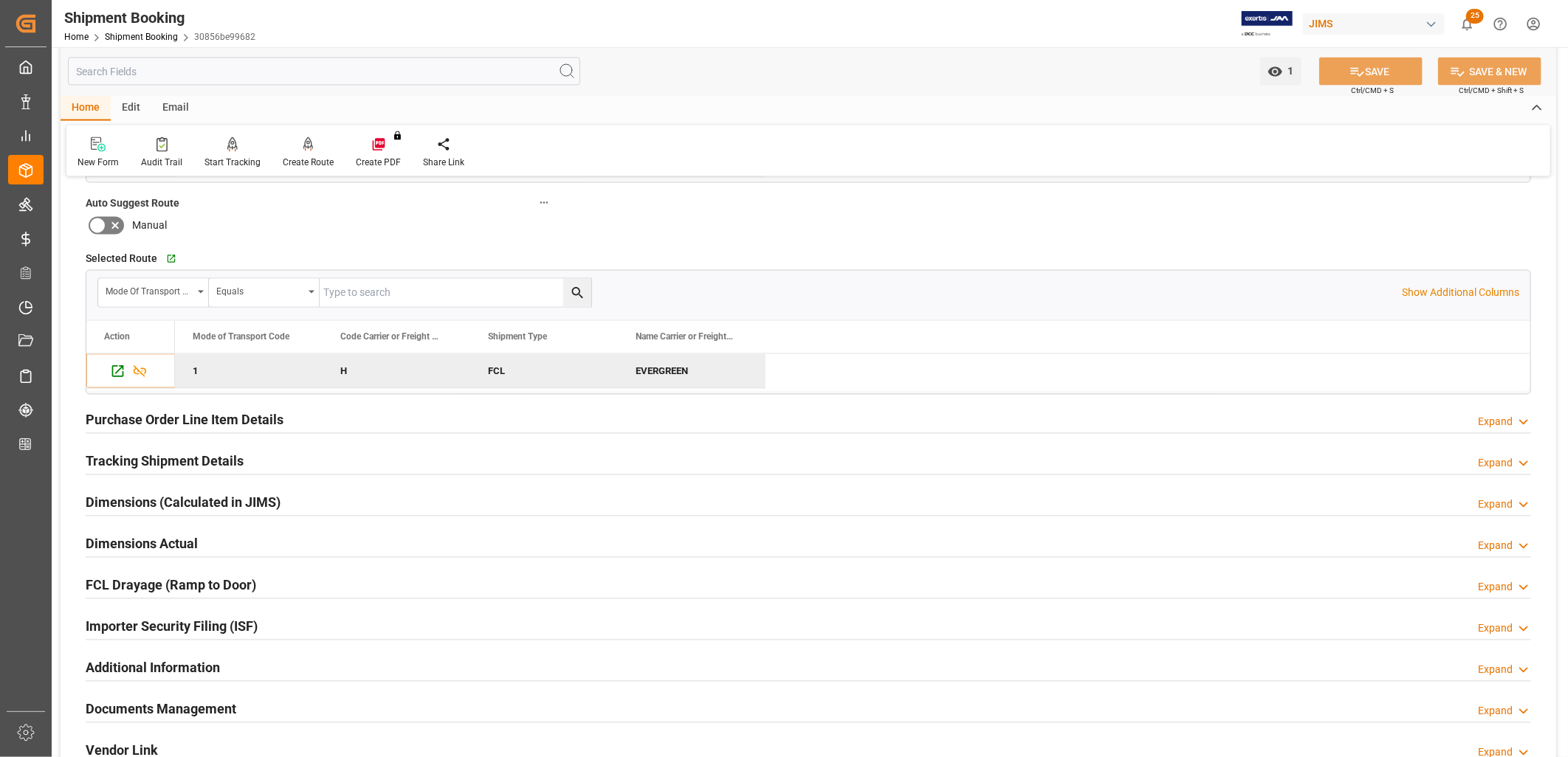
click at [137, 460] on h2 "Tracking Shipment Details" at bounding box center [165, 461] width 158 height 20
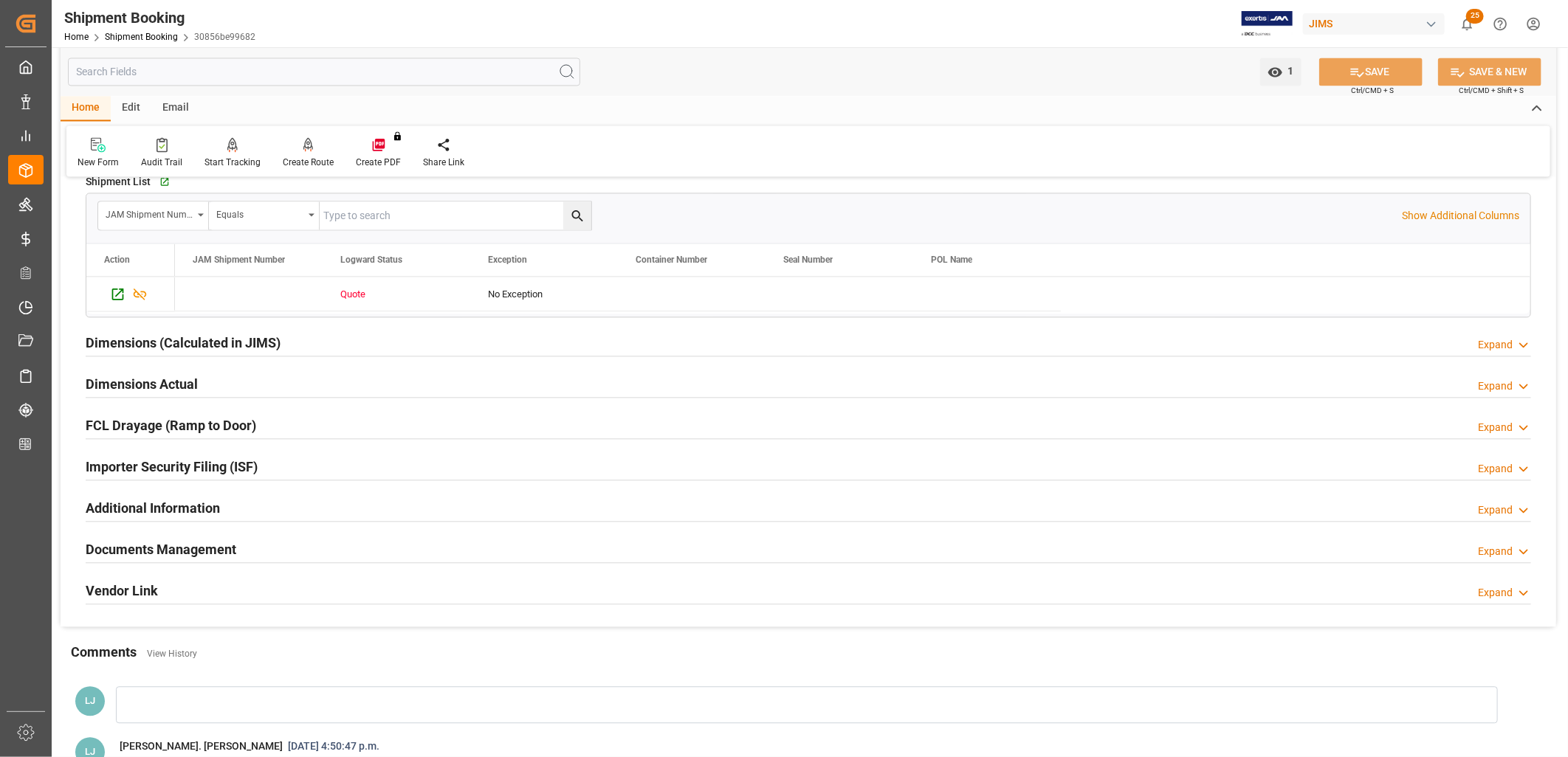
scroll to position [1967, 0]
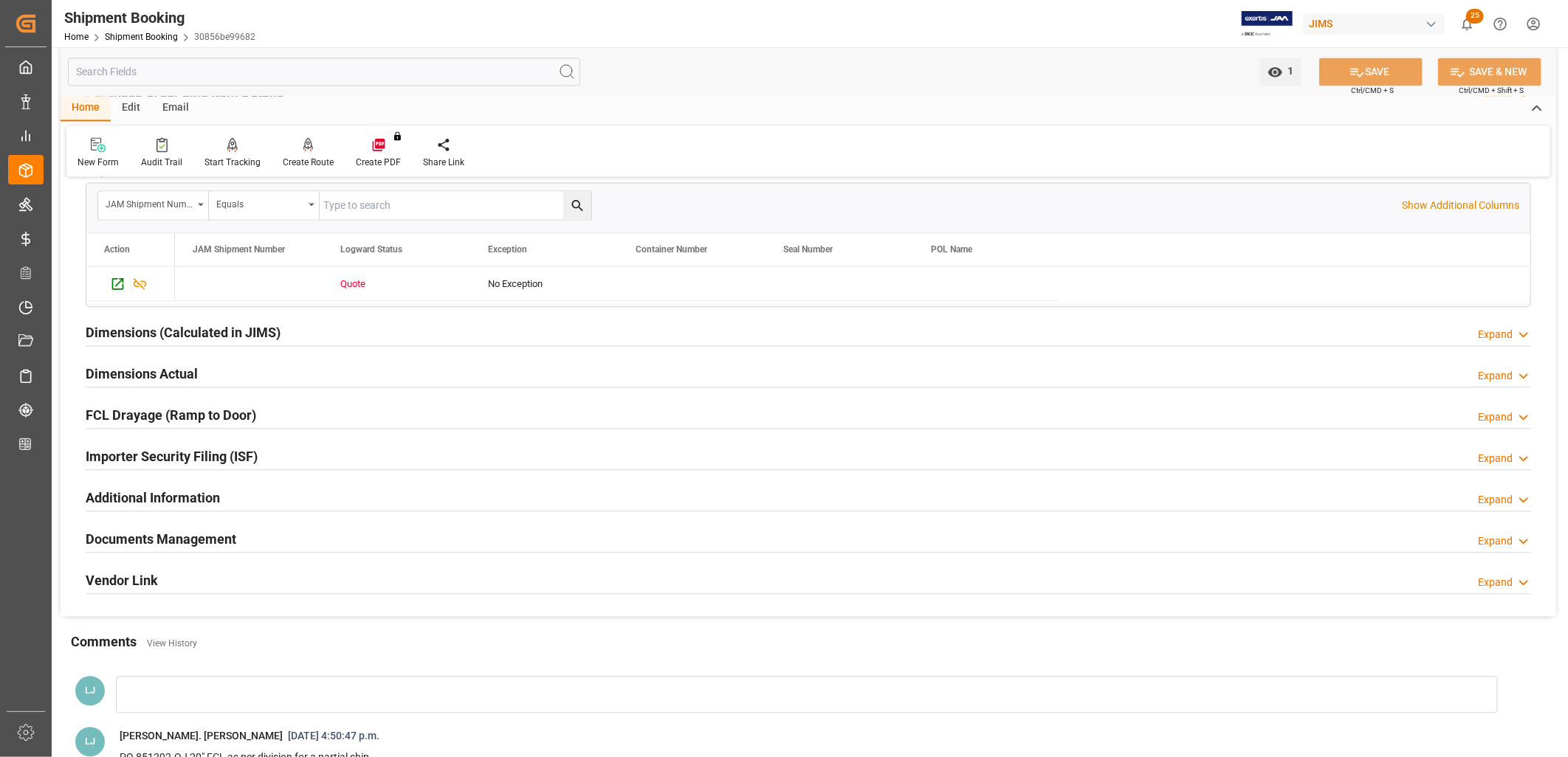
click at [150, 534] on h2 "Documents Management" at bounding box center [161, 539] width 150 height 20
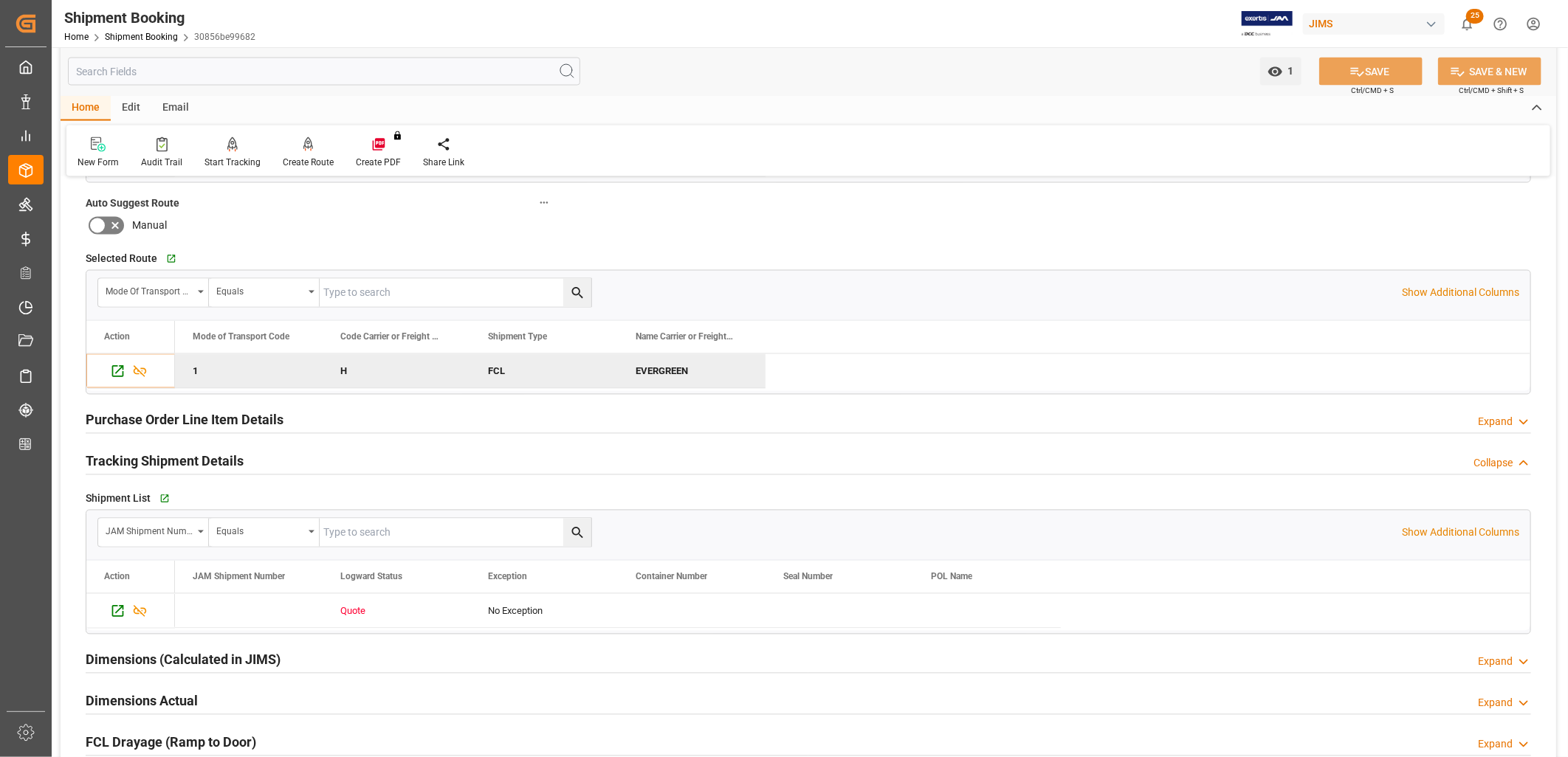
scroll to position [1722, 0]
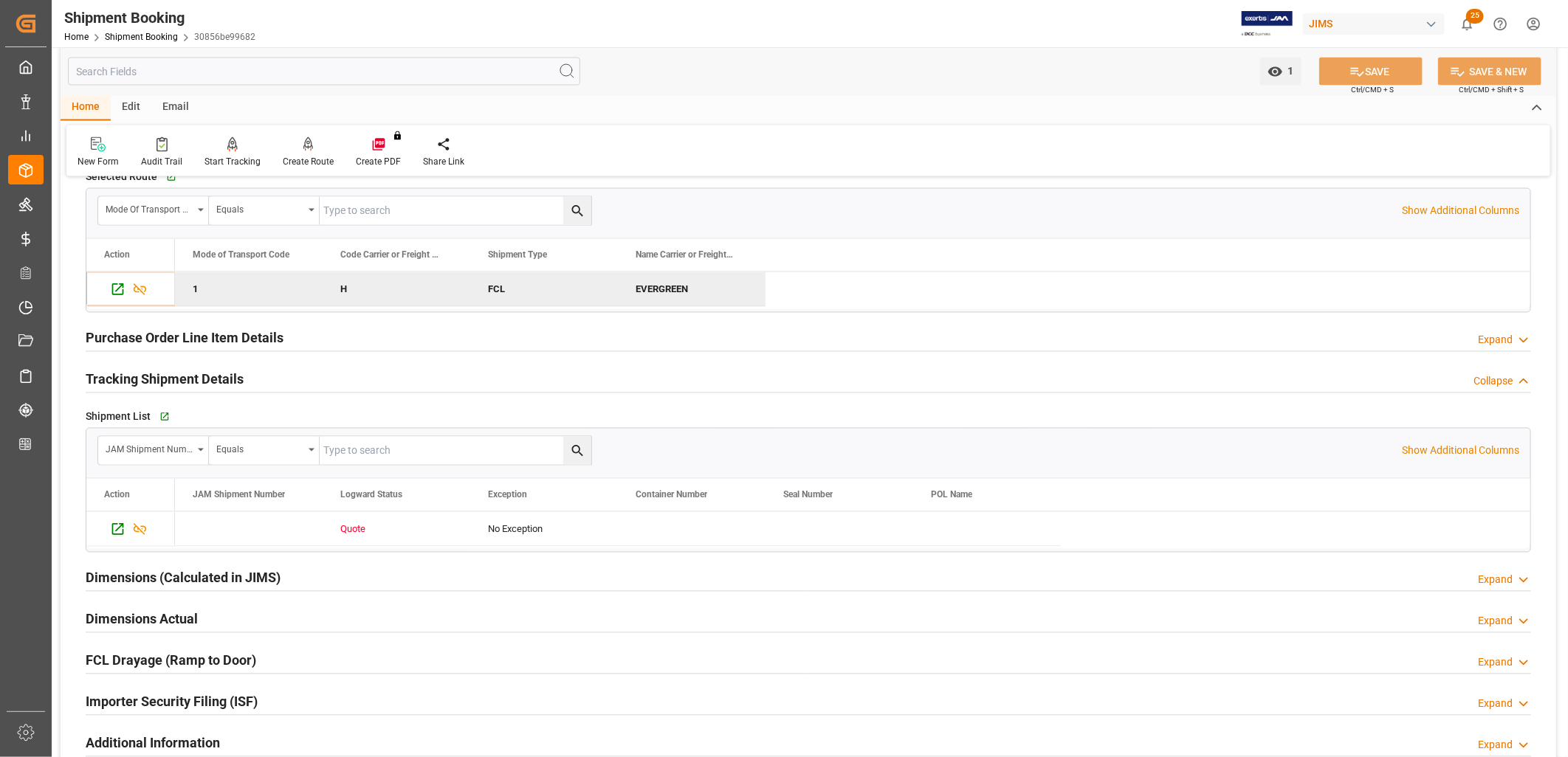
click at [198, 379] on h2 "Tracking Shipment Details" at bounding box center [165, 380] width 158 height 20
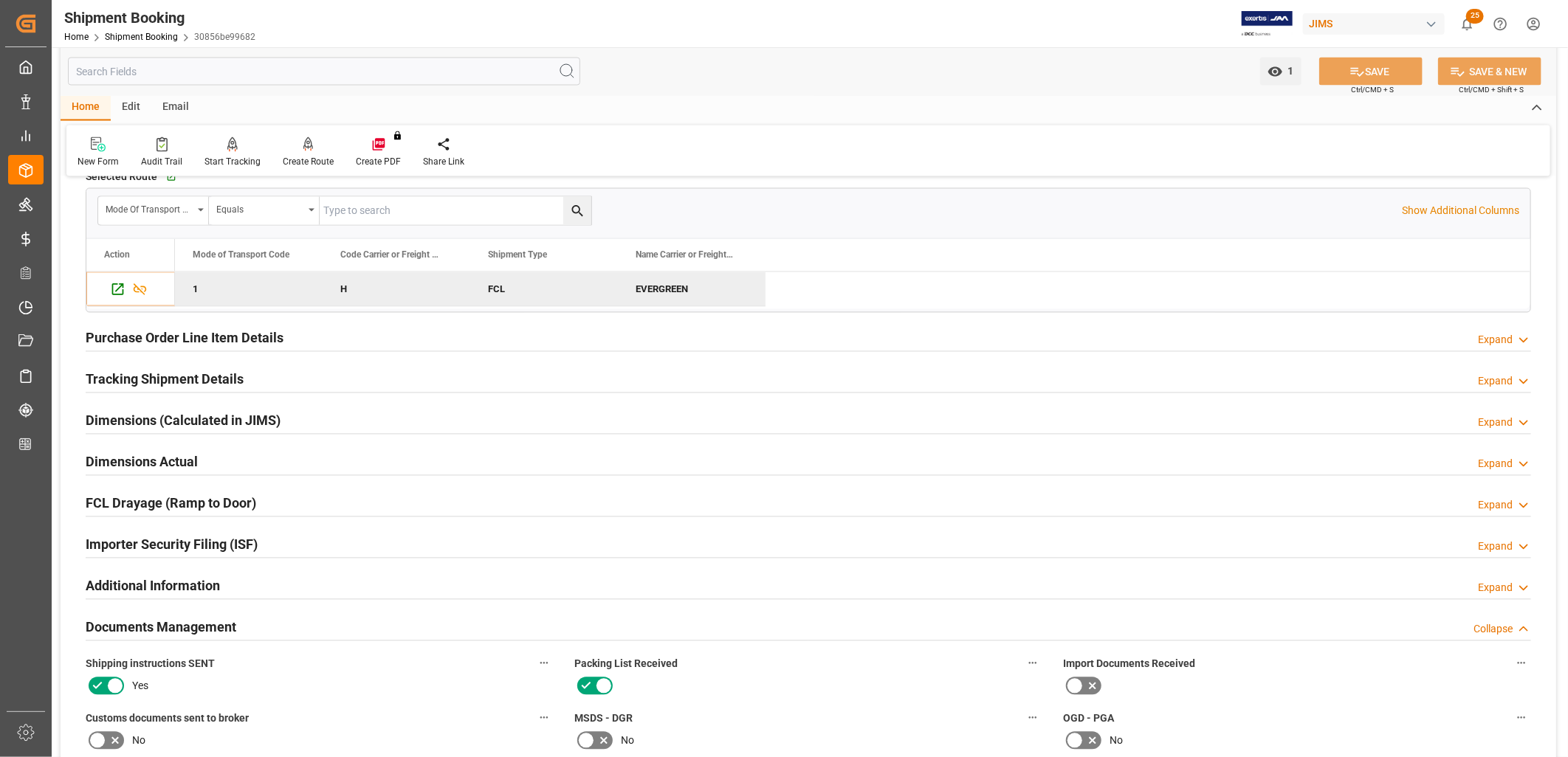
click at [198, 379] on h2 "Tracking Shipment Details" at bounding box center [165, 380] width 158 height 20
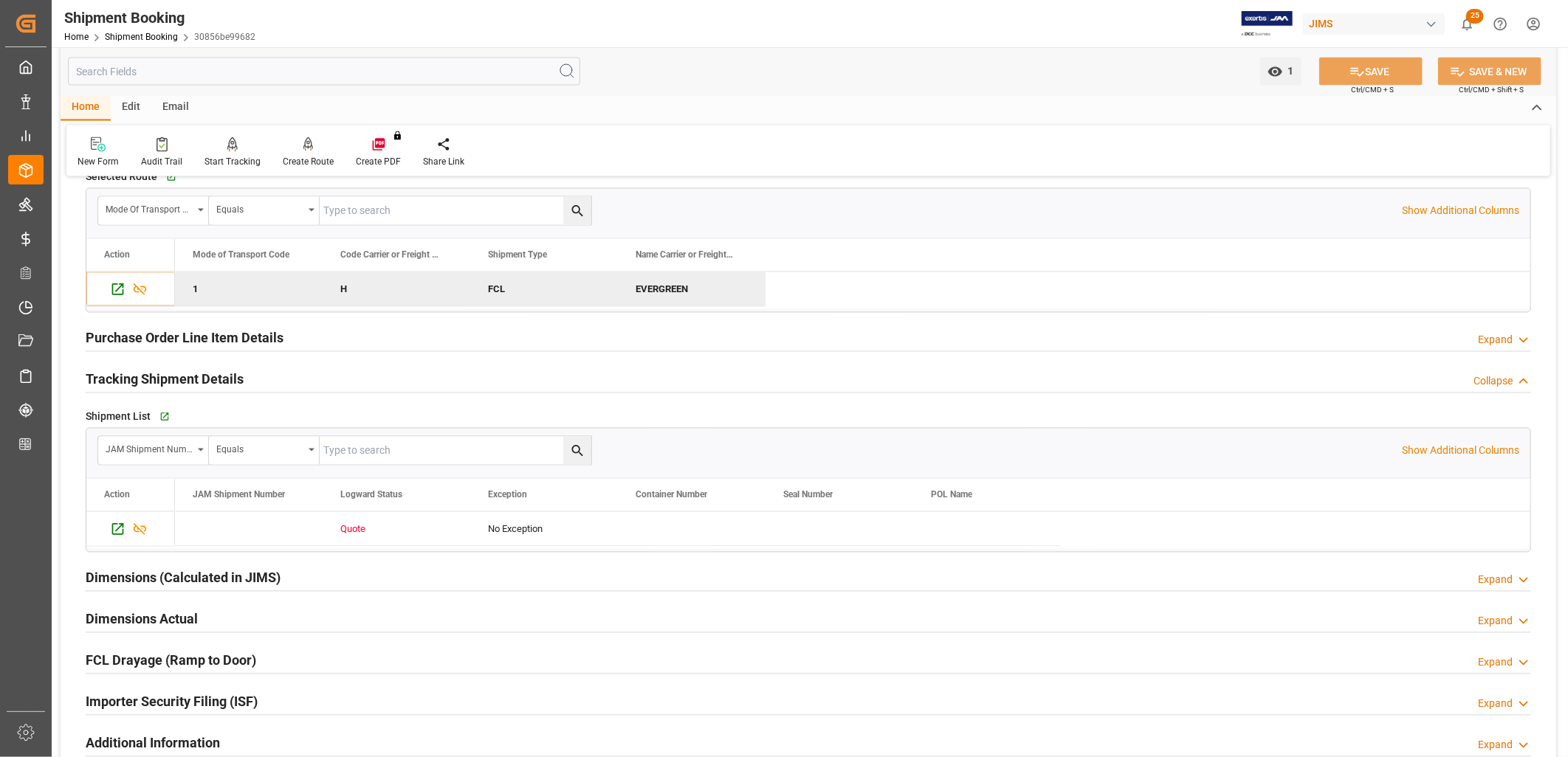
click at [193, 336] on h2 "Purchase Order Line Item Details" at bounding box center [185, 338] width 198 height 20
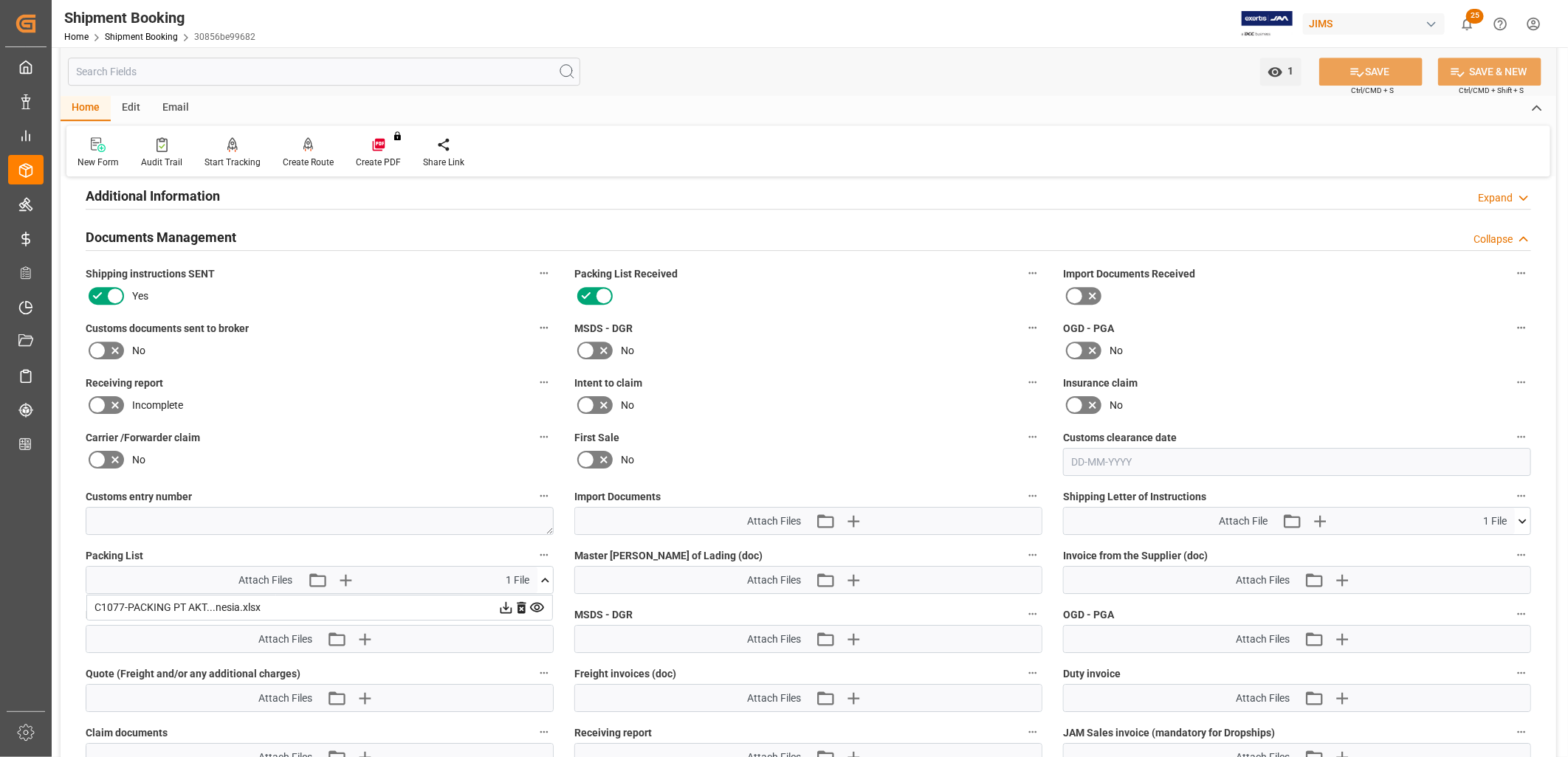
scroll to position [2869, 0]
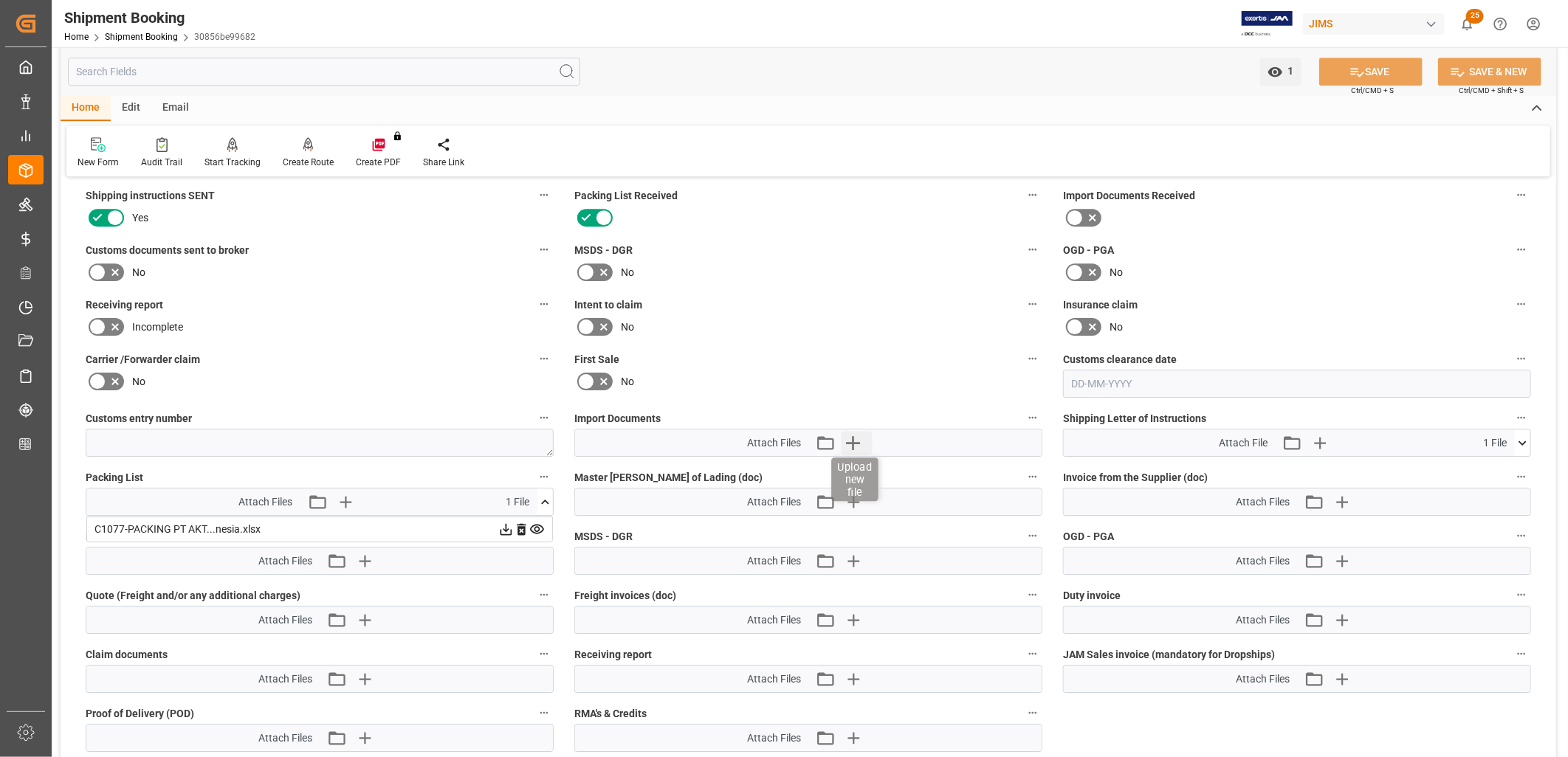
click at [854, 439] on icon "button" at bounding box center [853, 443] width 14 height 14
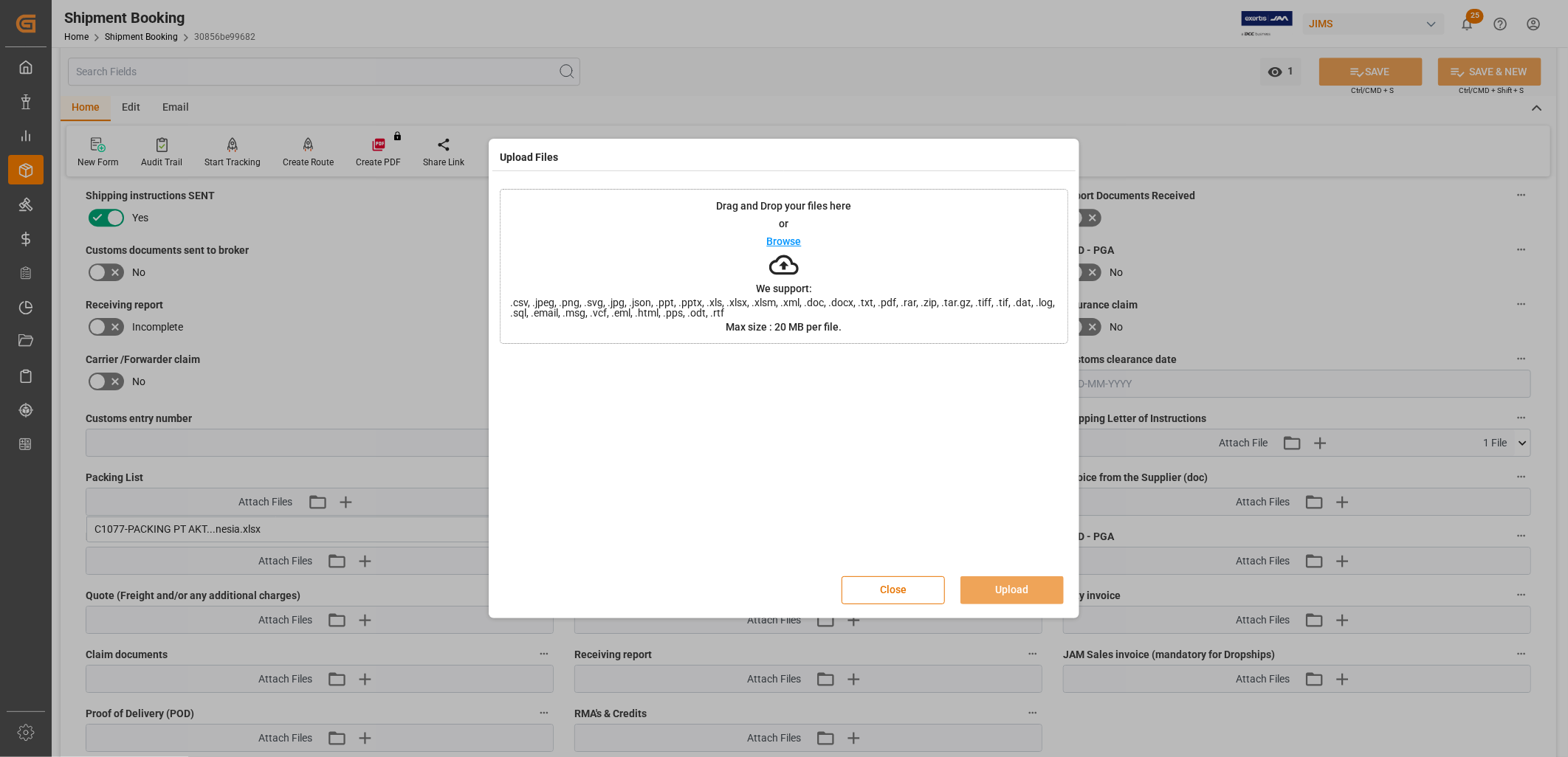
click at [799, 241] on p "Browse" at bounding box center [784, 241] width 34 height 10
click at [1019, 585] on button "Upload" at bounding box center [1012, 590] width 103 height 28
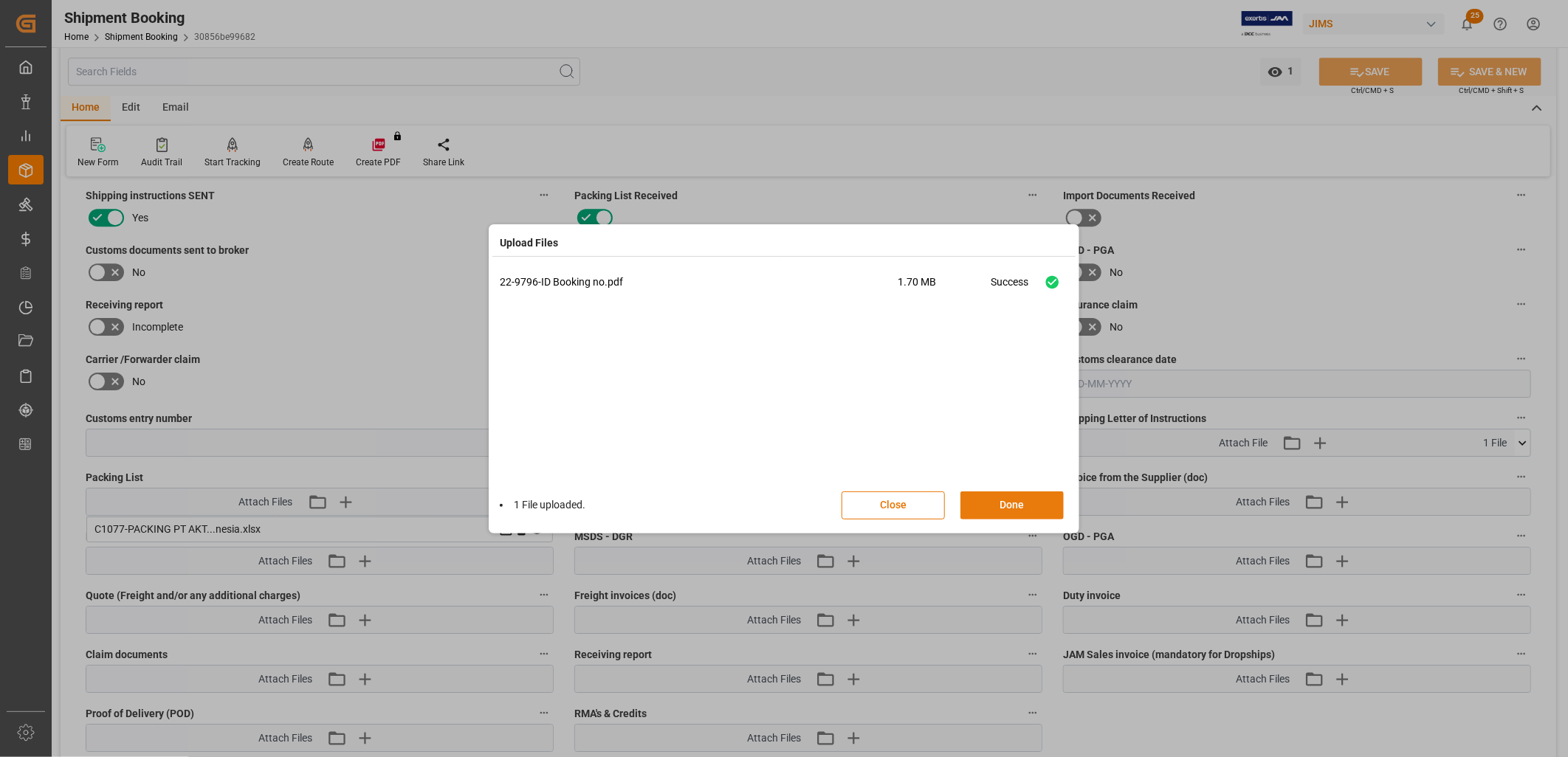
click at [1022, 503] on button "Done" at bounding box center [1012, 506] width 103 height 28
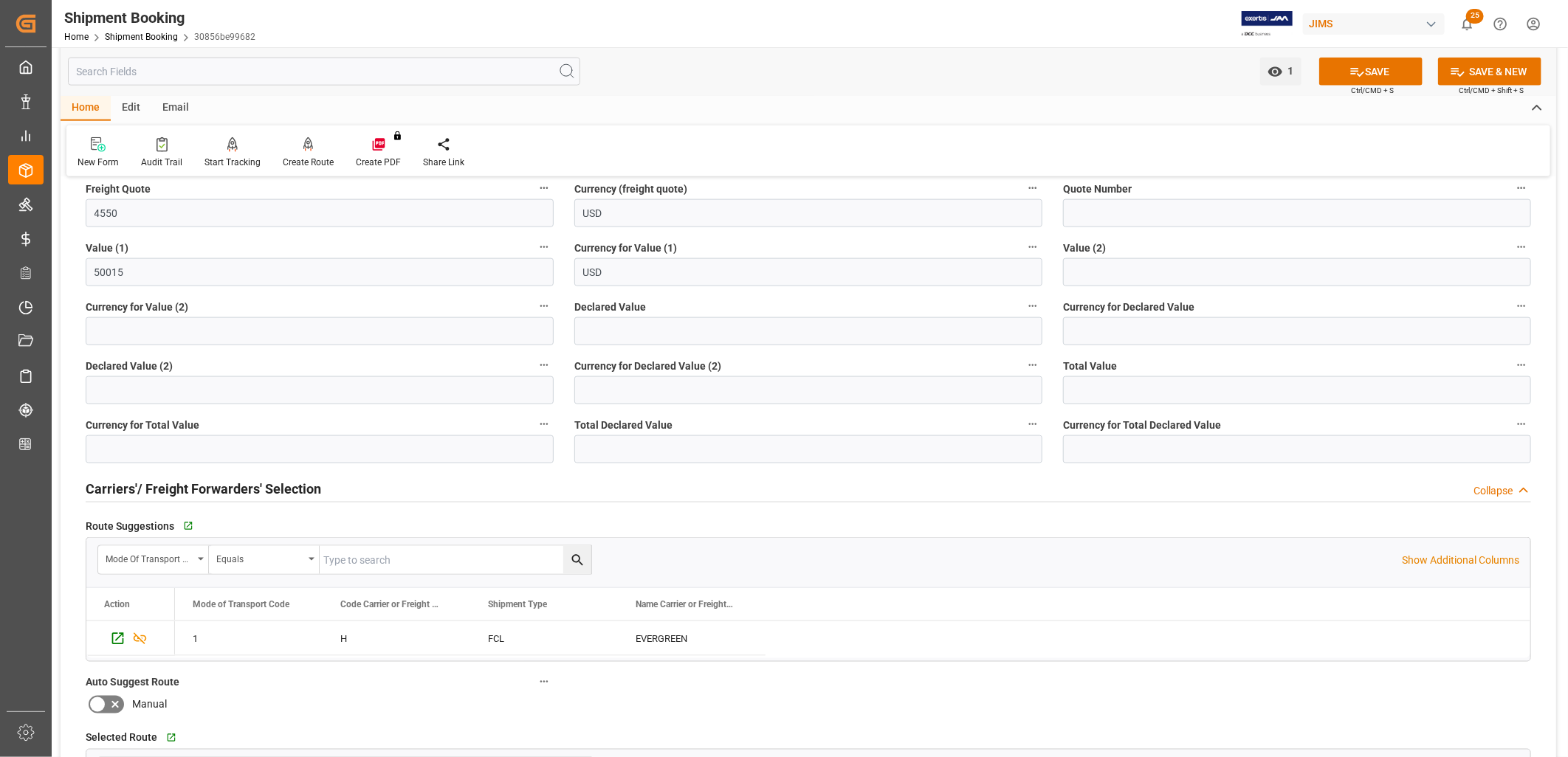
scroll to position [1147, 0]
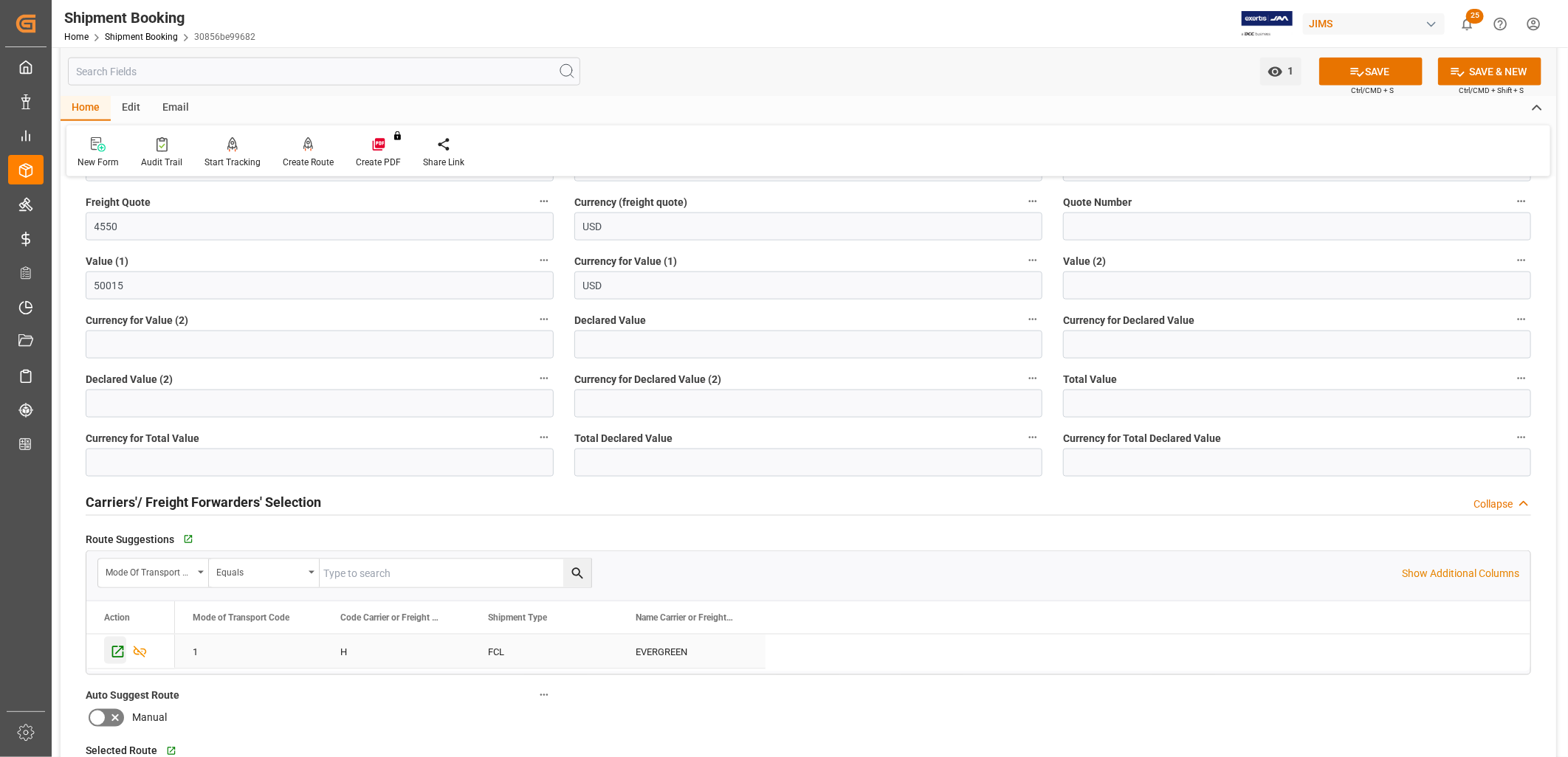
click at [119, 652] on icon "Press SPACE to select this row." at bounding box center [118, 652] width 12 height 12
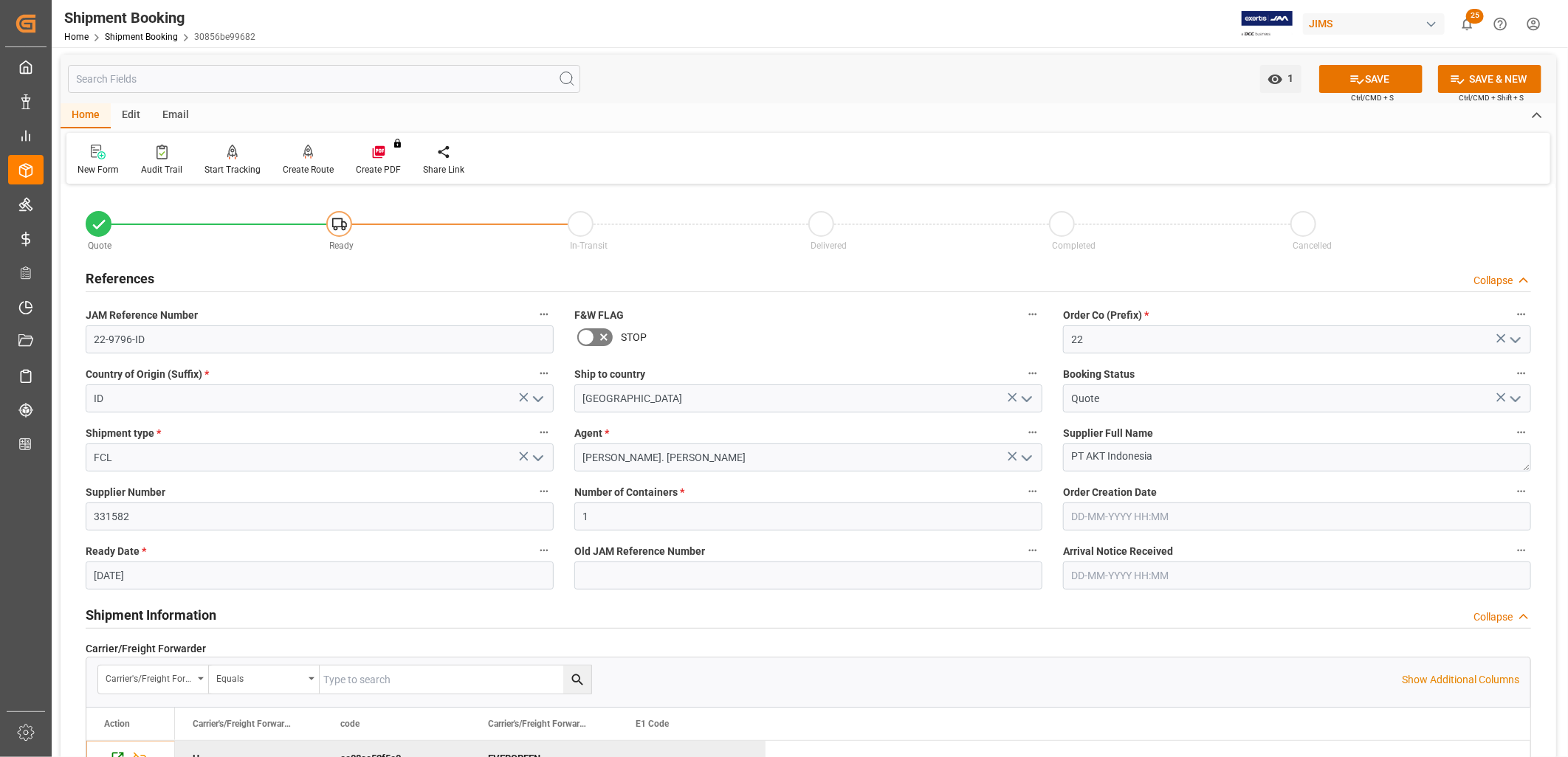
scroll to position [0, 0]
click at [1359, 77] on icon at bounding box center [1357, 81] width 16 height 16
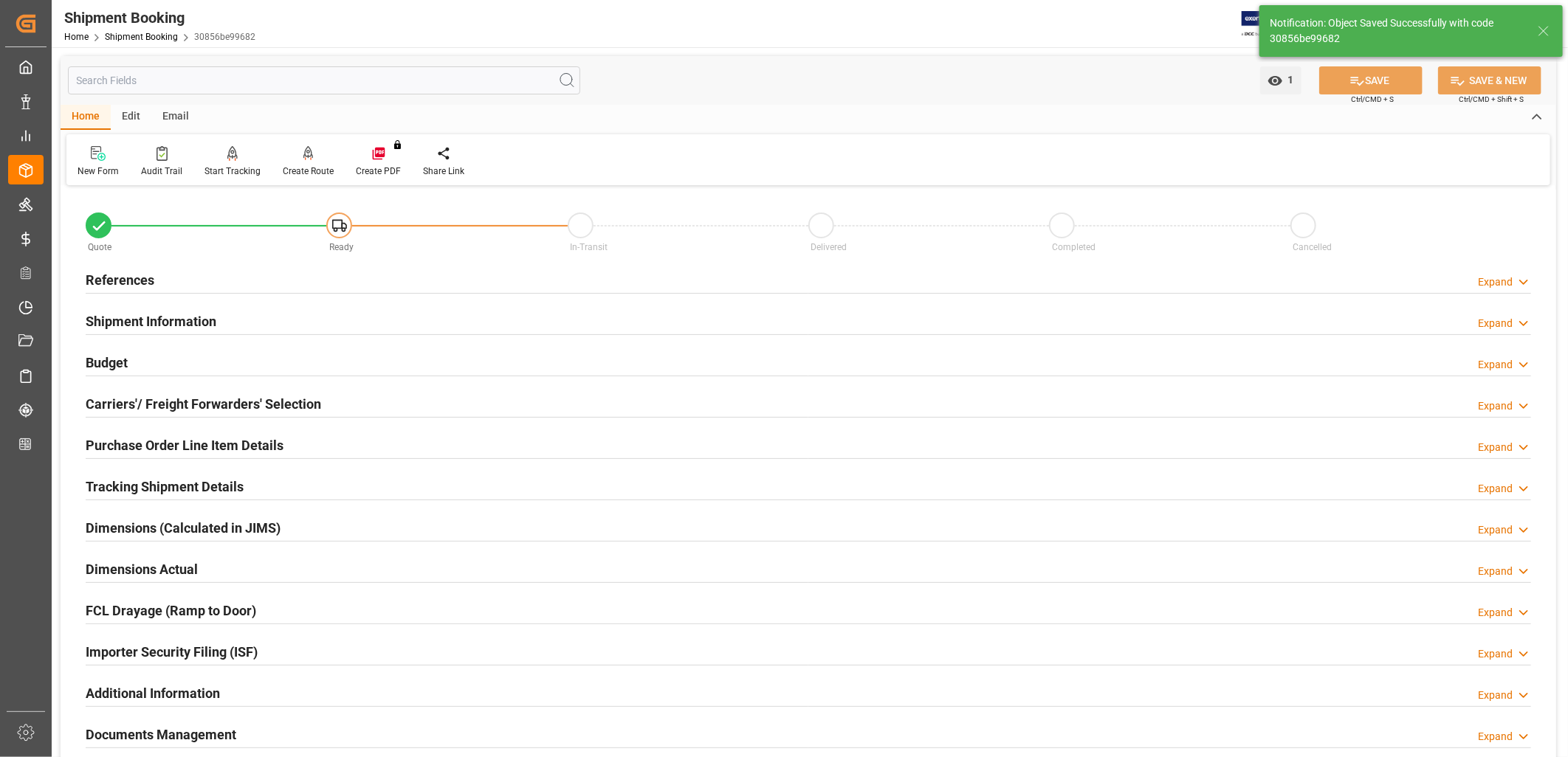
click at [172, 321] on h2 "Shipment Information" at bounding box center [151, 321] width 131 height 20
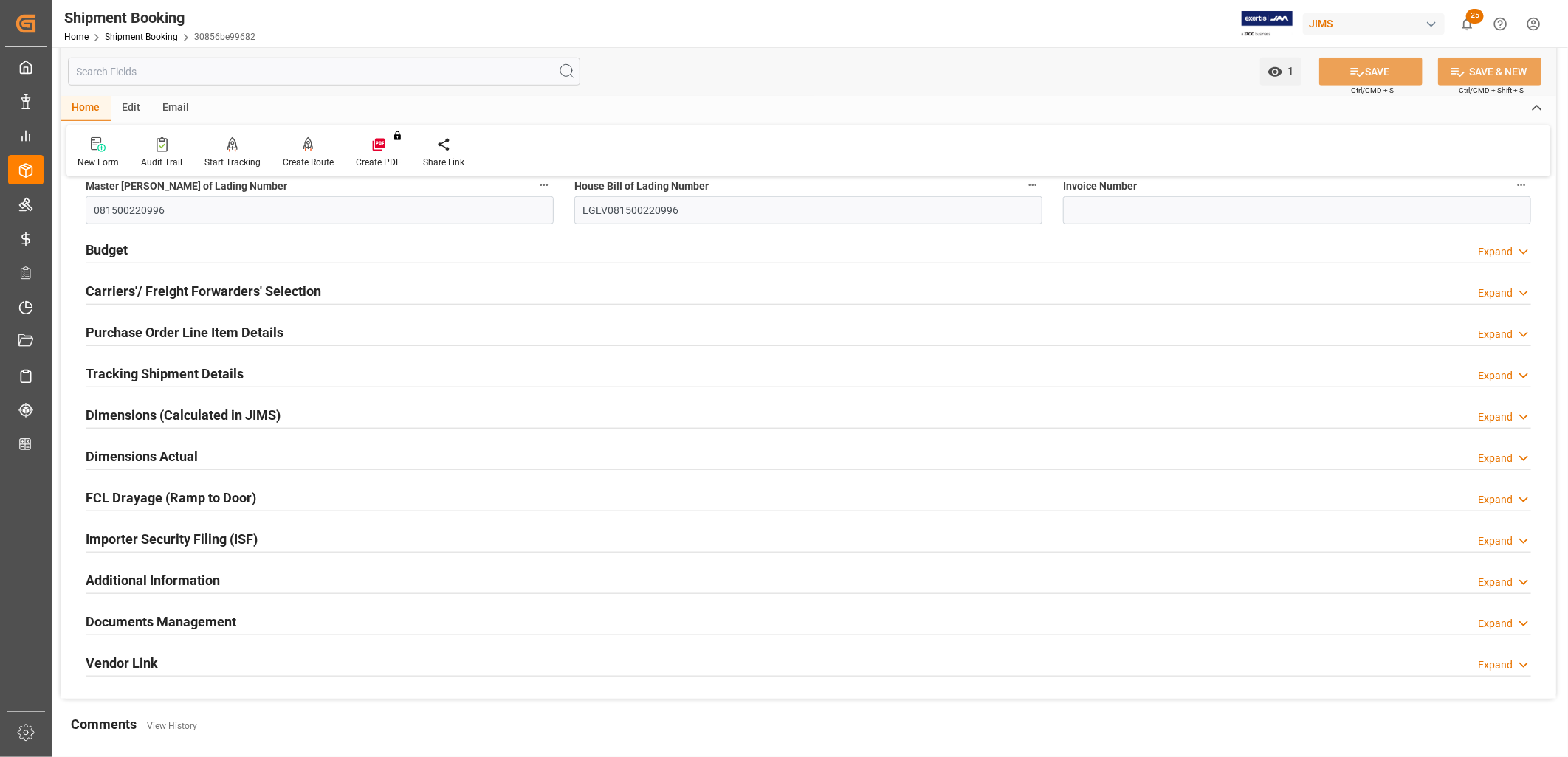
scroll to position [738, 0]
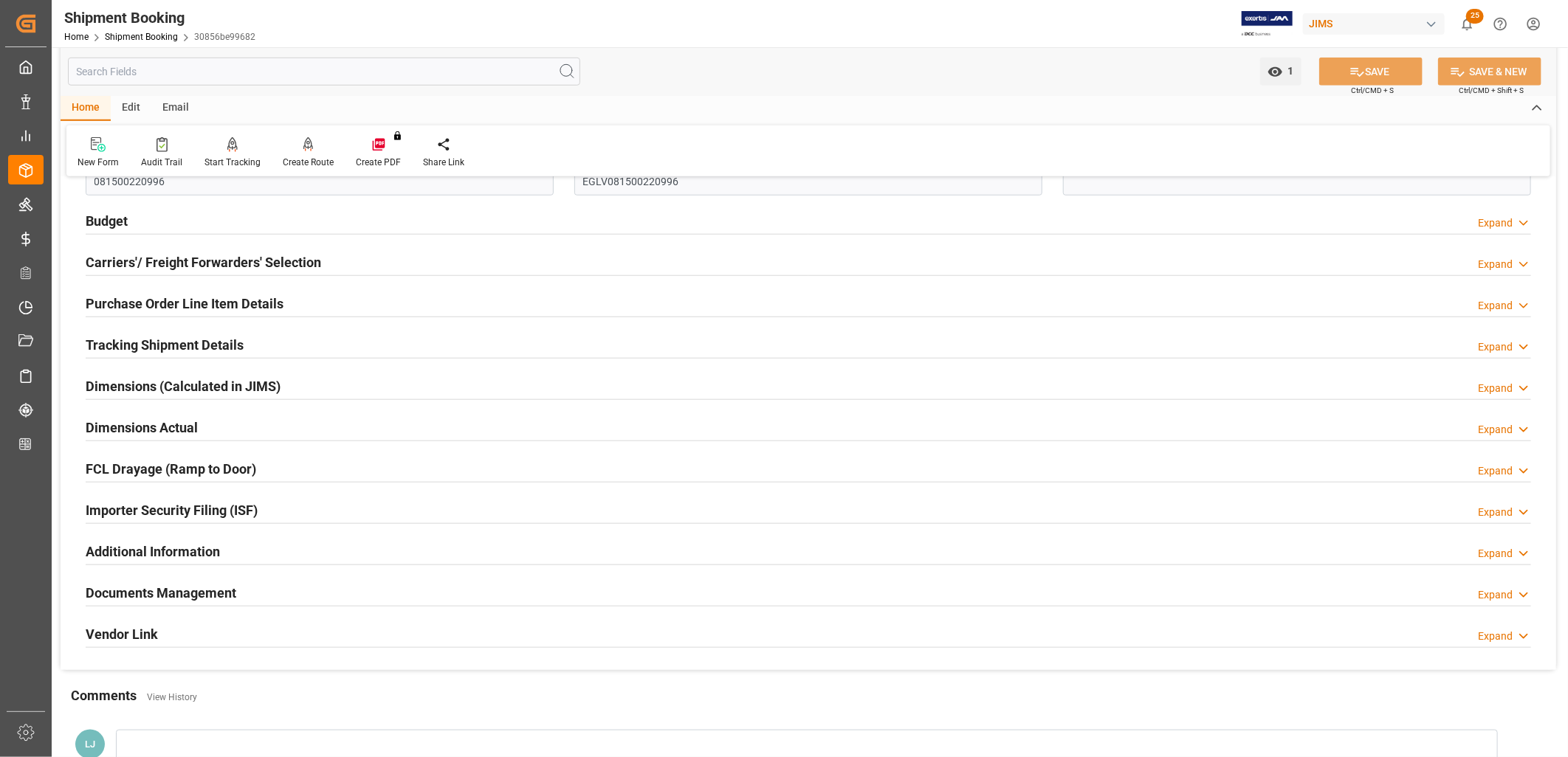
click at [263, 262] on h2 "Carriers'/ Freight Forwarders' Selection" at bounding box center [203, 262] width 236 height 20
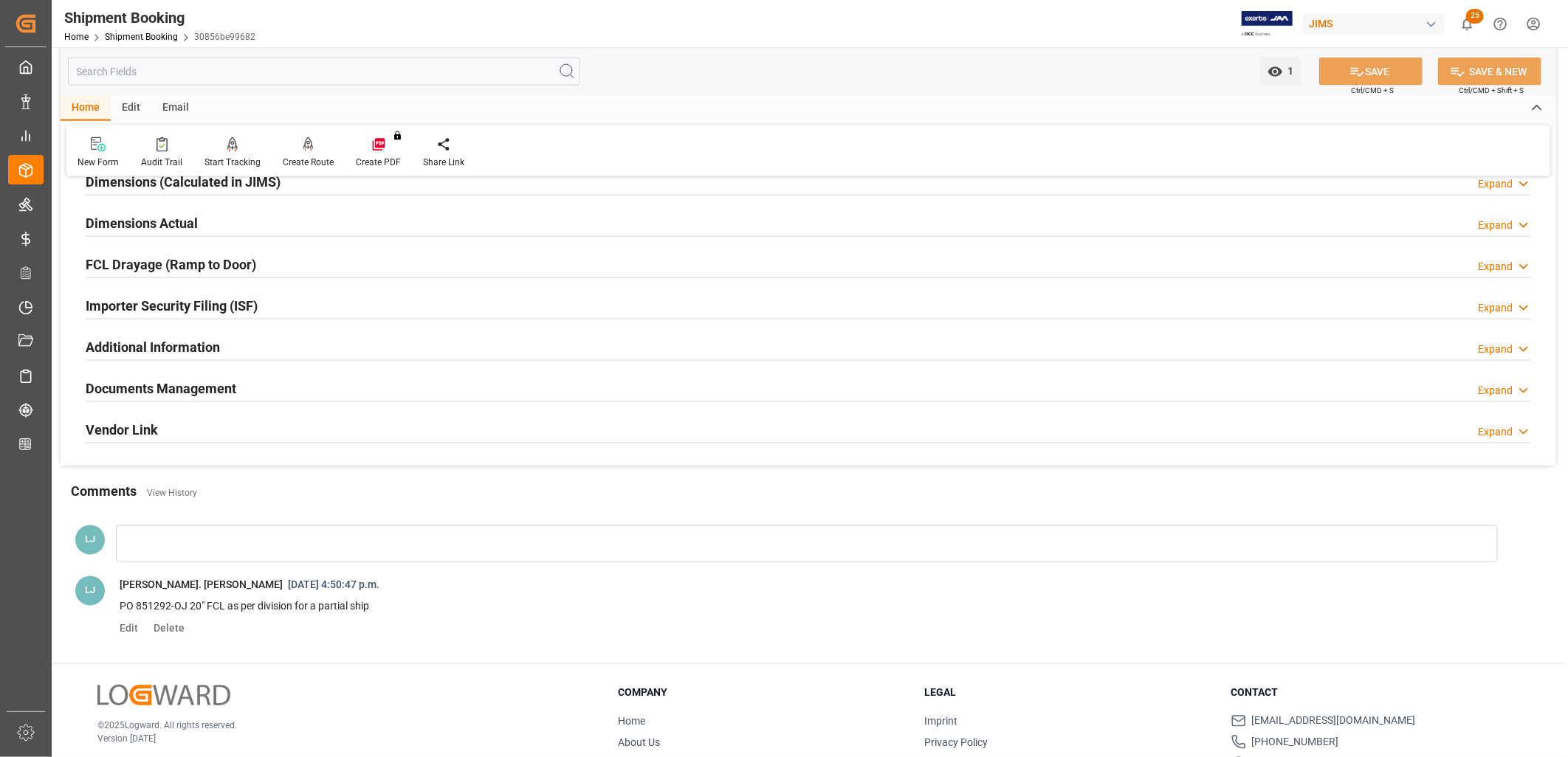
scroll to position [983, 0]
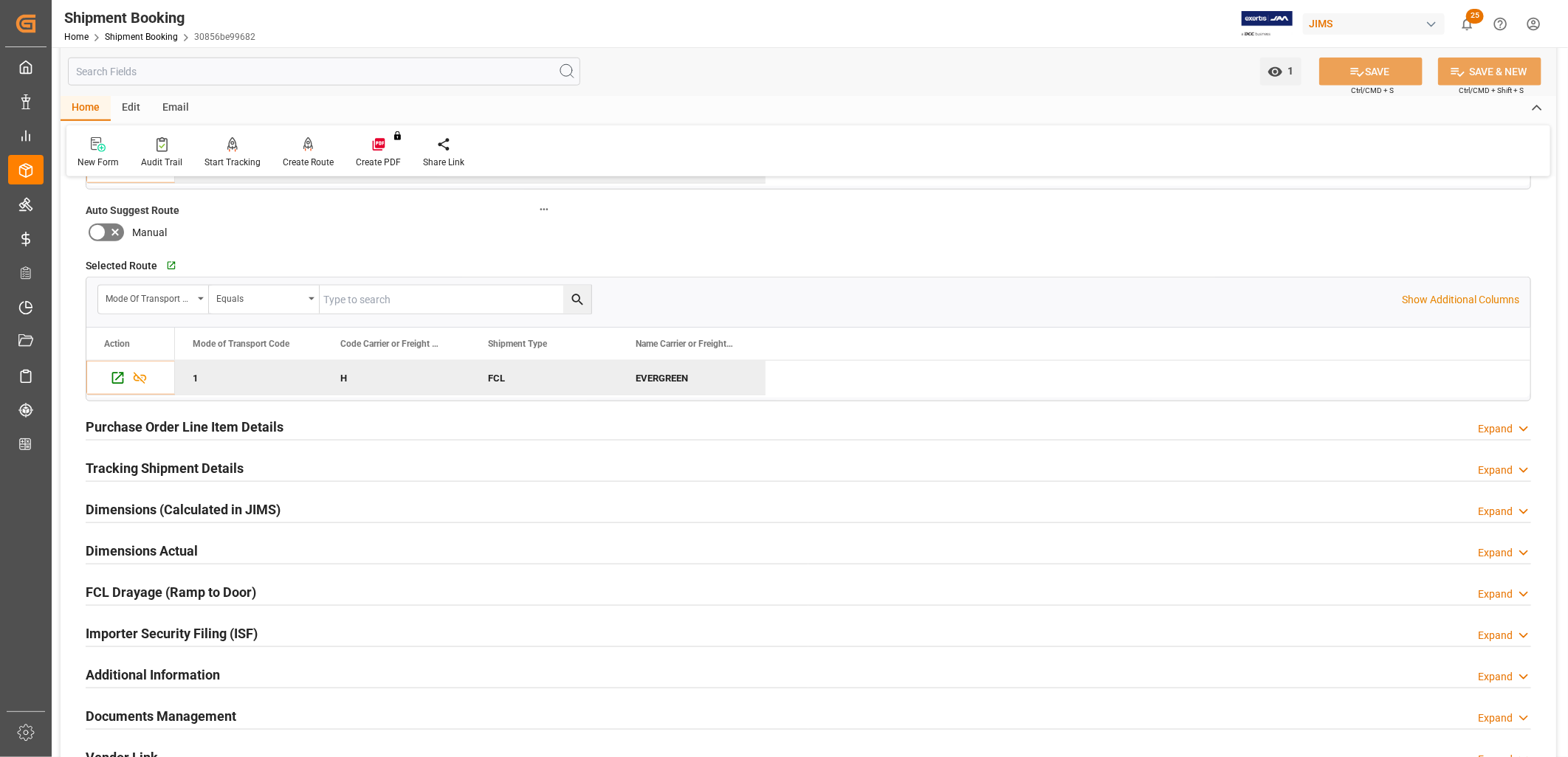
click at [183, 469] on h2 "Tracking Shipment Details" at bounding box center [165, 468] width 158 height 20
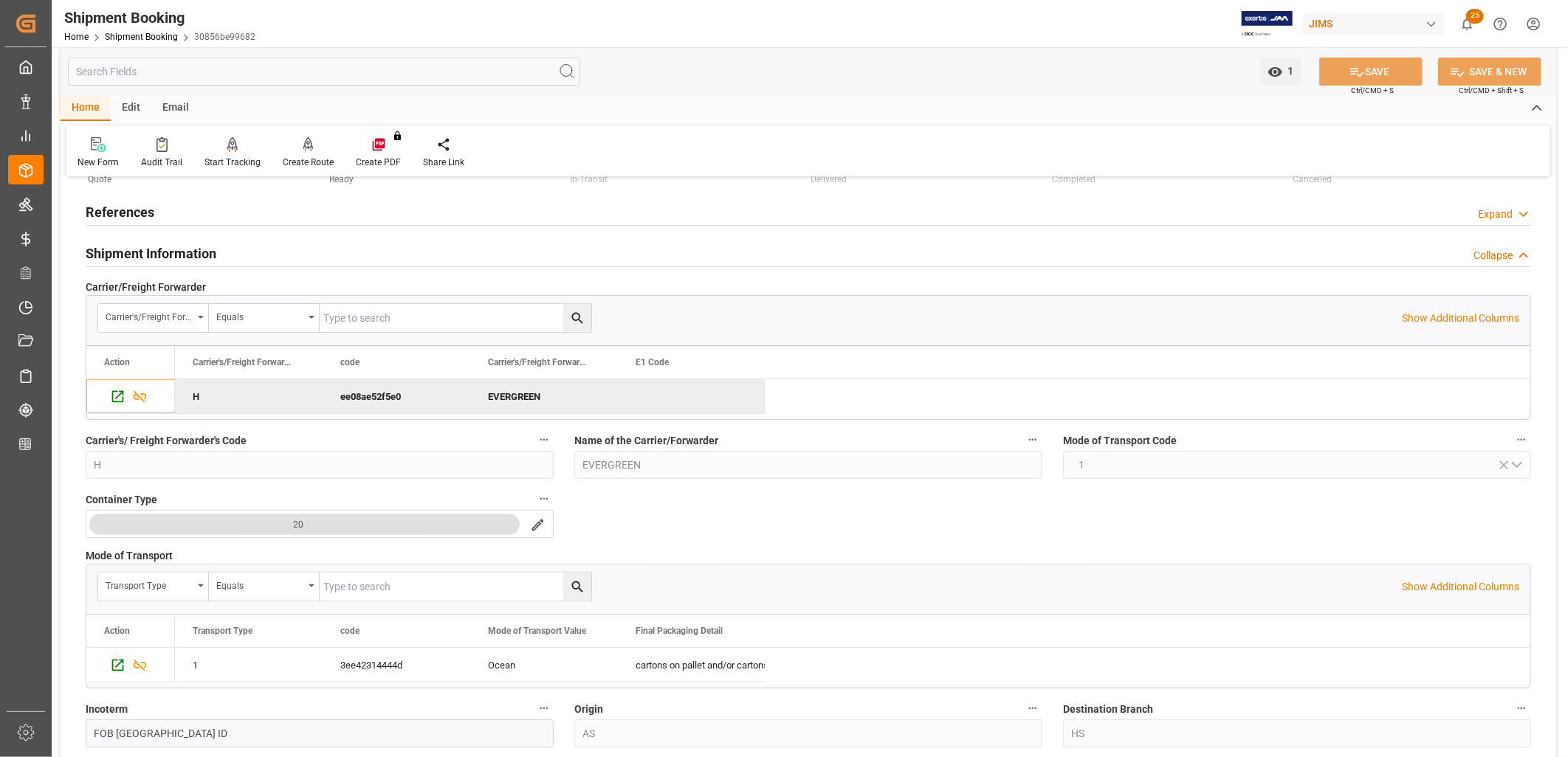
scroll to position [0, 0]
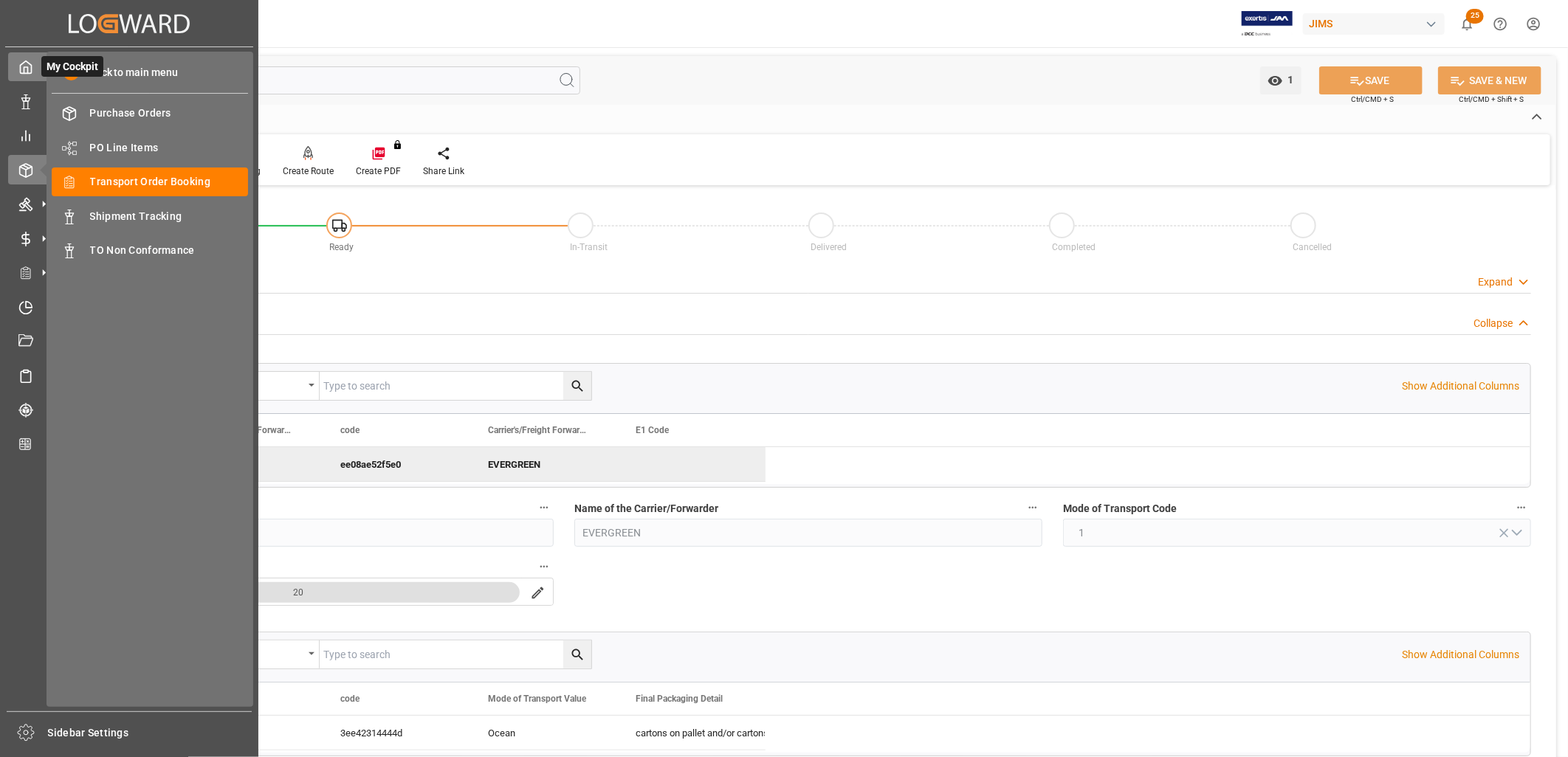
click at [25, 68] on icon at bounding box center [26, 67] width 15 height 15
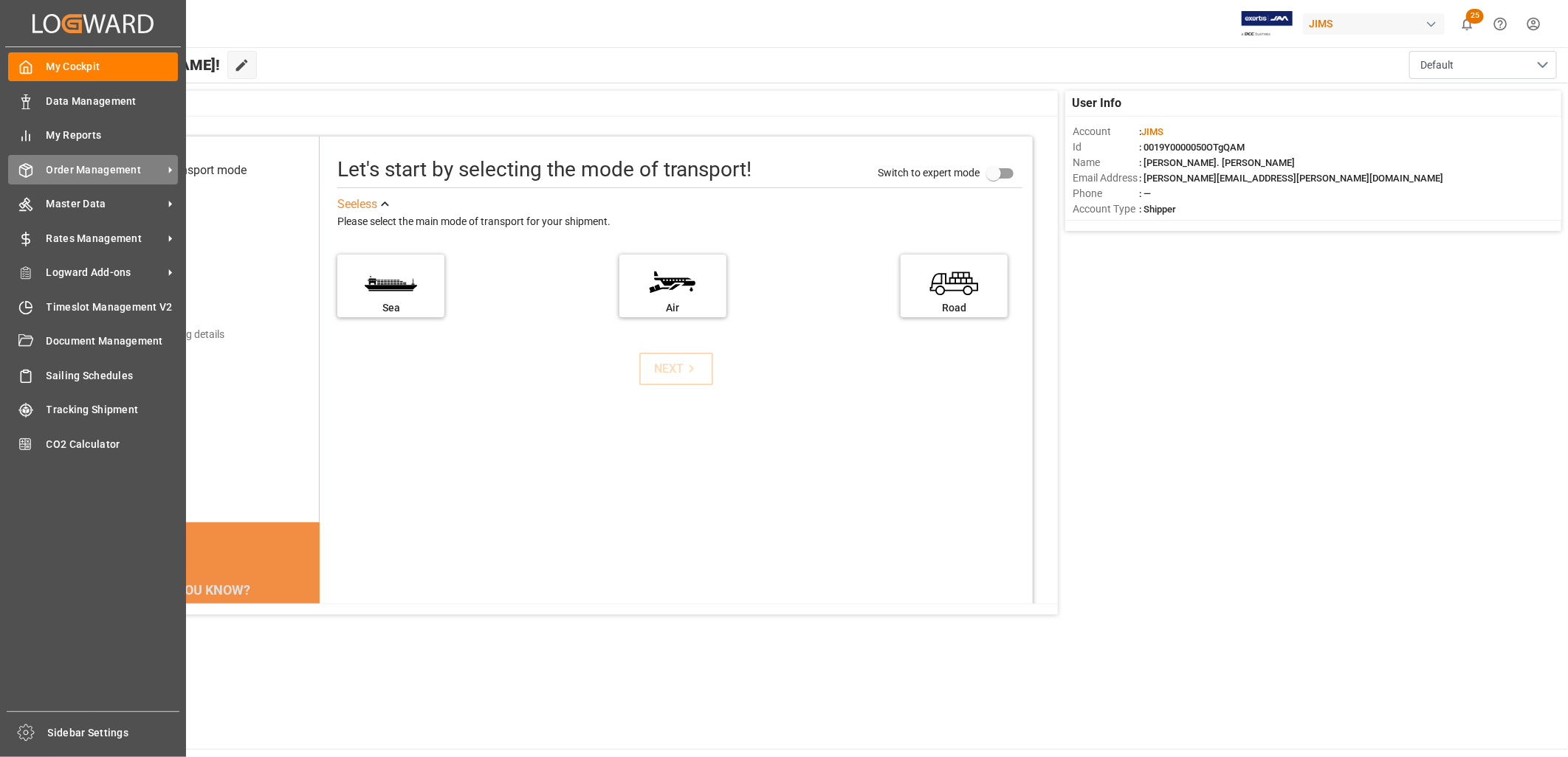
click at [127, 158] on div "Order Management Order Management" at bounding box center [93, 169] width 170 height 29
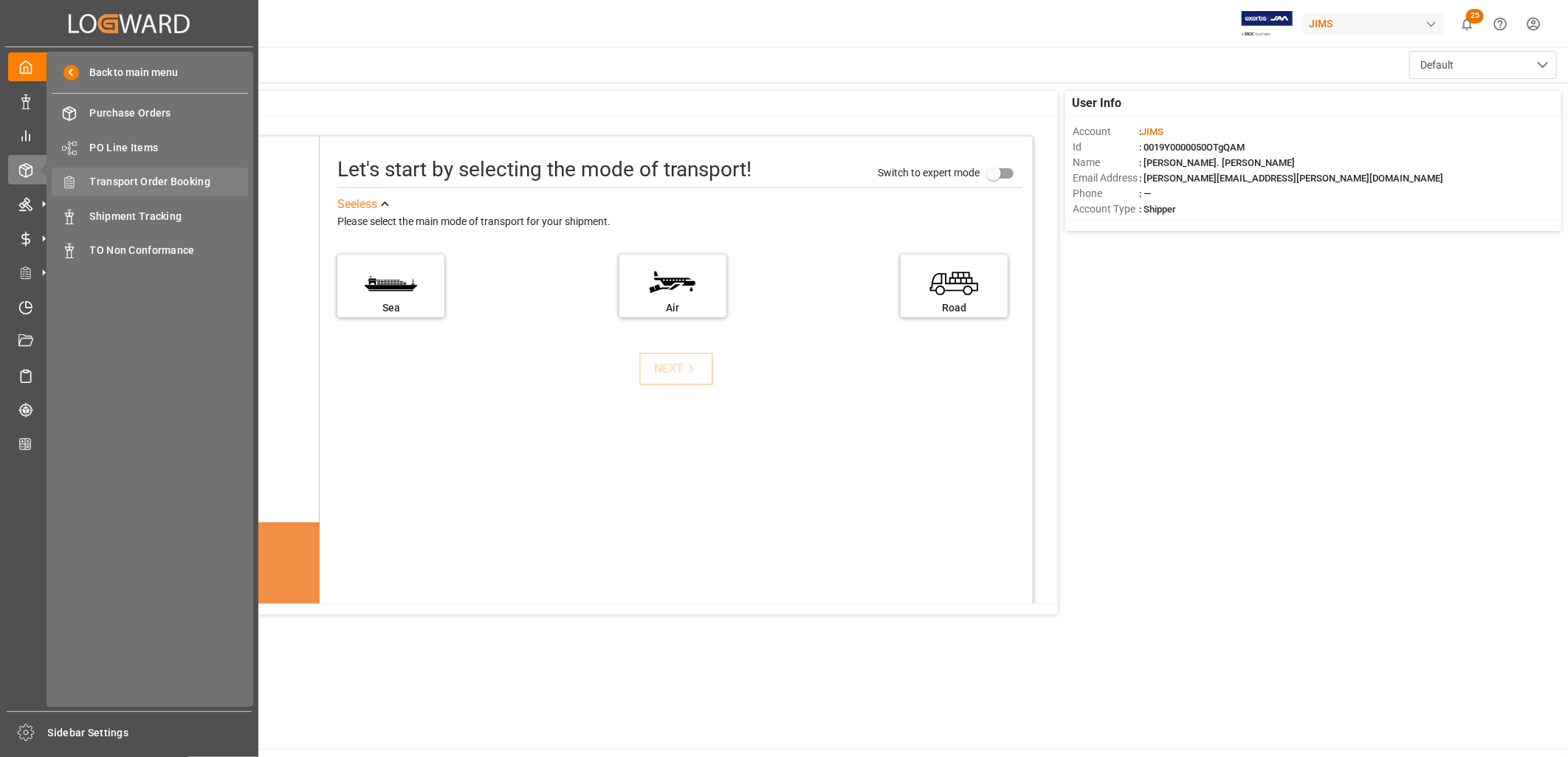
click at [189, 179] on span "Transport Order Booking" at bounding box center [169, 182] width 159 height 16
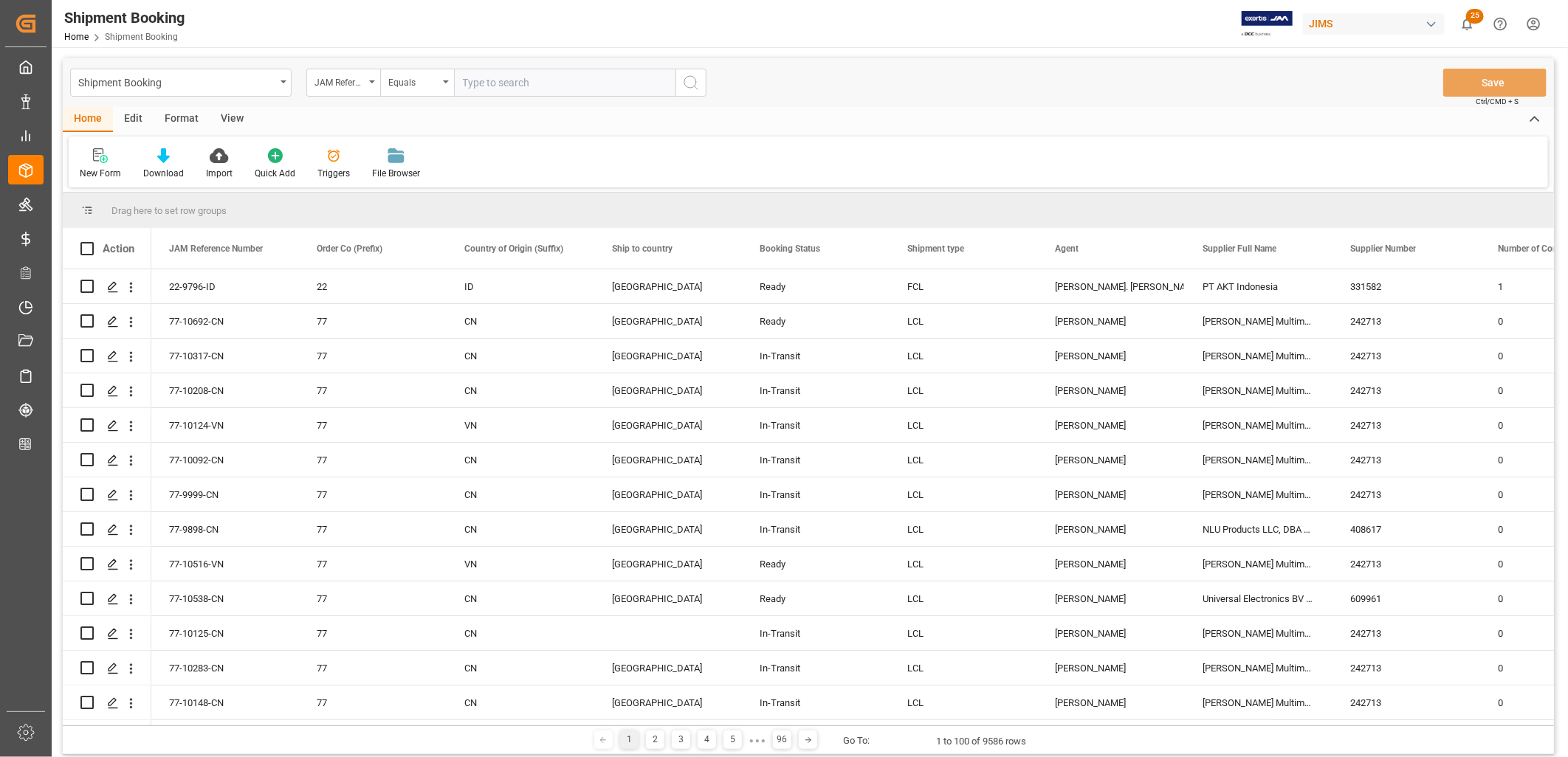
click at [488, 78] on input "text" at bounding box center [565, 83] width 221 height 28
type input "77-9918-ID"
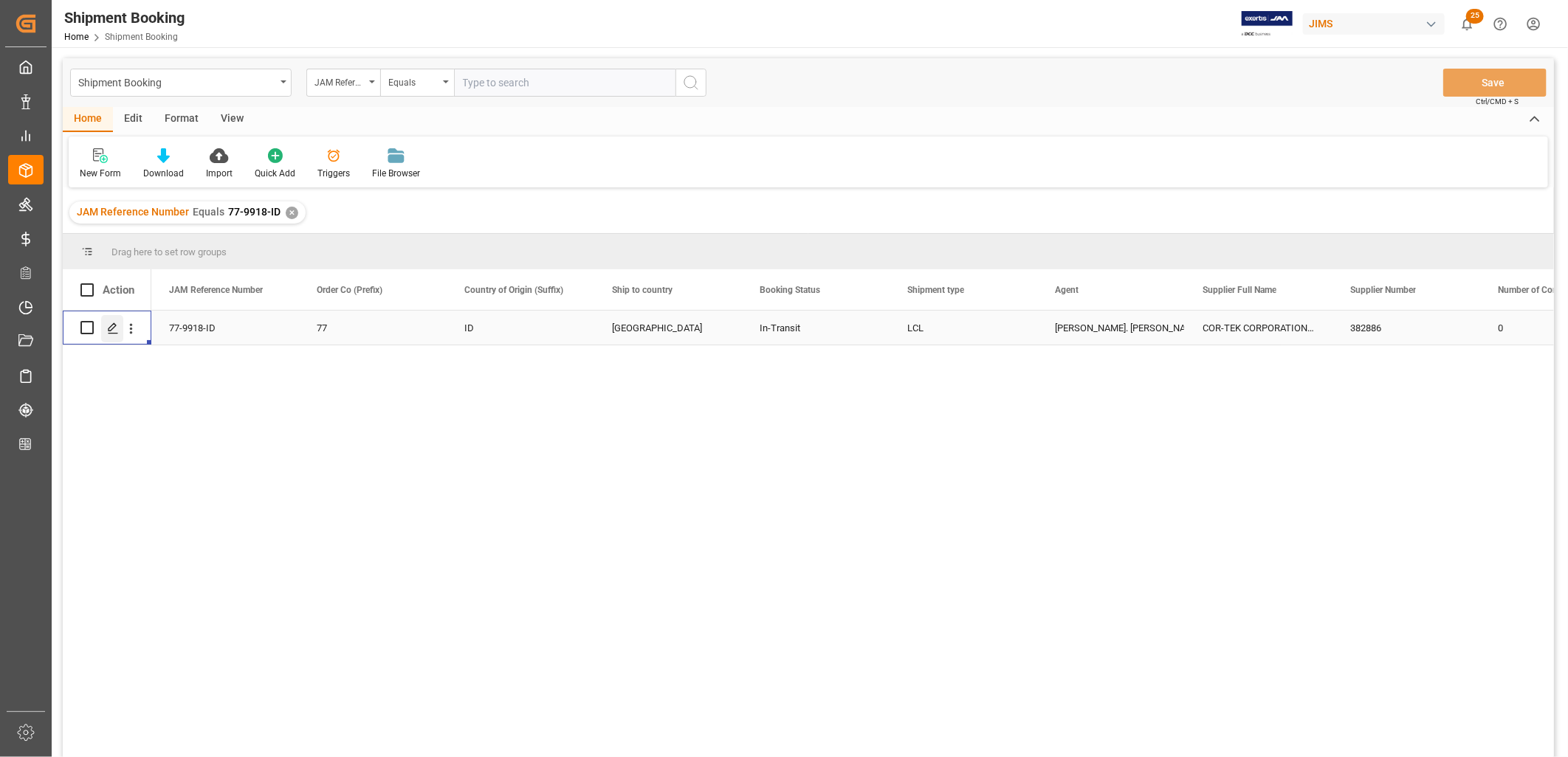
click at [109, 326] on icon "Press SPACE to select this row." at bounding box center [113, 328] width 12 height 12
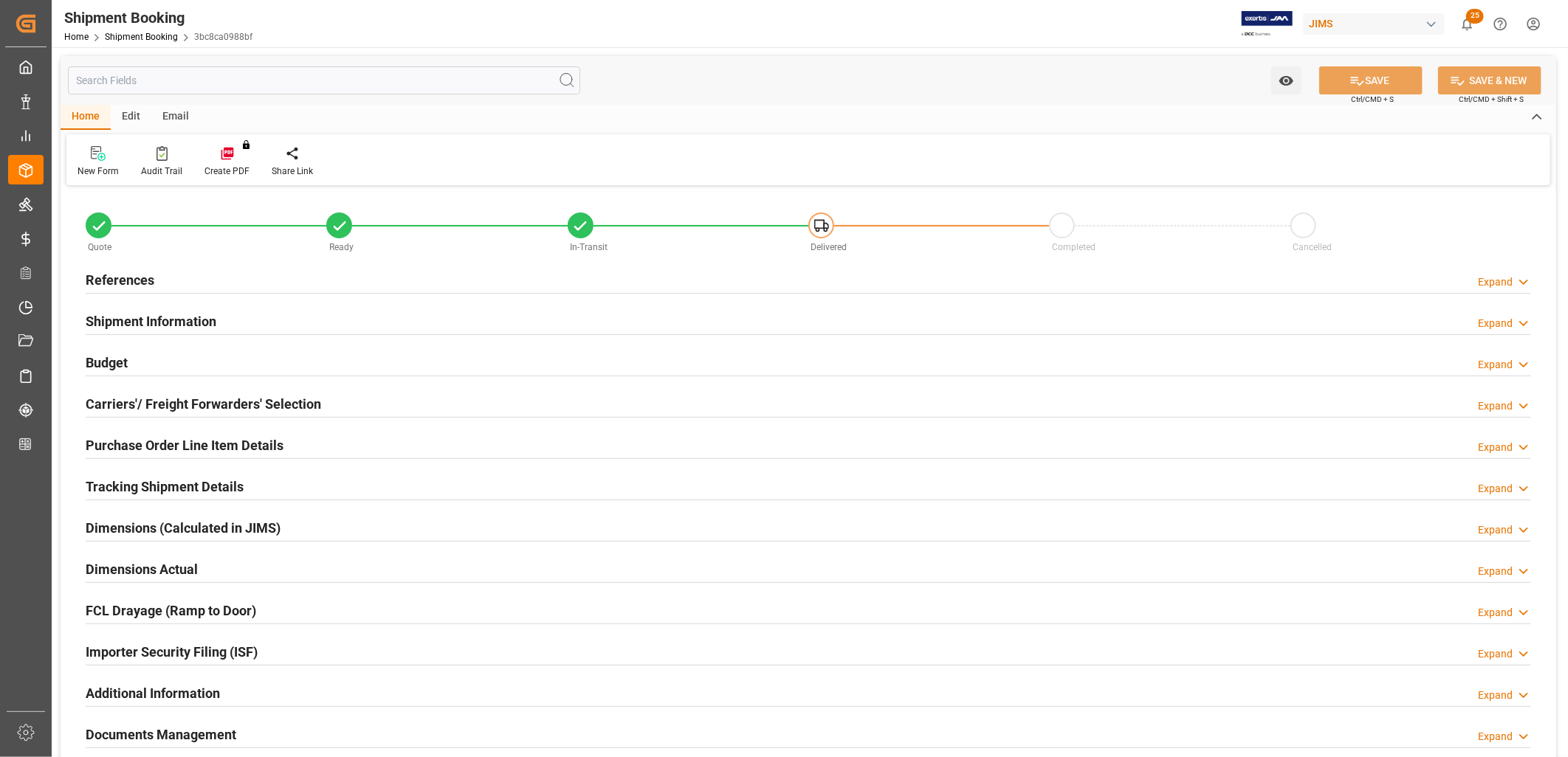
type input "0"
type input "08-07-2025"
click at [136, 275] on h2 "References" at bounding box center [120, 279] width 69 height 20
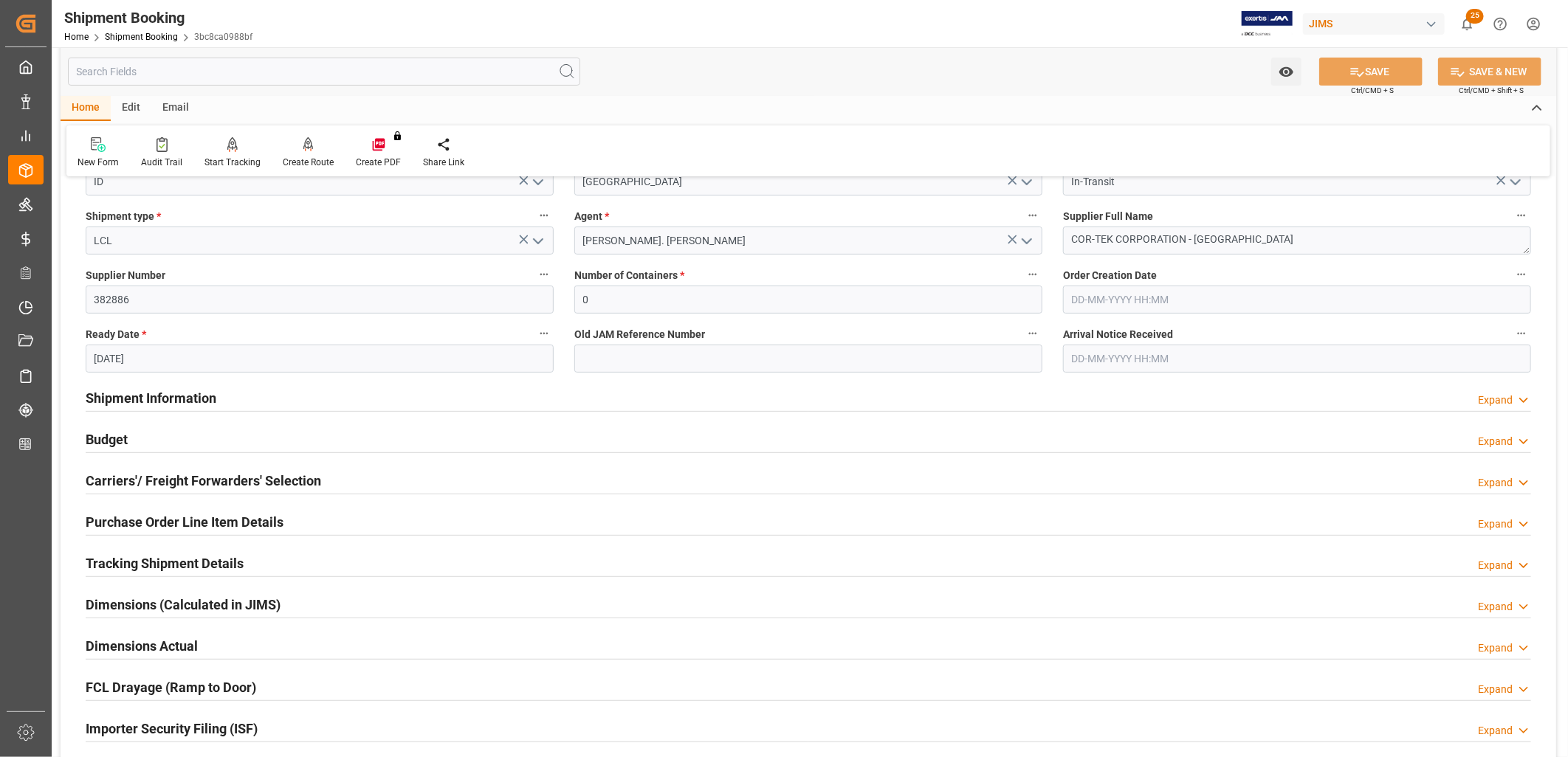
scroll to position [246, 0]
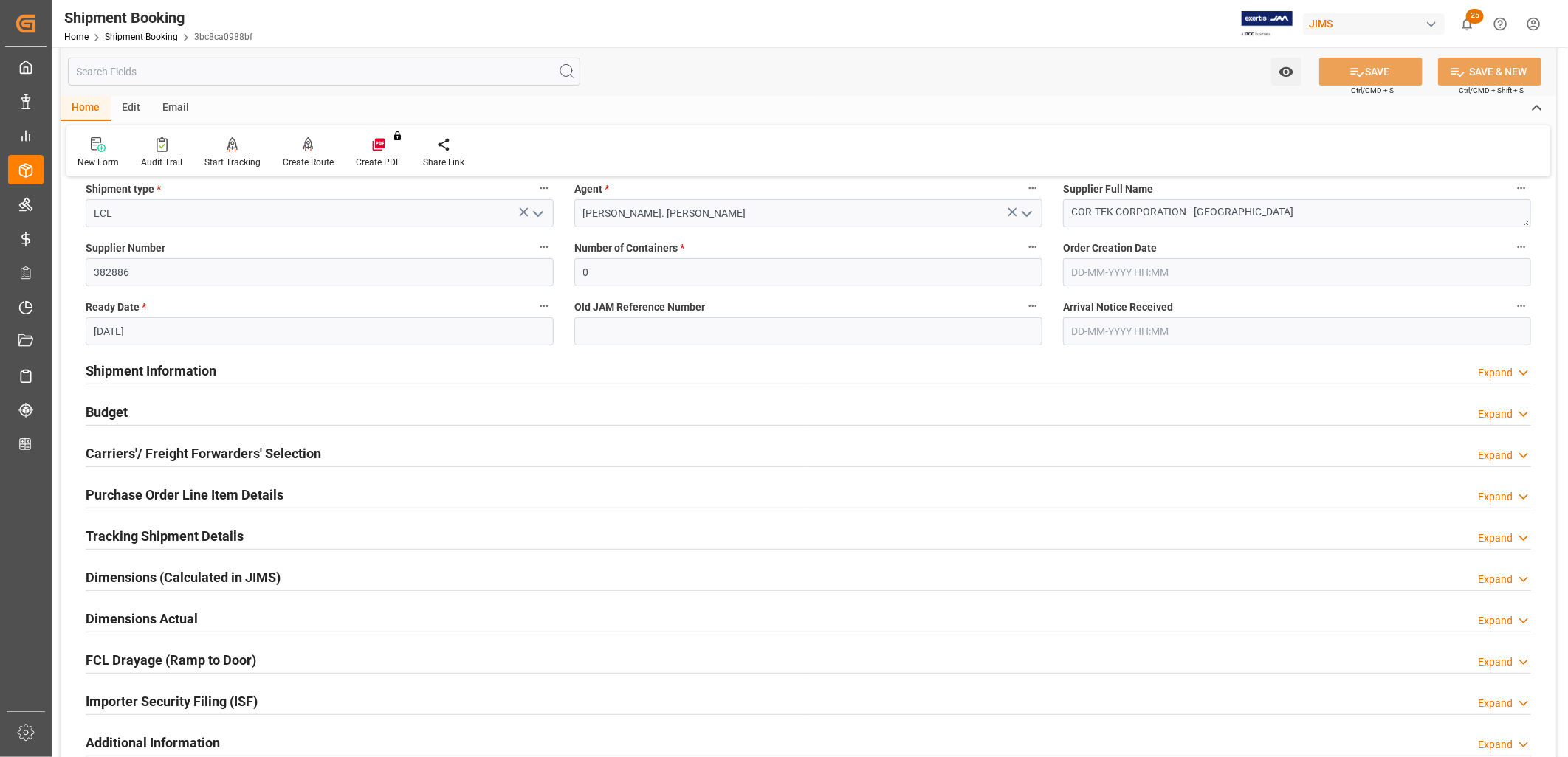
click at [194, 371] on h2 "Shipment Information" at bounding box center [151, 371] width 131 height 20
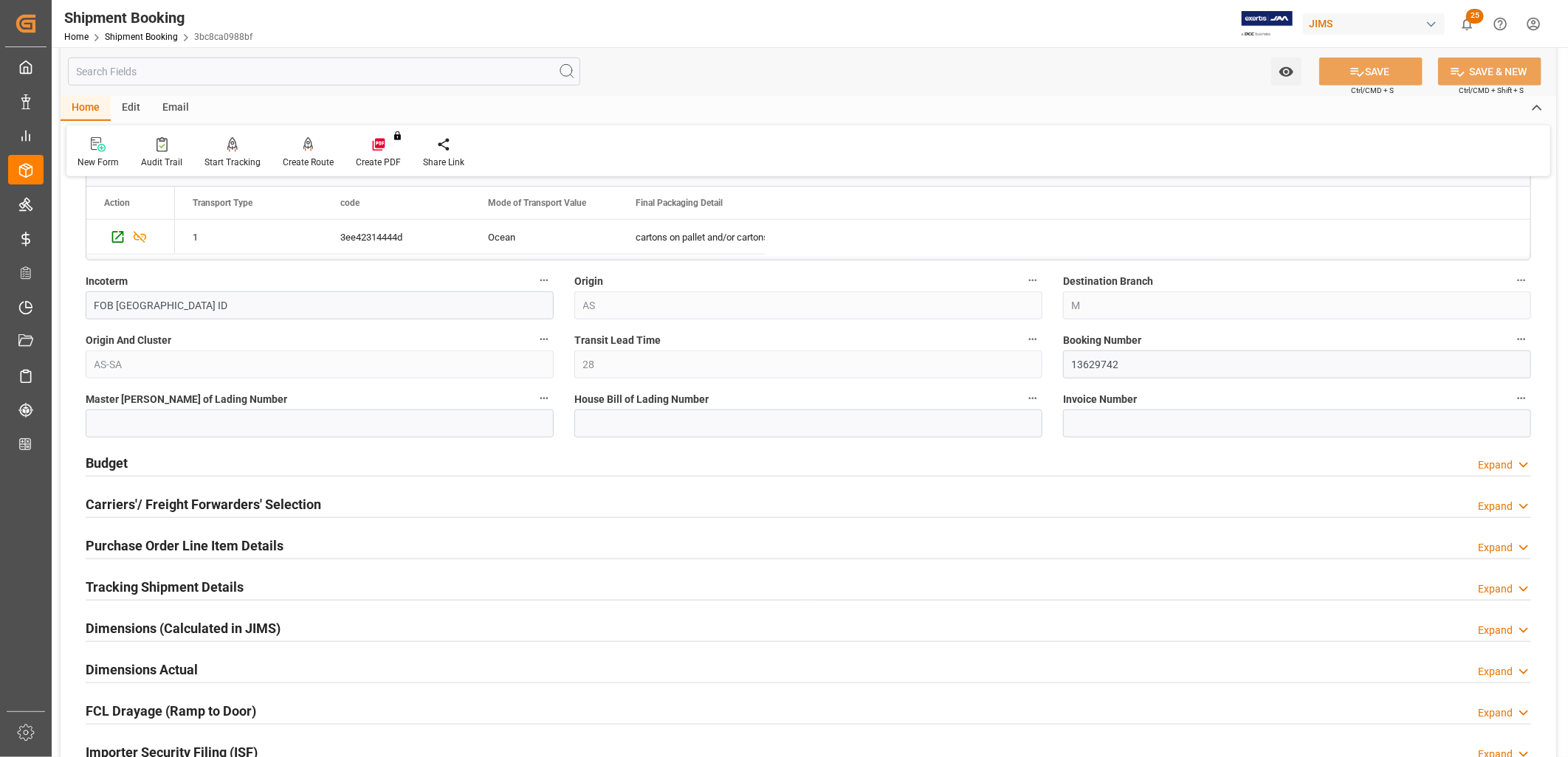
scroll to position [820, 0]
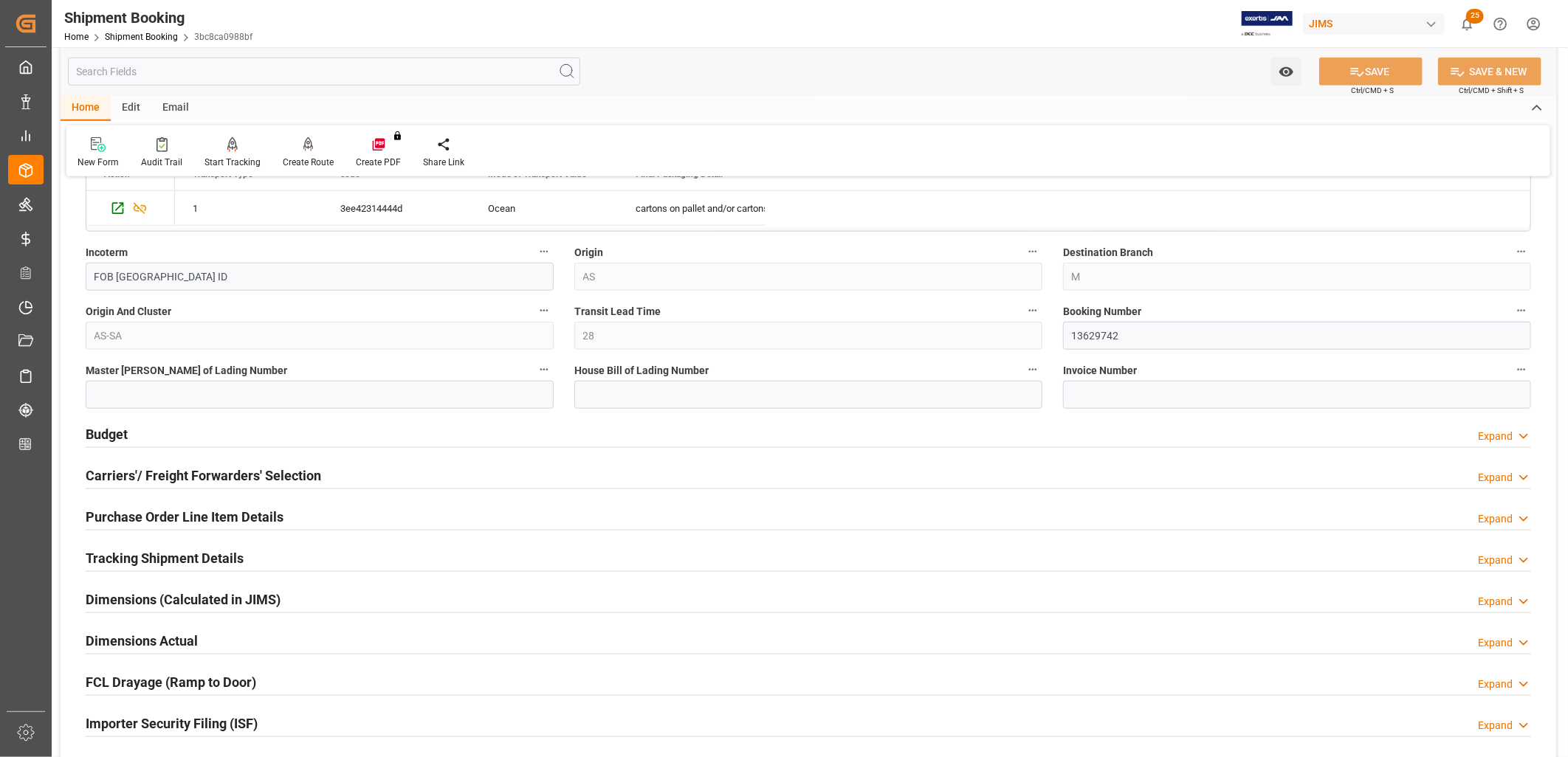
click at [99, 436] on h2 "Budget" at bounding box center [107, 434] width 42 height 20
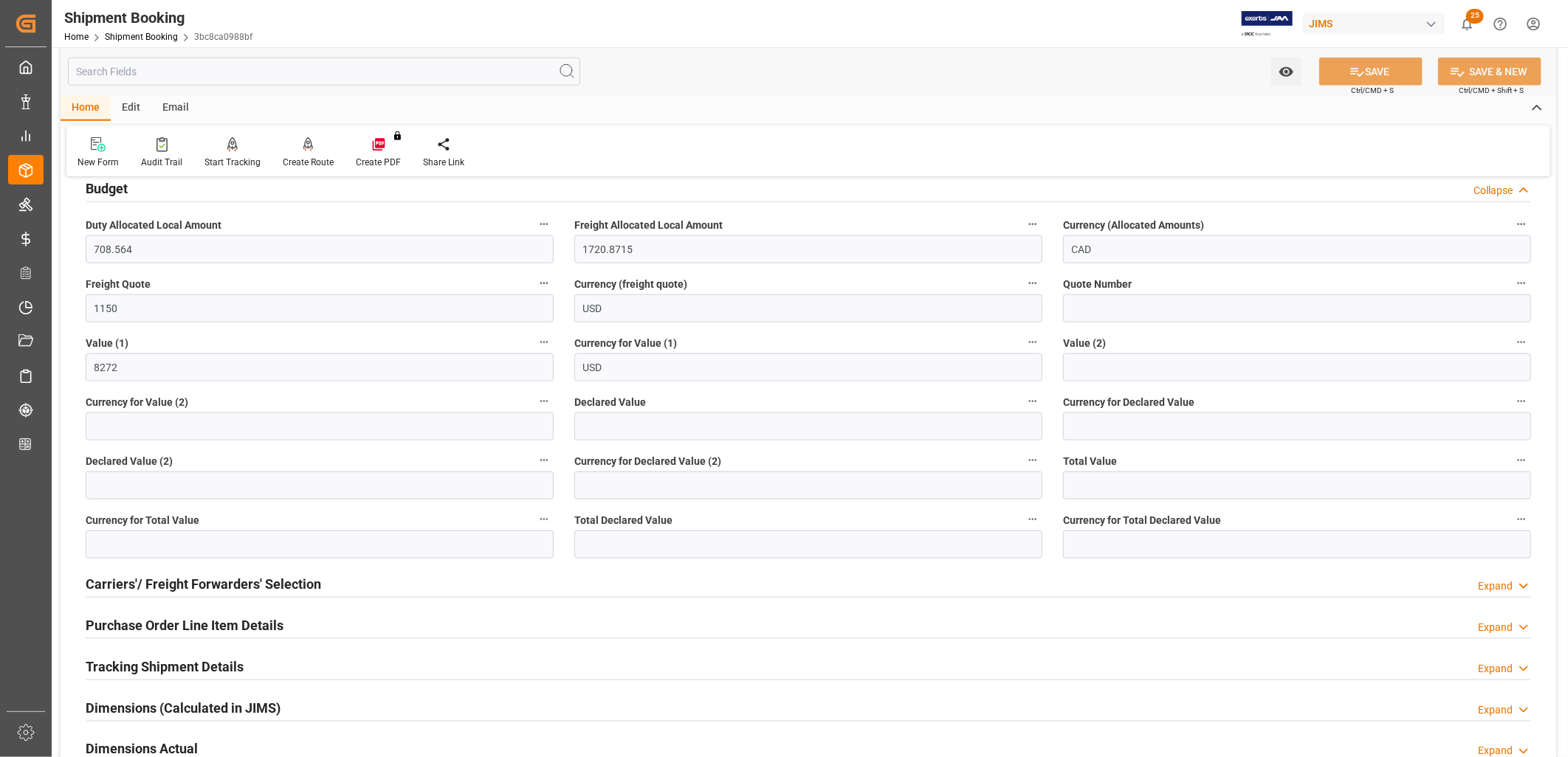
scroll to position [1147, 0]
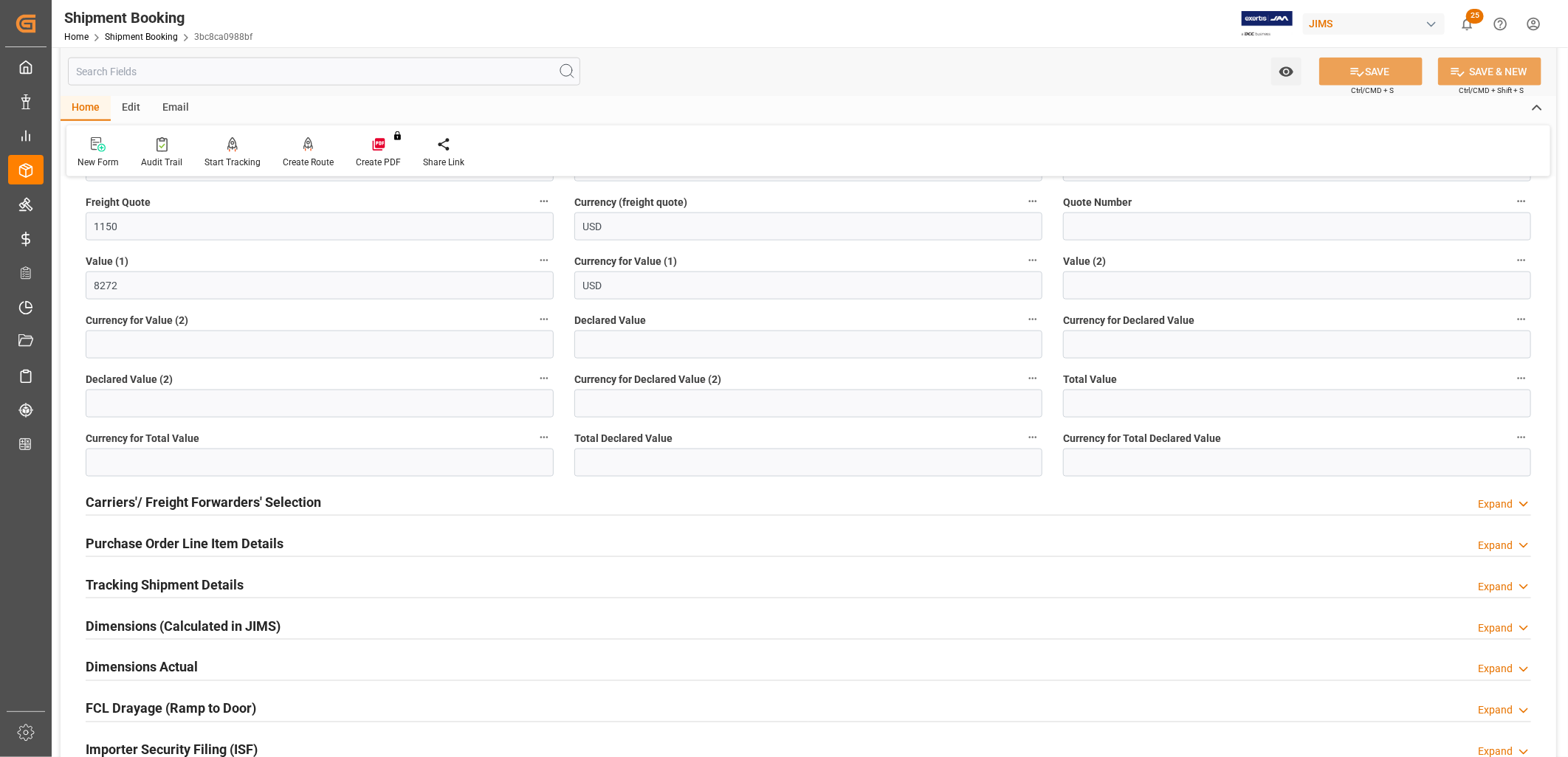
click at [277, 502] on h2 "Carriers'/ Freight Forwarders' Selection" at bounding box center [203, 502] width 236 height 20
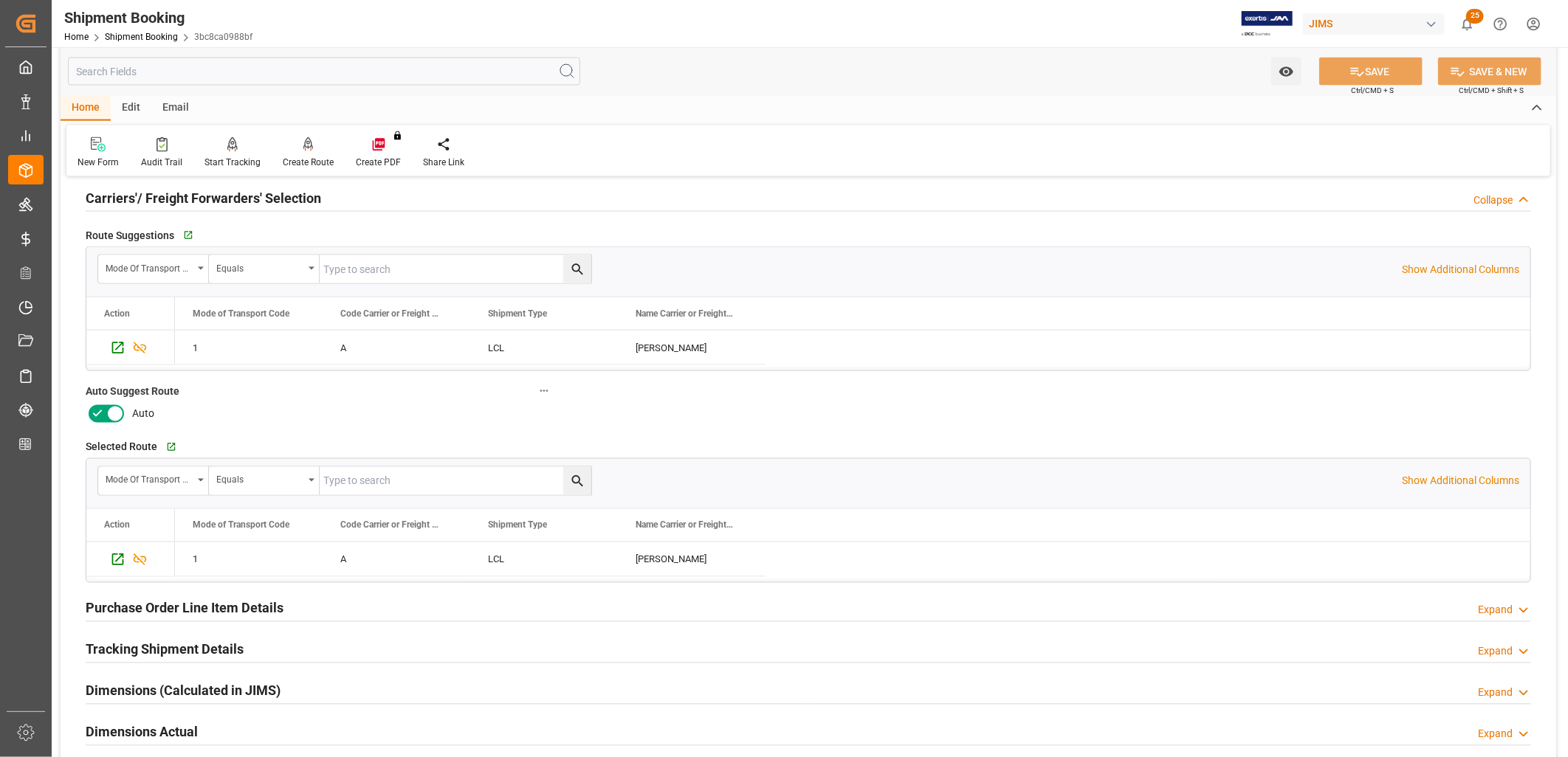
scroll to position [1557, 0]
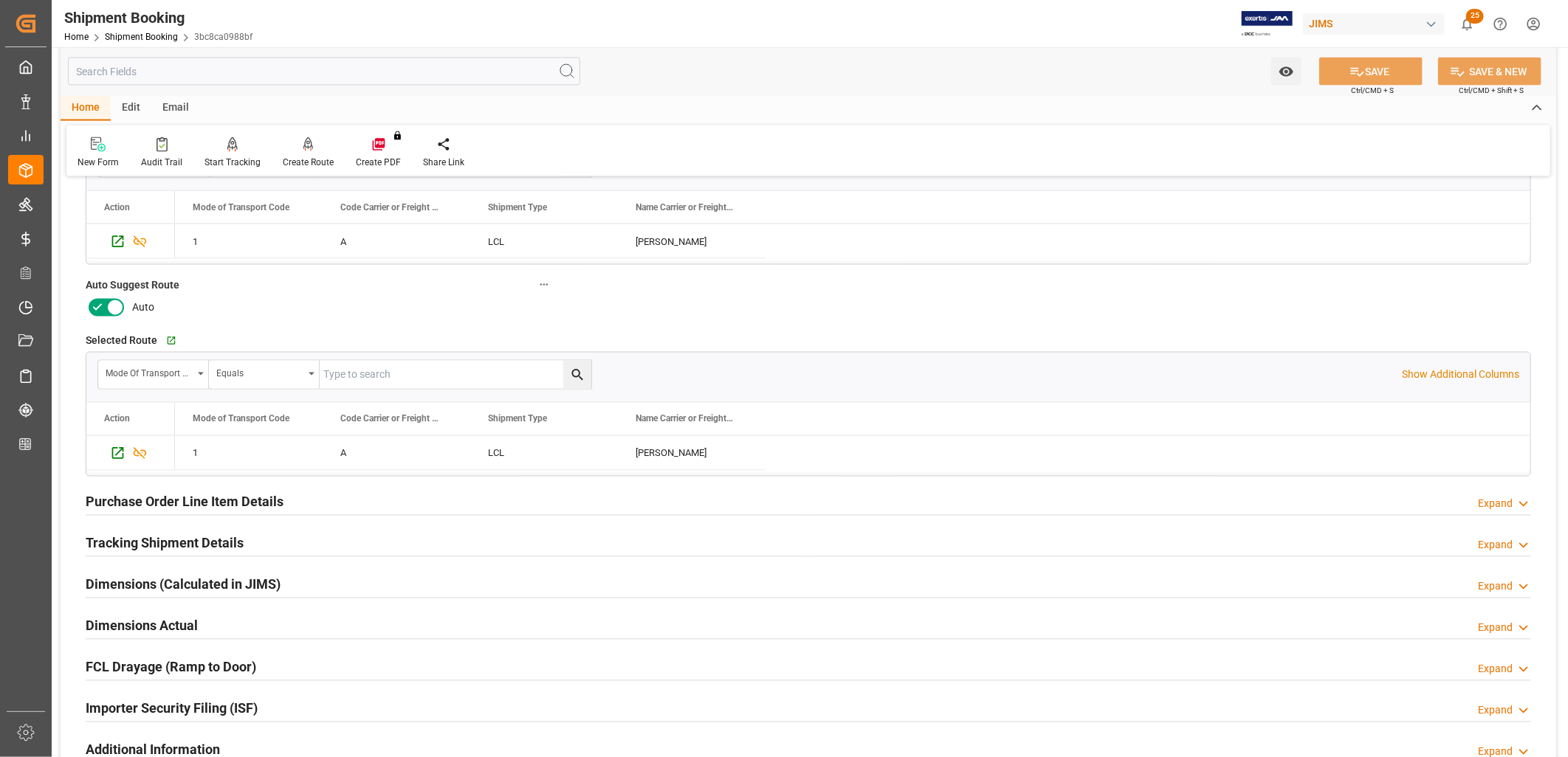
click at [224, 489] on div "Purchase Order Line Item Details" at bounding box center [185, 501] width 198 height 28
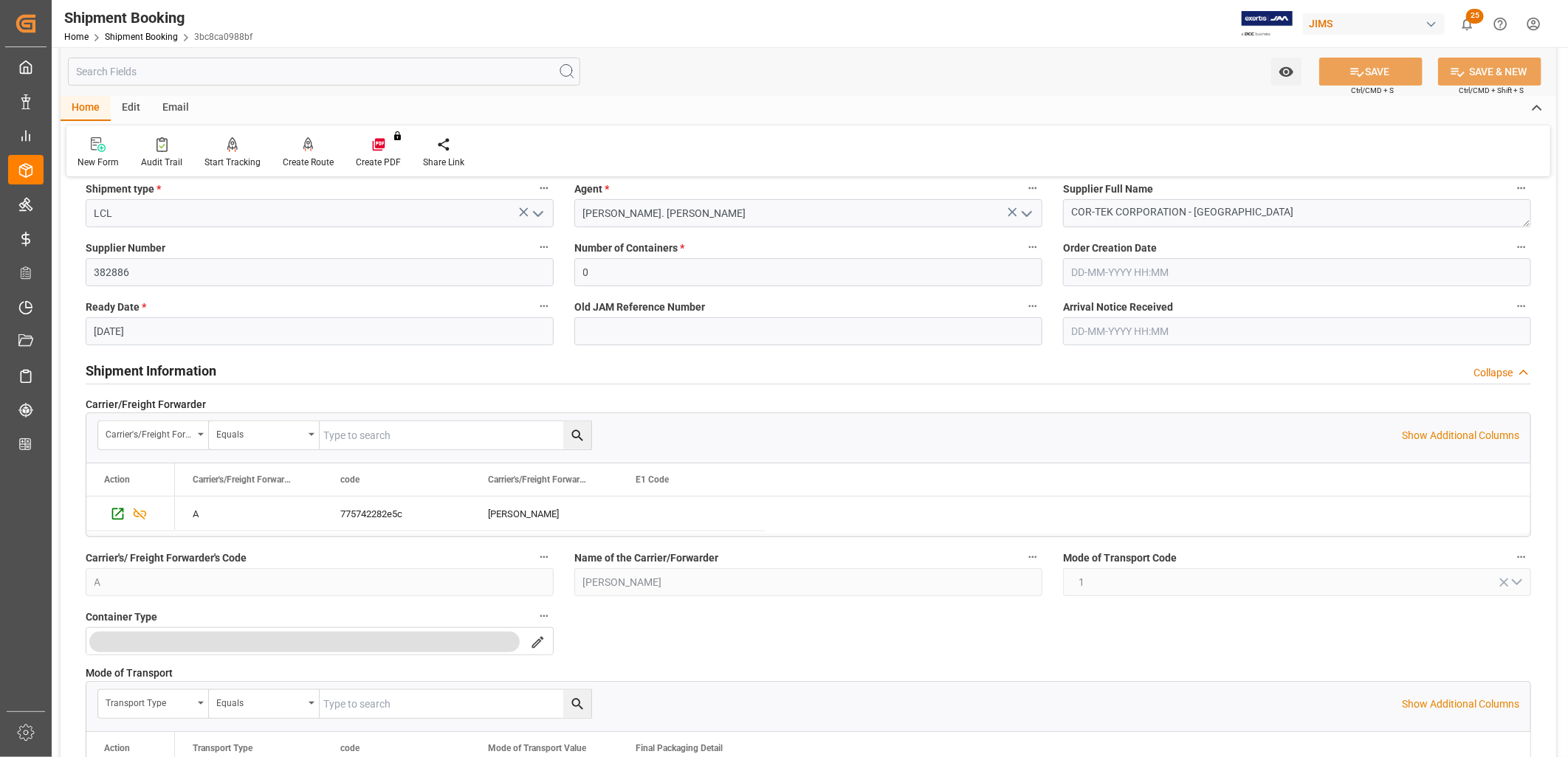
scroll to position [327, 0]
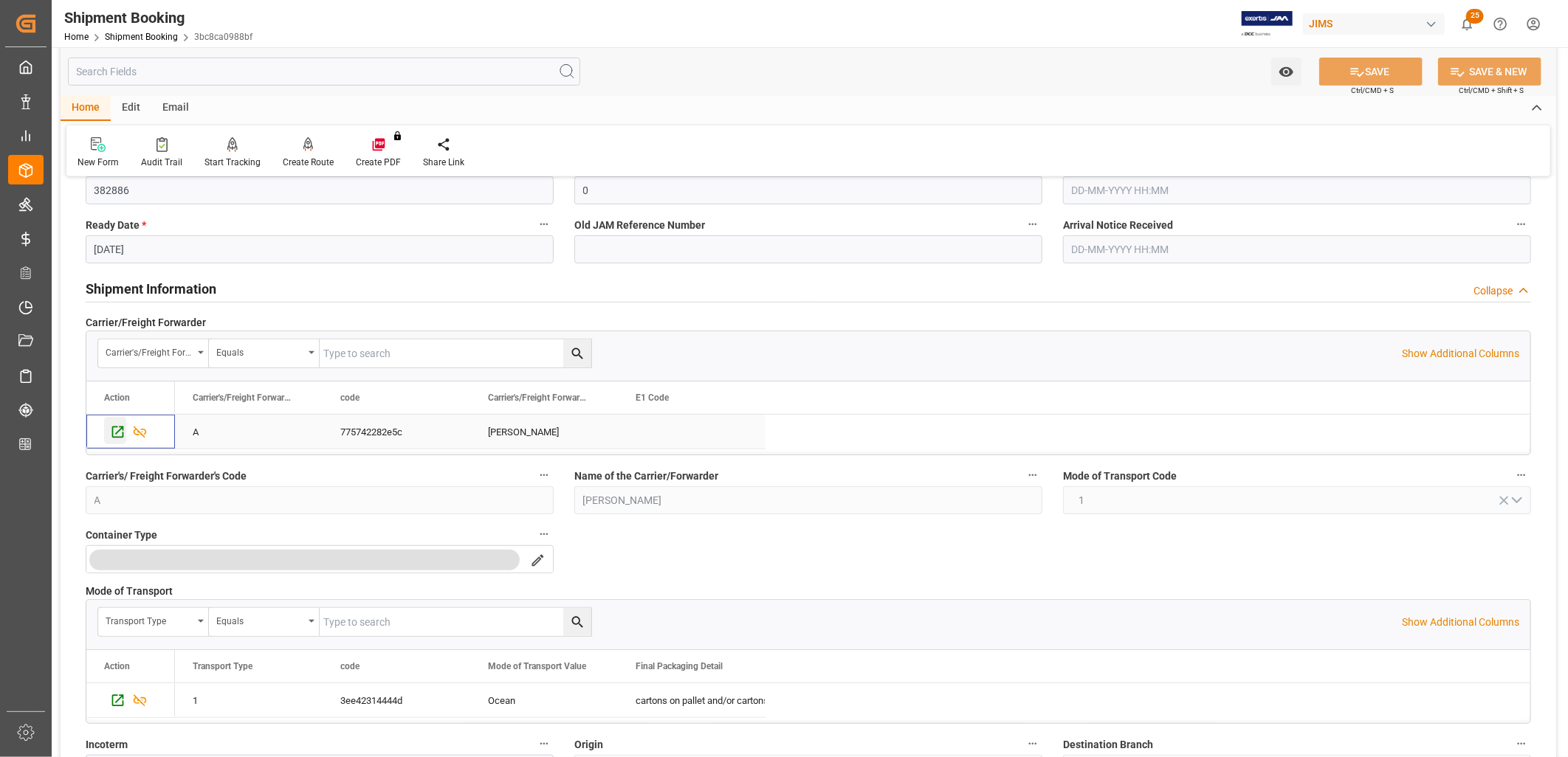
click at [119, 431] on icon "Press SPACE to select this row." at bounding box center [117, 432] width 16 height 16
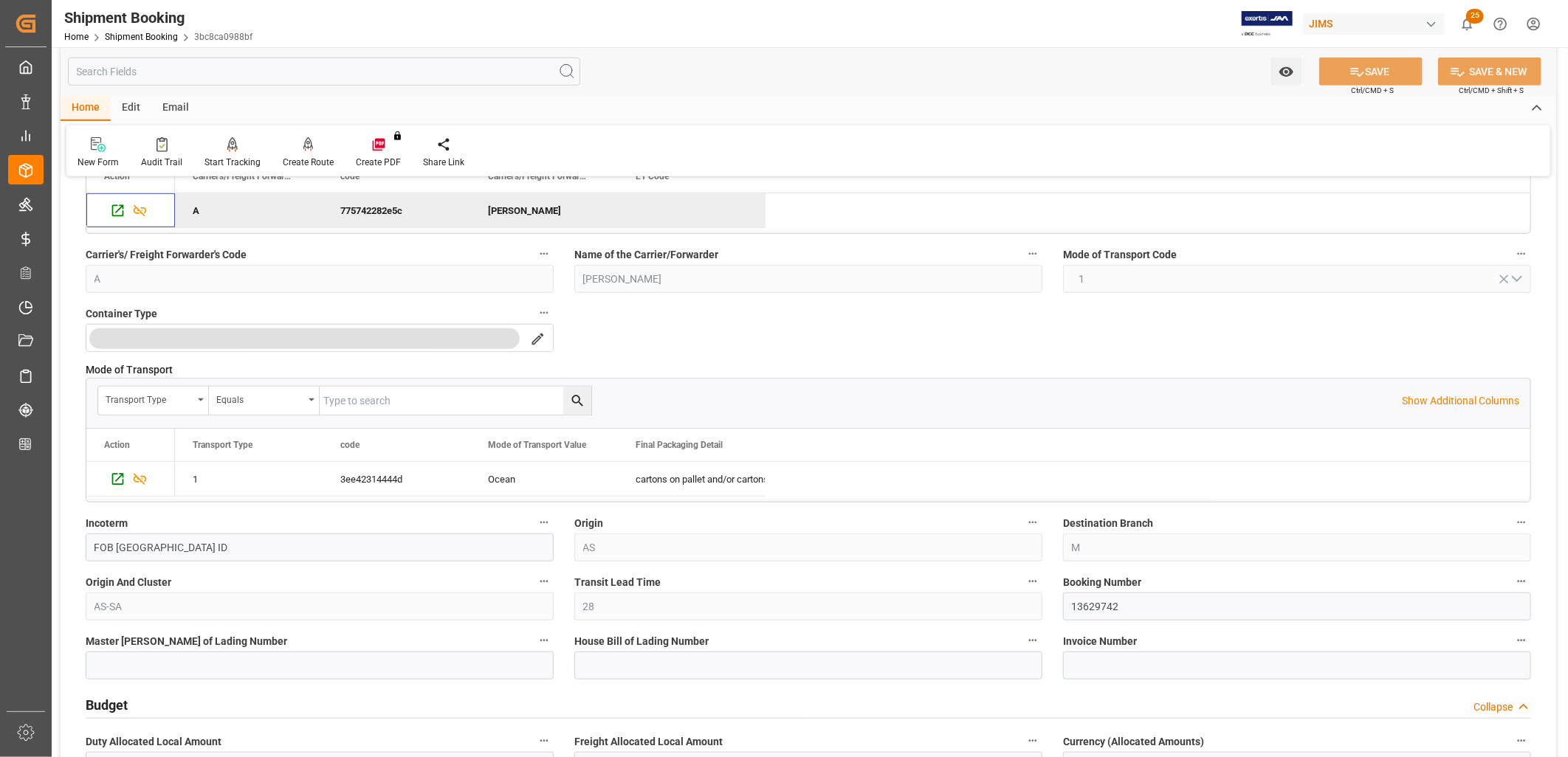
scroll to position [492, 0]
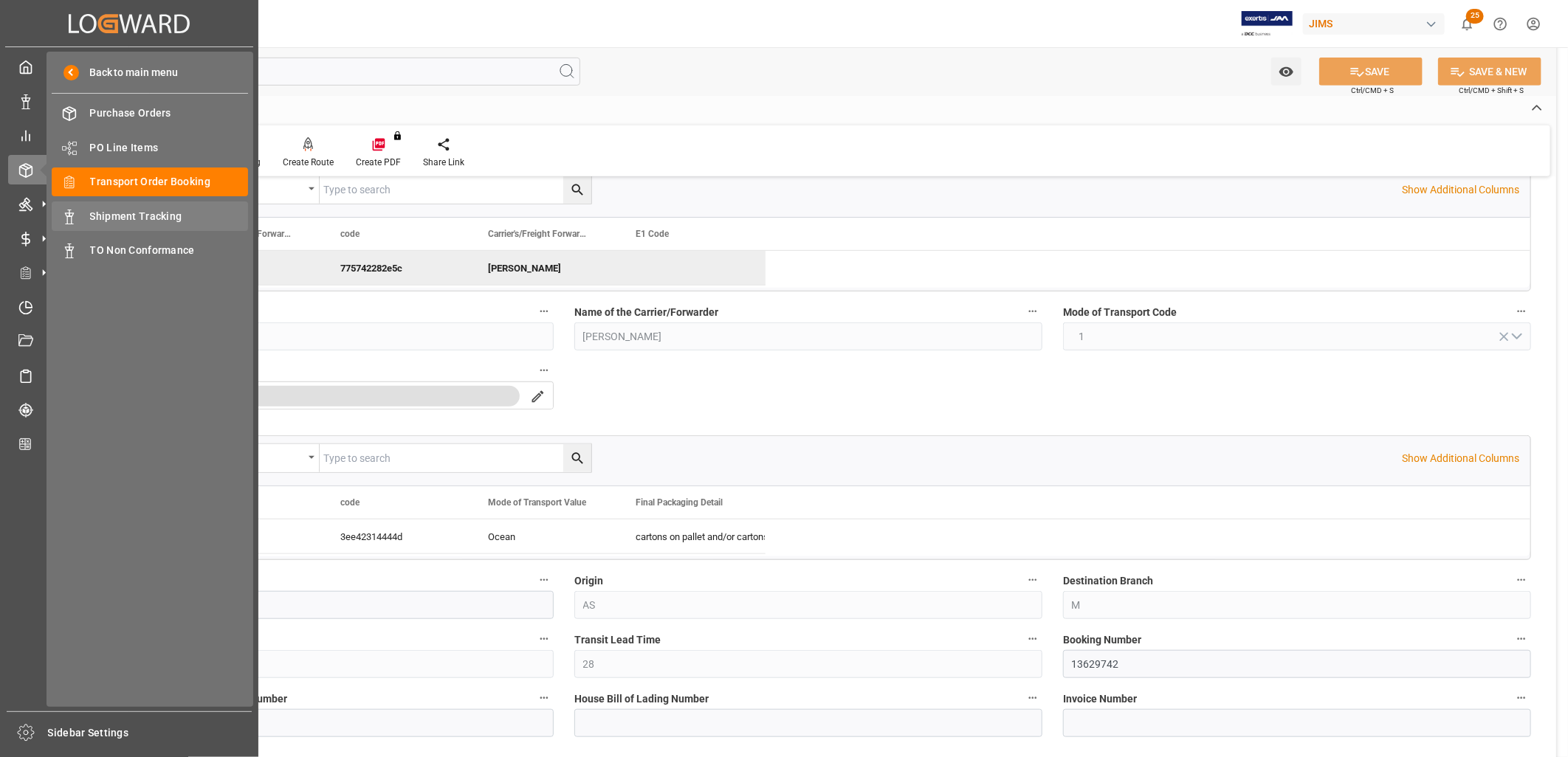
click at [163, 216] on span "Shipment Tracking" at bounding box center [169, 216] width 159 height 16
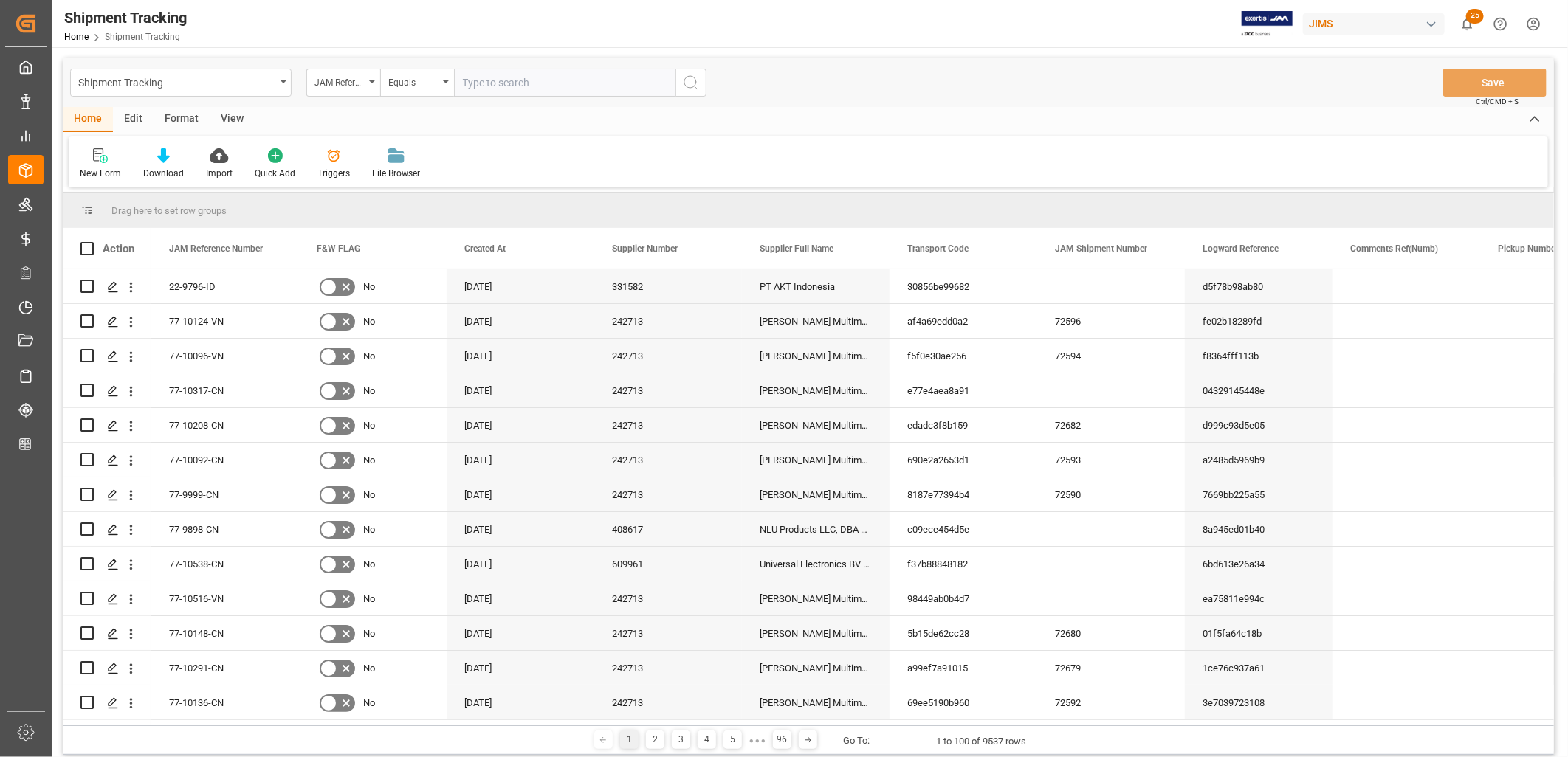
click at [479, 84] on input "text" at bounding box center [565, 83] width 221 height 28
type input "77-9918-ID"
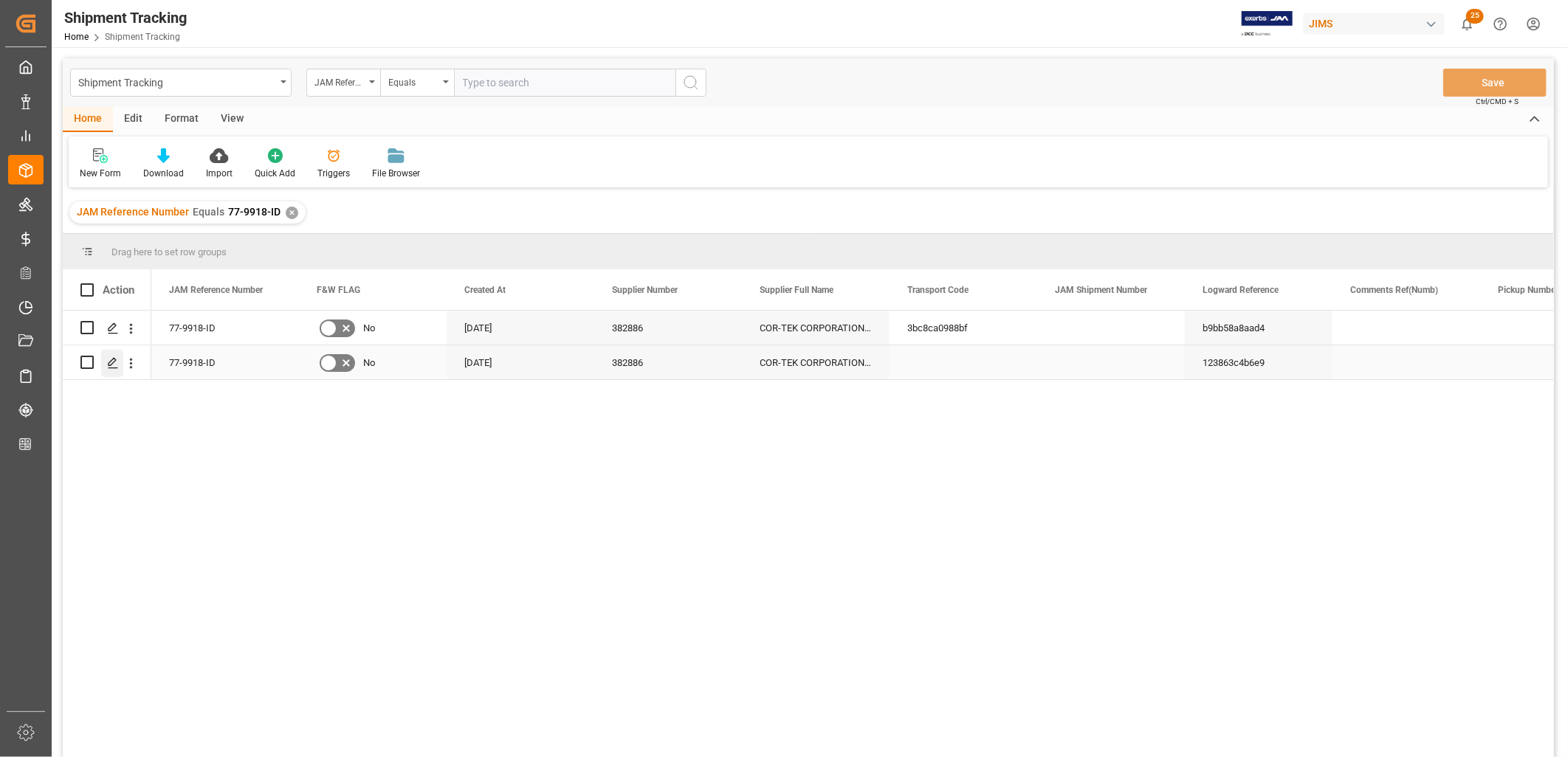
click at [108, 365] on polygon "Press SPACE to select this row." at bounding box center [112, 362] width 7 height 7
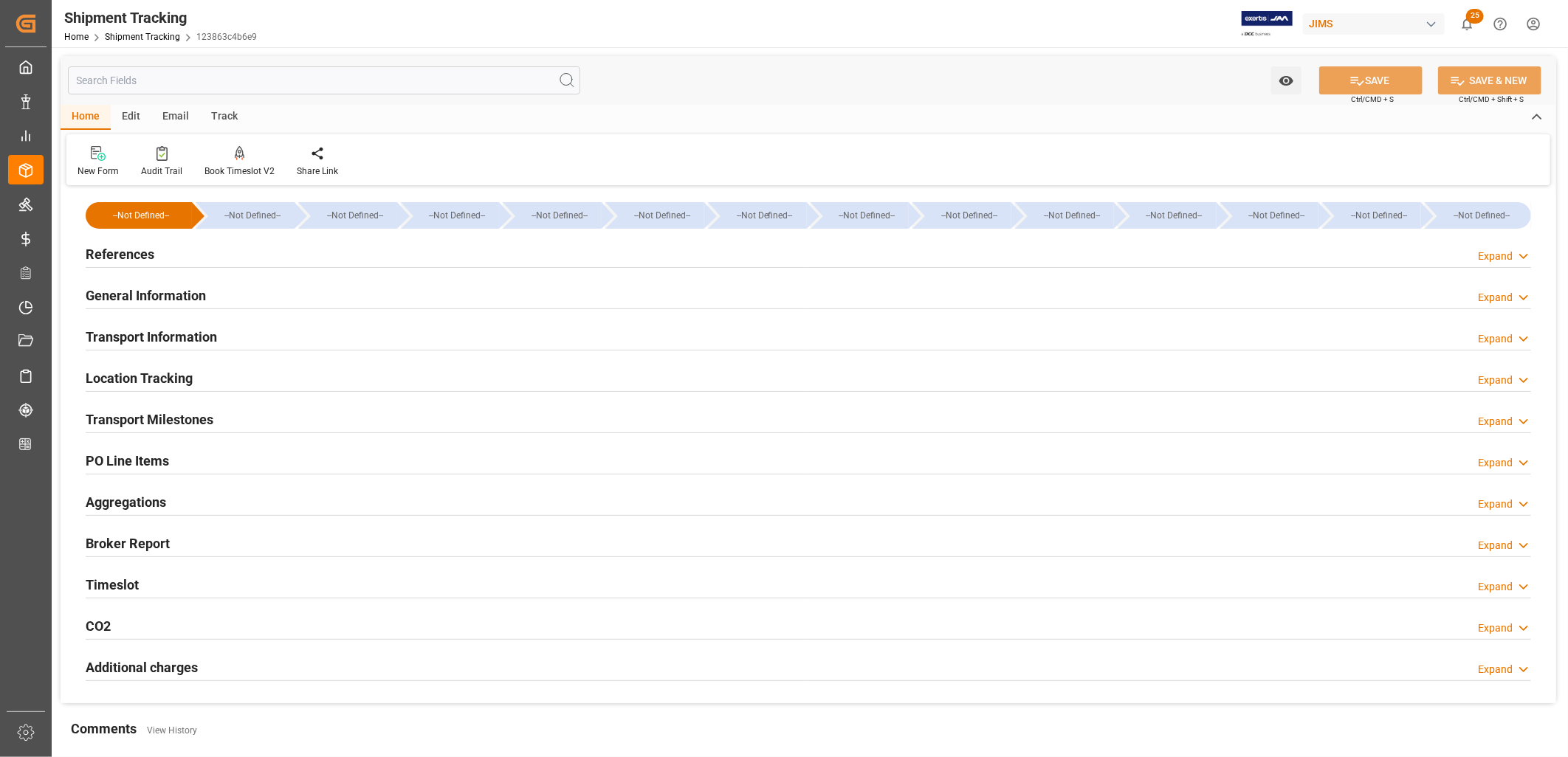
type input "03-07-2025"
click at [143, 248] on h2 "References" at bounding box center [120, 254] width 69 height 20
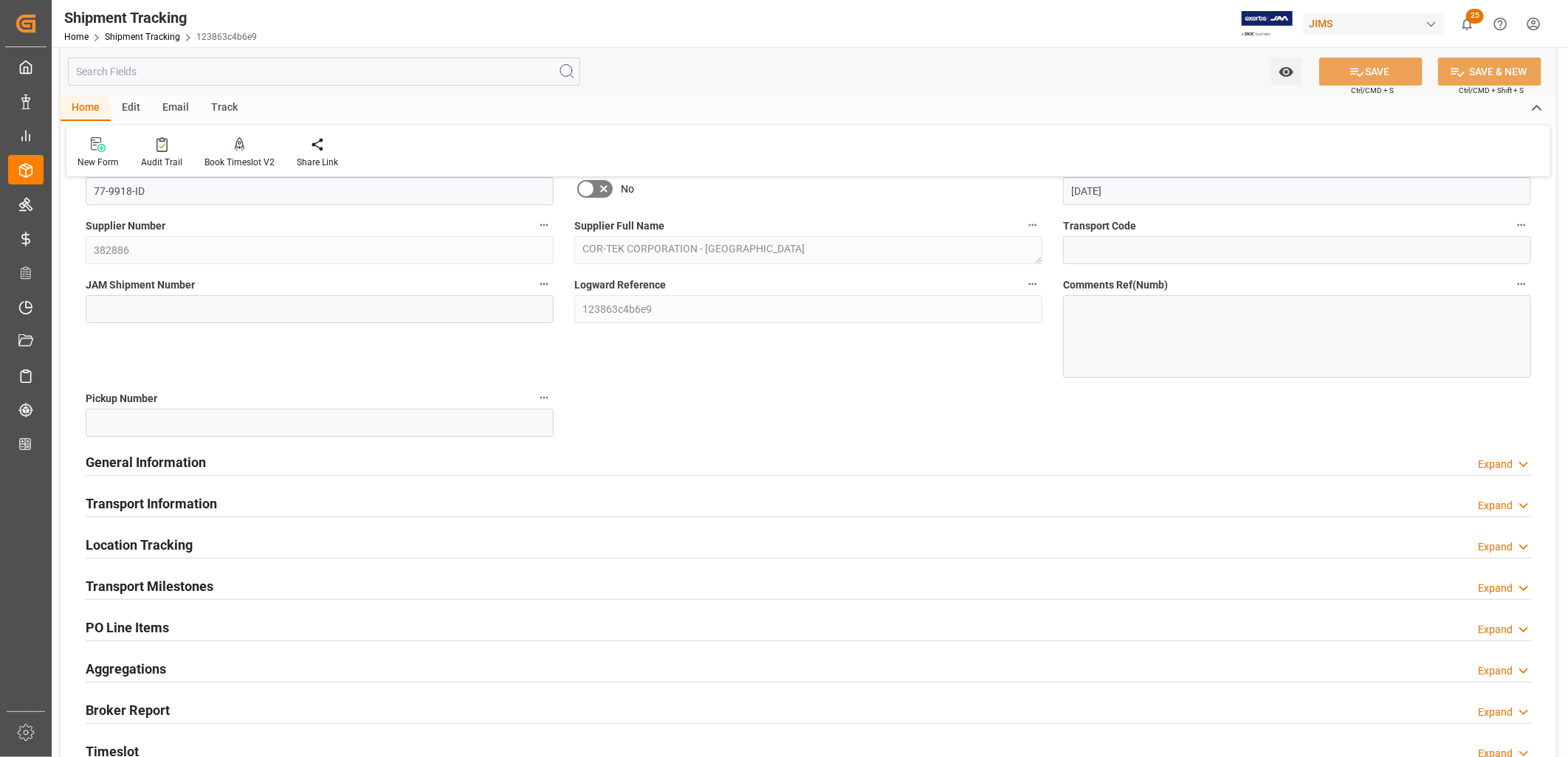
scroll to position [164, 0]
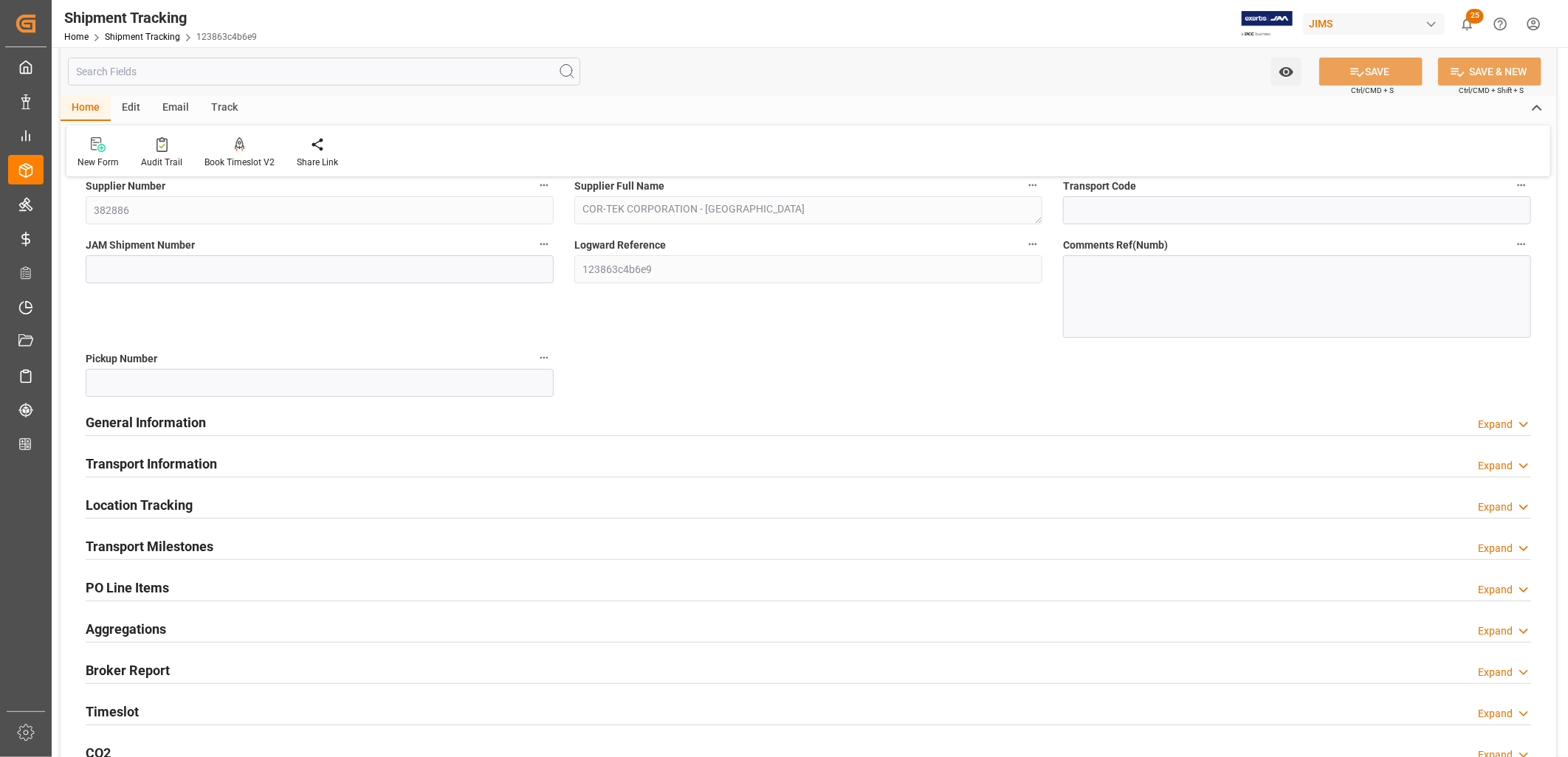
click at [170, 422] on h2 "General Information" at bounding box center [146, 422] width 120 height 20
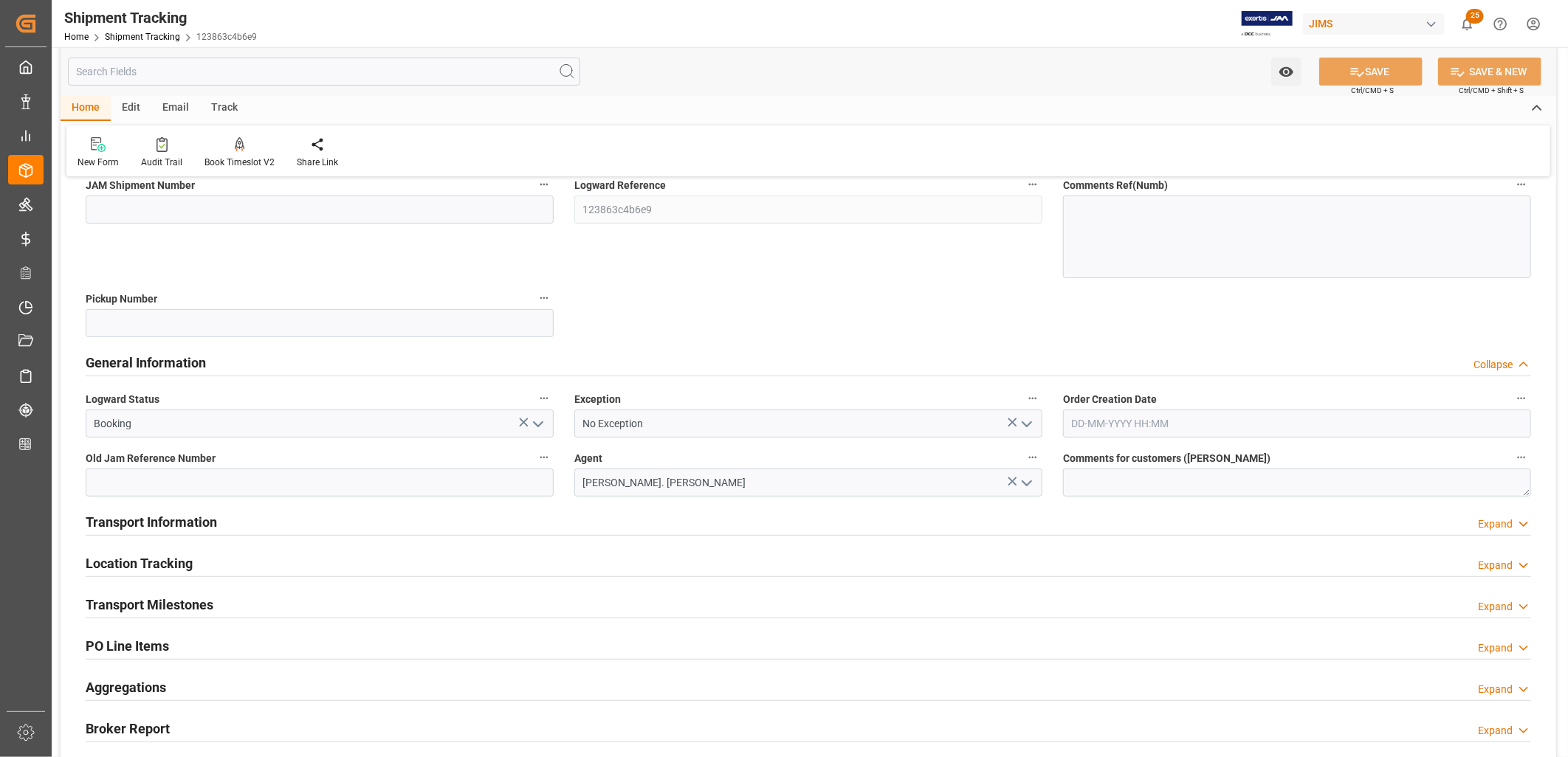
scroll to position [327, 0]
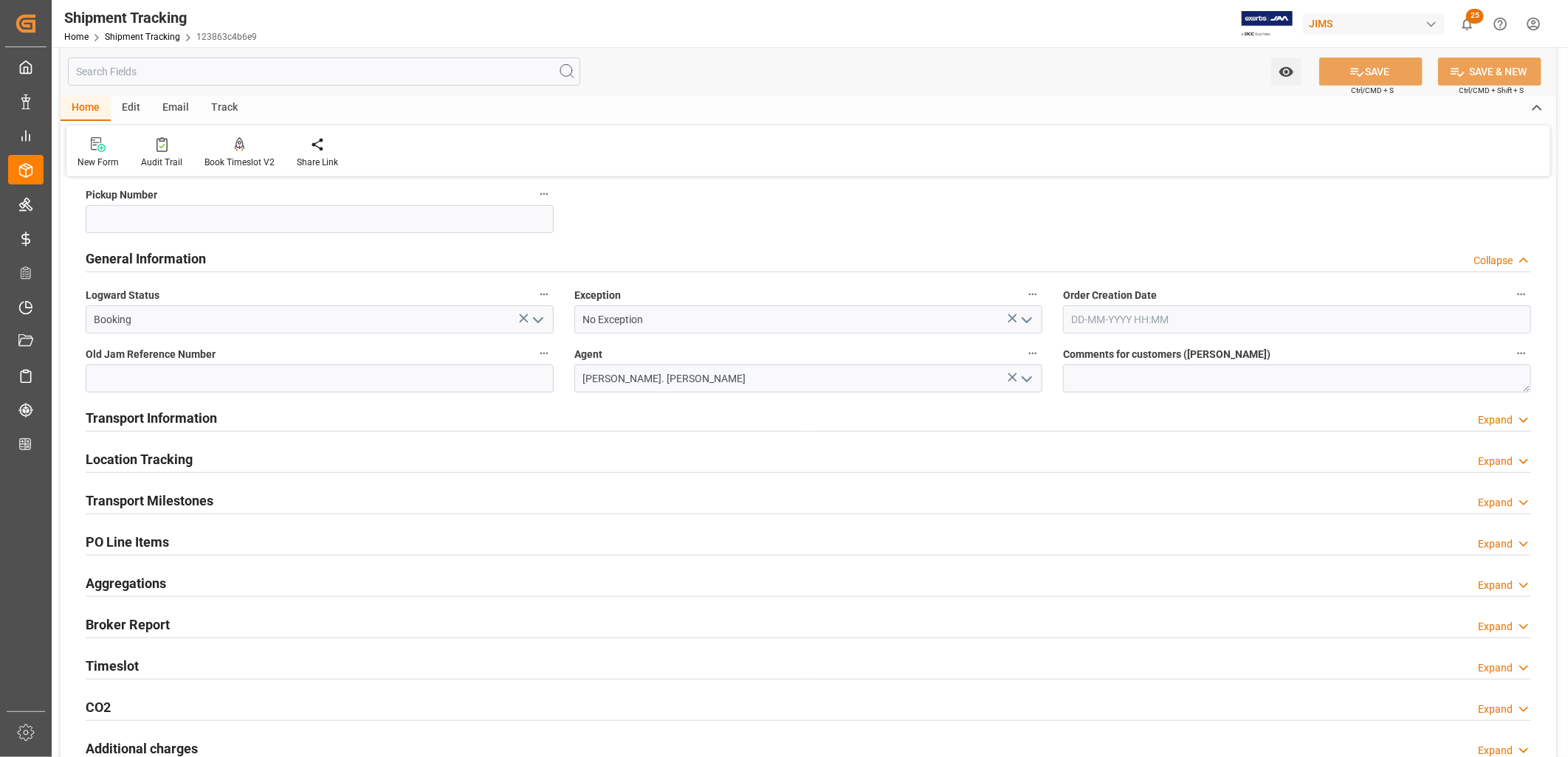
click at [167, 414] on h2 "Transport Information" at bounding box center [152, 418] width 132 height 20
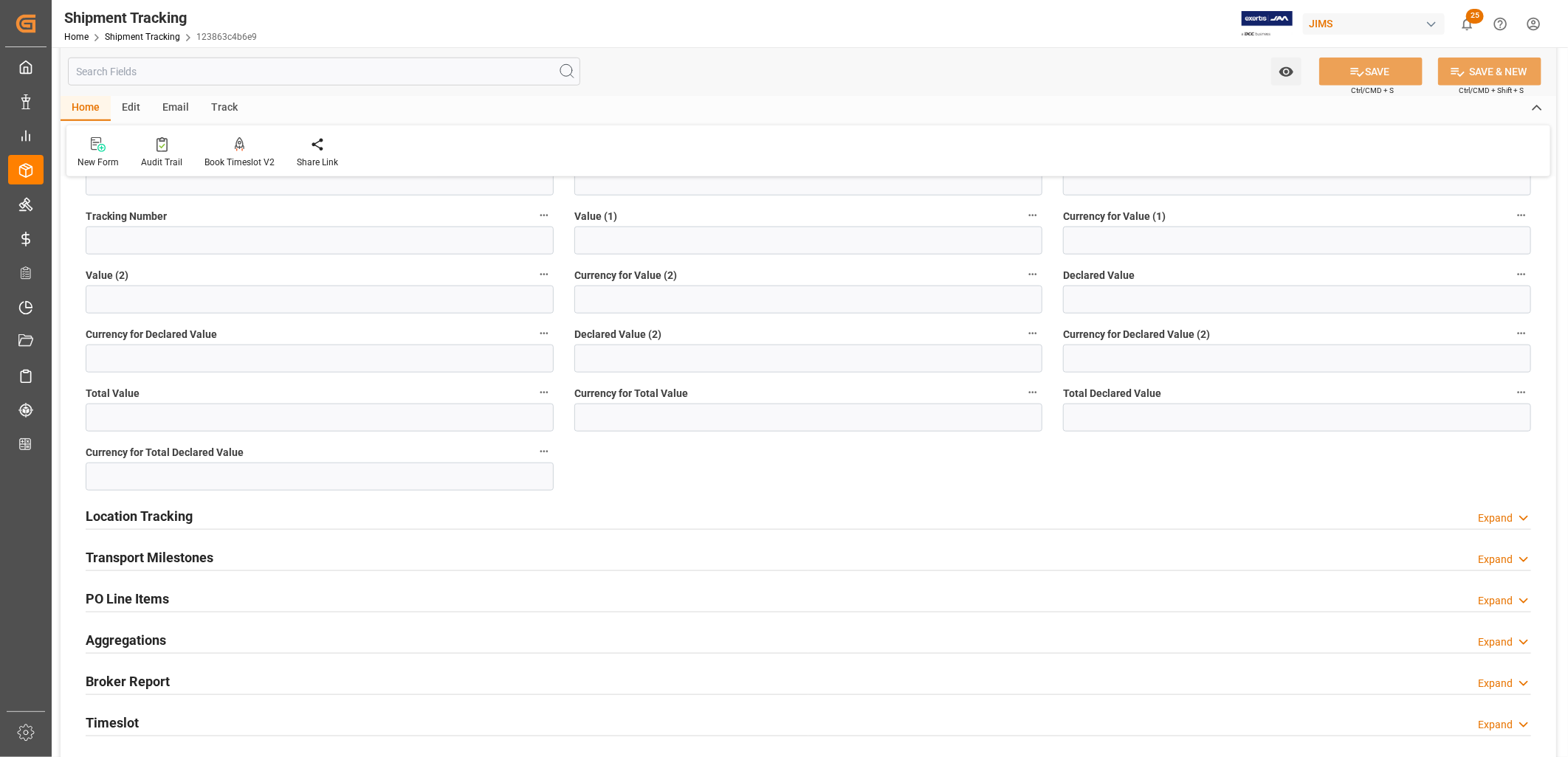
scroll to position [902, 0]
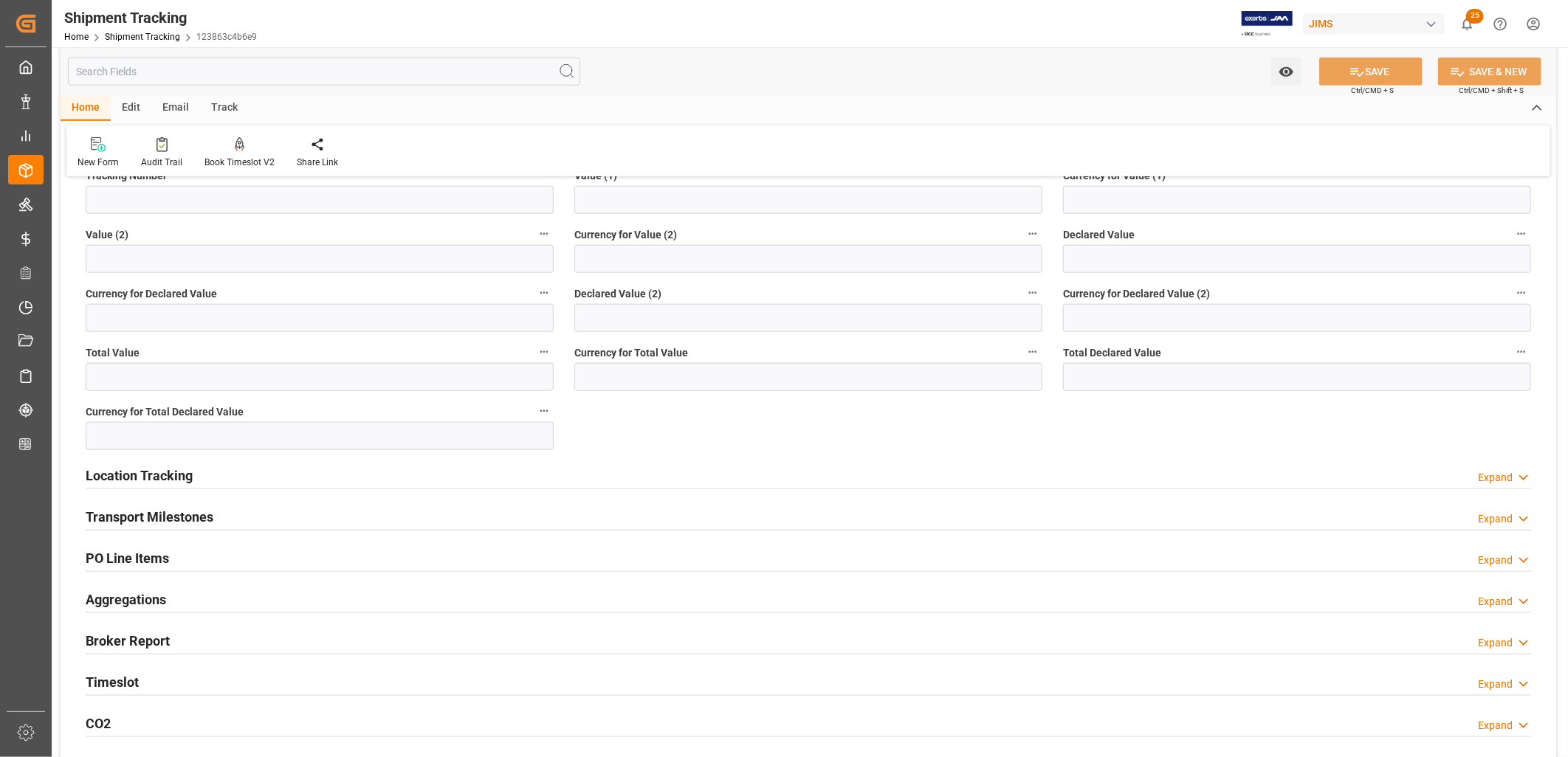
click at [185, 513] on h2 "Transport Milestones" at bounding box center [150, 516] width 128 height 20
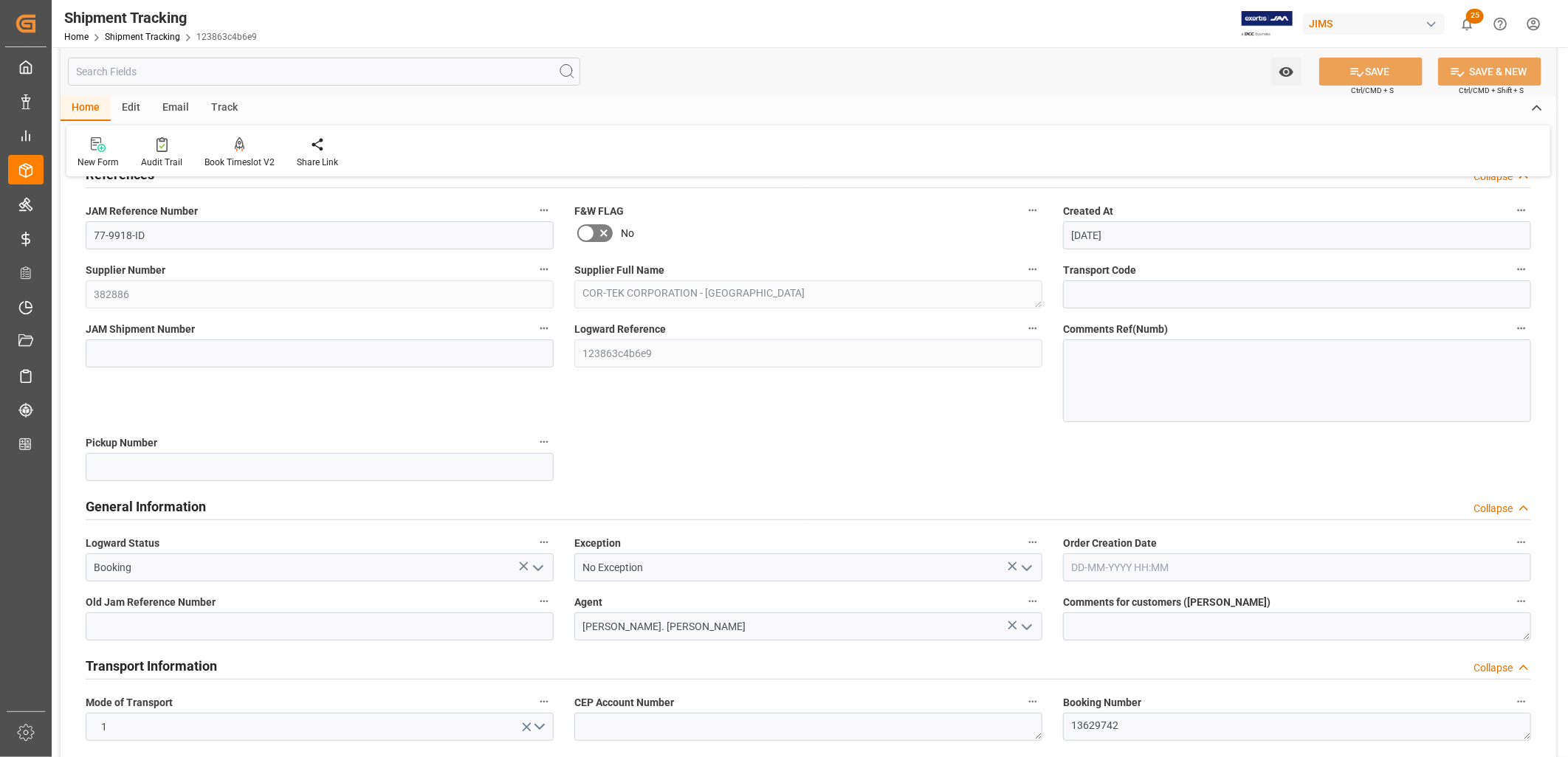
scroll to position [0, 0]
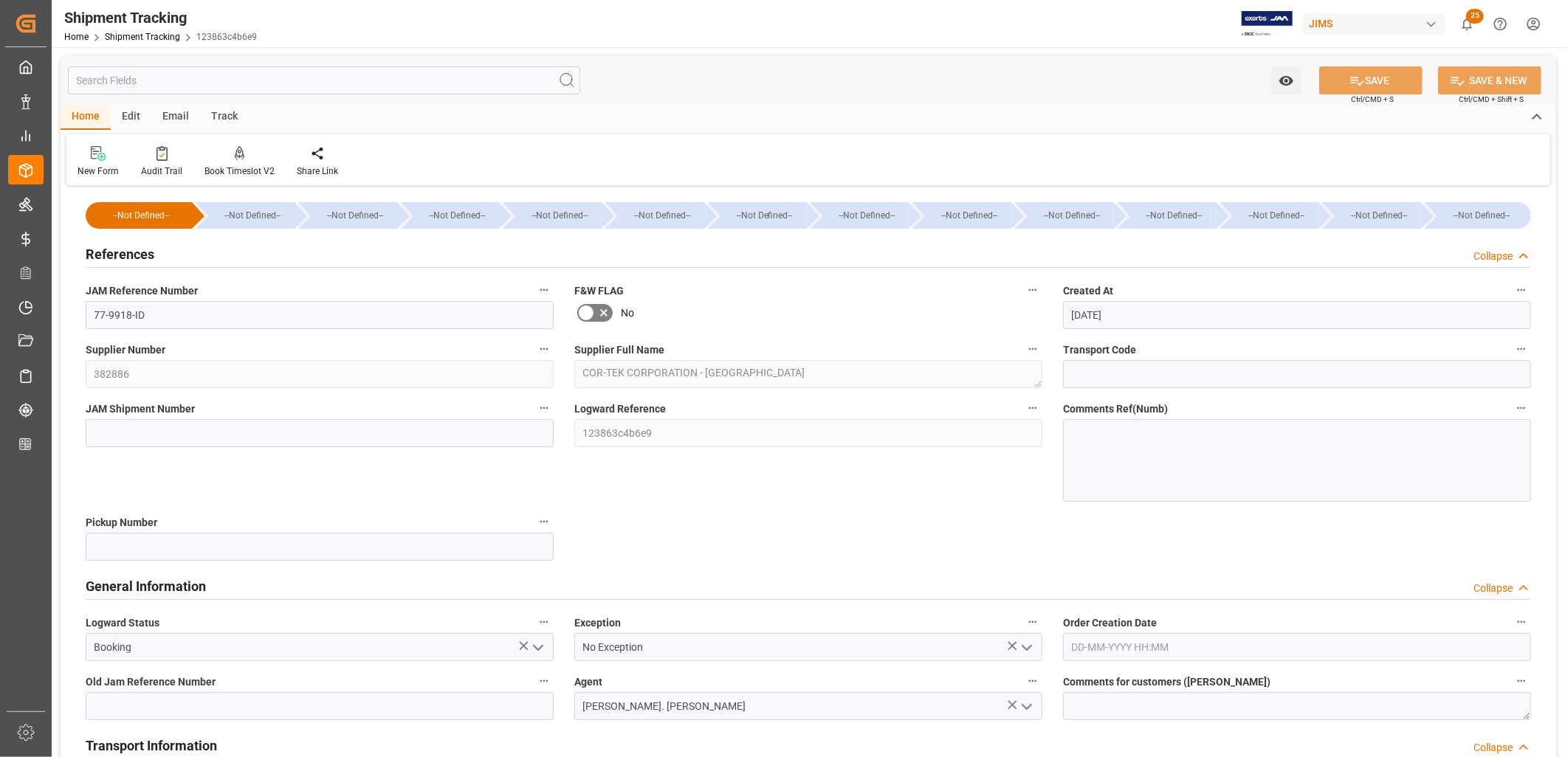
click at [87, 118] on div "Home" at bounding box center [85, 117] width 50 height 25
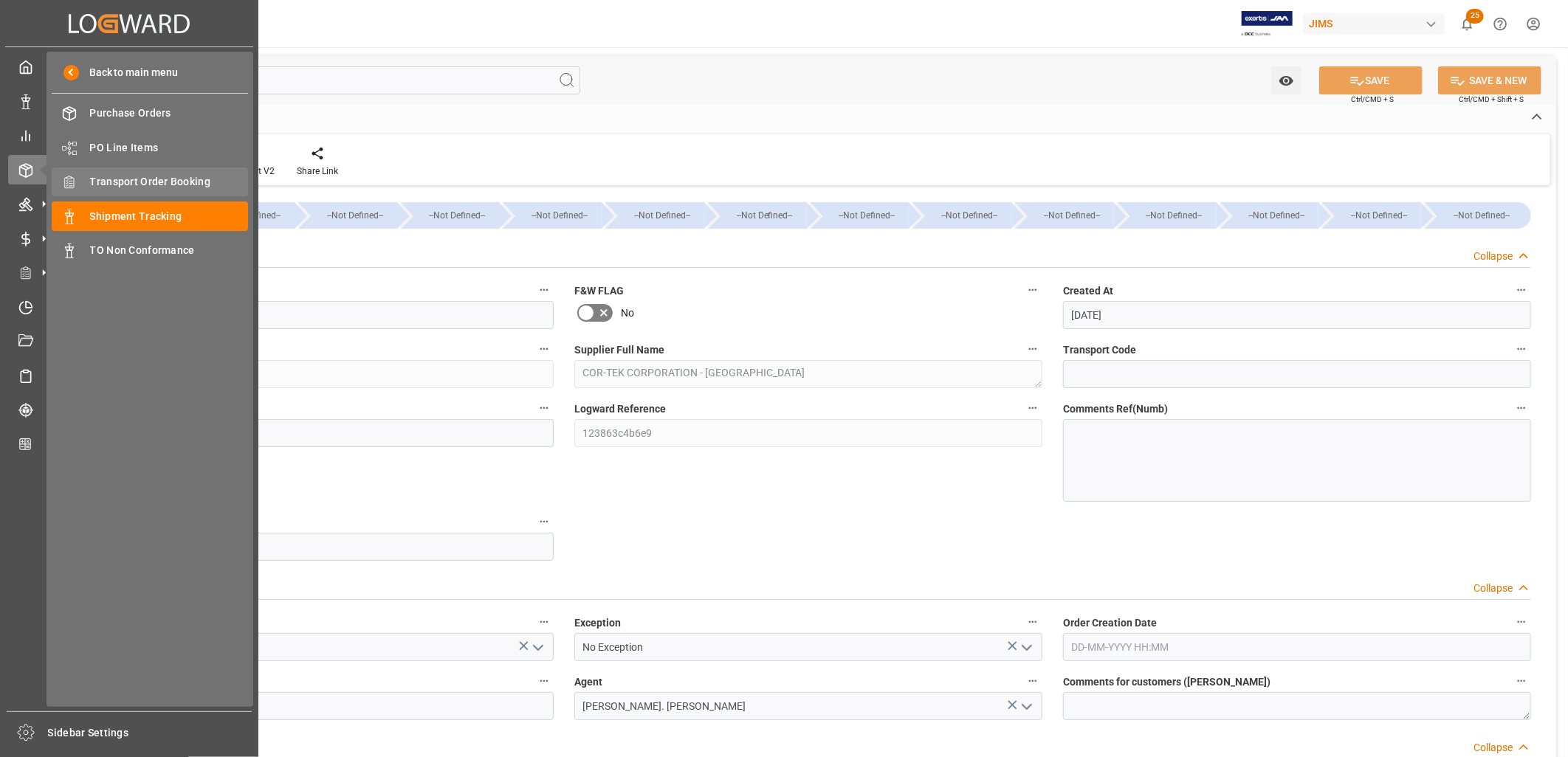
click at [136, 179] on span "Transport Order Booking" at bounding box center [169, 182] width 159 height 16
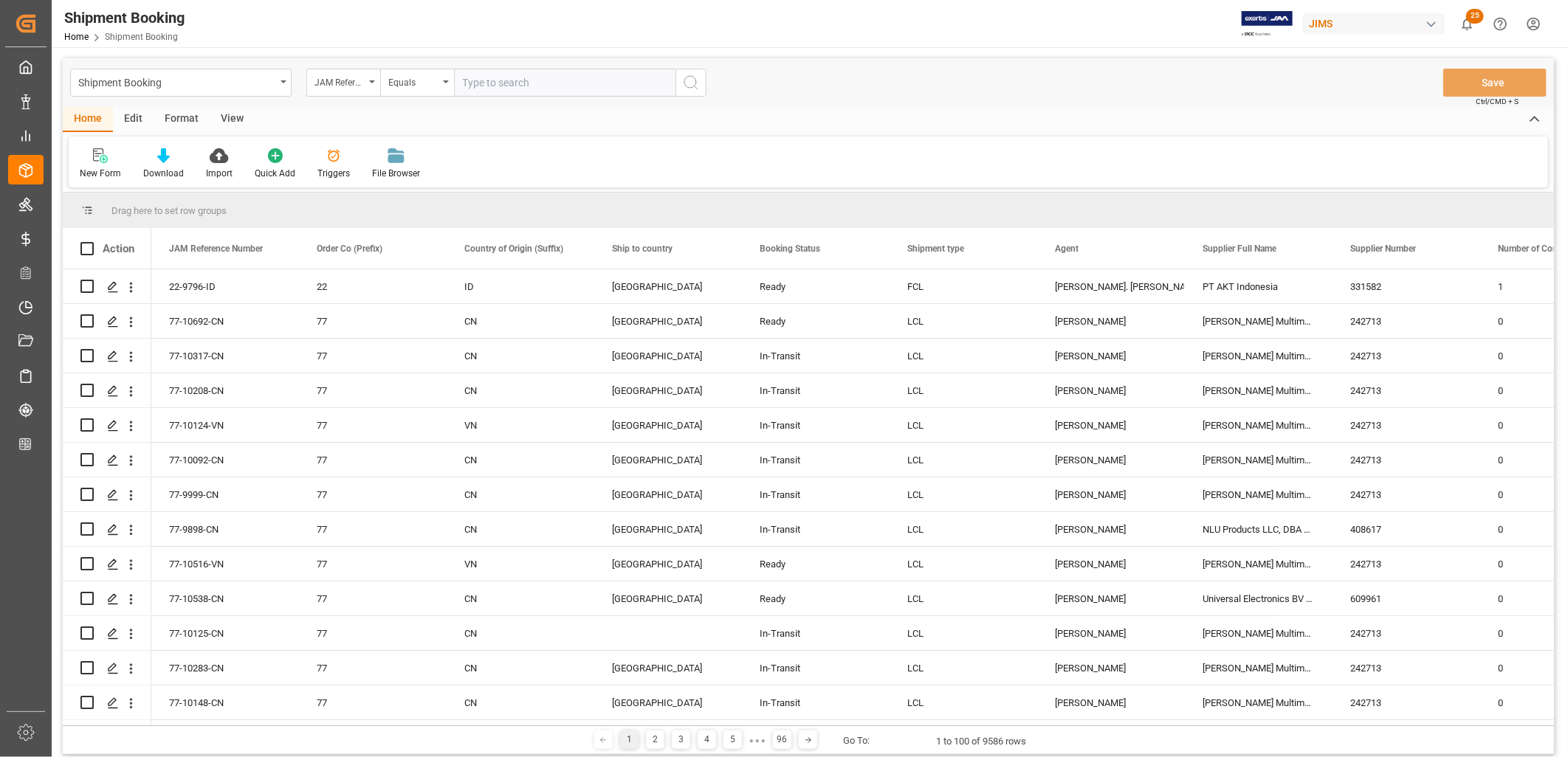
click at [502, 82] on input "text" at bounding box center [565, 83] width 221 height 28
type input "77-9918-ID"
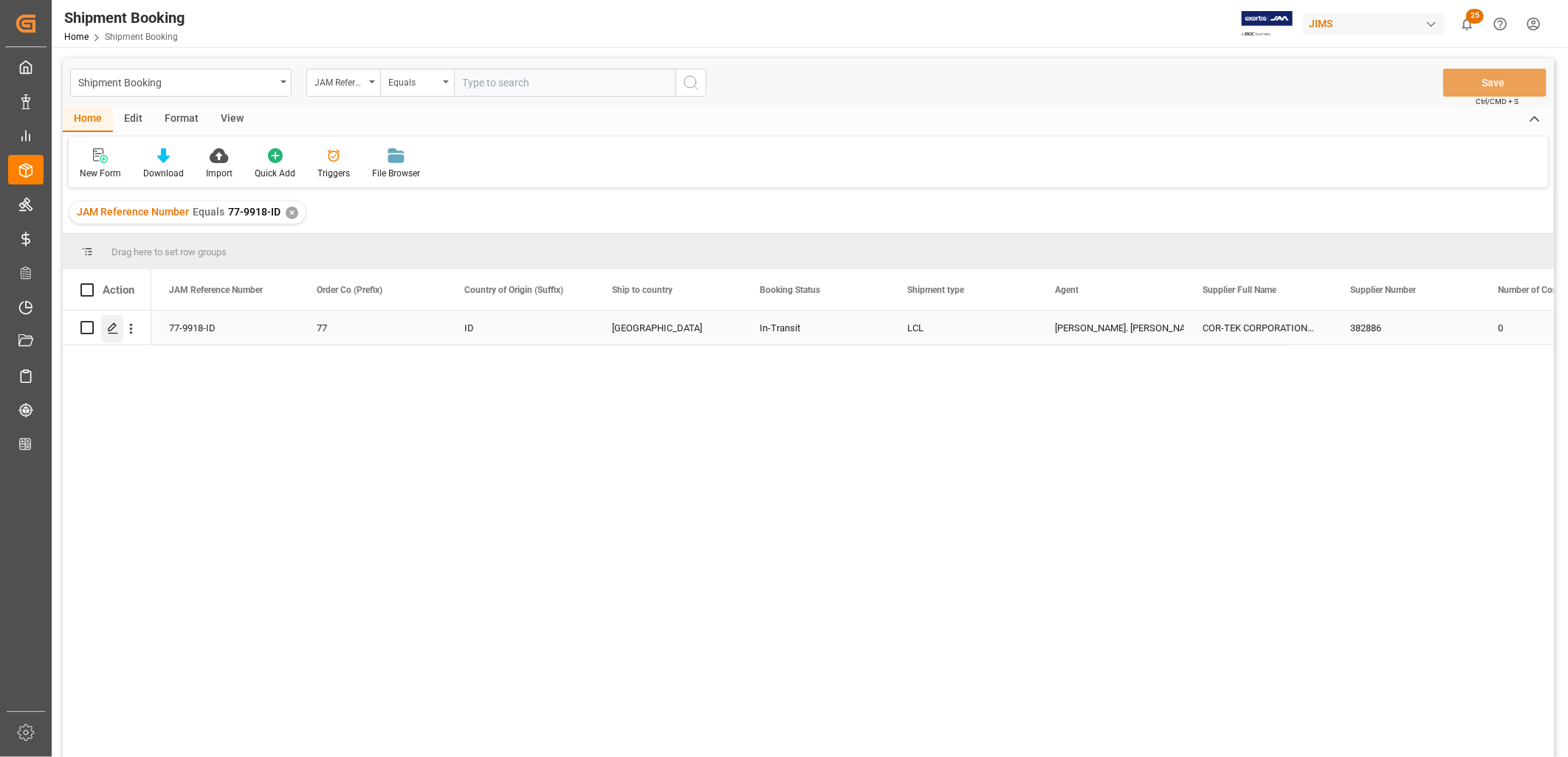
click at [117, 327] on icon "Press SPACE to select this row." at bounding box center [113, 328] width 12 height 12
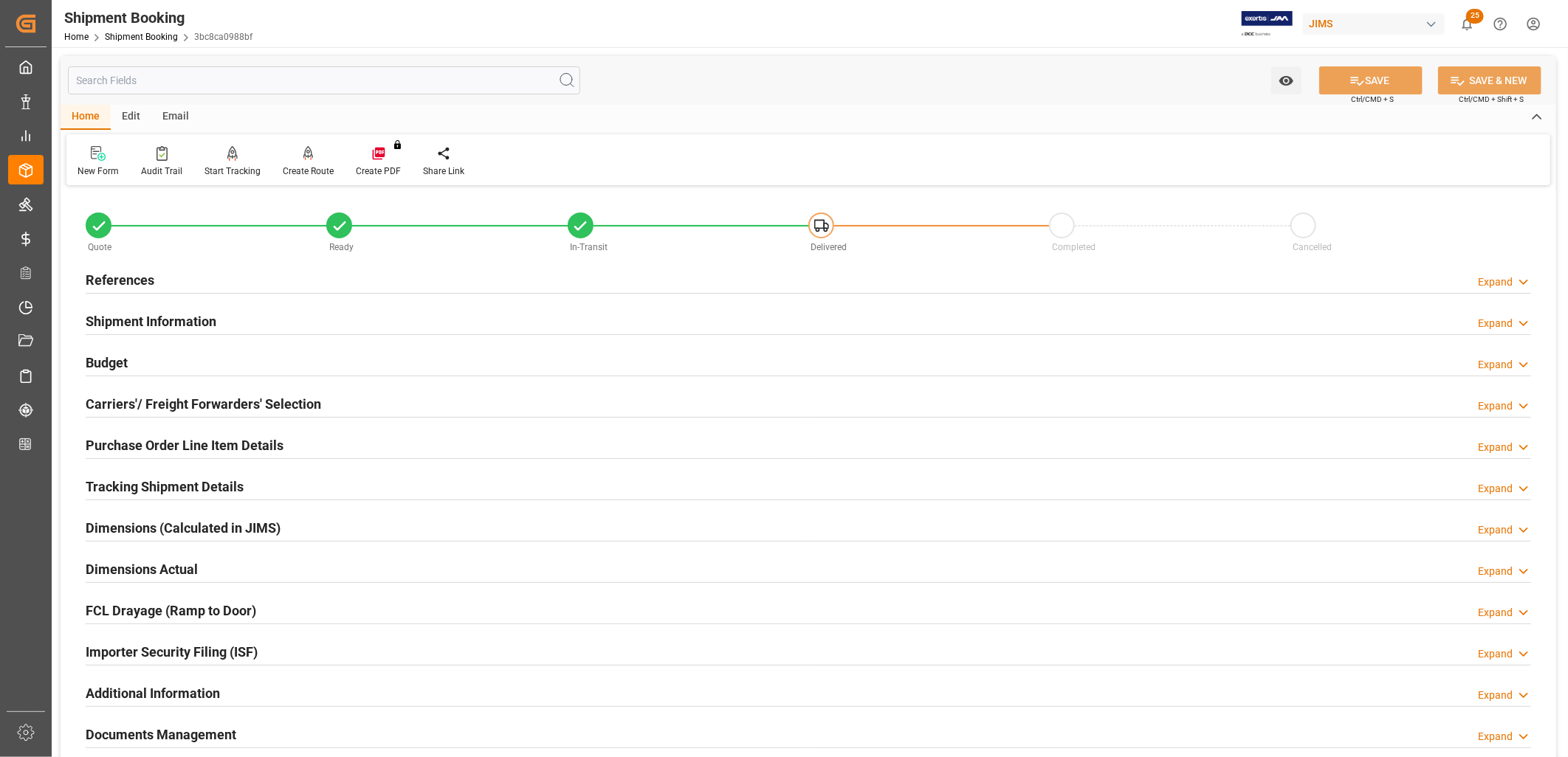
click at [197, 321] on h2 "Shipment Information" at bounding box center [151, 321] width 131 height 20
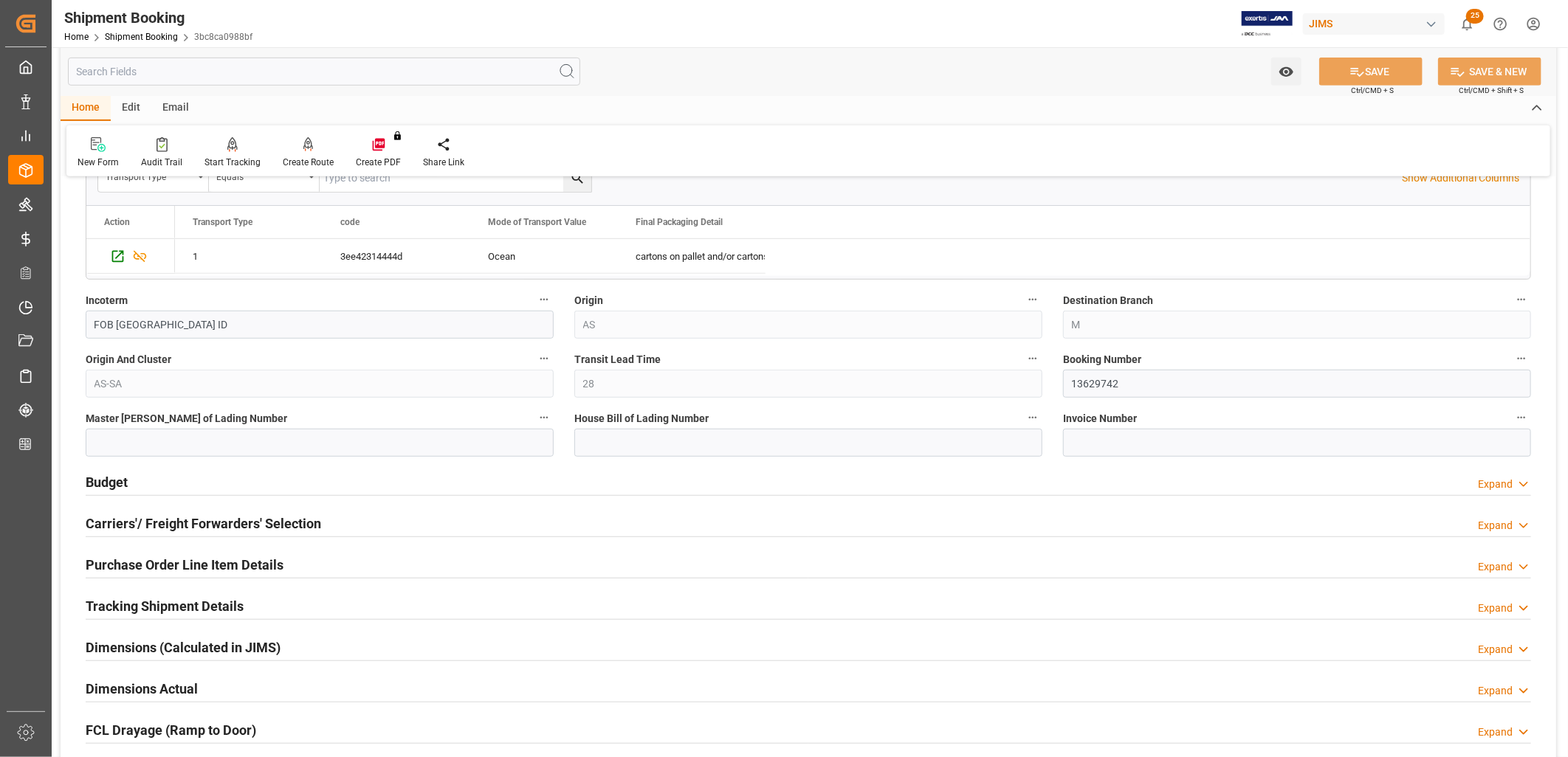
scroll to position [492, 0]
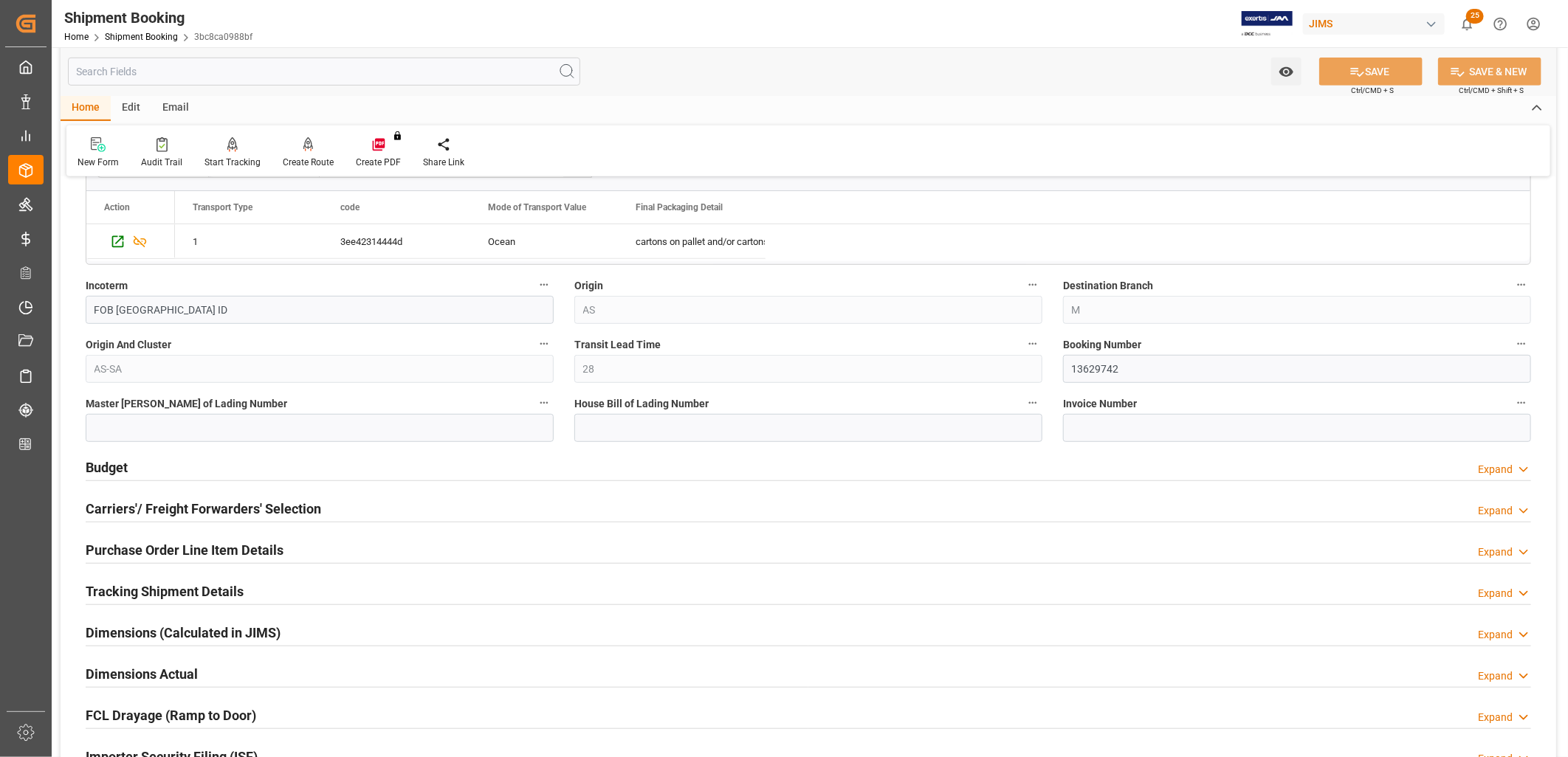
click at [191, 502] on h2 "Carriers'/ Freight Forwarders' Selection" at bounding box center [203, 508] width 236 height 20
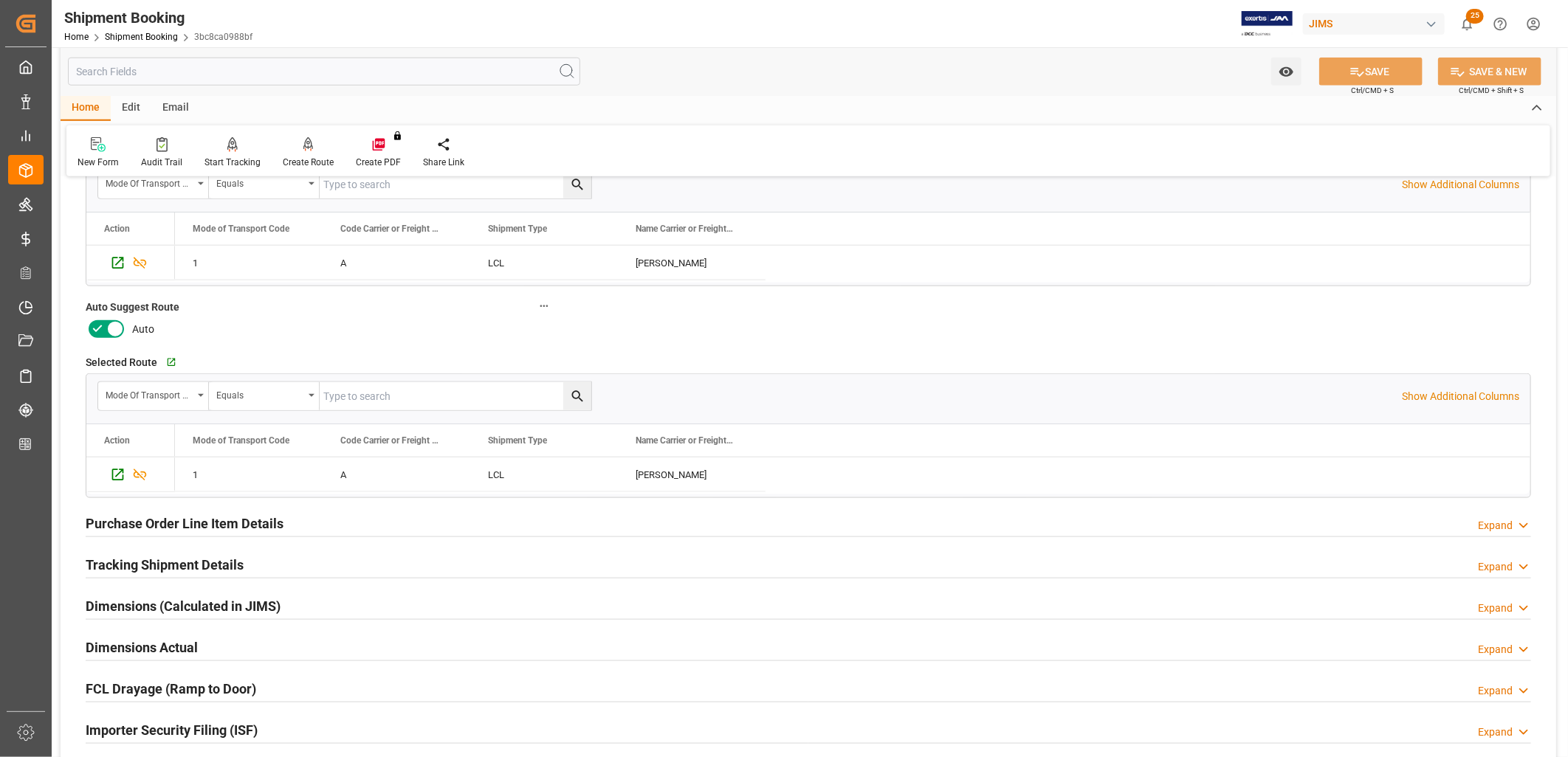
scroll to position [902, 0]
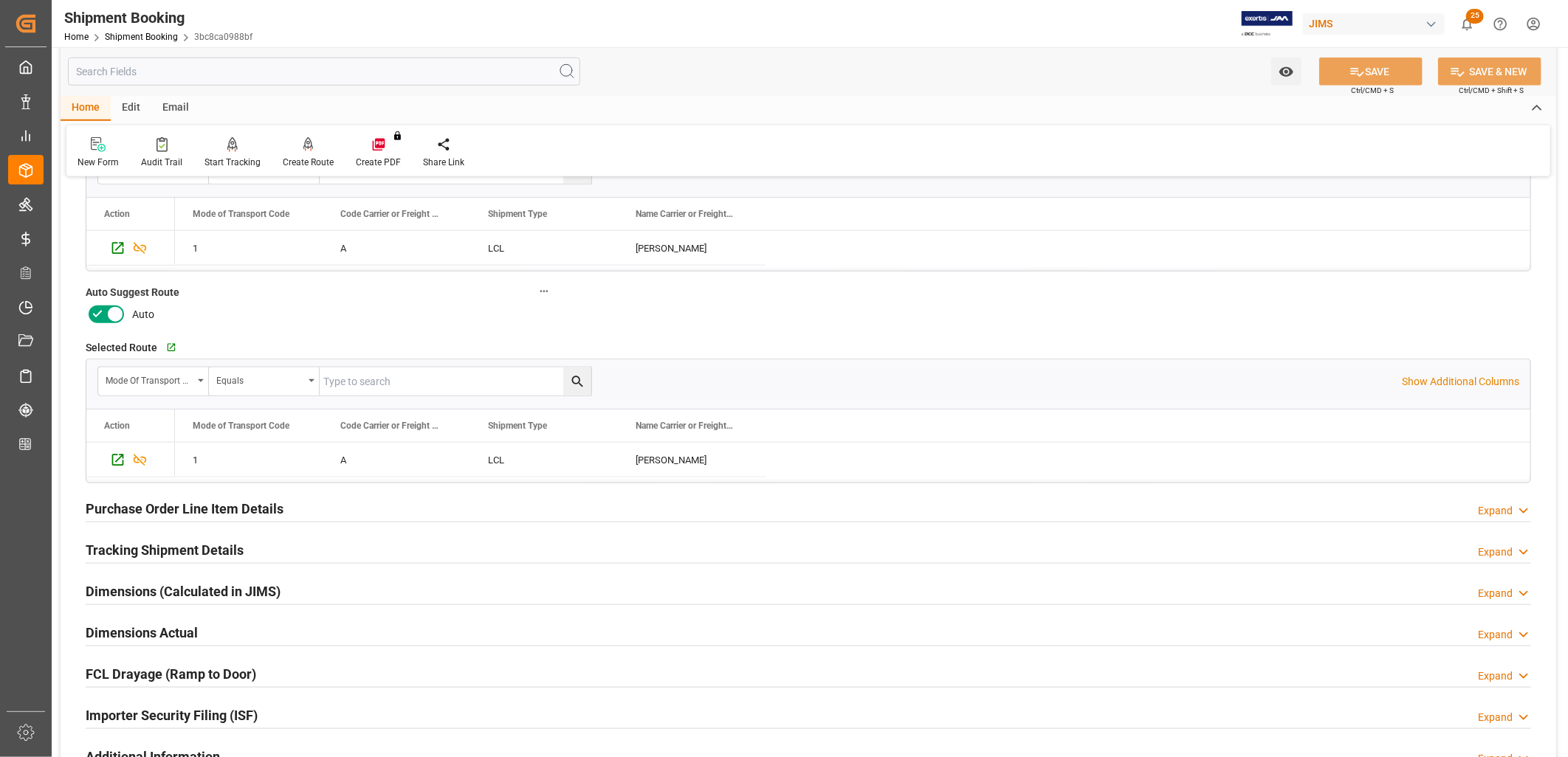
click at [216, 549] on h2 "Tracking Shipment Details" at bounding box center [165, 550] width 158 height 20
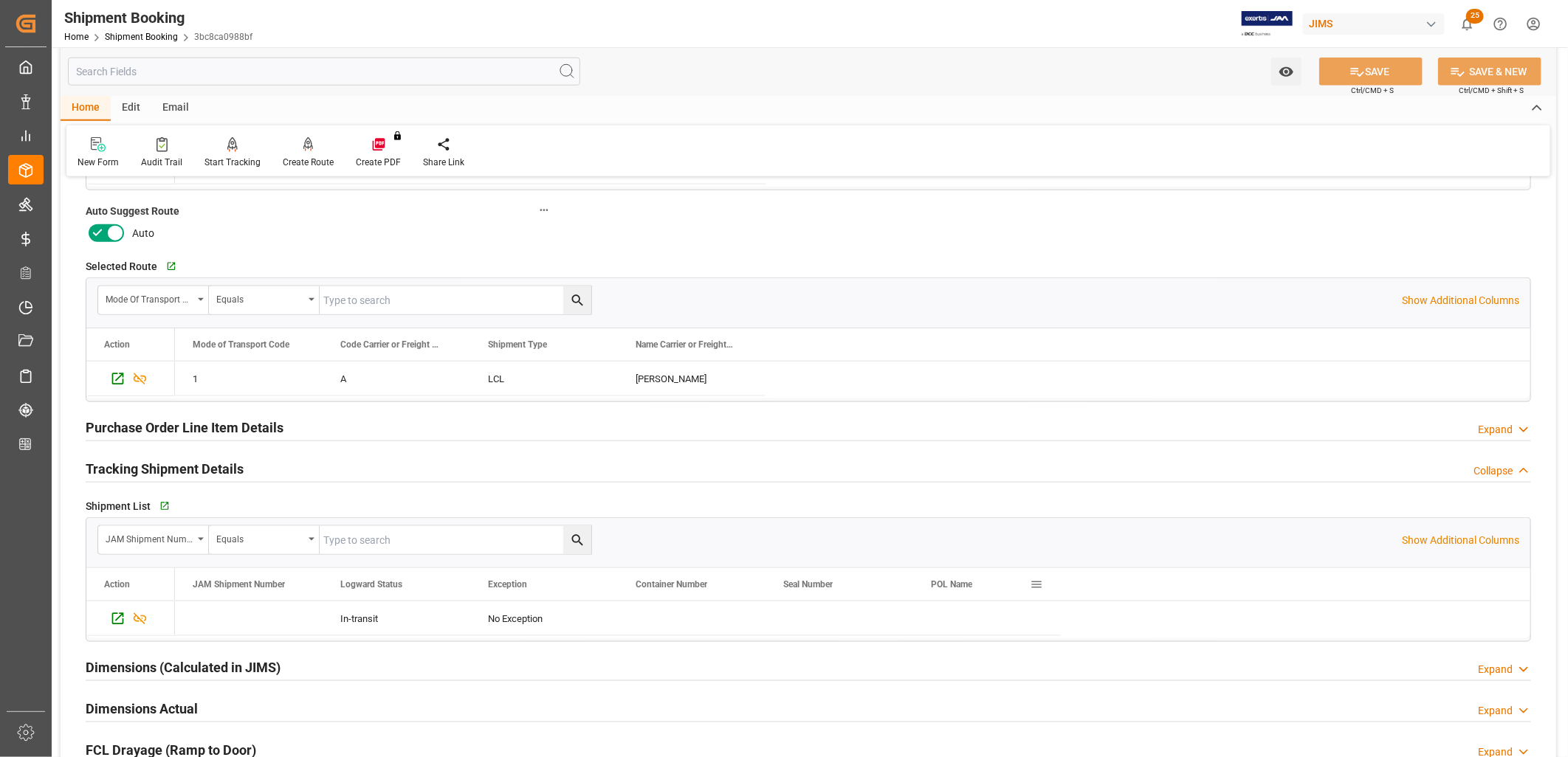
scroll to position [1311, 0]
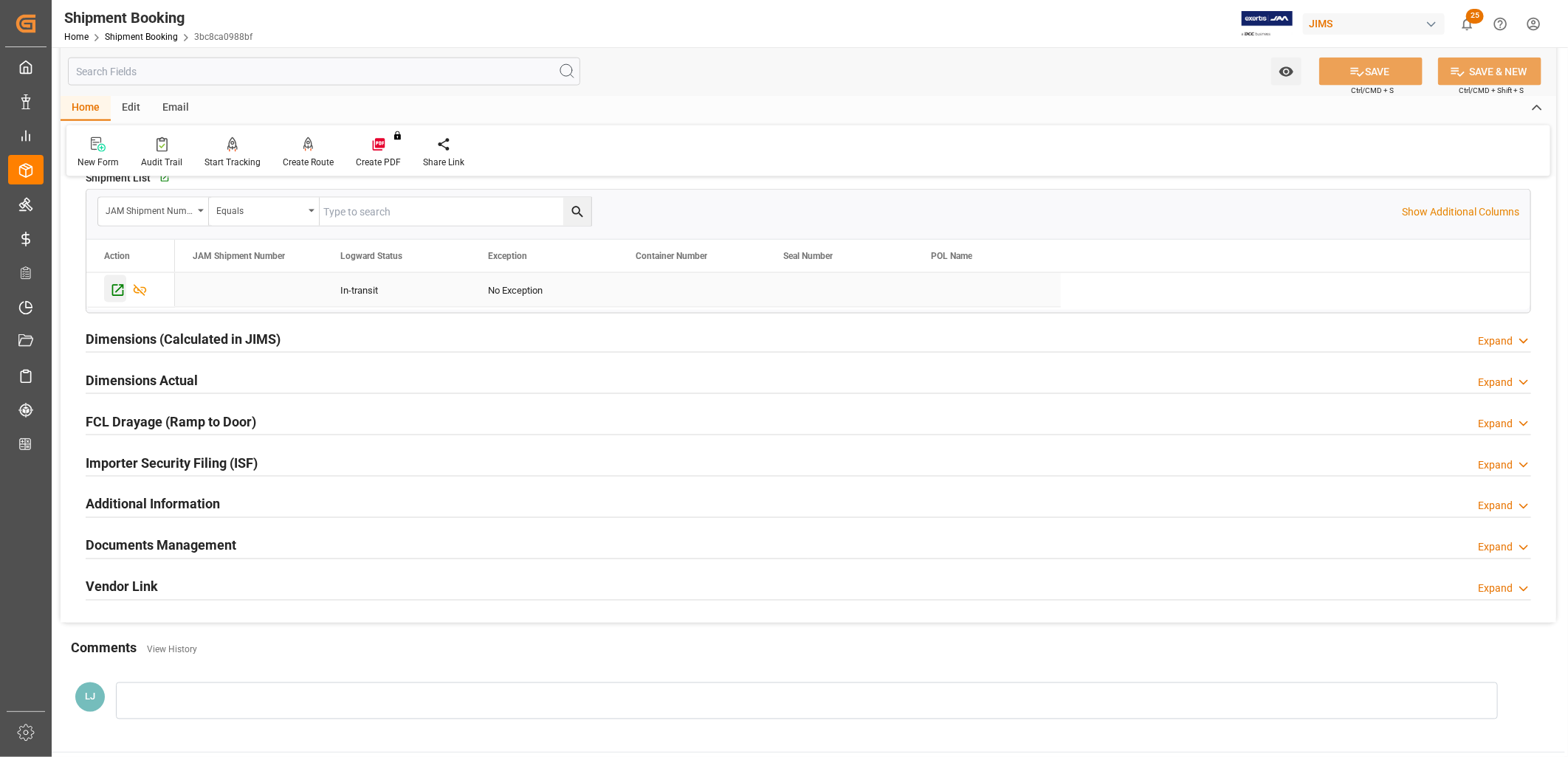
click at [116, 288] on icon "Press SPACE to select this row." at bounding box center [117, 290] width 16 height 16
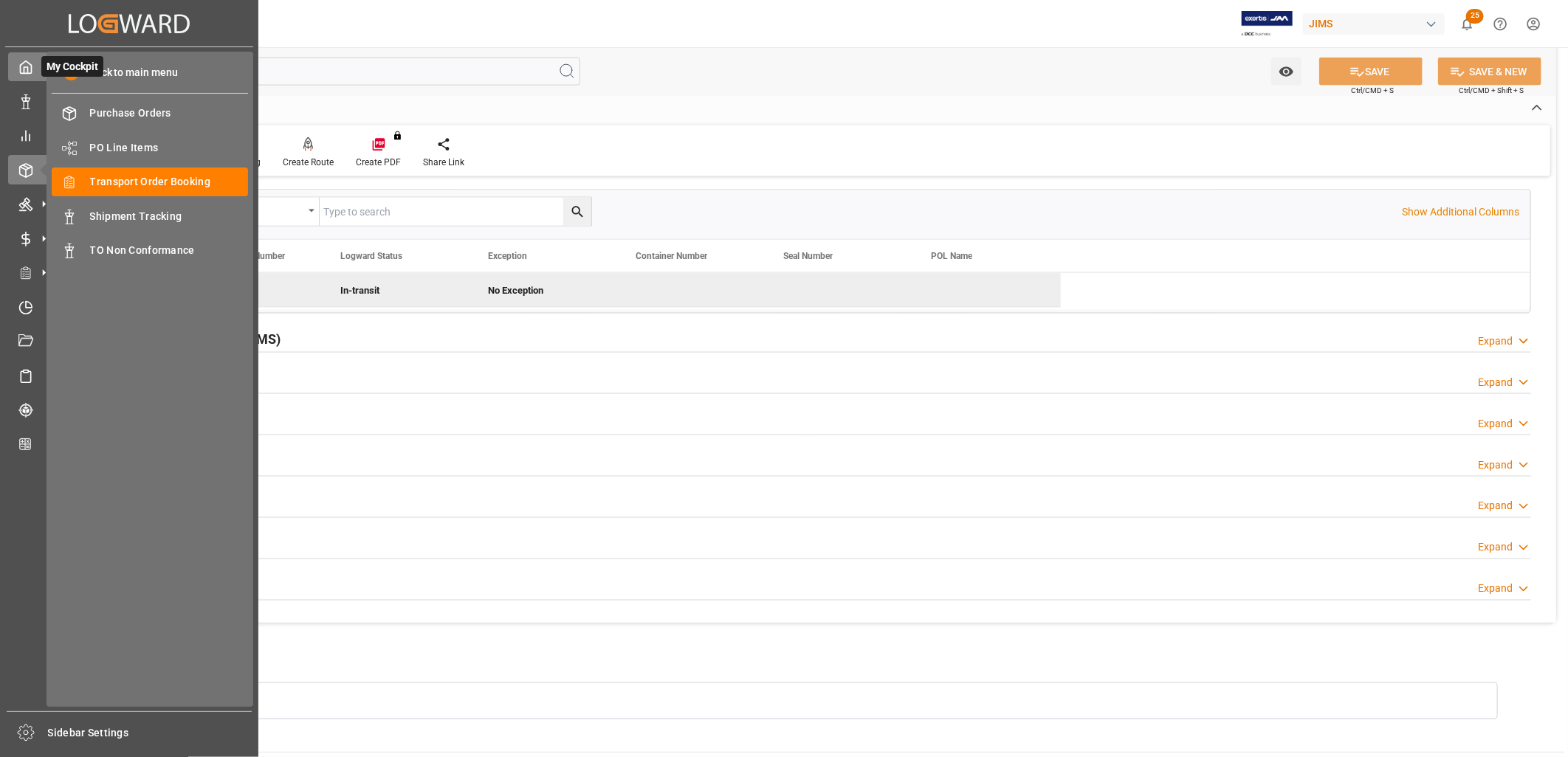
click at [30, 65] on icon at bounding box center [26, 67] width 15 height 15
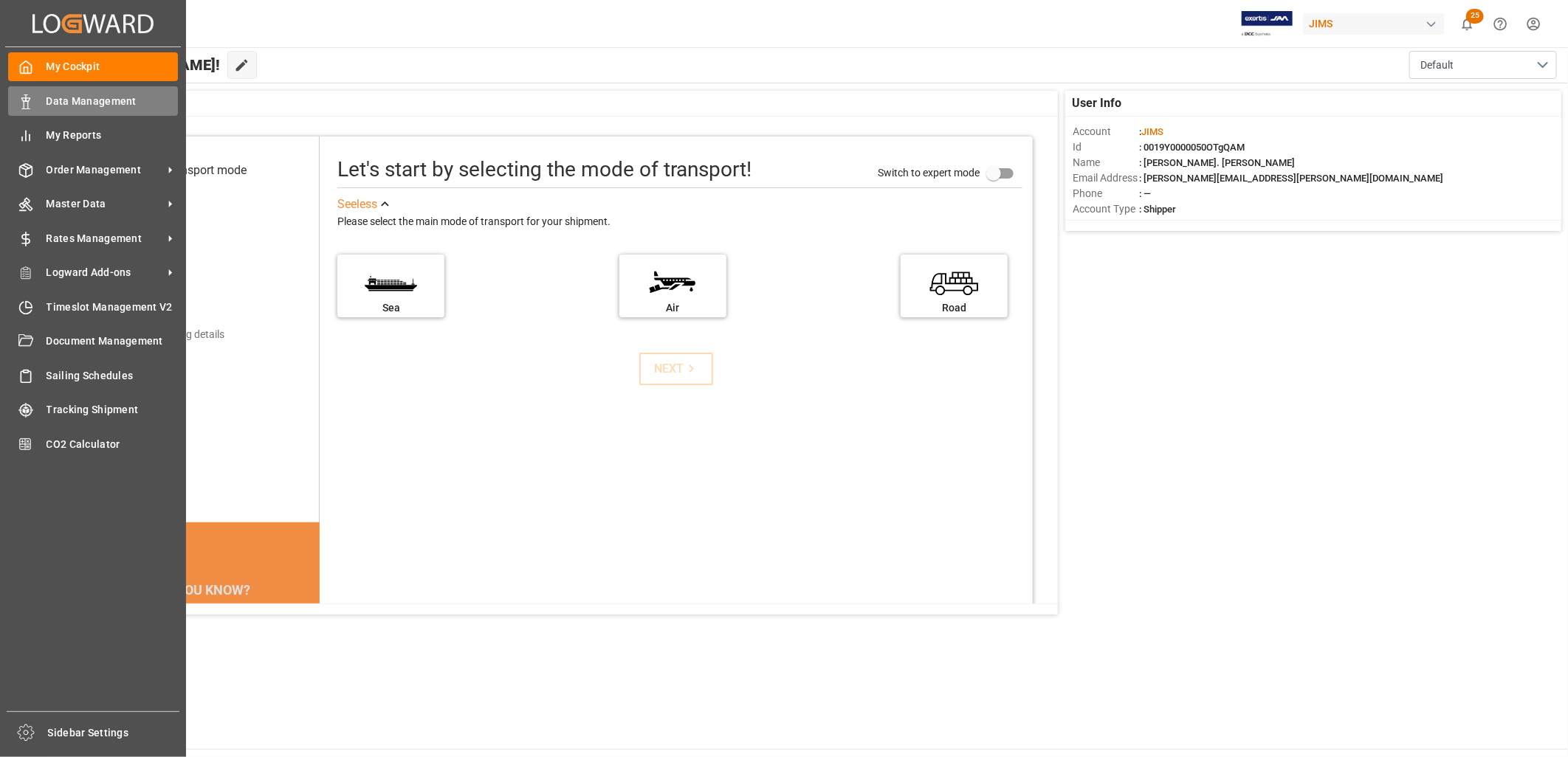
click at [131, 99] on span "Data Management" at bounding box center [112, 101] width 132 height 16
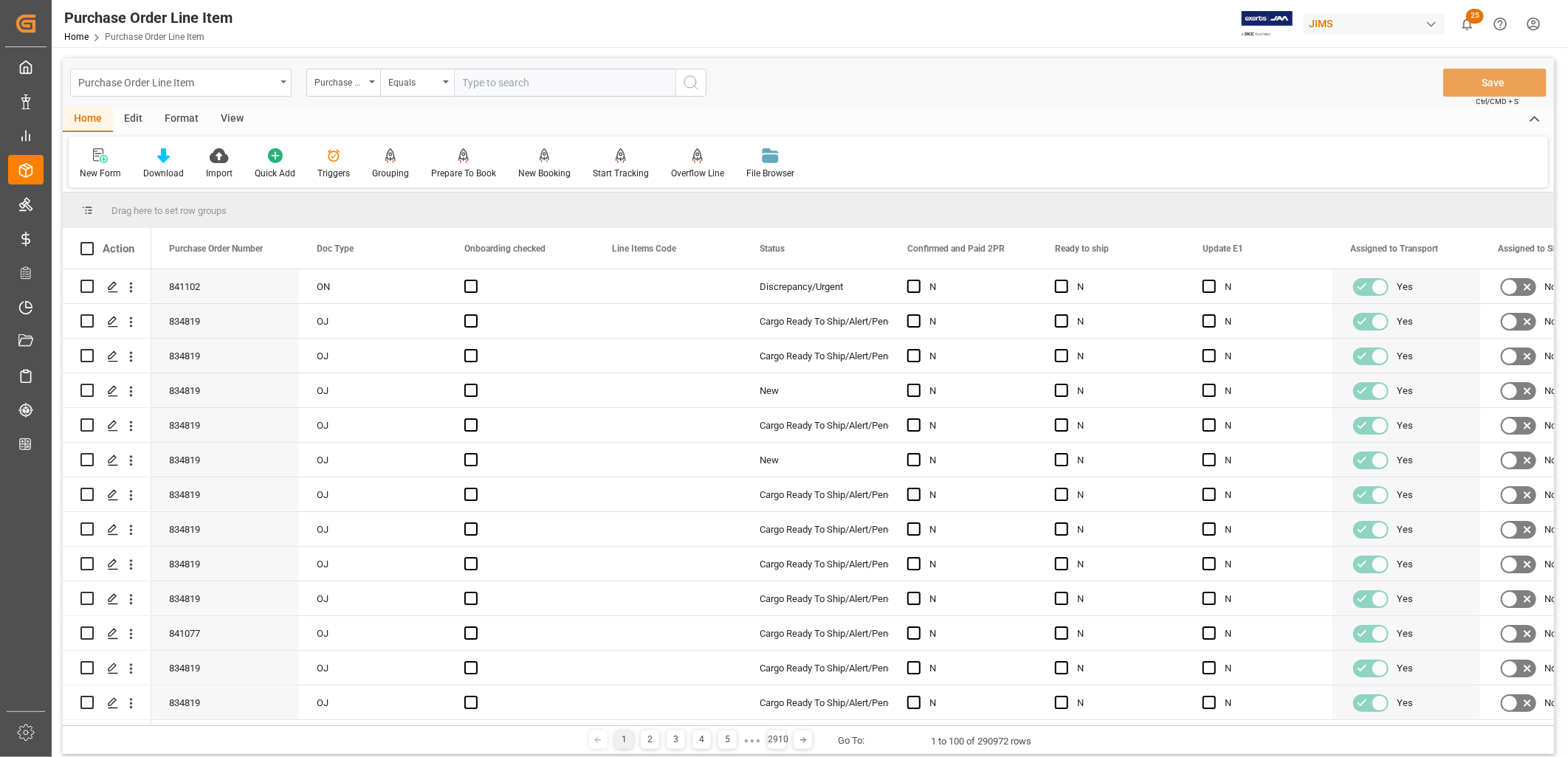
click at [283, 81] on icon "open menu" at bounding box center [283, 82] width 6 height 3
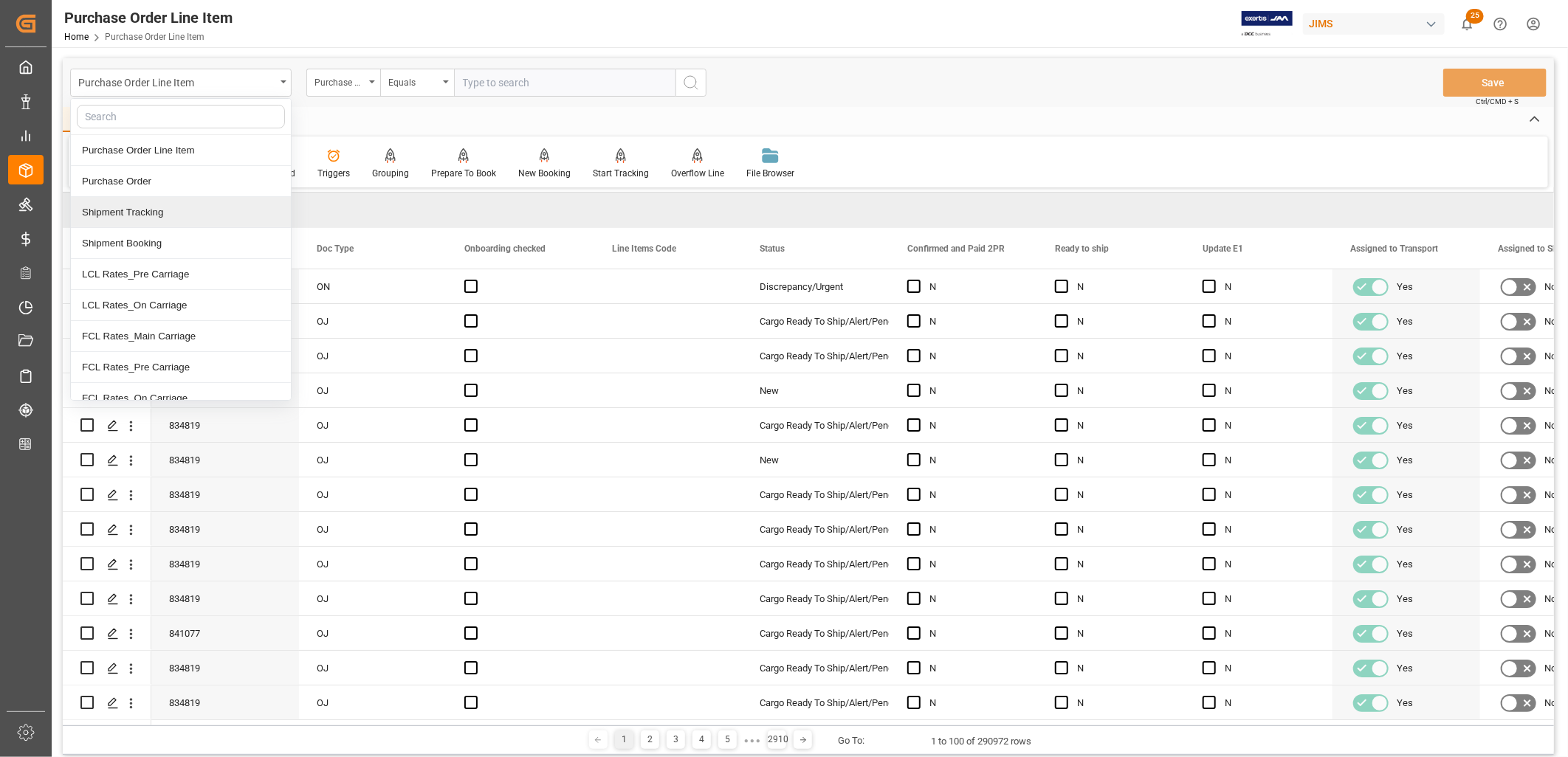
click at [173, 212] on div "Shipment Tracking" at bounding box center [181, 212] width 220 height 31
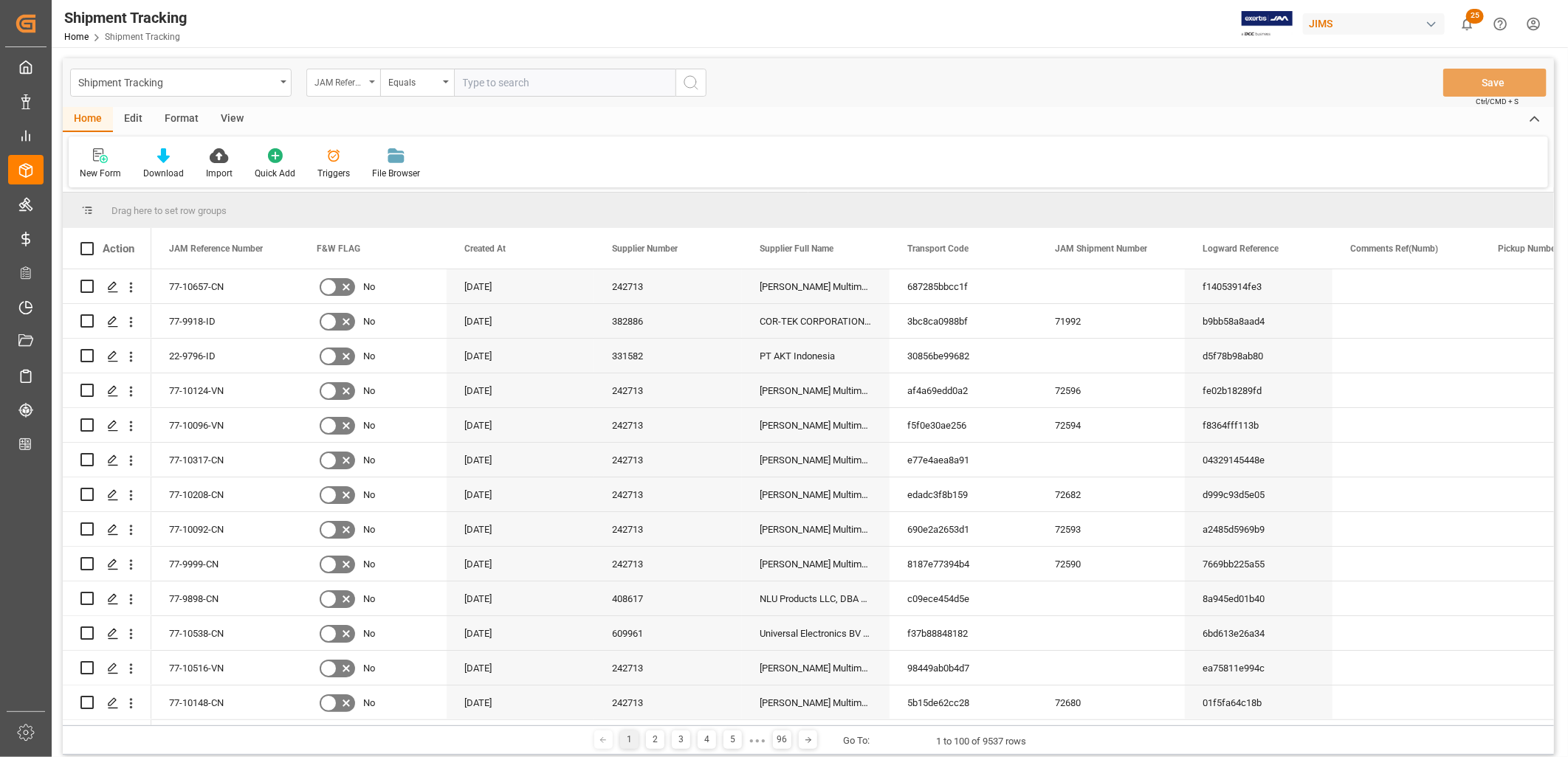
click at [372, 81] on icon "open menu" at bounding box center [372, 82] width 6 height 3
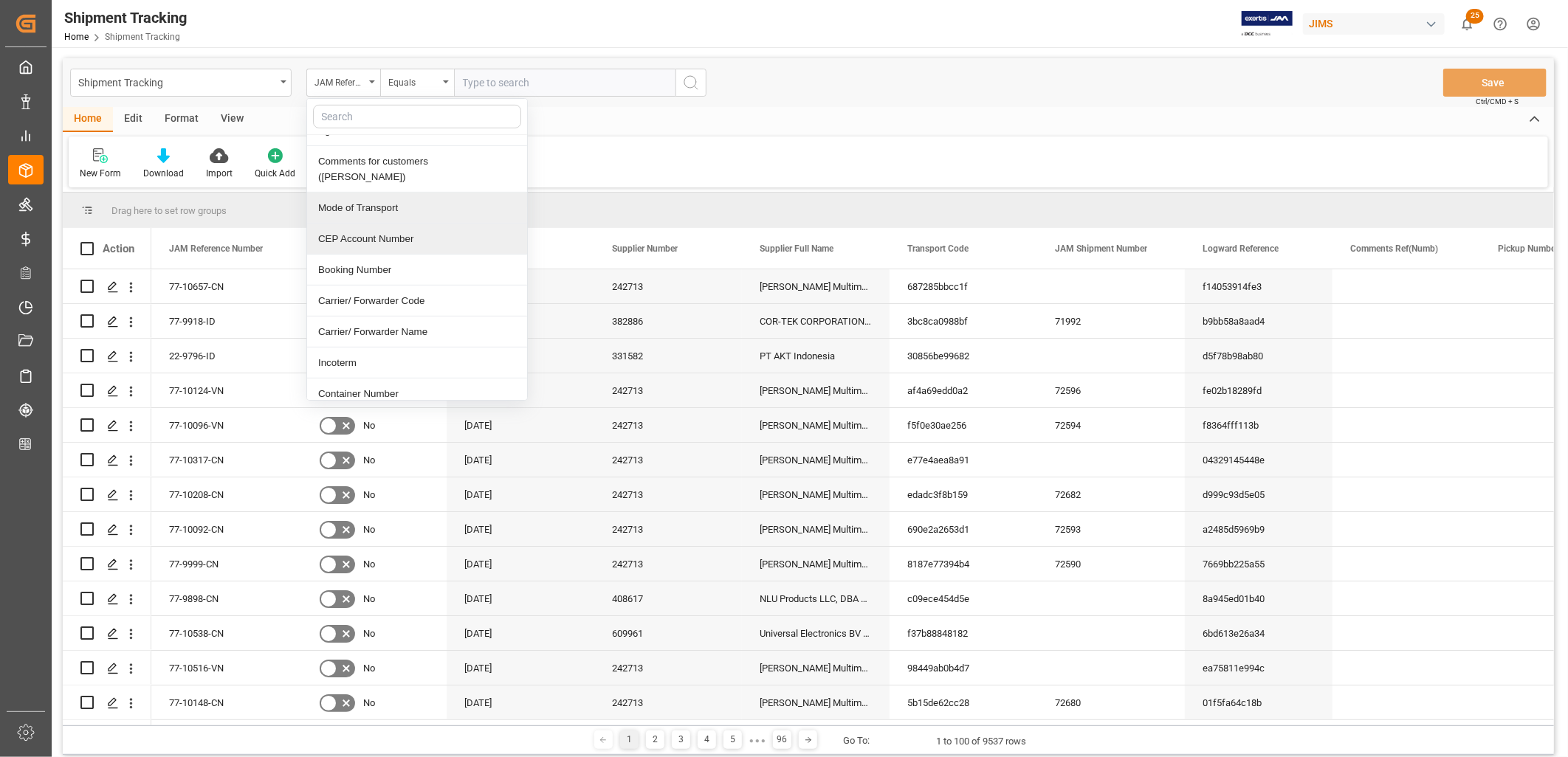
scroll to position [492, 0]
click at [389, 217] on div "Booking Number" at bounding box center [417, 232] width 220 height 31
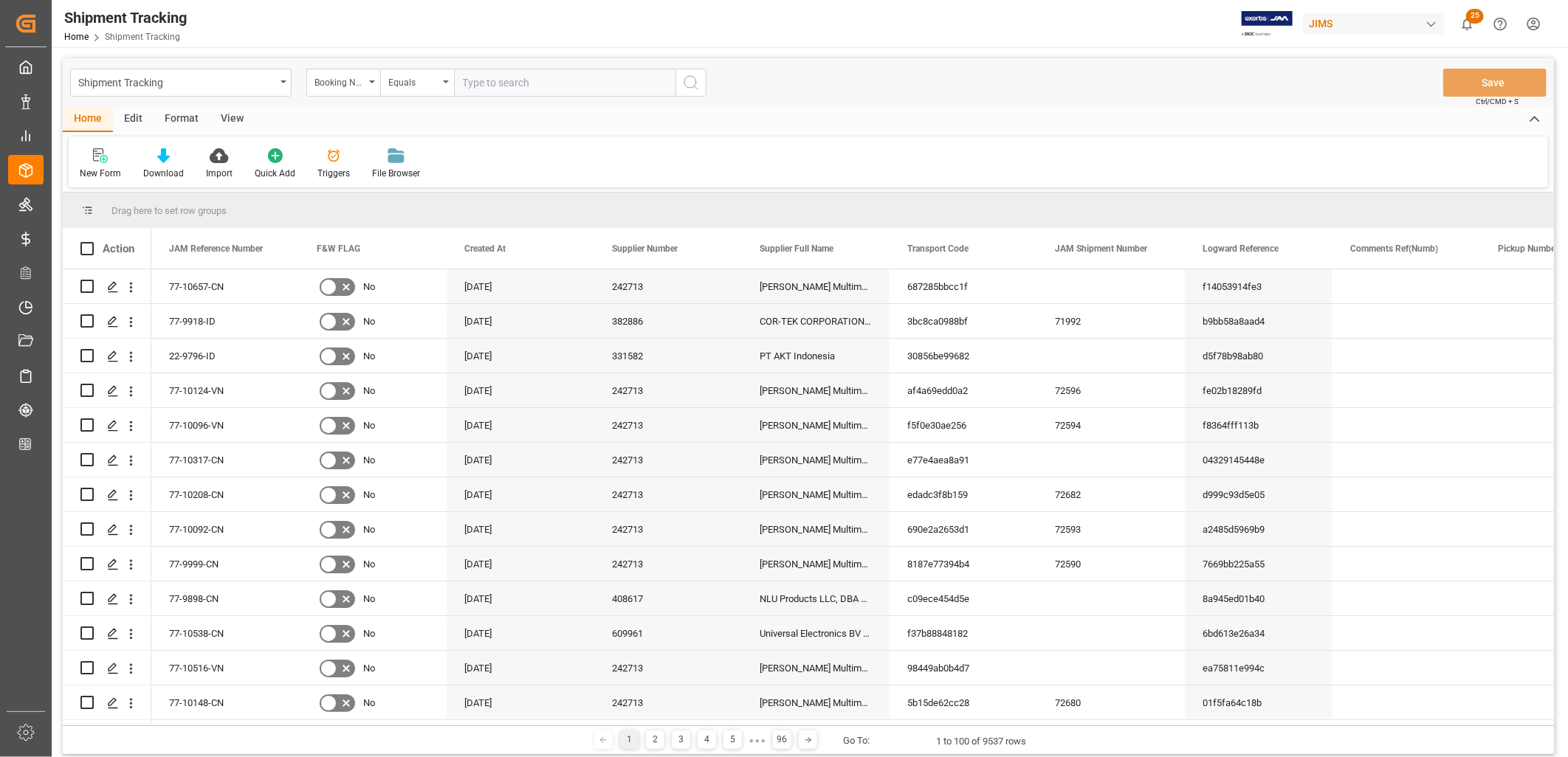
click at [514, 87] on input "text" at bounding box center [565, 83] width 221 height 28
paste input "BANQ1068810661"
type input "BANQ1068810661"
click at [687, 81] on icon "search button" at bounding box center [691, 83] width 18 height 18
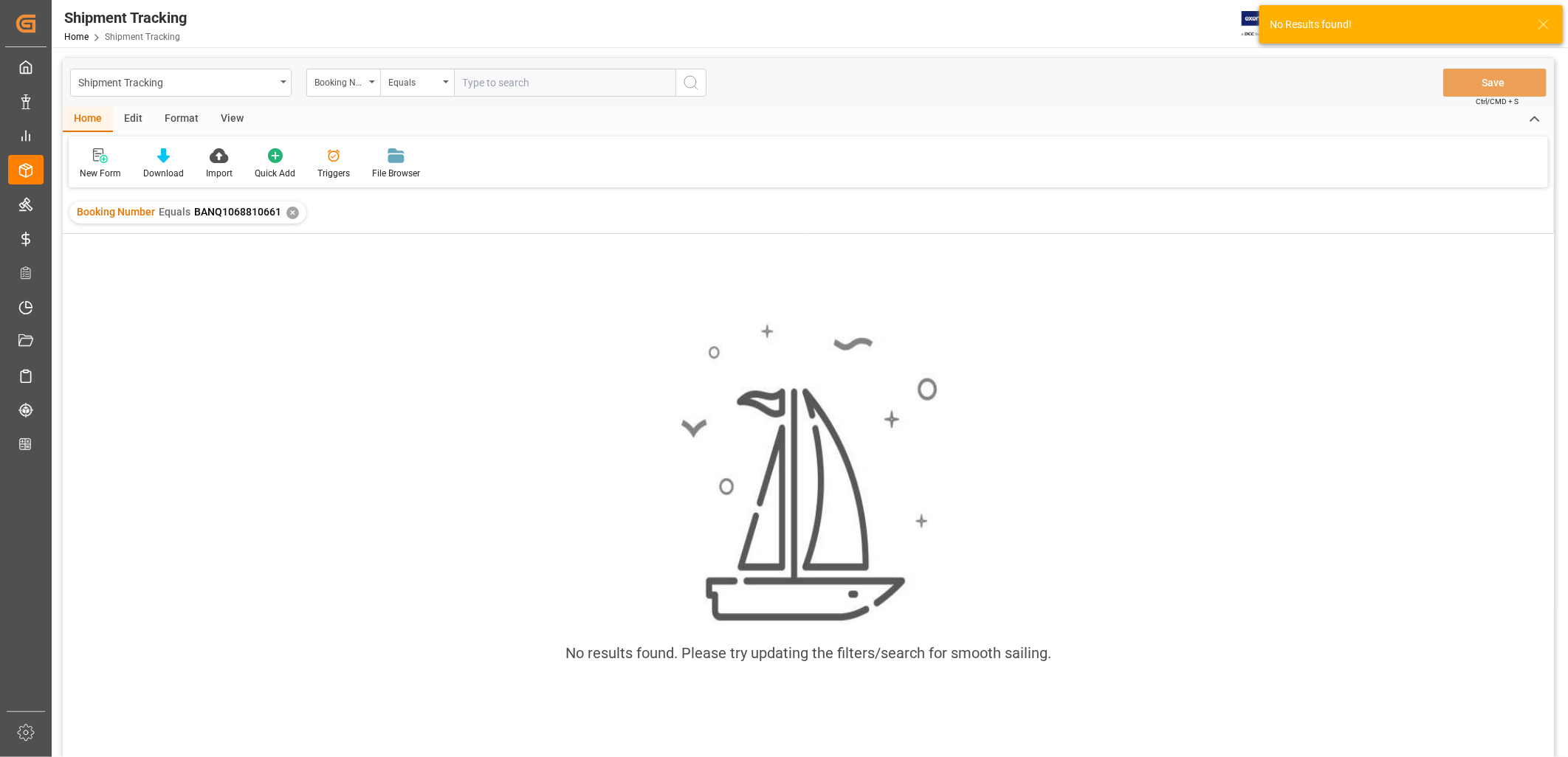
click at [291, 204] on div "Booking Number Equals BANQ1068810661 ✕" at bounding box center [188, 213] width 237 height 22
click at [295, 211] on div "✕" at bounding box center [292, 212] width 13 height 13
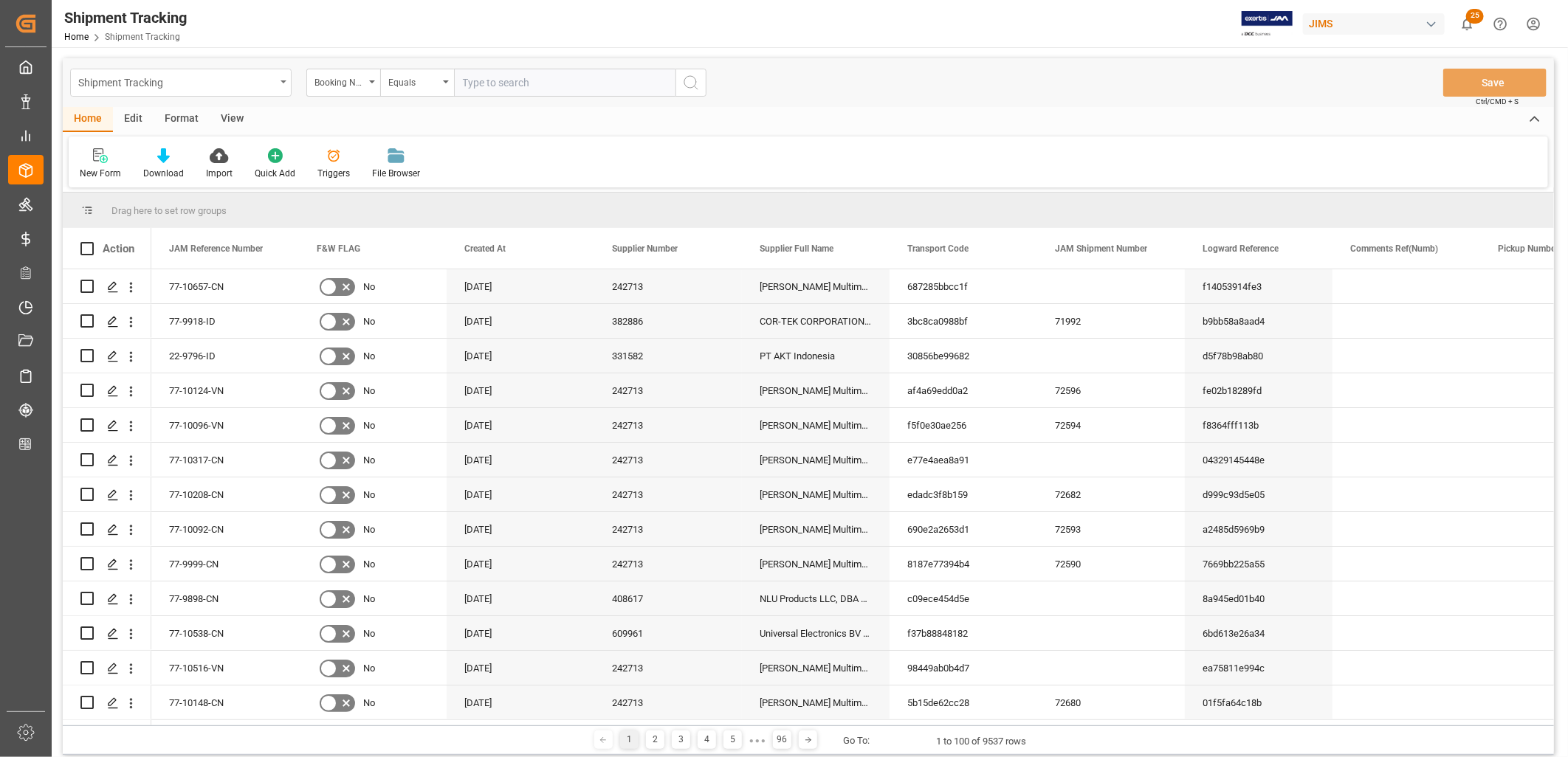
click at [285, 82] on icon "open menu" at bounding box center [283, 82] width 6 height 3
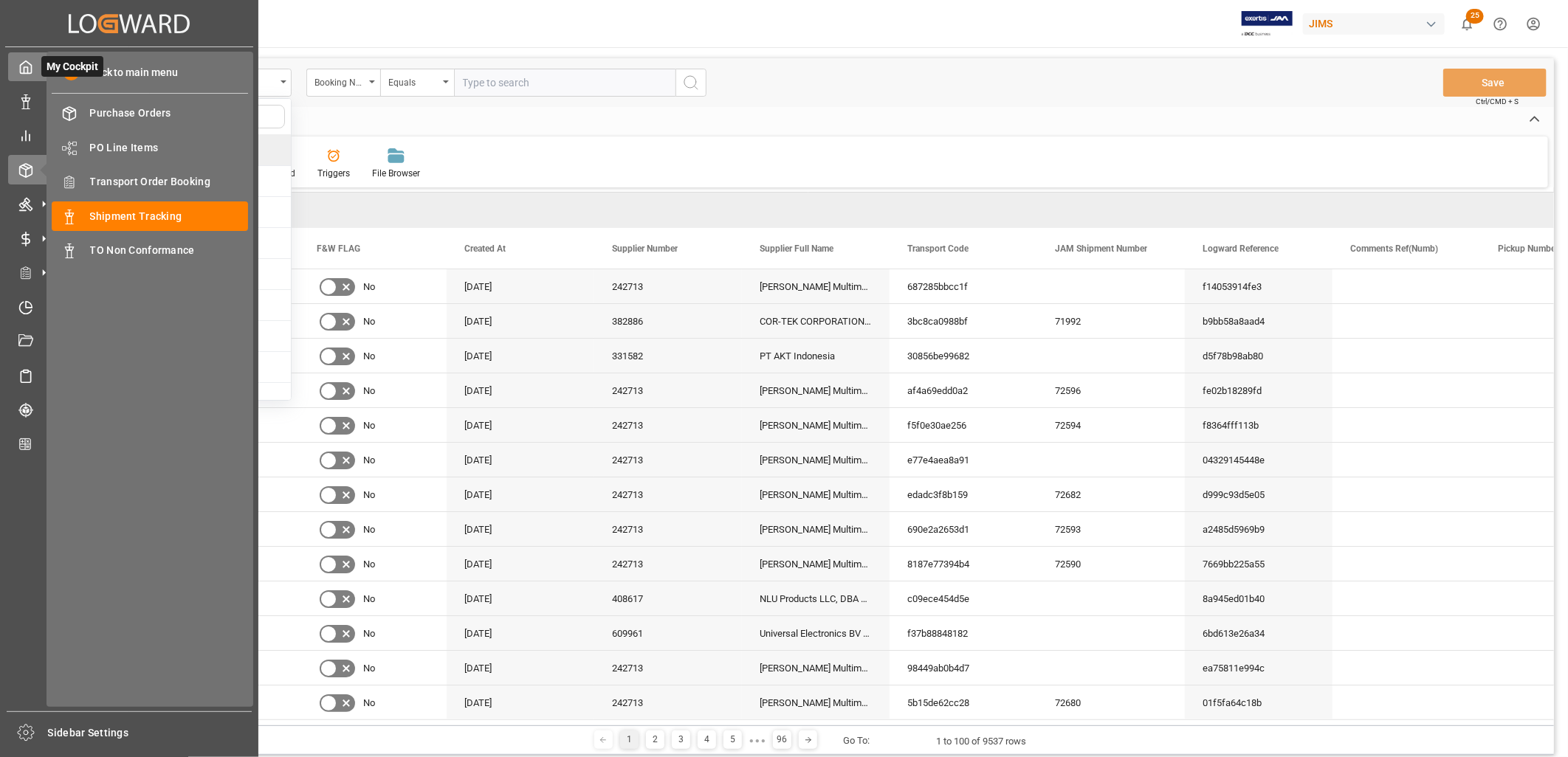
click at [28, 64] on icon at bounding box center [26, 67] width 11 height 13
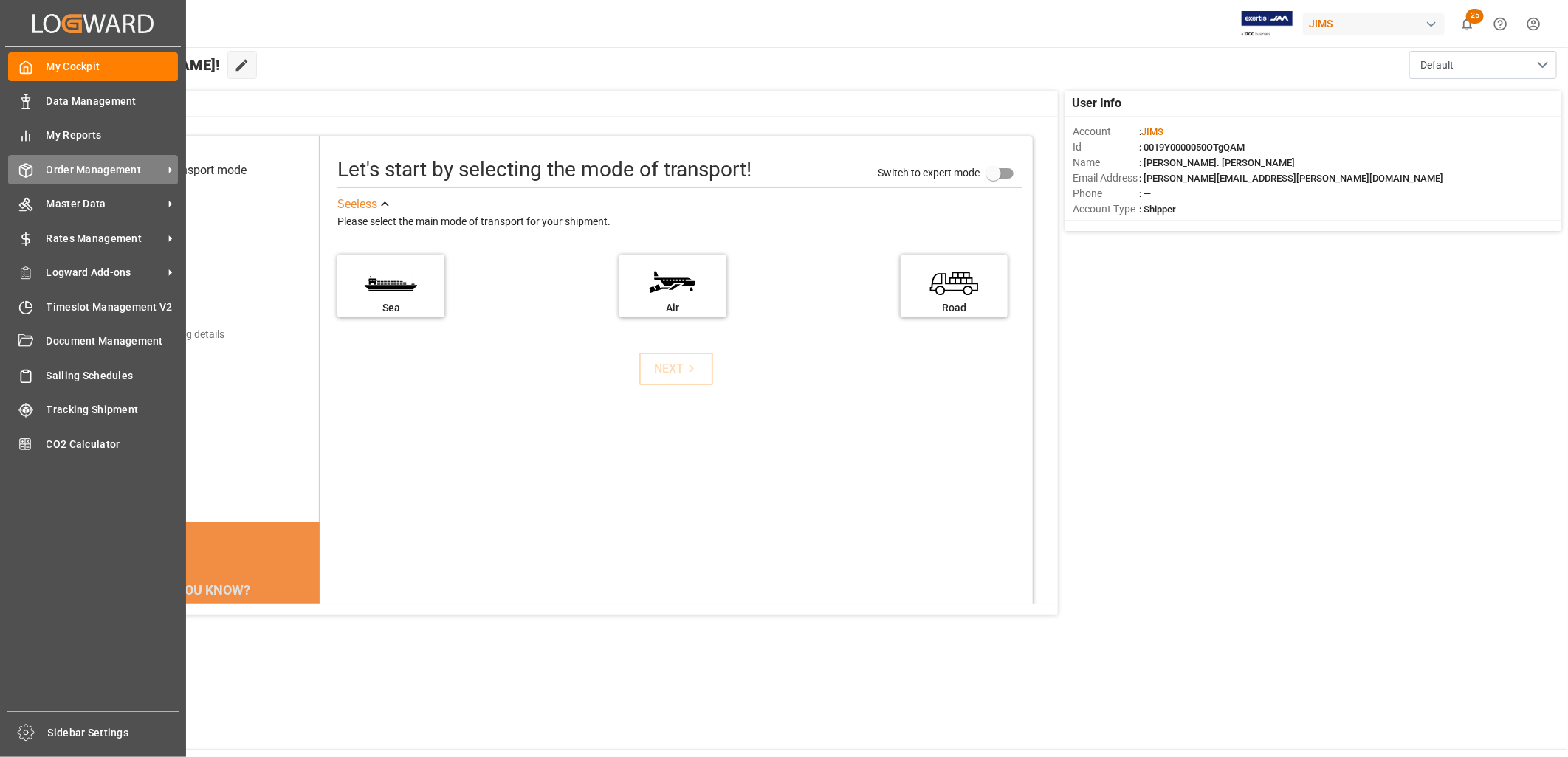
click at [113, 165] on span "Order Management" at bounding box center [105, 170] width 117 height 16
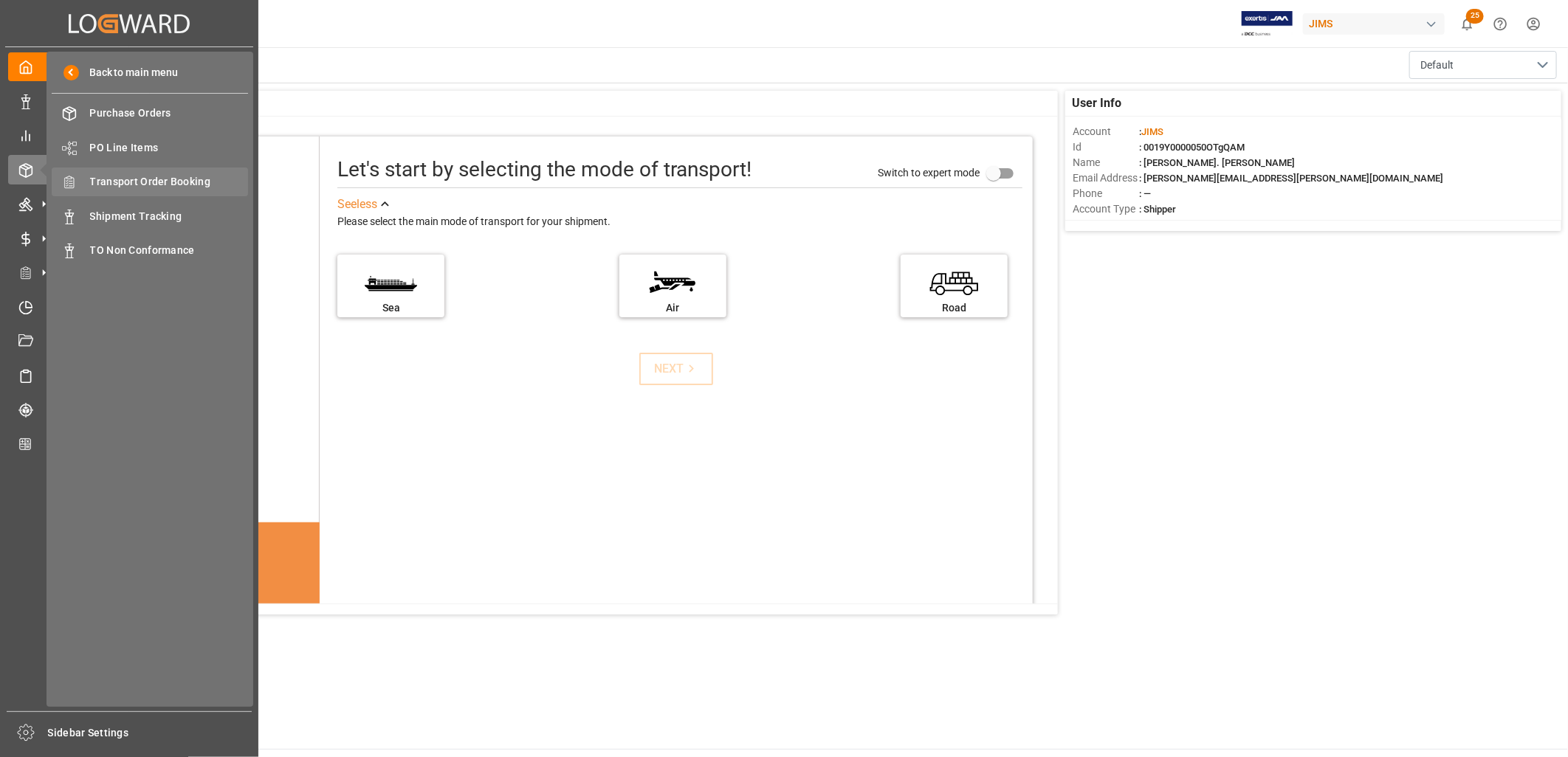
click at [181, 179] on span "Transport Order Booking" at bounding box center [169, 182] width 159 height 16
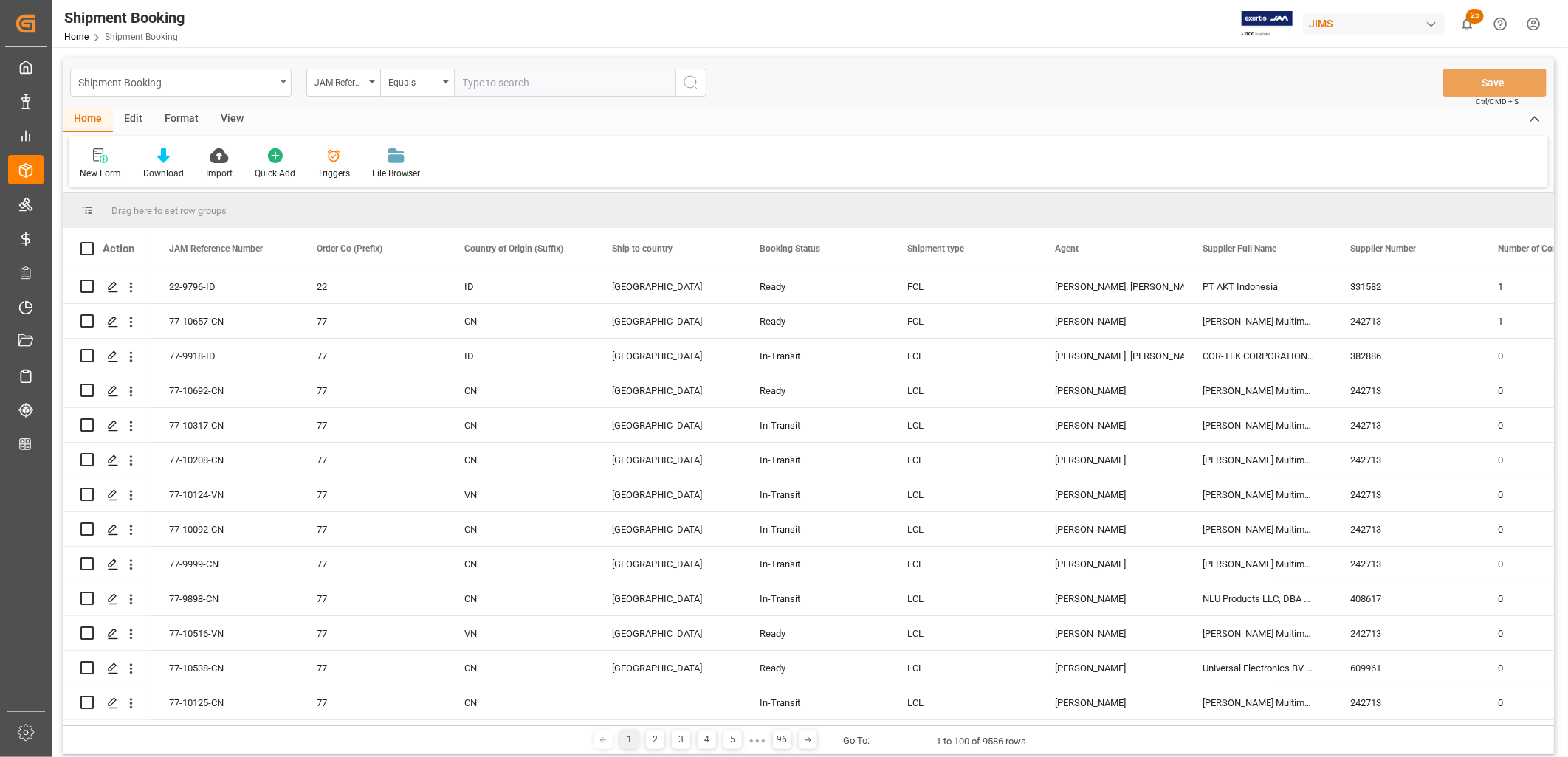
click at [283, 81] on icon "open menu" at bounding box center [283, 82] width 6 height 3
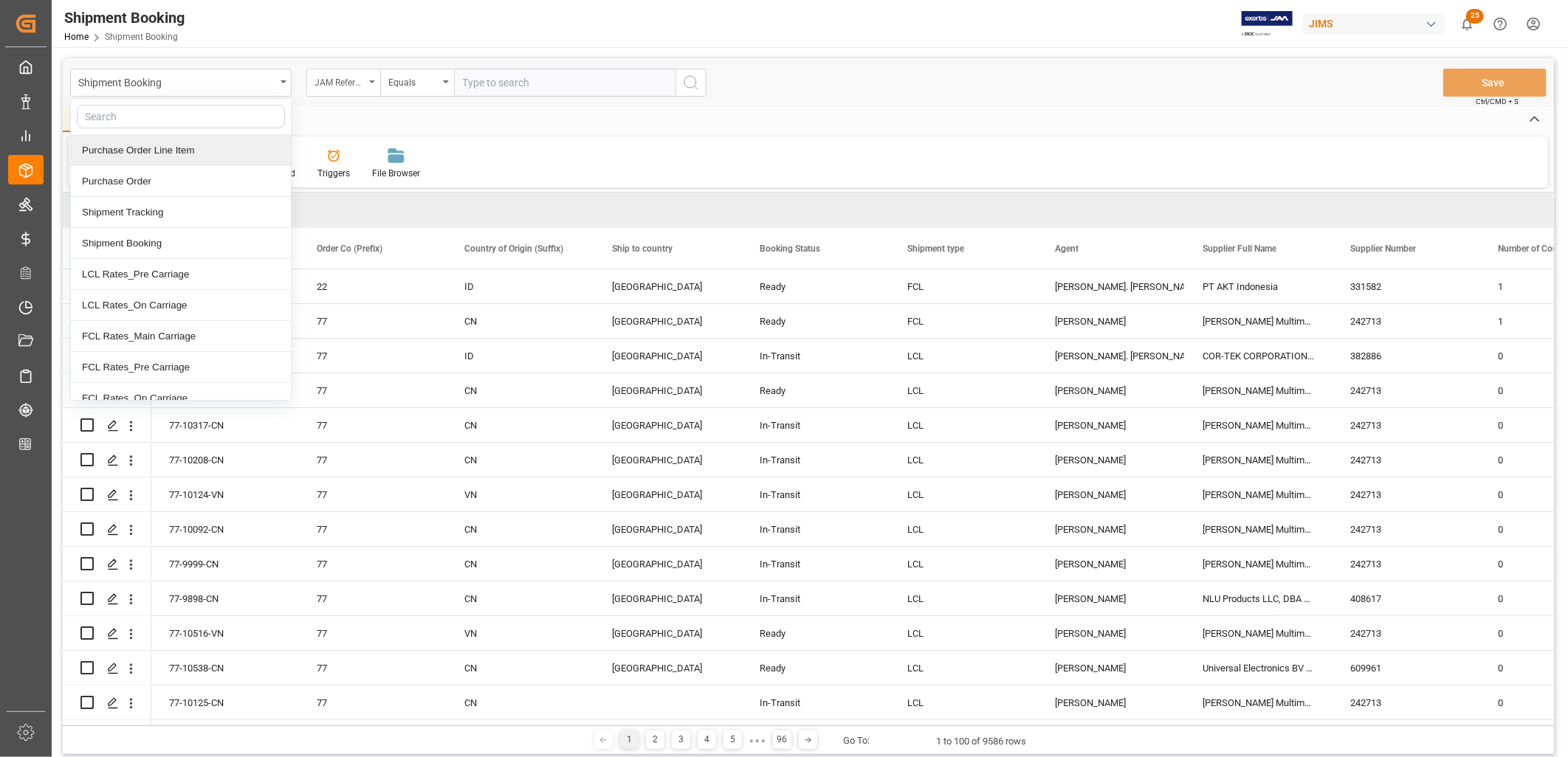
click at [372, 75] on div "JAM Reference Number" at bounding box center [343, 83] width 74 height 28
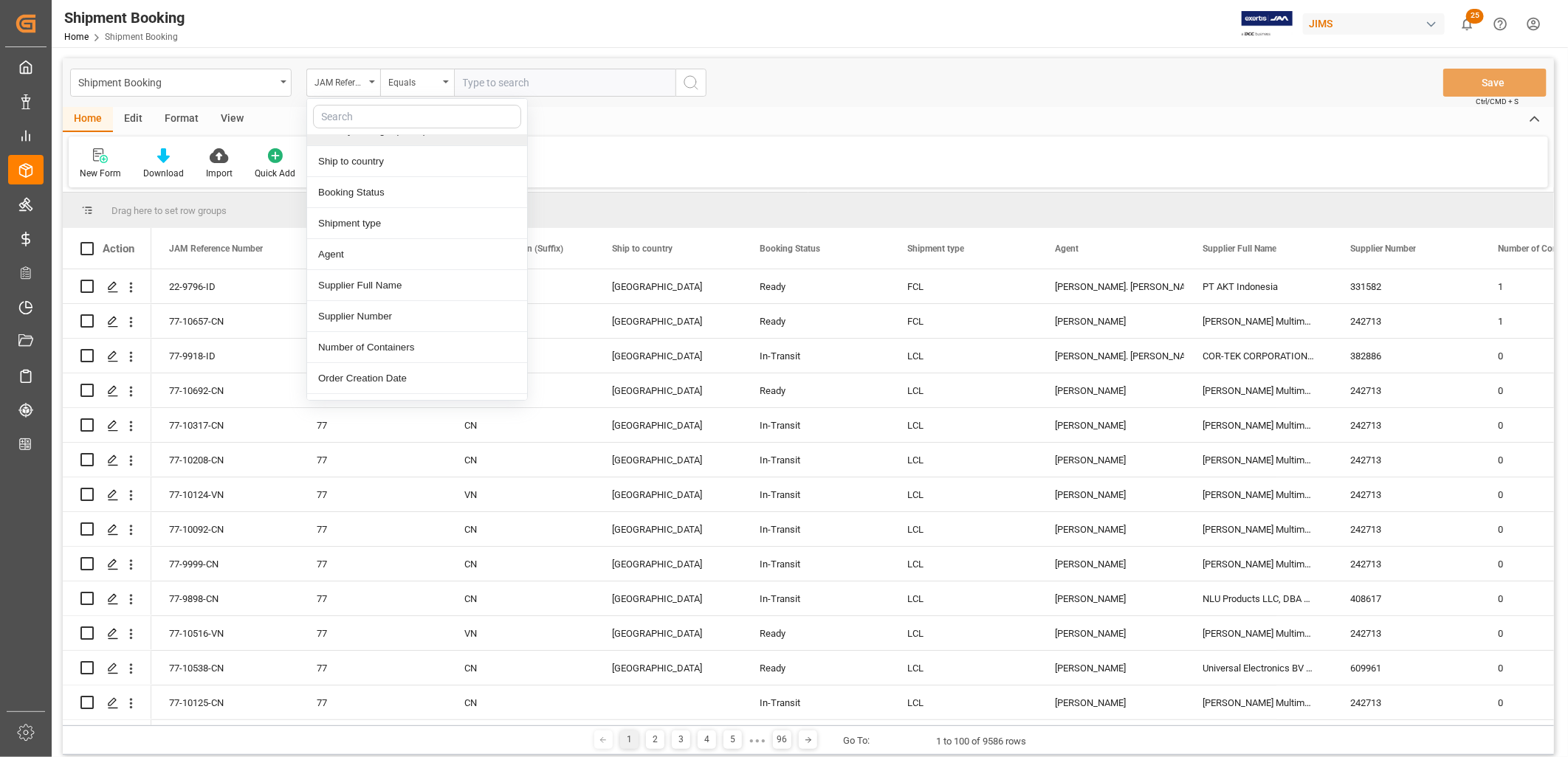
scroll to position [164, 0]
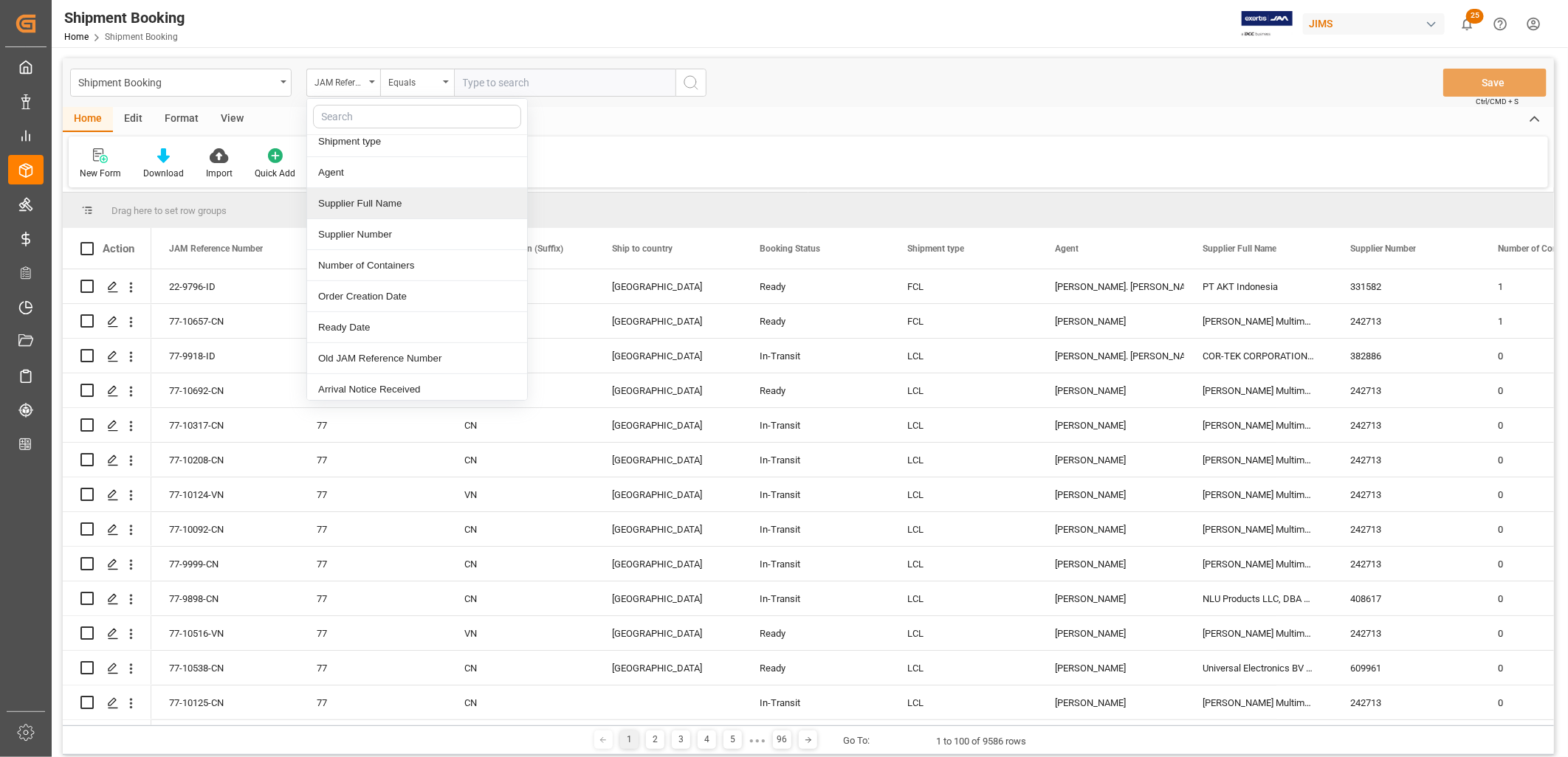
click at [392, 196] on div "Supplier Full Name" at bounding box center [417, 203] width 220 height 31
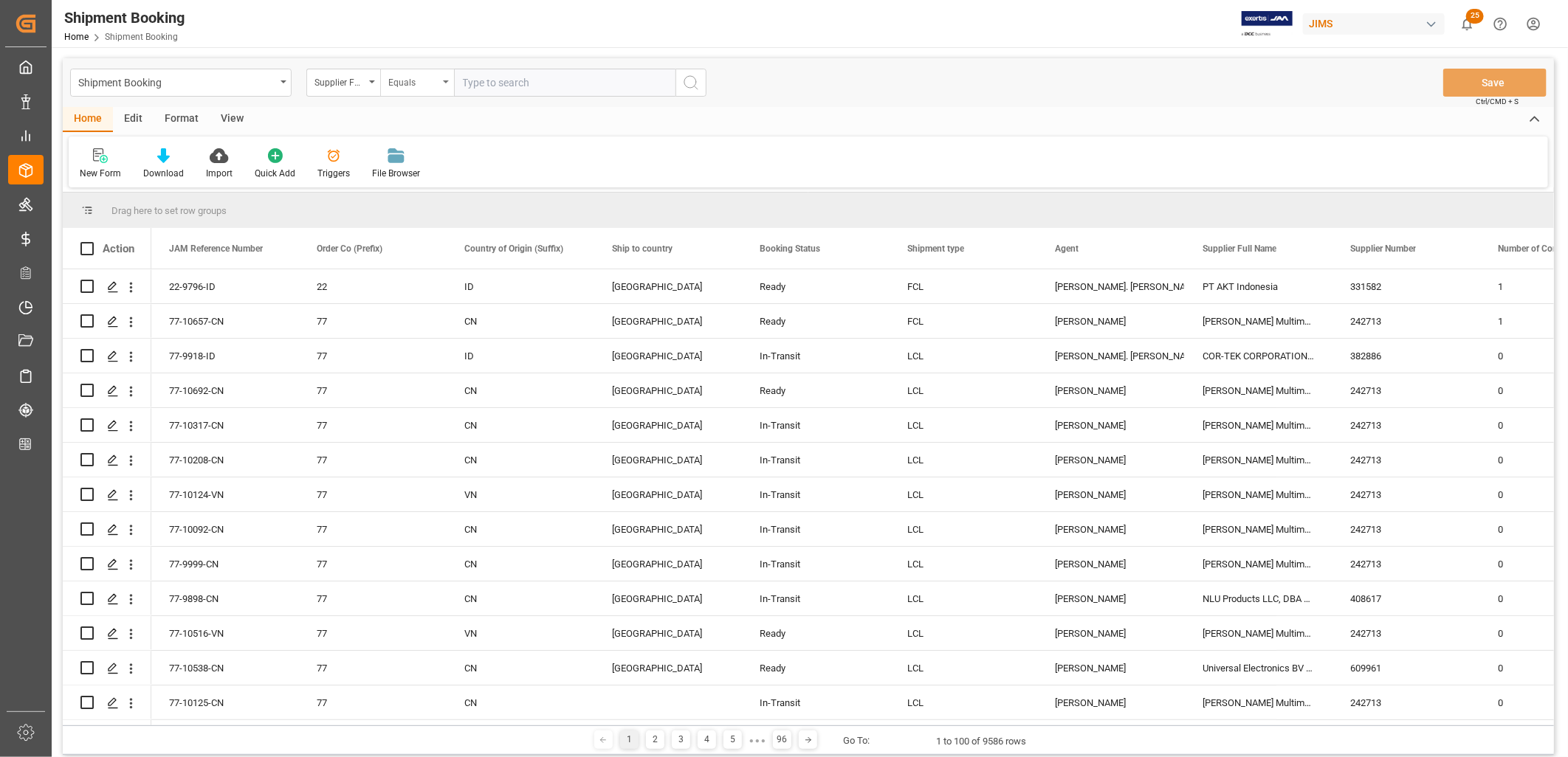
click at [444, 81] on icon "open menu" at bounding box center [446, 82] width 6 height 3
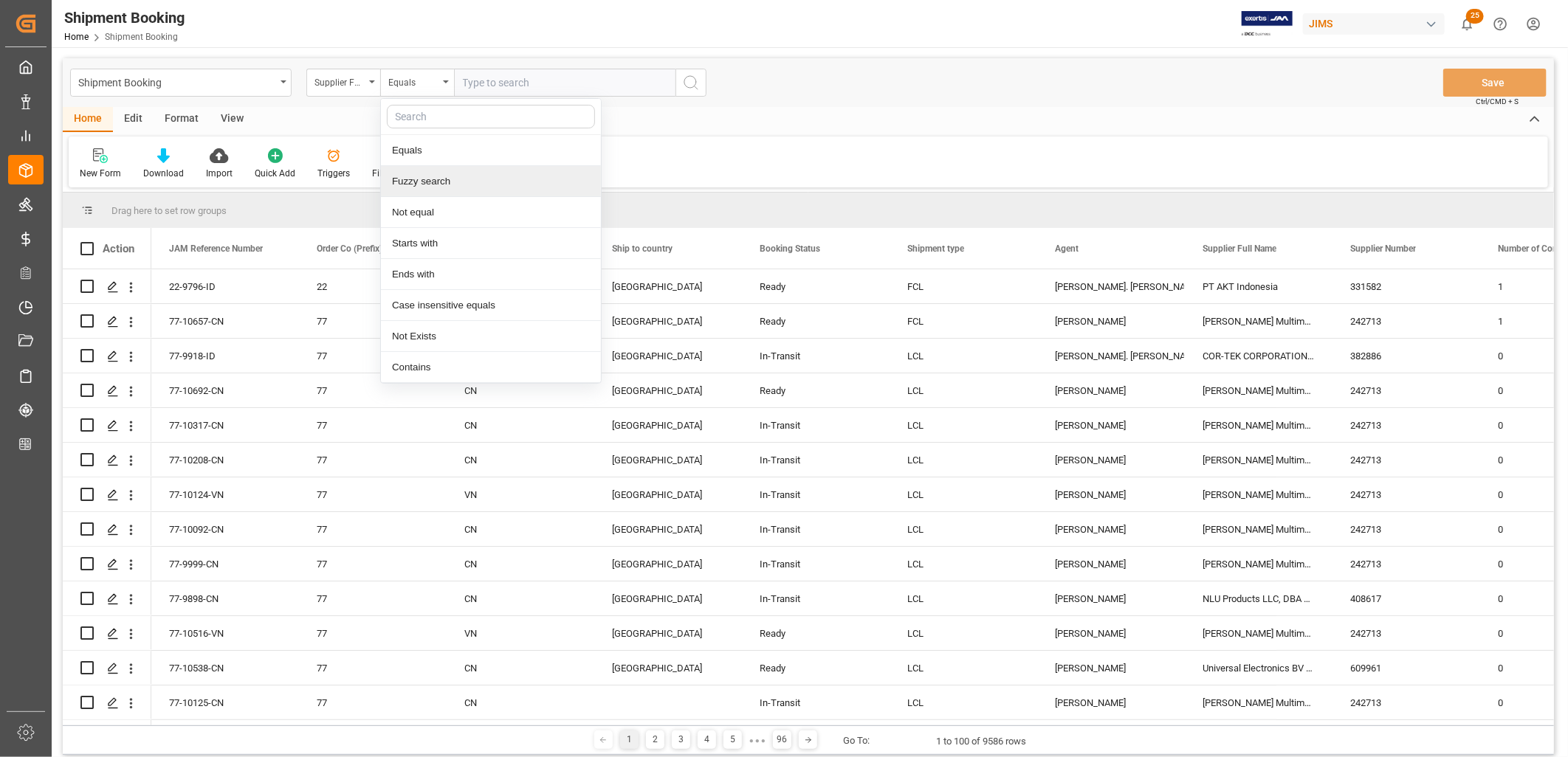
click at [434, 186] on div "Fuzzy search" at bounding box center [491, 181] width 220 height 31
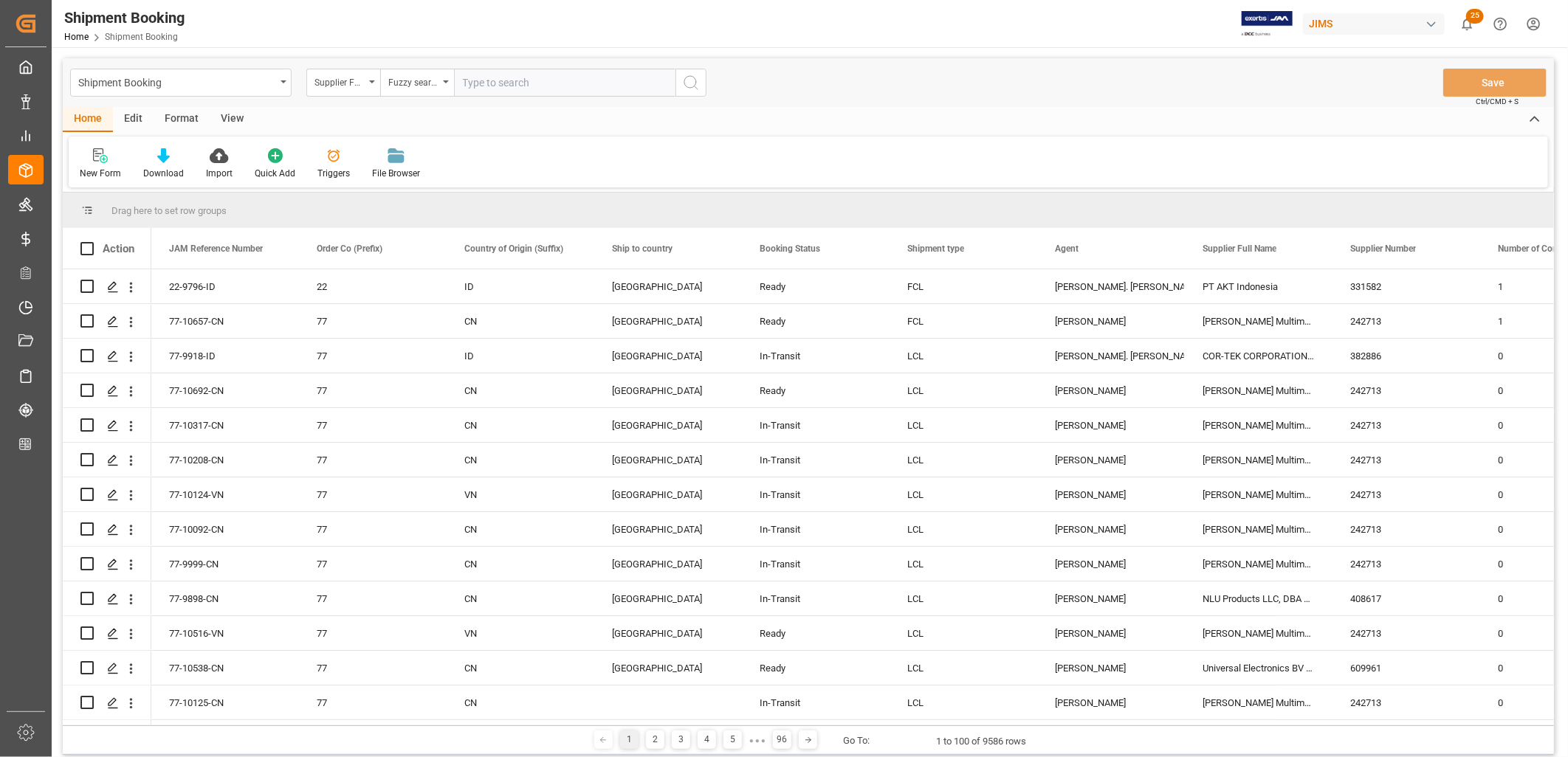
click at [485, 84] on input "text" at bounding box center [565, 83] width 221 height 28
type input "Tombo"
click at [692, 79] on icon "search button" at bounding box center [691, 83] width 18 height 18
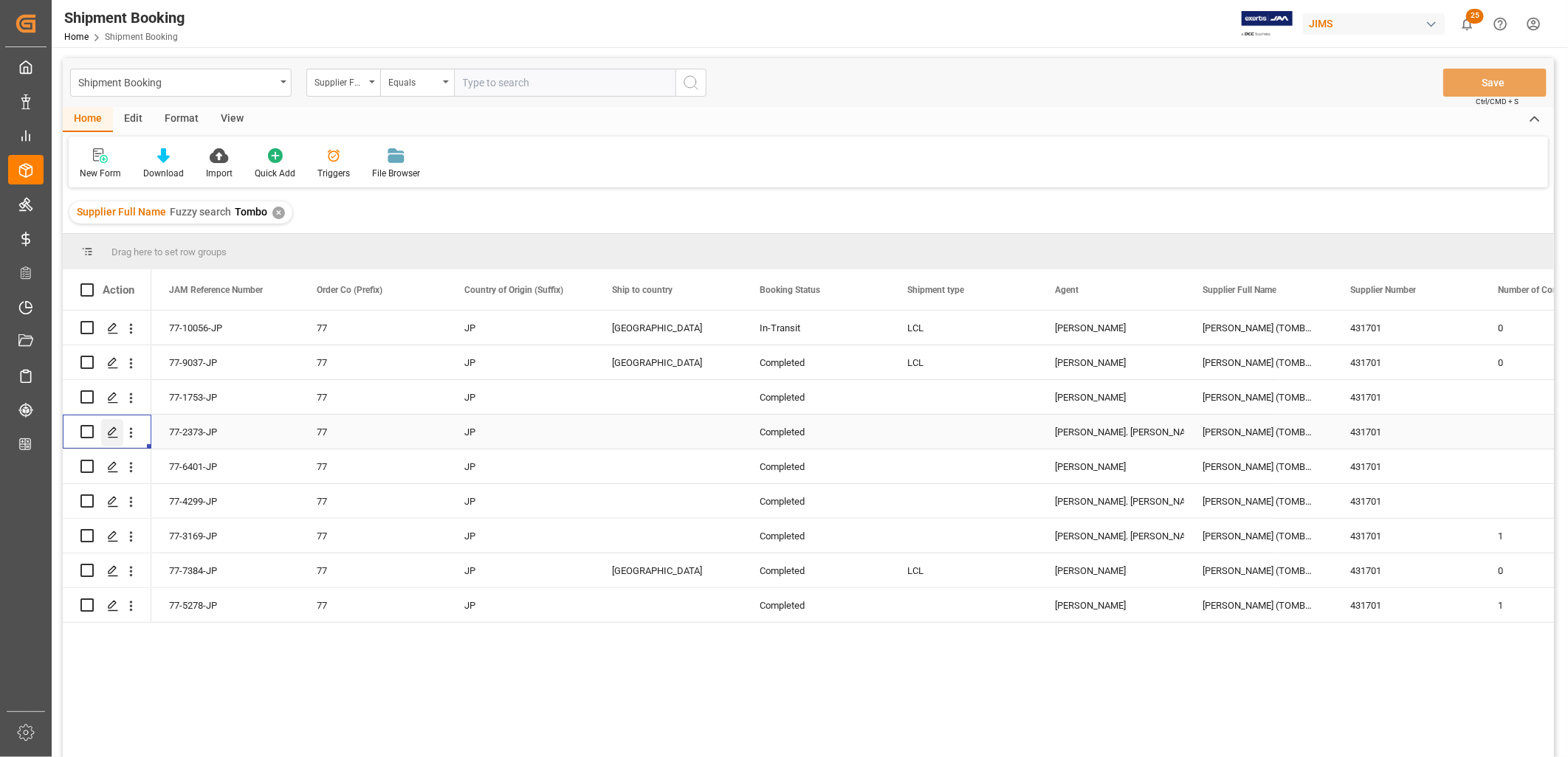
click at [111, 433] on polygon "Press SPACE to select this row." at bounding box center [112, 431] width 7 height 7
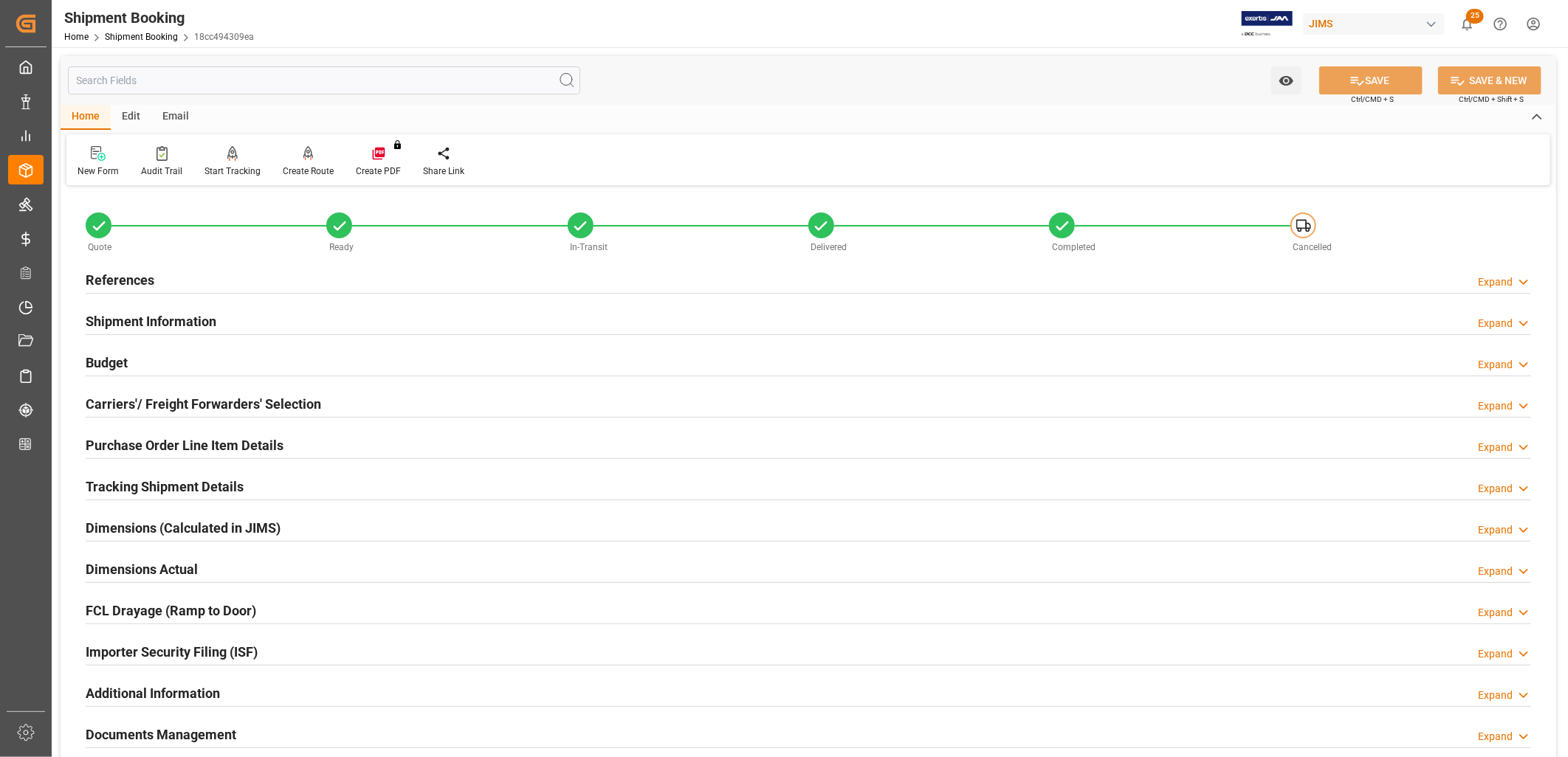
click at [174, 322] on h2 "Shipment Information" at bounding box center [151, 321] width 131 height 20
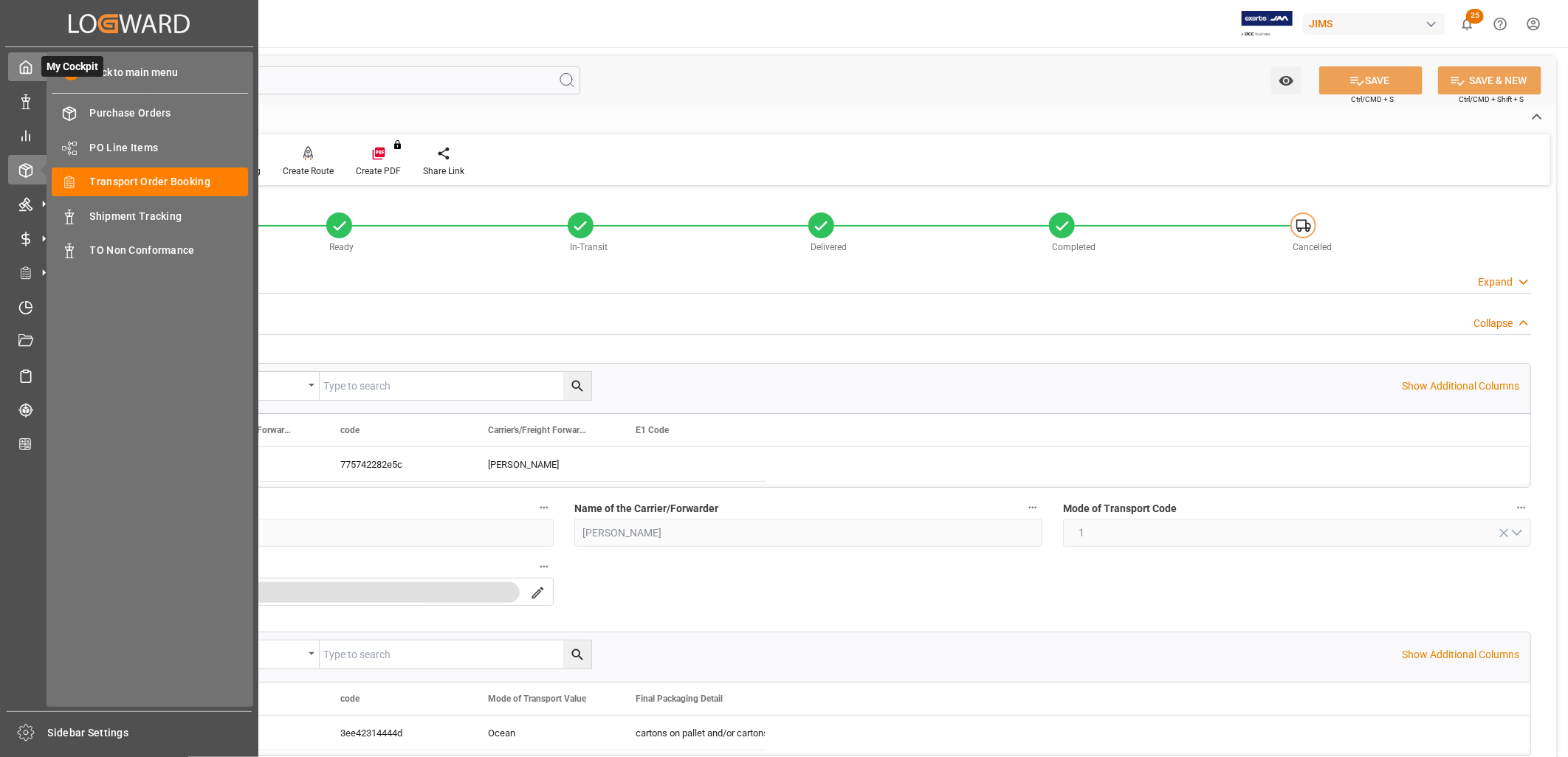
click at [27, 70] on polyline at bounding box center [26, 70] width 4 height 6
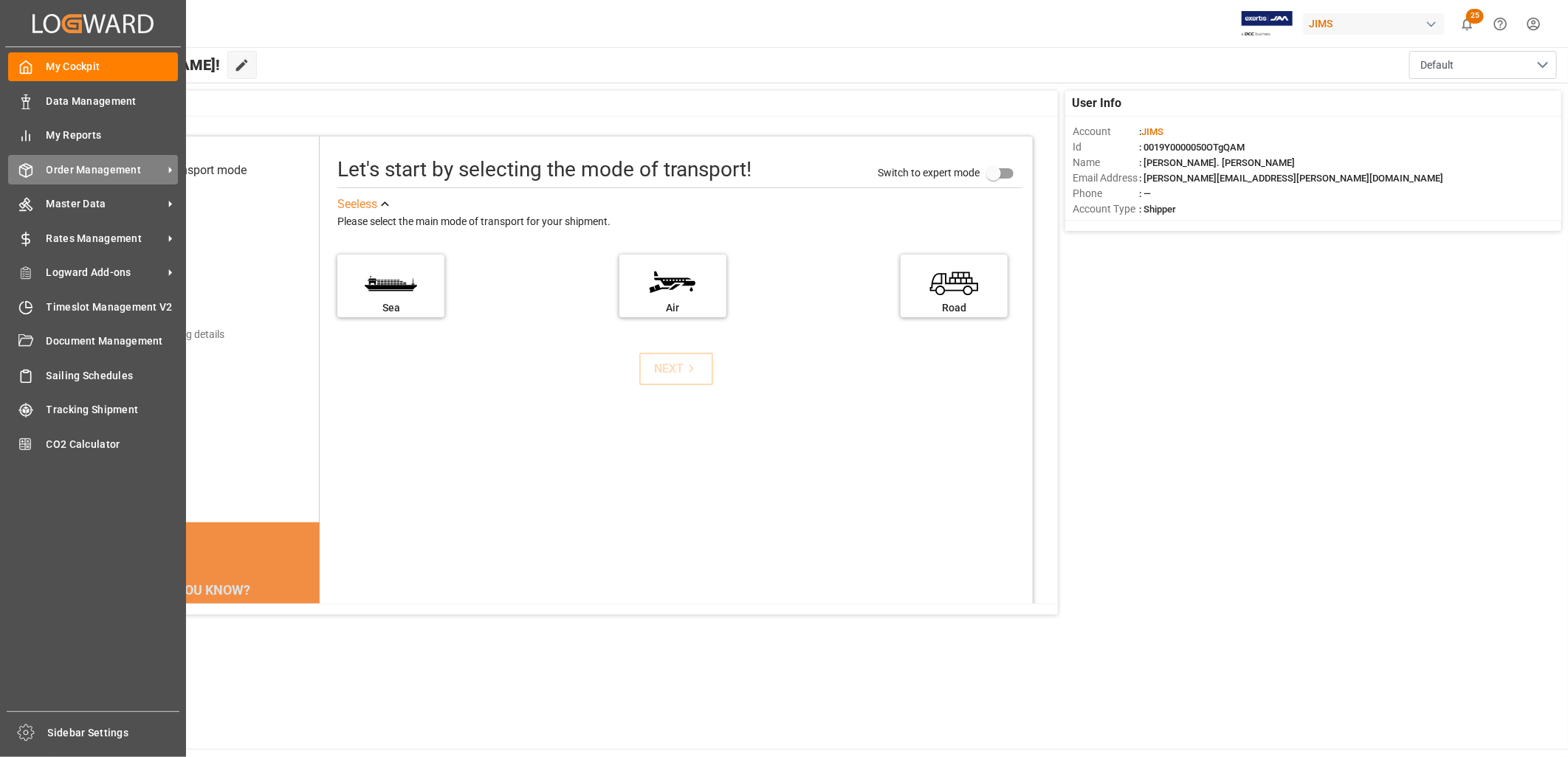
click at [90, 162] on span "Order Management" at bounding box center [105, 170] width 117 height 16
click at [96, 165] on span "Order Management" at bounding box center [105, 170] width 117 height 16
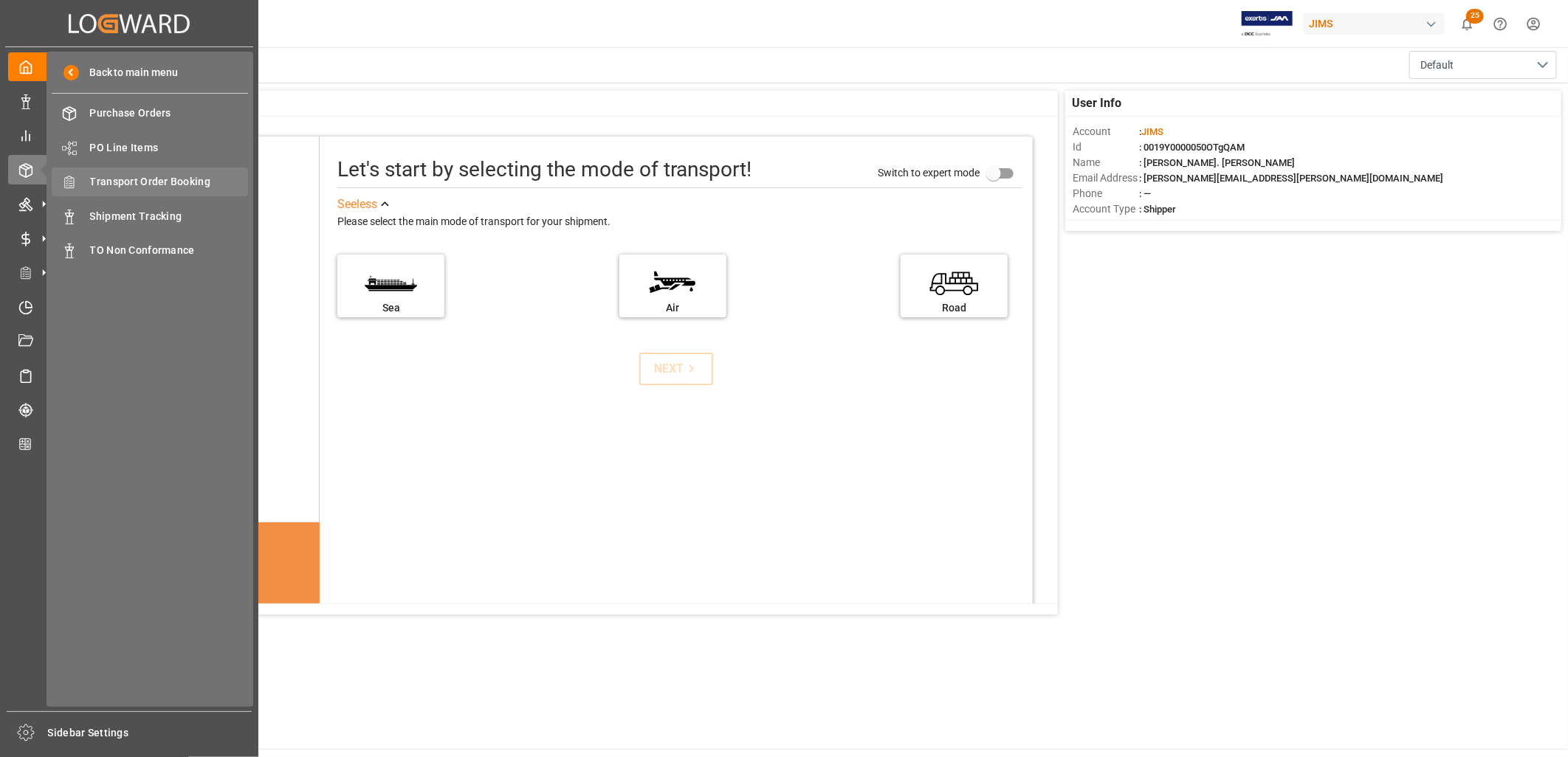
click at [177, 179] on span "Transport Order Booking" at bounding box center [169, 182] width 159 height 16
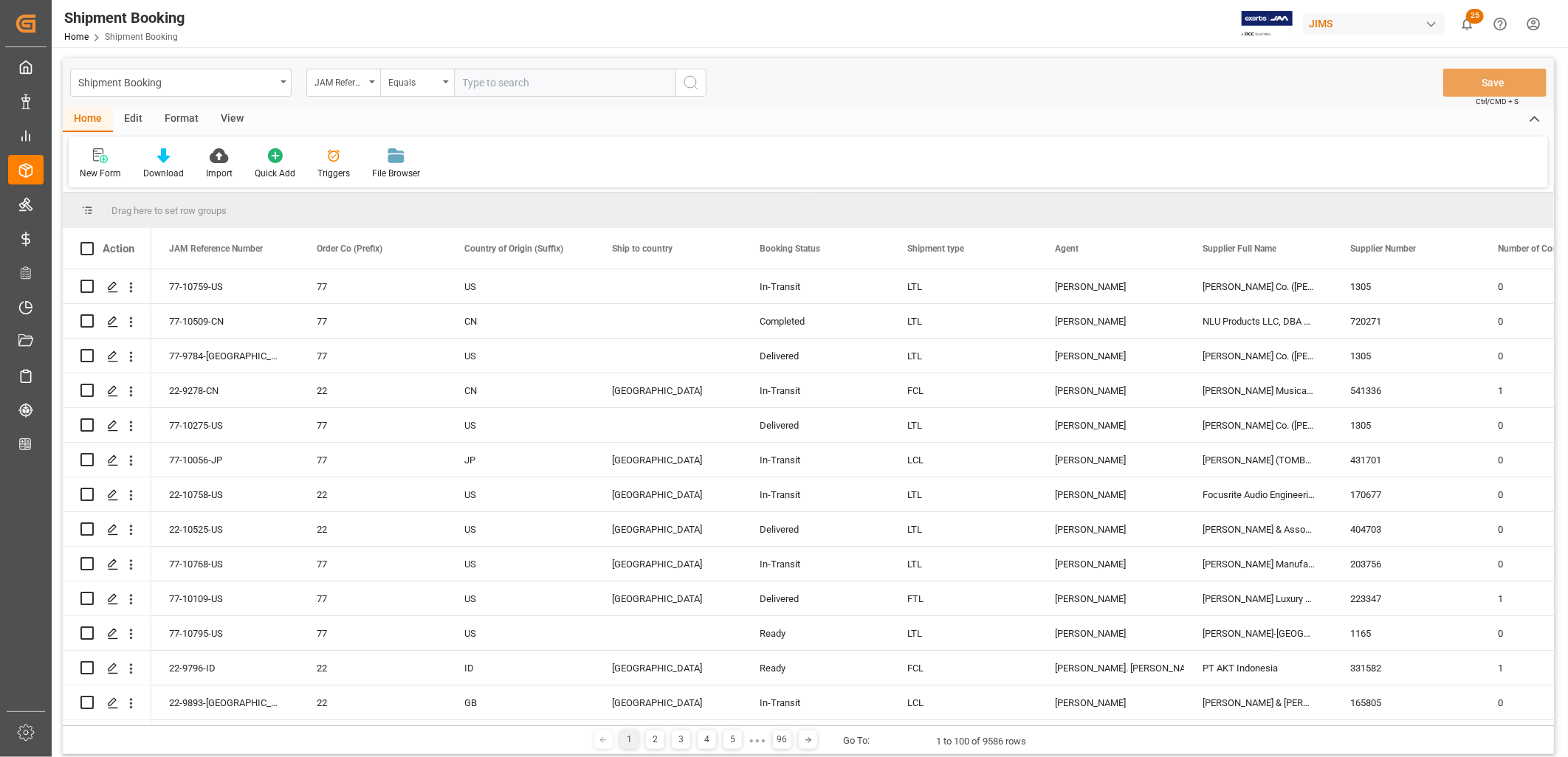
click at [488, 82] on input "text" at bounding box center [565, 83] width 221 height 28
type input "22-9796-ID"
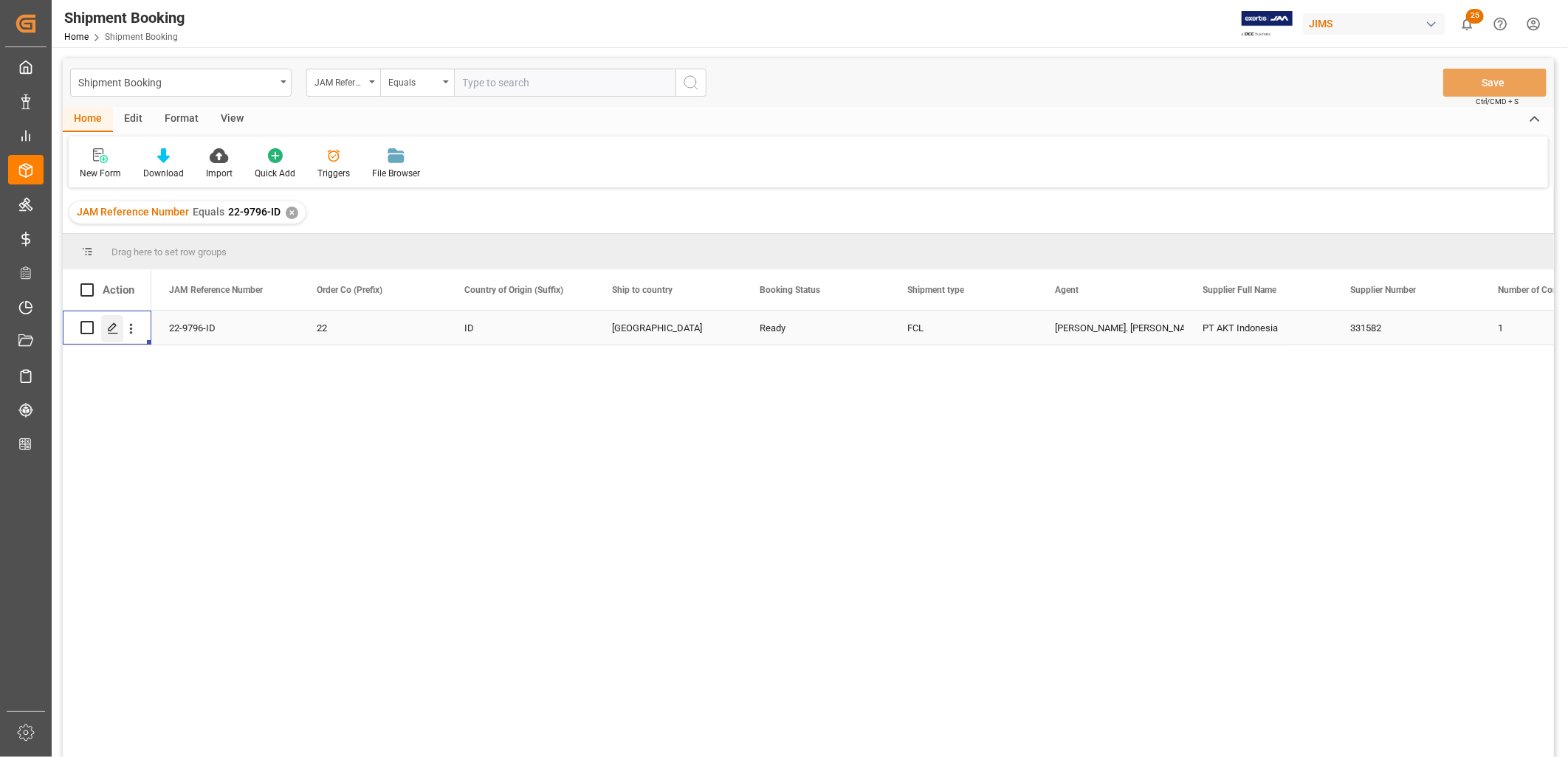
click at [116, 327] on icon "Press SPACE to select this row." at bounding box center [113, 328] width 12 height 12
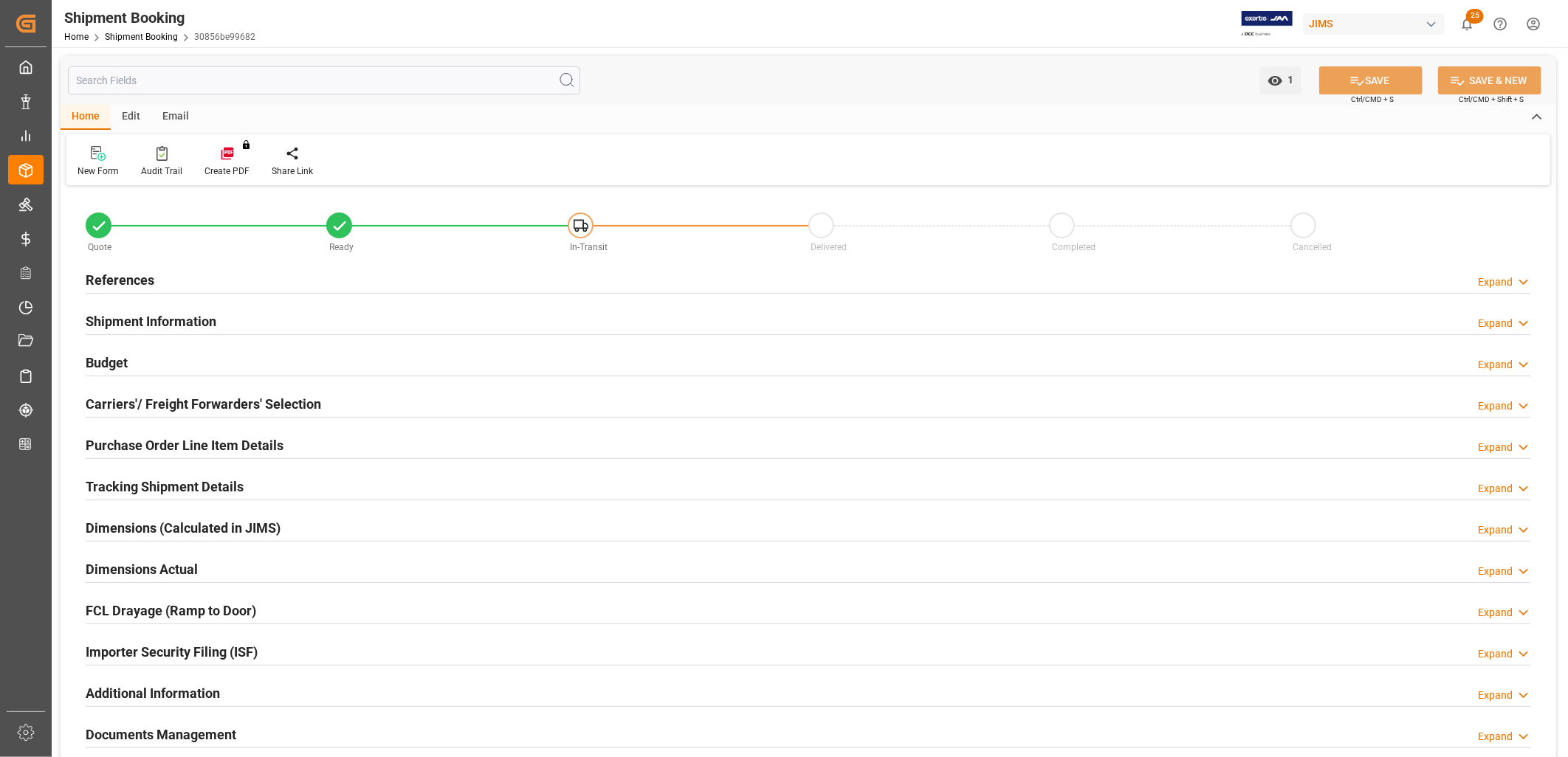
type input "30"
click at [148, 319] on h2 "Shipment Information" at bounding box center [151, 321] width 131 height 20
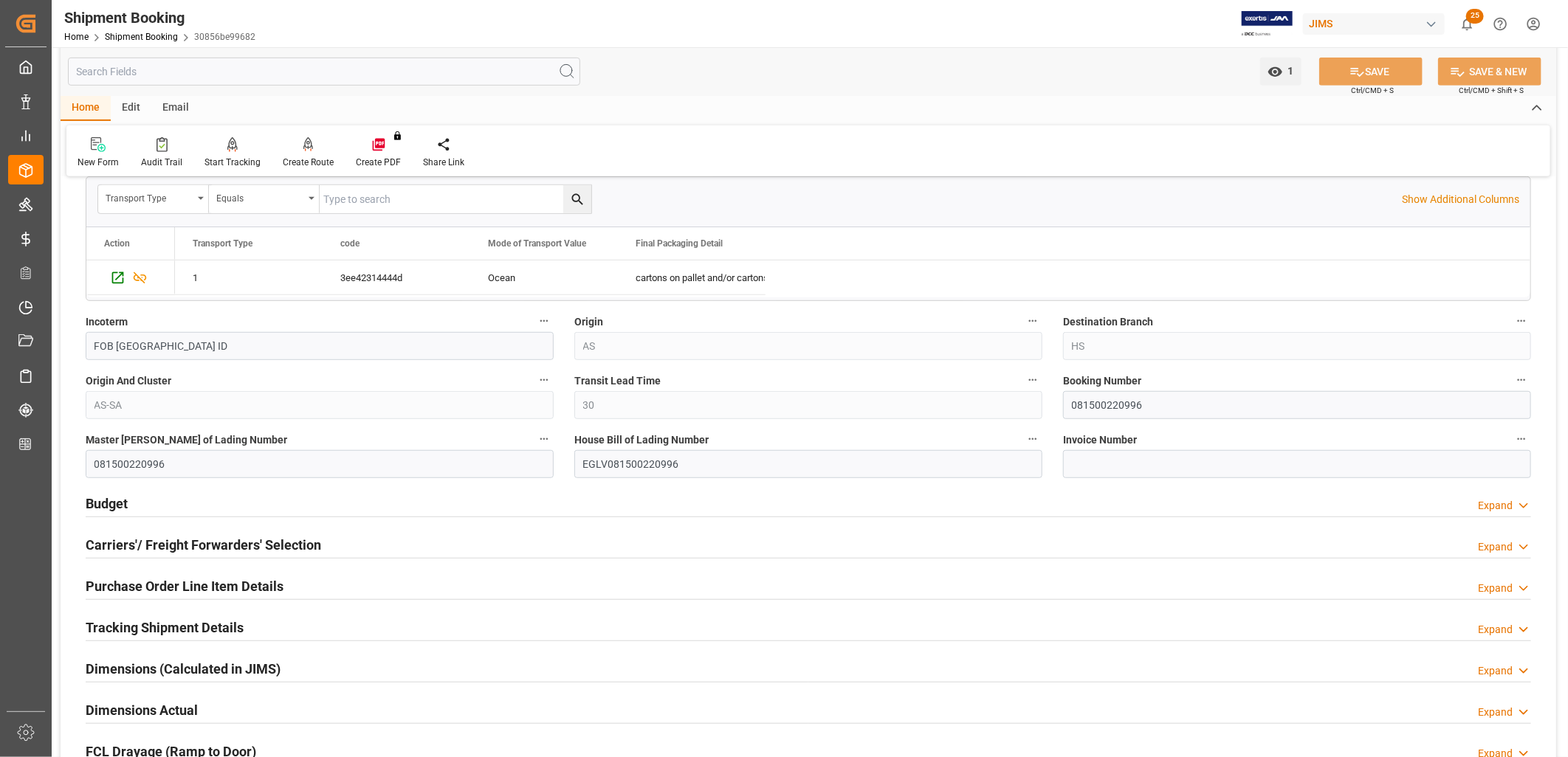
scroll to position [573, 0]
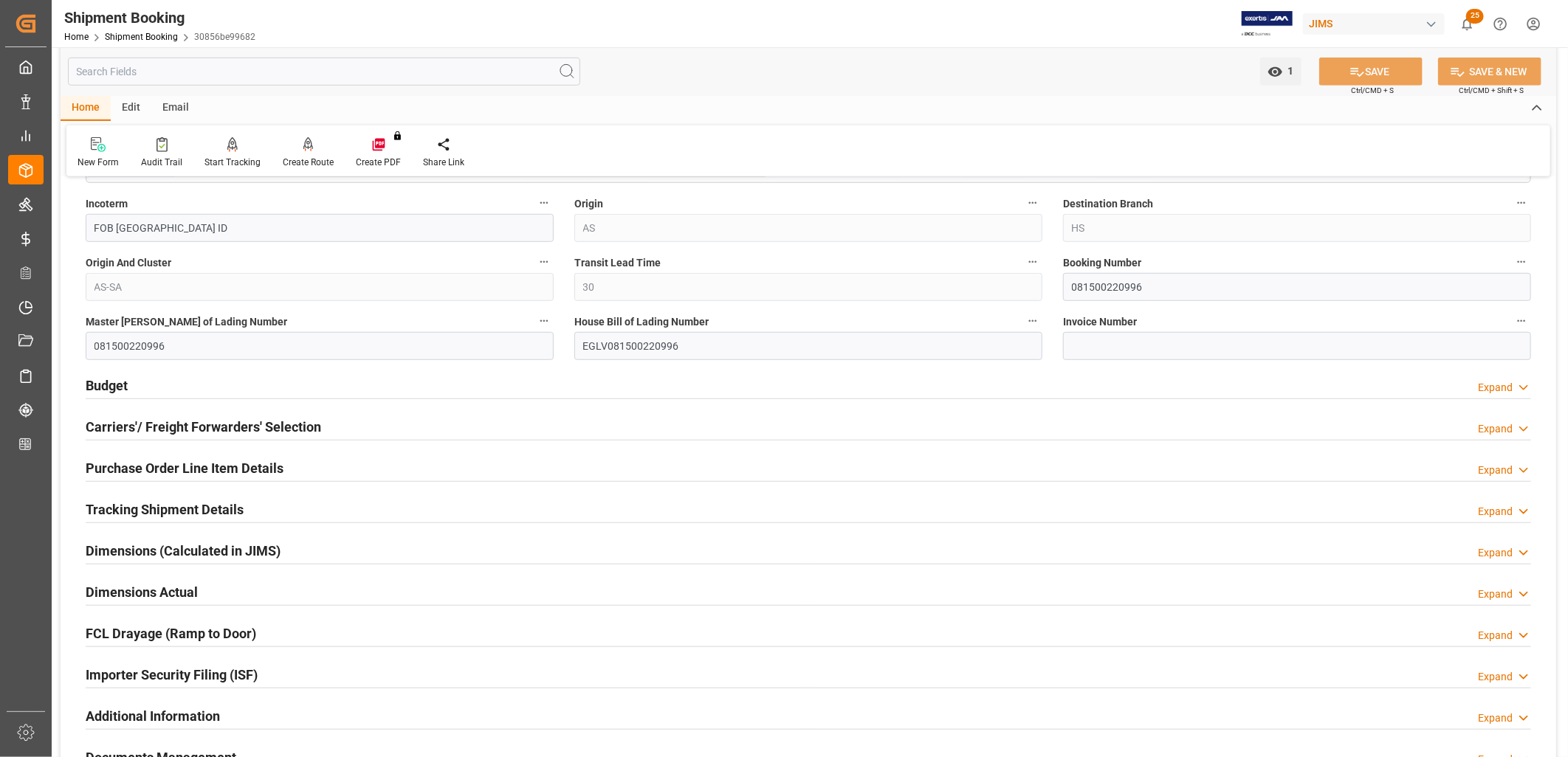
click at [170, 513] on h2 "Tracking Shipment Details" at bounding box center [165, 509] width 158 height 20
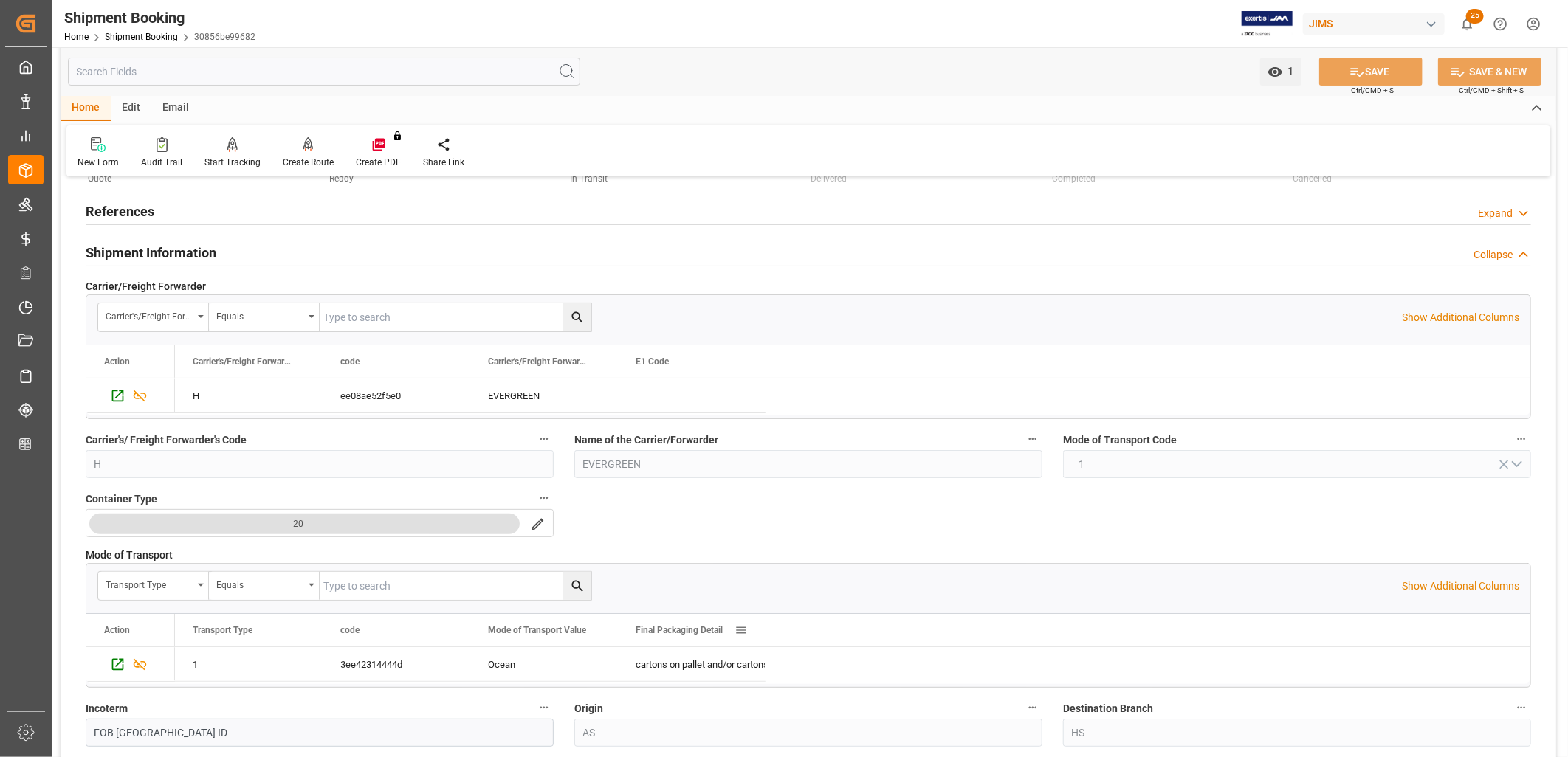
scroll to position [0, 0]
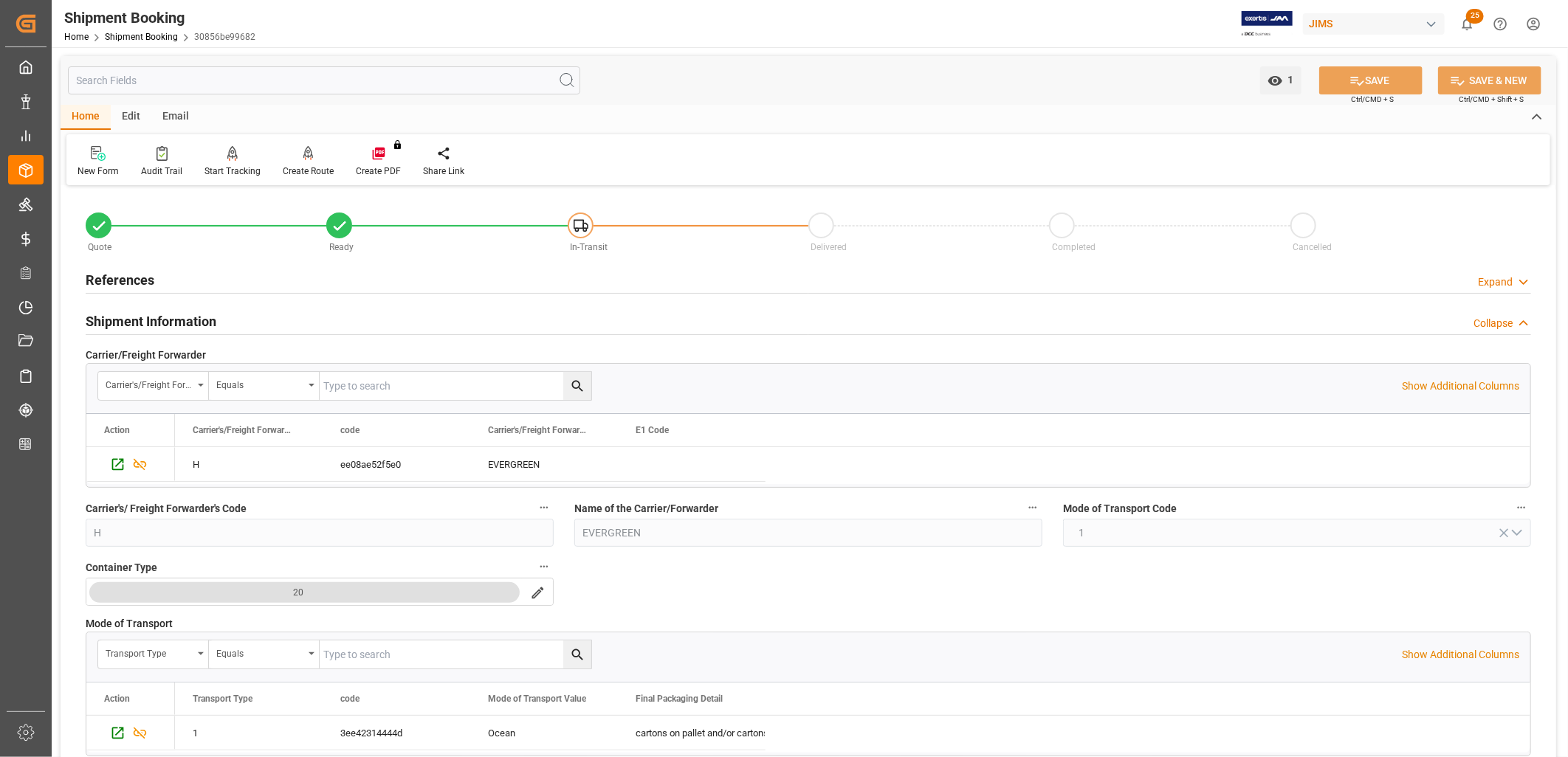
click at [131, 277] on h2 "References" at bounding box center [120, 279] width 69 height 20
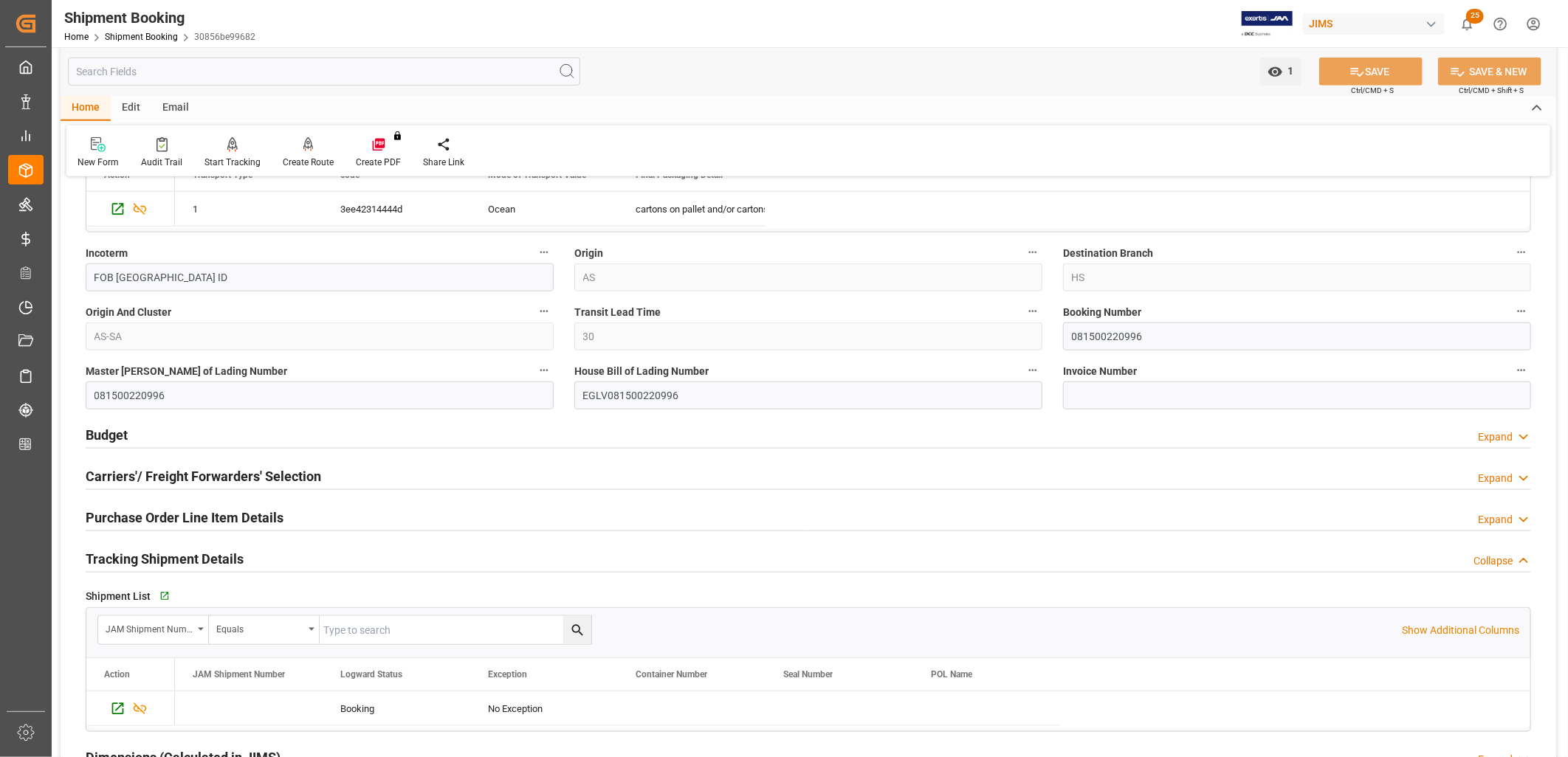
scroll to position [820, 0]
click at [253, 478] on h2 "Carriers'/ Freight Forwarders' Selection" at bounding box center [203, 475] width 236 height 20
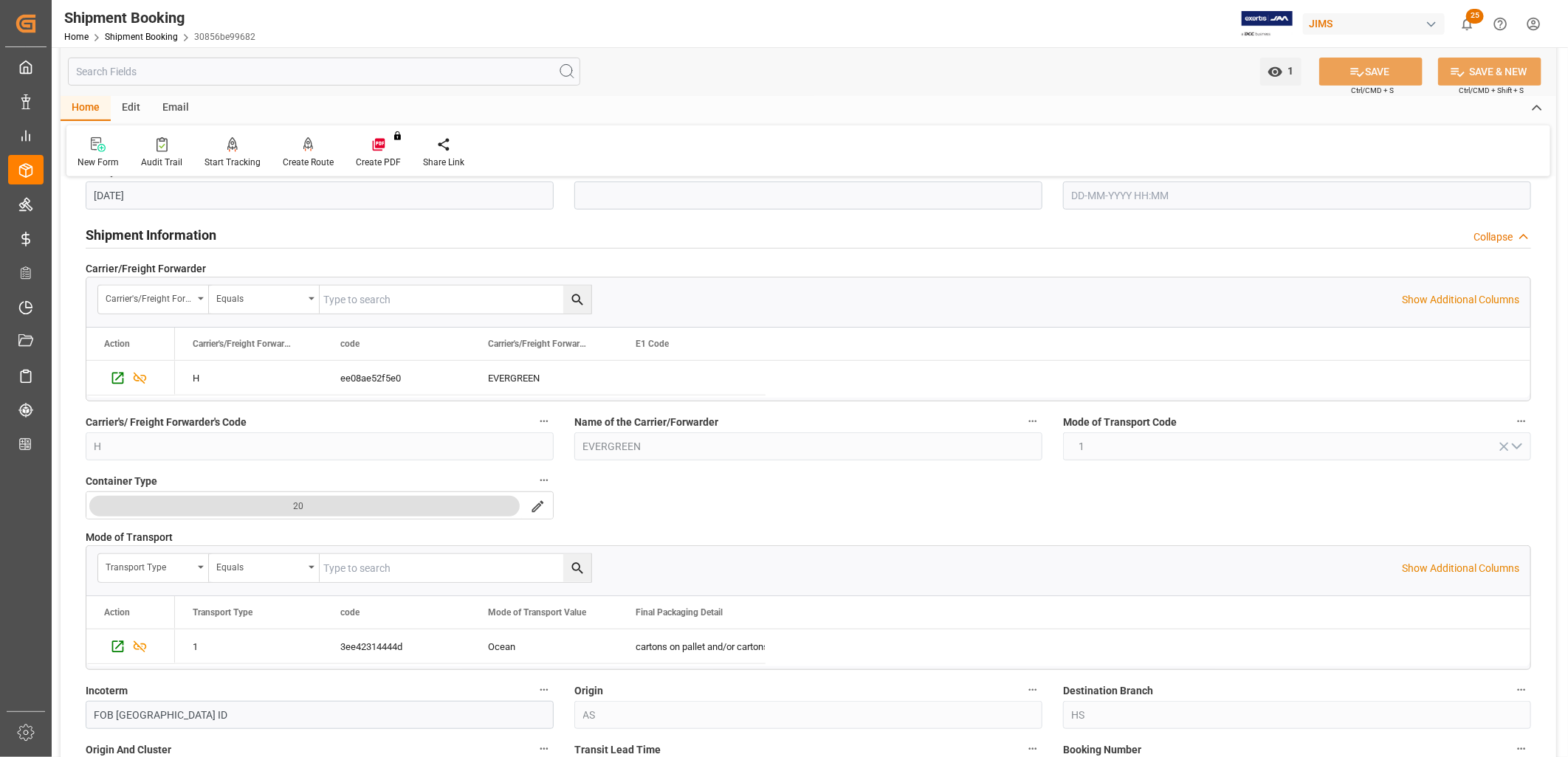
scroll to position [410, 0]
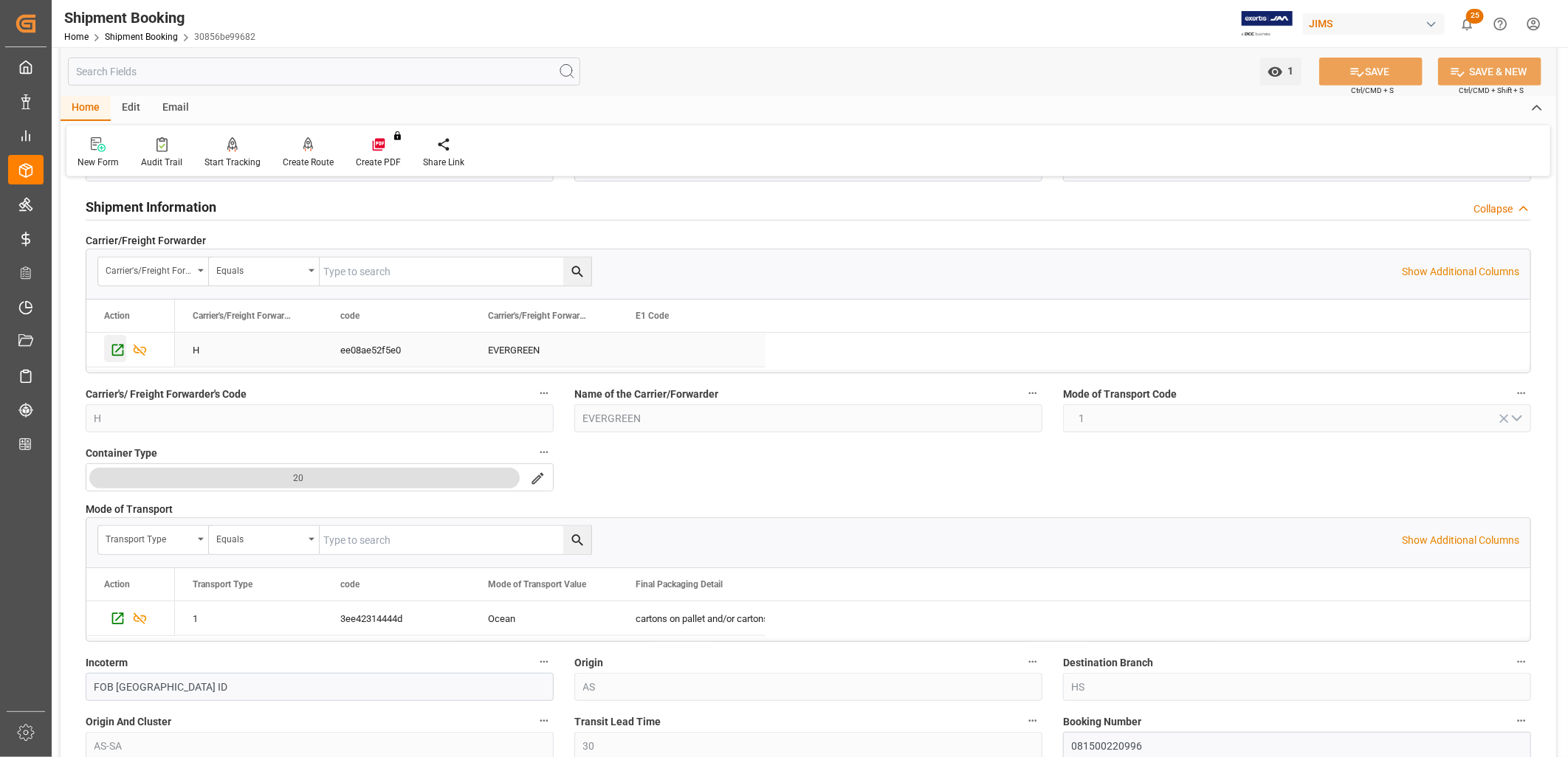
click at [115, 351] on icon "Press SPACE to select this row." at bounding box center [118, 350] width 12 height 12
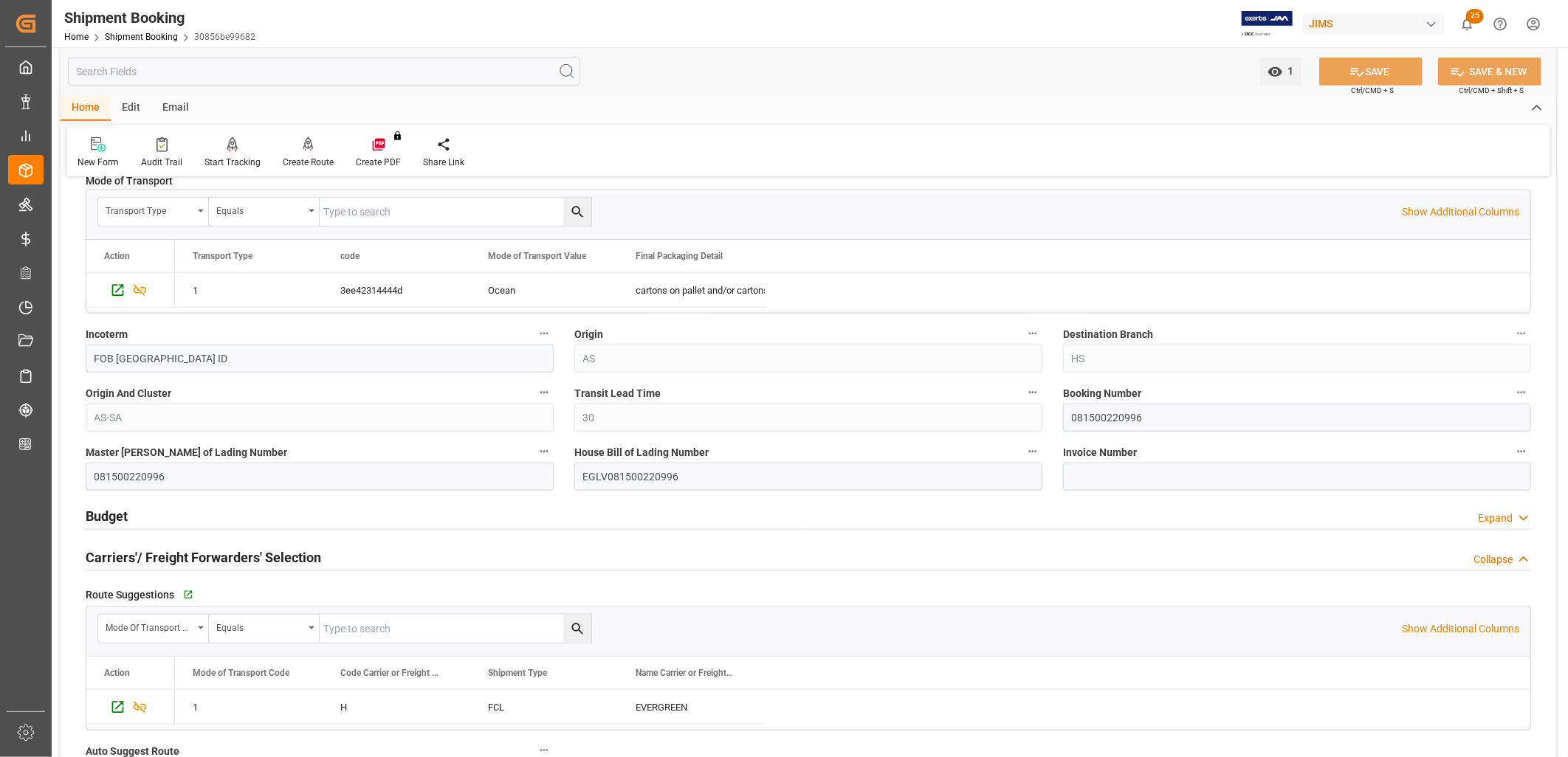
scroll to position [820, 0]
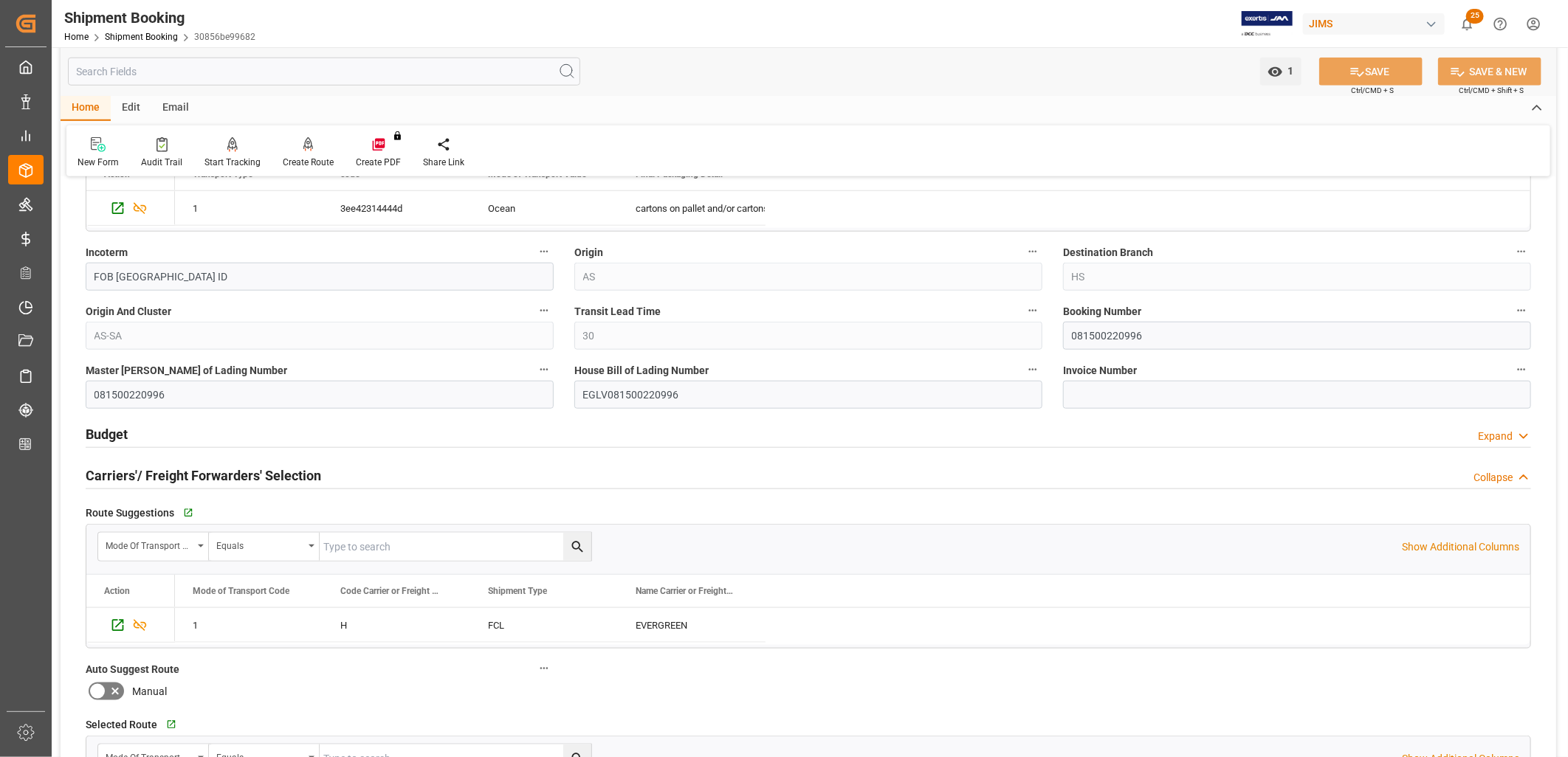
click at [101, 433] on h2 "Budget" at bounding box center [107, 434] width 42 height 20
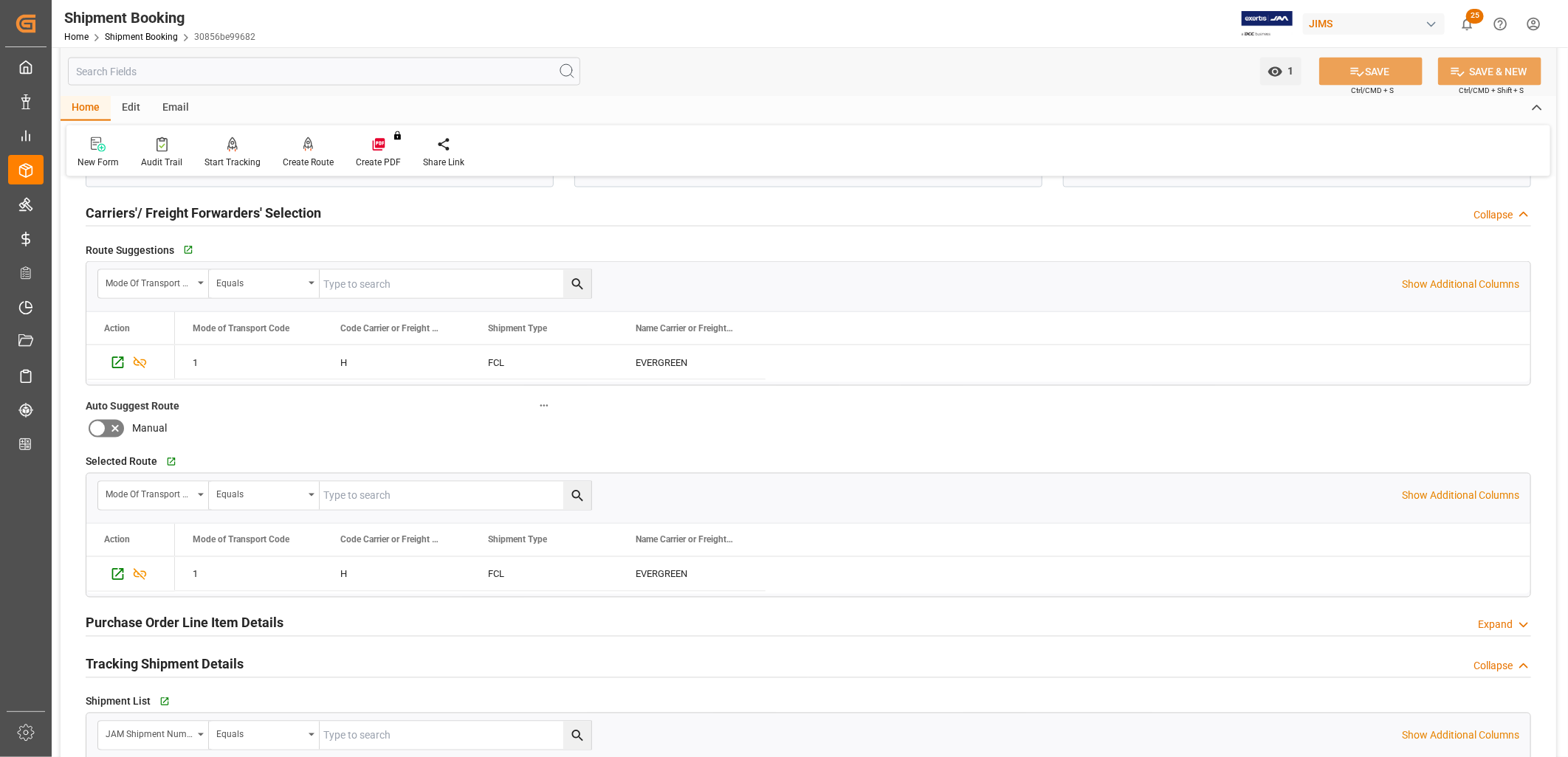
scroll to position [1476, 0]
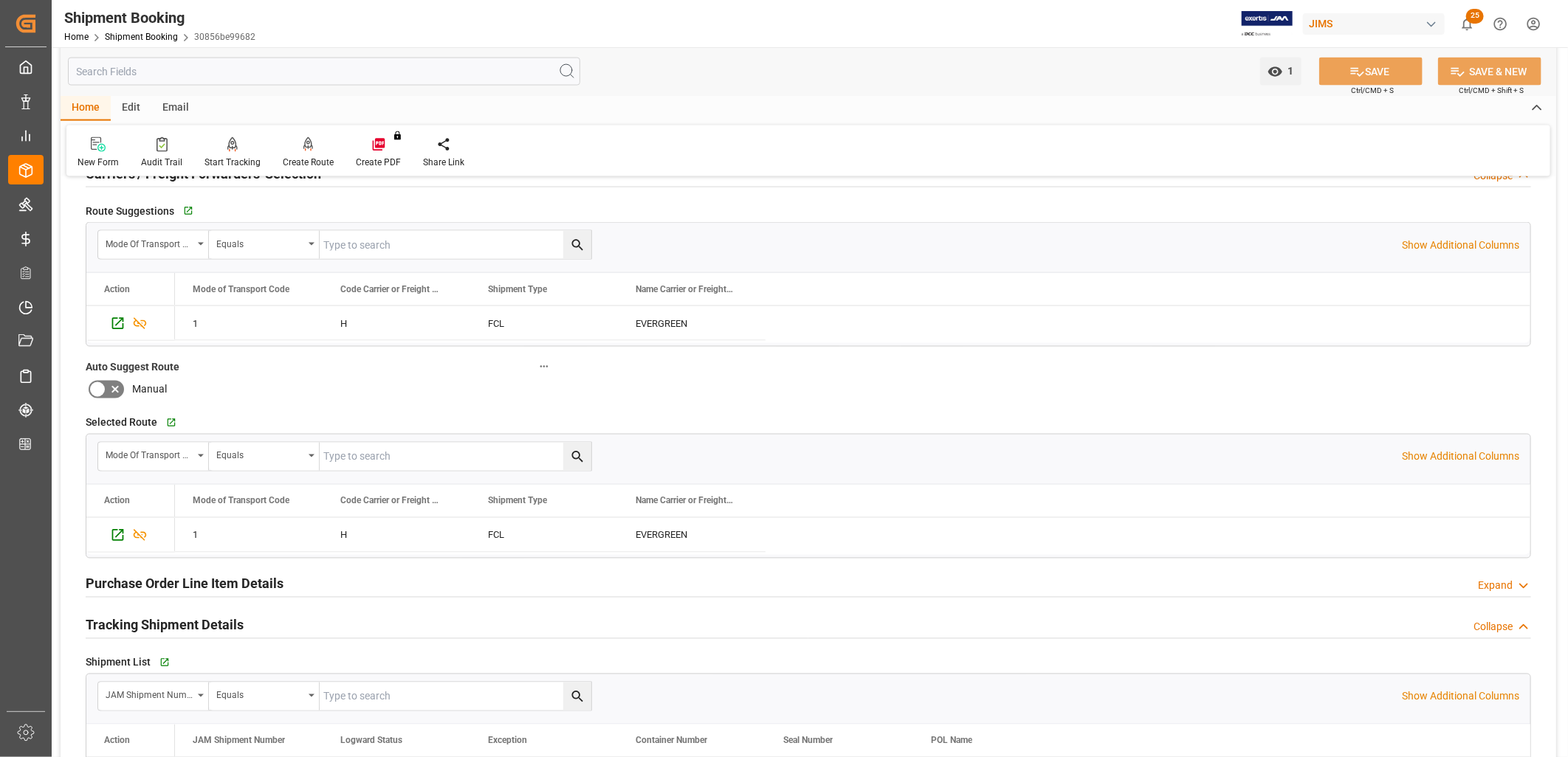
click at [170, 620] on h2 "Tracking Shipment Details" at bounding box center [165, 625] width 158 height 20
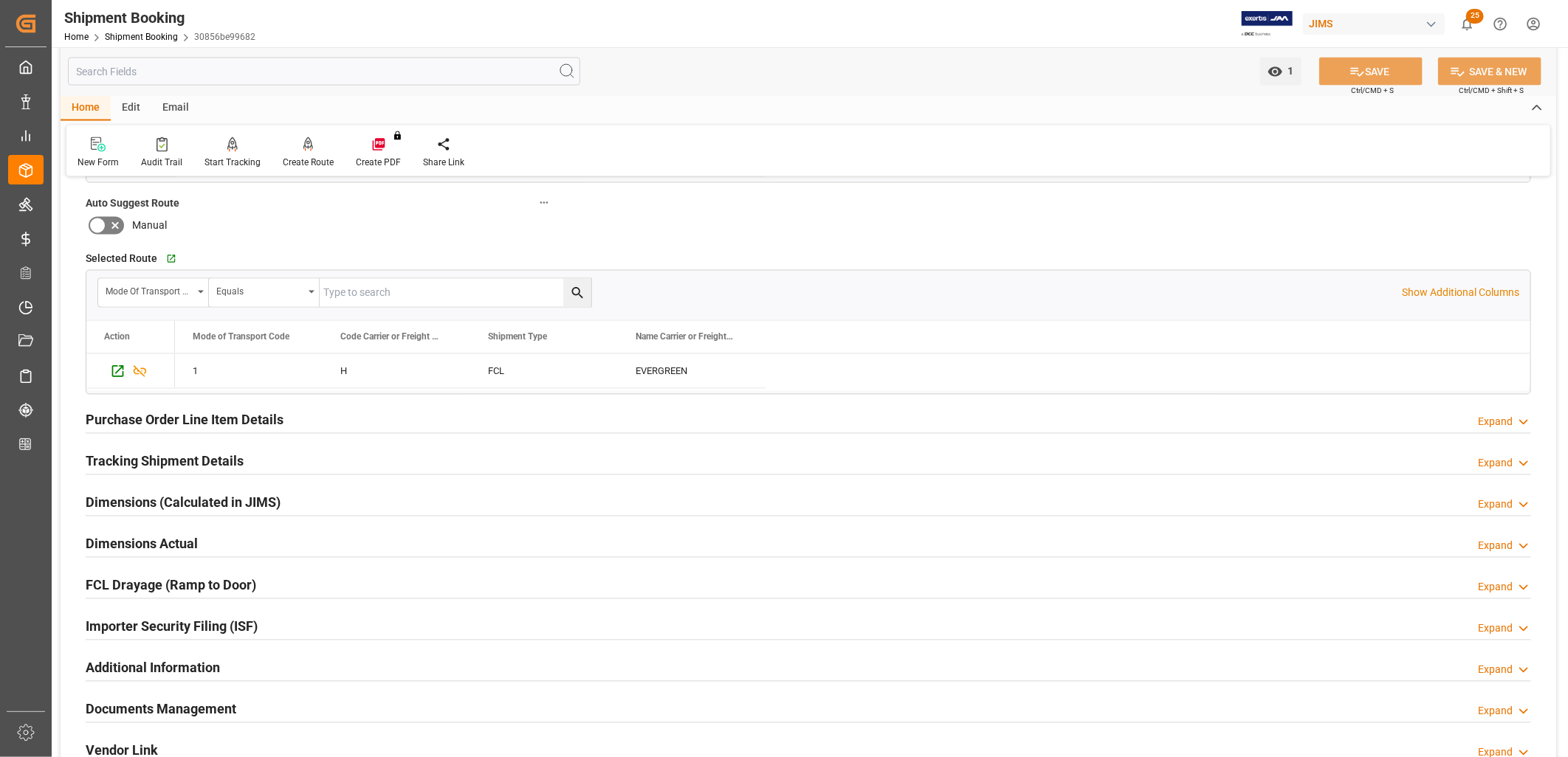
scroll to position [1722, 0]
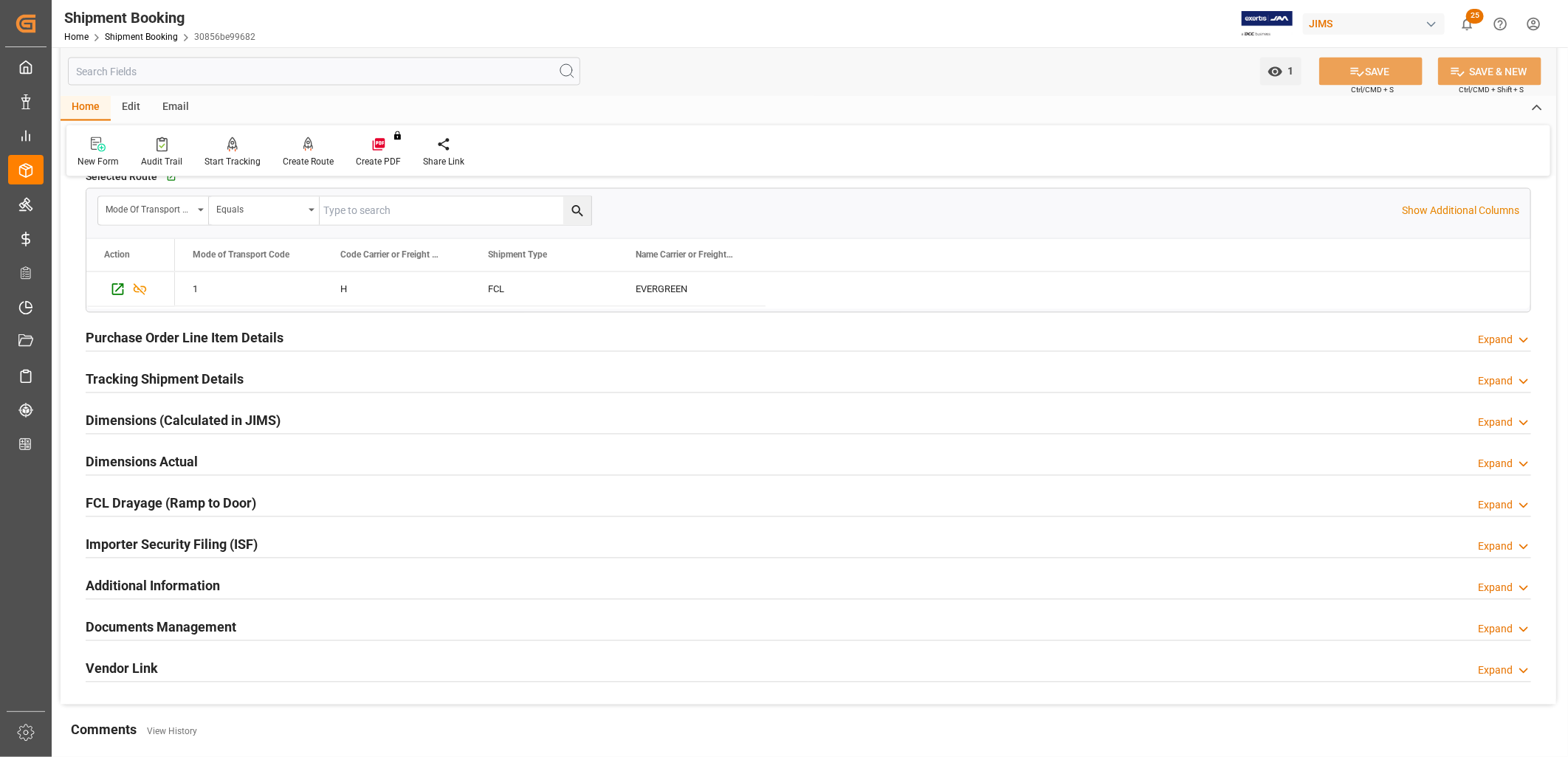
click at [201, 623] on h2 "Documents Management" at bounding box center [161, 627] width 150 height 20
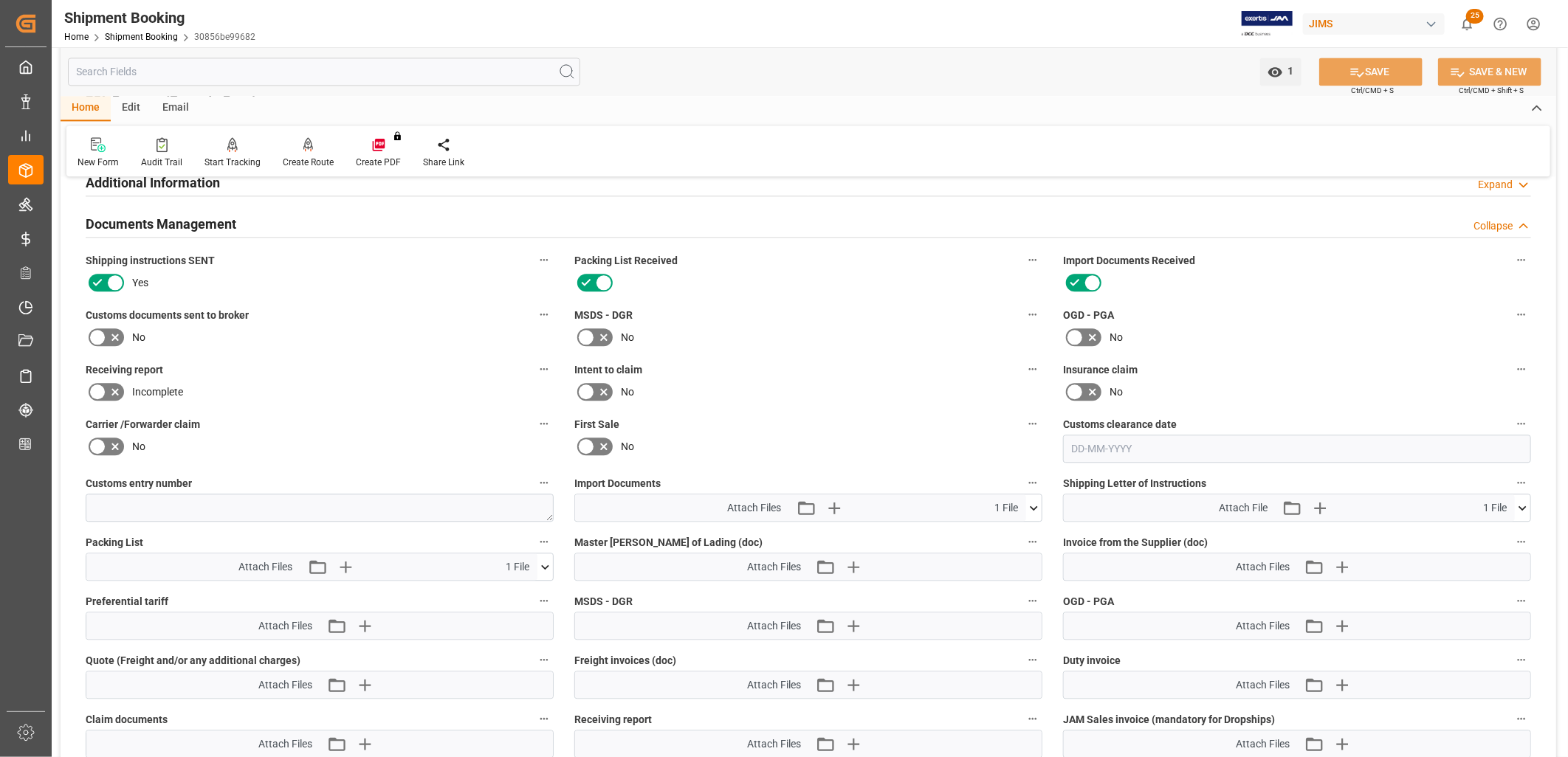
scroll to position [2131, 0]
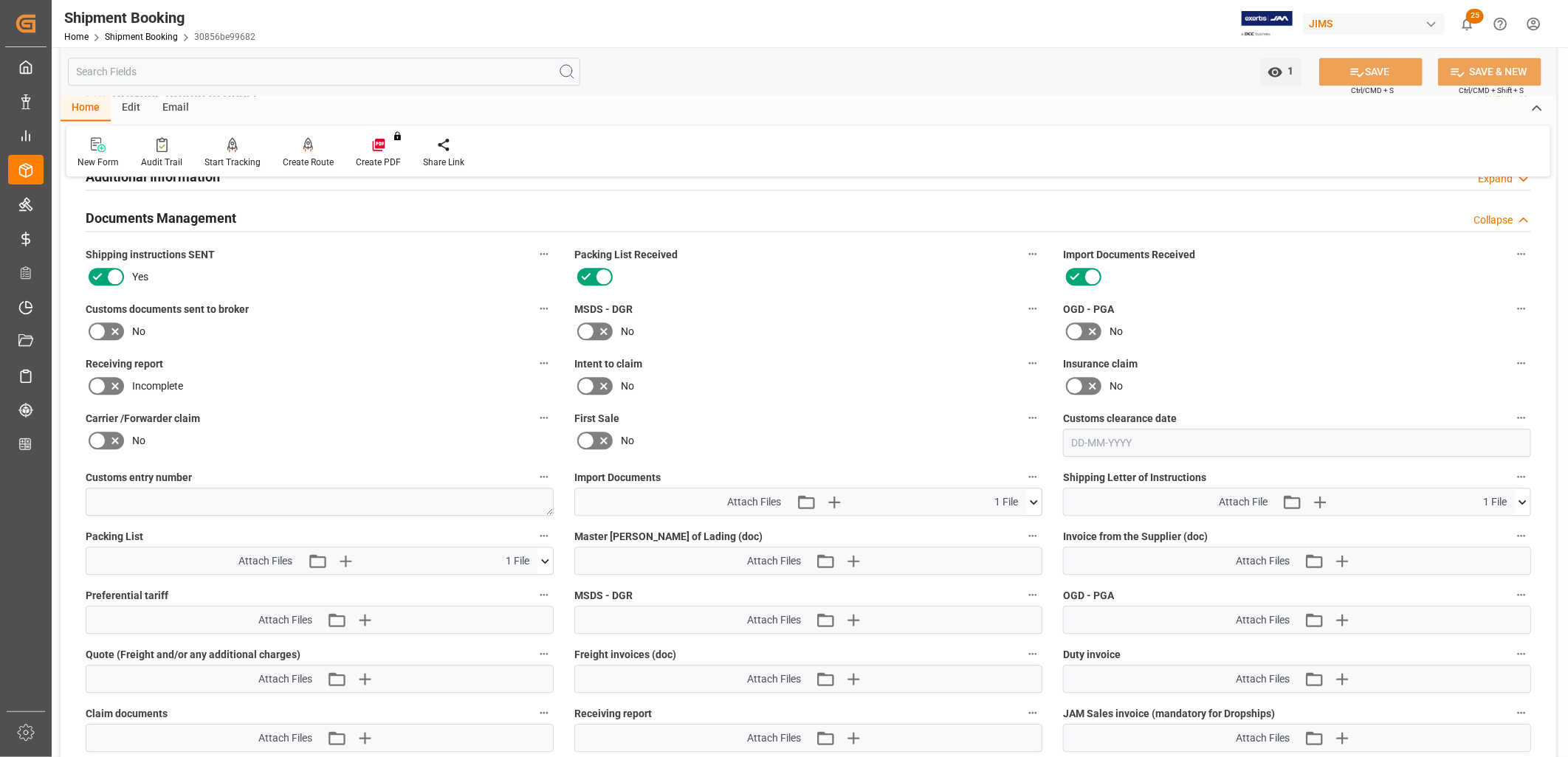
click at [1033, 495] on icon at bounding box center [1033, 502] width 16 height 16
click at [994, 527] on icon at bounding box center [995, 530] width 12 height 12
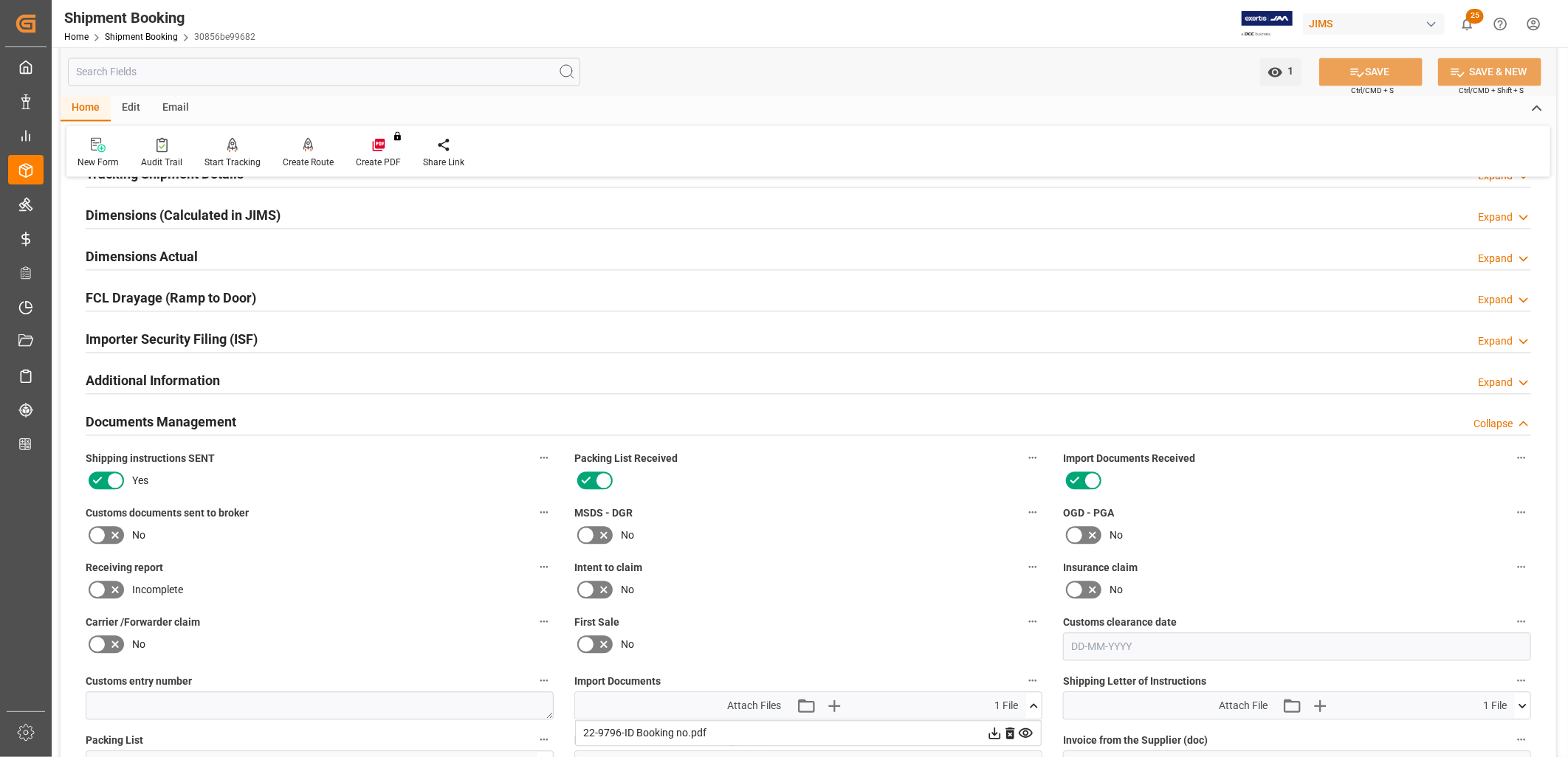
scroll to position [1722, 0]
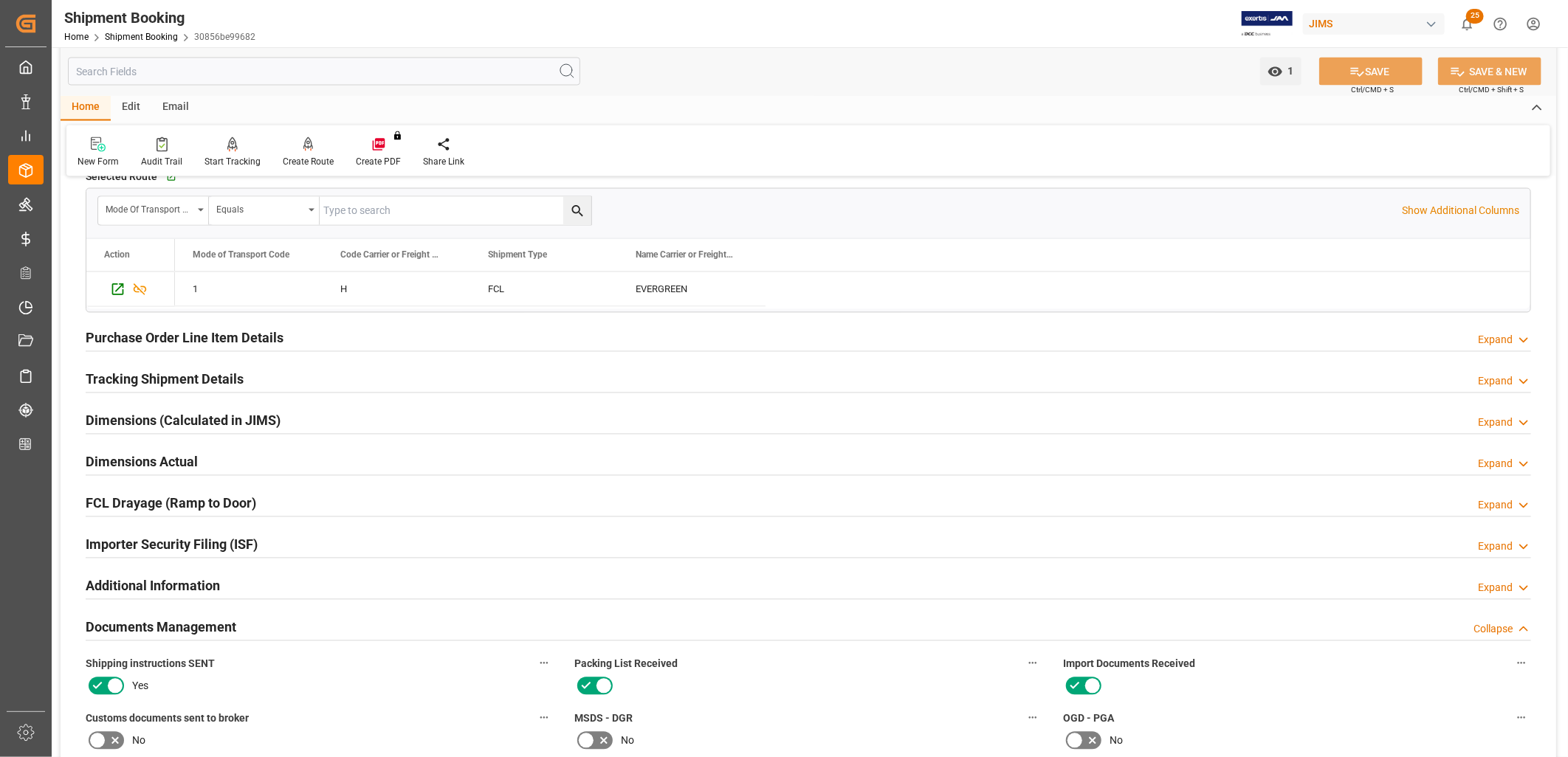
click at [200, 379] on h2 "Tracking Shipment Details" at bounding box center [165, 380] width 158 height 20
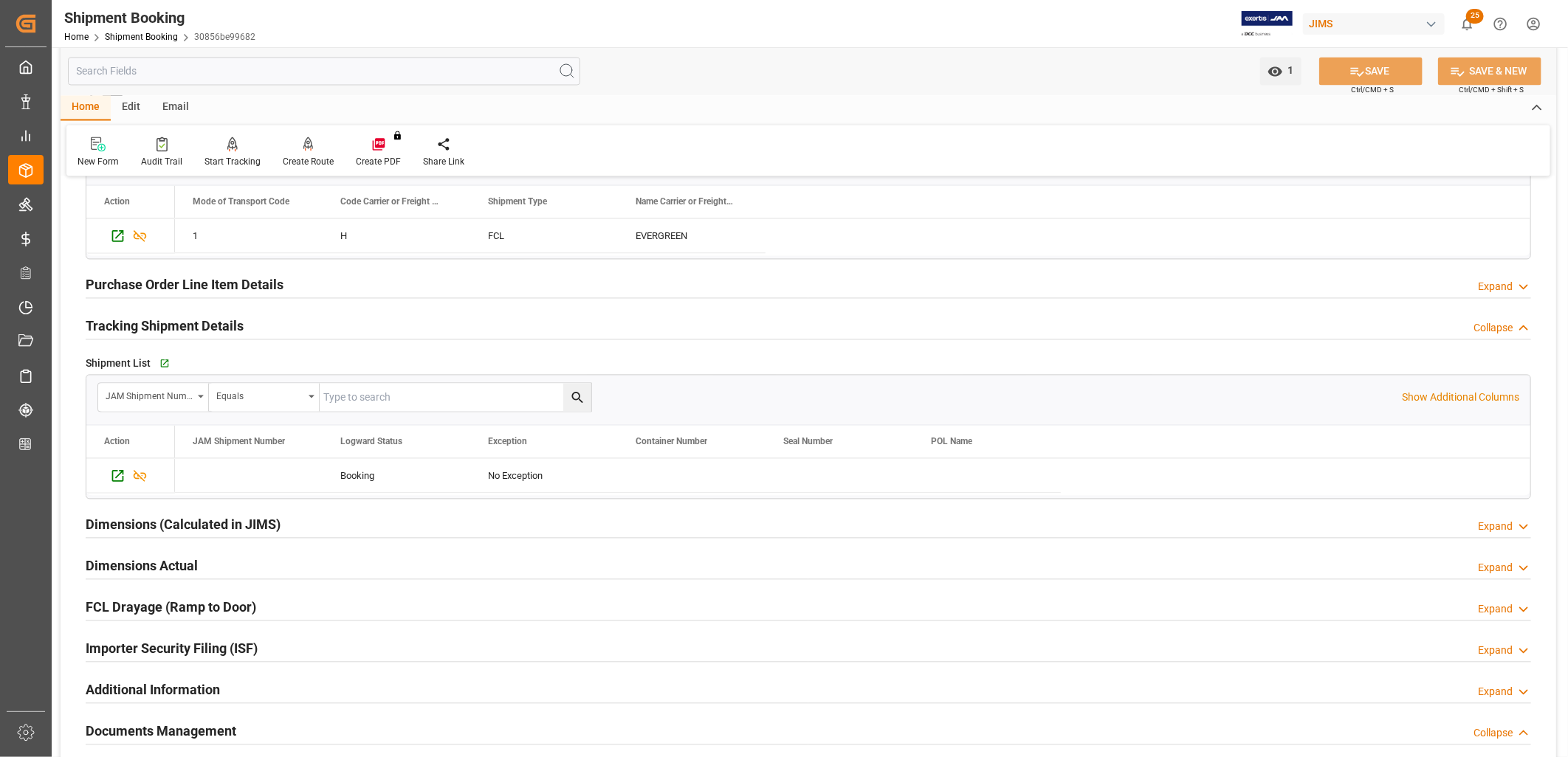
scroll to position [1803, 0]
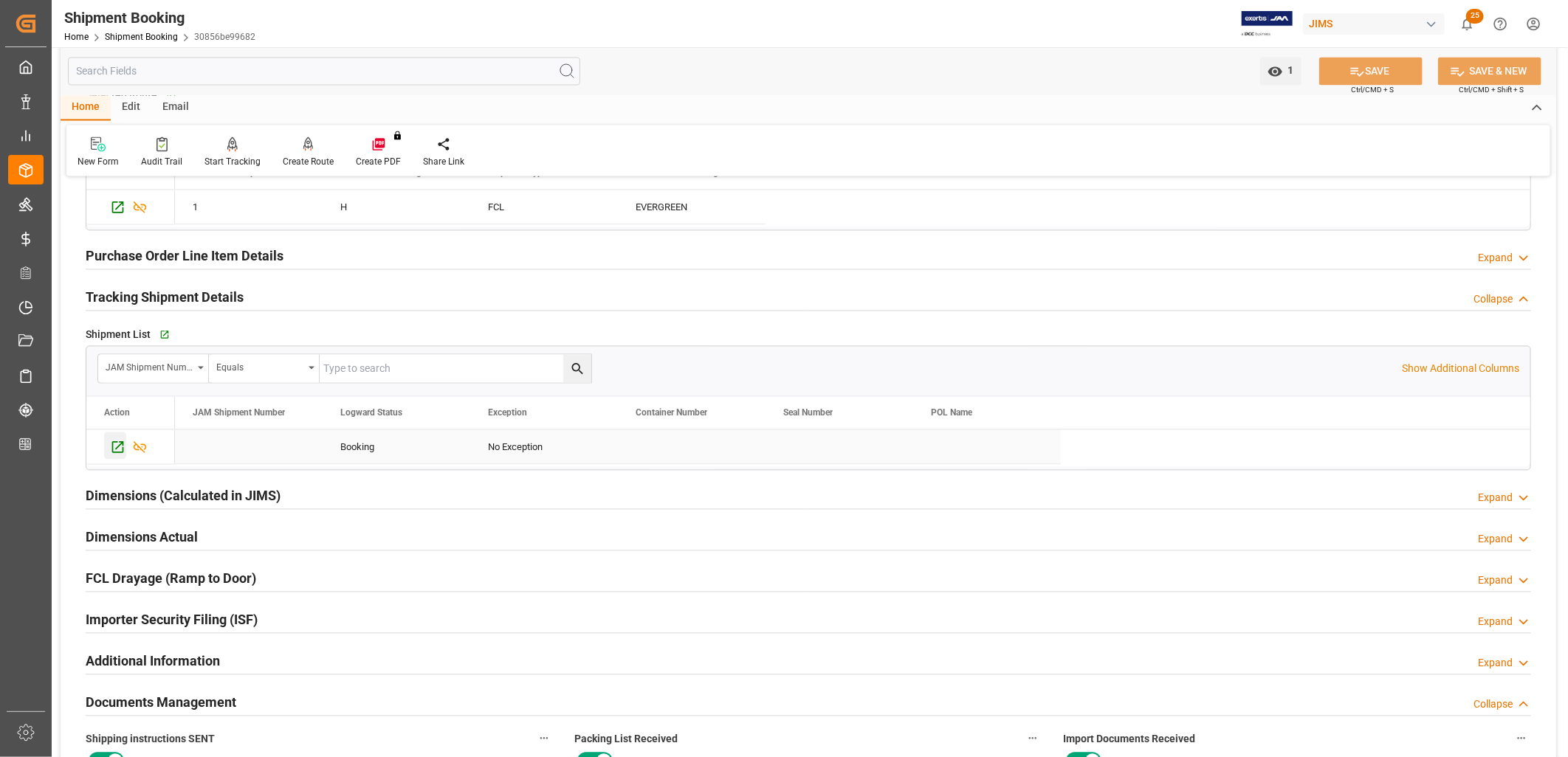
click at [116, 446] on icon "Press SPACE to select this row." at bounding box center [117, 447] width 16 height 16
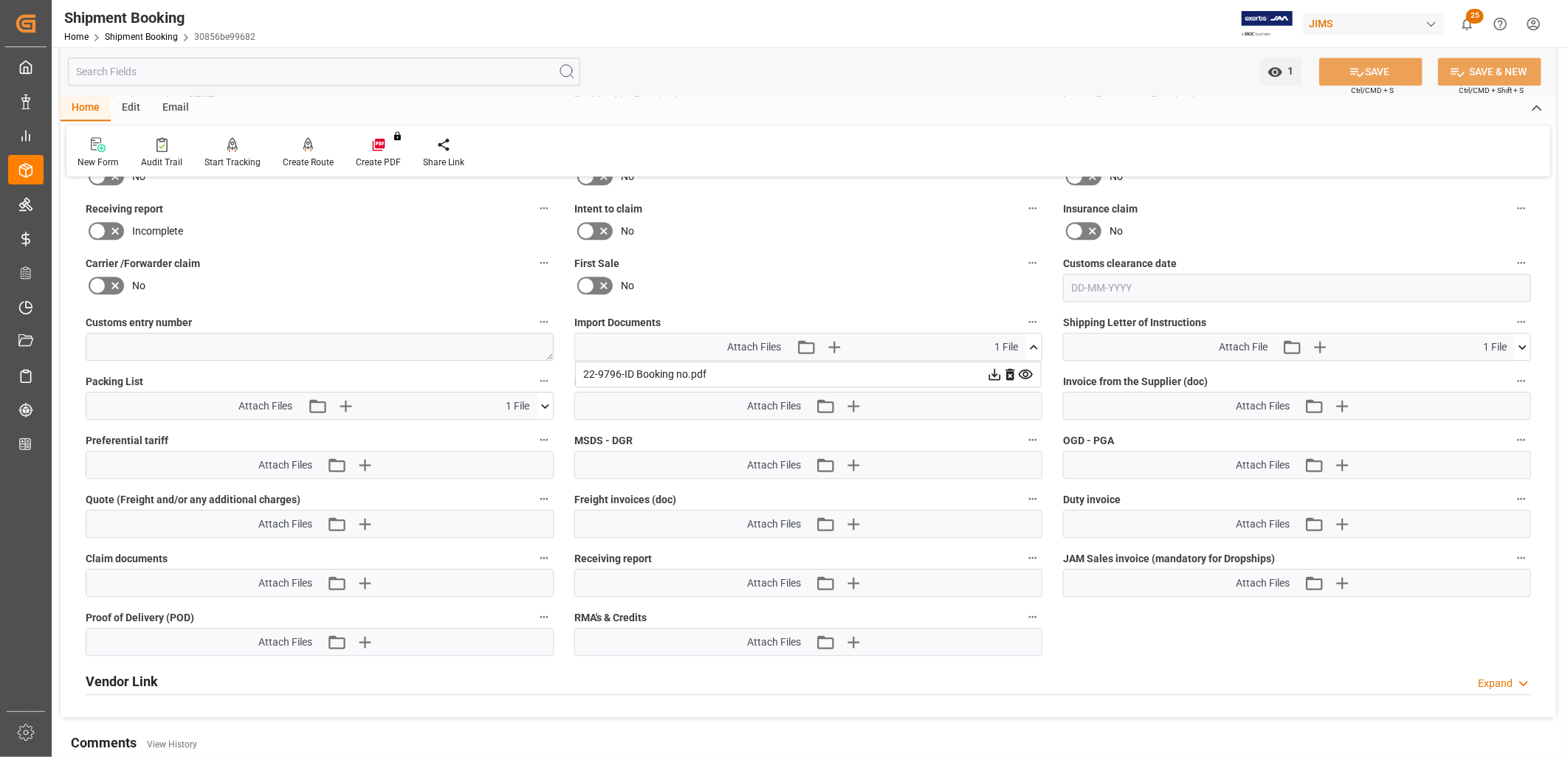
scroll to position [2459, 0]
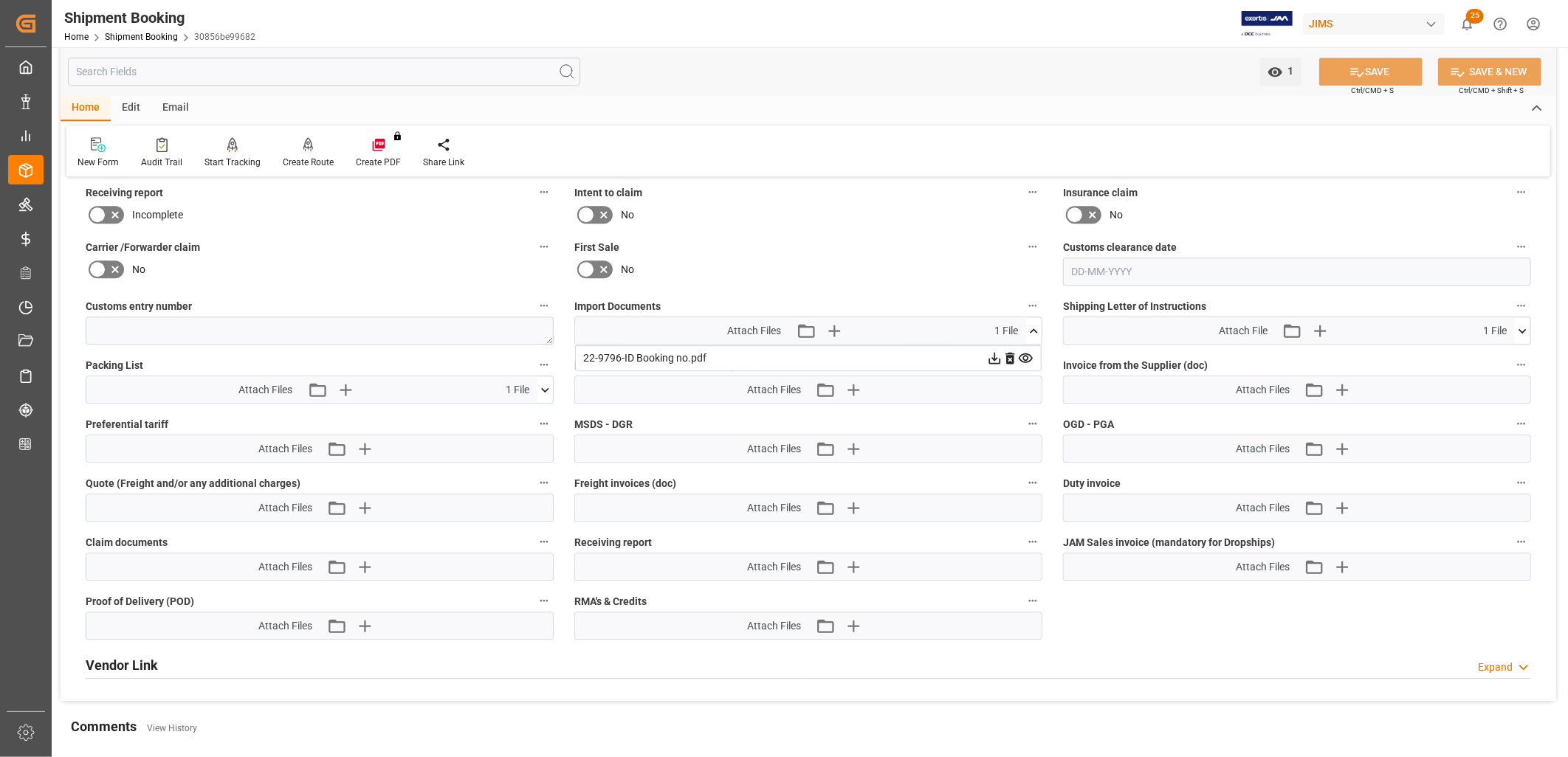
click at [1030, 326] on icon at bounding box center [1033, 330] width 16 height 16
click at [837, 321] on icon "button" at bounding box center [834, 331] width 24 height 24
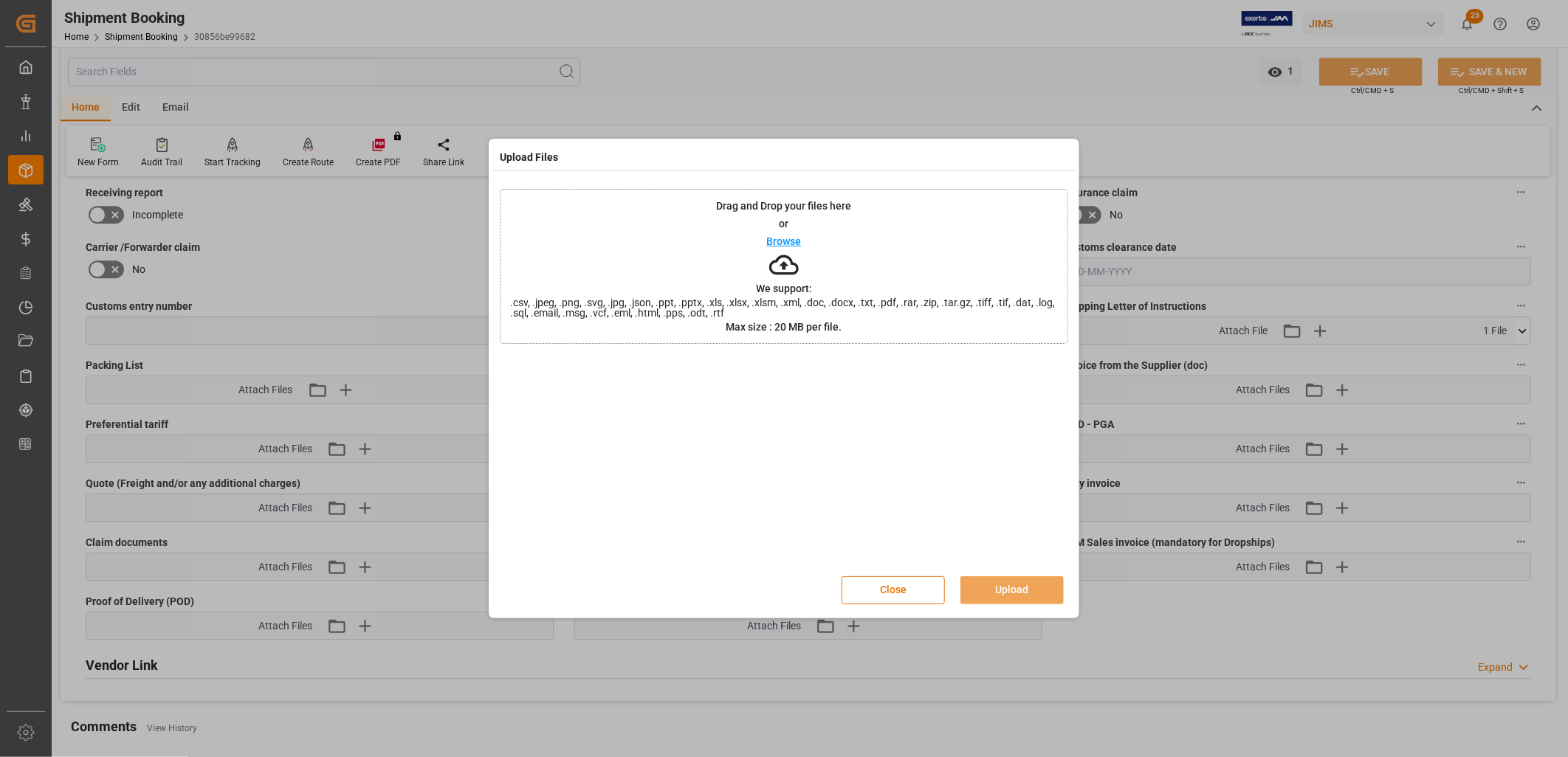
click at [784, 244] on p "Browse" at bounding box center [784, 241] width 34 height 10
click at [1016, 580] on button "Upload" at bounding box center [1012, 590] width 103 height 28
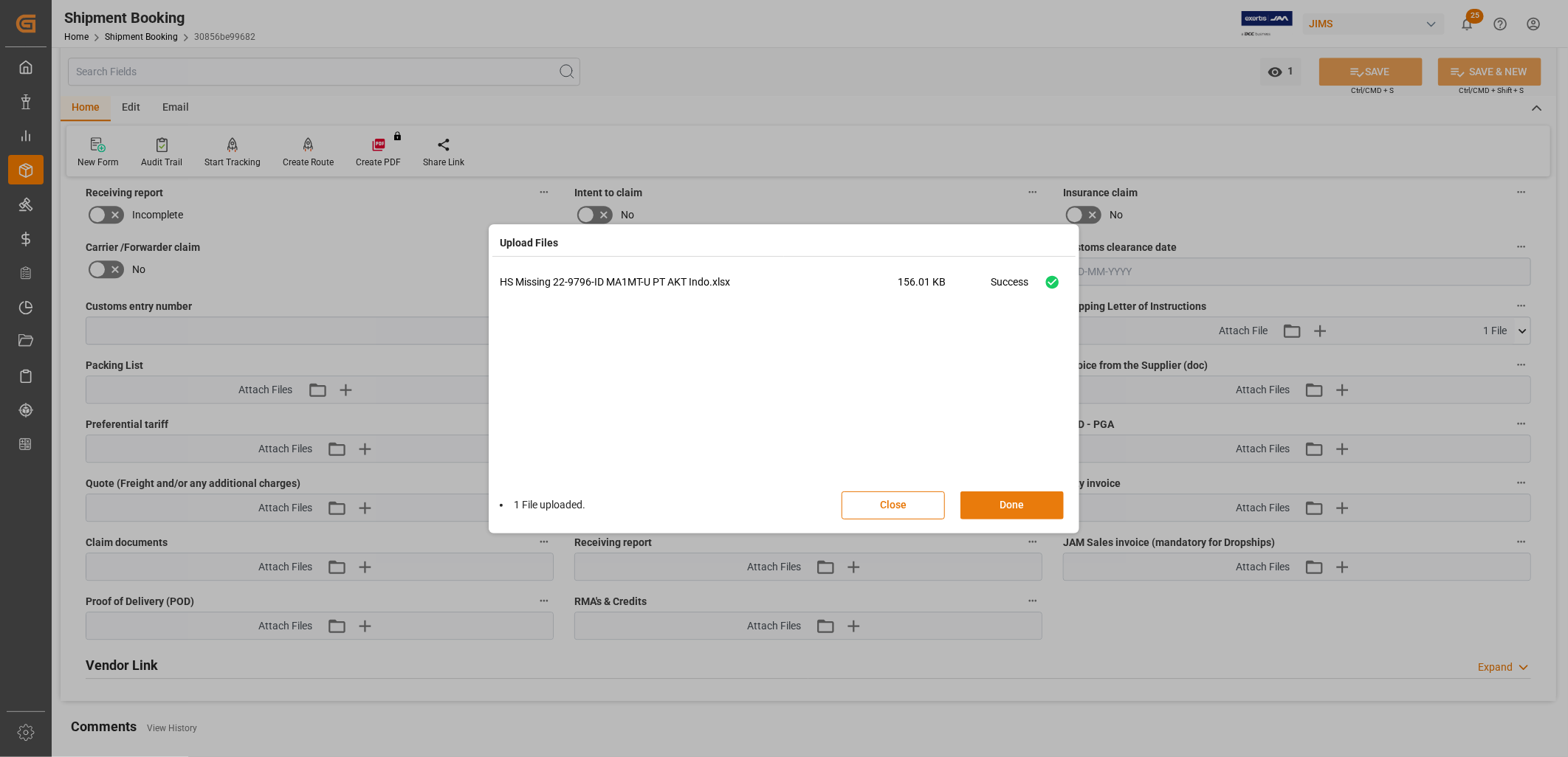
click at [1023, 500] on button "Done" at bounding box center [1012, 506] width 103 height 28
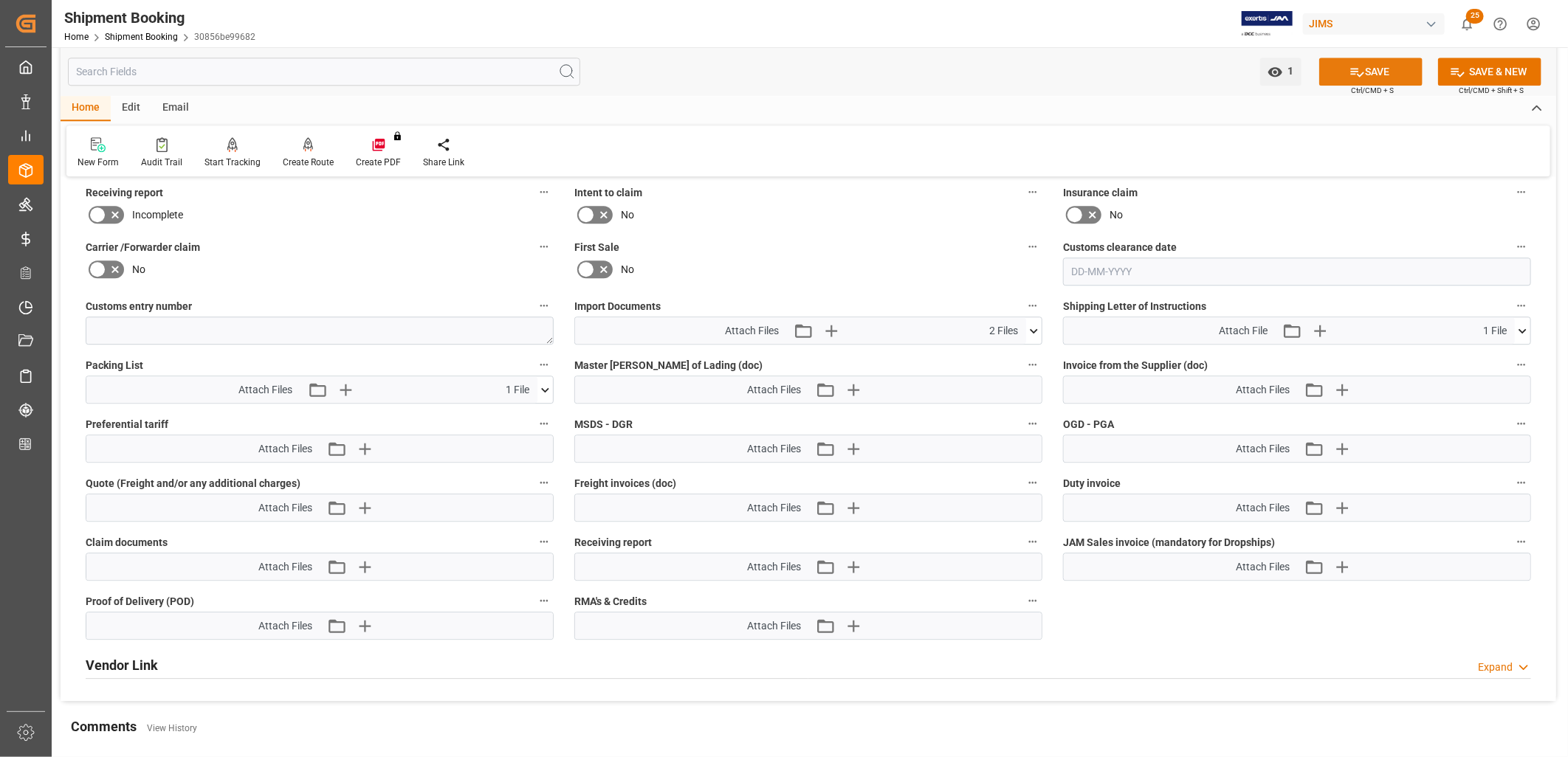
click at [1357, 68] on icon at bounding box center [1357, 72] width 16 height 16
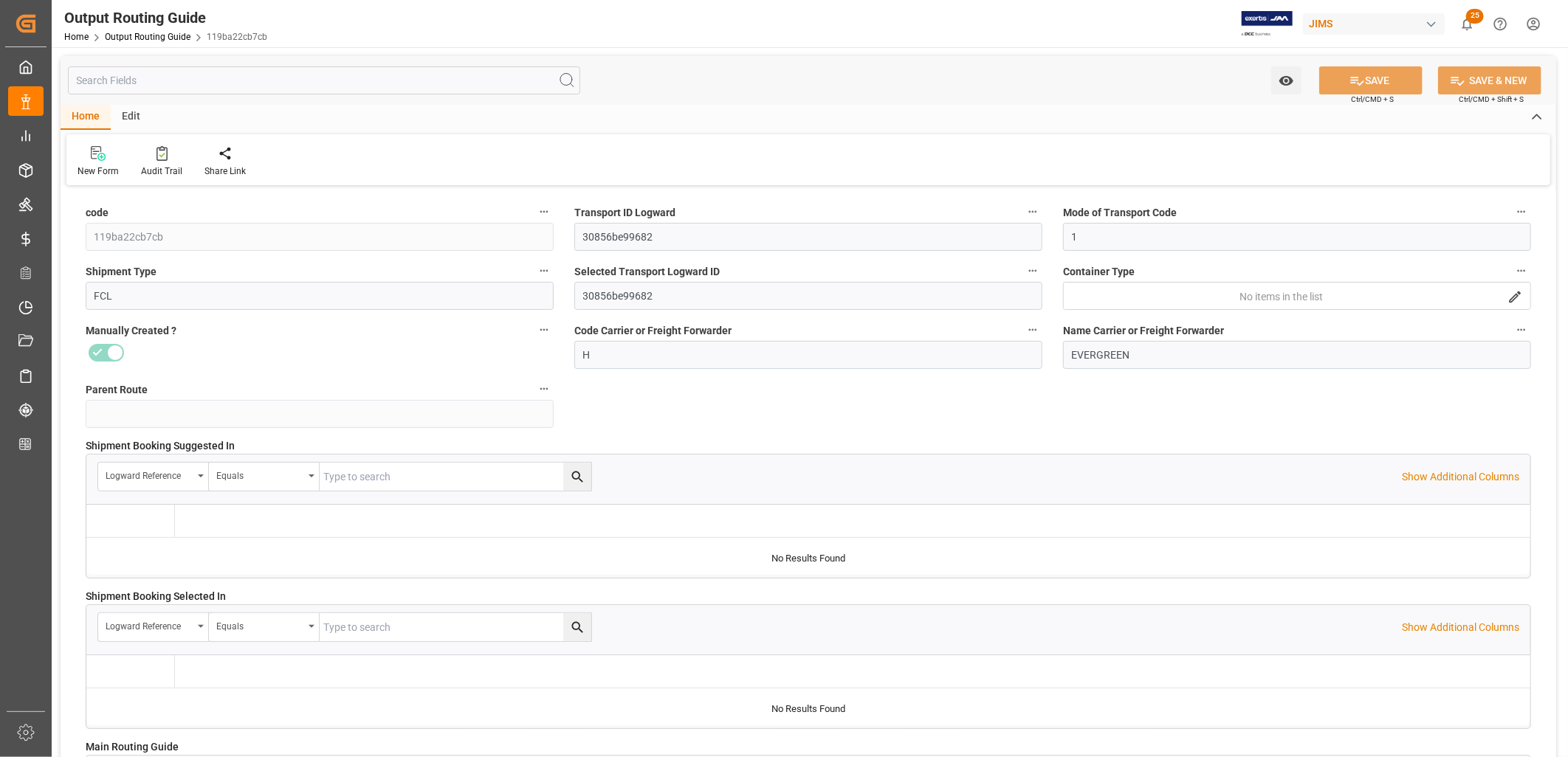
type input "20-08-2025 16:46"
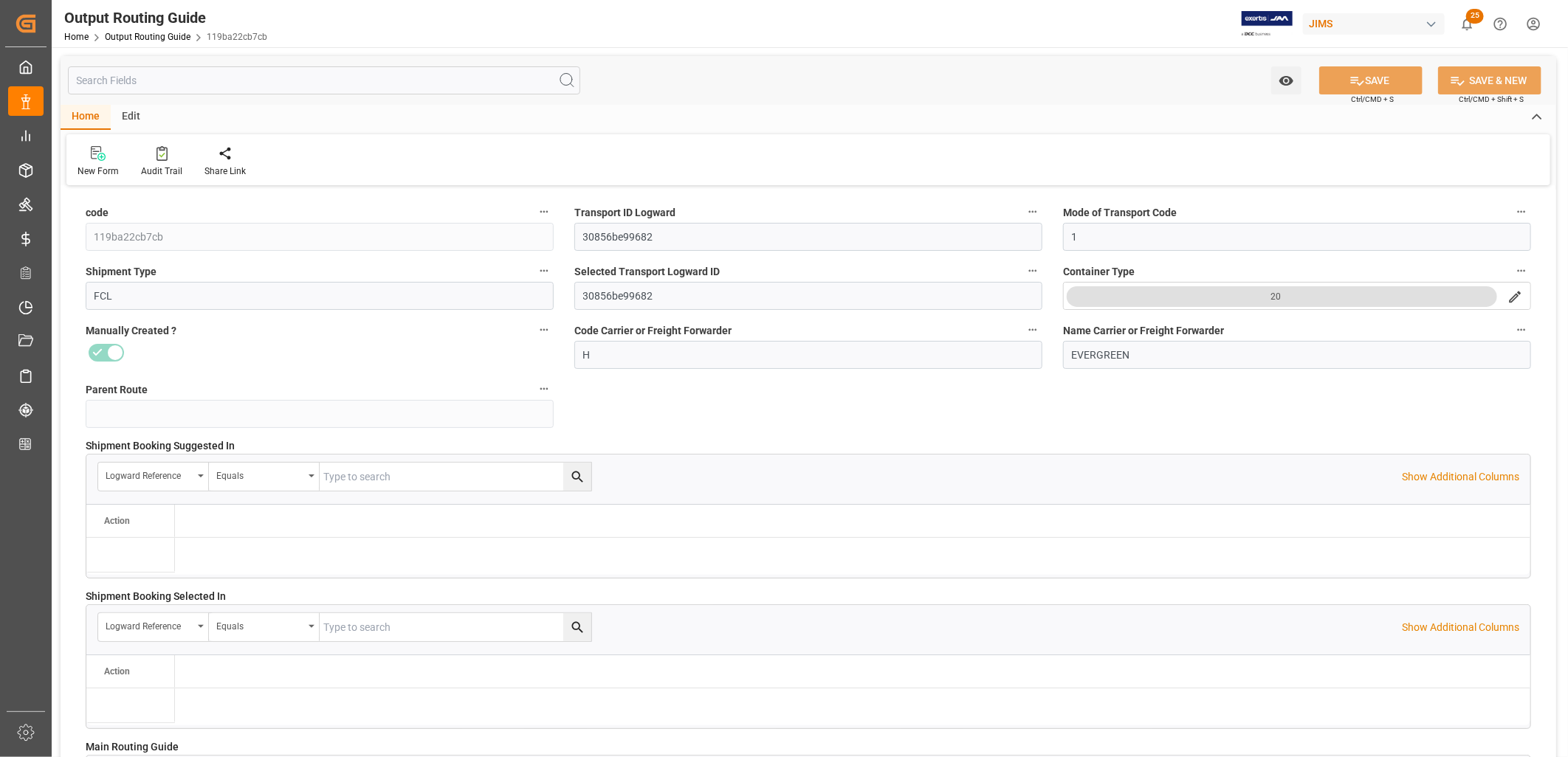
type input "[DATE] 16:46"
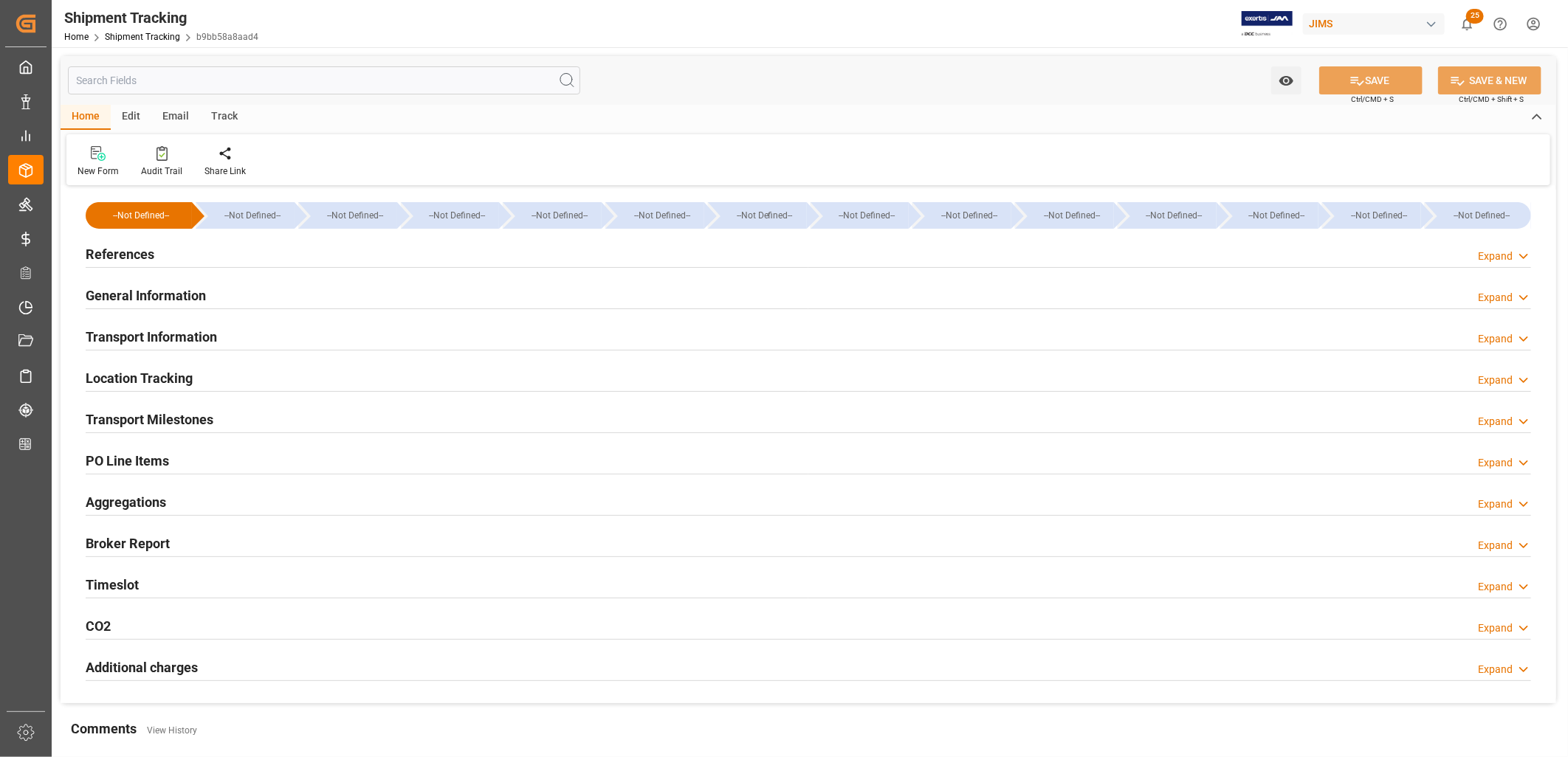
type input "14-07-2025 00:00"
type input "18-07-2025 00:00"
type input "15-09-2025"
type input "02-10-2025 00:00"
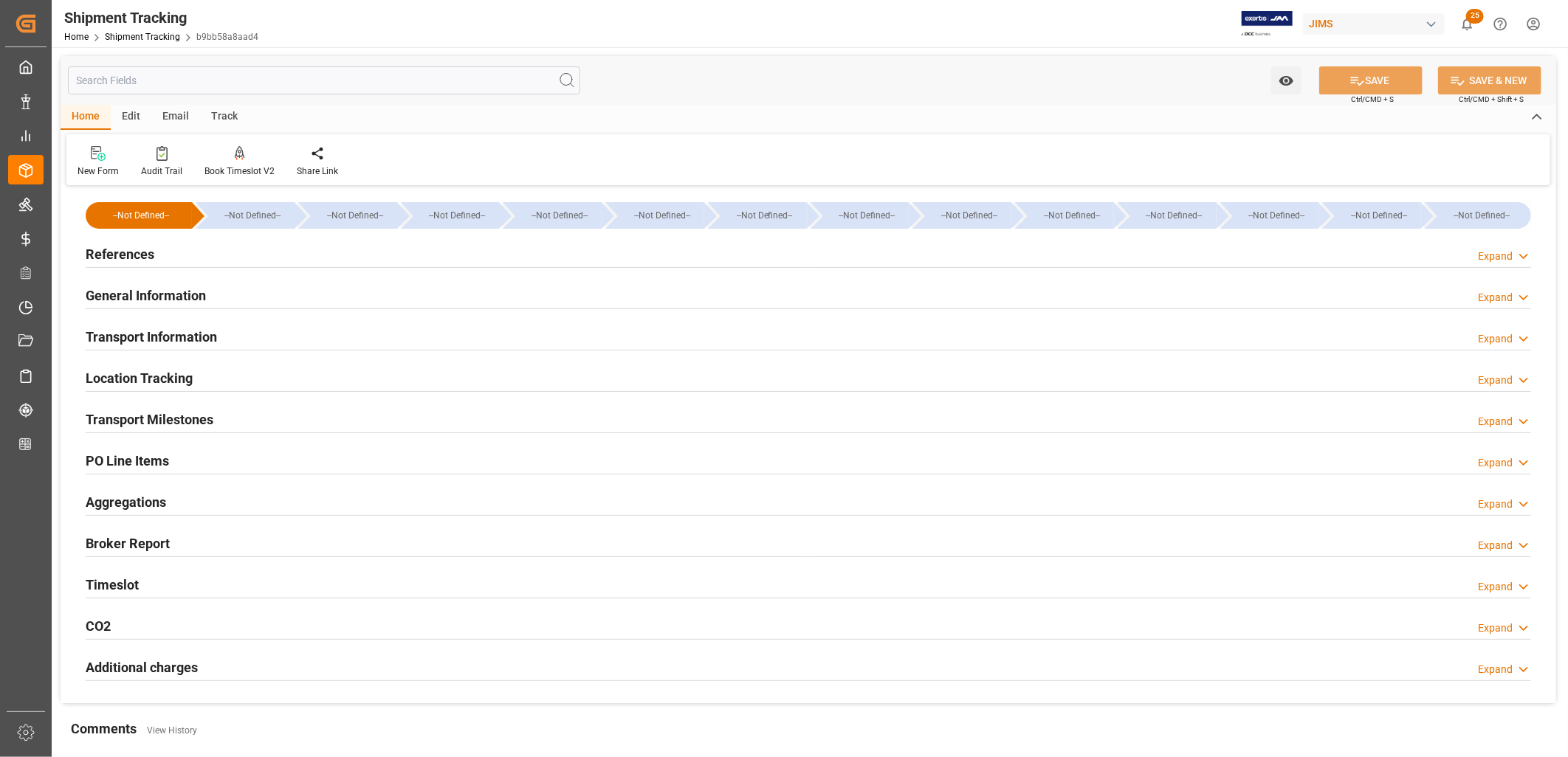
click at [186, 422] on h2 "Transport Milestones" at bounding box center [150, 419] width 128 height 20
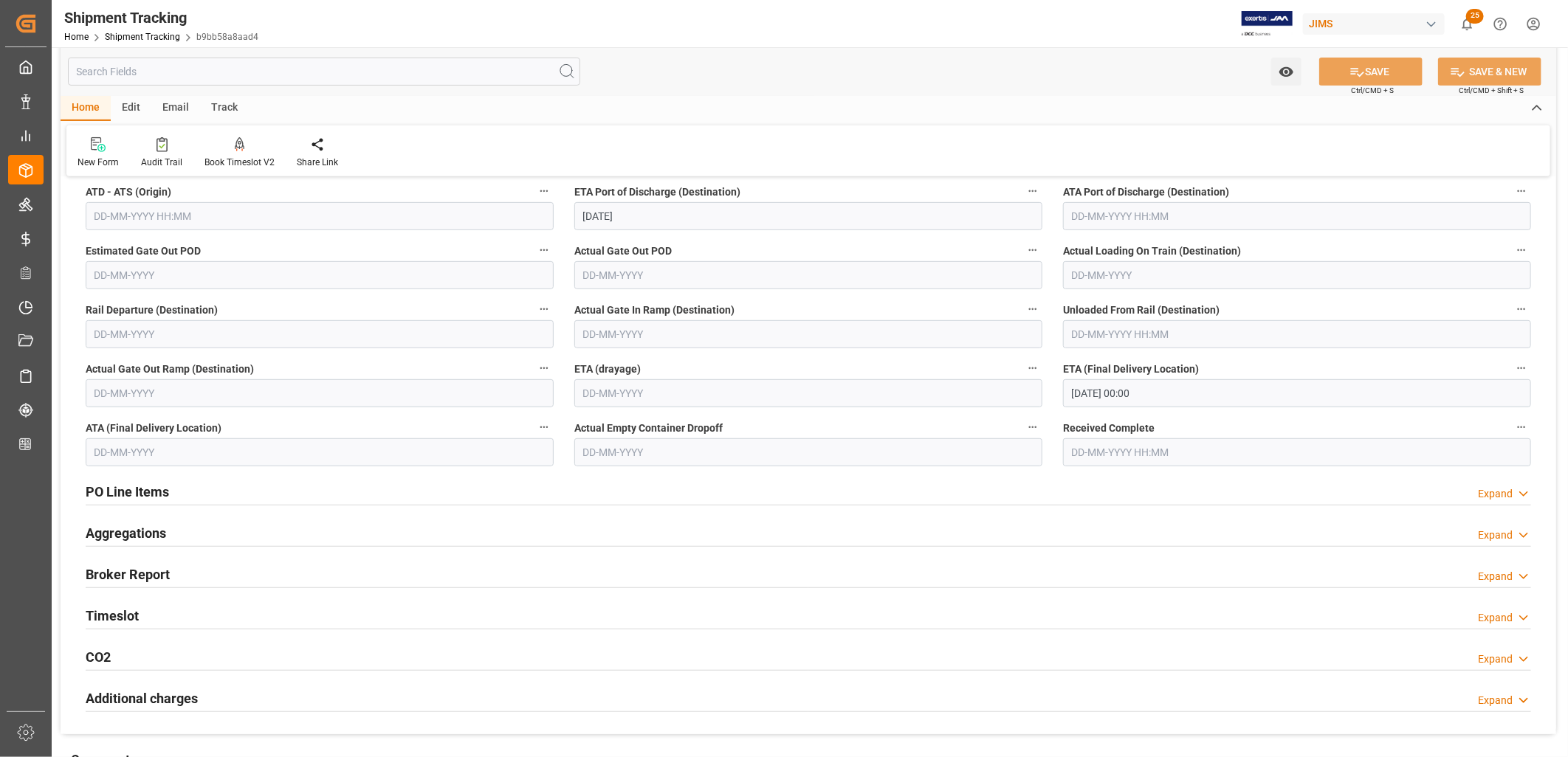
scroll to position [410, 0]
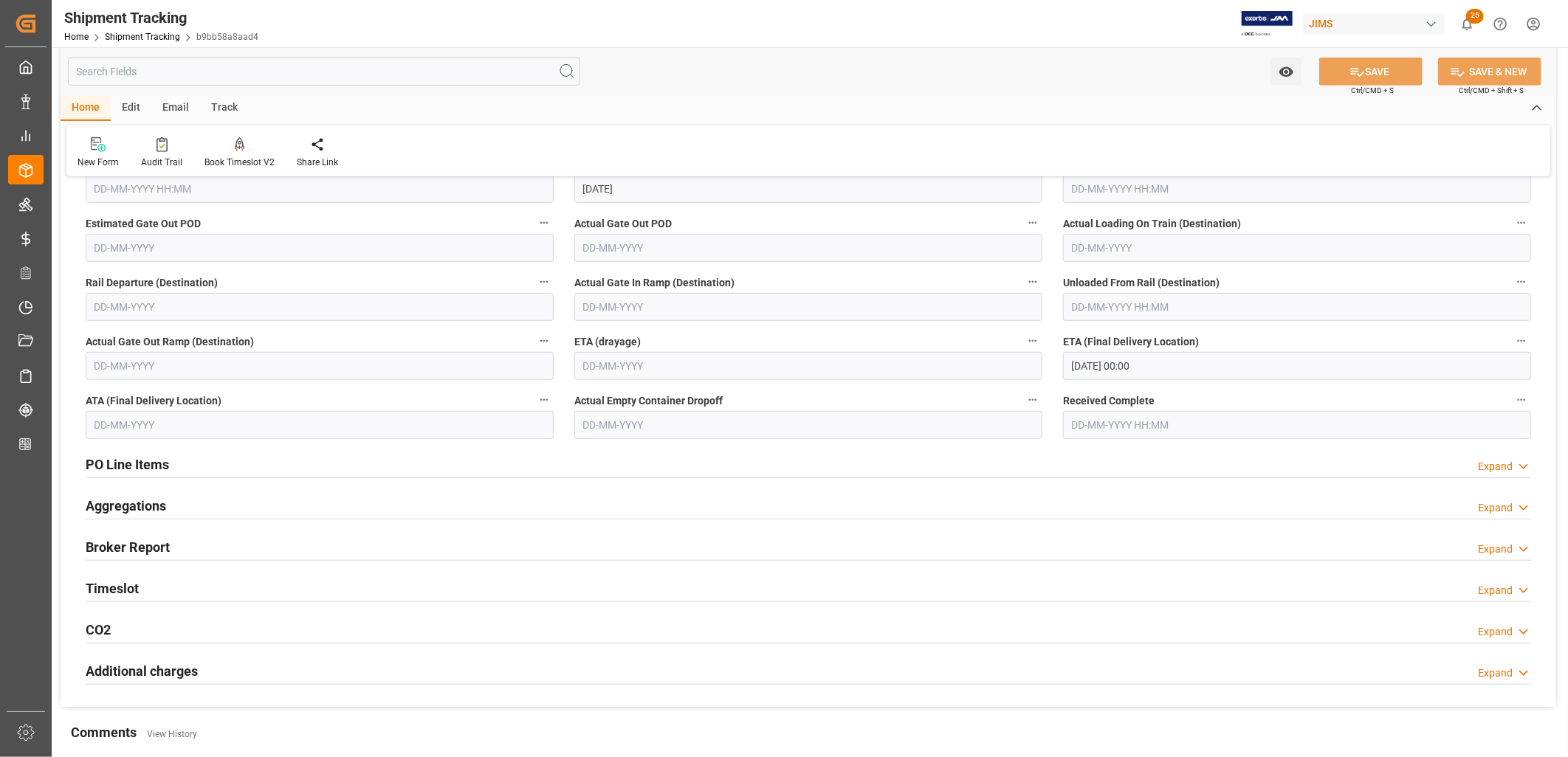
click at [144, 462] on h2 "PO Line Items" at bounding box center [128, 464] width 84 height 20
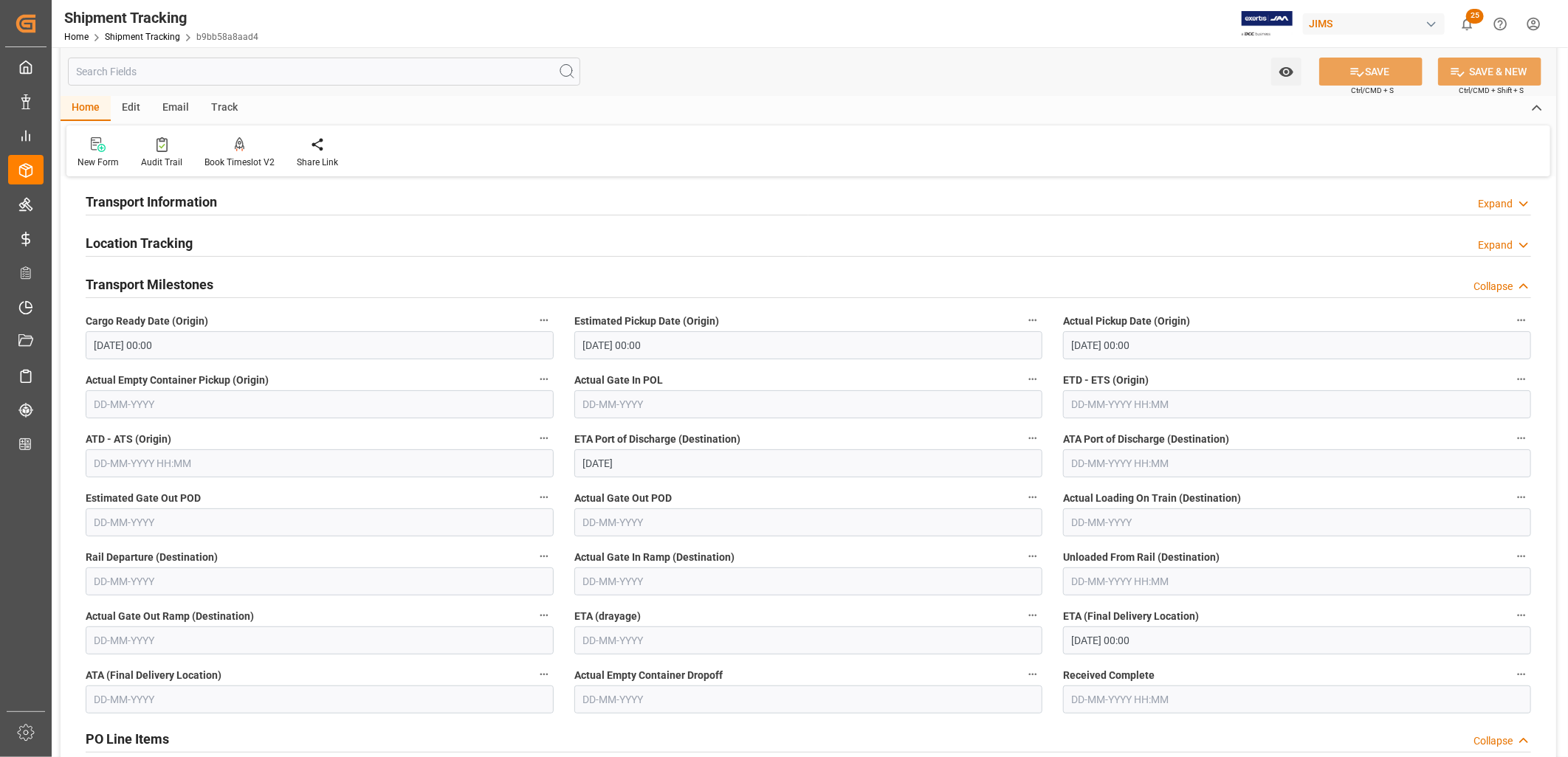
scroll to position [0, 0]
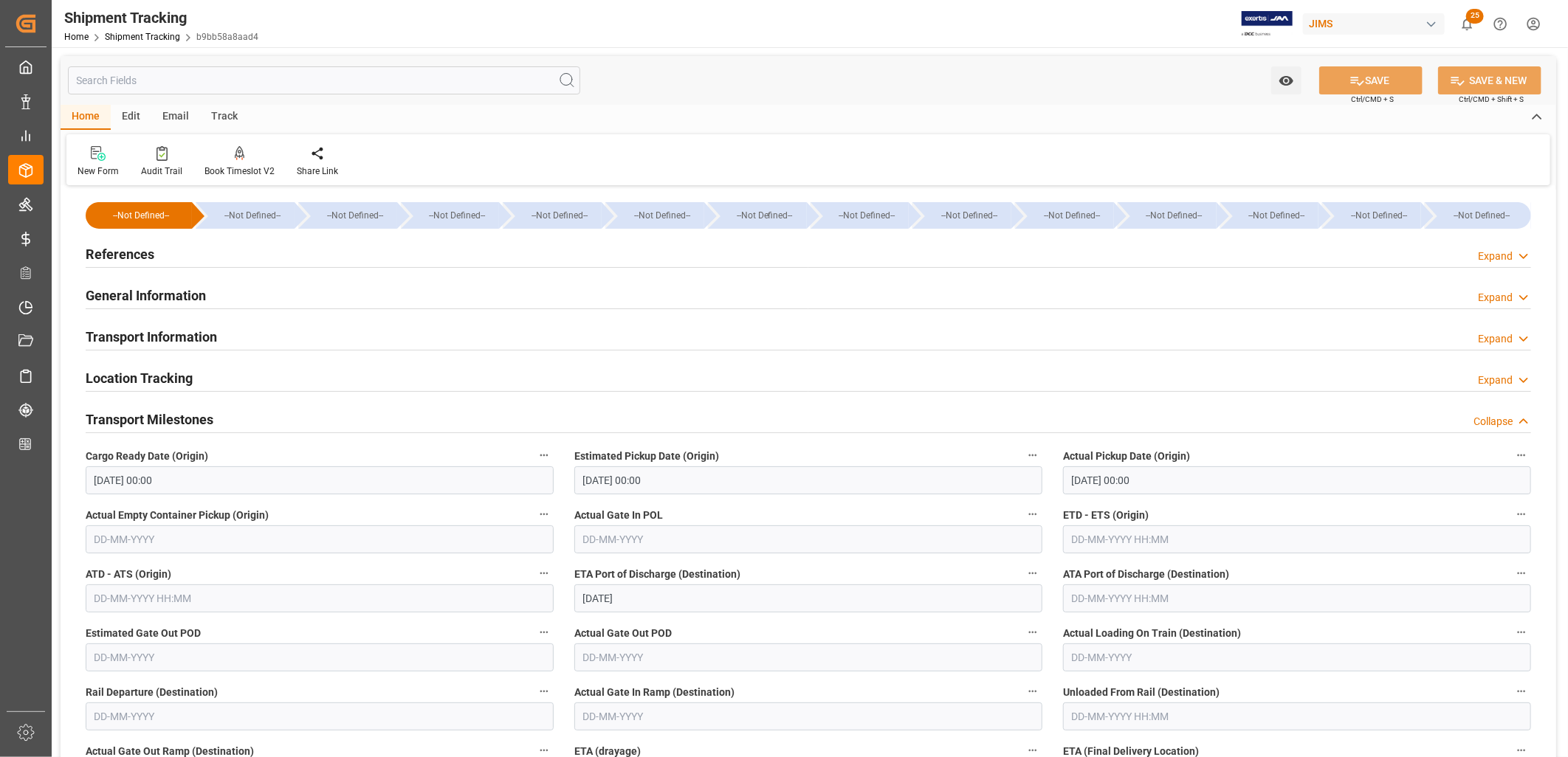
click at [120, 255] on h2 "References" at bounding box center [120, 254] width 69 height 20
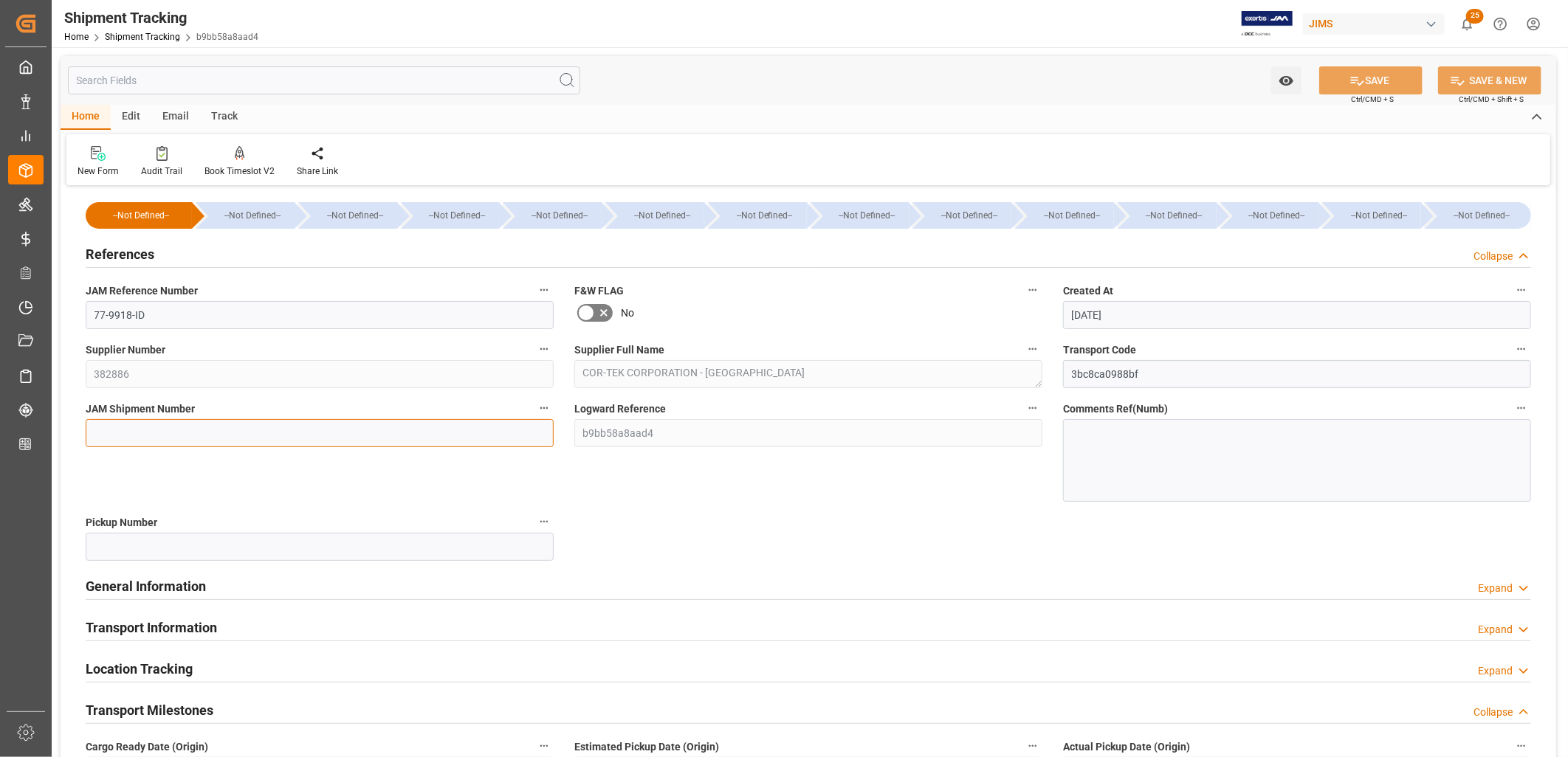
click at [103, 433] on input at bounding box center [320, 433] width 468 height 28
type input "71992"
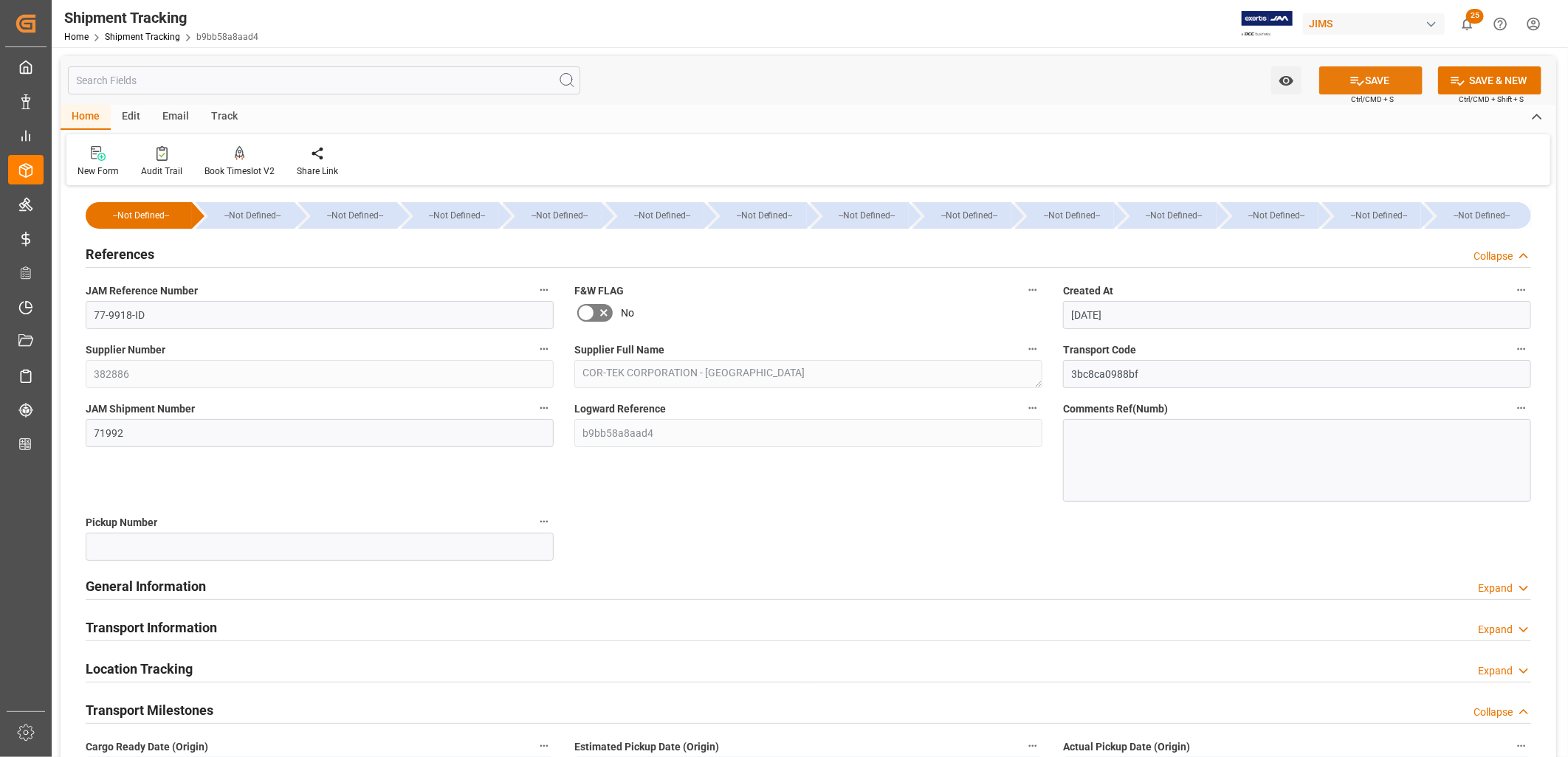
click at [1371, 78] on button "SAVE" at bounding box center [1371, 81] width 103 height 28
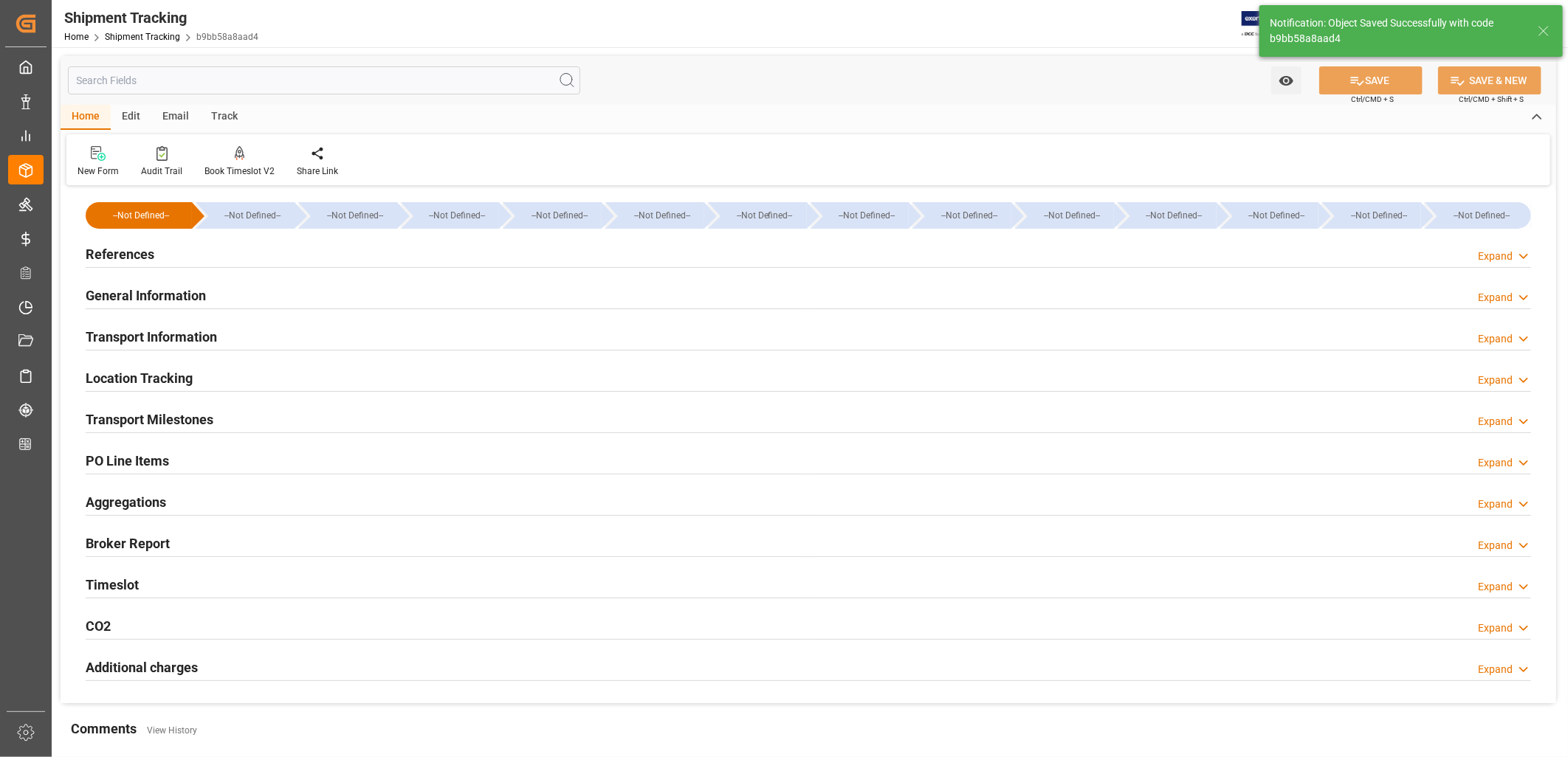
click at [177, 301] on h2 "General Information" at bounding box center [146, 295] width 120 height 20
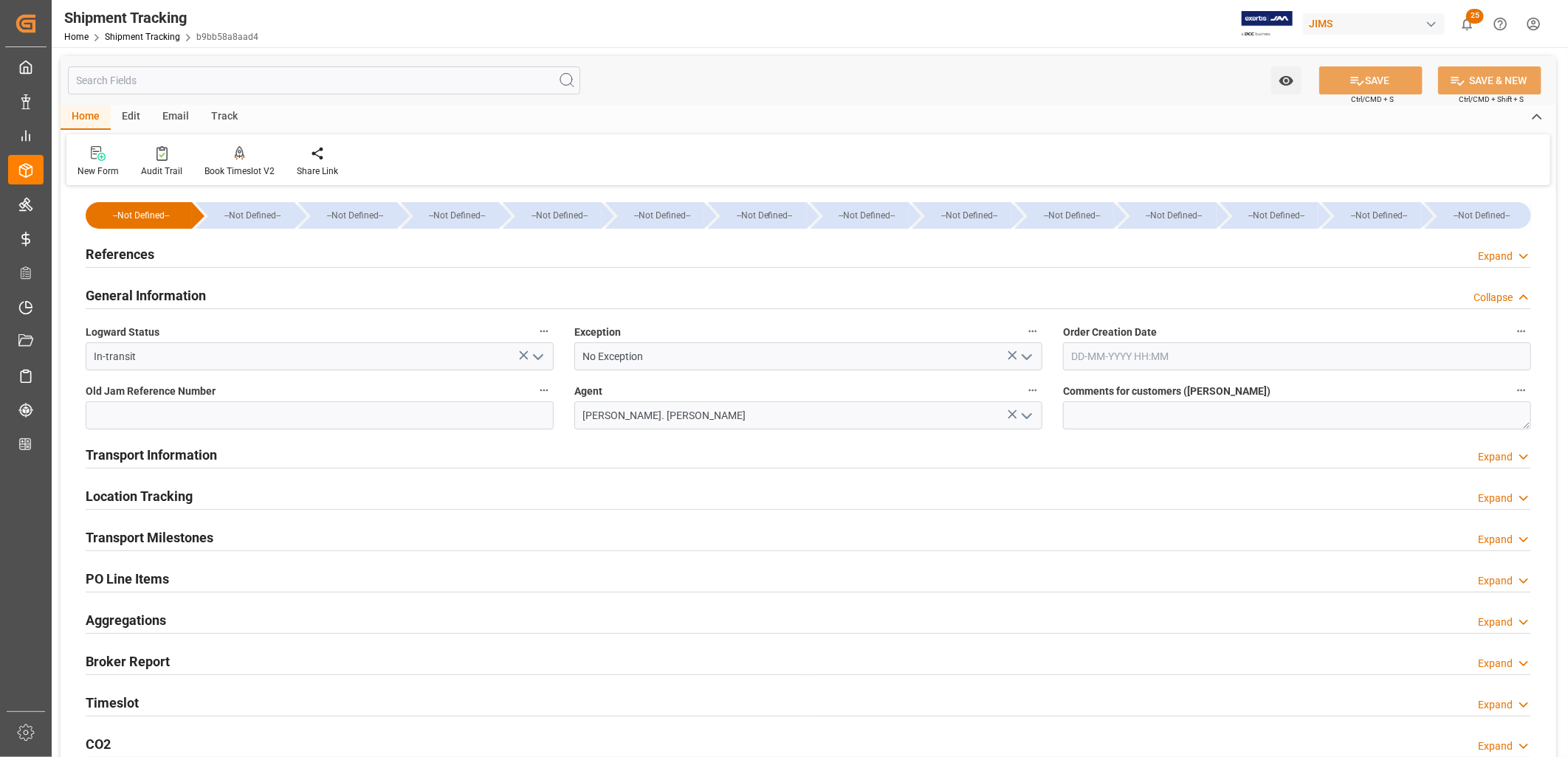
click at [170, 453] on h2 "Transport Information" at bounding box center [152, 454] width 132 height 20
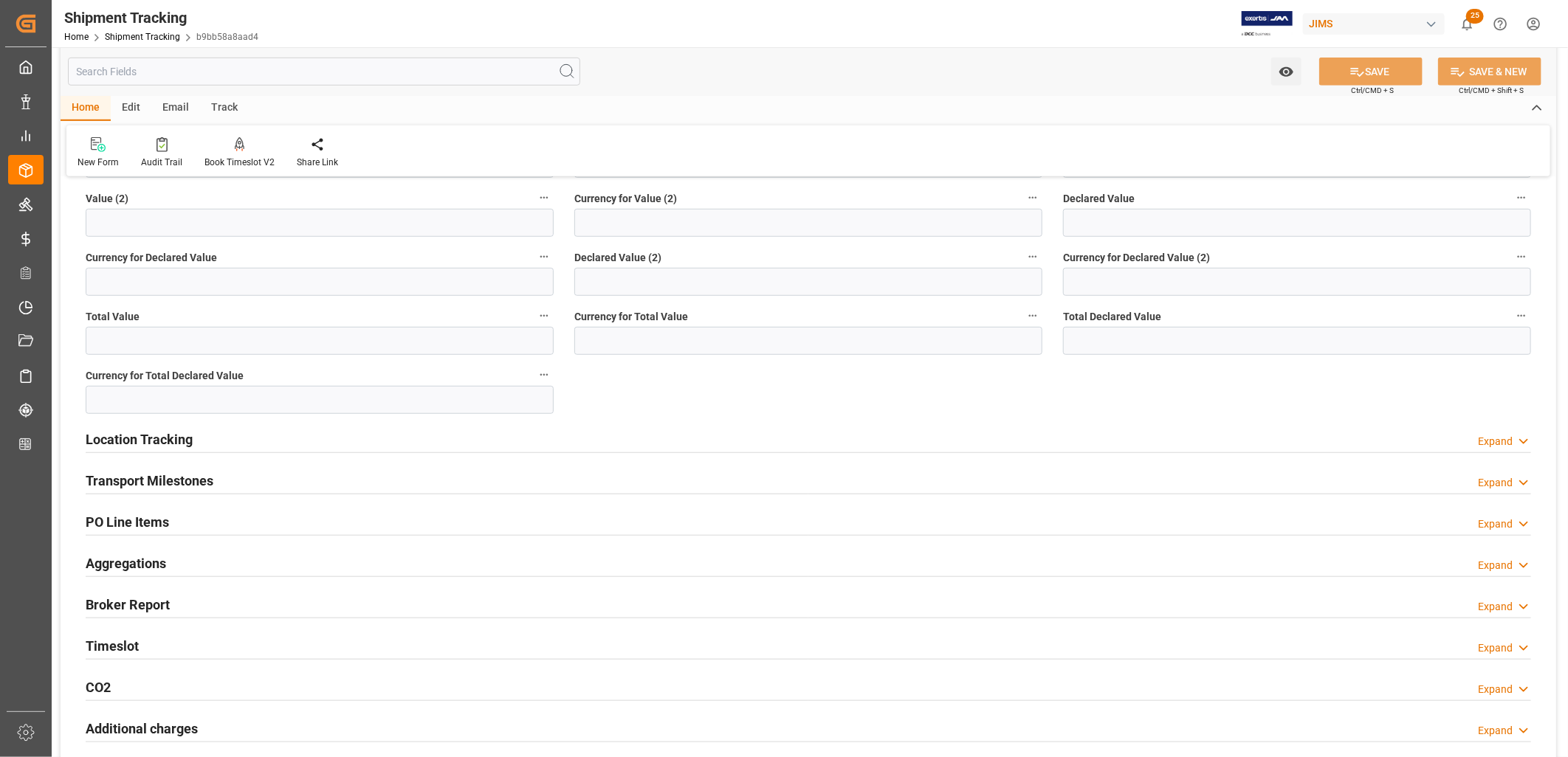
scroll to position [655, 0]
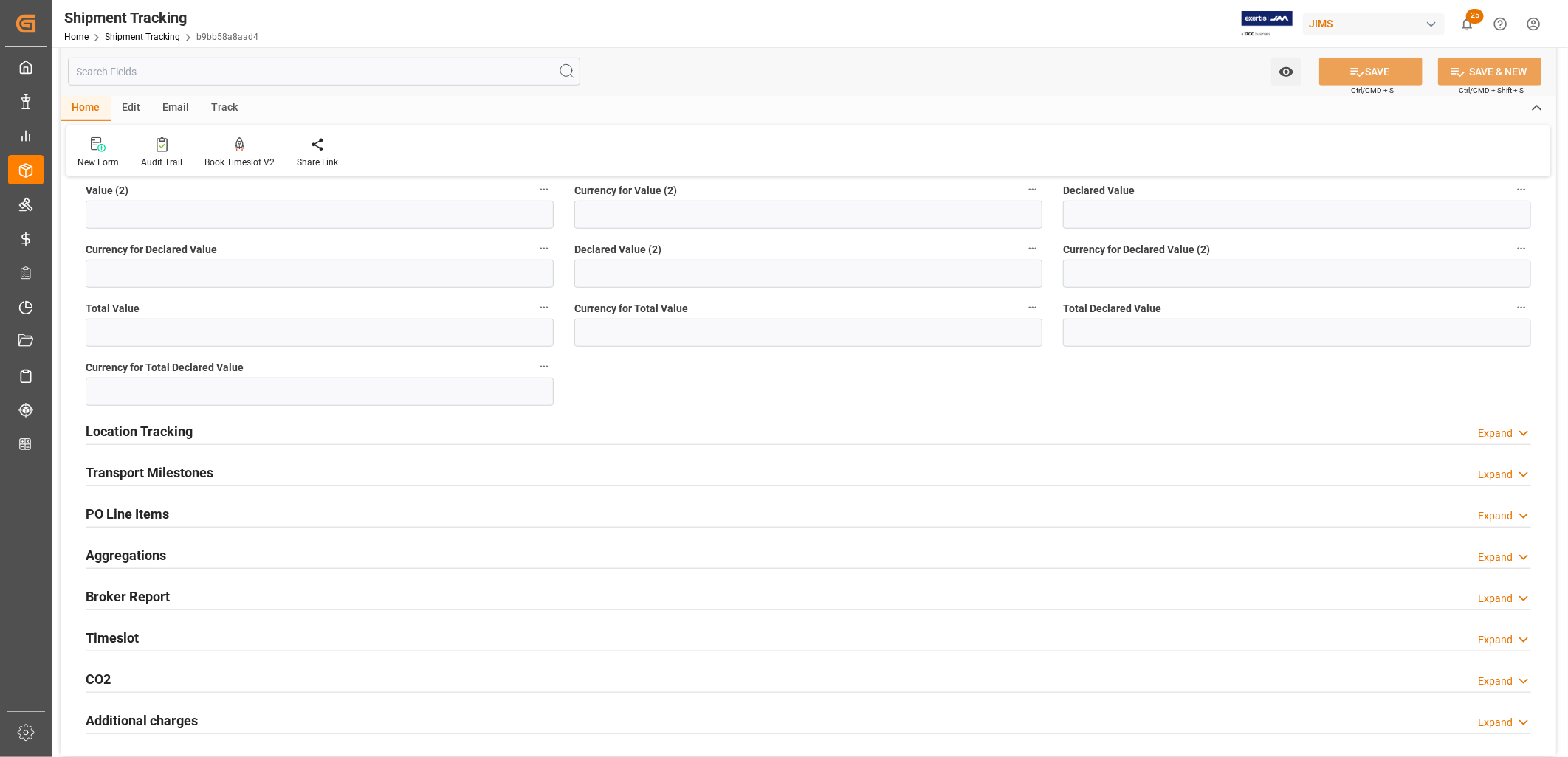
click at [145, 428] on h2 "Location Tracking" at bounding box center [139, 431] width 107 height 20
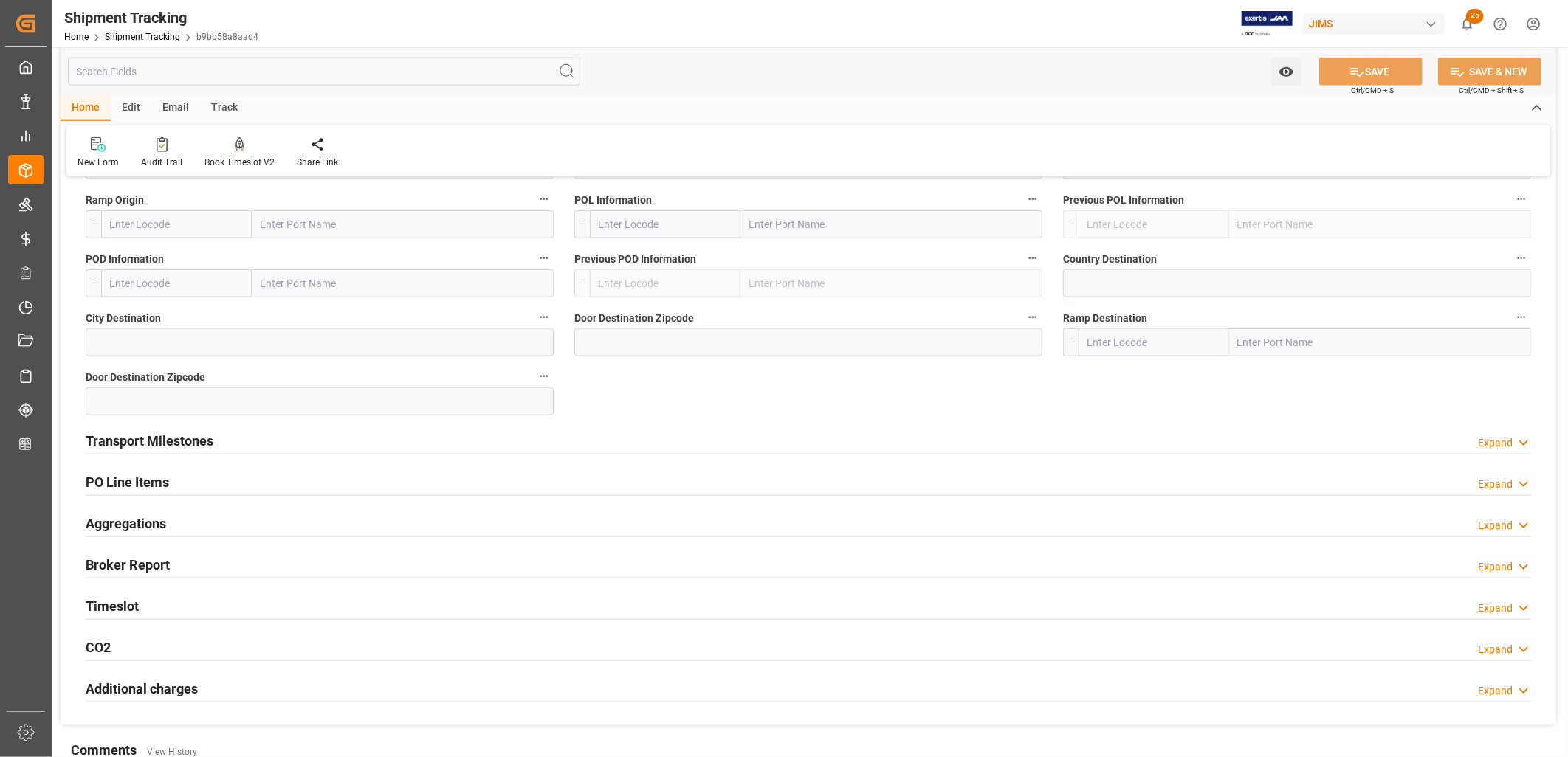
scroll to position [983, 0]
click at [187, 430] on h2 "Transport Milestones" at bounding box center [150, 439] width 128 height 20
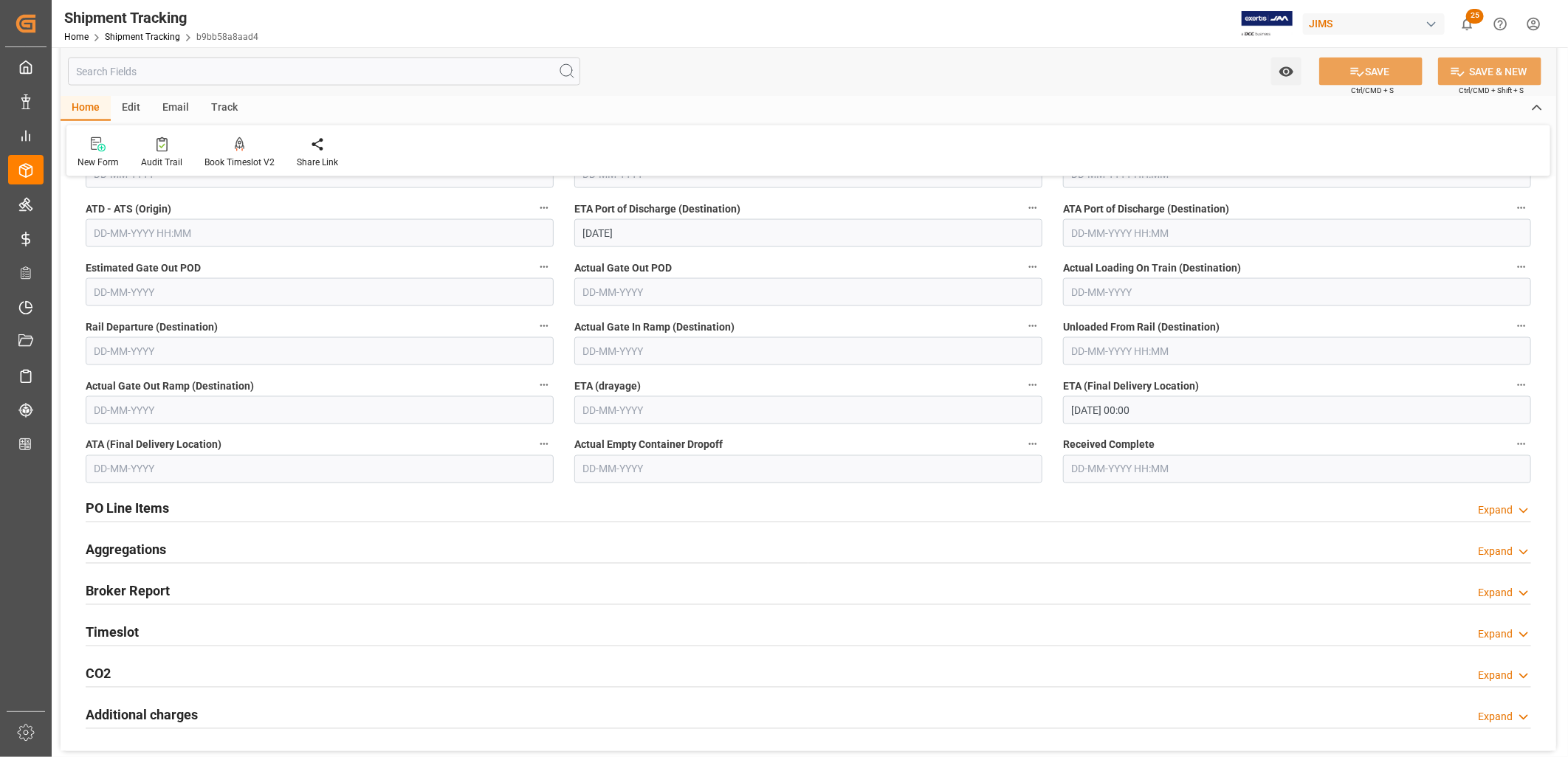
scroll to position [1476, 0]
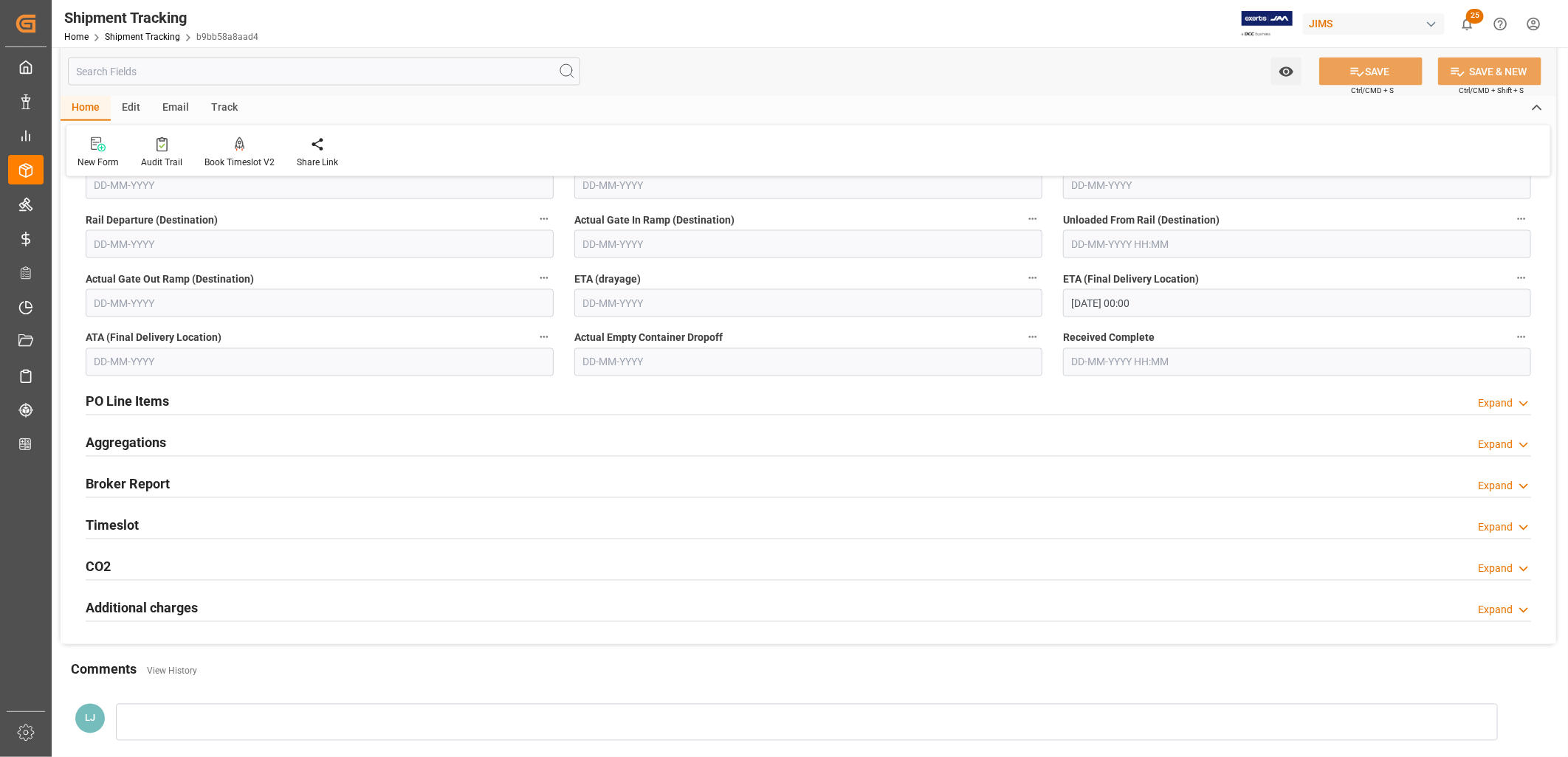
click at [146, 402] on h2 "PO Line Items" at bounding box center [128, 401] width 84 height 20
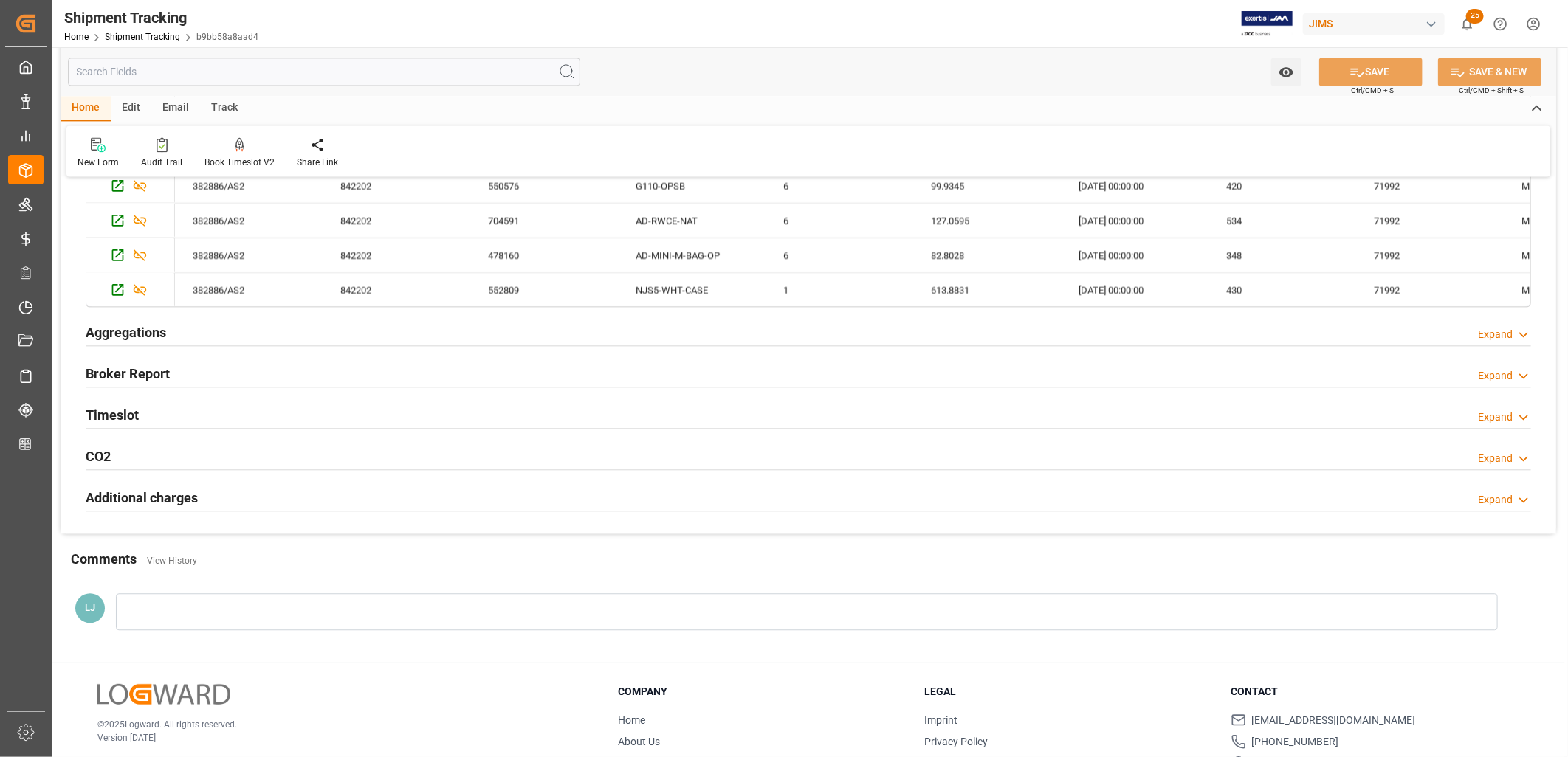
scroll to position [1311, 0]
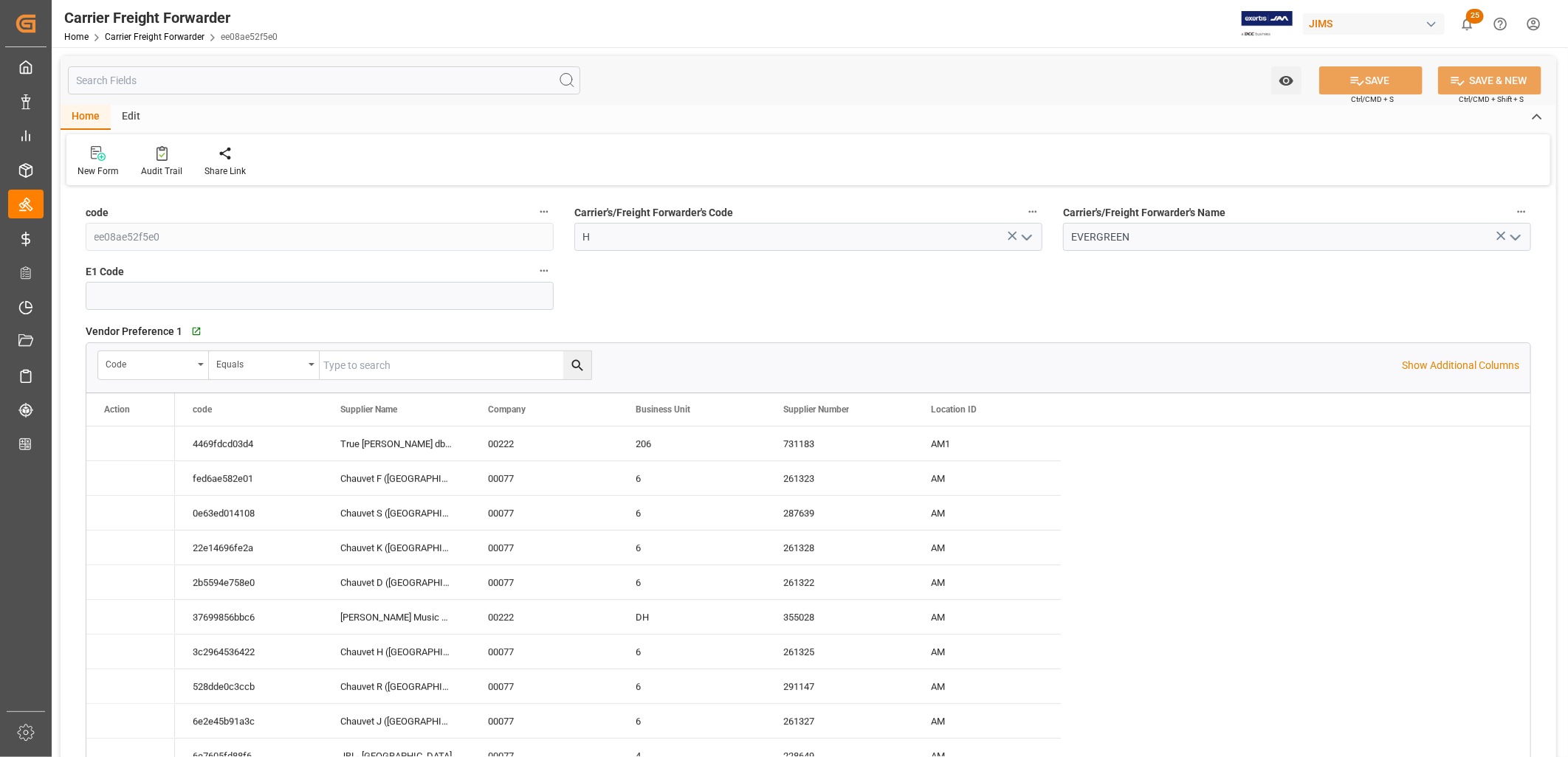
type input "[DATE] 16:28"
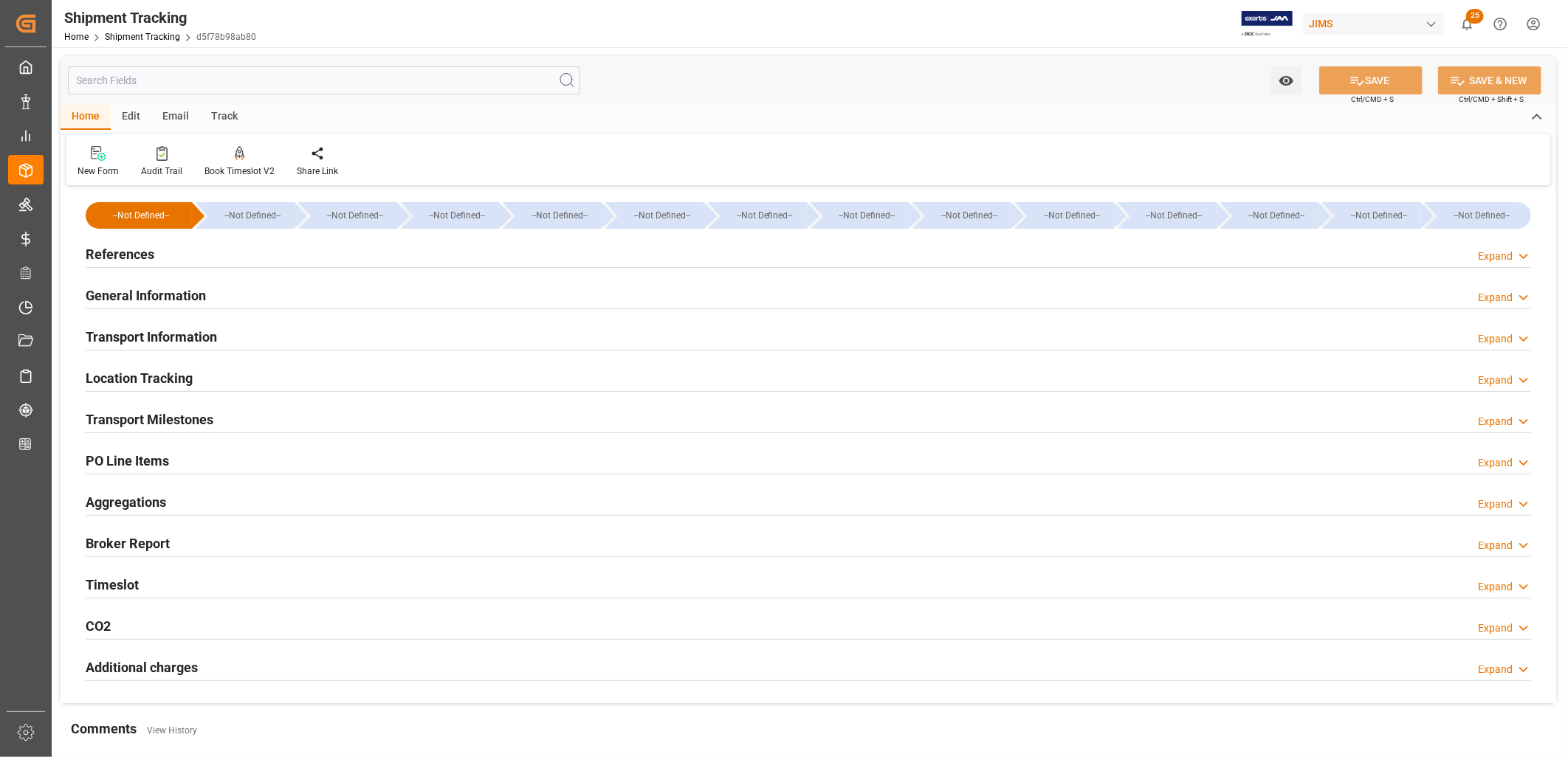
click at [172, 415] on h2 "Transport Milestones" at bounding box center [150, 419] width 128 height 20
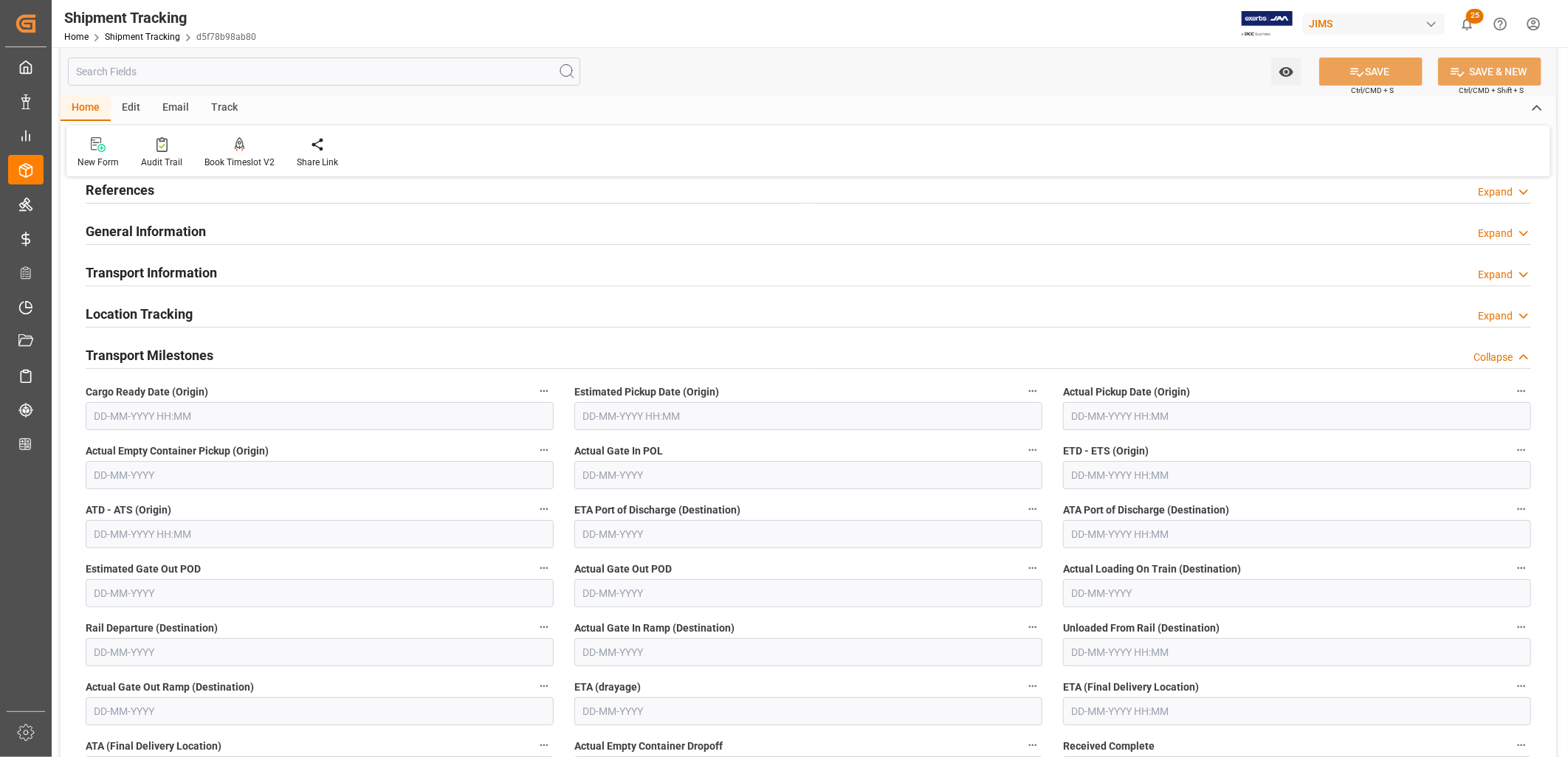
scroll to position [164, 0]
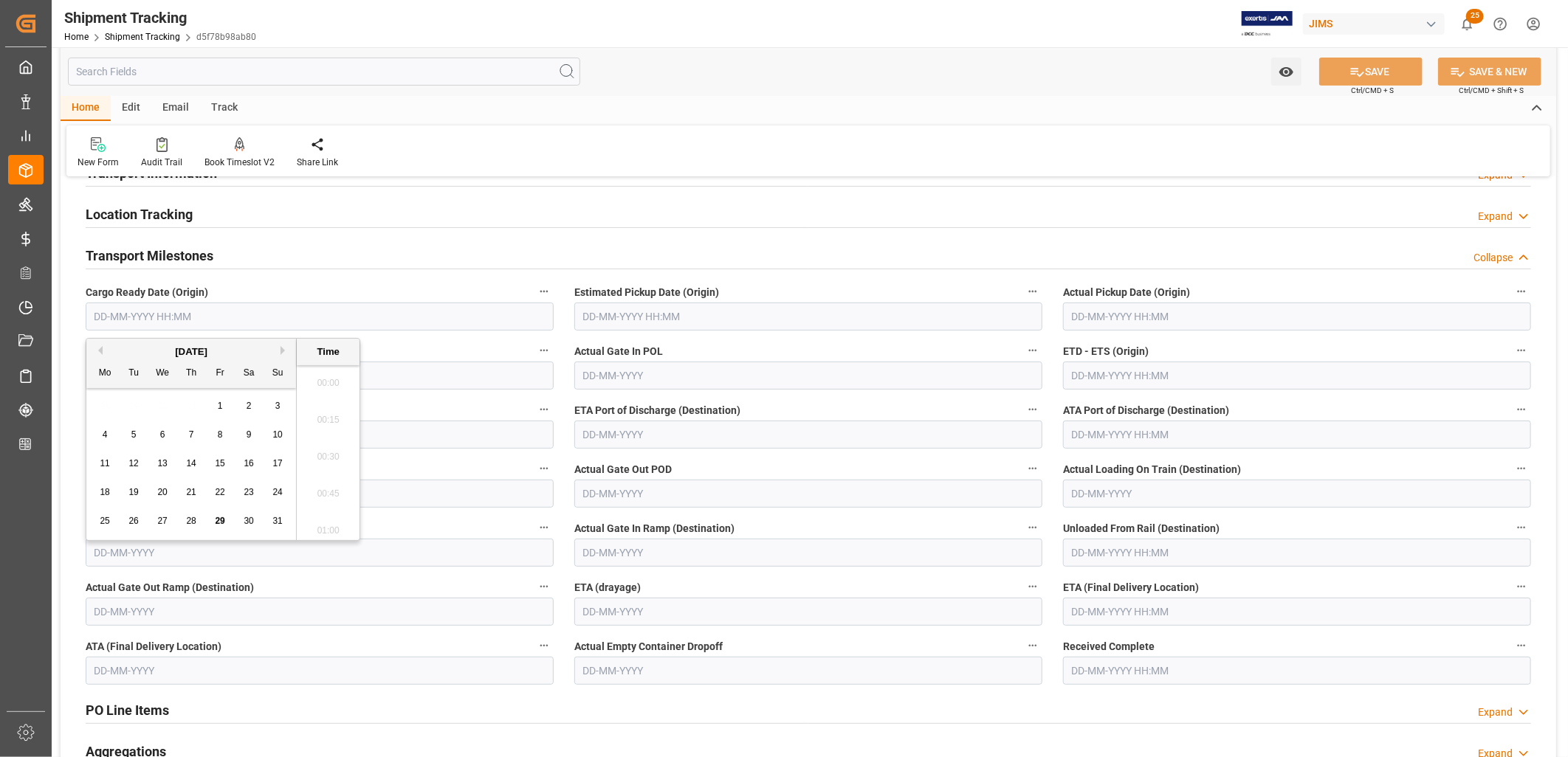
click at [150, 316] on input "text" at bounding box center [320, 317] width 468 height 28
click at [105, 415] on div "28 29 30 31 1 2 3" at bounding box center [191, 406] width 202 height 29
click at [132, 496] on span "19" at bounding box center [133, 492] width 10 height 10
type input "[DATE] 00:00"
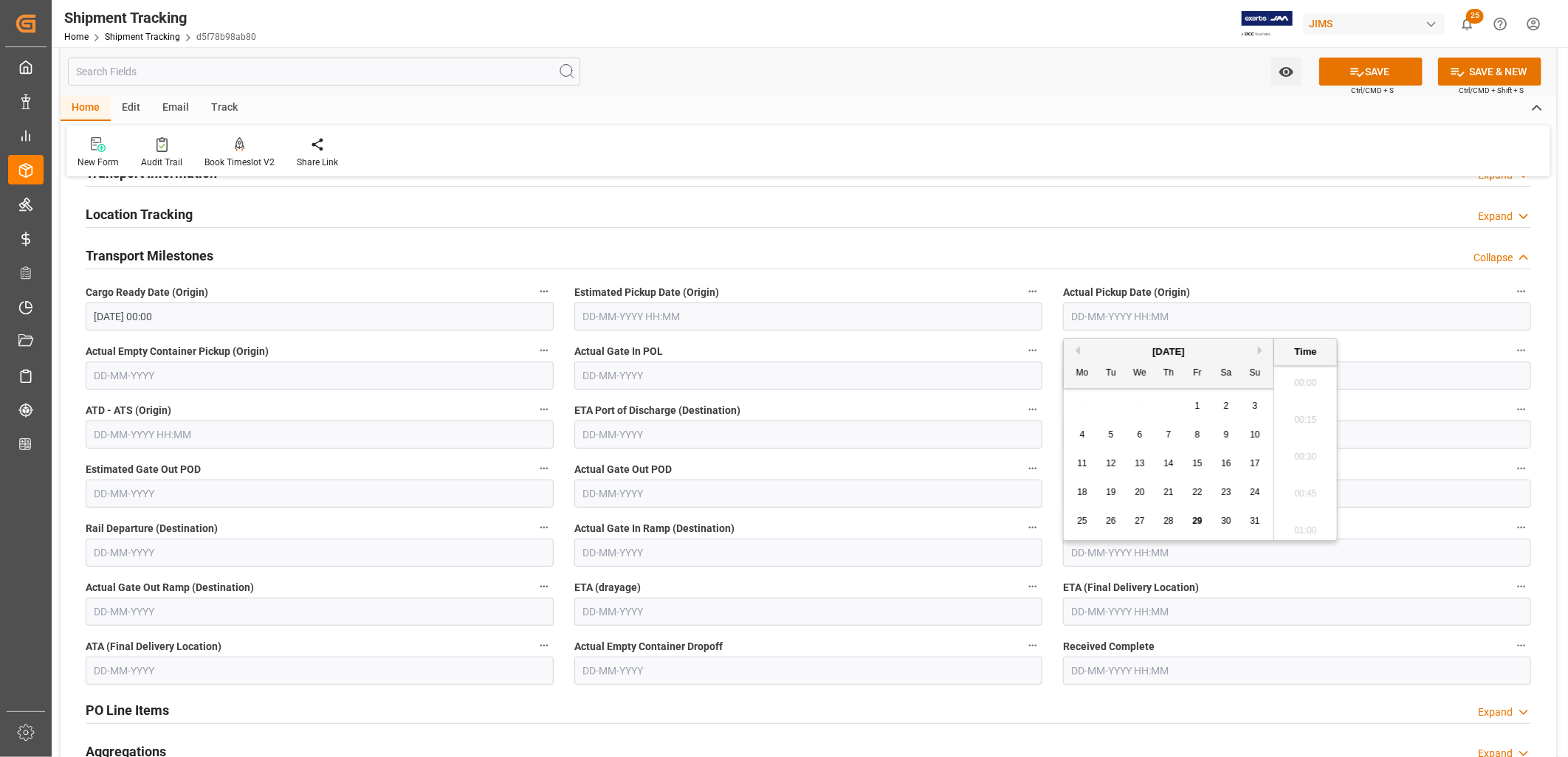
click at [1080, 319] on input "text" at bounding box center [1297, 317] width 468 height 28
click at [1083, 396] on div "28 29 30 31 1 2 3" at bounding box center [1169, 406] width 202 height 29
click at [1196, 520] on span "29" at bounding box center [1197, 521] width 10 height 10
type input "[DATE] 00:00"
click at [890, 410] on label "ETA Port of Discharge (Destination)" at bounding box center [808, 410] width 468 height 21
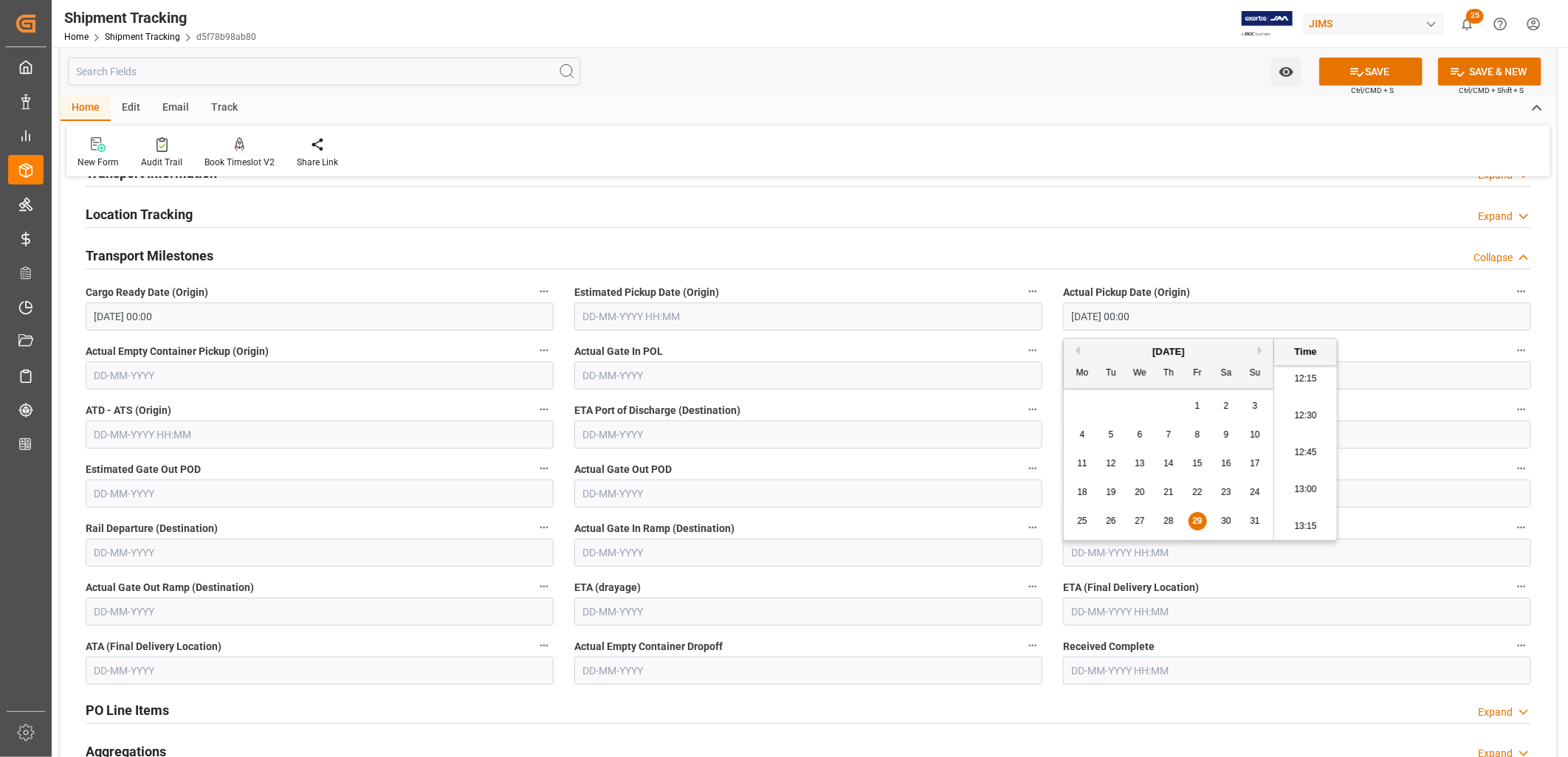
click at [1023, 410] on button "ETA Port of Discharge (Destination)" at bounding box center [1033, 410] width 19 height 19
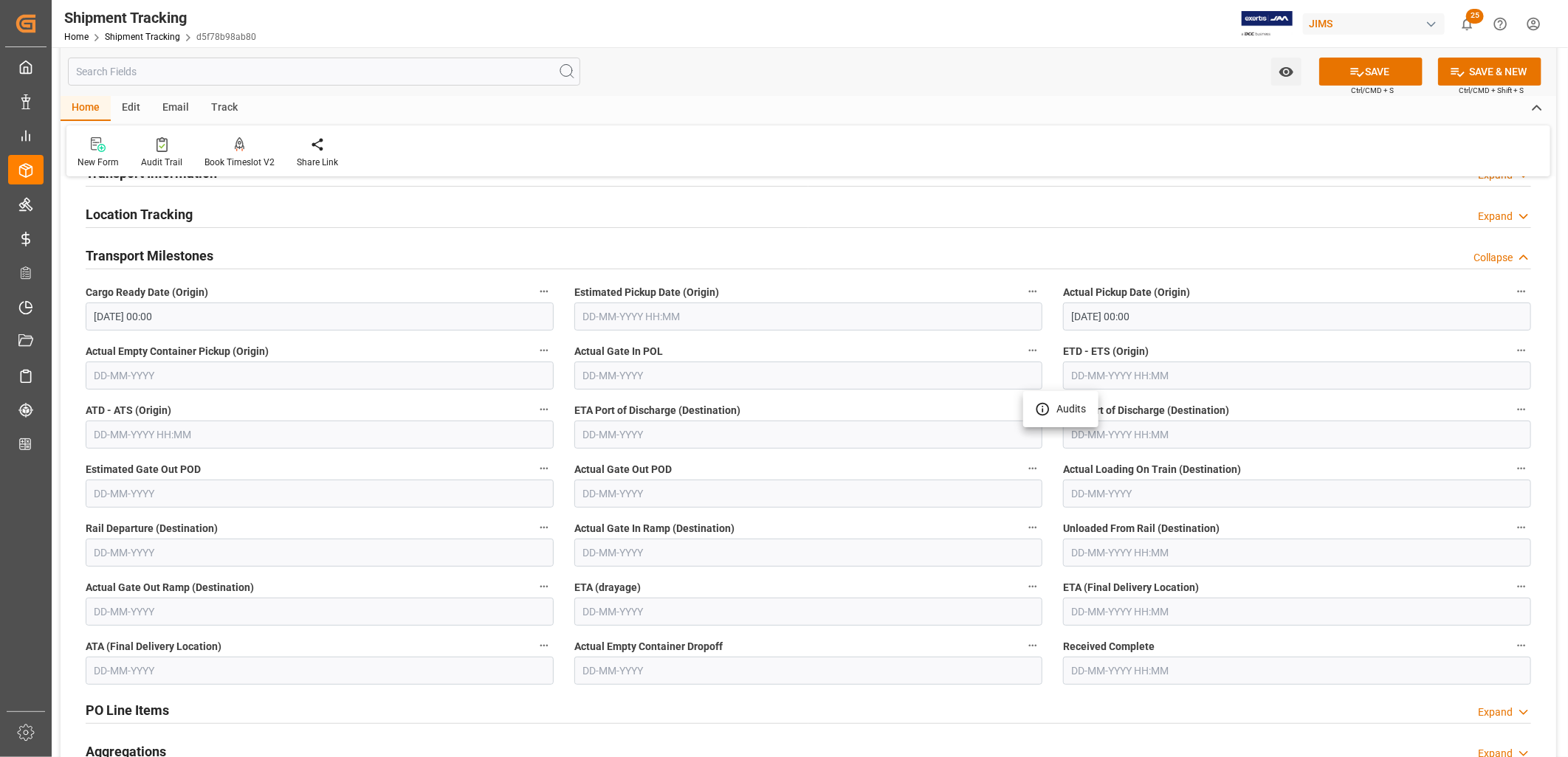
click at [1130, 426] on div at bounding box center [784, 378] width 1568 height 757
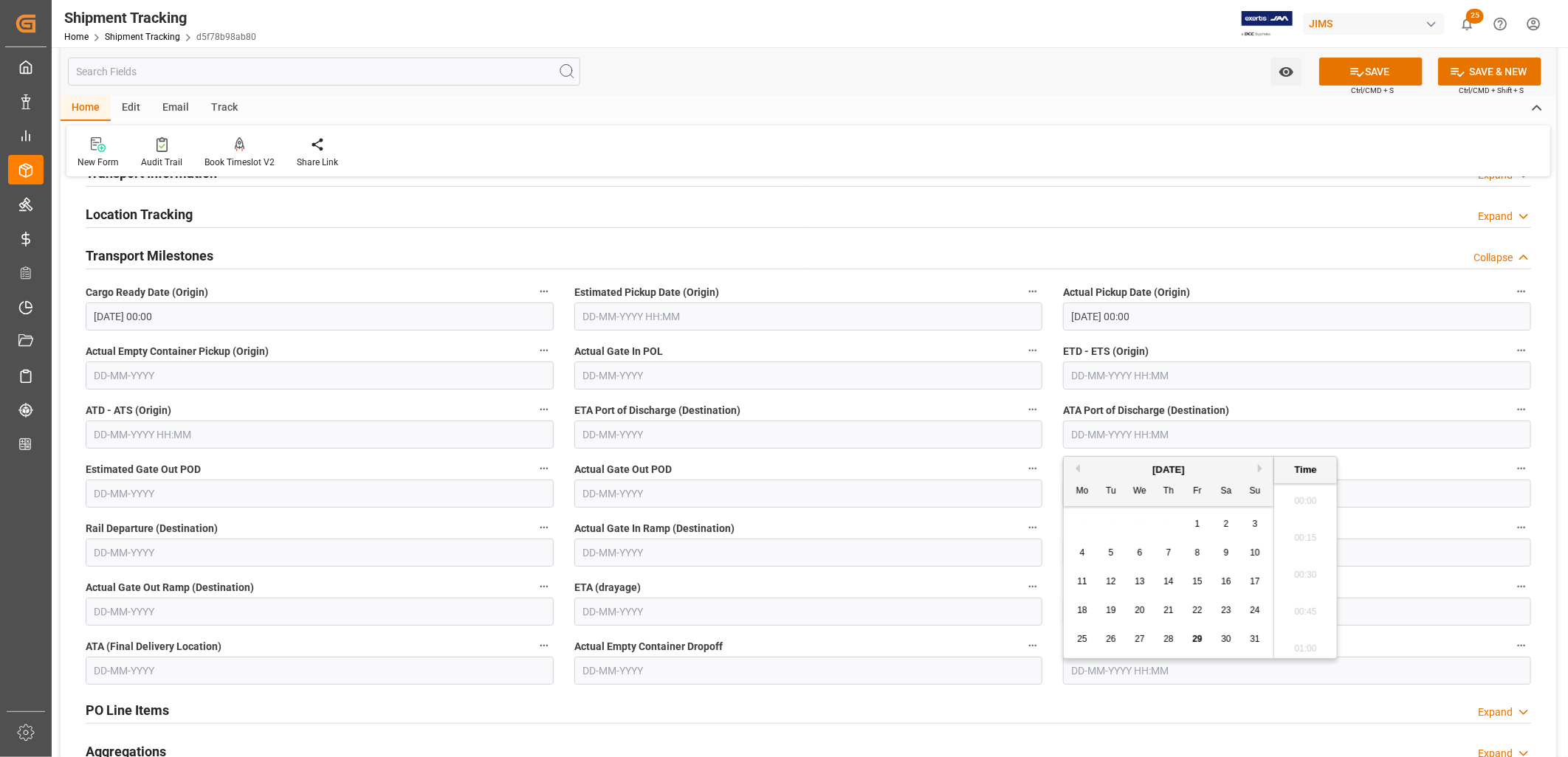
click at [1104, 431] on input "text" at bounding box center [1297, 435] width 468 height 28
click at [1372, 423] on input "text" at bounding box center [1297, 435] width 468 height 28
click at [1422, 475] on label "Actual Loading On Train (Destination)" at bounding box center [1297, 469] width 468 height 21
click at [1512, 475] on button "Actual Loading On Train (Destination)" at bounding box center [1522, 469] width 19 height 19
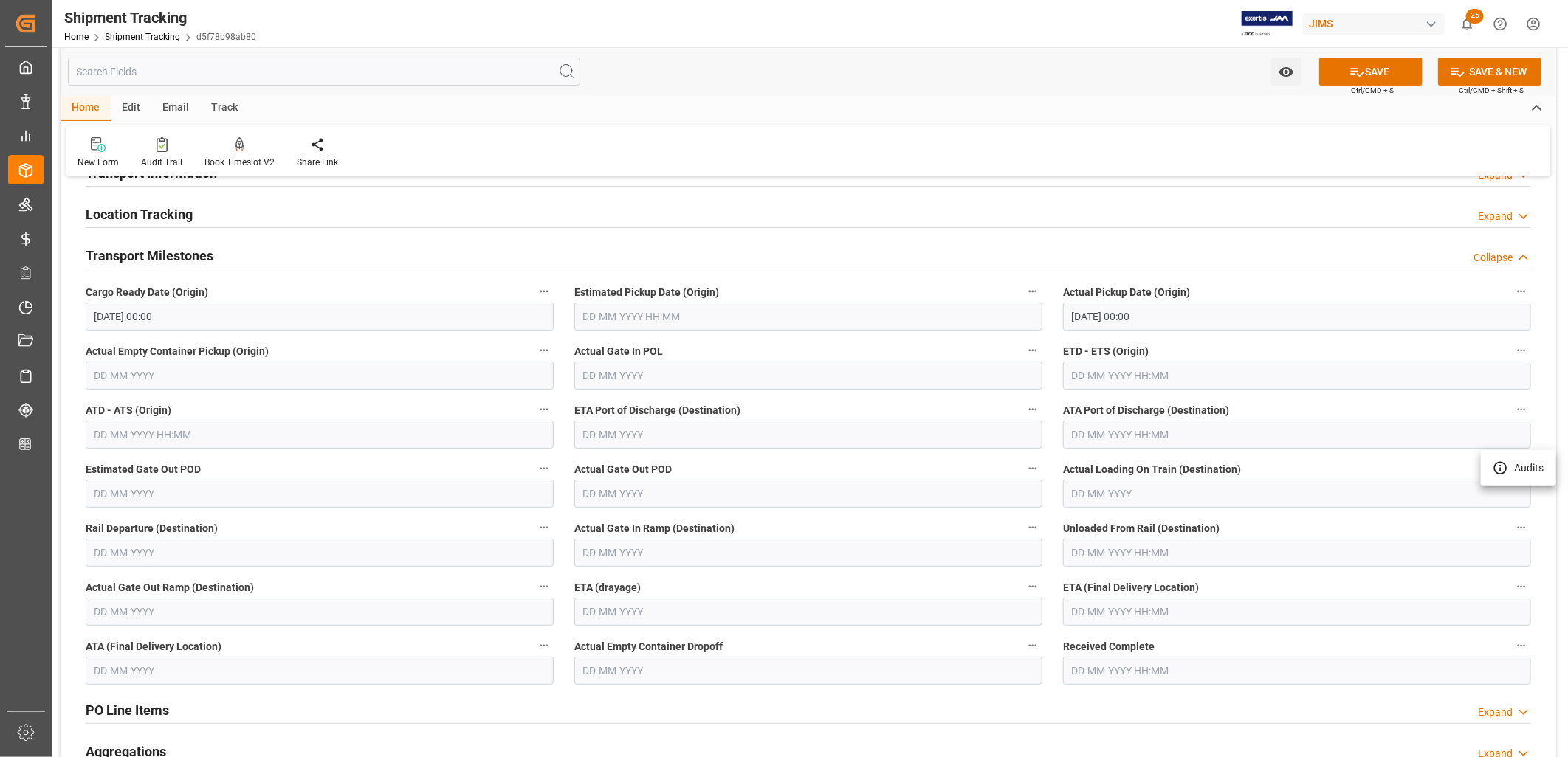
click at [1105, 609] on div at bounding box center [784, 378] width 1568 height 757
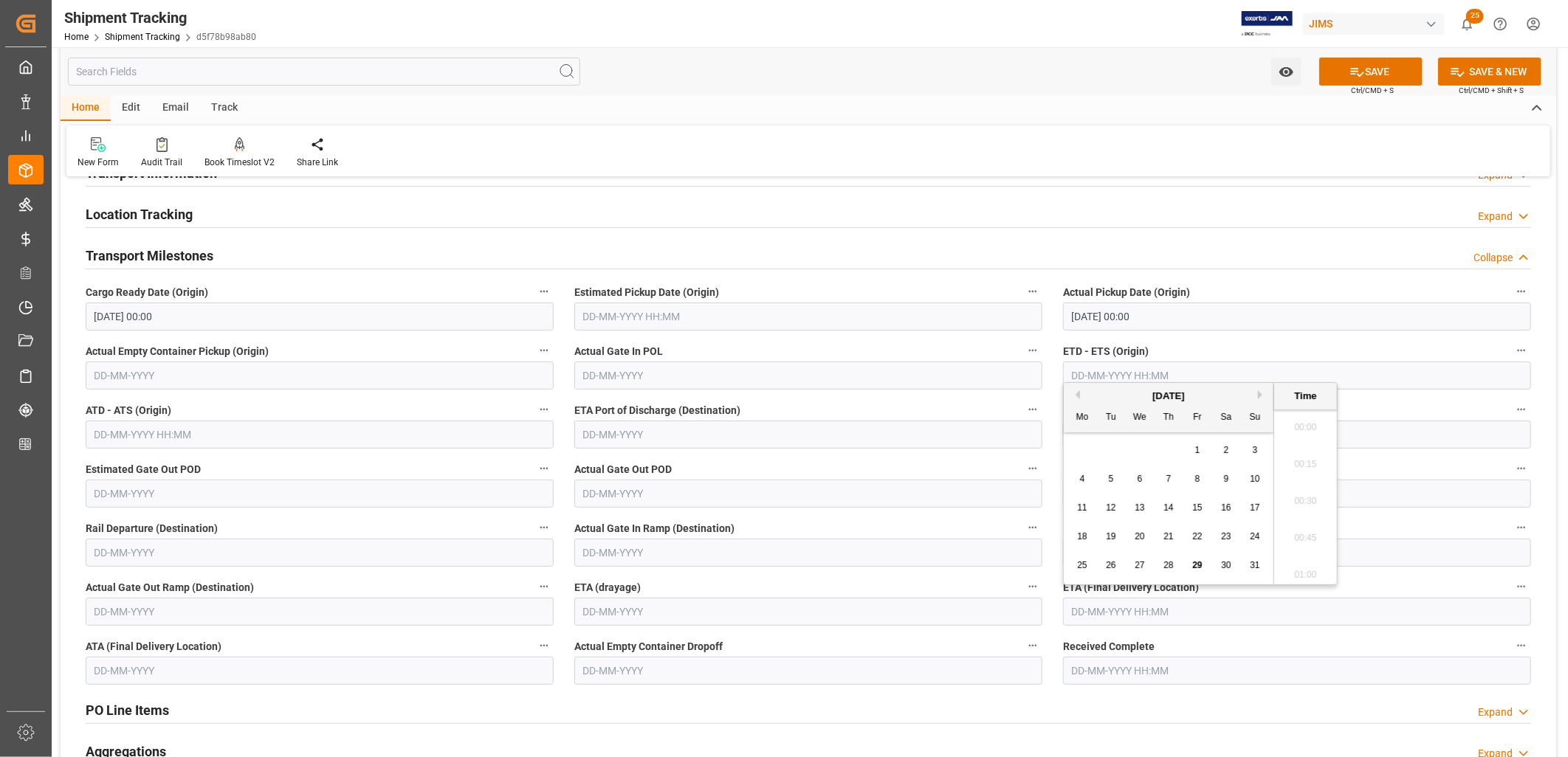
click at [1082, 604] on input "text" at bounding box center [1297, 612] width 468 height 28
click at [1261, 392] on button "Next Month" at bounding box center [1262, 395] width 9 height 9
click at [1111, 505] on span "14" at bounding box center [1110, 507] width 10 height 10
type input "14-10-2025 00:00"
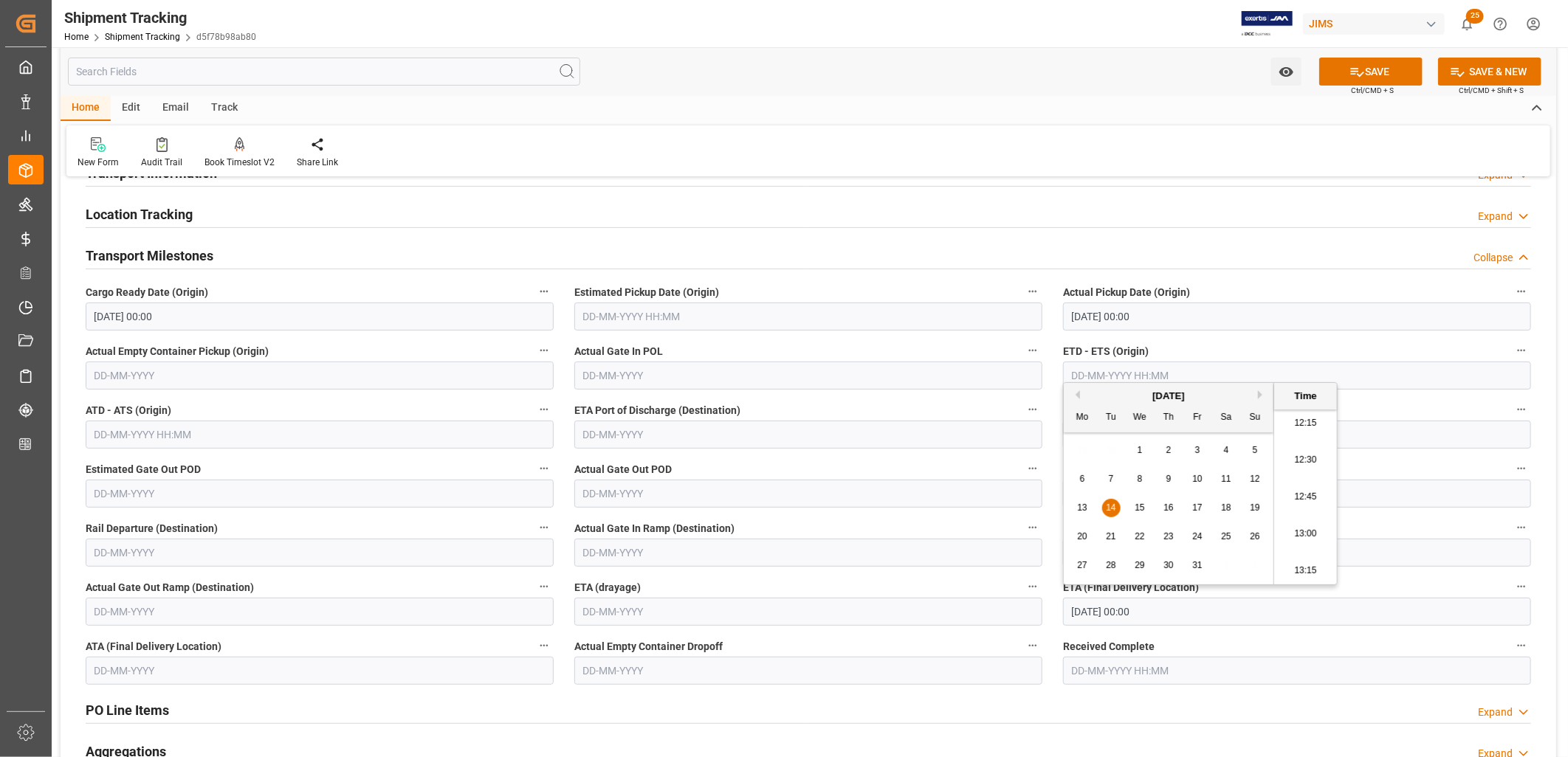
click at [1111, 505] on span "14" at bounding box center [1110, 507] width 10 height 10
click at [988, 525] on label "Actual Gate In Ramp (Destination)" at bounding box center [808, 528] width 468 height 21
click at [1023, 525] on button "Actual Gate In Ramp (Destination)" at bounding box center [1033, 528] width 19 height 19
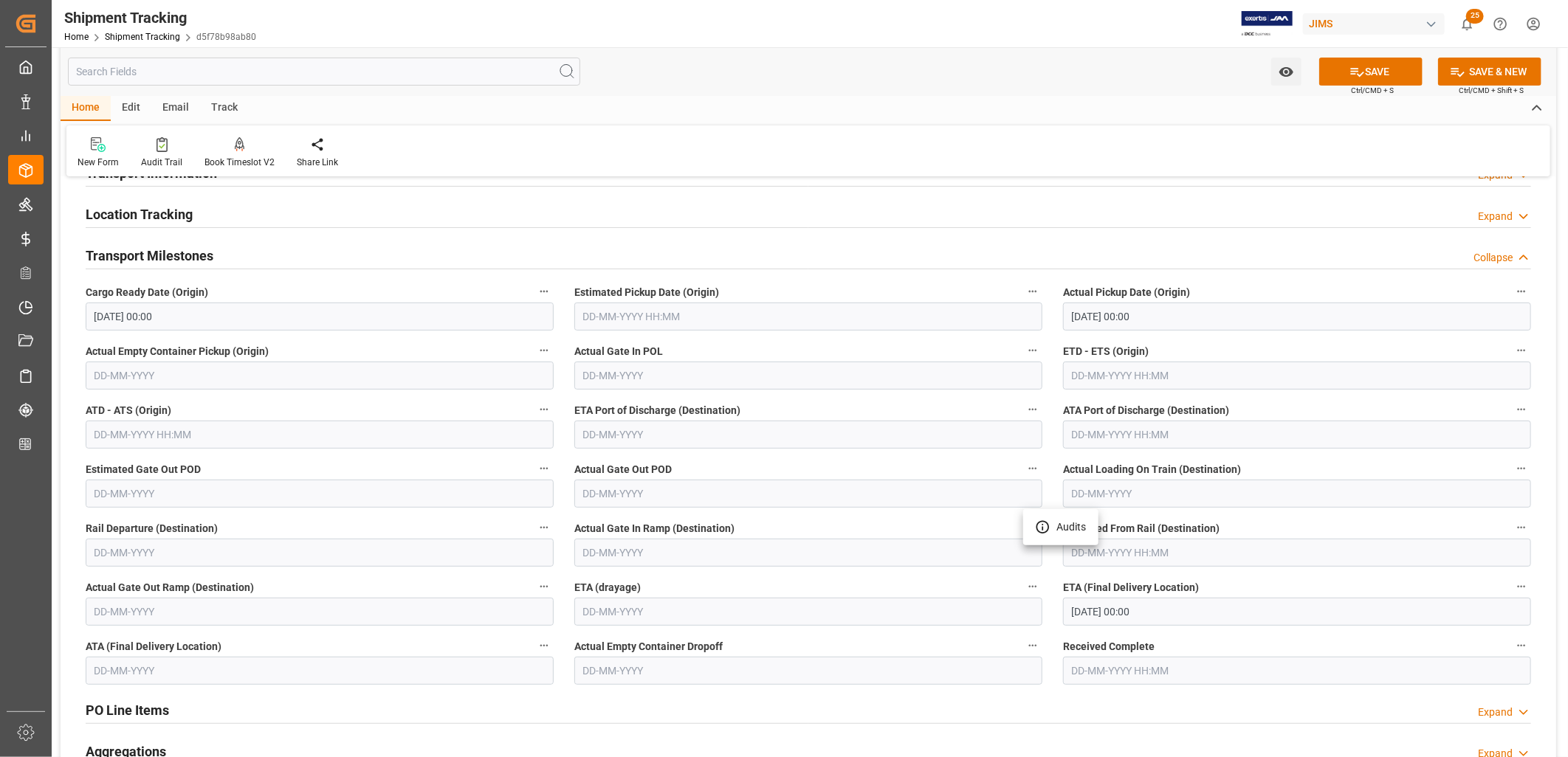
click at [1165, 428] on div at bounding box center [784, 378] width 1568 height 757
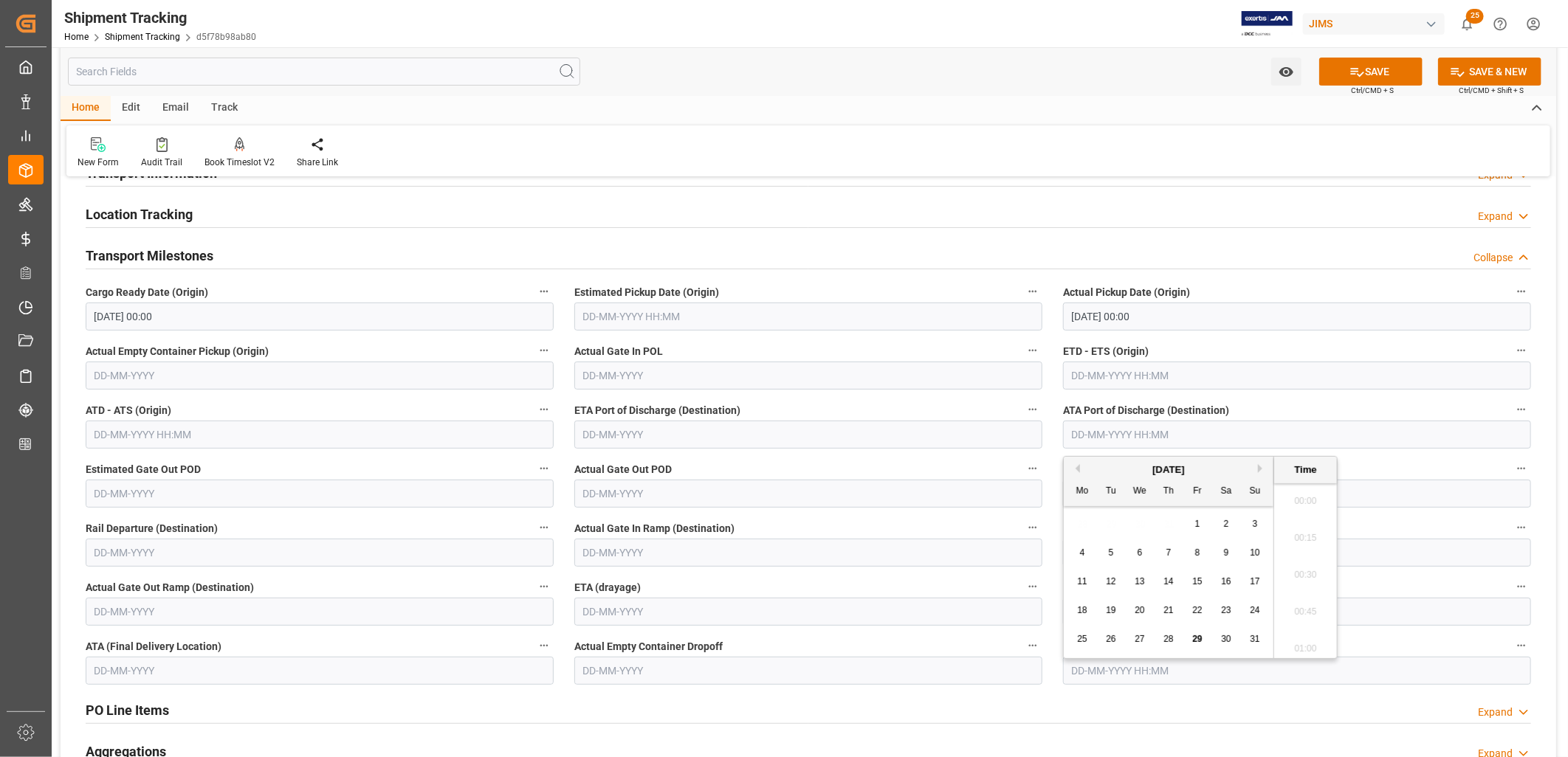
click at [1109, 430] on input "text" at bounding box center [1297, 435] width 468 height 28
click at [622, 433] on input "text" at bounding box center [808, 435] width 468 height 28
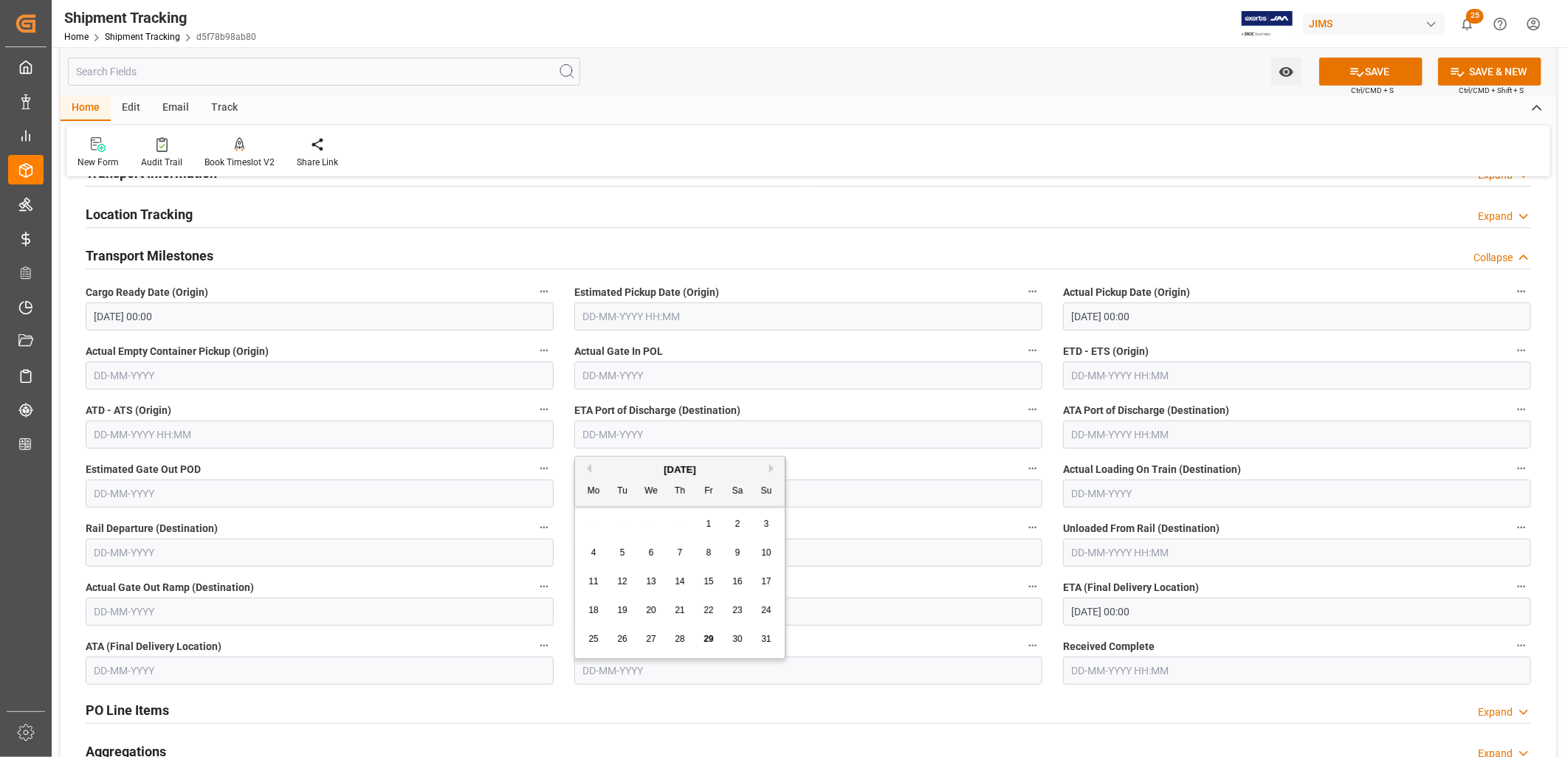
click at [600, 513] on div "28 29 30 31 1 2 3" at bounding box center [680, 524] width 202 height 29
click at [771, 464] on button "Next Month" at bounding box center [774, 469] width 9 height 9
click at [618, 637] on span "30" at bounding box center [621, 639] width 10 height 10
type input "30-09-2025"
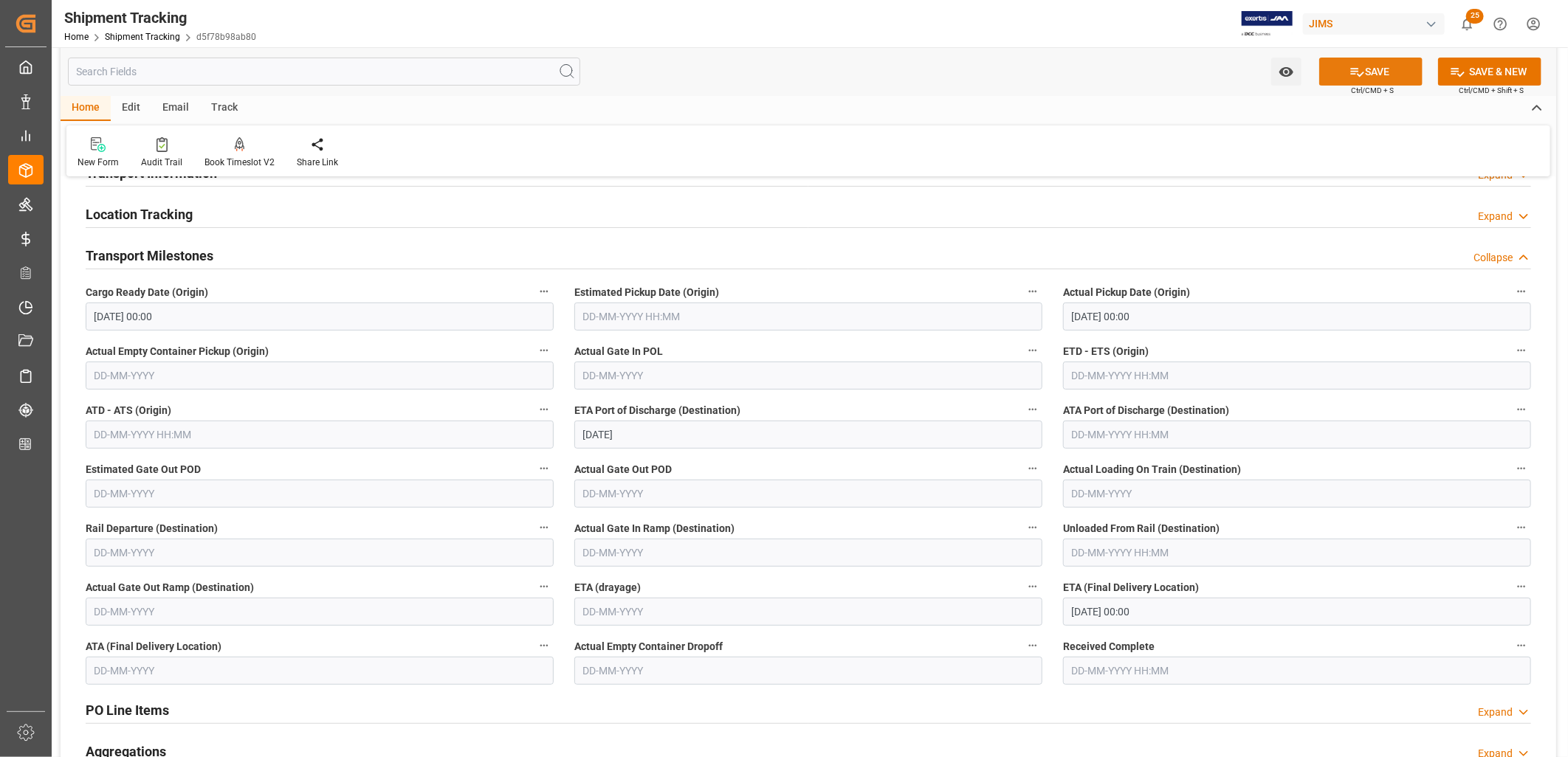
click at [1373, 69] on button "SAVE" at bounding box center [1371, 72] width 103 height 28
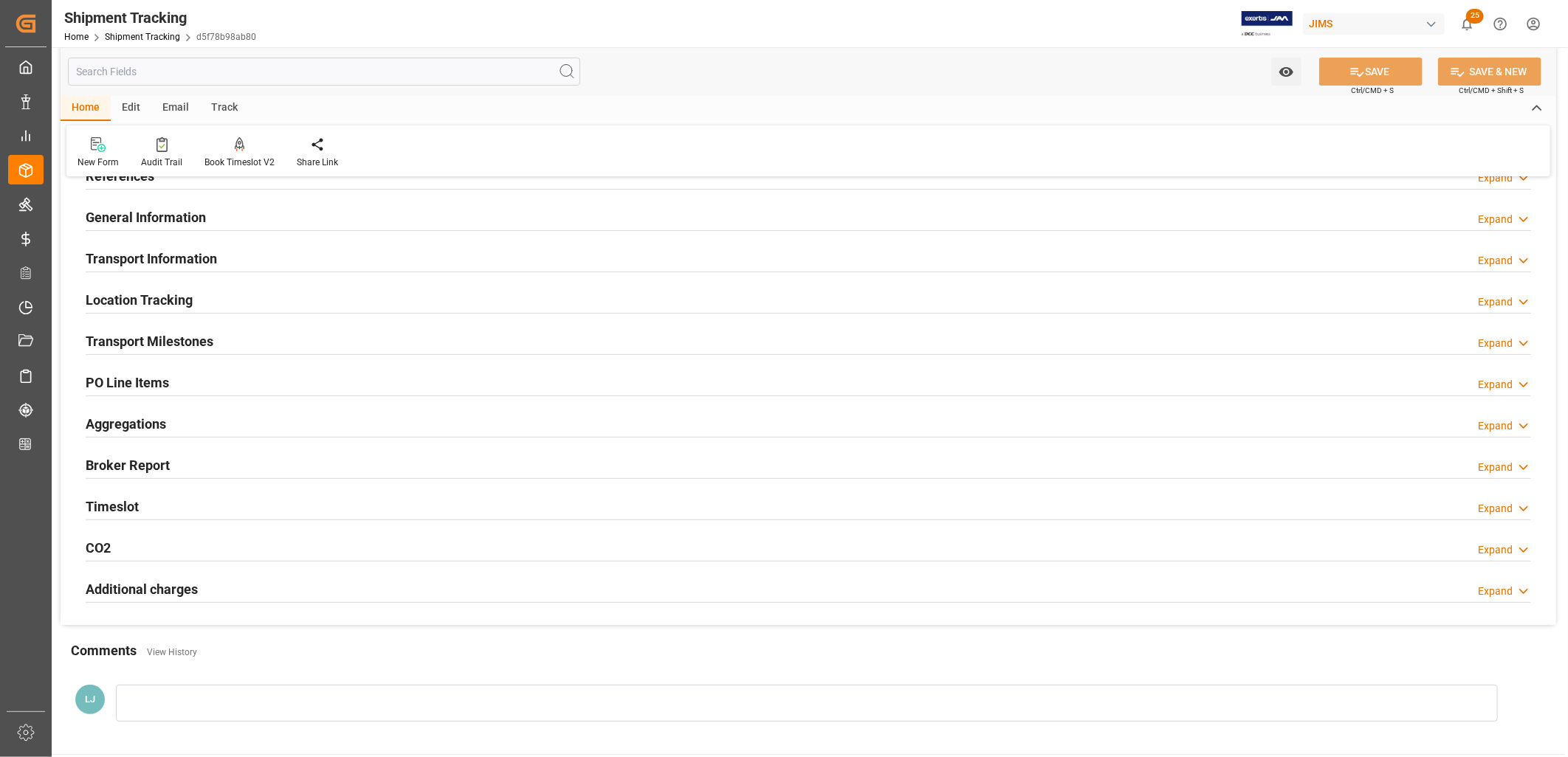
scroll to position [0, 0]
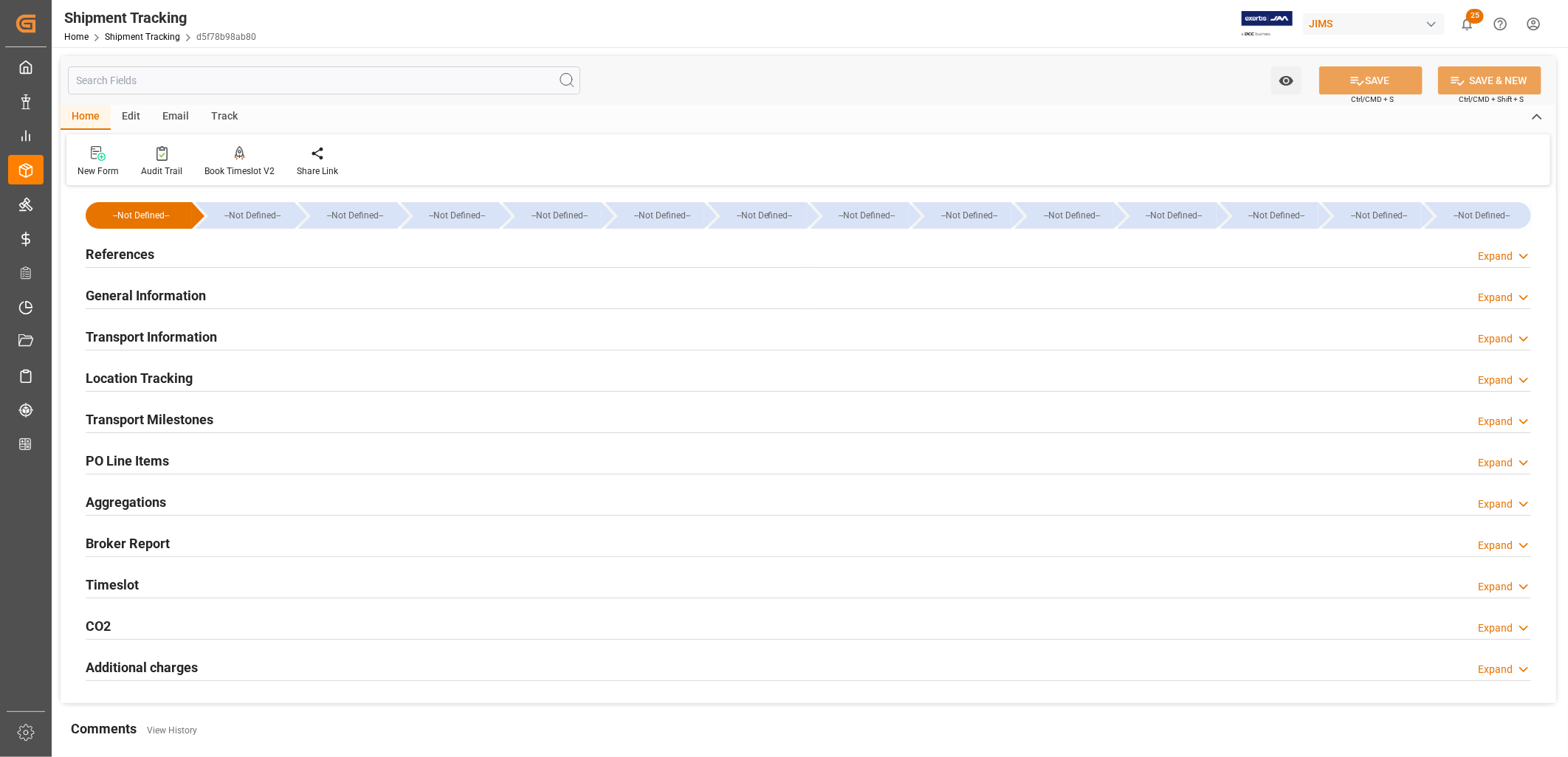
click at [131, 252] on h2 "References" at bounding box center [120, 254] width 69 height 20
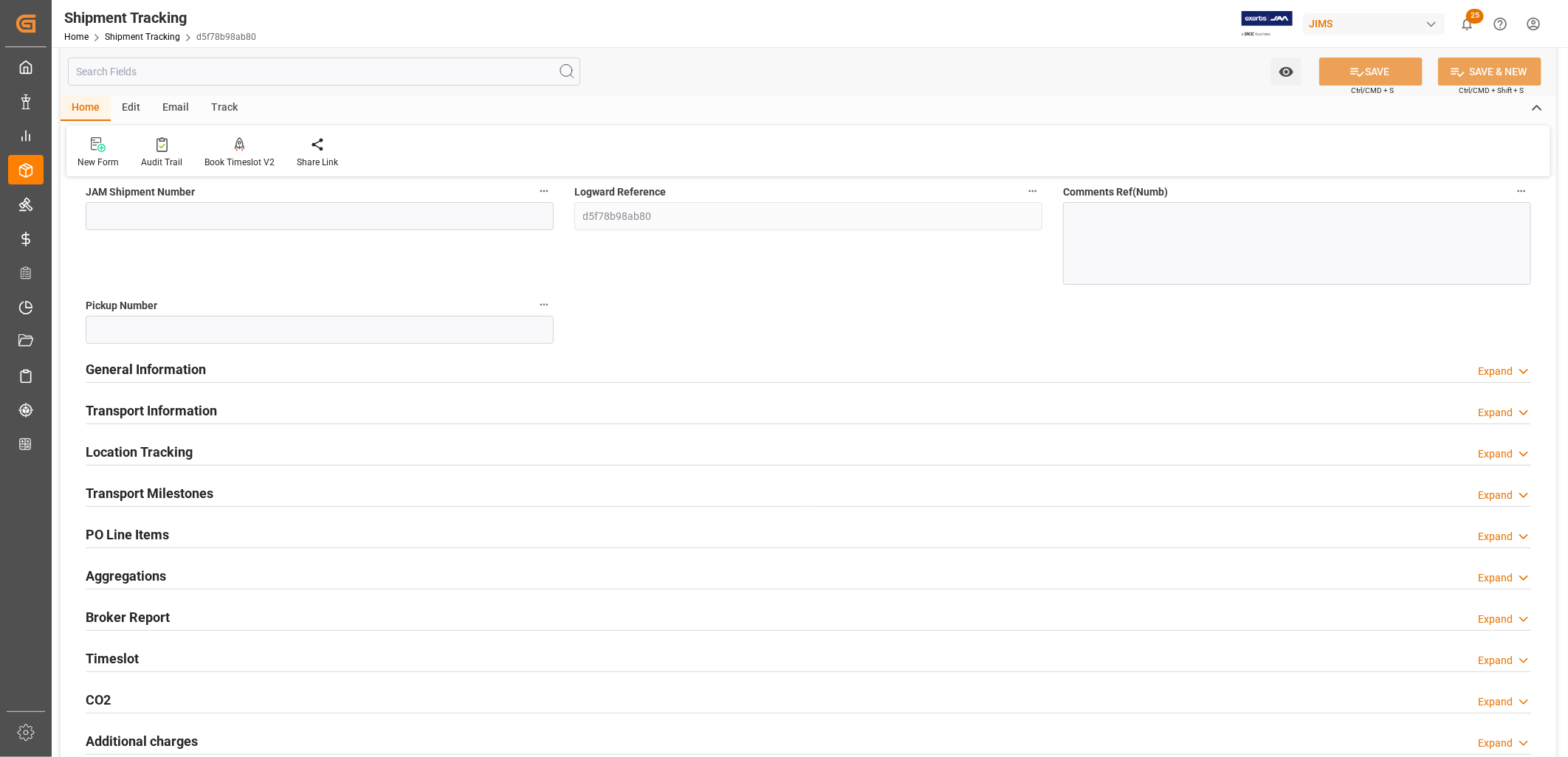
scroll to position [246, 0]
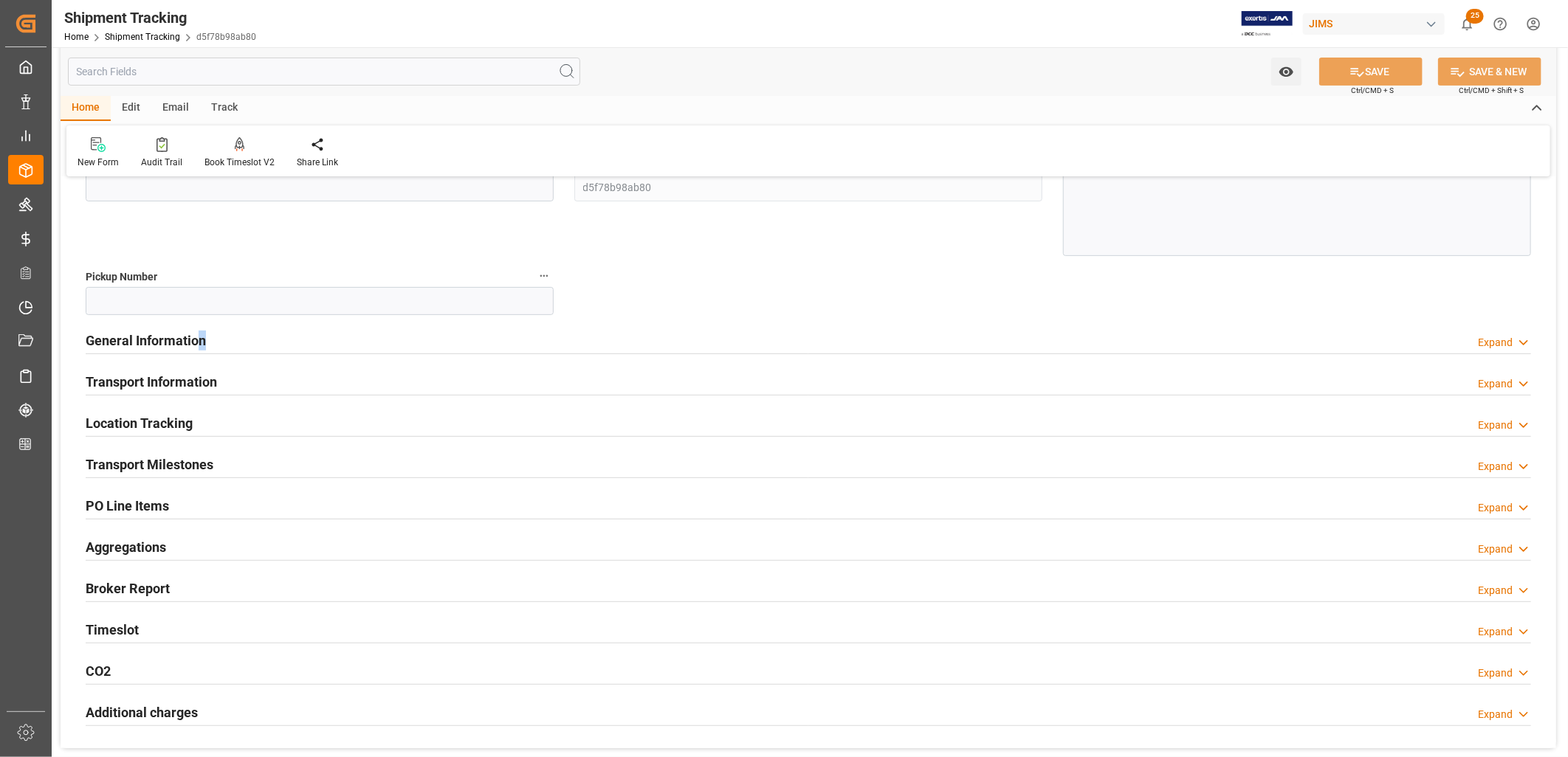
click at [201, 333] on h2 "General Information" at bounding box center [146, 340] width 120 height 20
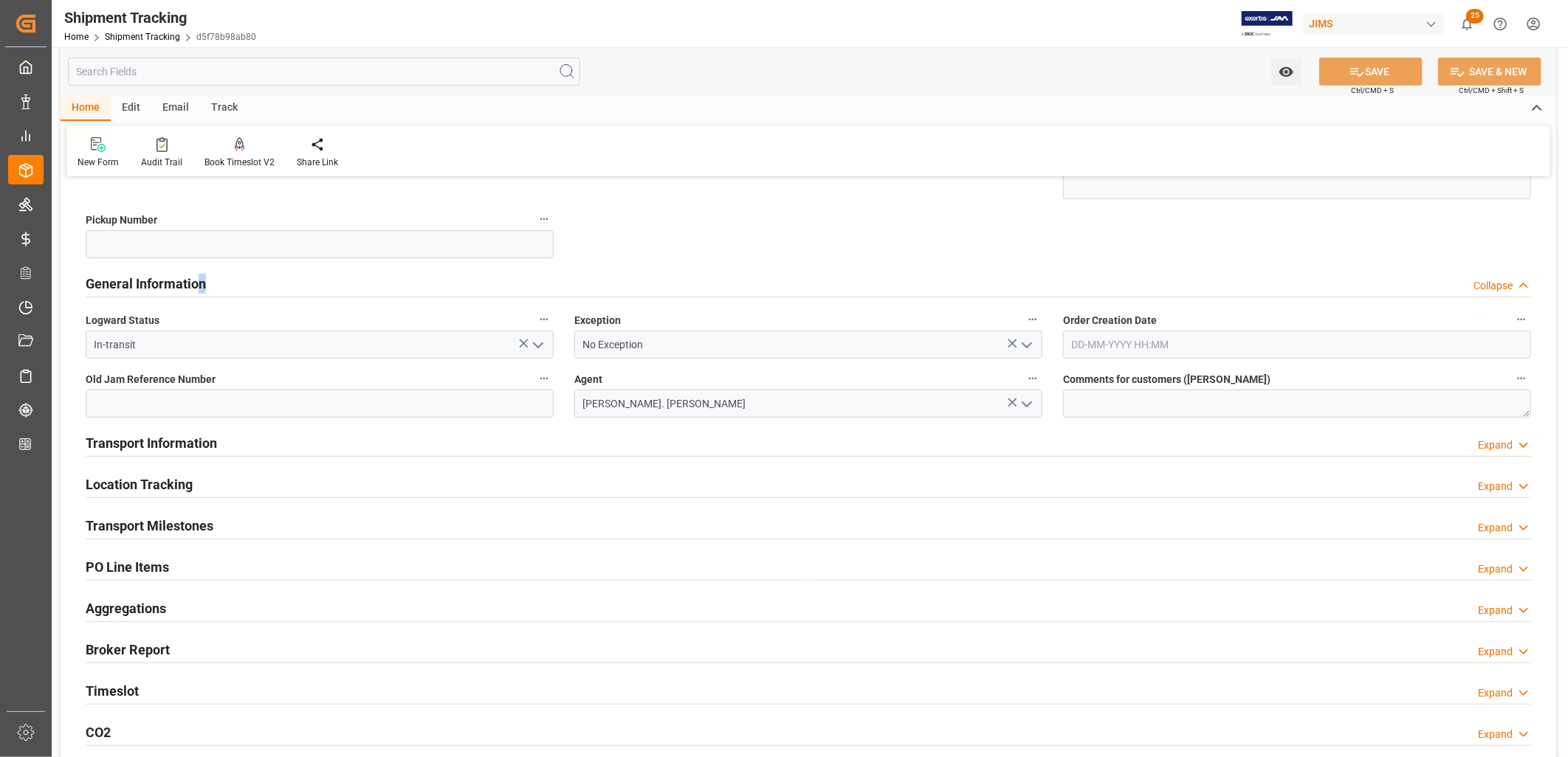
scroll to position [327, 0]
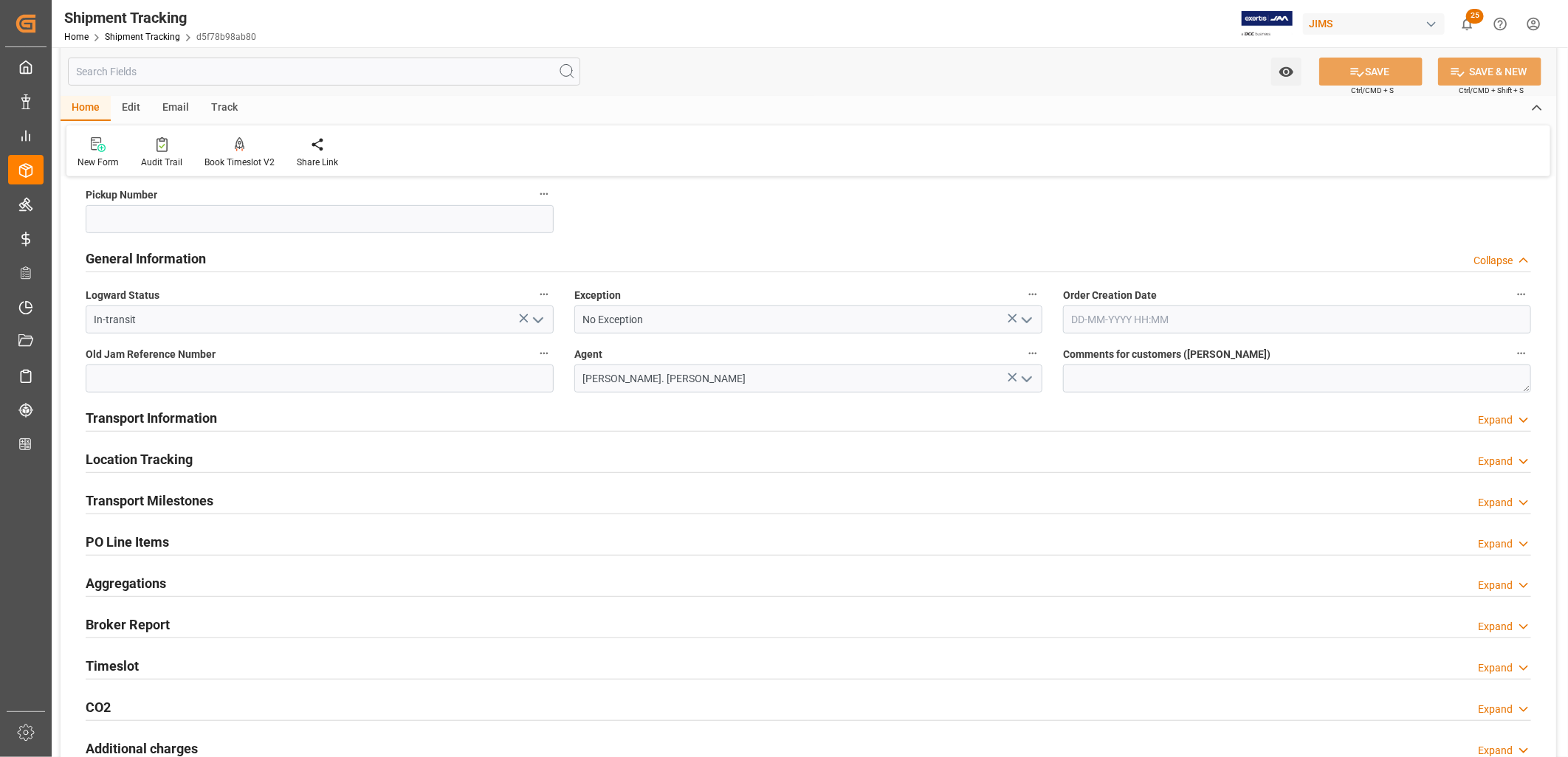
click at [210, 415] on h2 "Transport Information" at bounding box center [152, 418] width 132 height 20
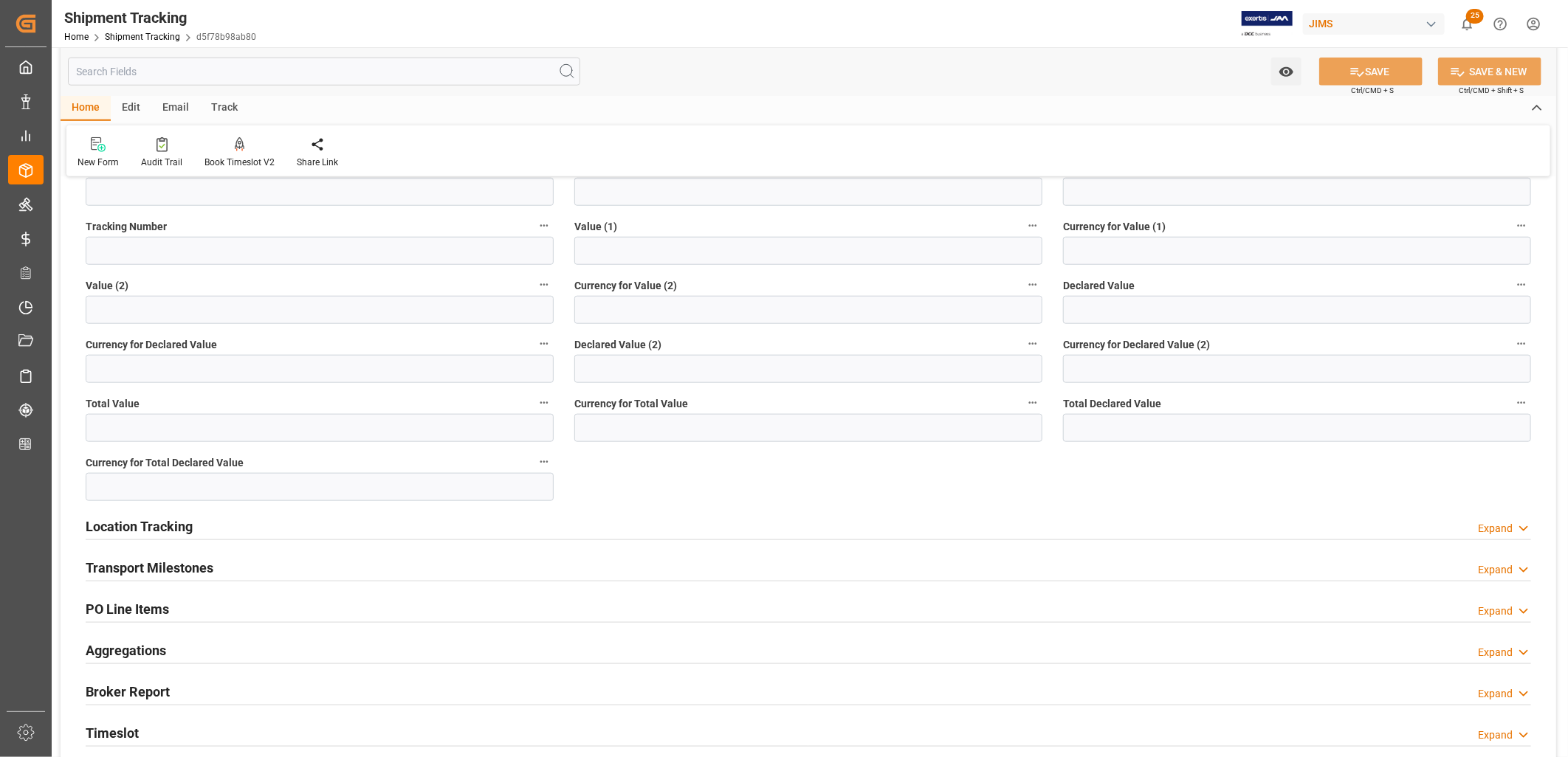
scroll to position [902, 0]
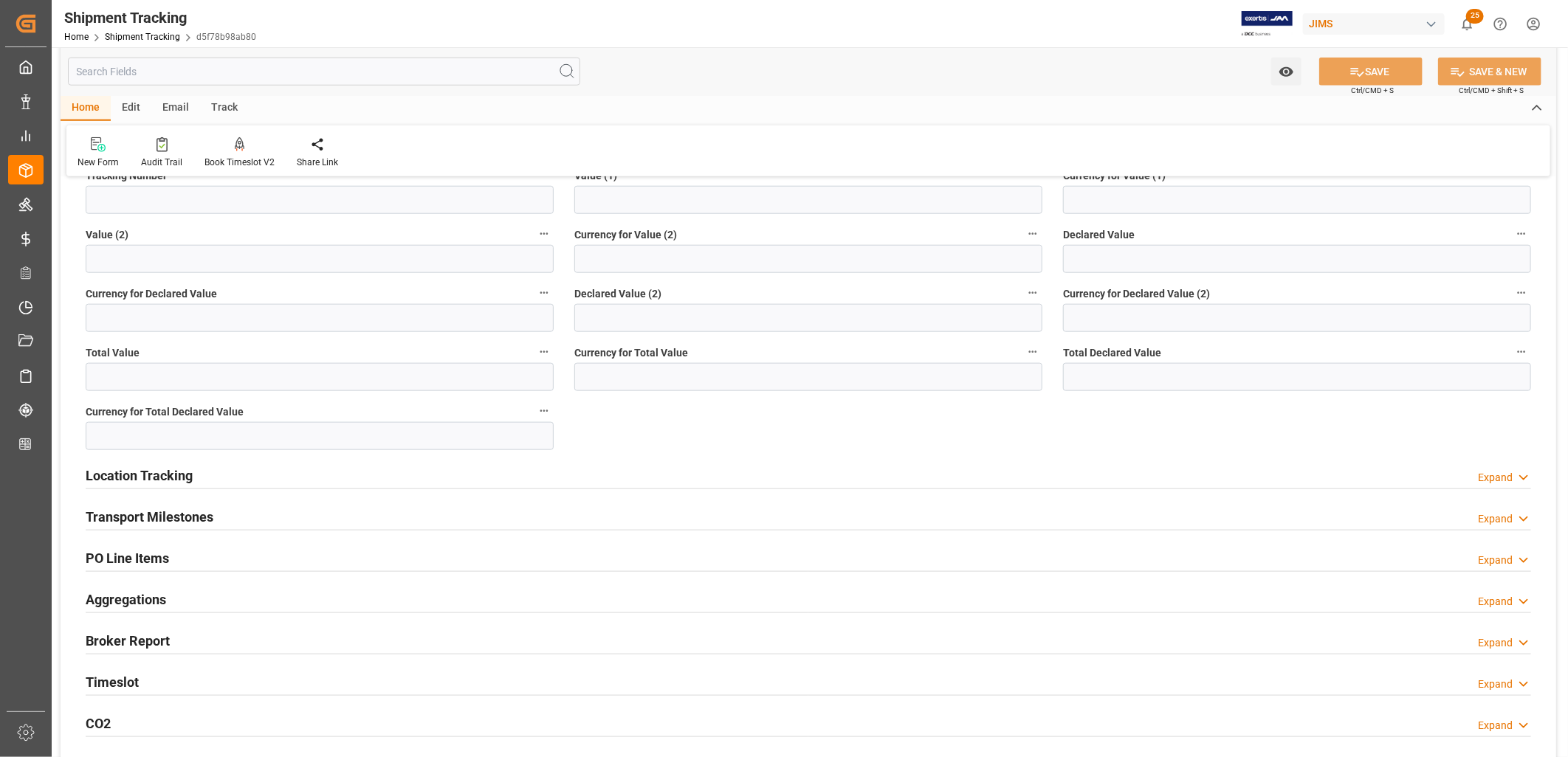
click at [147, 470] on h2 "Location Tracking" at bounding box center [139, 475] width 107 height 20
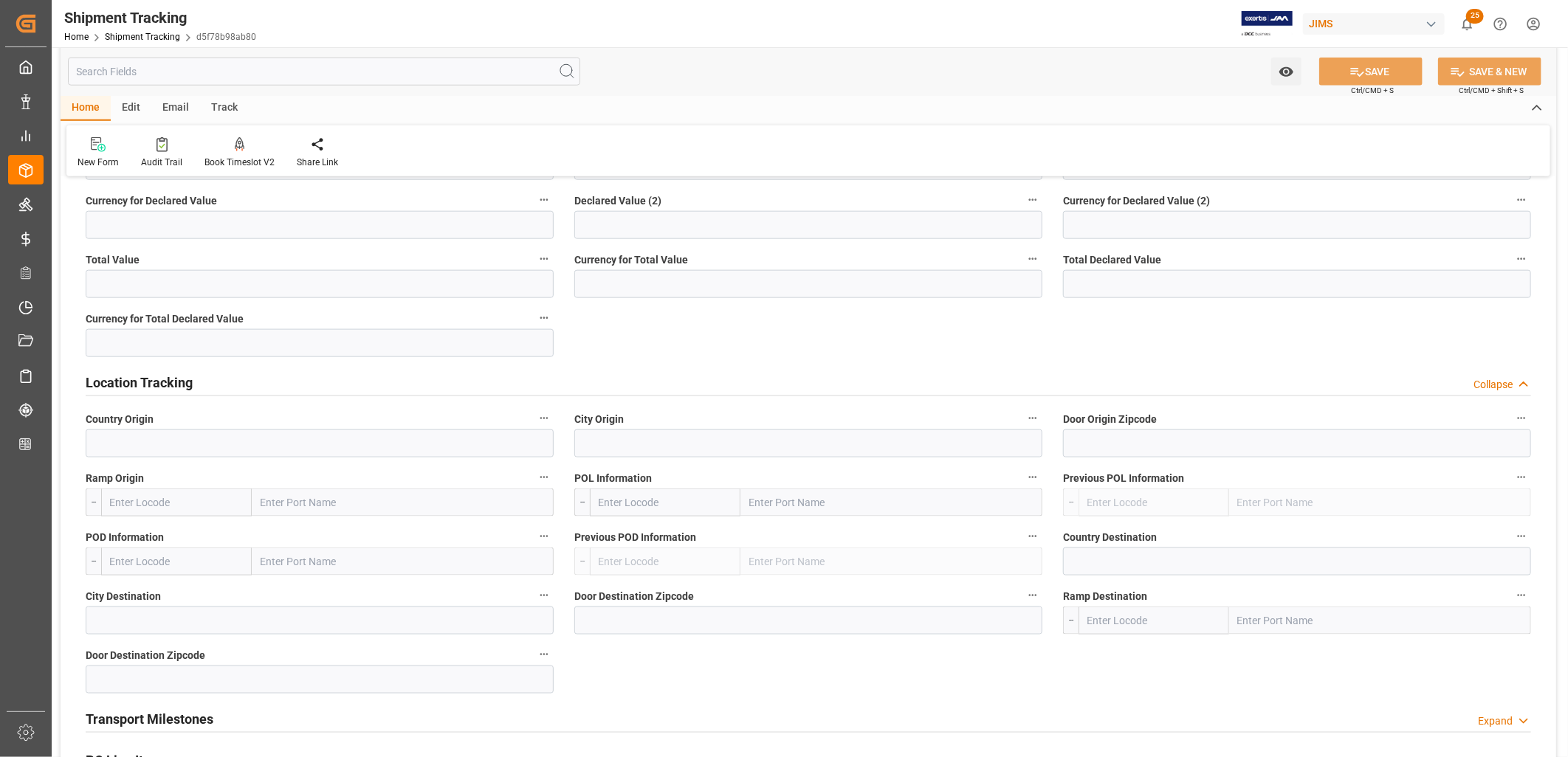
scroll to position [1147, 0]
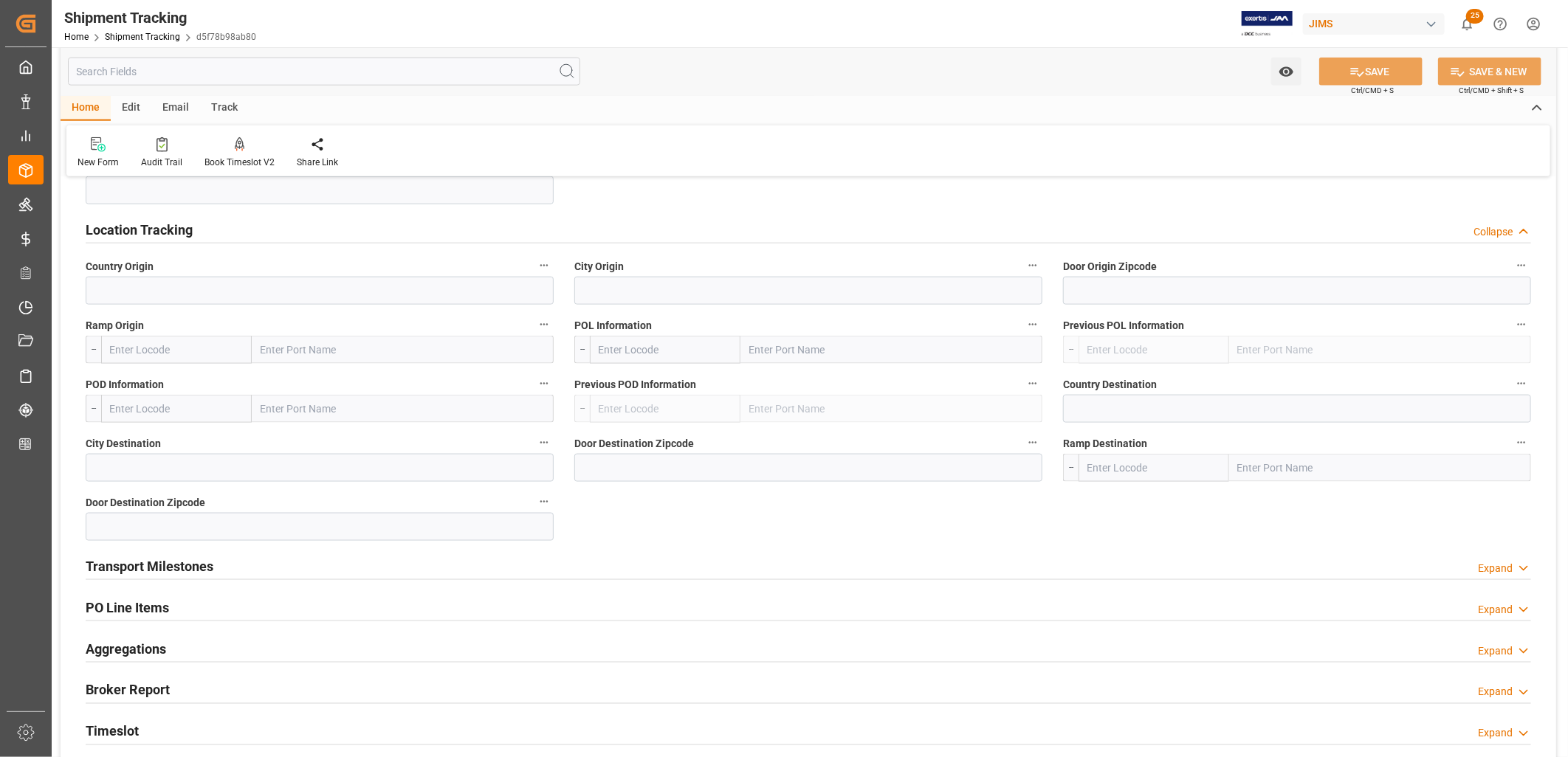
click at [185, 565] on h2 "Transport Milestones" at bounding box center [150, 566] width 128 height 20
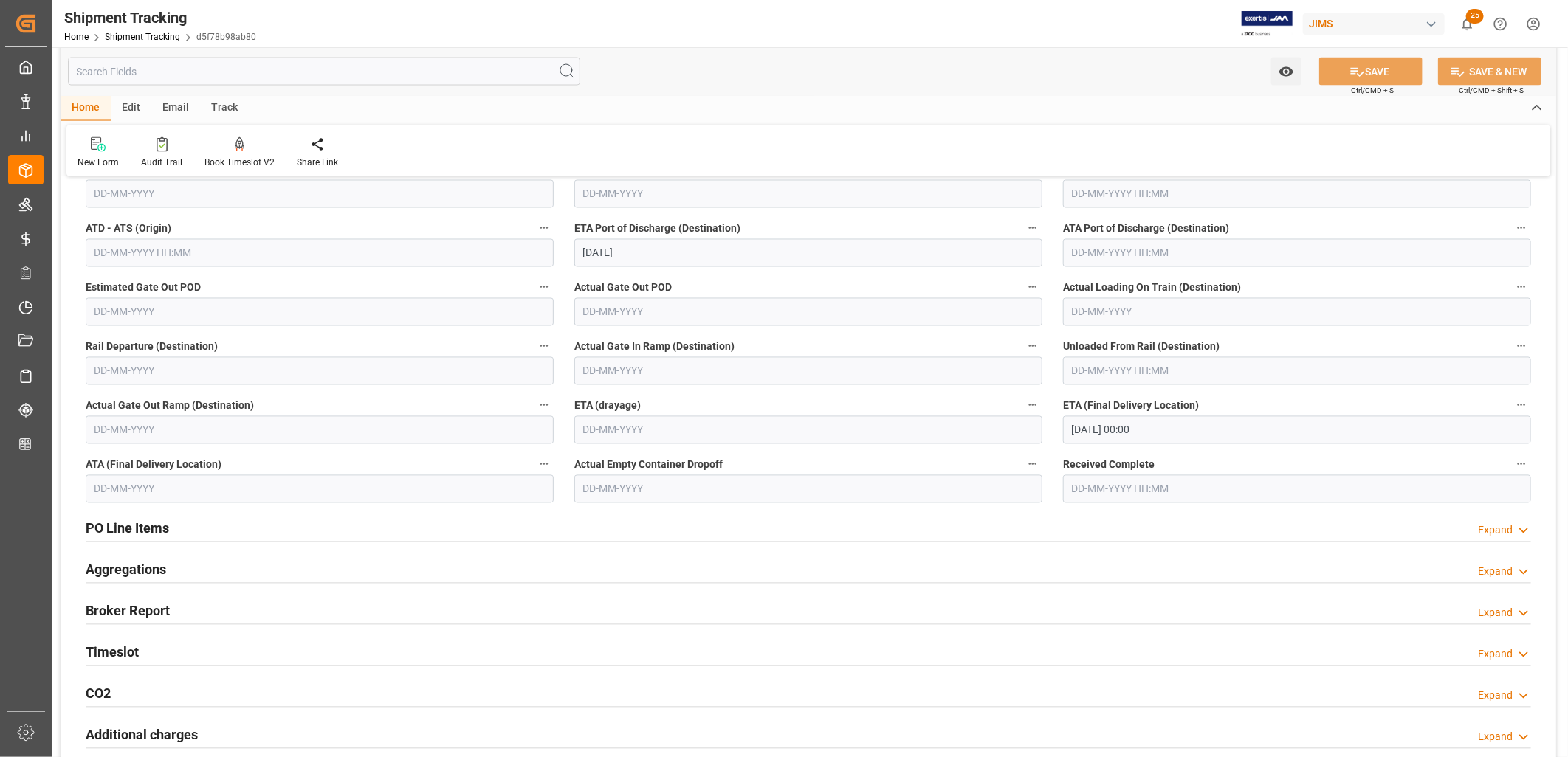
scroll to position [1722, 0]
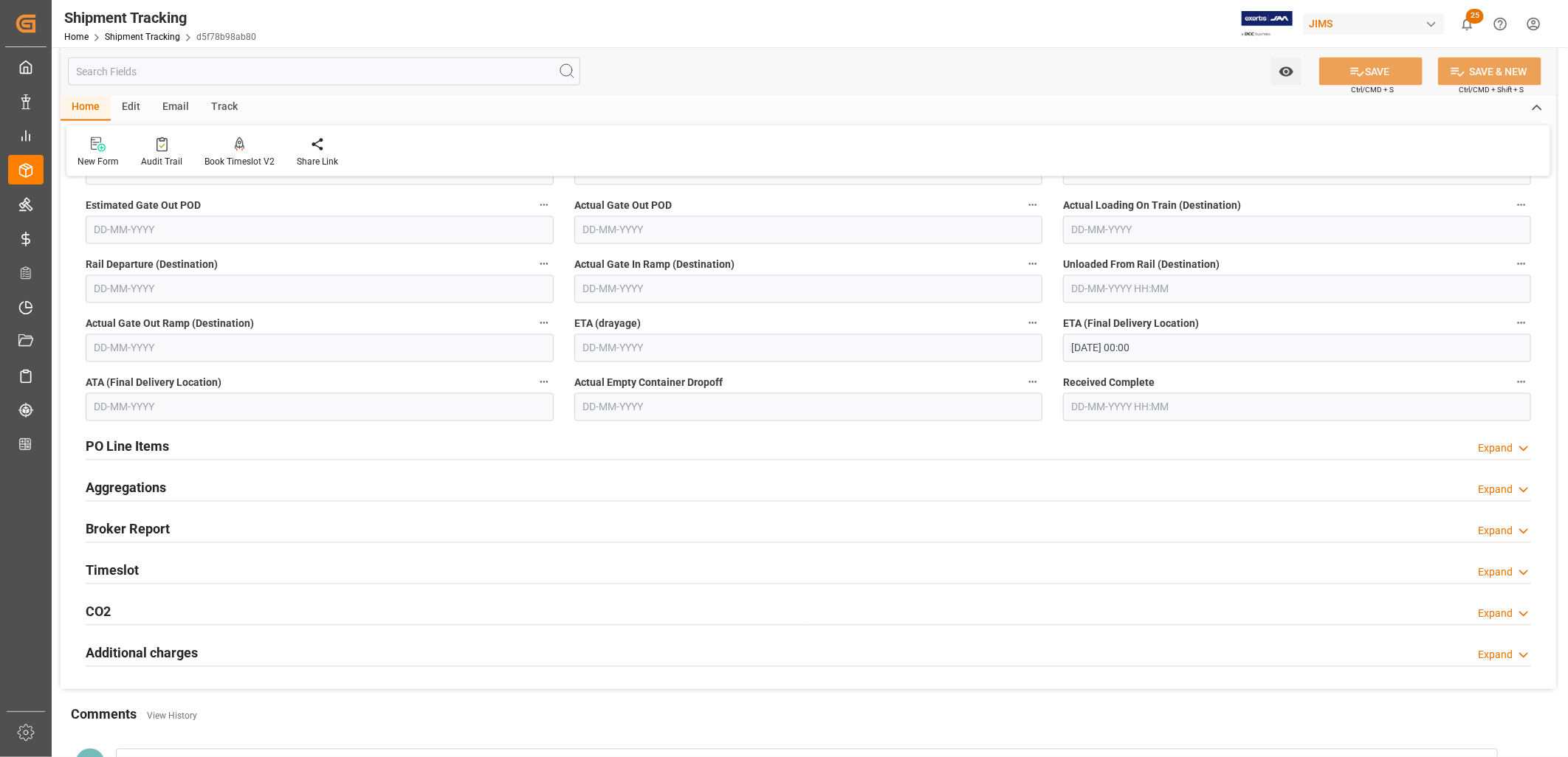
click at [146, 442] on h2 "PO Line Items" at bounding box center [128, 447] width 84 height 20
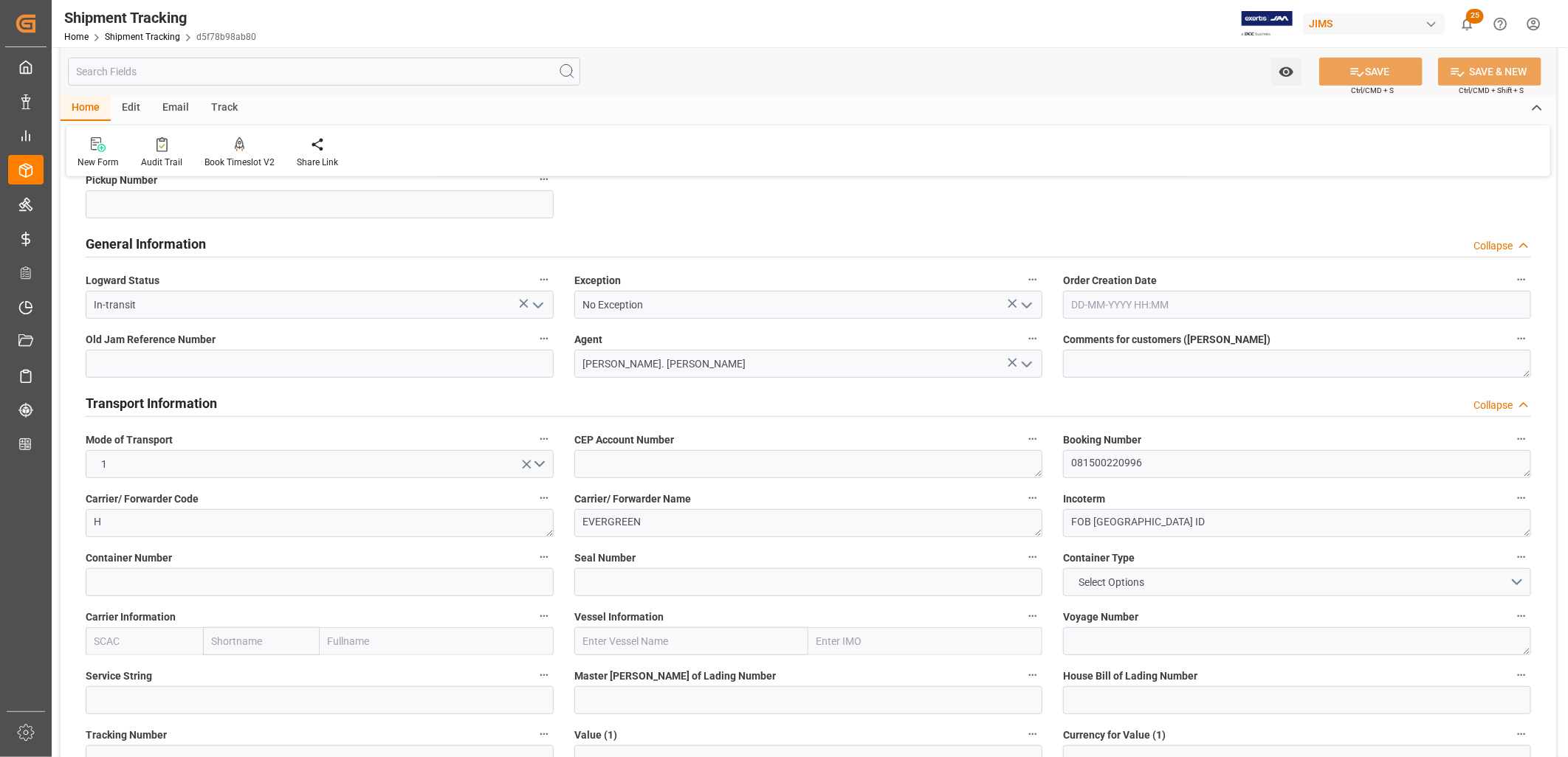
scroll to position [82, 0]
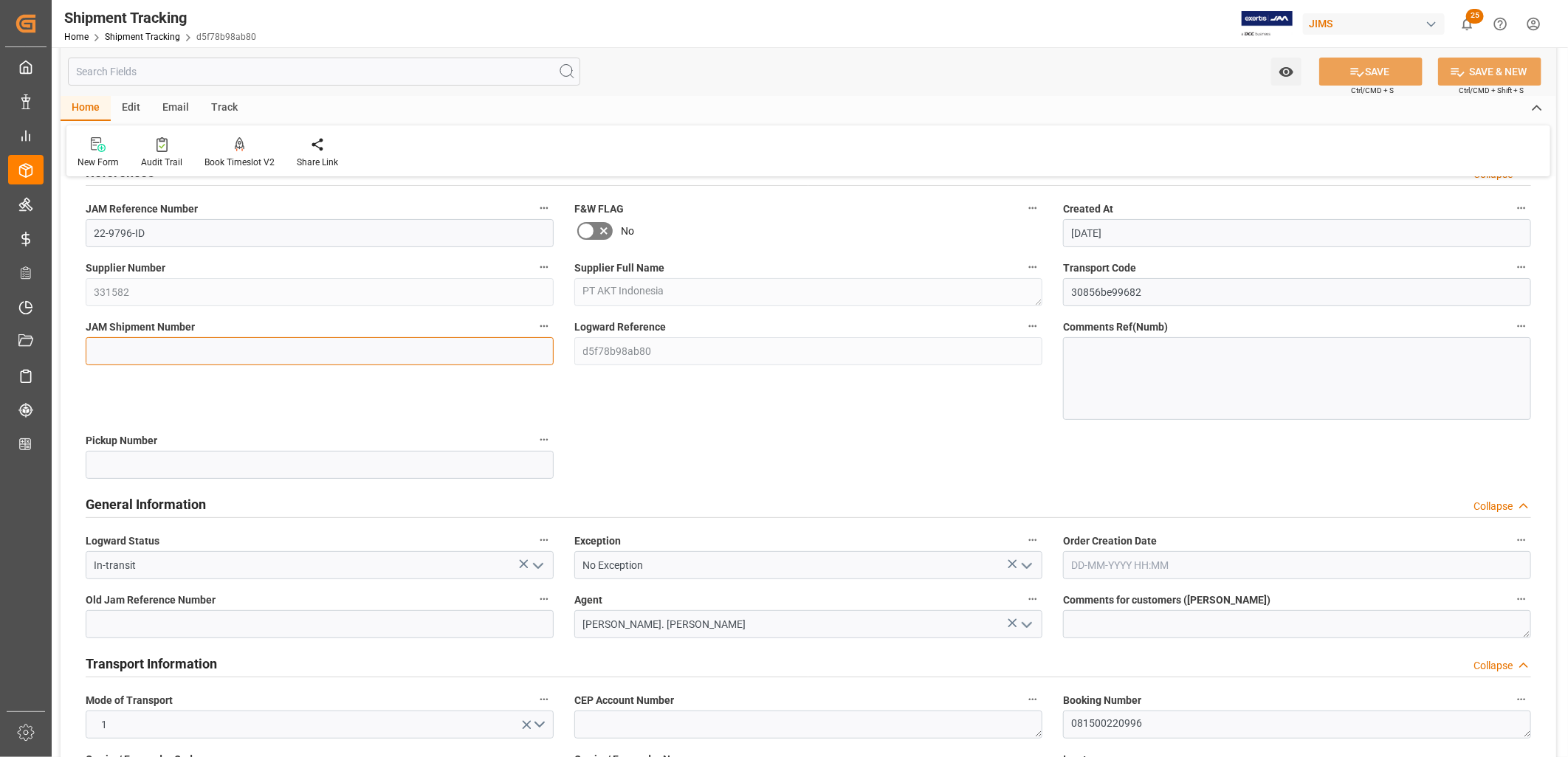
click at [159, 347] on input at bounding box center [320, 351] width 468 height 28
type input "72799"
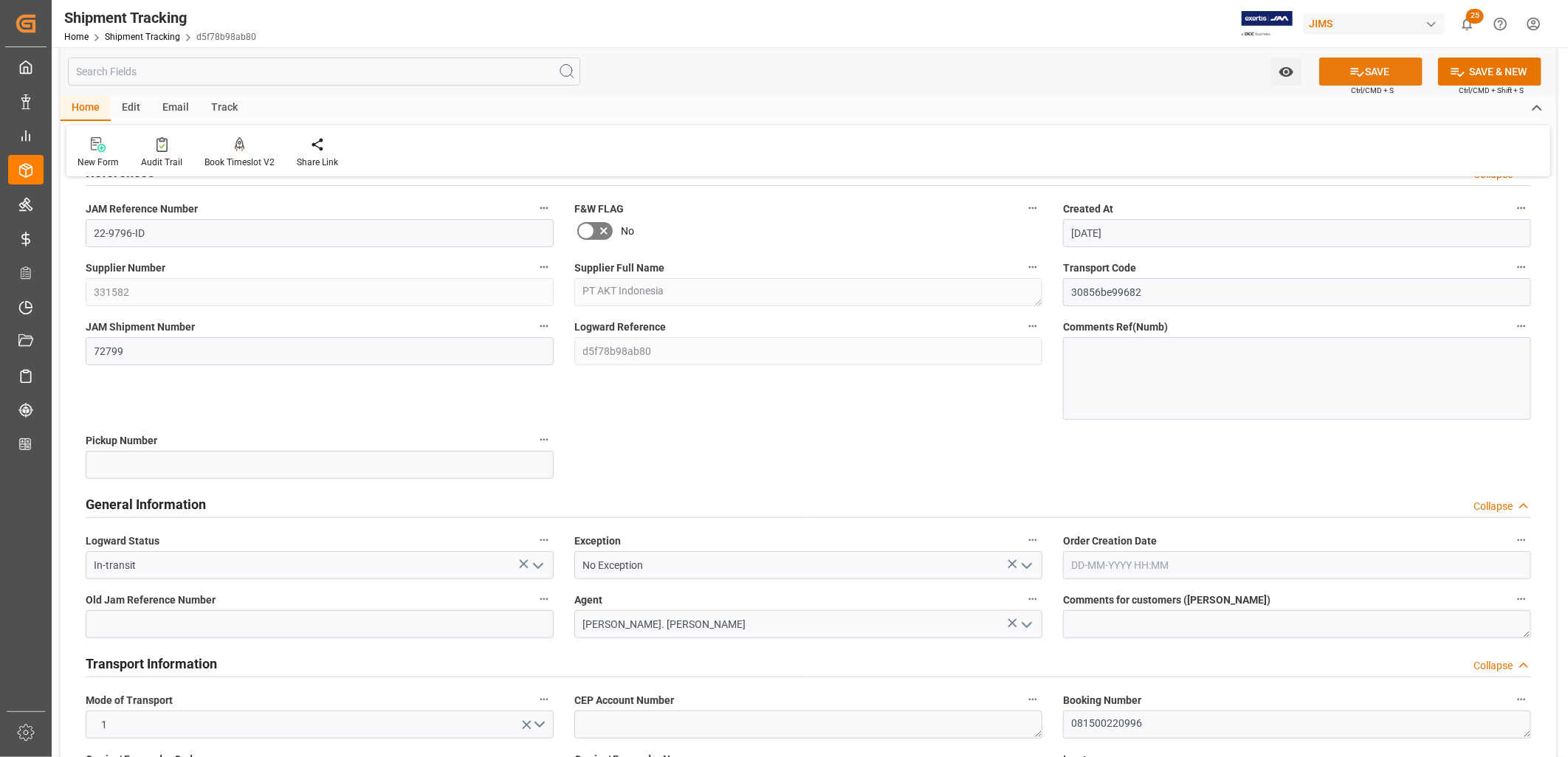
click at [1401, 58] on button "SAVE" at bounding box center [1371, 72] width 103 height 28
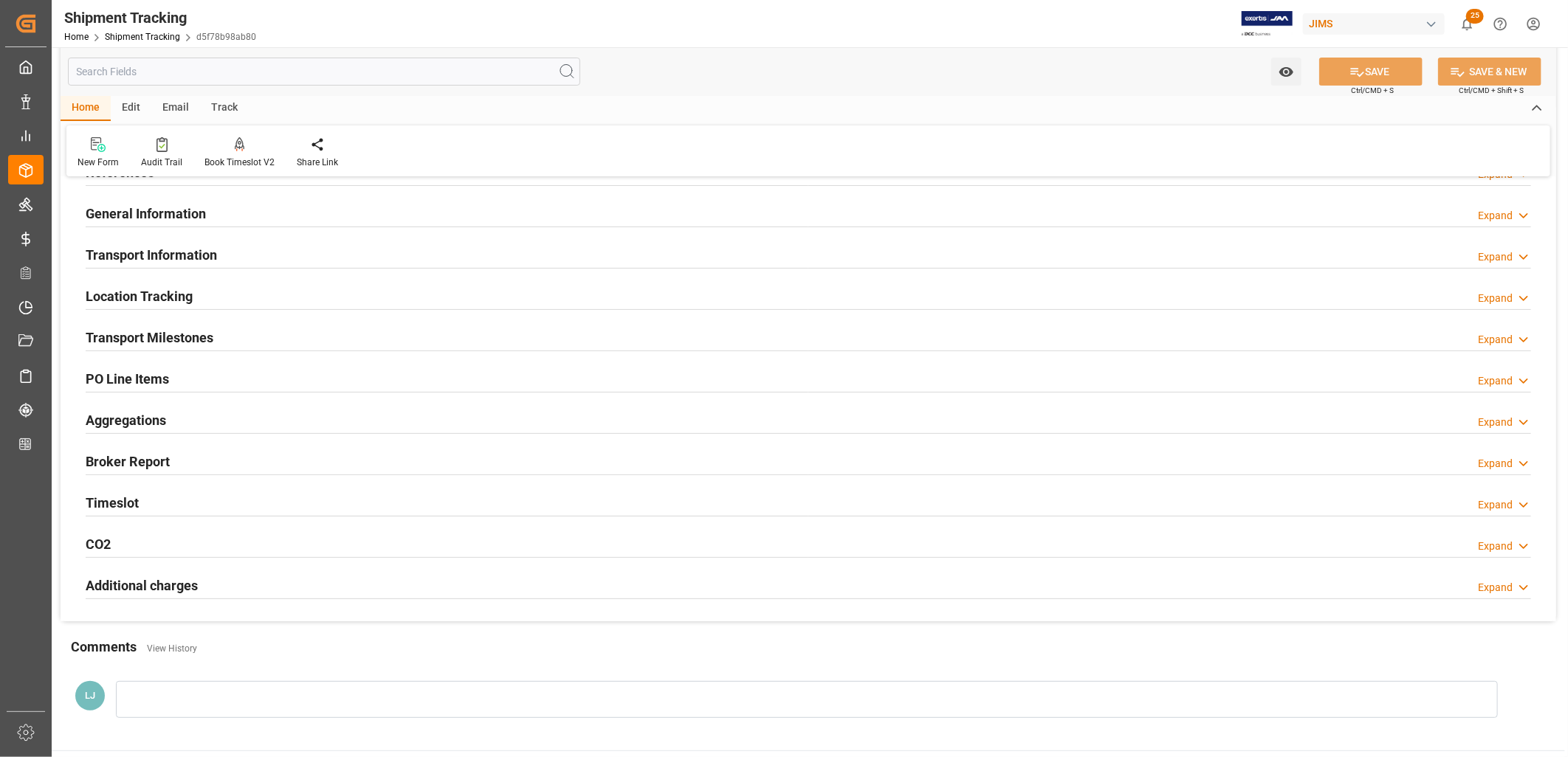
click at [126, 374] on h2 "PO Line Items" at bounding box center [128, 379] width 84 height 20
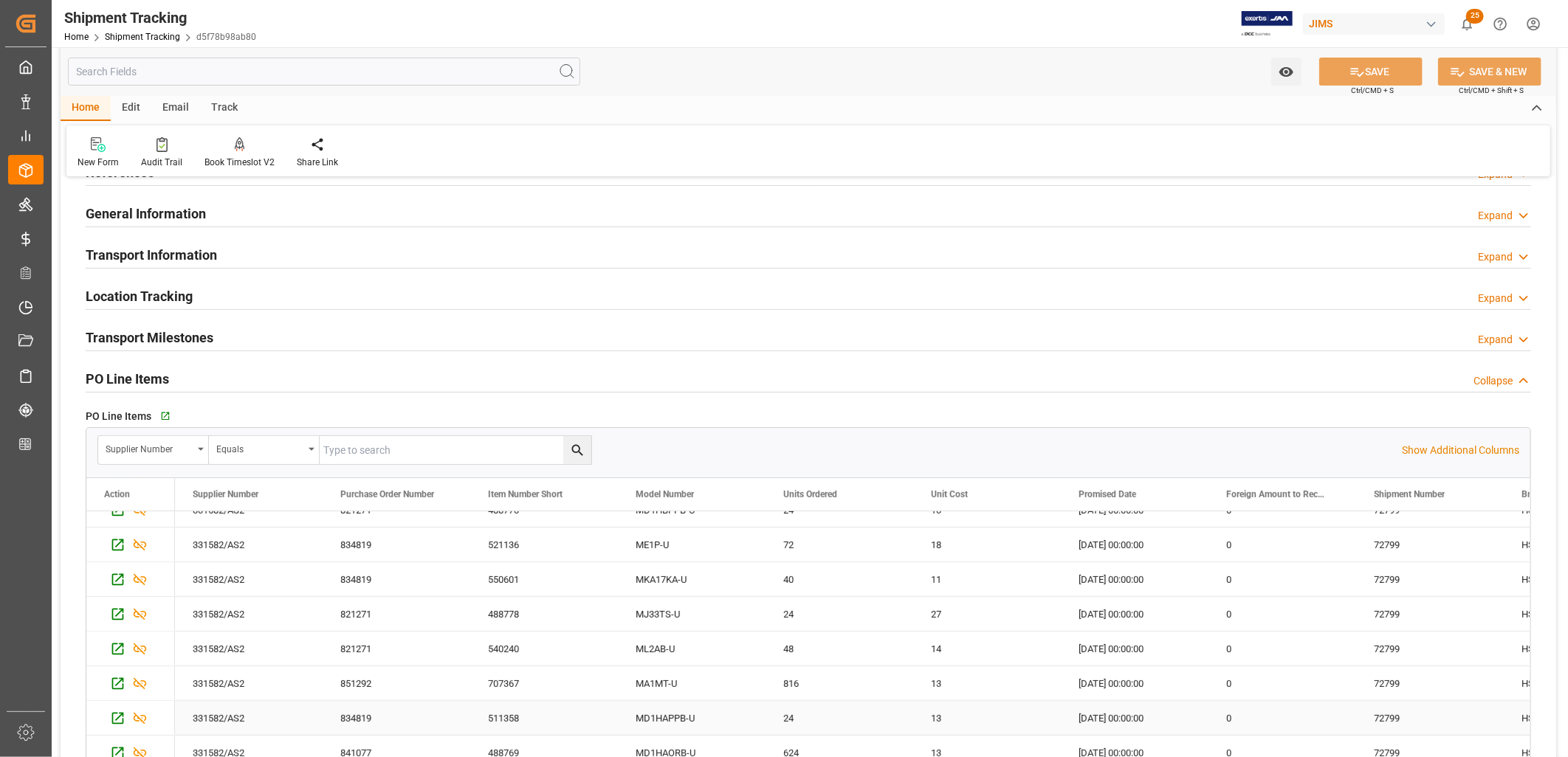
scroll to position [590, 0]
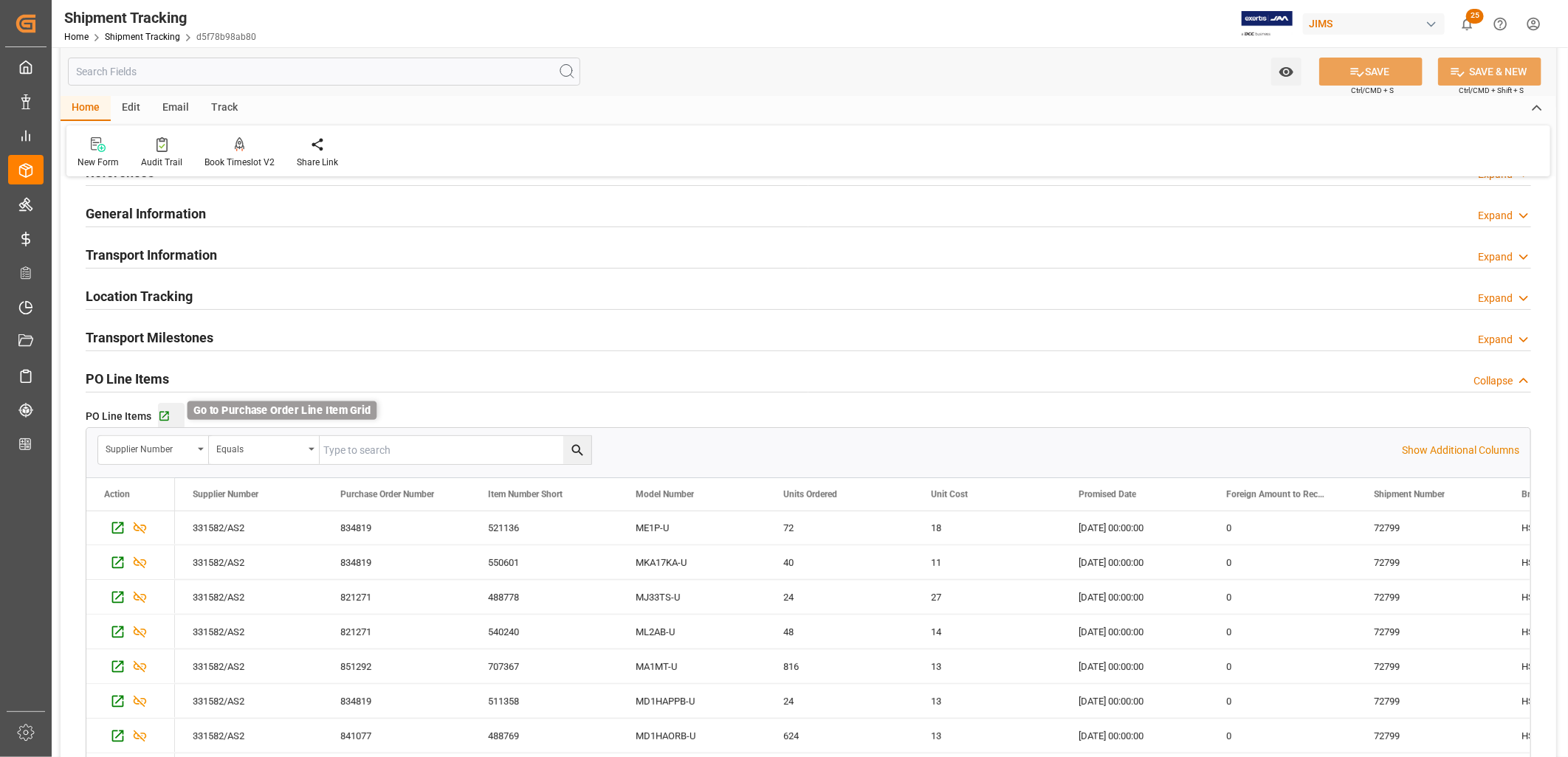
click at [164, 416] on icon "button" at bounding box center [164, 416] width 13 height 13
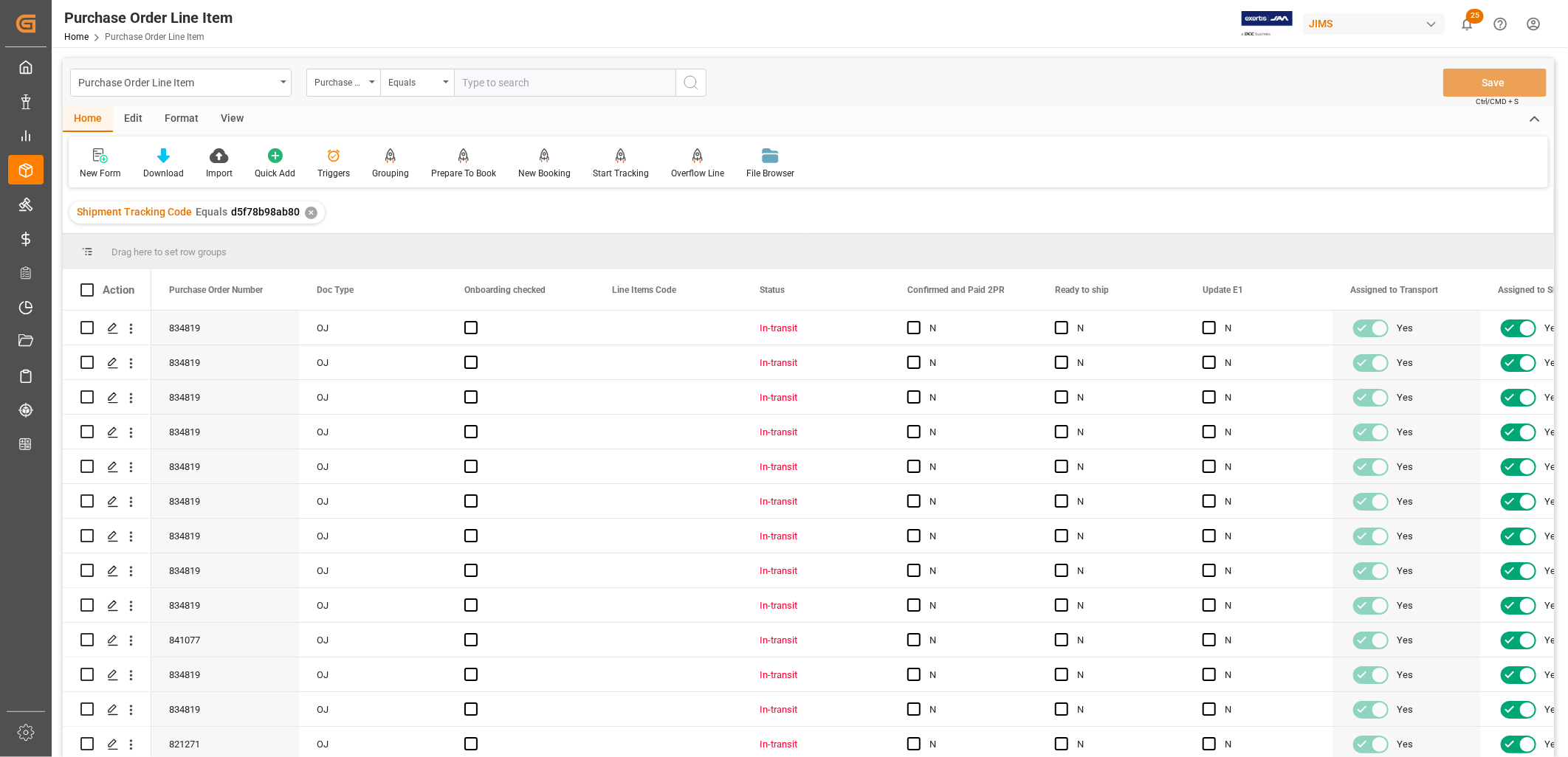
click at [226, 113] on div "View" at bounding box center [232, 120] width 45 height 25
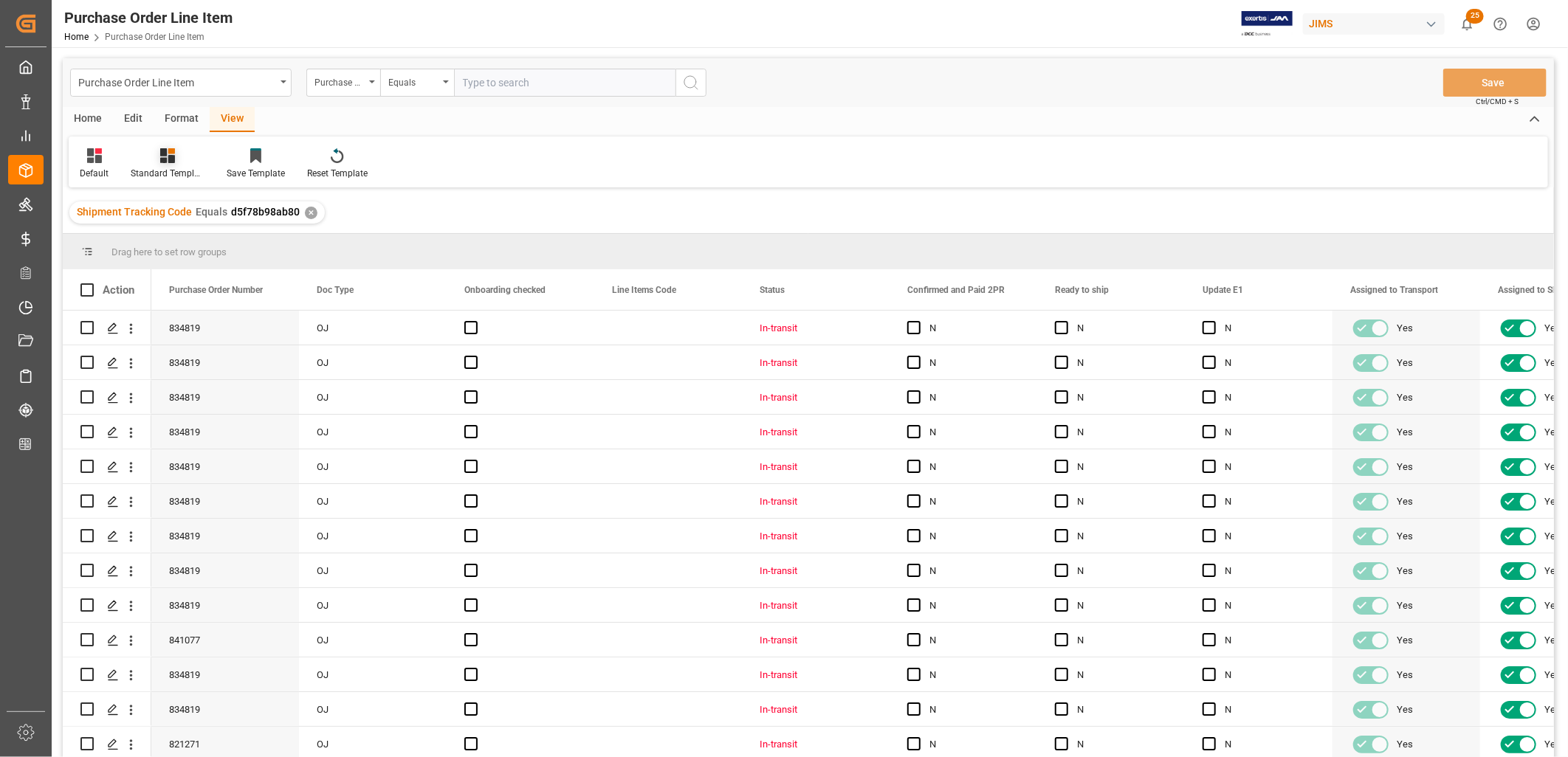
click at [167, 163] on div "Standard Templates" at bounding box center [167, 163] width 96 height 32
click at [197, 237] on div "HS listing [GEOGRAPHIC_DATA]" at bounding box center [207, 238] width 129 height 16
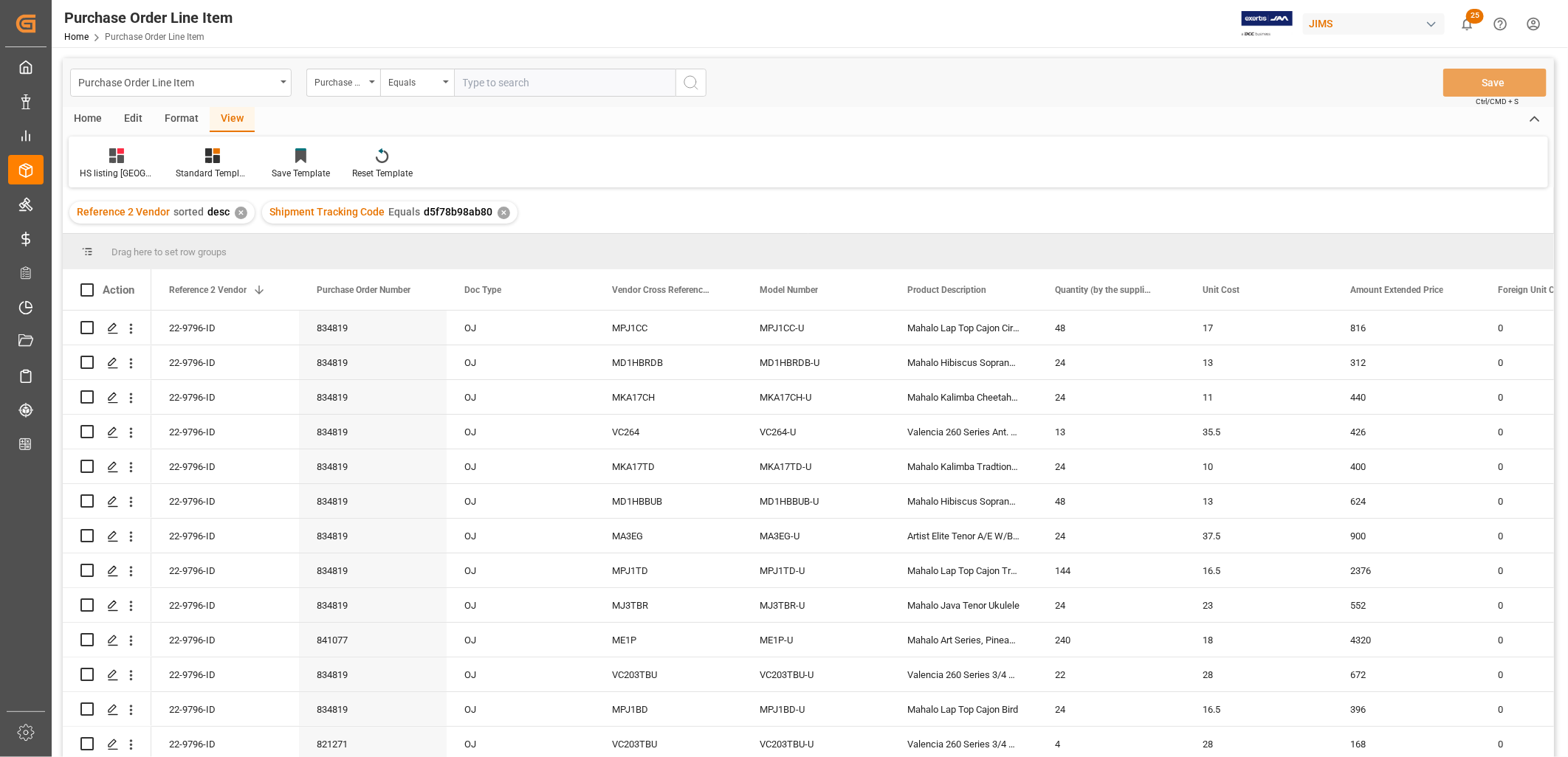
click at [87, 114] on div "Home" at bounding box center [87, 120] width 50 height 25
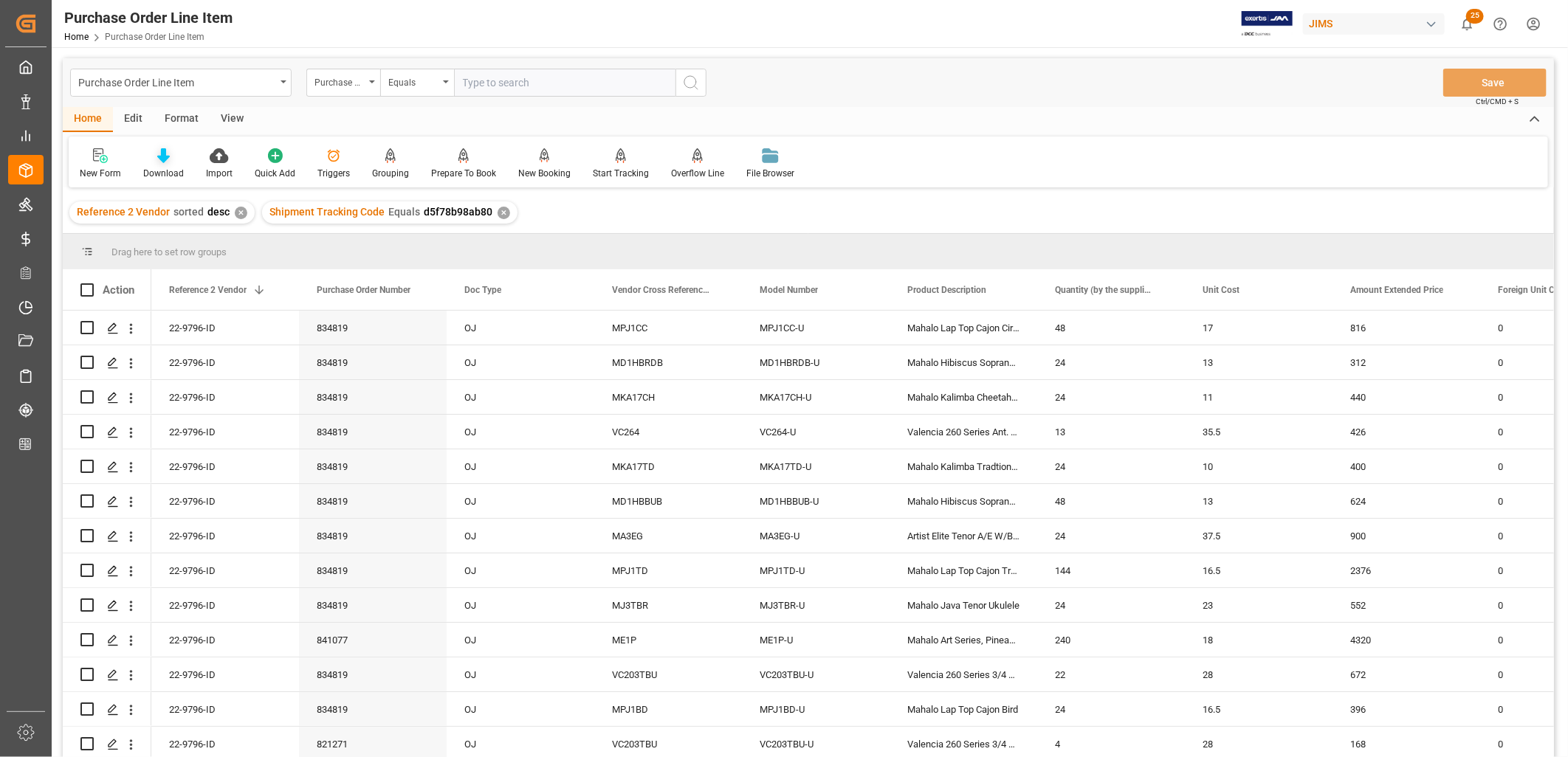
click at [163, 161] on icon at bounding box center [163, 155] width 13 height 15
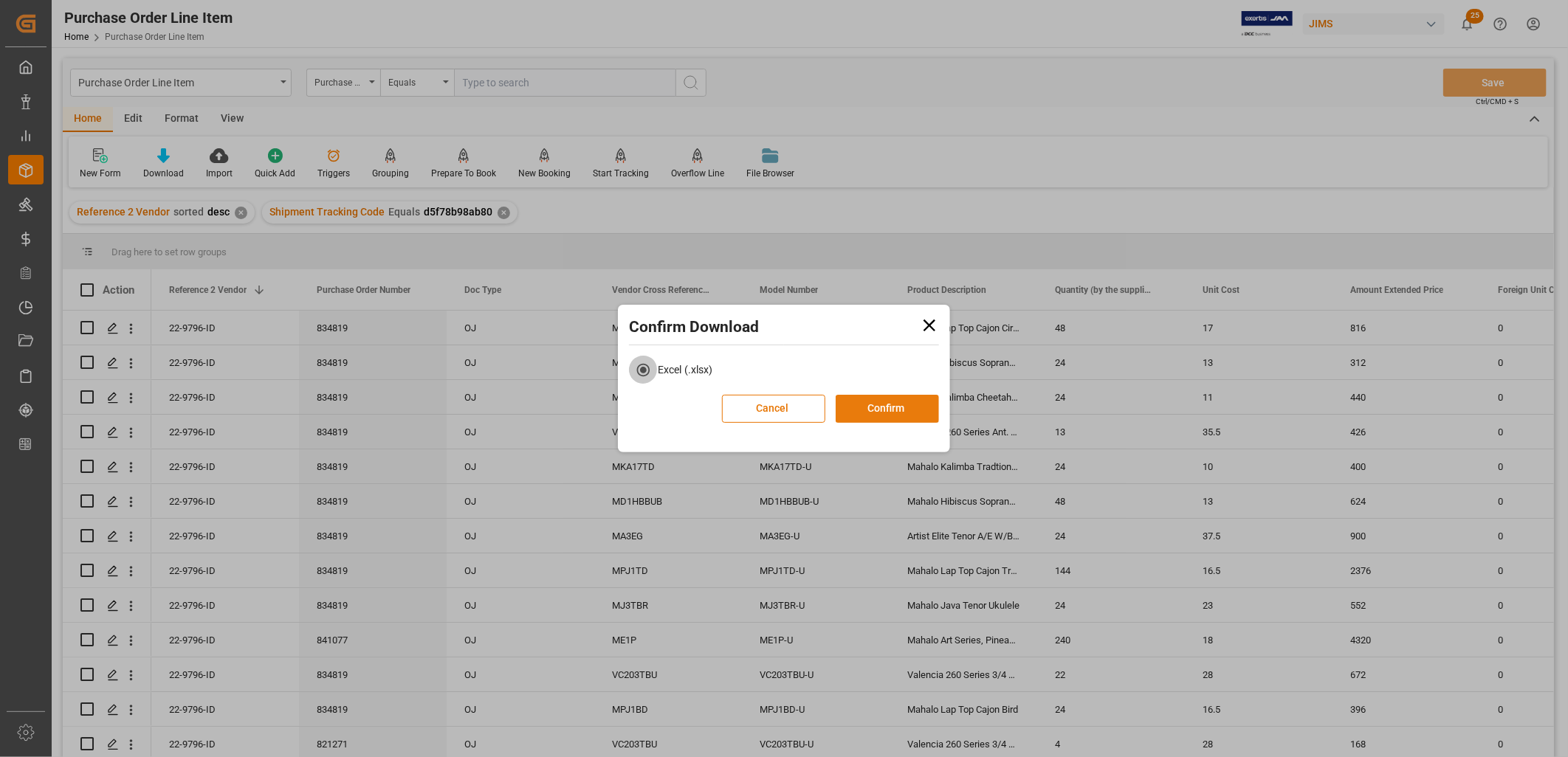
click at [896, 403] on button "Confirm" at bounding box center [888, 409] width 103 height 28
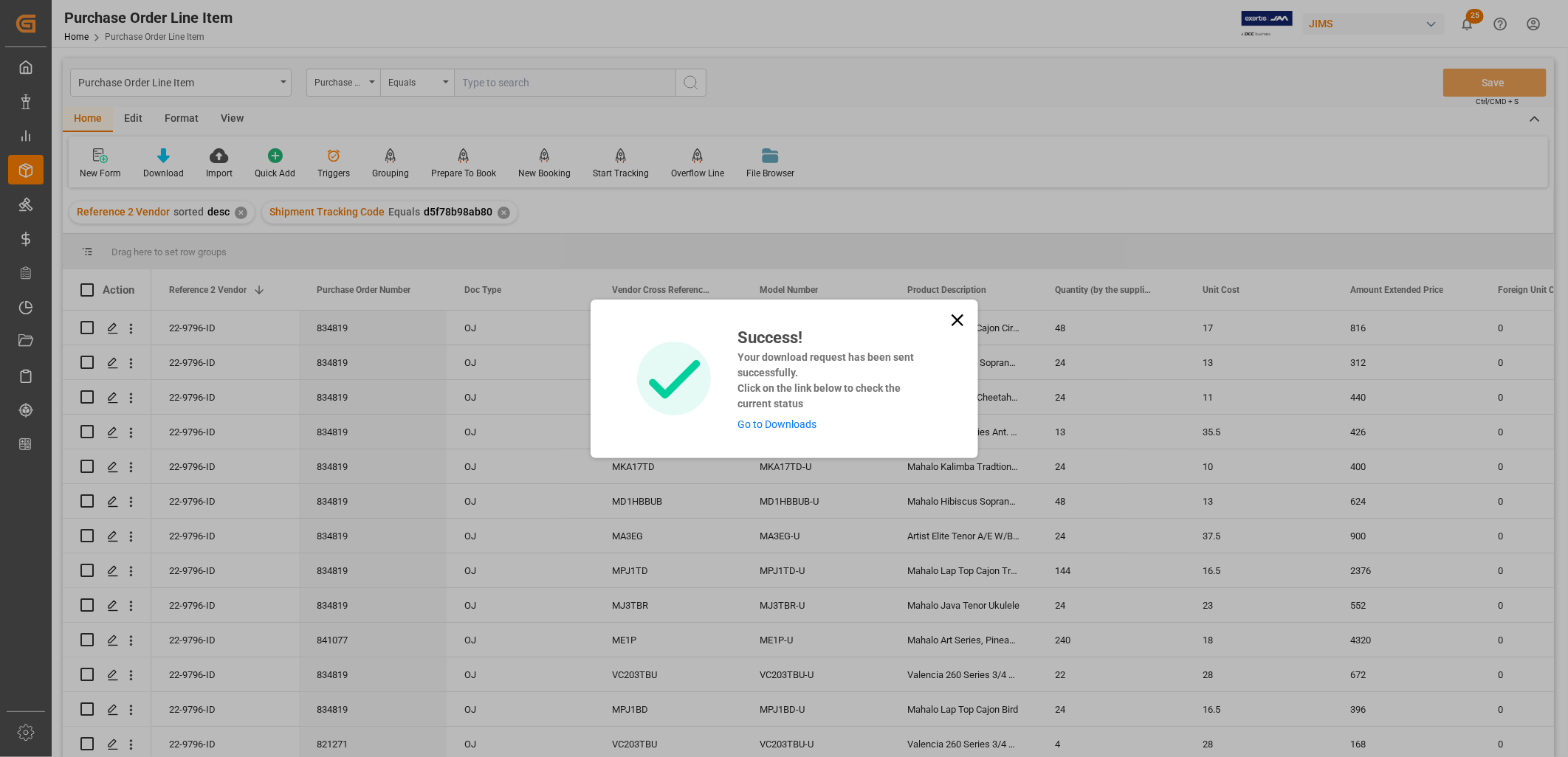
click at [758, 418] on link "Go to Downloads" at bounding box center [777, 424] width 79 height 12
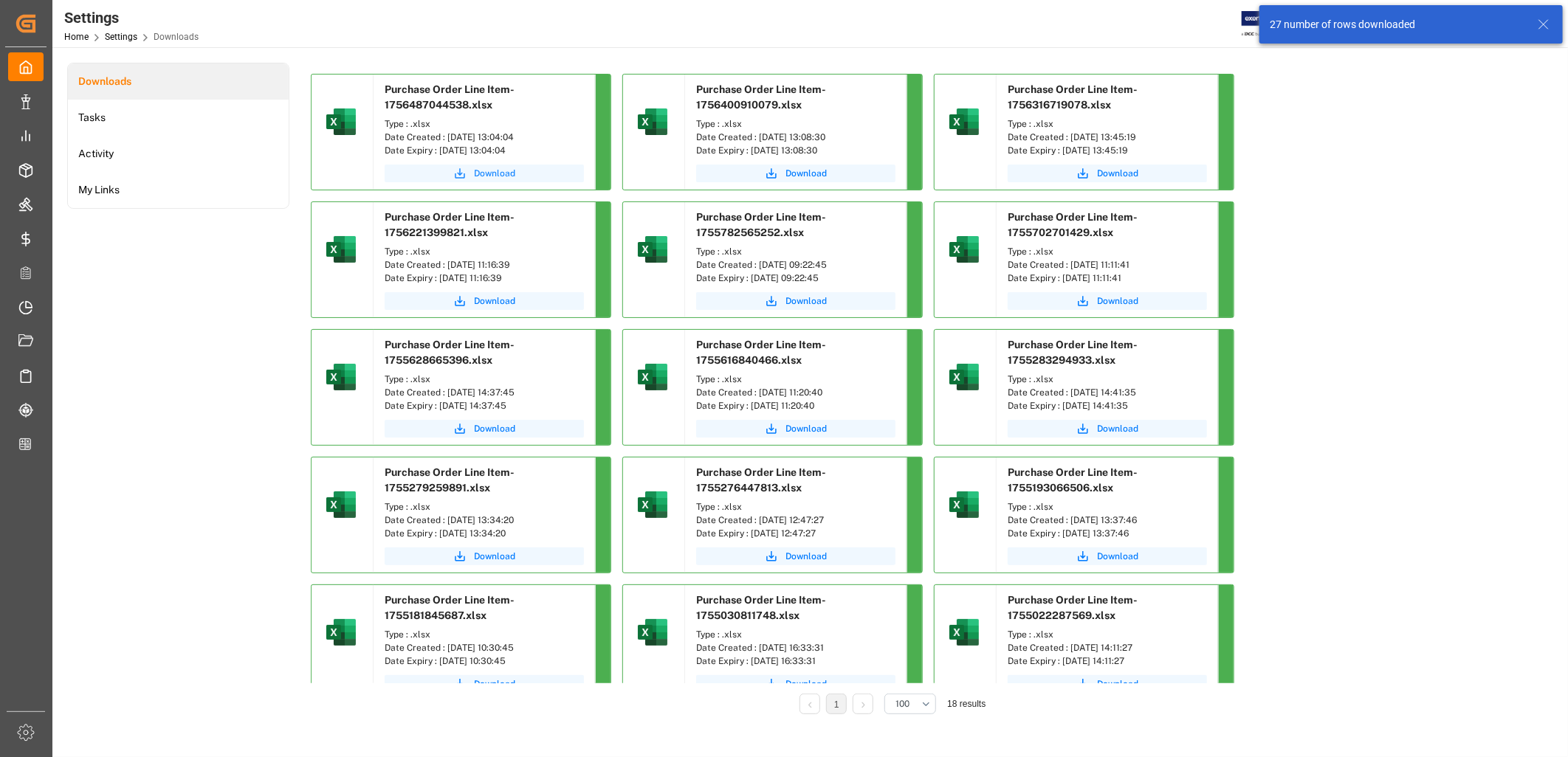
click at [477, 172] on span "Download" at bounding box center [494, 173] width 41 height 13
